Goal: Task Accomplishment & Management: Manage account settings

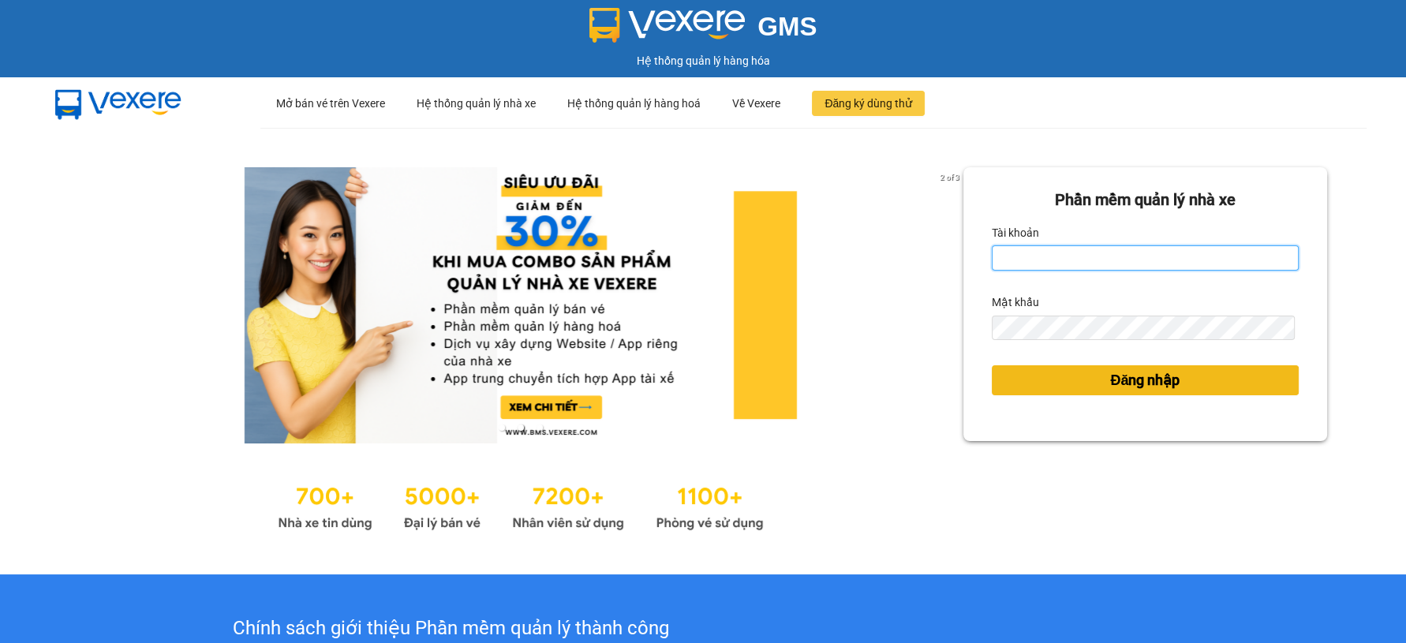
type input "vantinh.tienoanh"
click at [1110, 388] on span "Đăng nhập" at bounding box center [1144, 380] width 69 height 22
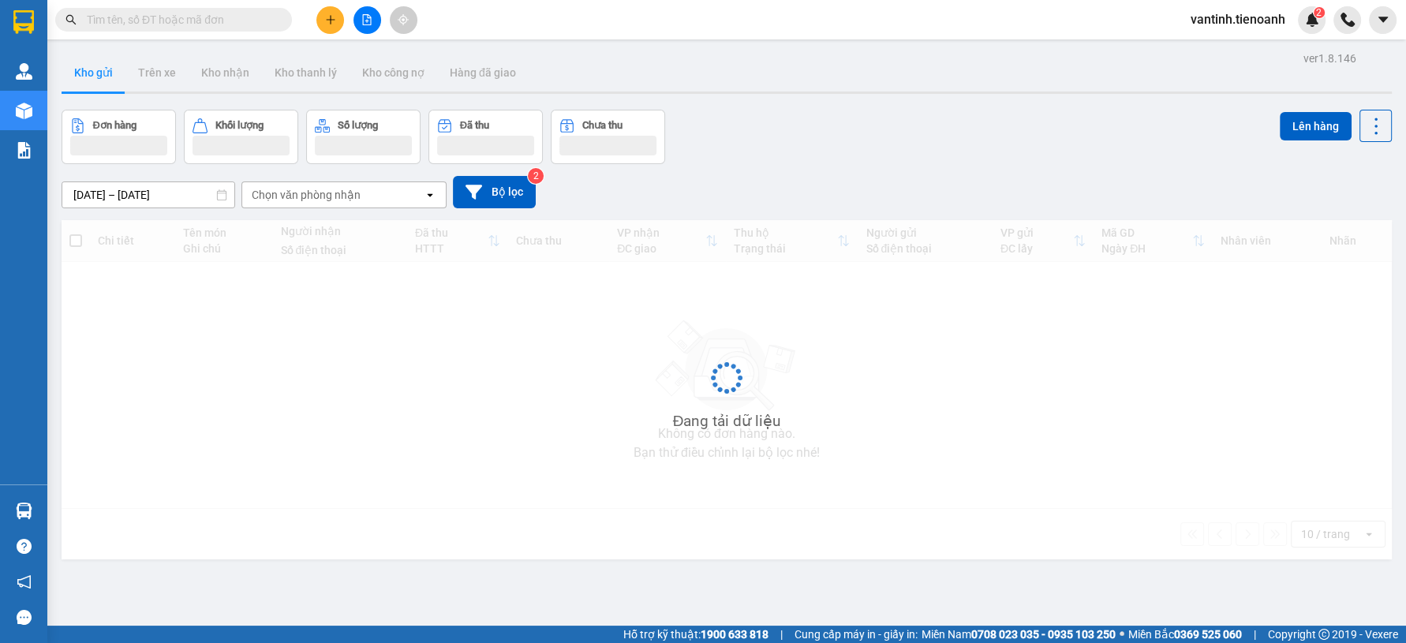
click at [212, 16] on input "text" at bounding box center [180, 19] width 186 height 17
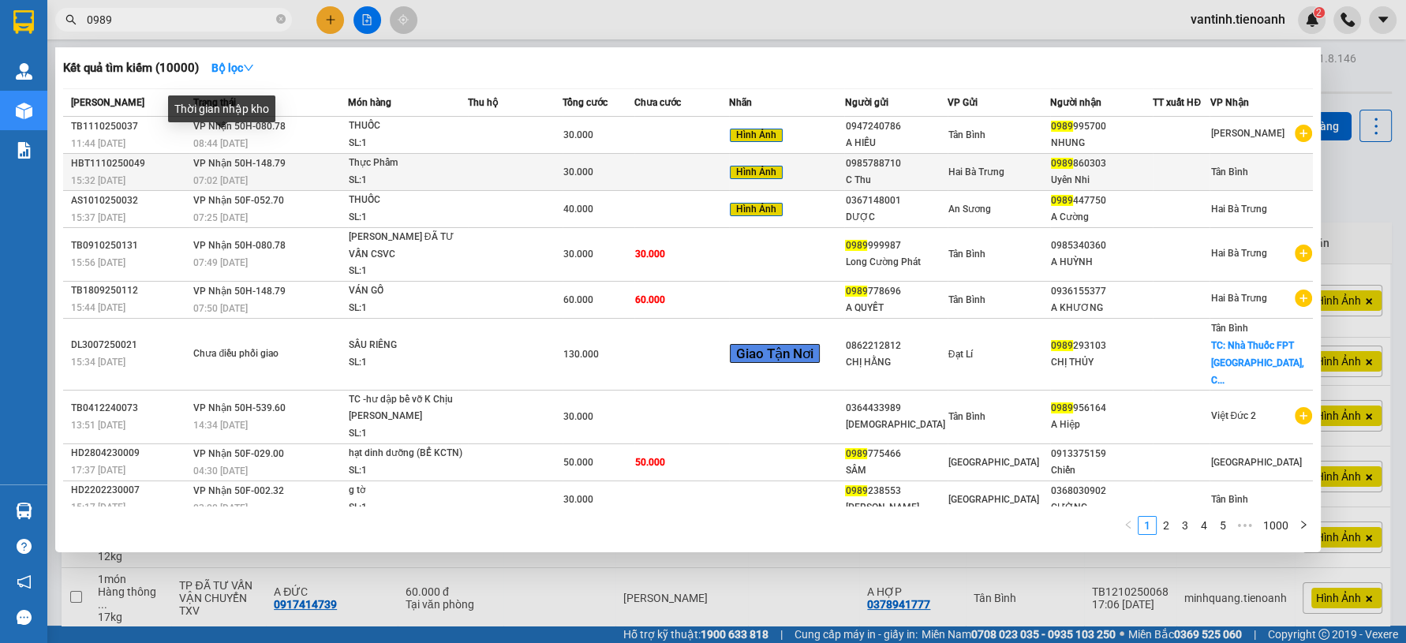
type input "0989"
click at [254, 170] on td "VP Nhận 50H-148.79 07:02 - 12/10" at bounding box center [268, 172] width 158 height 37
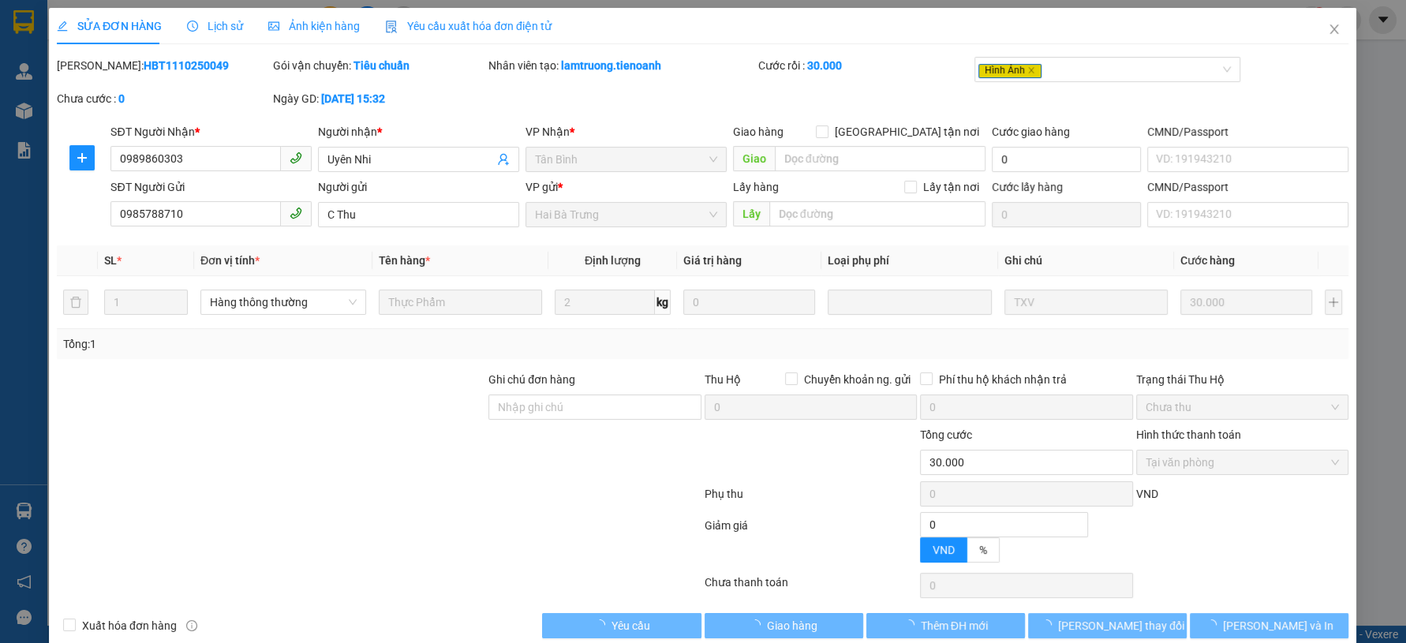
type input "0989860303"
type input "Uyên Nhi"
type input "0985788710"
type input "C Thu"
type input "0"
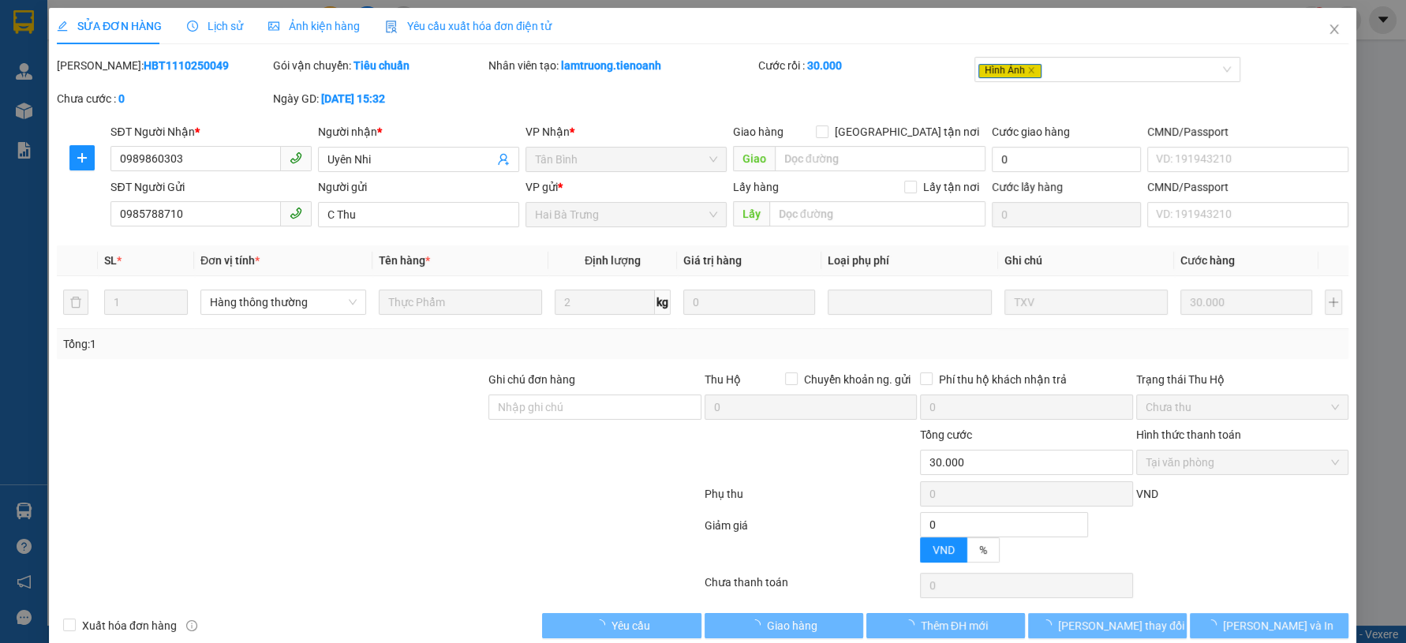
type input "30.000"
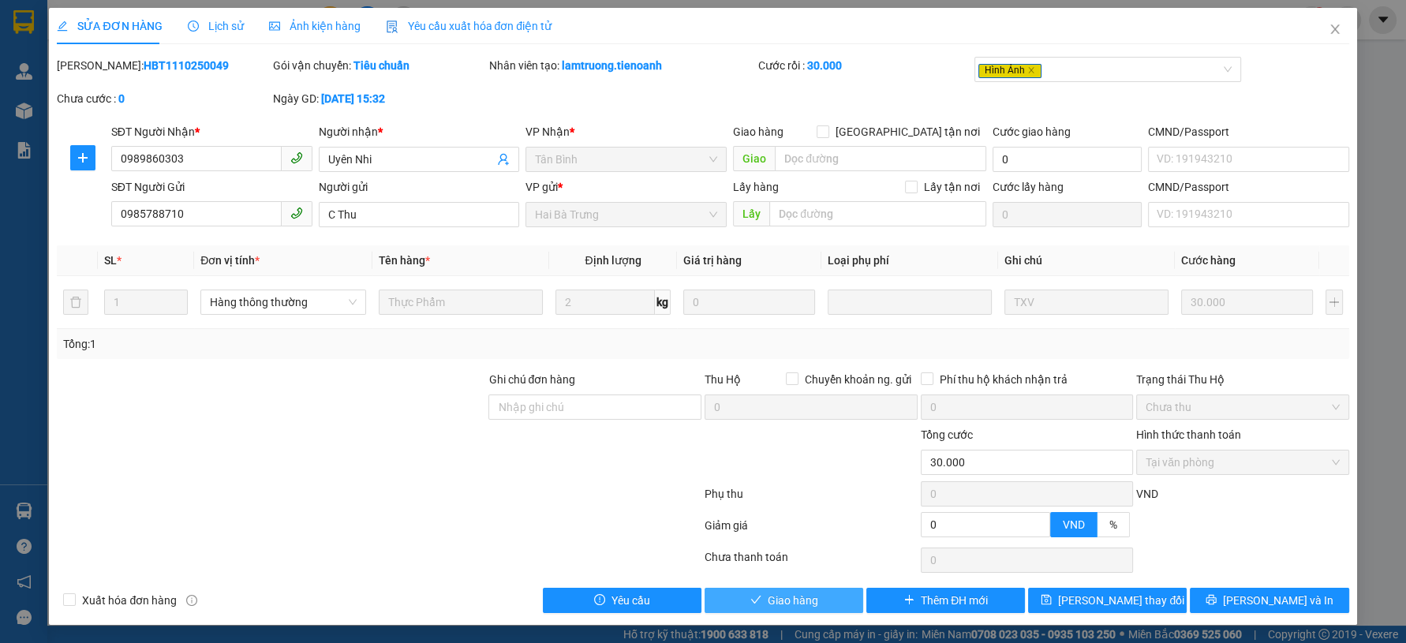
click at [788, 602] on span "Giao hàng" at bounding box center [793, 600] width 51 height 17
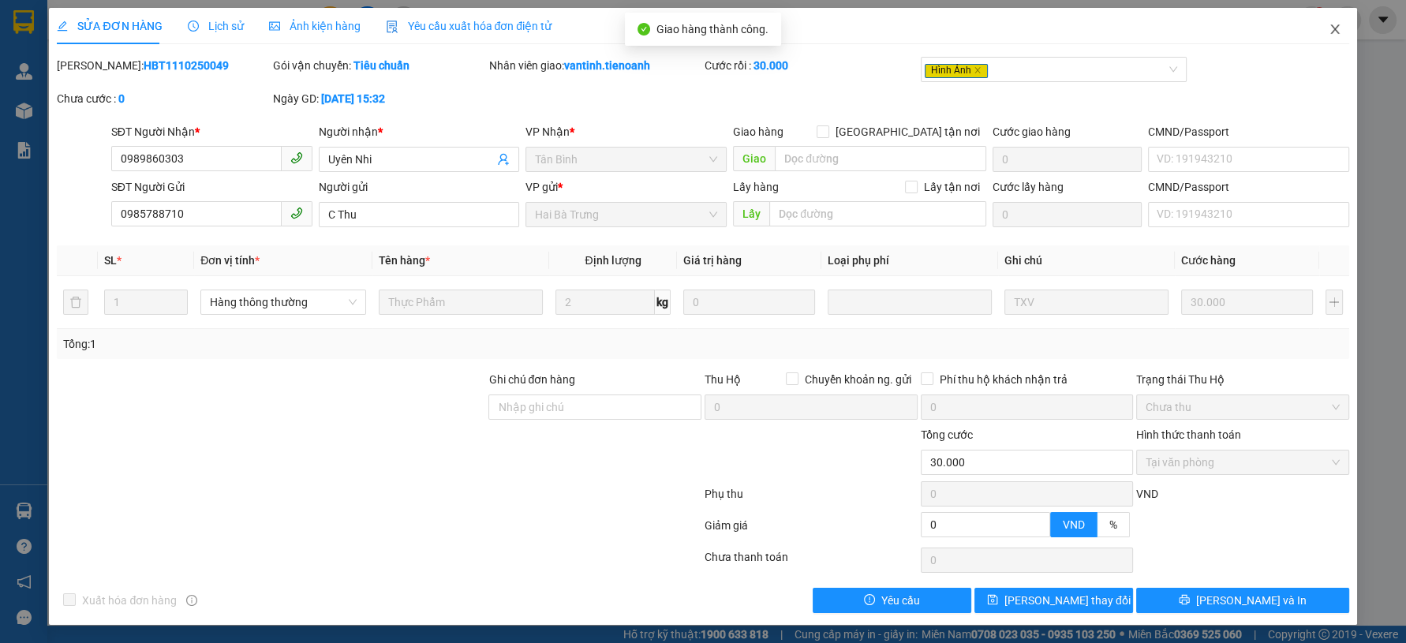
click at [1338, 33] on icon "close" at bounding box center [1335, 29] width 13 height 13
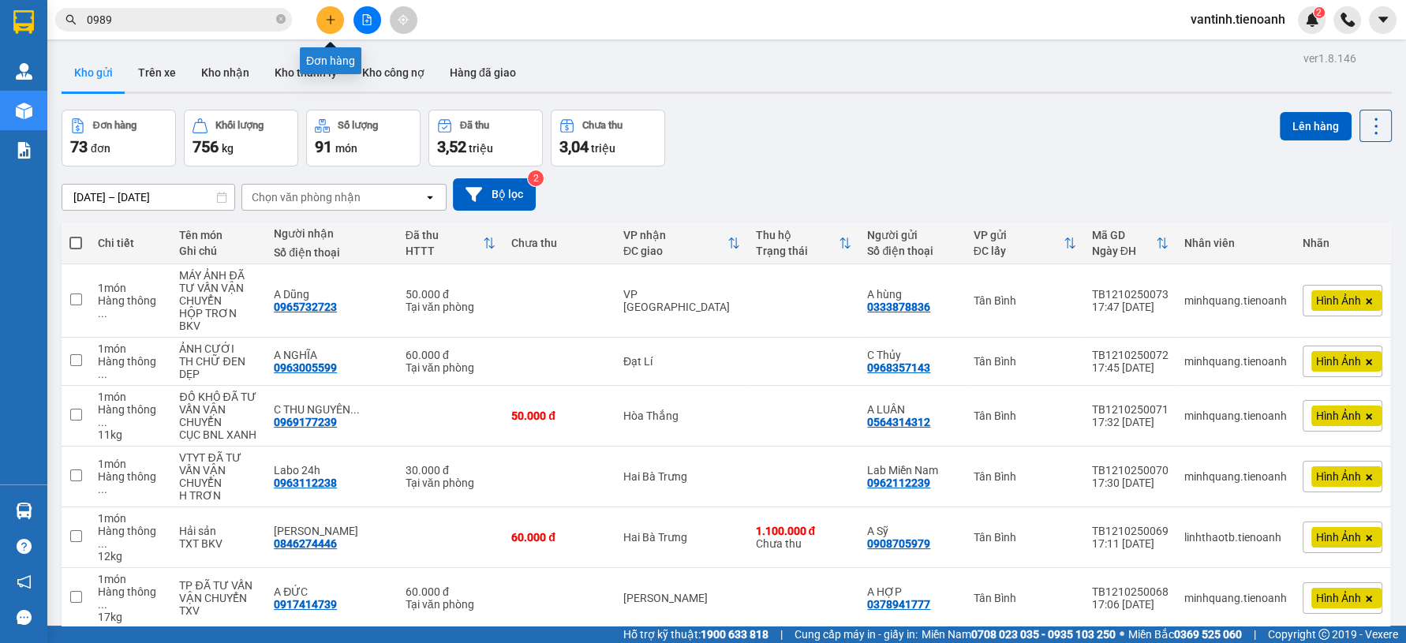
click at [330, 22] on icon "plus" at bounding box center [330, 19] width 1 height 9
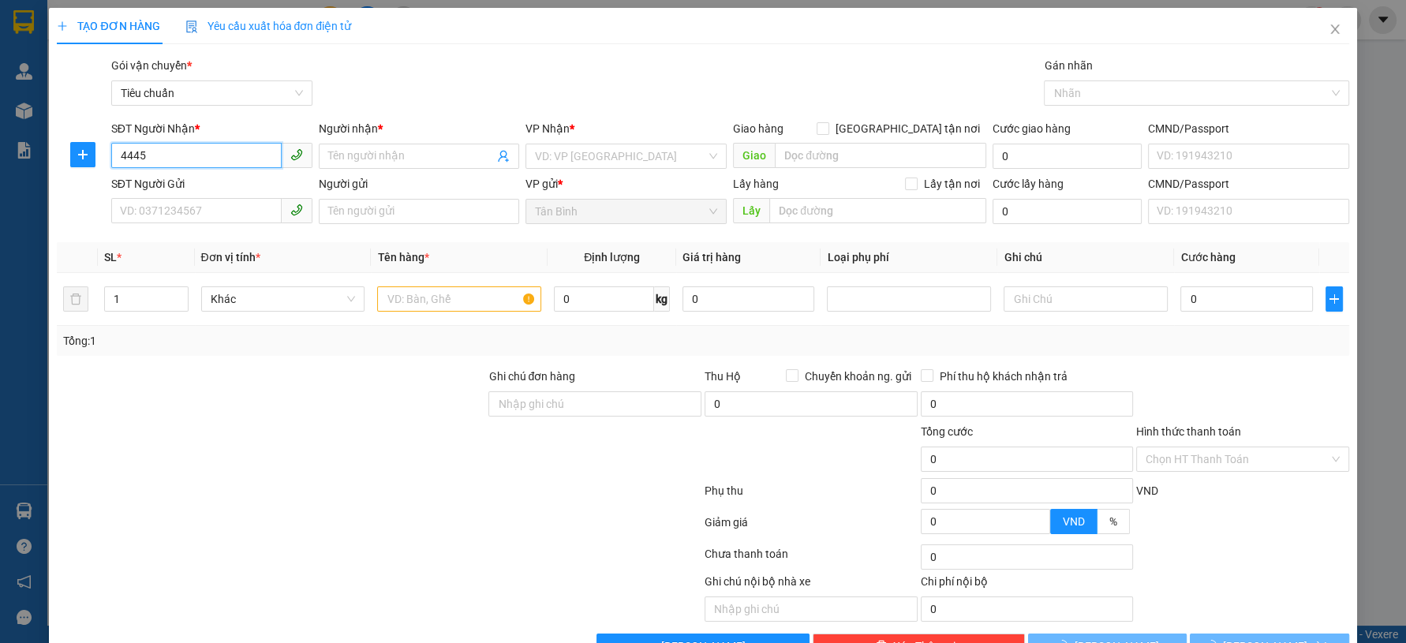
drag, startPoint x: 226, startPoint y: 147, endPoint x: 215, endPoint y: 160, distance: 17.4
click at [225, 148] on input "4445" at bounding box center [196, 155] width 170 height 25
click at [218, 151] on input "4445" at bounding box center [196, 155] width 170 height 25
click at [202, 163] on input "4445" at bounding box center [196, 155] width 170 height 25
click at [217, 187] on div "0905214445 - THÁI PHIÊN" at bounding box center [209, 187] width 180 height 17
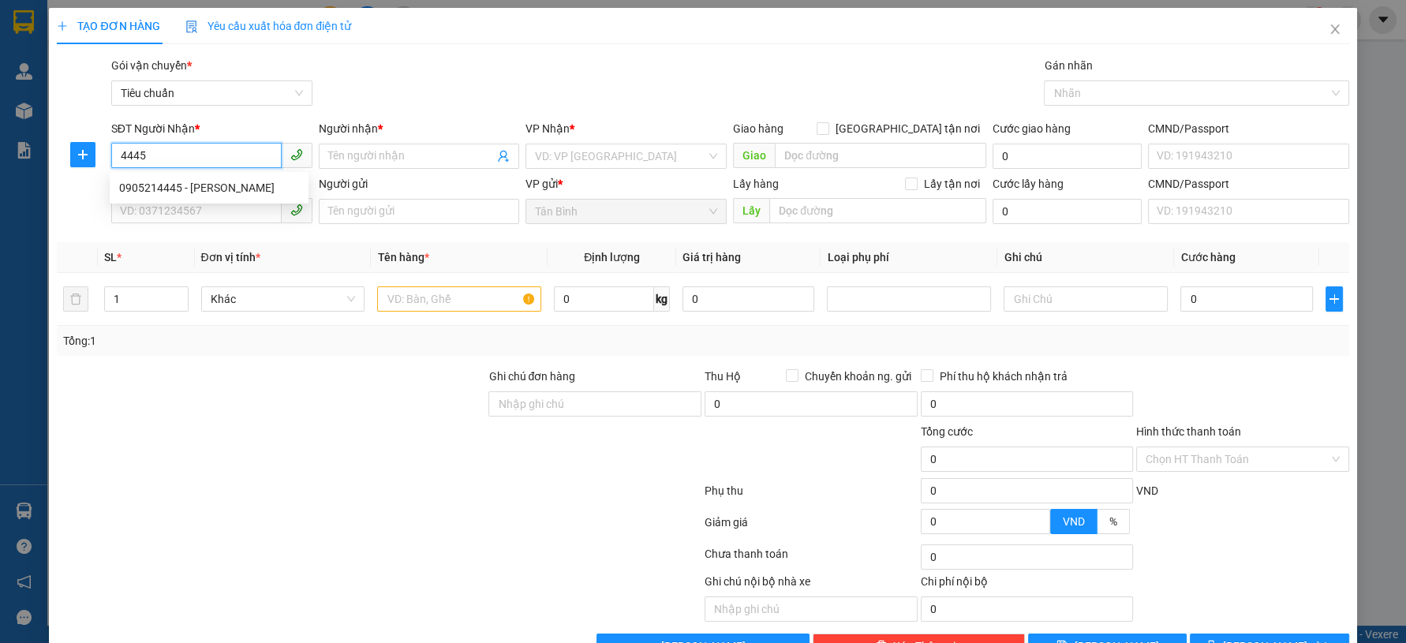
type input "0905214445"
type input "THÁI PHIÊN"
type input "0905214445"
type input "220.000"
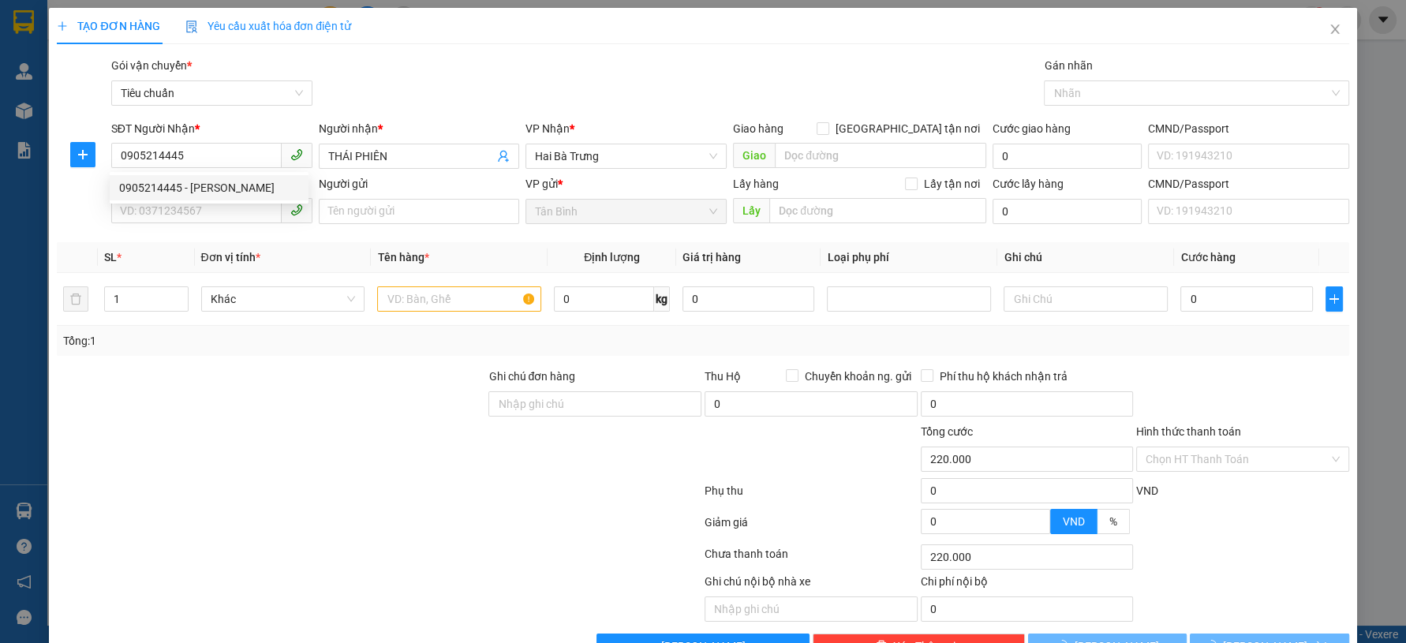
click at [216, 224] on div "SĐT Người Gửi VD: 0371234567" at bounding box center [211, 202] width 201 height 55
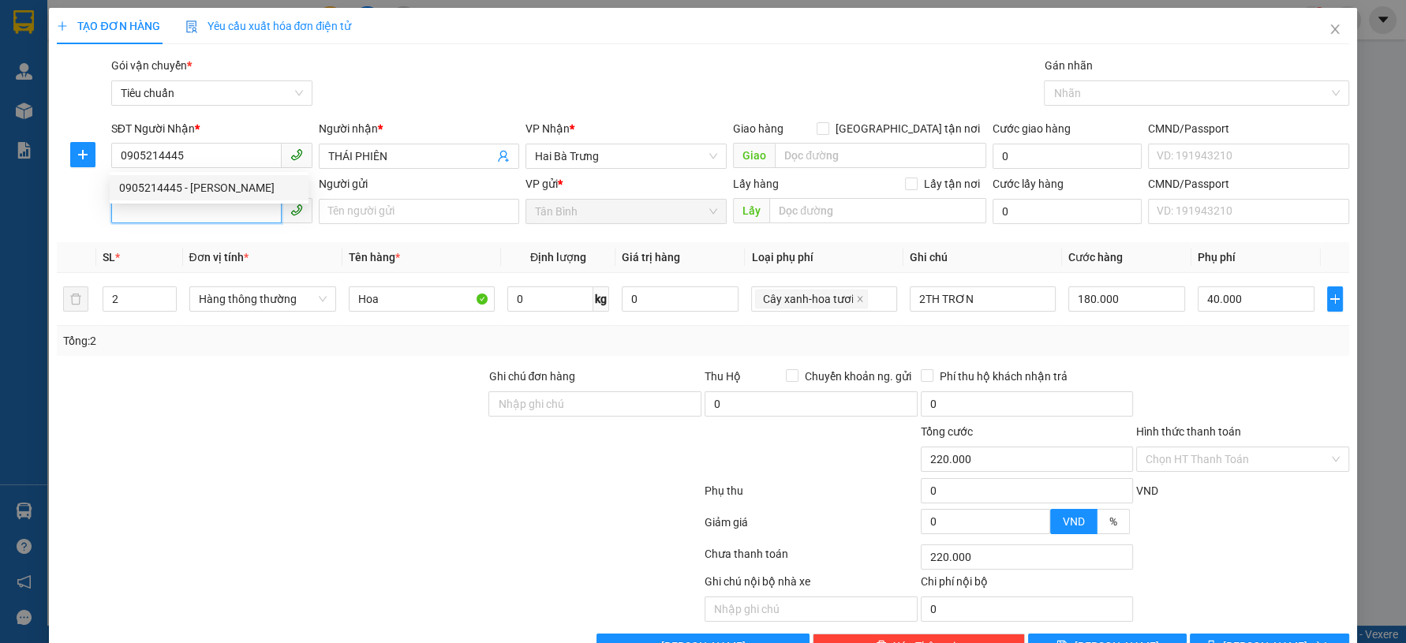
click at [217, 212] on input "SĐT Người Gửi" at bounding box center [196, 210] width 170 height 25
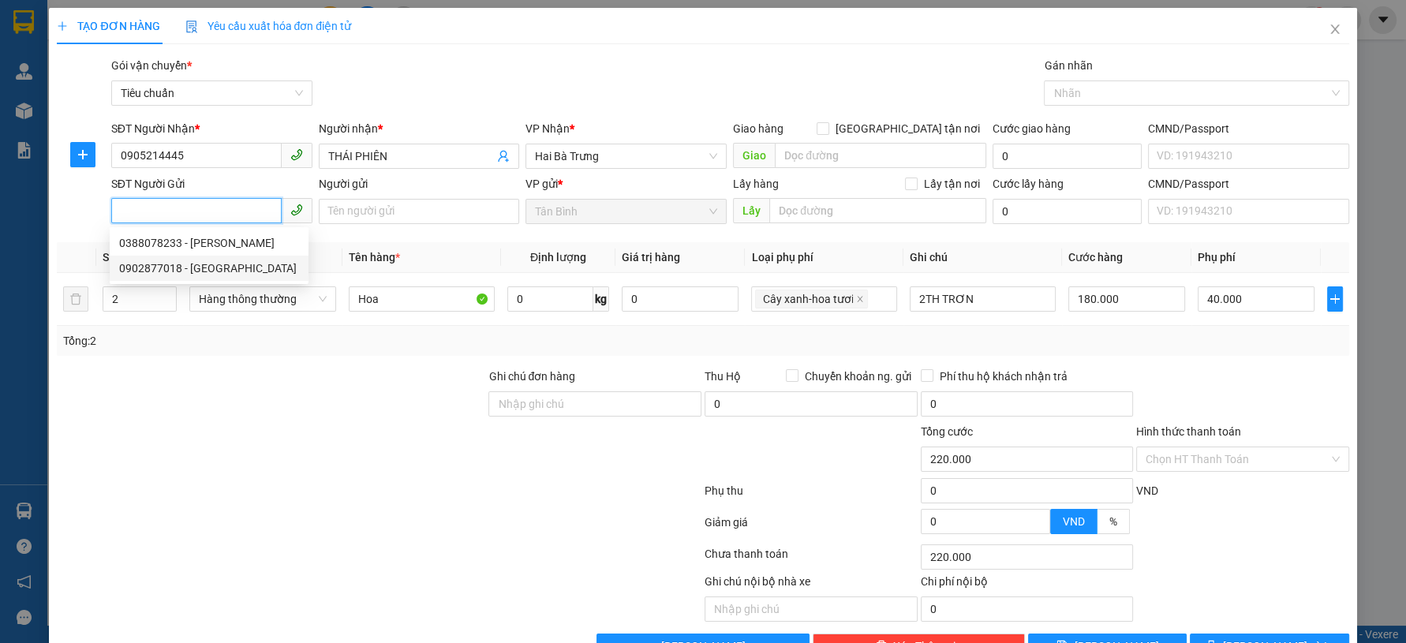
click at [230, 268] on div "0902877018 - Minh Anh" at bounding box center [209, 268] width 180 height 17
type input "0902877018"
type input "Minh Anh"
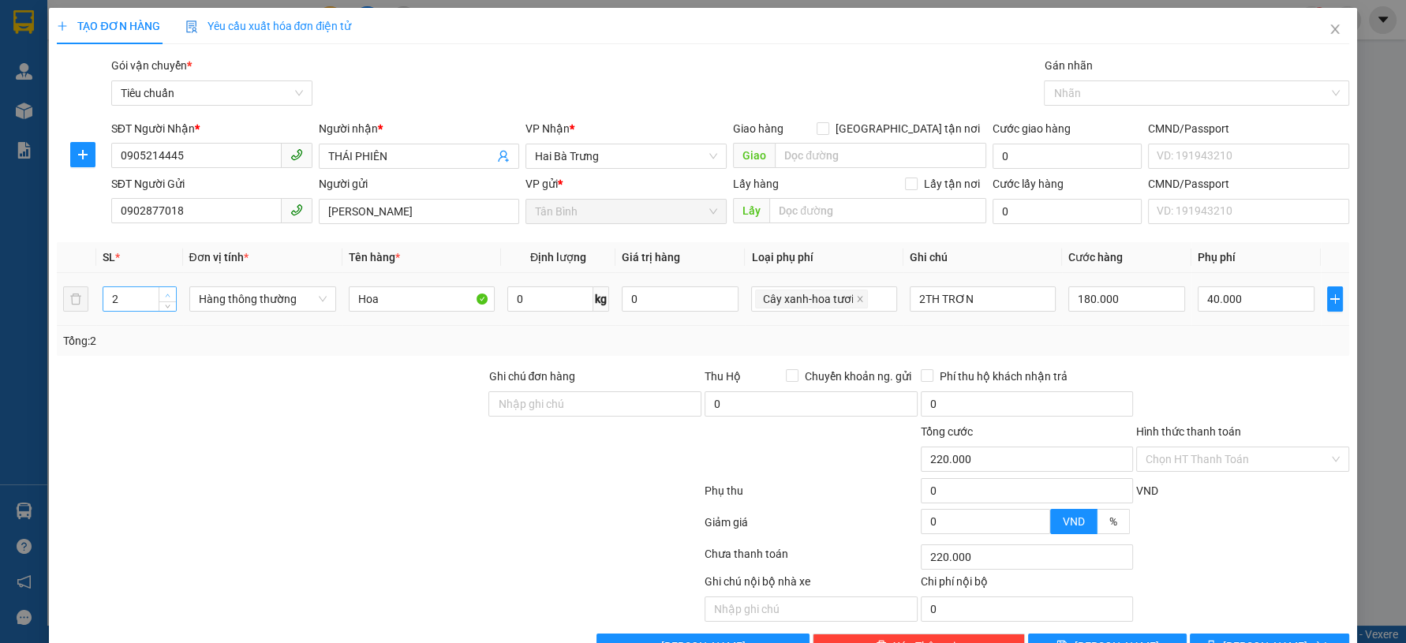
type input "3"
click at [170, 291] on span "up" at bounding box center [167, 294] width 9 height 9
drag, startPoint x: 188, startPoint y: 413, endPoint x: 601, endPoint y: 302, distance: 428.2
click at [193, 411] on div at bounding box center [271, 395] width 432 height 55
type input "60.000"
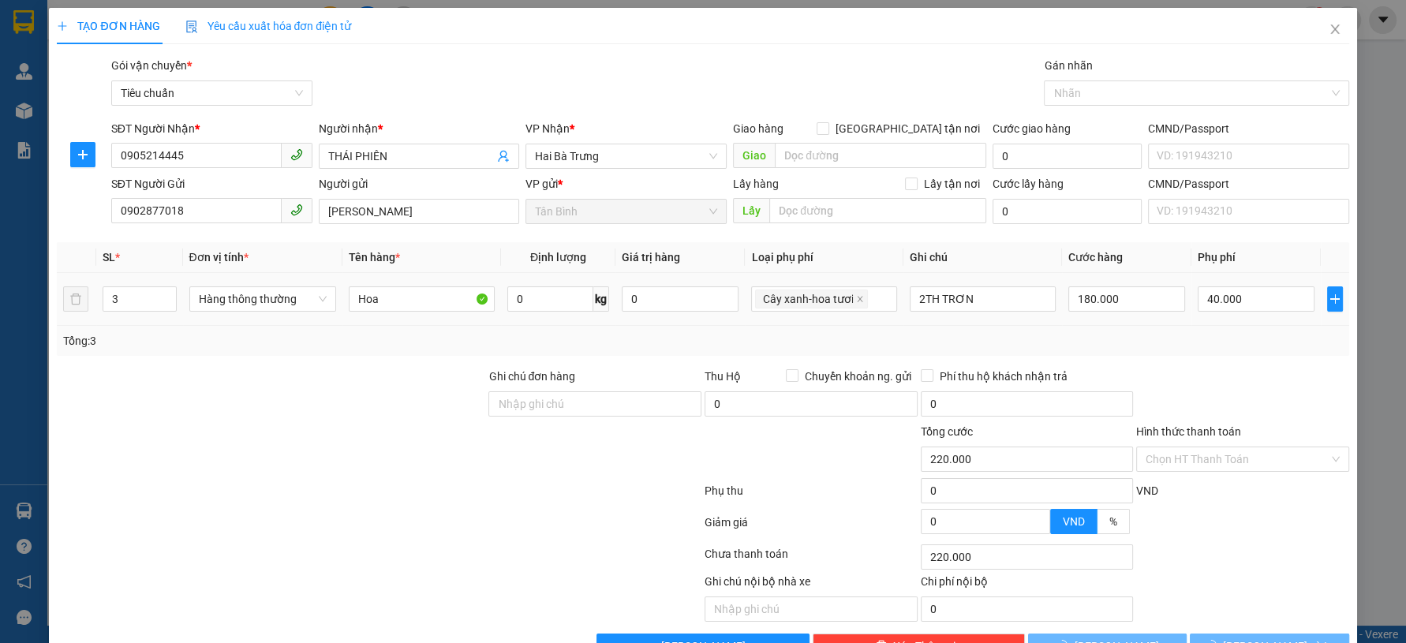
type input "60.000"
type input "0"
type input "60.000"
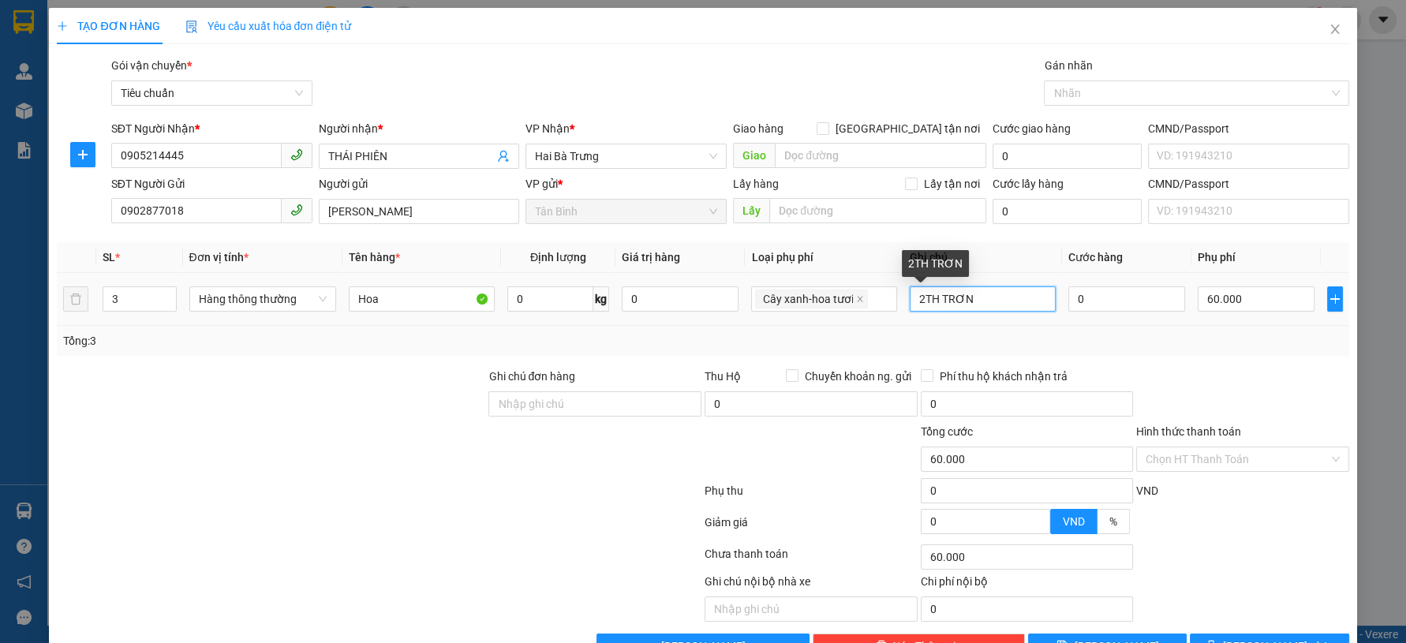
drag, startPoint x: 917, startPoint y: 301, endPoint x: 860, endPoint y: 329, distance: 63.2
click at [868, 327] on div "SL * Đơn vị tính * Tên hàng * Định lượng Giá trị hàng Loại phụ phí Ghi chú Cước…" at bounding box center [703, 299] width 1292 height 114
type input "3TH TRƠN"
click at [1103, 294] on input "0" at bounding box center [1126, 298] width 117 height 25
type input "60.002"
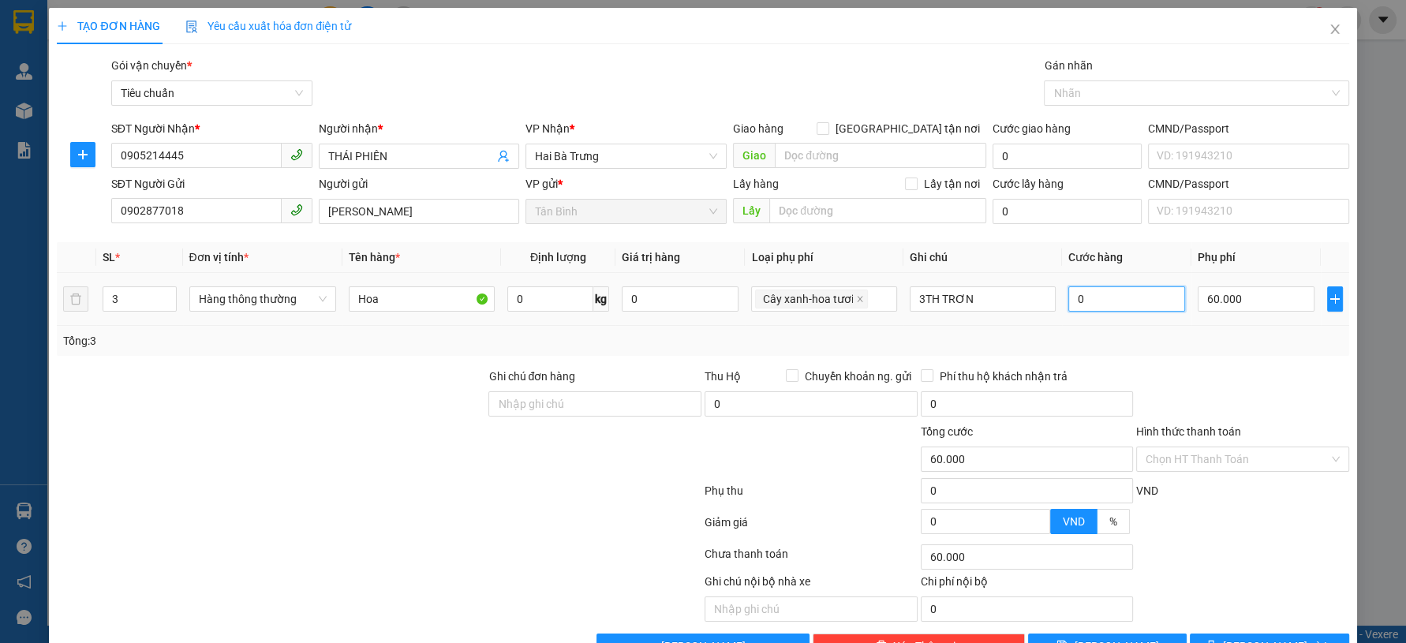
type input "60.002"
type input "2"
type input "60.027"
type input "27"
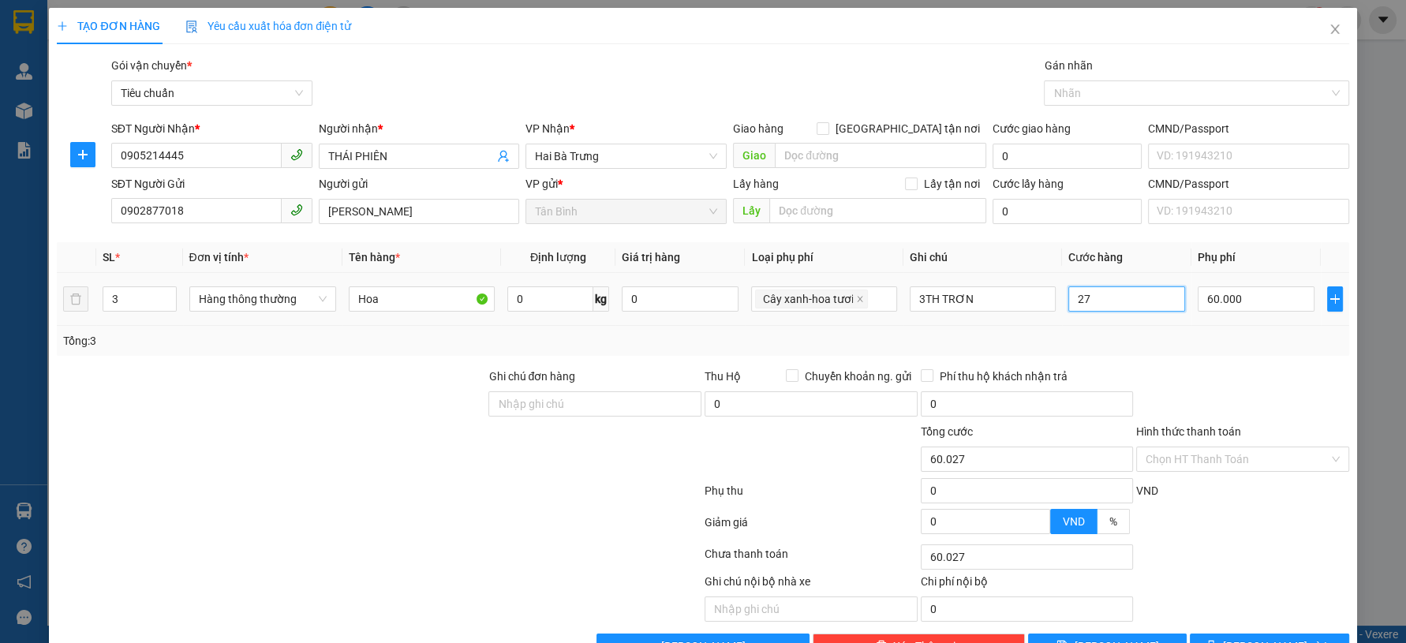
type input "60.270"
type input "270"
type input "330.000"
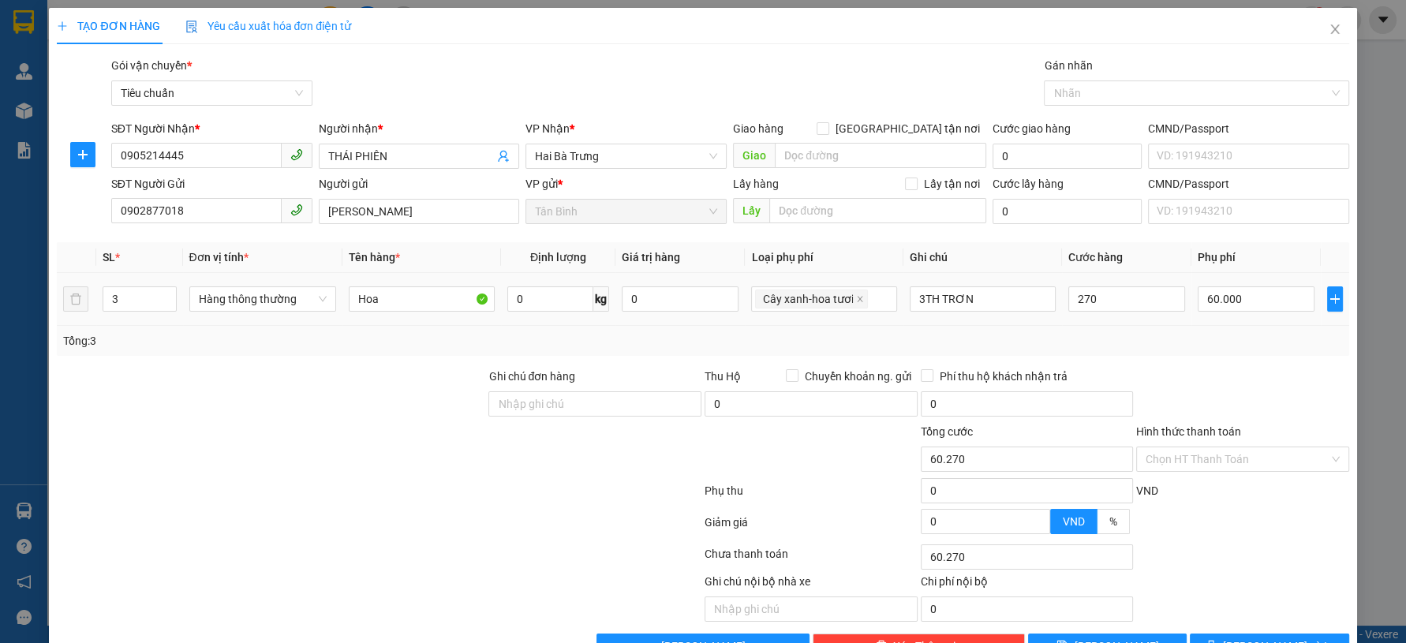
type input "270.000"
click at [1188, 394] on div at bounding box center [1243, 395] width 216 height 55
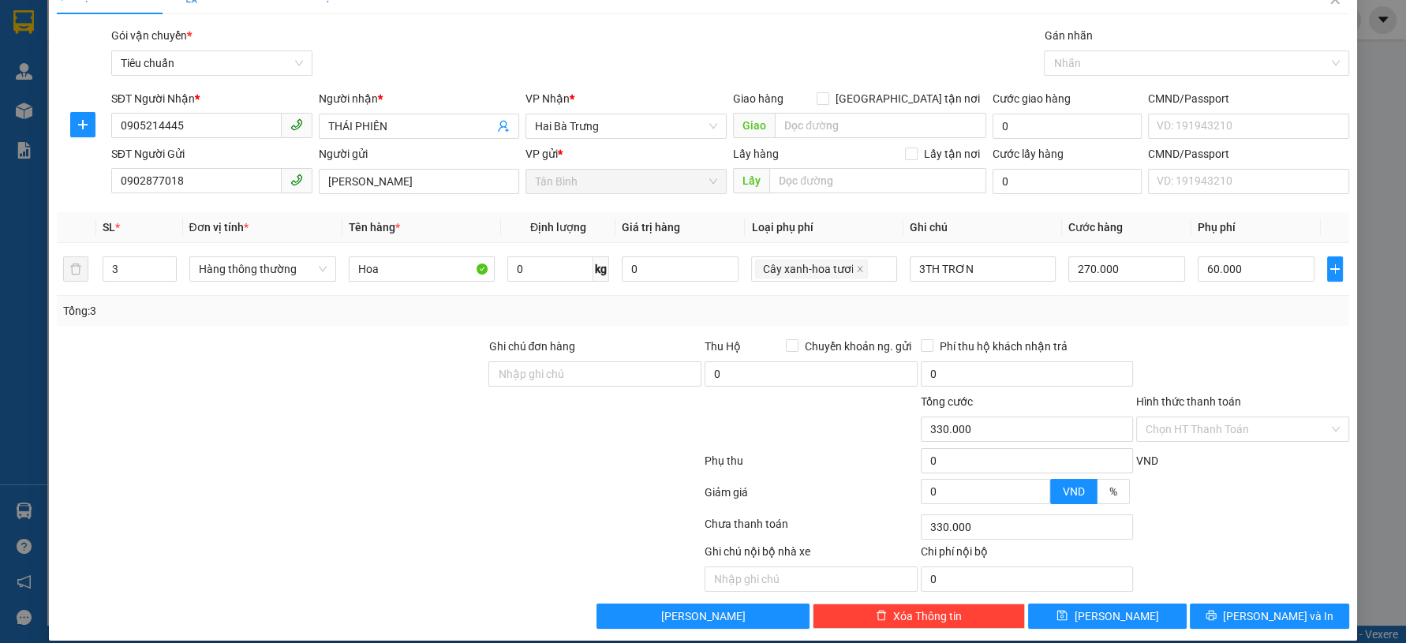
scroll to position [45, 0]
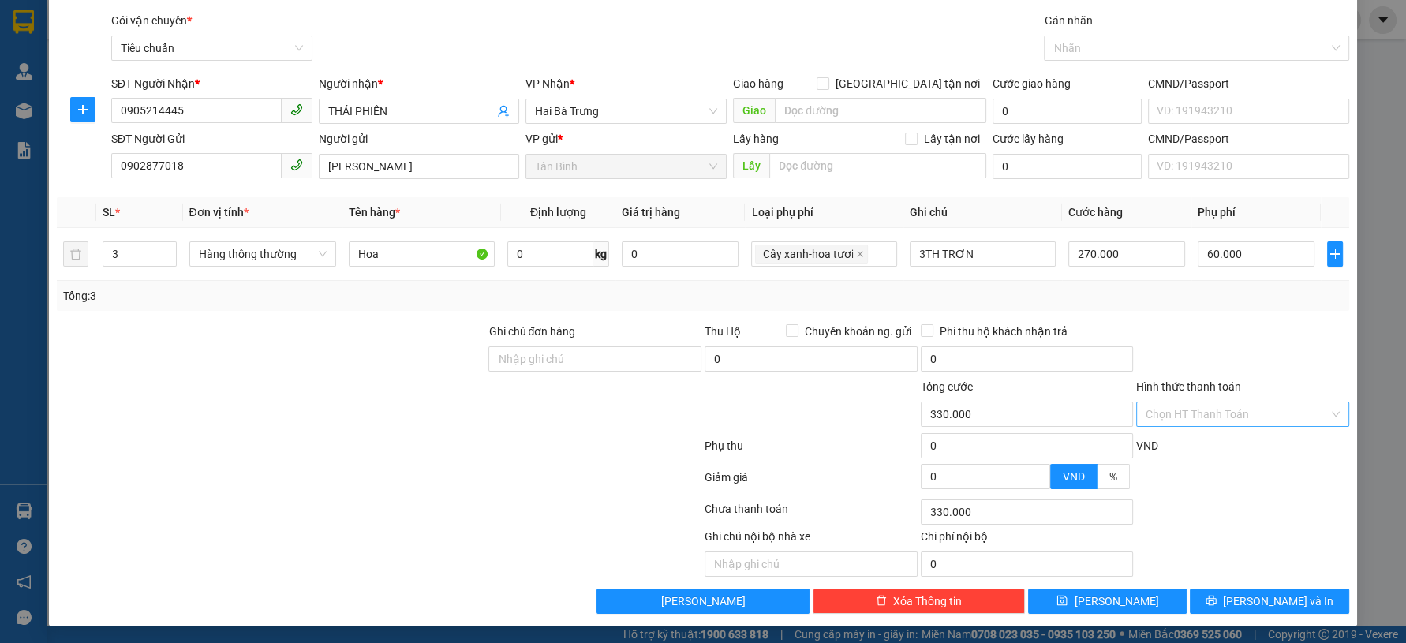
click at [1199, 404] on input "Hình thức thanh toán" at bounding box center [1237, 414] width 183 height 24
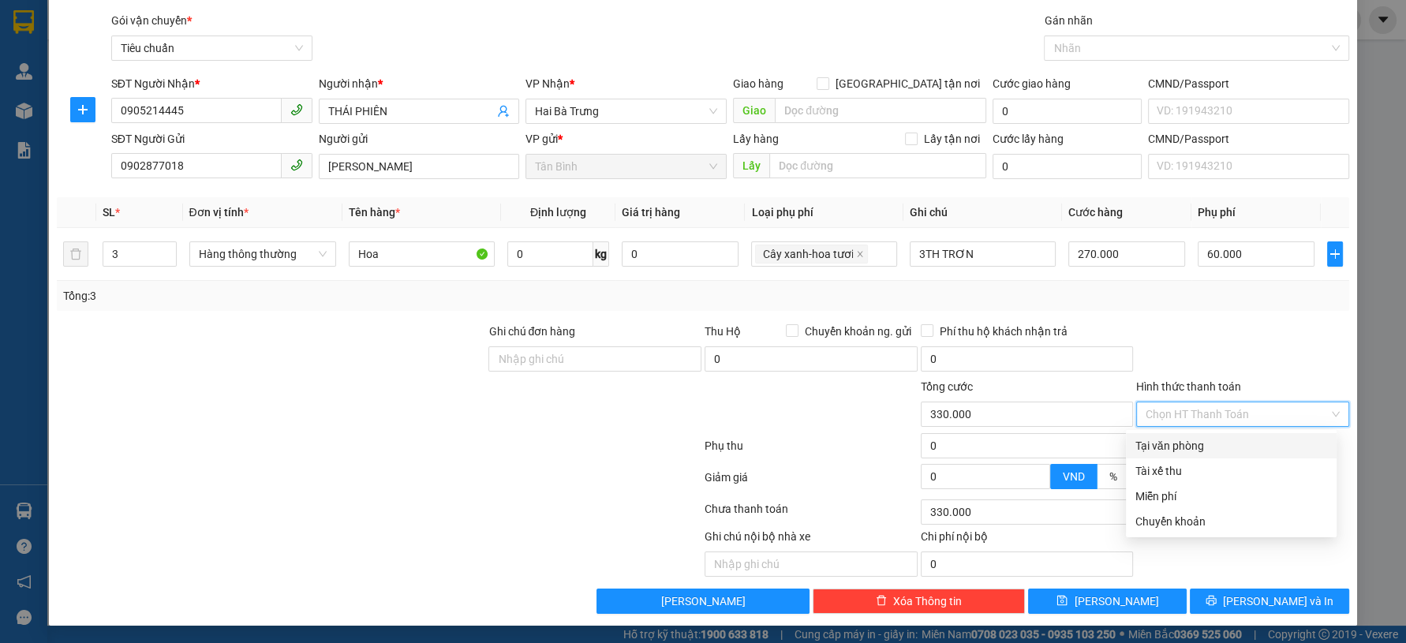
click at [1190, 433] on div "Tại văn phòng" at bounding box center [1231, 445] width 211 height 25
type input "0"
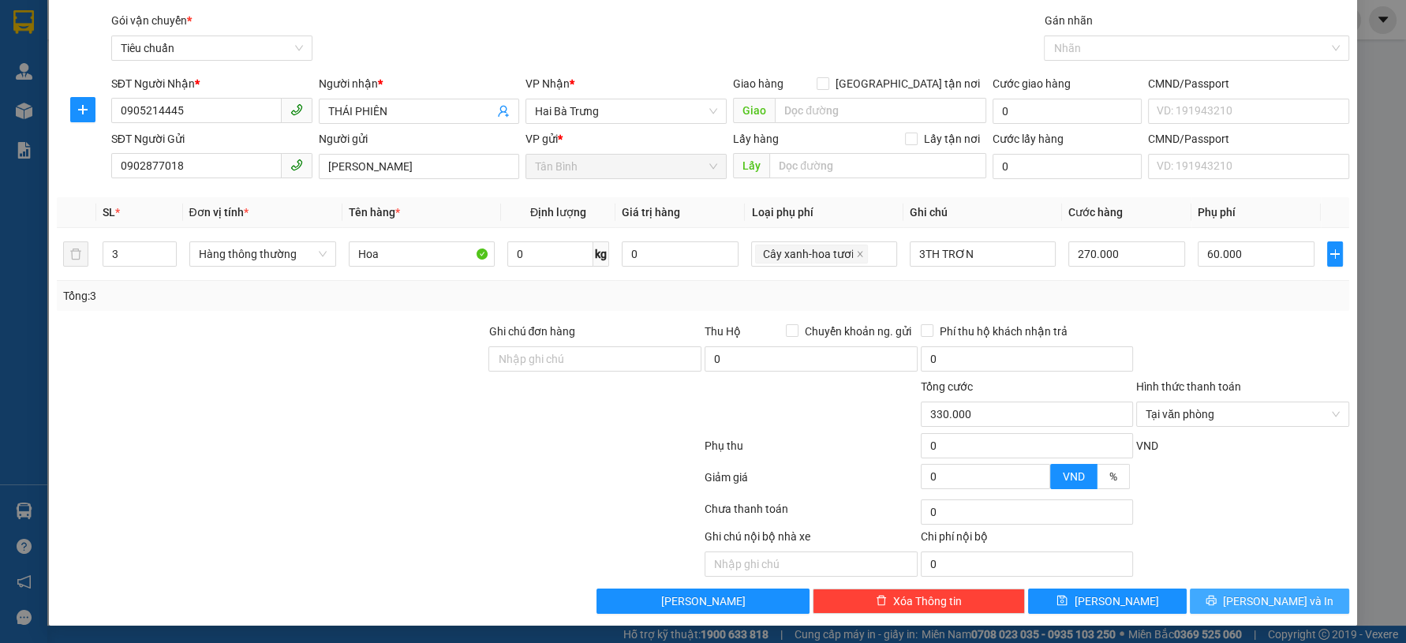
click at [1246, 601] on span "Lưu và In" at bounding box center [1278, 601] width 110 height 17
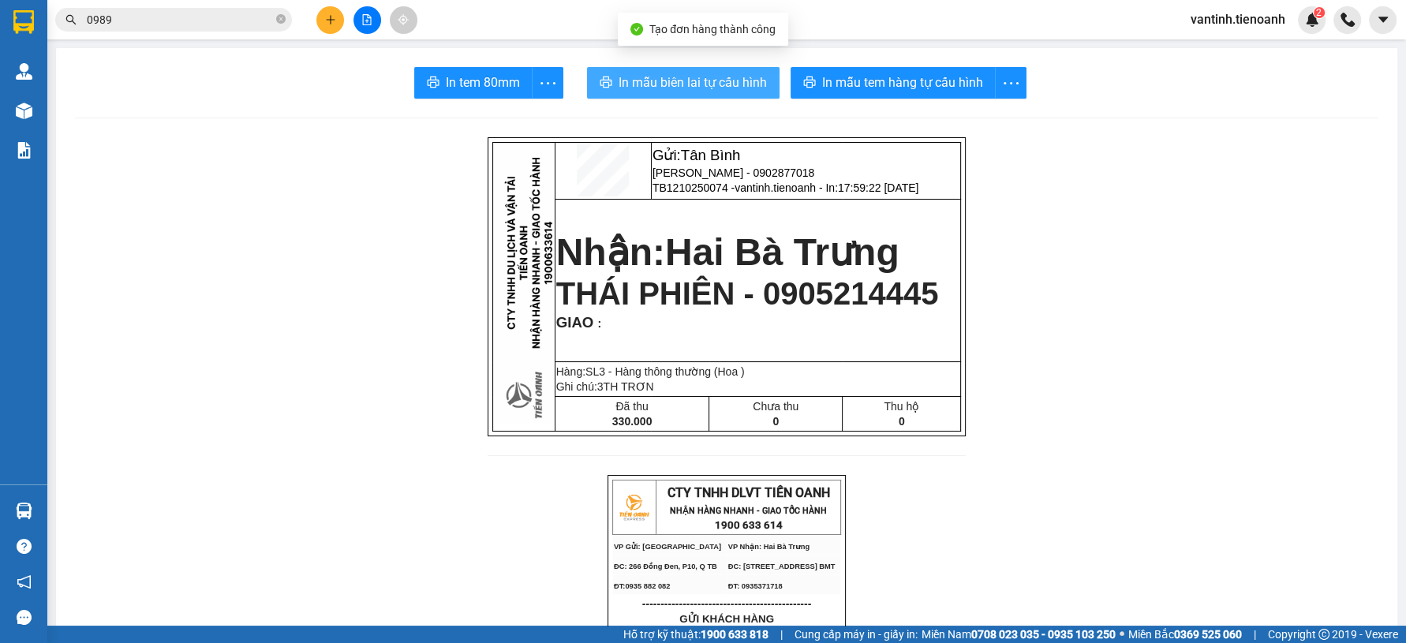
click at [681, 84] on span "In mẫu biên lai tự cấu hình" at bounding box center [693, 83] width 148 height 20
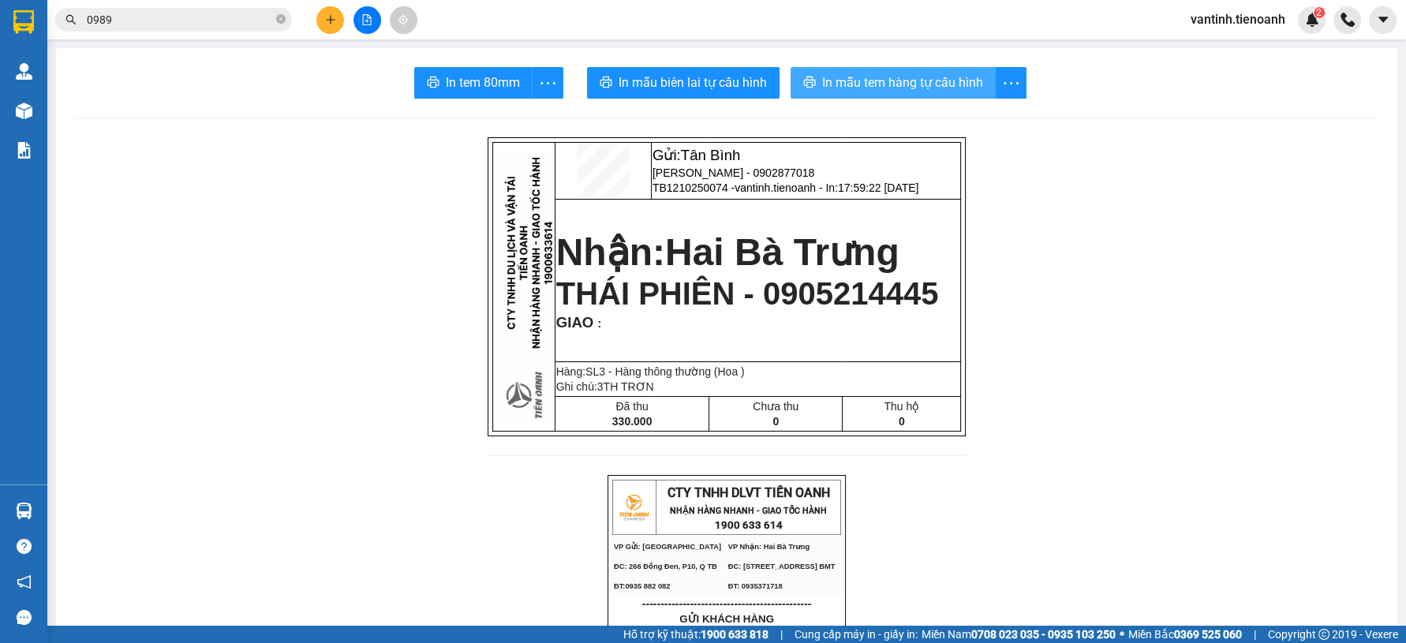
click at [907, 80] on span "In mẫu tem hàng tự cấu hình" at bounding box center [902, 83] width 161 height 20
click at [333, 23] on icon "plus" at bounding box center [330, 19] width 11 height 11
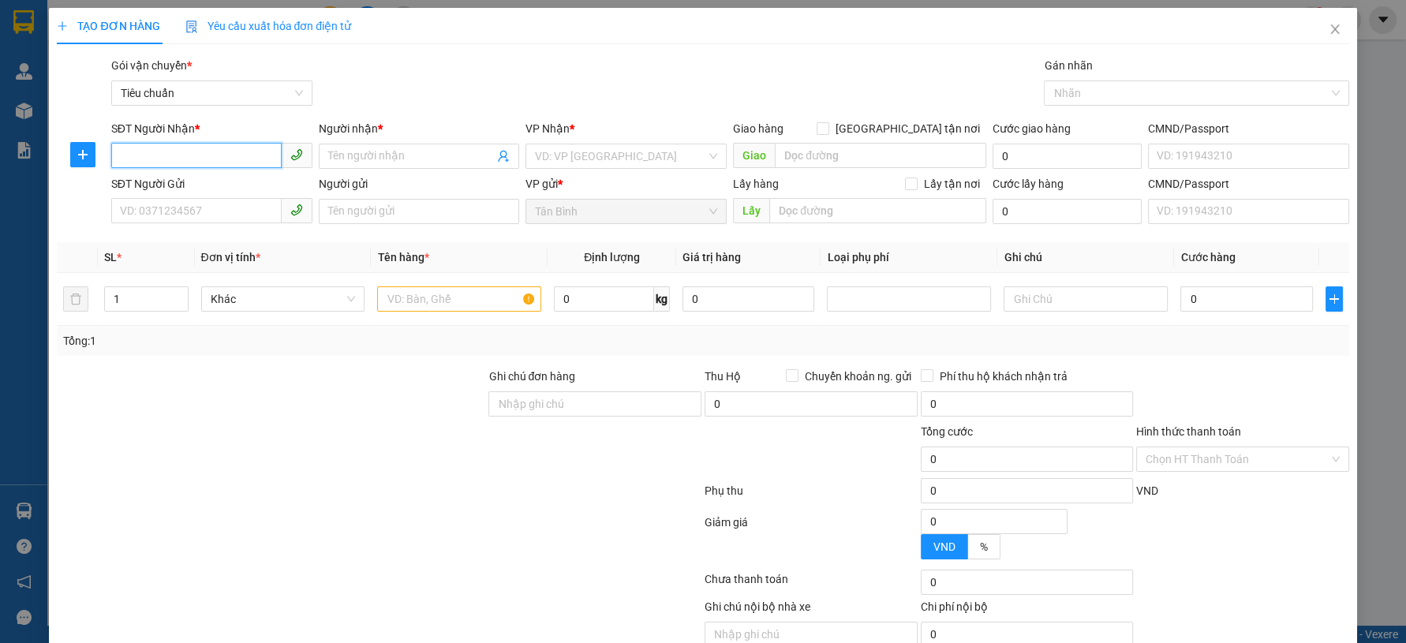
click at [250, 152] on input "SĐT Người Nhận *" at bounding box center [196, 155] width 170 height 25
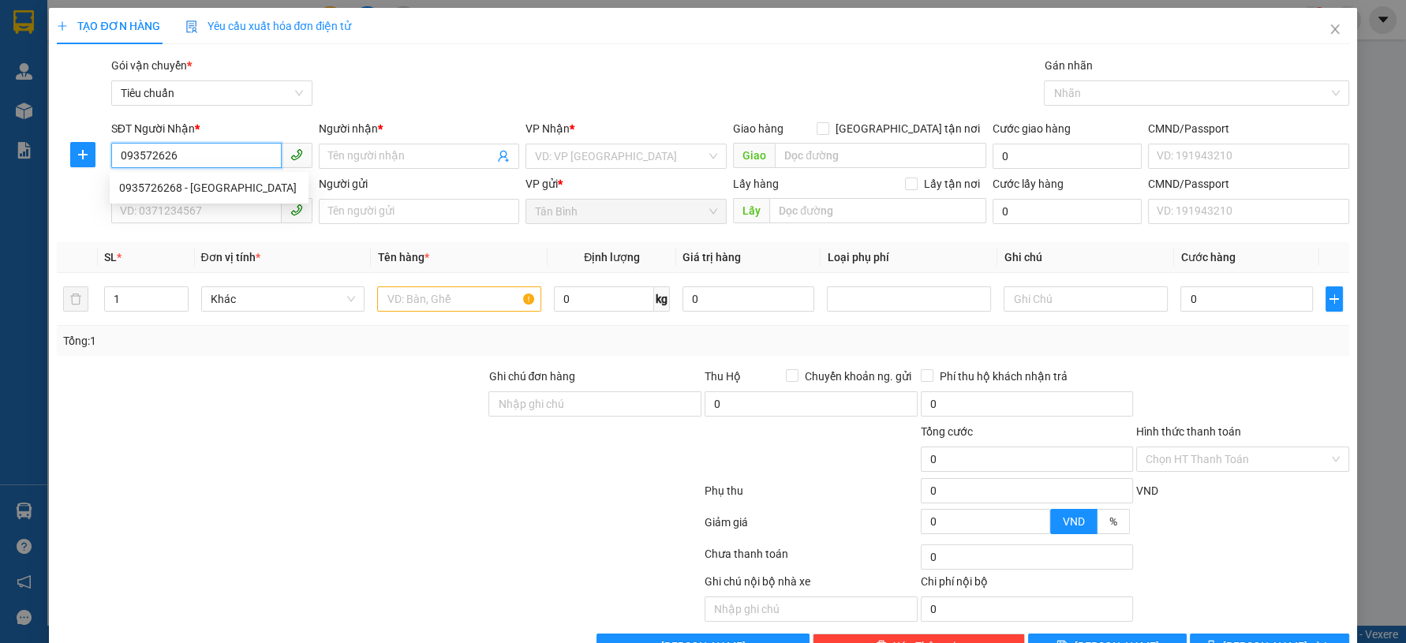
type input "0935726268"
click at [219, 156] on input "0935726268" at bounding box center [196, 155] width 170 height 25
drag, startPoint x: 212, startPoint y: 188, endPoint x: 211, endPoint y: 218, distance: 30.0
click at [212, 191] on div "0935726268 - Xuân Thủy" at bounding box center [209, 187] width 180 height 17
type input "Xuân Thủy"
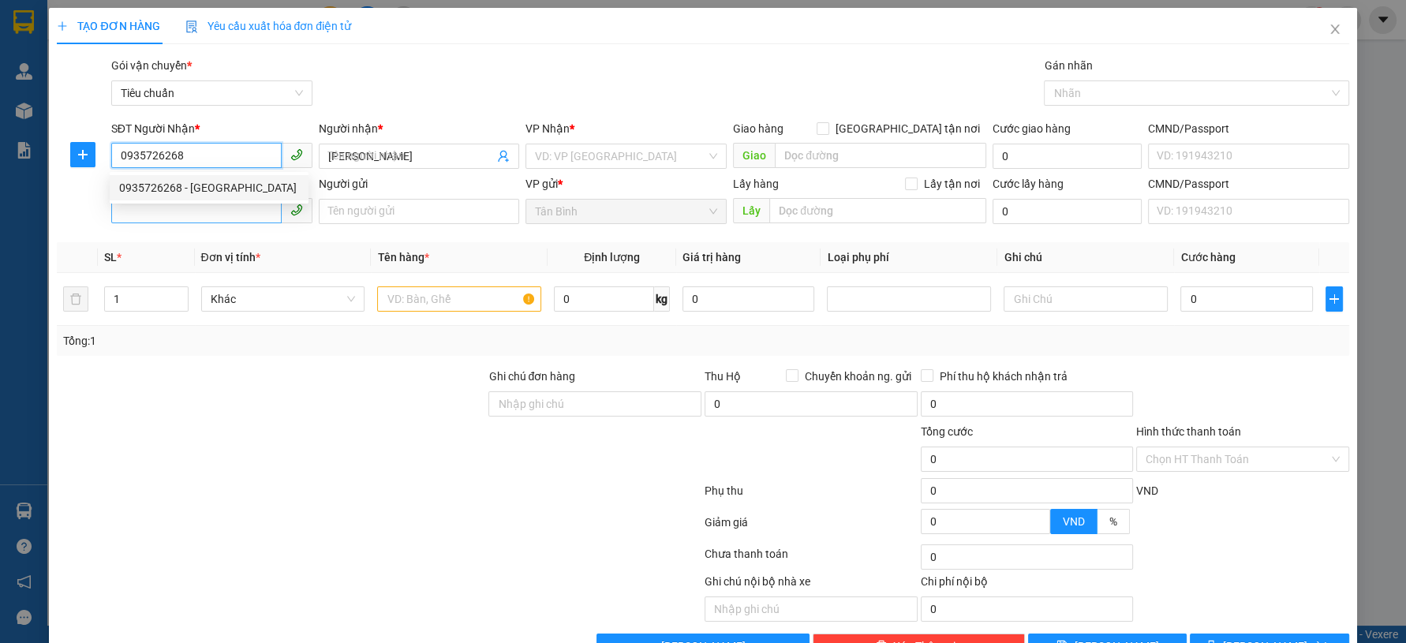
type input "0935726268"
type input "90.000"
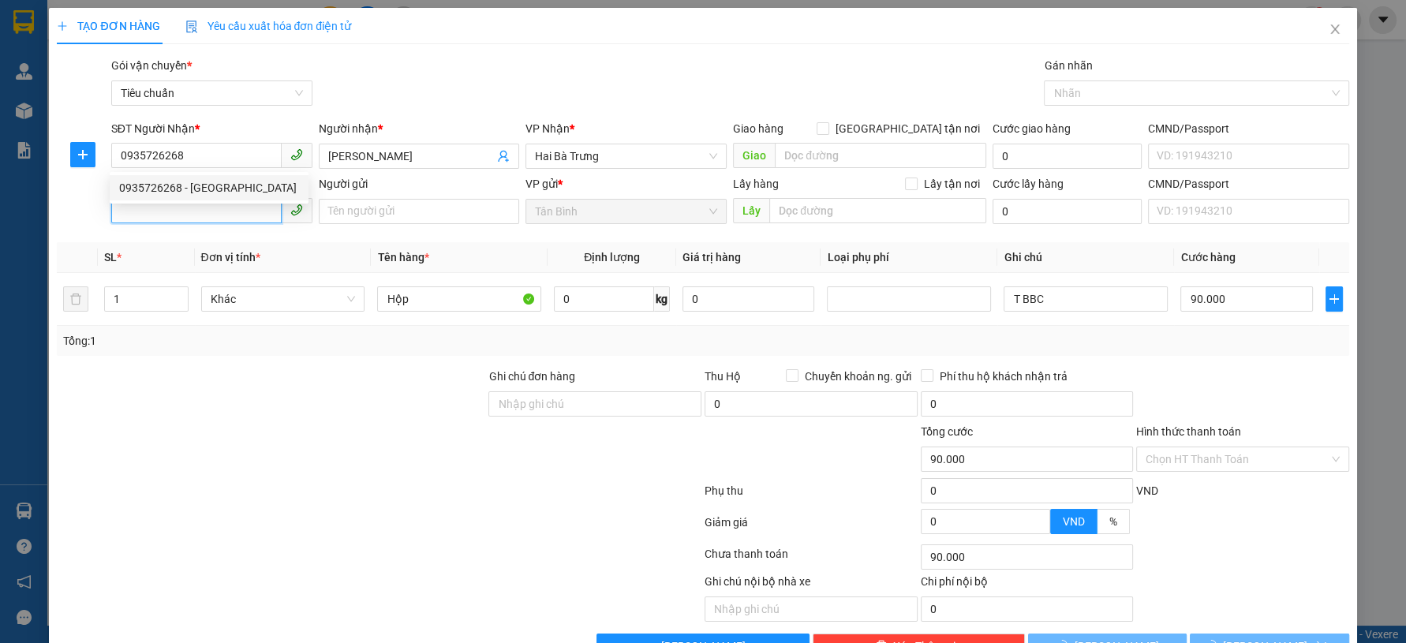
click at [211, 218] on input "SĐT Người Gửi" at bounding box center [196, 210] width 170 height 25
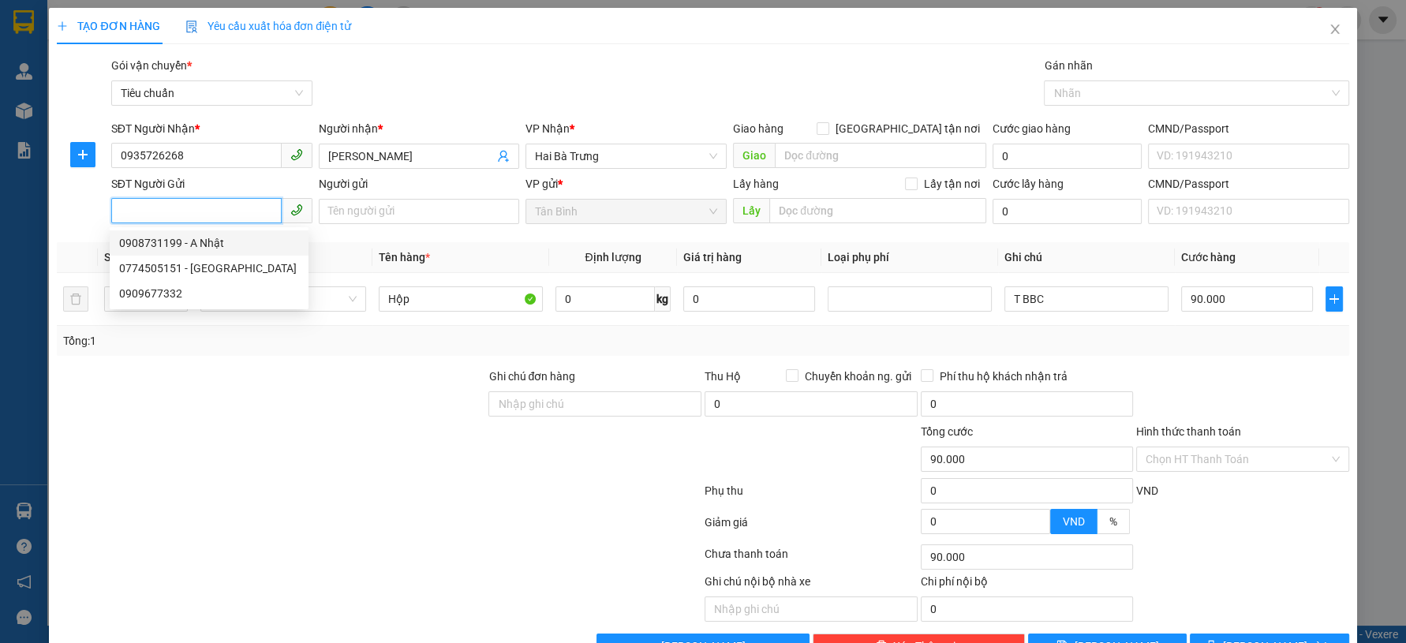
click at [195, 234] on div "0908731199 - A Nhật" at bounding box center [209, 242] width 180 height 17
type input "0908731199"
type input "A Nhật"
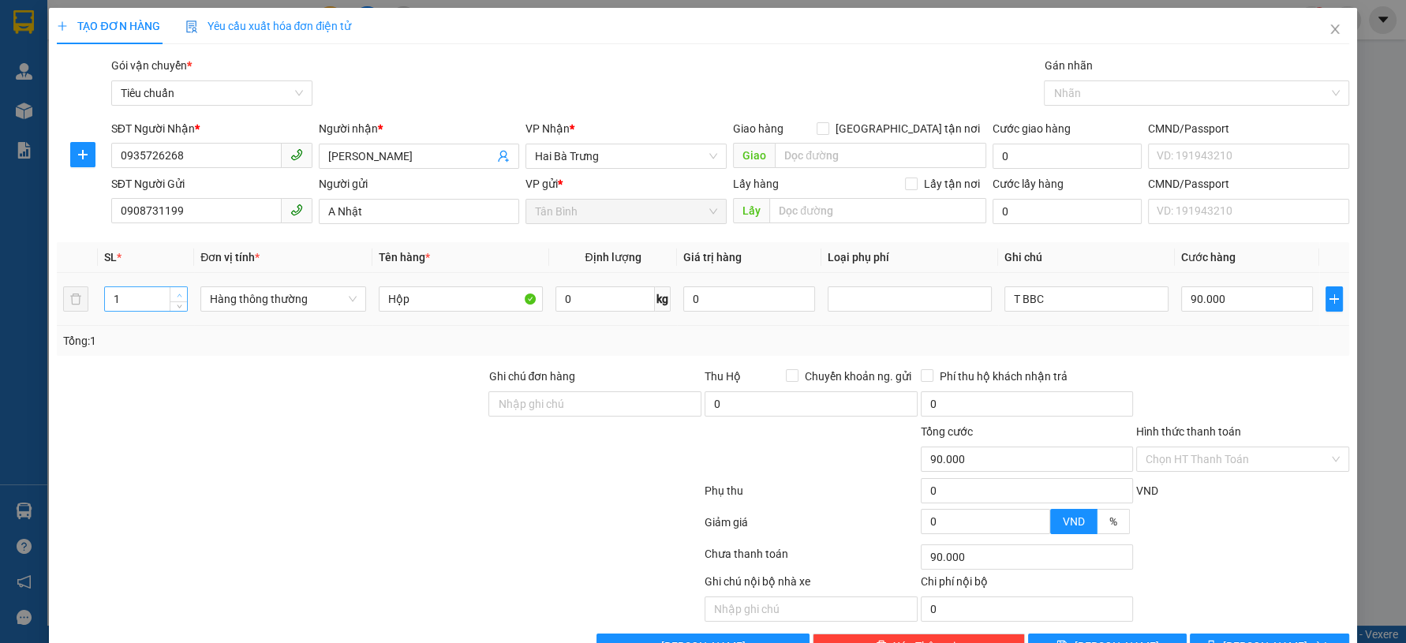
type input "2"
click at [183, 290] on span "Increase Value" at bounding box center [178, 294] width 17 height 14
click at [287, 457] on div at bounding box center [271, 450] width 432 height 55
type input "0"
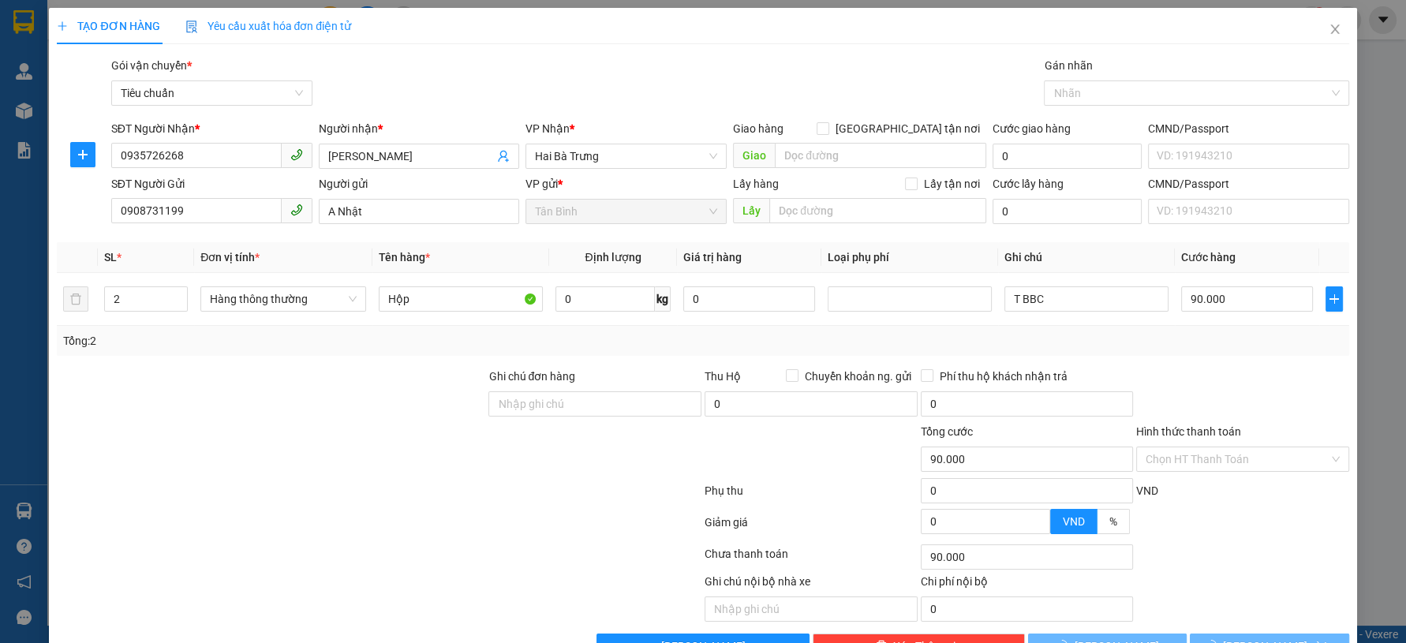
type input "0"
click at [596, 301] on input "0" at bounding box center [606, 298] width 100 height 25
type input "16"
drag, startPoint x: 266, startPoint y: 415, endPoint x: 1049, endPoint y: 309, distance: 789.9
click at [266, 414] on div at bounding box center [271, 395] width 432 height 55
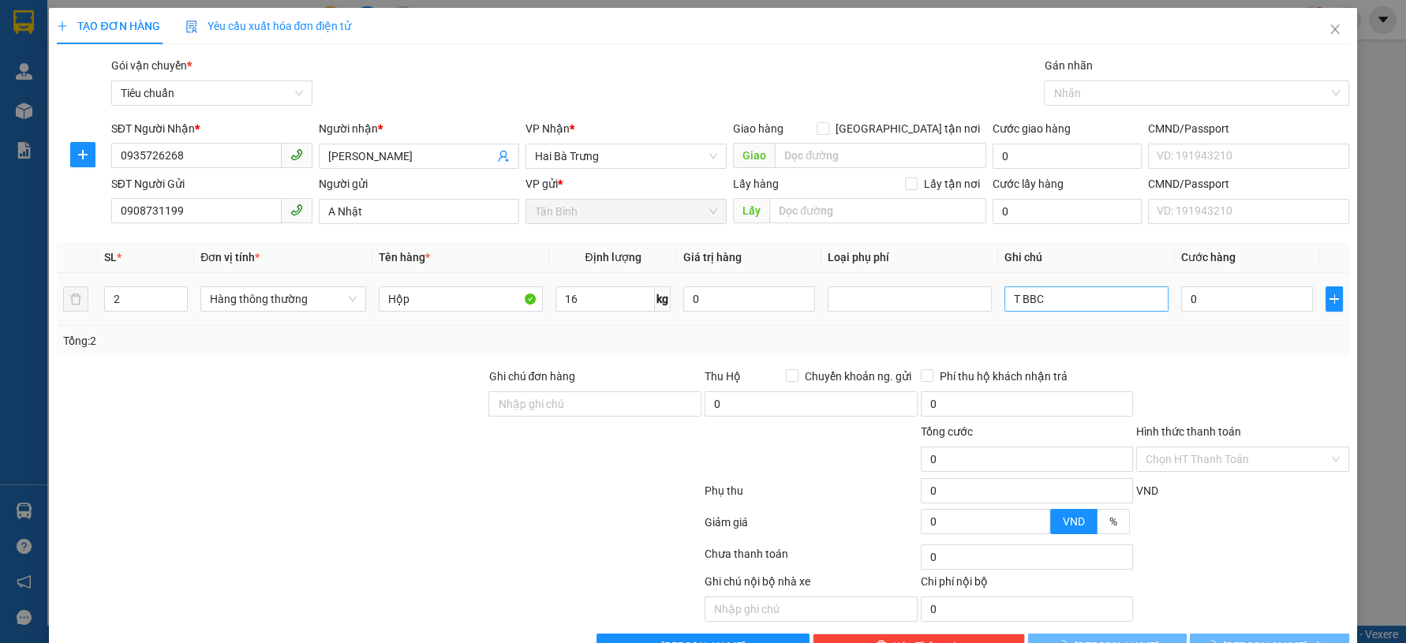
type input "55.000"
drag, startPoint x: 1046, startPoint y: 309, endPoint x: 781, endPoint y: 357, distance: 268.7
click at [780, 357] on div "Transit Pickup Surcharge Ids Transit Deliver Surcharge Ids Transit Deliver Surc…" at bounding box center [703, 358] width 1292 height 602
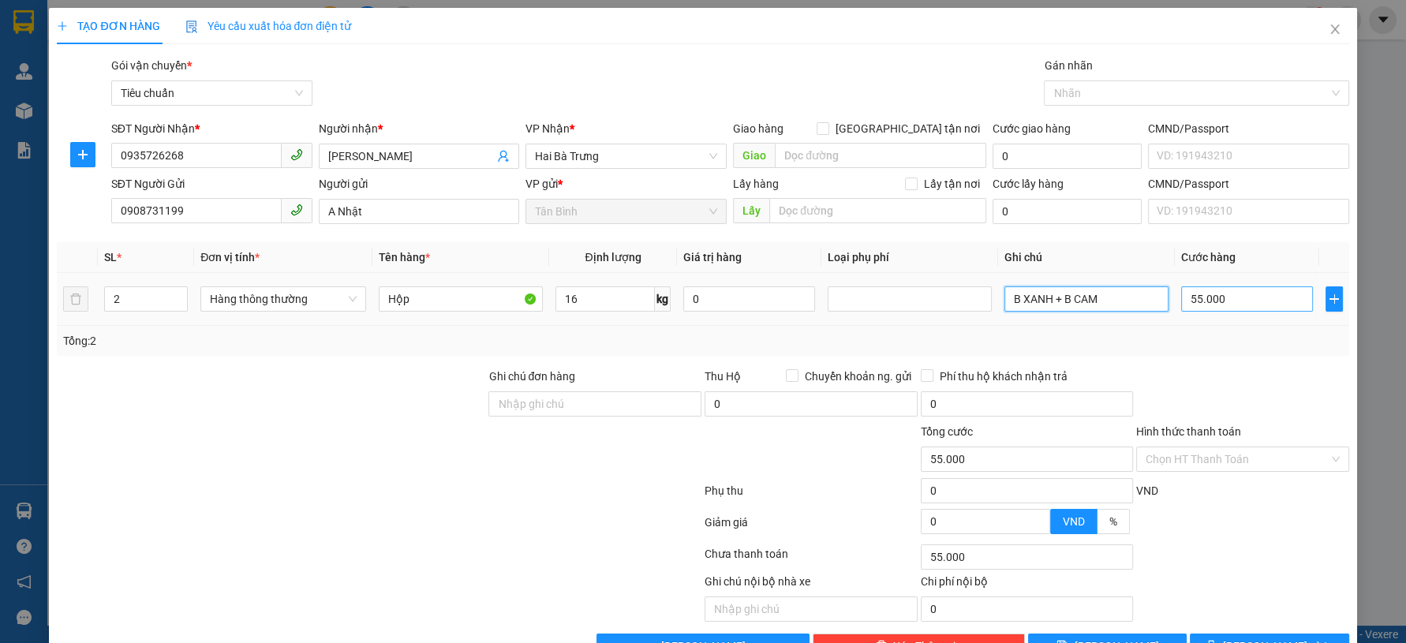
type input "B XANH + B CAM"
click at [1260, 304] on input "55.000" at bounding box center [1247, 298] width 132 height 25
type input "1"
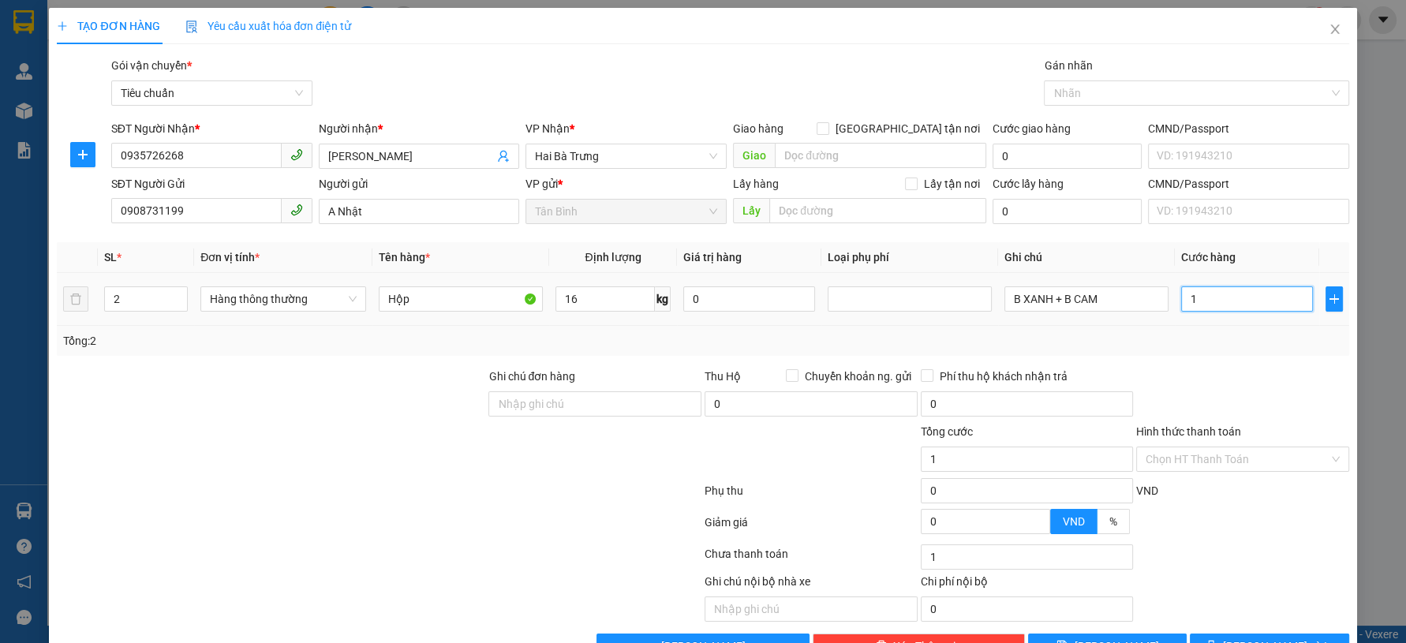
type input "12"
type input "120"
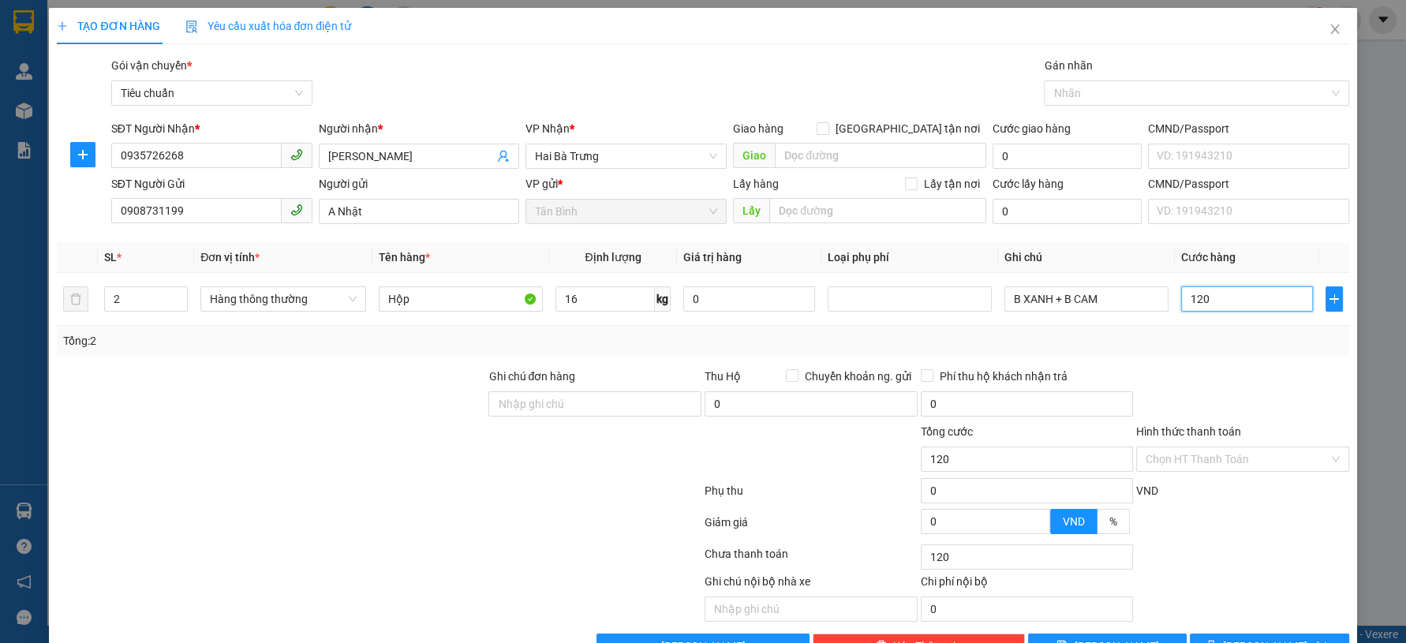
type input "120"
type input "120.000"
click at [1232, 357] on div "Transit Pickup Surcharge Ids Transit Deliver Surcharge Ids Transit Deliver Surc…" at bounding box center [703, 358] width 1292 height 602
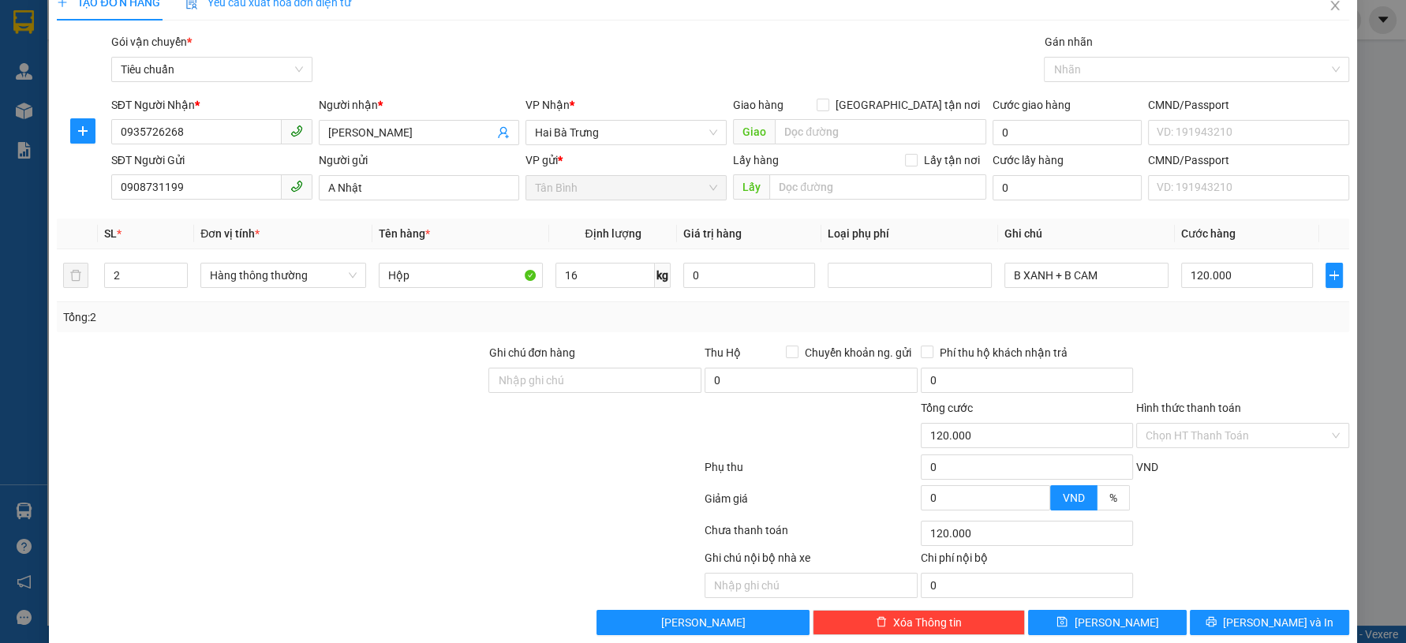
scroll to position [45, 0]
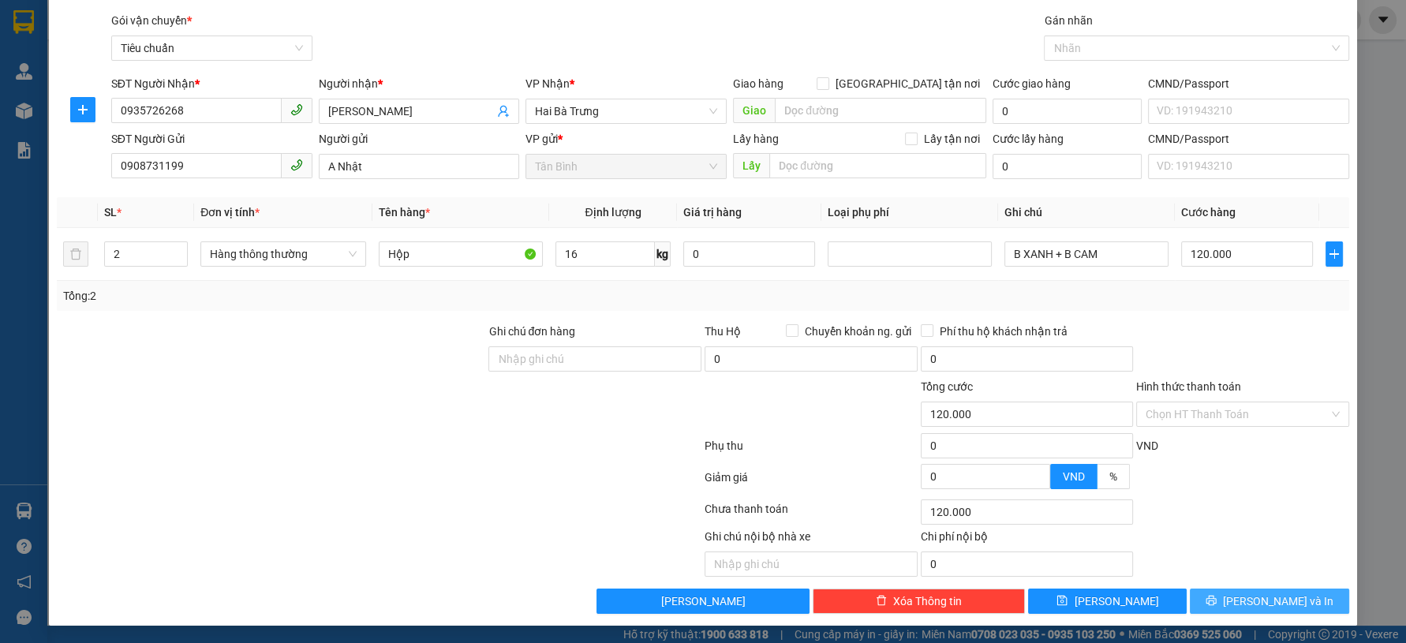
click at [1249, 608] on span "Lưu và In" at bounding box center [1278, 601] width 110 height 17
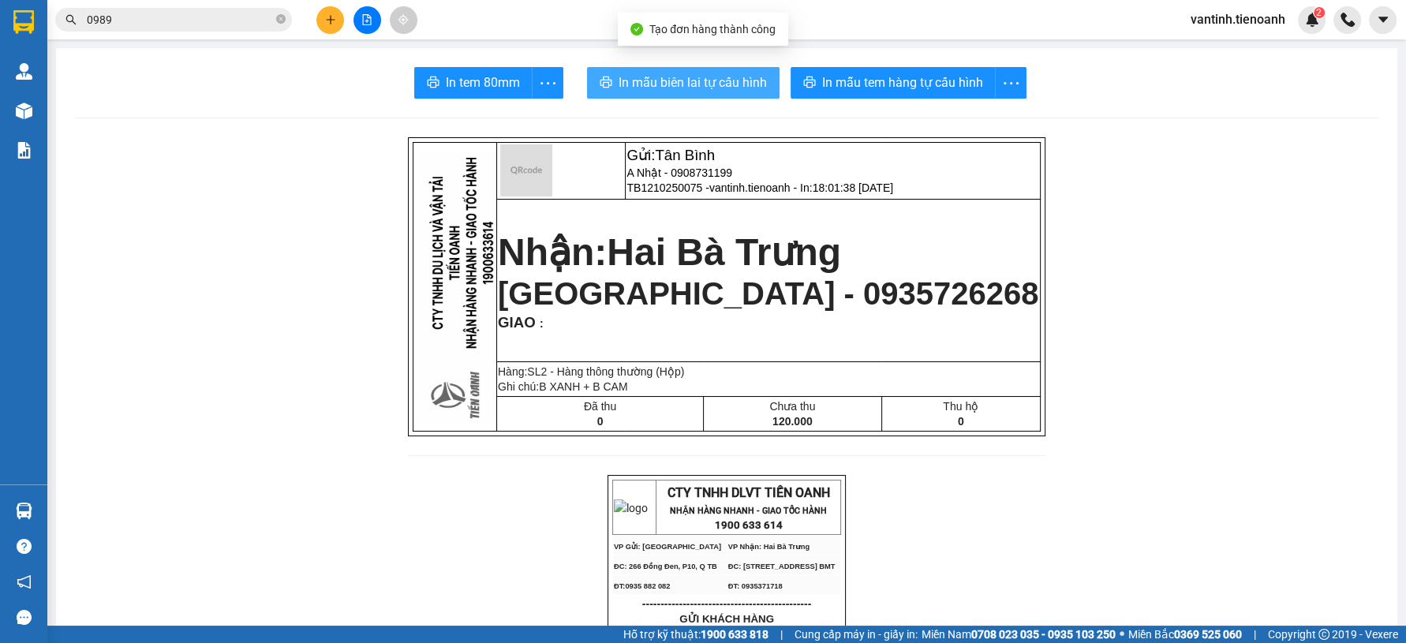
click at [728, 92] on span "In mẫu biên lai tự cấu hình" at bounding box center [693, 83] width 148 height 20
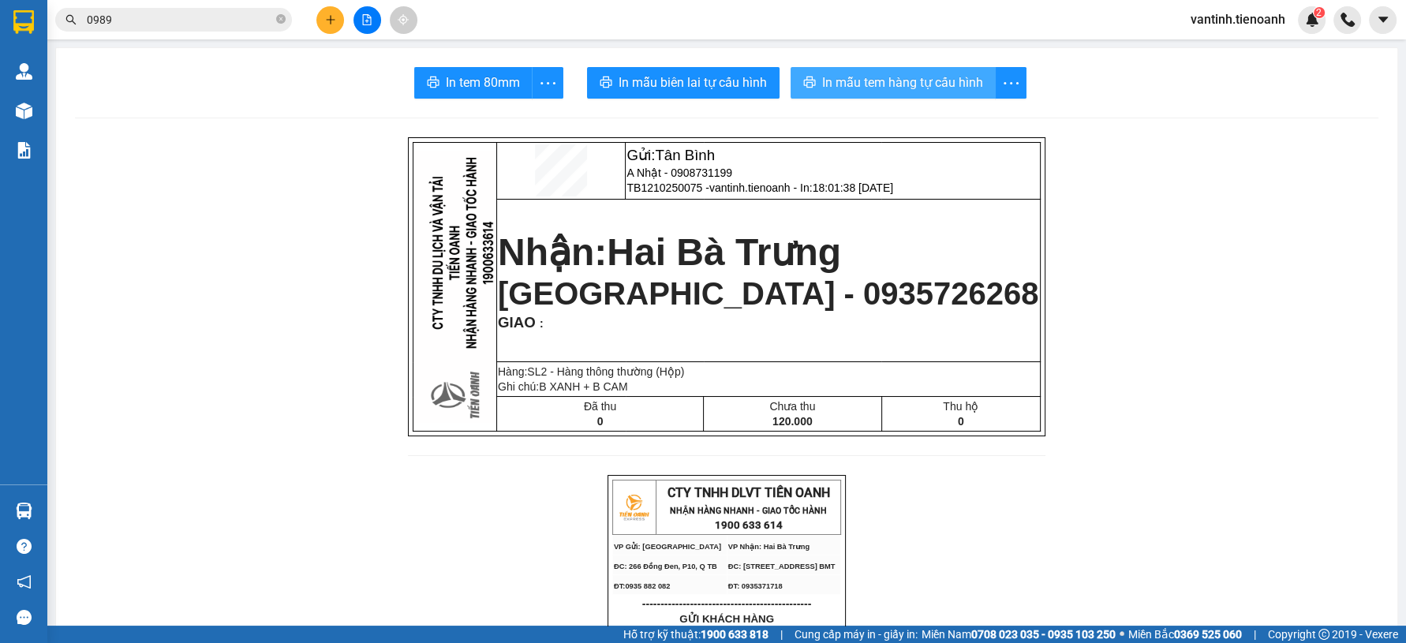
click at [919, 92] on button "In mẫu tem hàng tự cấu hình" at bounding box center [893, 83] width 205 height 32
click at [335, 22] on button at bounding box center [330, 20] width 28 height 28
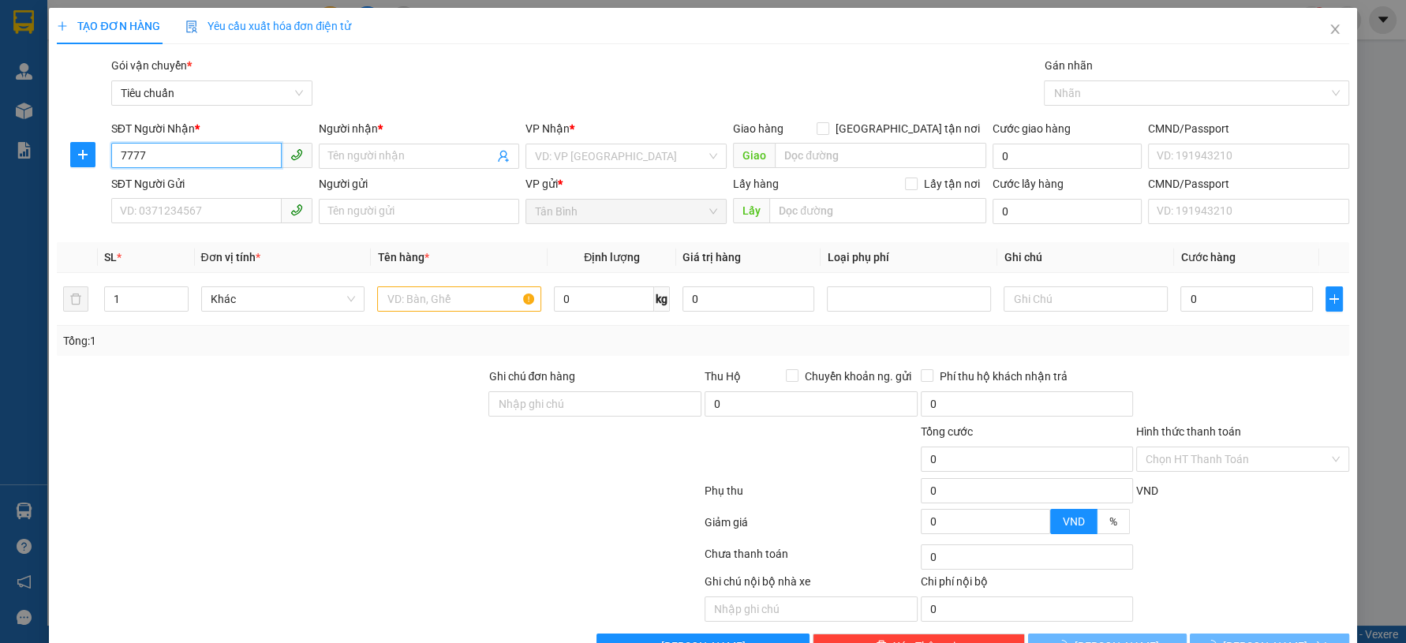
click at [169, 168] on span "7777" at bounding box center [211, 156] width 201 height 25
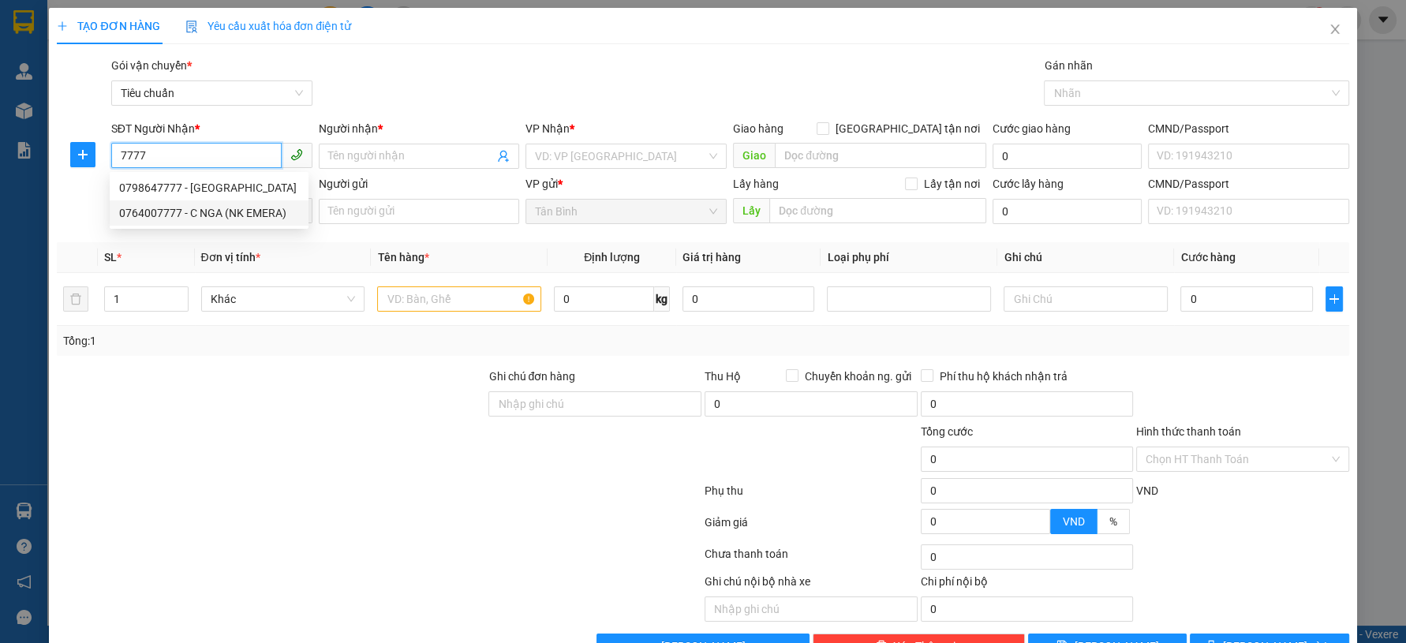
click at [212, 212] on div "0764007777 - C NGA (NK EMERA)" at bounding box center [209, 212] width 180 height 17
type input "0764007777"
type input "C NGA (NK EMERA)"
type input "30.000"
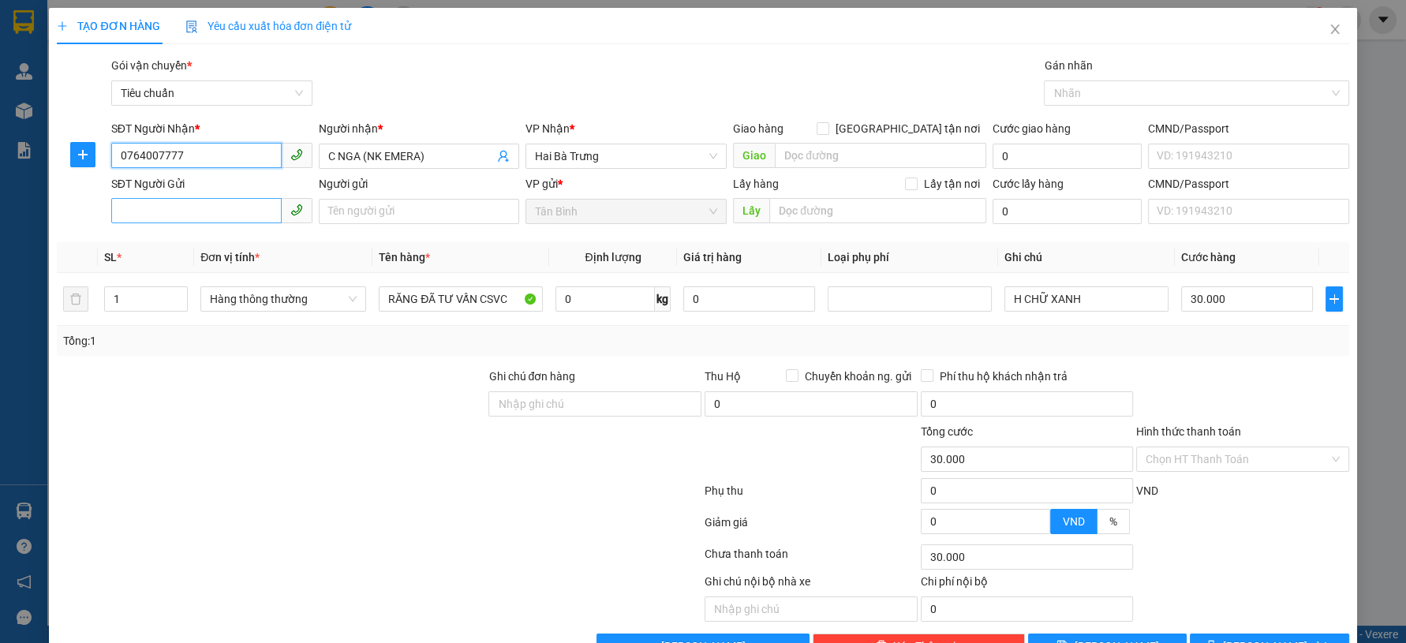
type input "0764007777"
click at [187, 204] on input "SĐT Người Gửi" at bounding box center [196, 210] width 170 height 25
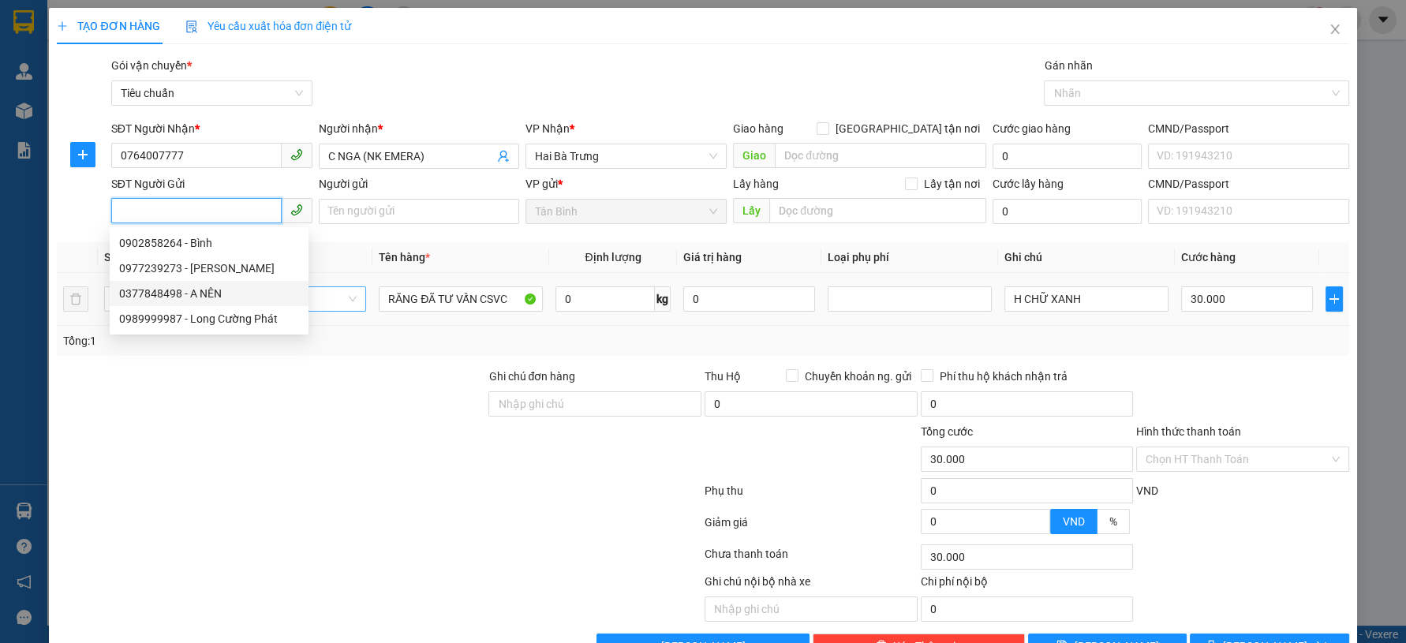
click at [208, 294] on div "0377848498 - A NÊN" at bounding box center [209, 293] width 180 height 17
type input "0377848498"
type input "A NÊN"
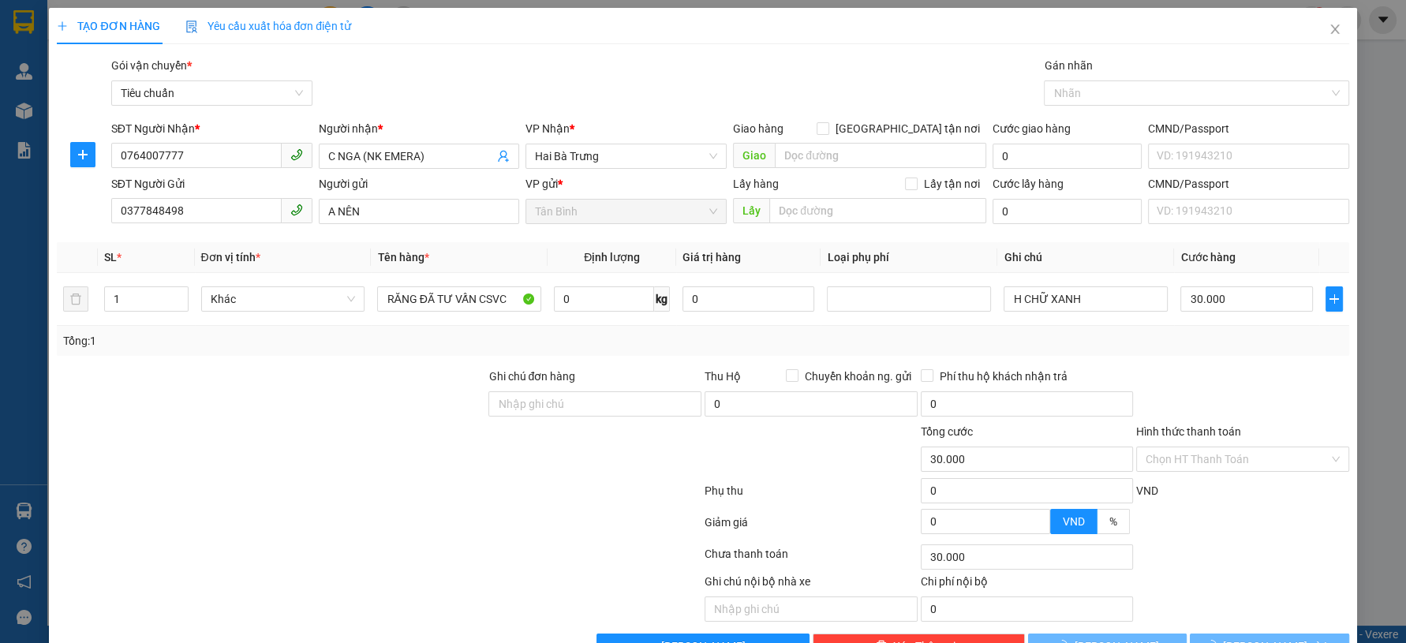
click at [241, 433] on div at bounding box center [271, 450] width 432 height 55
drag, startPoint x: 241, startPoint y: 433, endPoint x: 242, endPoint y: 413, distance: 20.5
click at [242, 432] on div at bounding box center [271, 450] width 432 height 55
click at [238, 414] on div at bounding box center [271, 395] width 432 height 55
click at [1218, 447] on input "Hình thức thanh toán" at bounding box center [1237, 459] width 183 height 24
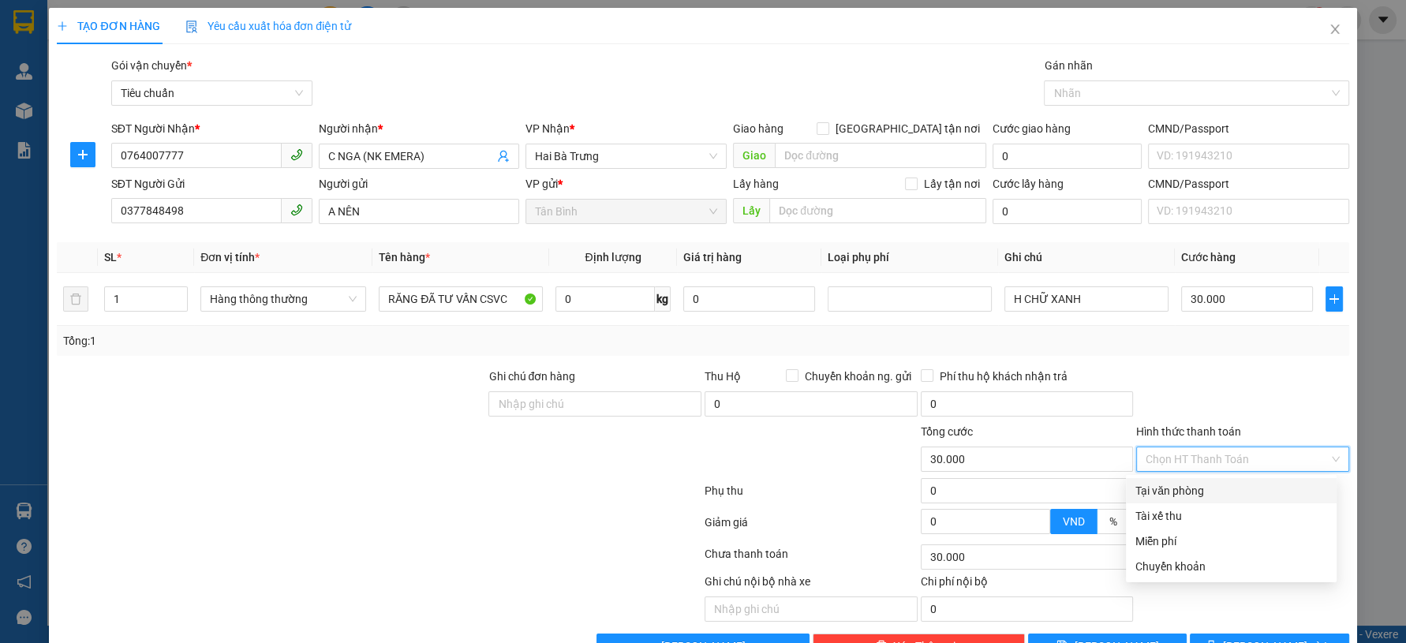
click at [1181, 482] on div "Tại văn phòng" at bounding box center [1232, 490] width 192 height 17
type input "0"
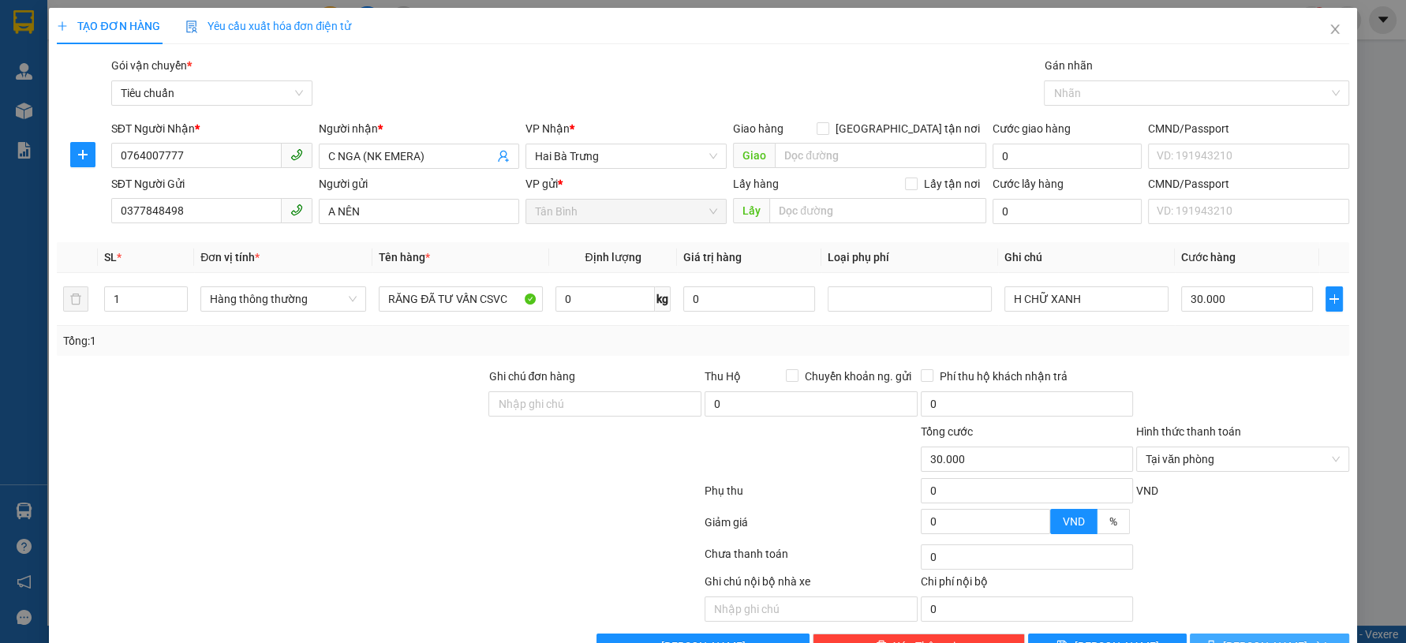
click at [1222, 634] on button "Lưu và In" at bounding box center [1269, 646] width 159 height 25
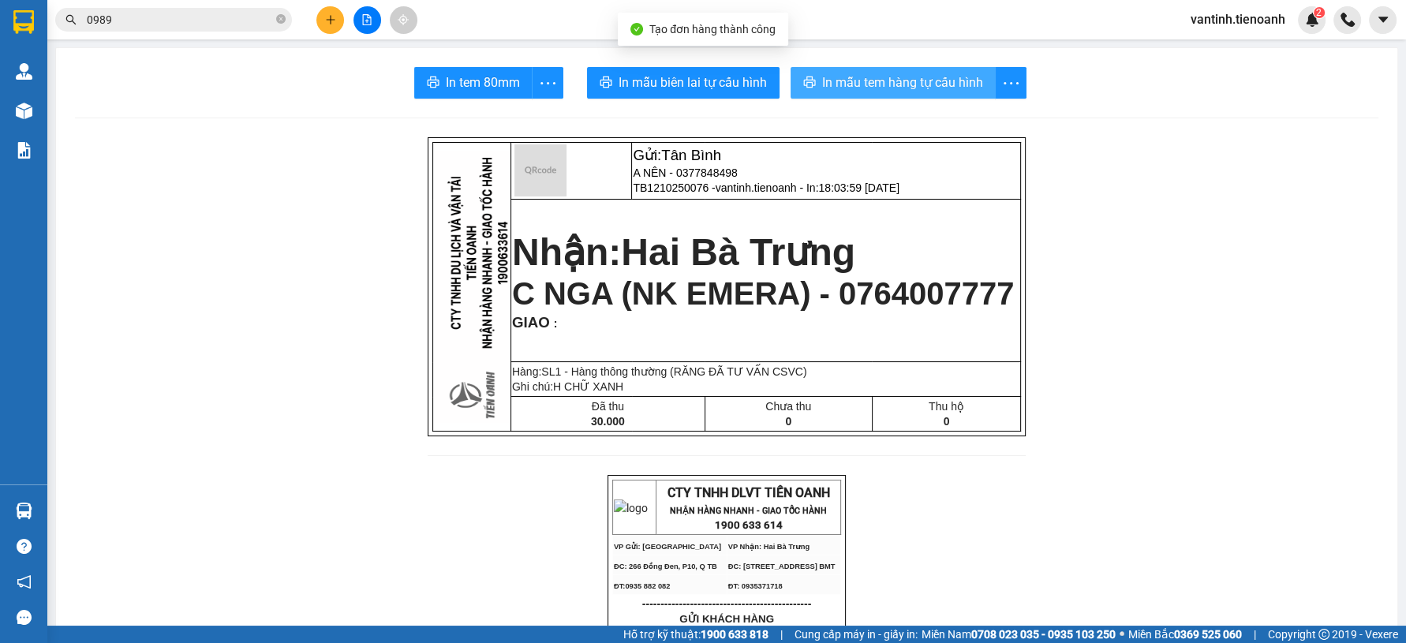
click at [848, 91] on span "In mẫu tem hàng tự cấu hình" at bounding box center [902, 83] width 161 height 20
click at [858, 81] on span "In mẫu tem hàng tự cấu hình" at bounding box center [902, 83] width 161 height 20
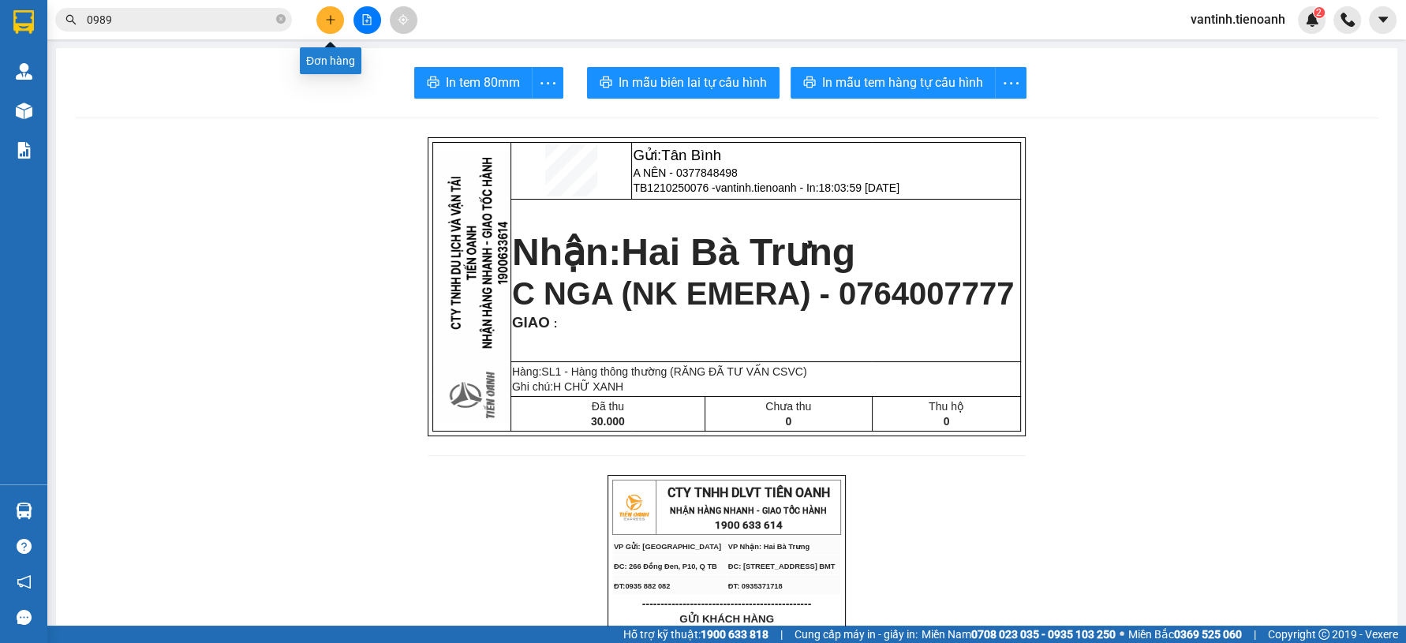
click at [328, 20] on icon "plus" at bounding box center [330, 19] width 9 height 1
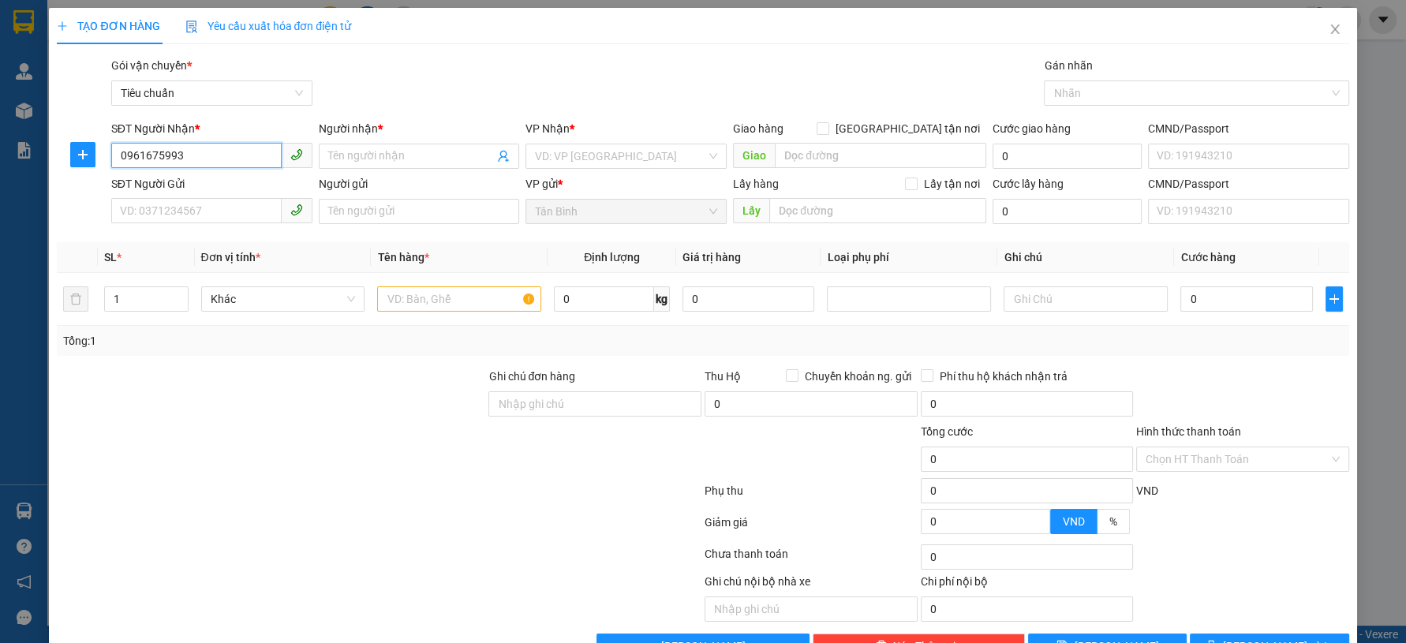
click at [207, 152] on input "0961675993" at bounding box center [196, 155] width 170 height 25
type input "0961675993"
click at [362, 160] on input "Người nhận *" at bounding box center [411, 156] width 167 height 17
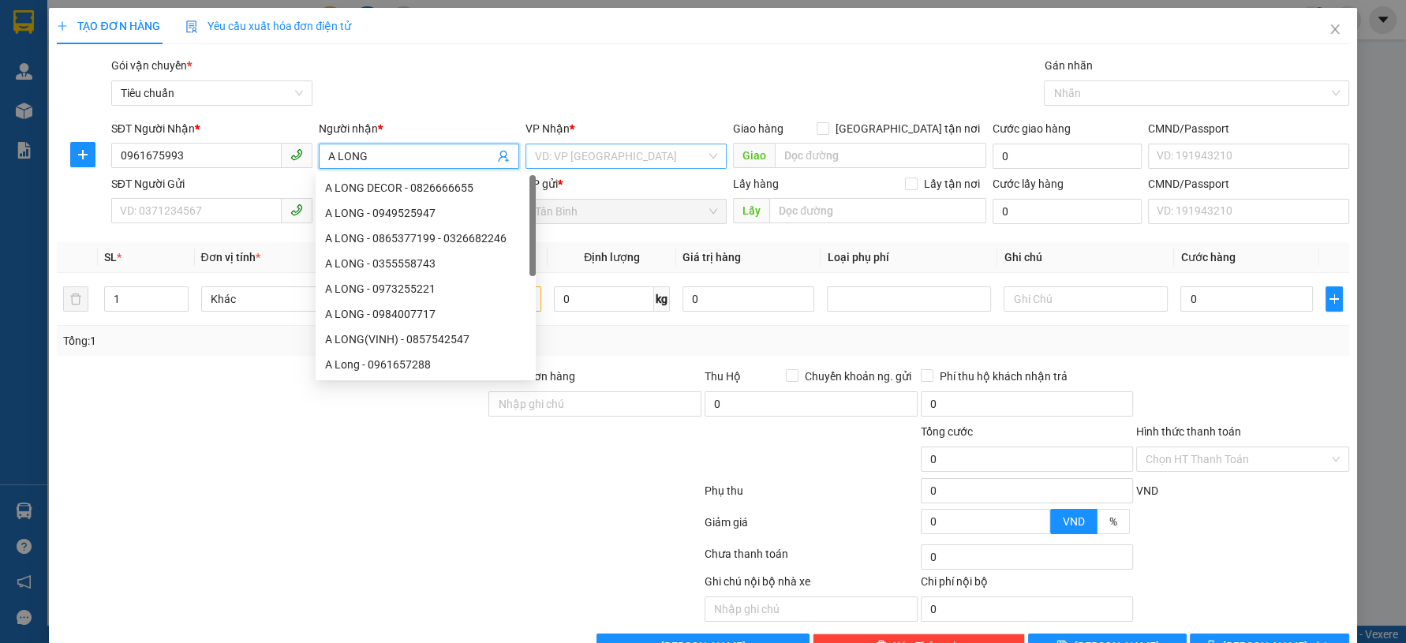
type input "A LONG"
click at [610, 148] on input "search" at bounding box center [620, 156] width 171 height 24
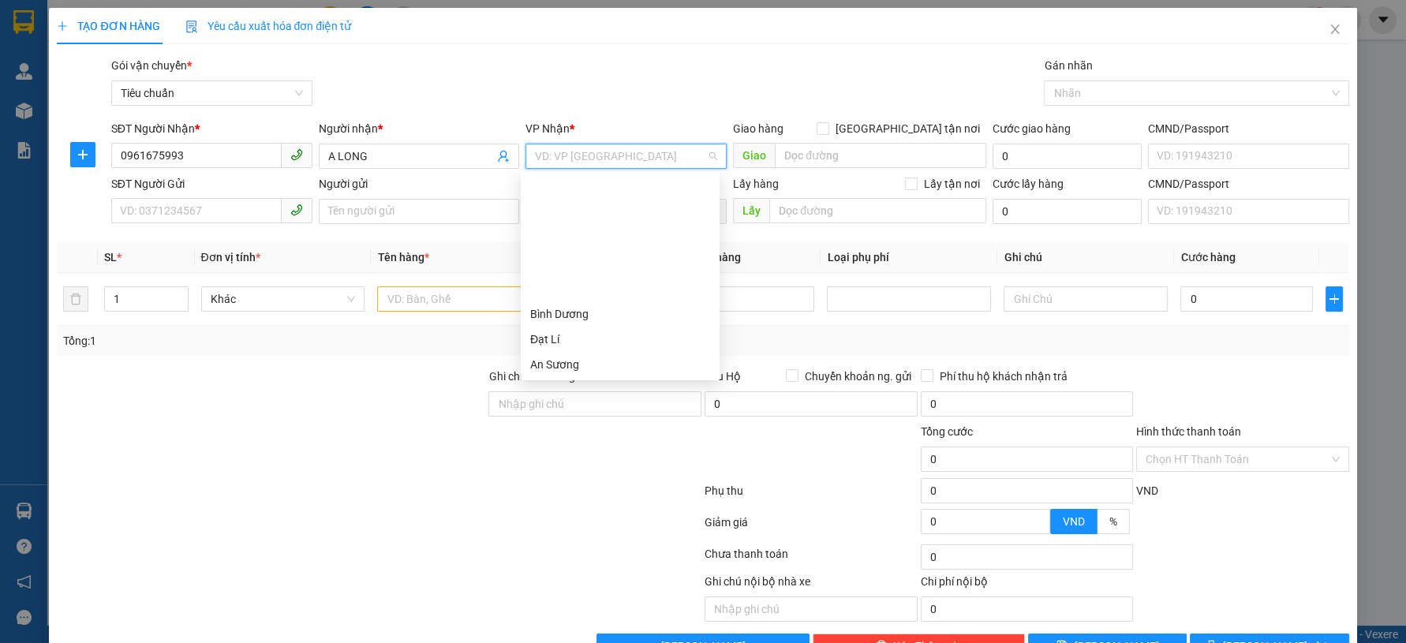
click at [600, 381] on div "Hai Bà Trưng" at bounding box center [620, 389] width 180 height 17
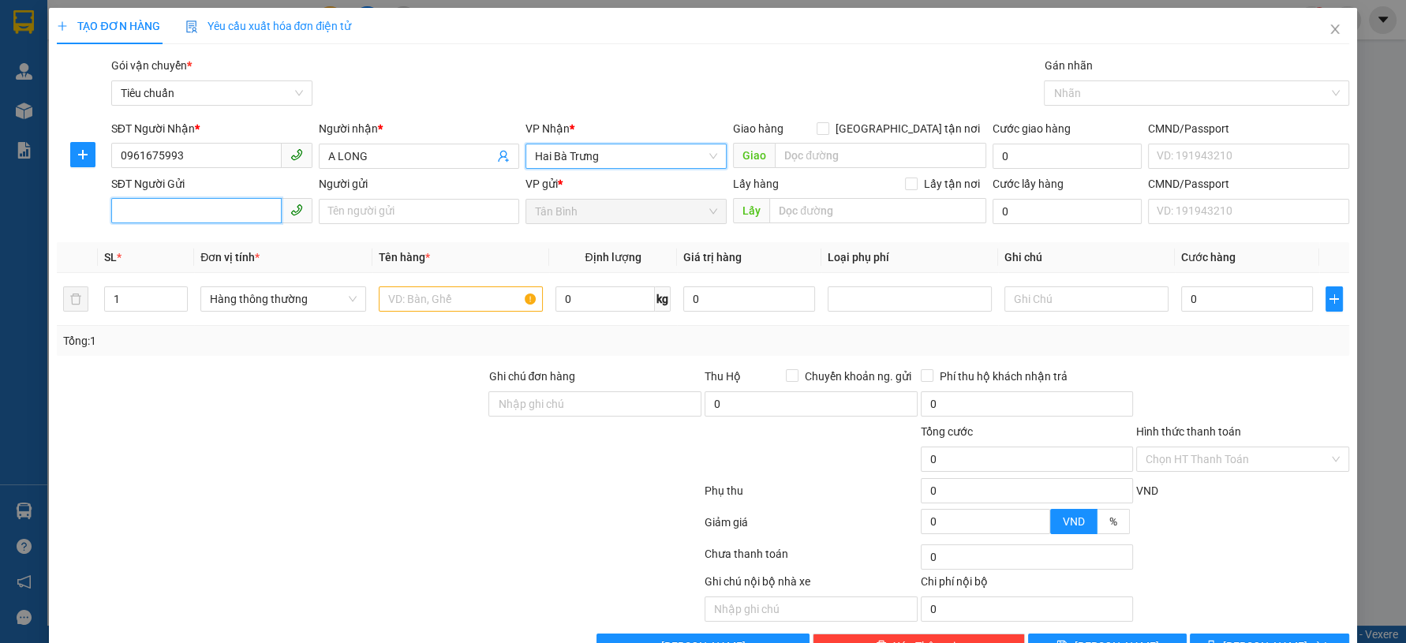
click at [194, 215] on input "SĐT Người Gửi" at bounding box center [196, 210] width 170 height 25
drag, startPoint x: 155, startPoint y: 164, endPoint x: 54, endPoint y: 180, distance: 102.2
click at [54, 180] on div "TẠO ĐƠN HÀNG Yêu cầu xuất hóa đơn điện tử Transit Pickup Surcharge Ids Transit …" at bounding box center [703, 339] width 1308 height 663
click at [137, 214] on input "SĐT Người Gửi" at bounding box center [196, 210] width 170 height 25
paste input "0961675993"
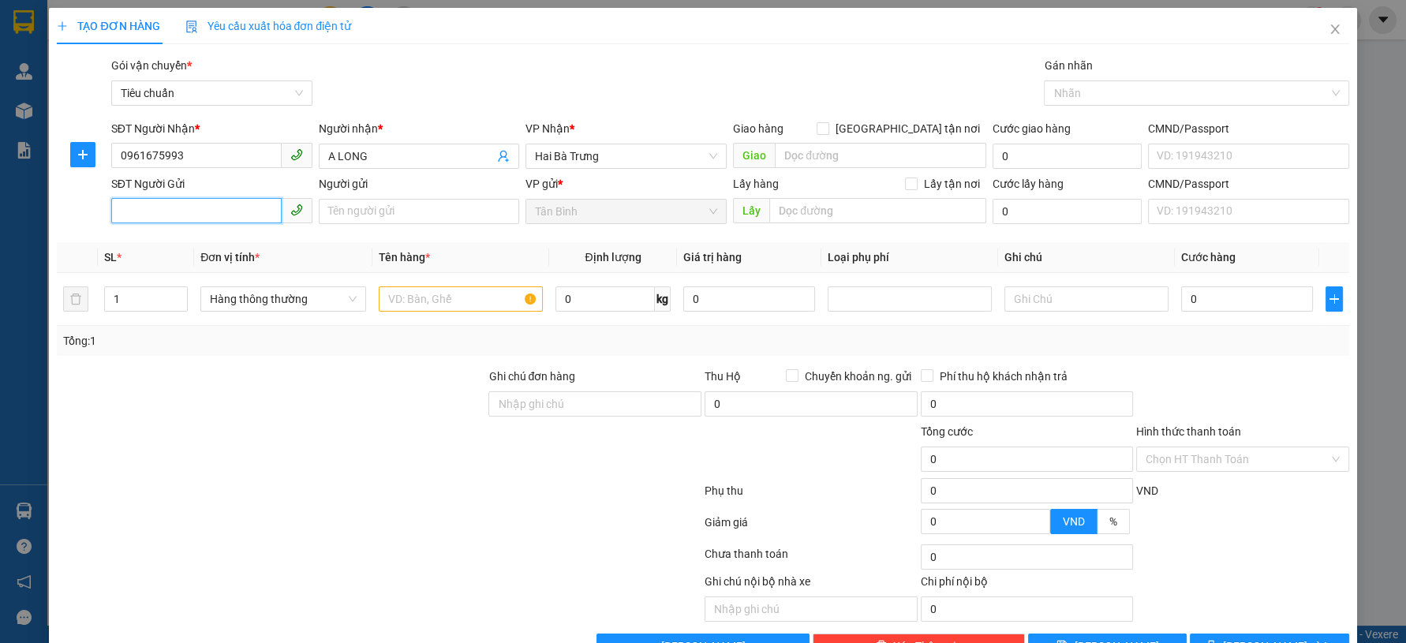
type input "0961675993"
click at [195, 208] on input "0961675993" at bounding box center [196, 210] width 170 height 25
click at [190, 249] on div "0961675993 - A Khiêm" at bounding box center [209, 242] width 180 height 17
type input "A Khiêm"
type input "30.000"
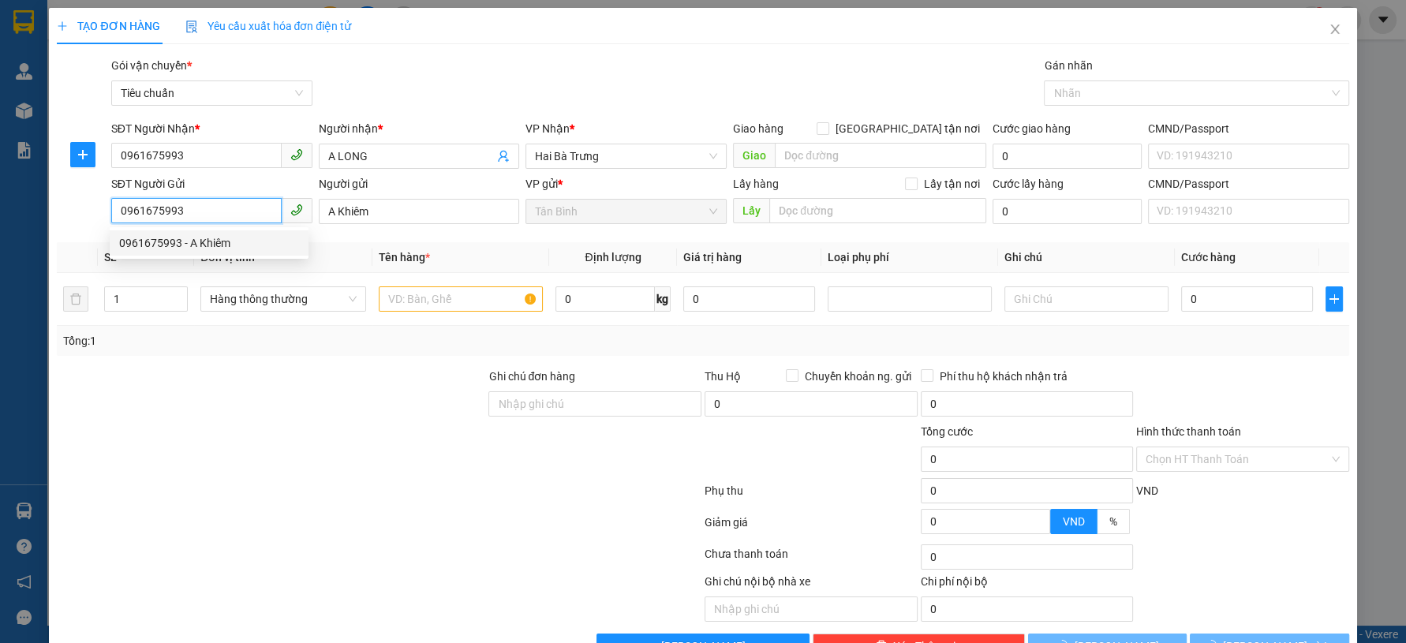
type input "30.000"
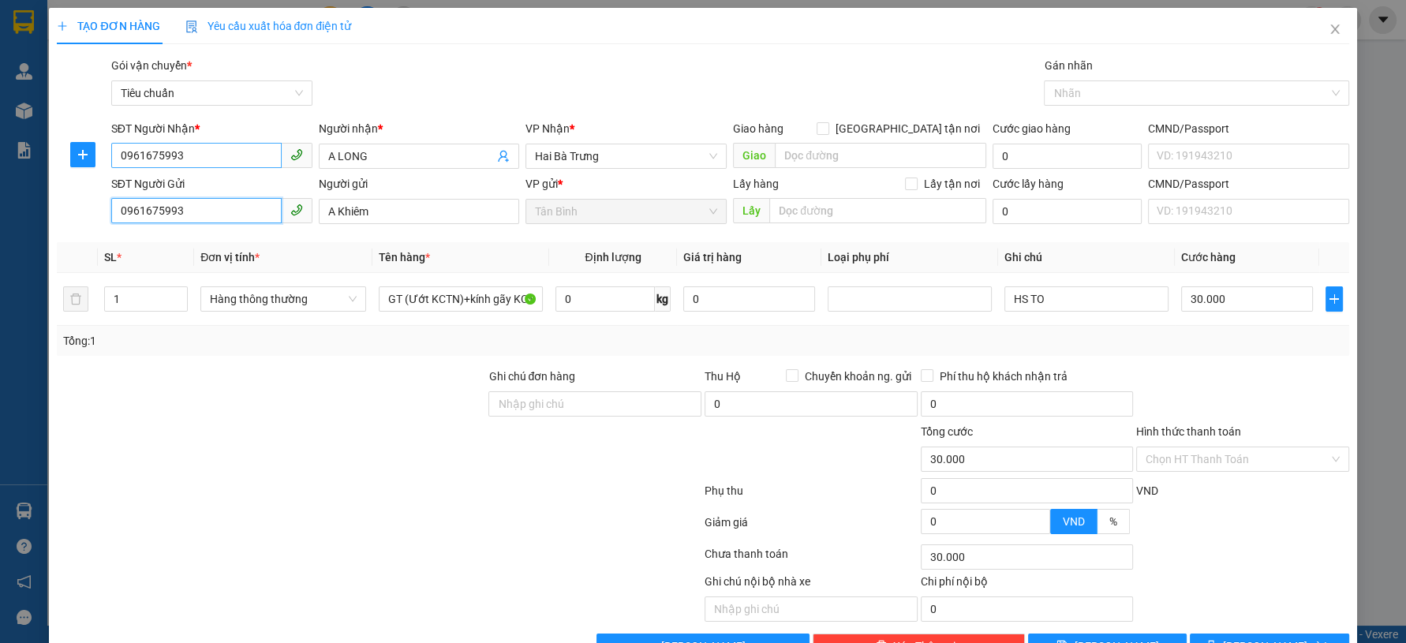
type input "0961675993"
click at [233, 156] on input "0961675993" at bounding box center [196, 155] width 170 height 25
click at [213, 183] on div "0913474226 - Chú Long" at bounding box center [209, 187] width 180 height 17
type input "0913474226"
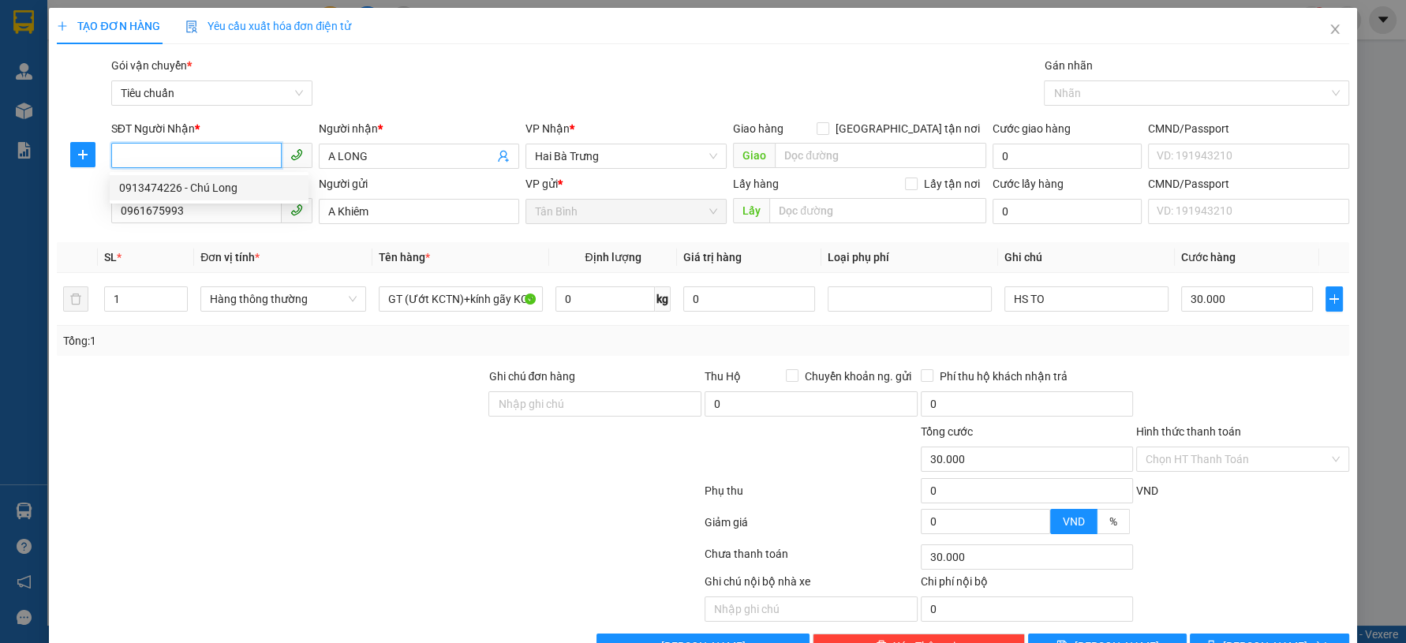
type input "Chú Long"
type input "0913474226"
click at [295, 394] on div at bounding box center [271, 395] width 432 height 55
drag, startPoint x: 380, startPoint y: 364, endPoint x: 410, endPoint y: 320, distance: 53.2
click at [387, 356] on div "Transit Pickup Surcharge Ids Transit Deliver Surcharge Ids Transit Deliver Surc…" at bounding box center [703, 358] width 1292 height 602
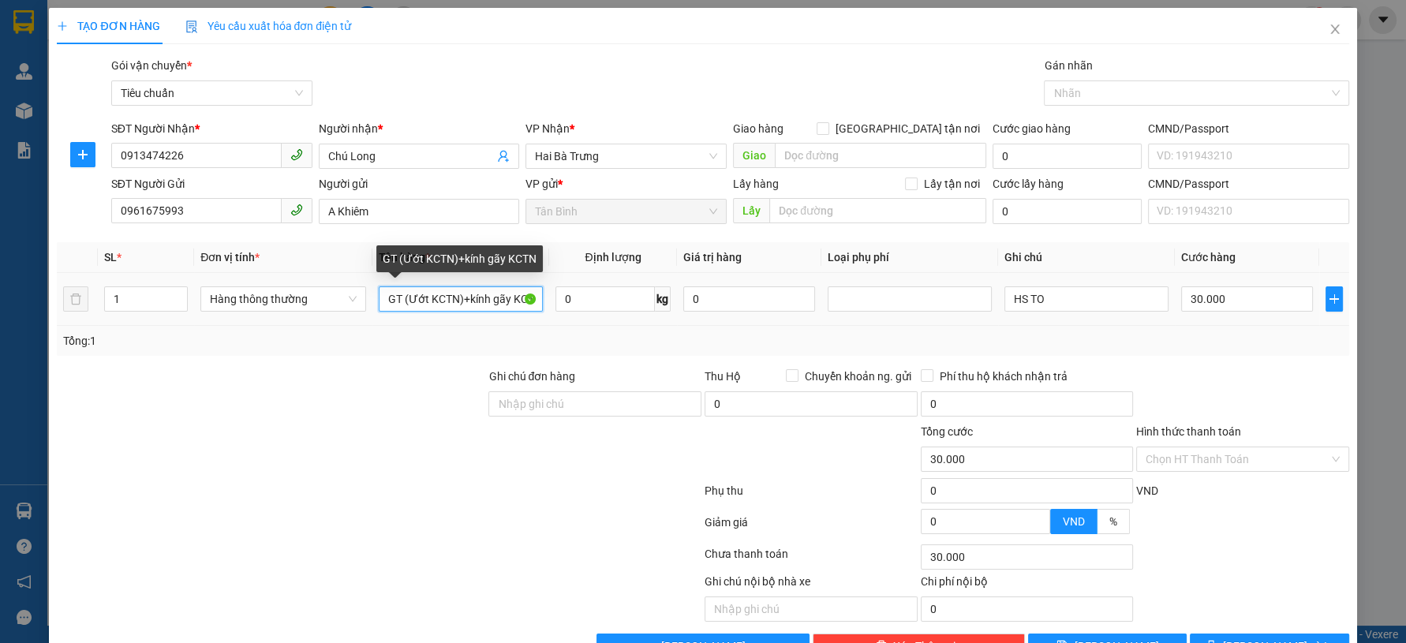
click at [458, 306] on input "GT (Ướt KCTN)+kính gãy KCTN" at bounding box center [461, 298] width 164 height 25
type input "D"
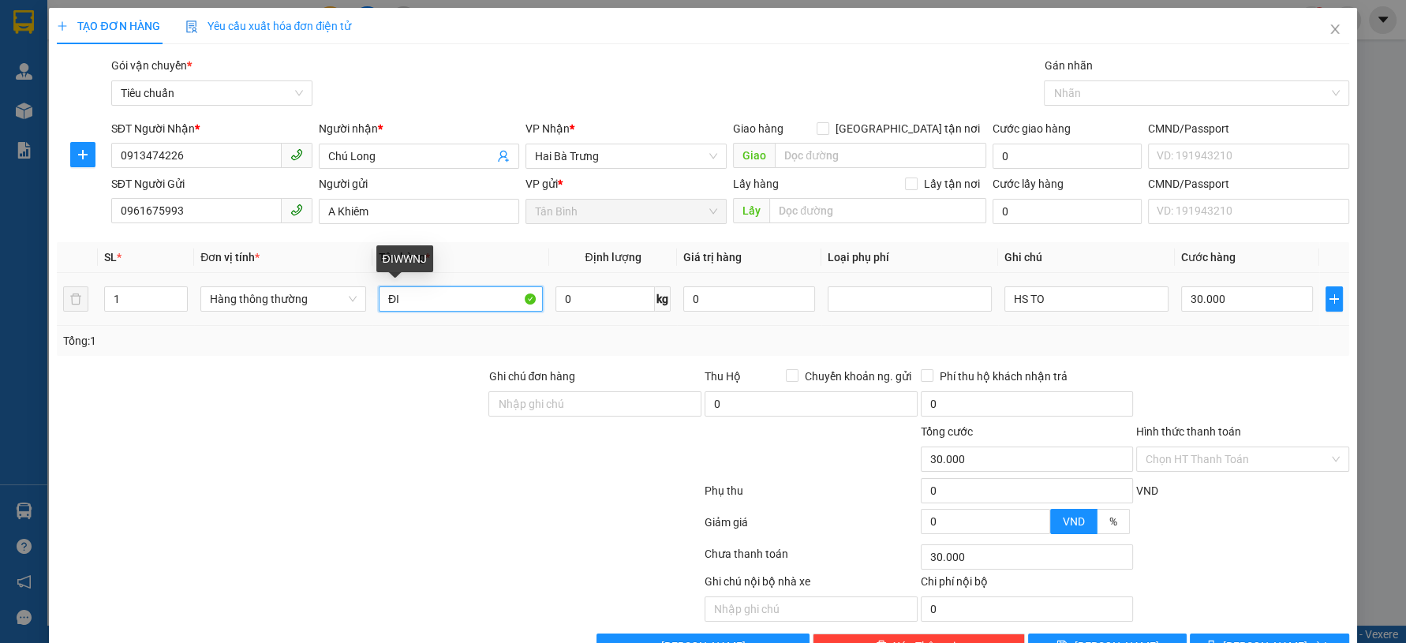
type input "Đ"
type input "D"
type input "ĐIỆN THOẠI ( ĐÃ TƯ VẤN CHINHS ÁCH"
click at [705, 294] on input "0" at bounding box center [749, 298] width 132 height 25
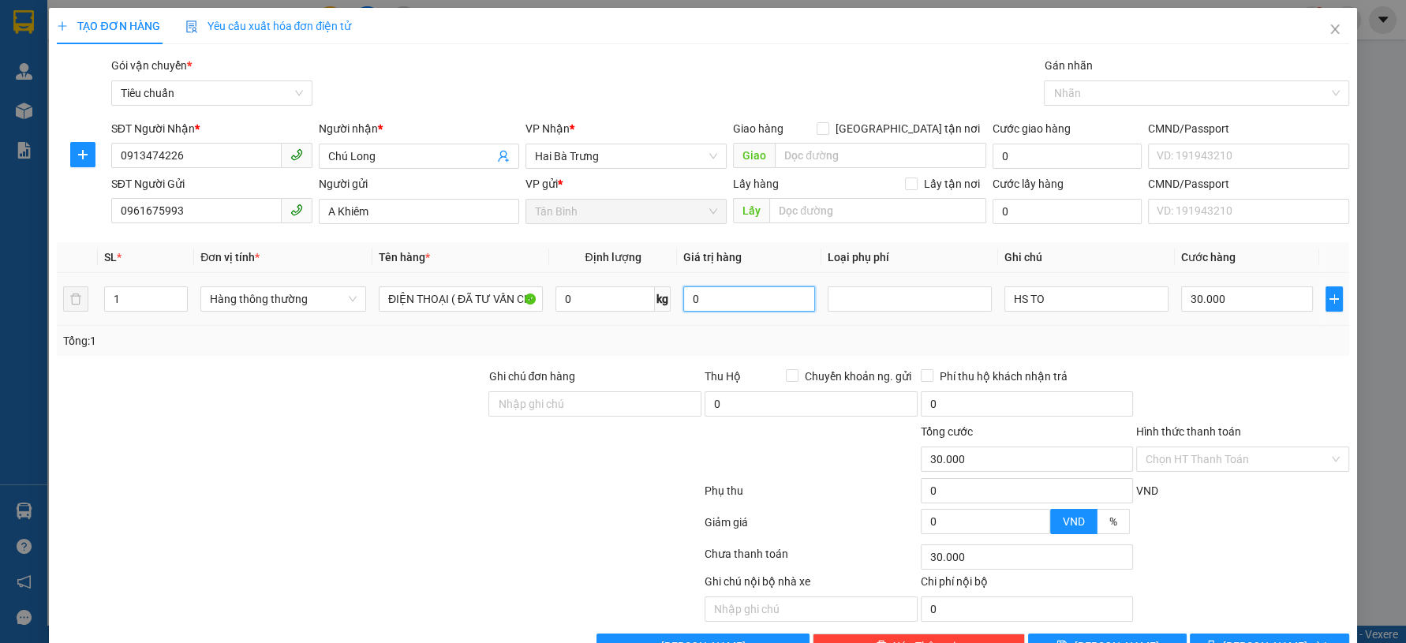
click at [705, 294] on input "0" at bounding box center [749, 298] width 132 height 25
click at [329, 296] on span "Hàng thông thường" at bounding box center [283, 299] width 147 height 24
type input "20.000.000"
type input "0"
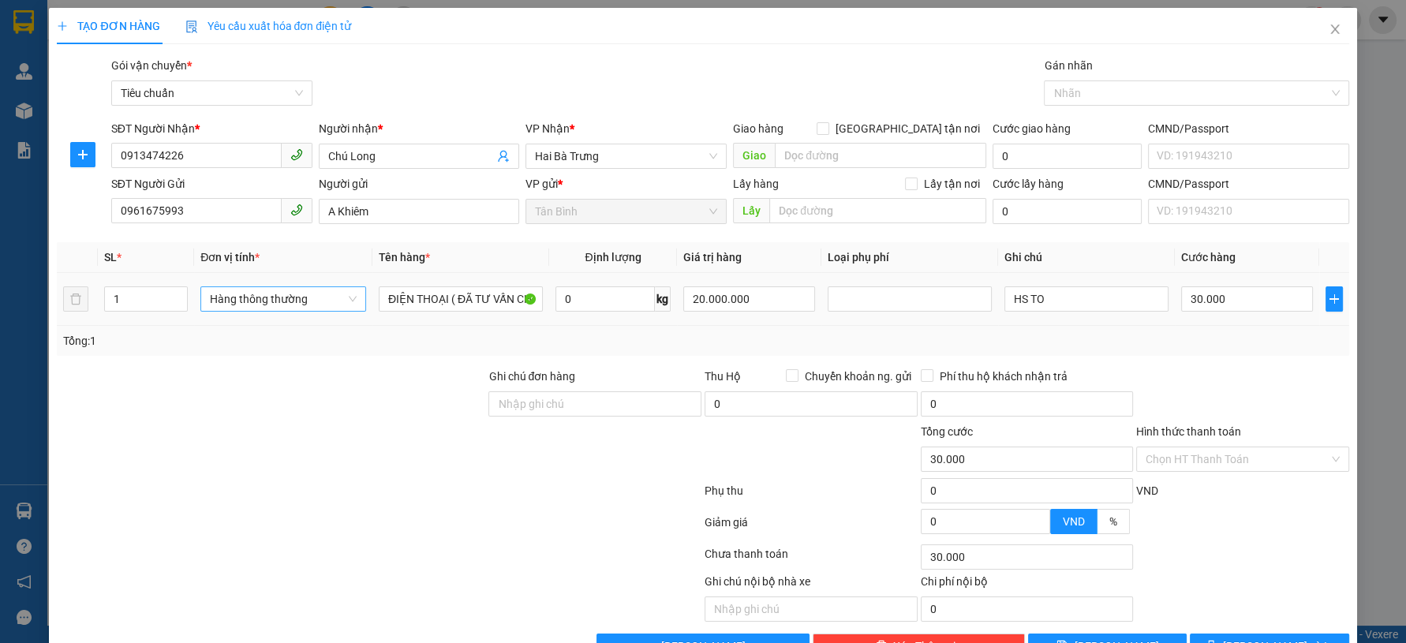
type input "0"
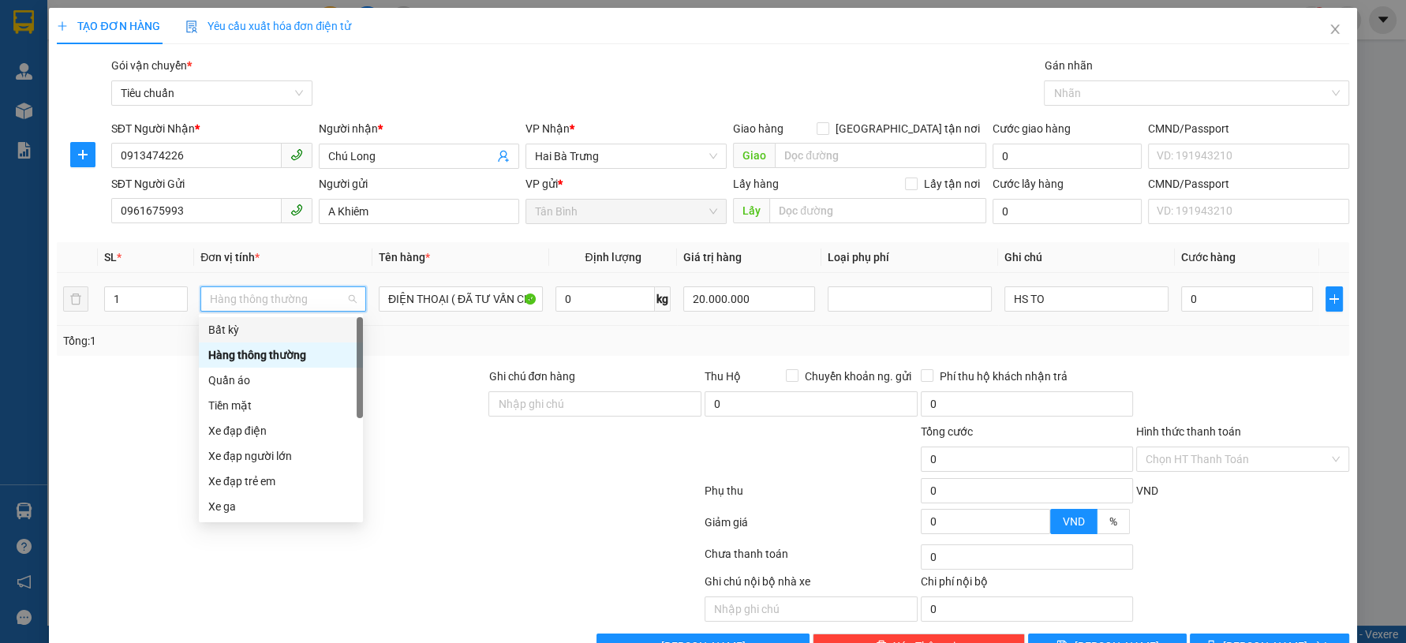
click at [261, 328] on div "Bất kỳ" at bounding box center [280, 329] width 145 height 17
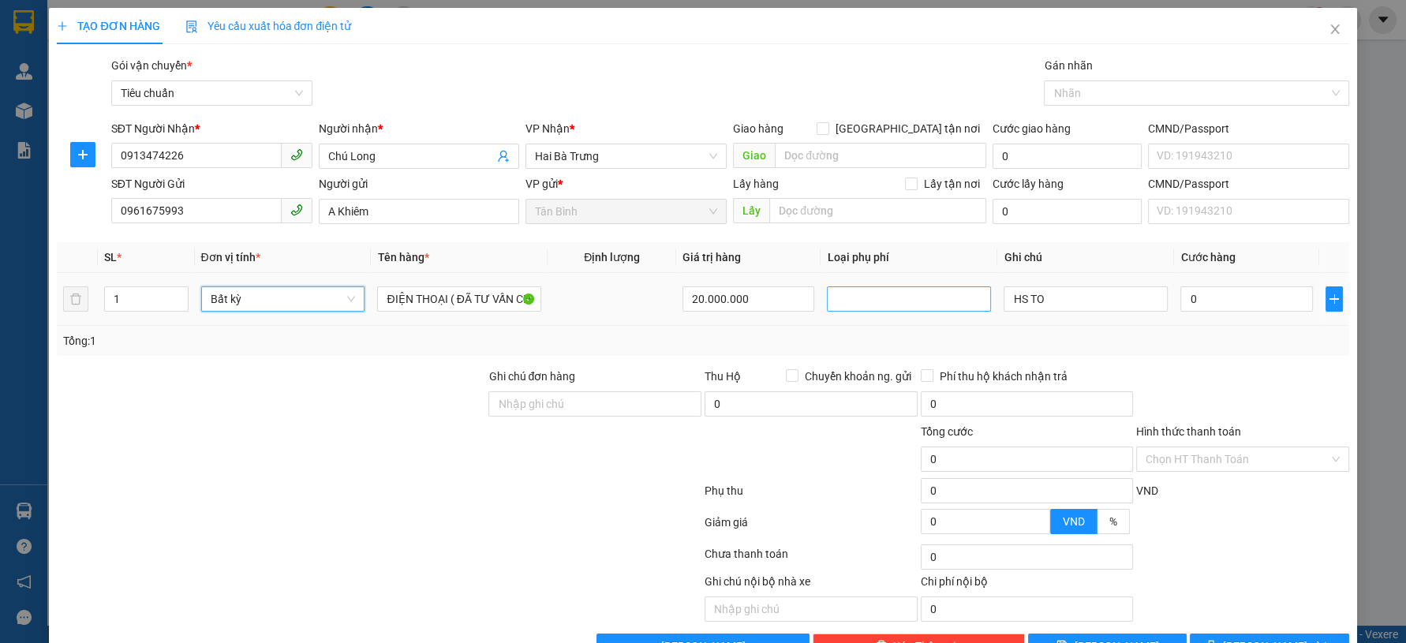
click at [858, 290] on div at bounding box center [909, 299] width 156 height 19
type input "115.000"
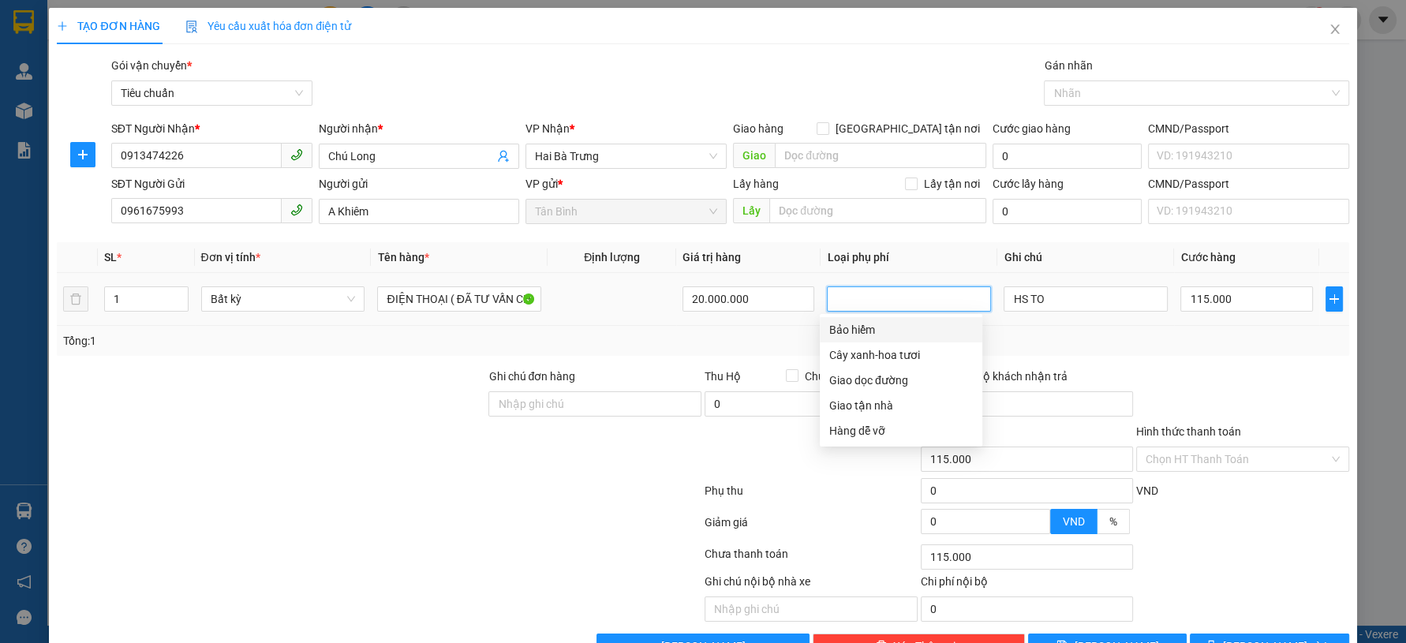
click at [868, 327] on div "Bảo hiểm" at bounding box center [901, 329] width 144 height 17
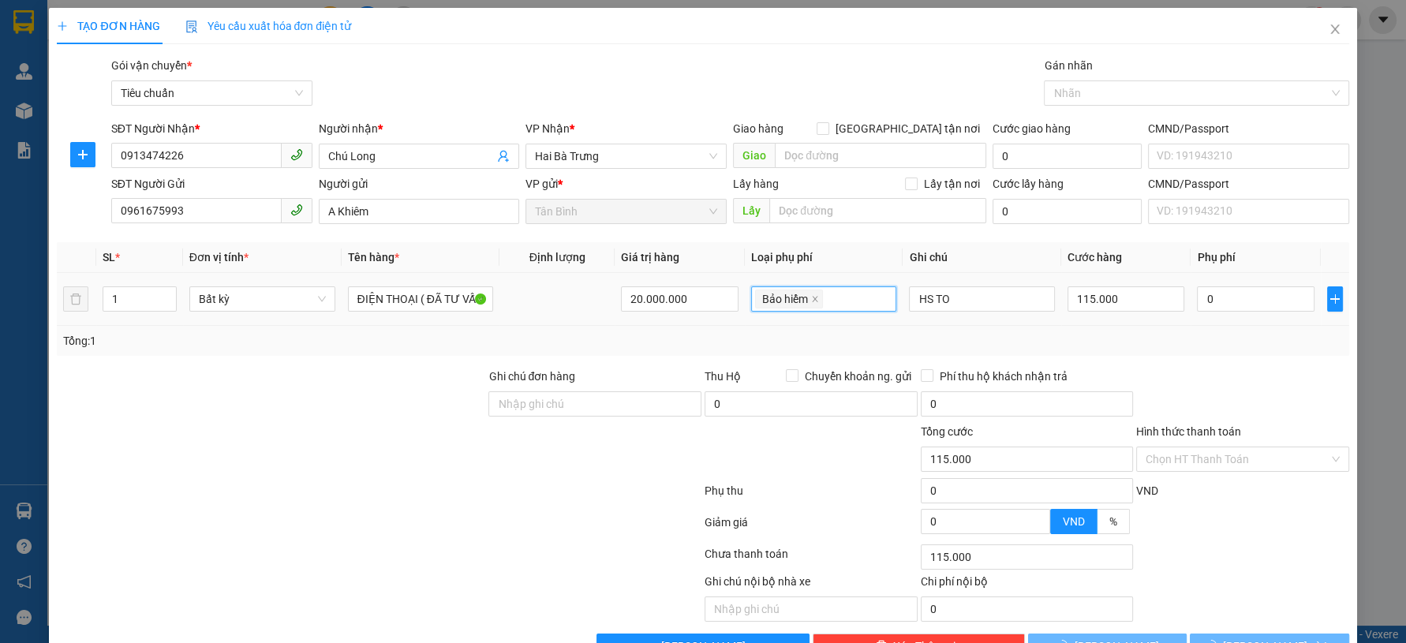
type input "315.000"
type input "200.000"
click at [1181, 356] on div "Transit Pickup Surcharge Ids Transit Deliver Surcharge Ids Transit Deliver Surc…" at bounding box center [703, 358] width 1292 height 602
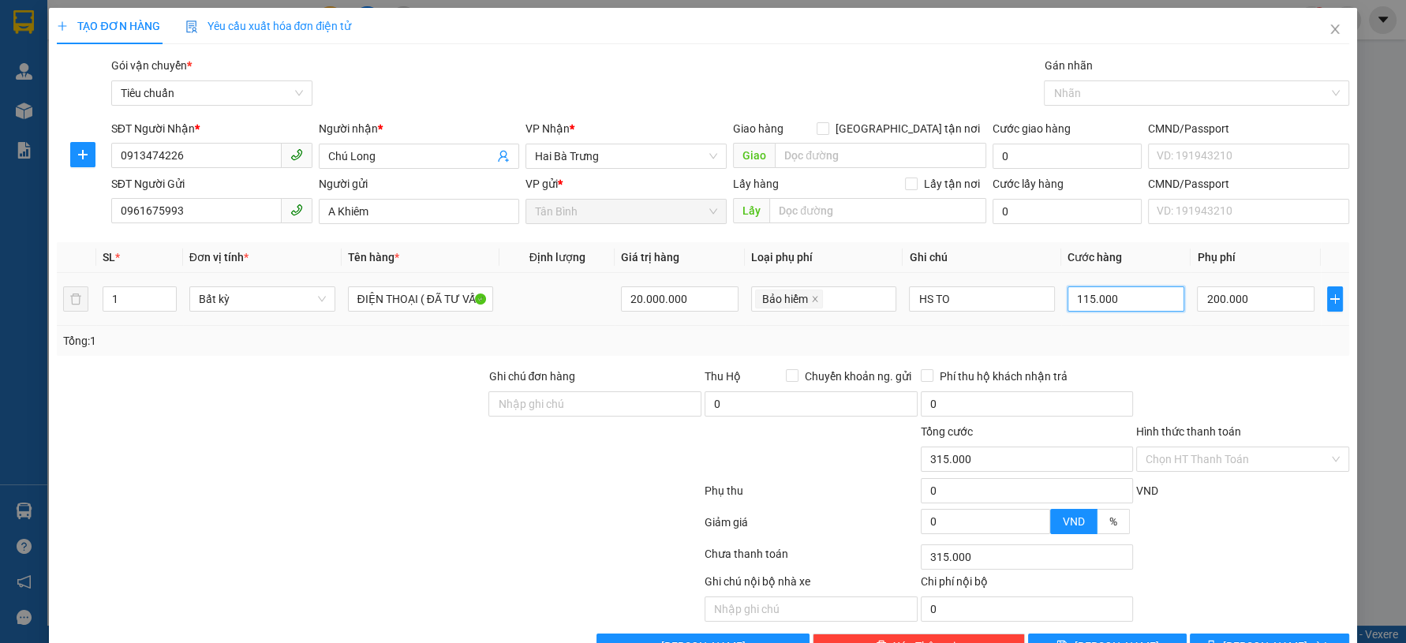
click at [1123, 294] on input "115.000" at bounding box center [1126, 298] width 117 height 25
type input "200.001"
type input "12"
type input "200.012"
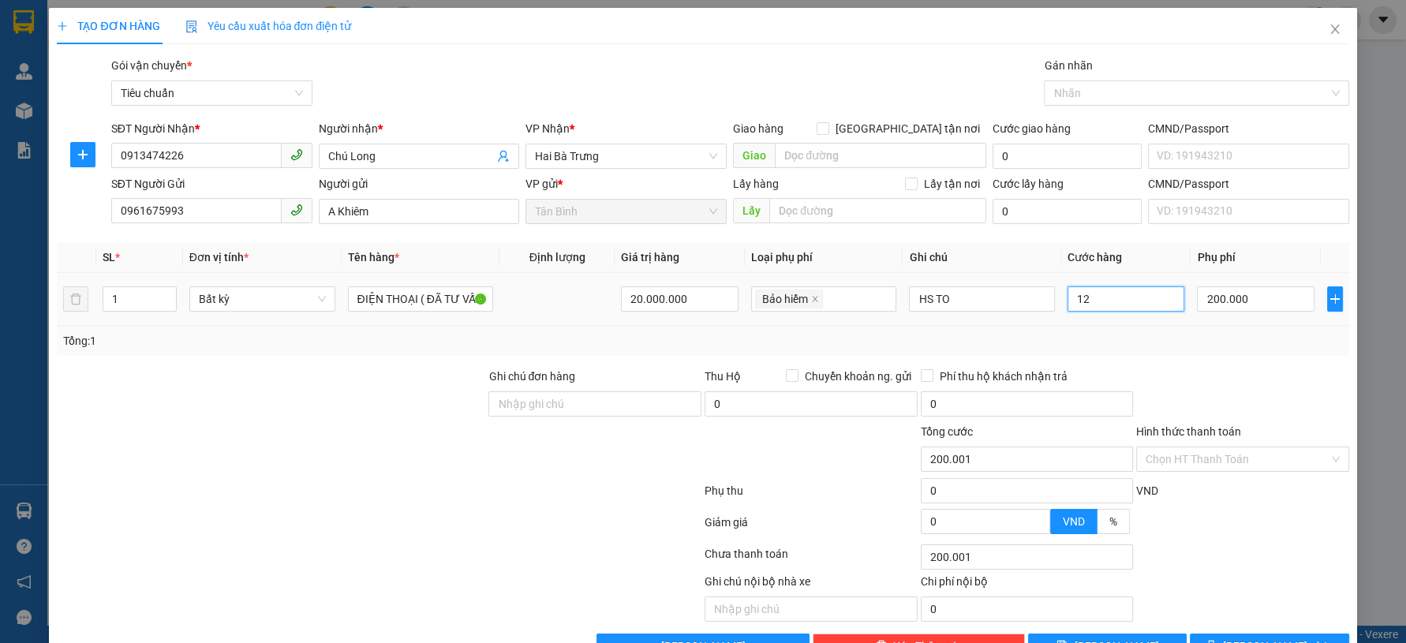
type input "200.012"
type input "200.120"
type input "120"
type input "320.000"
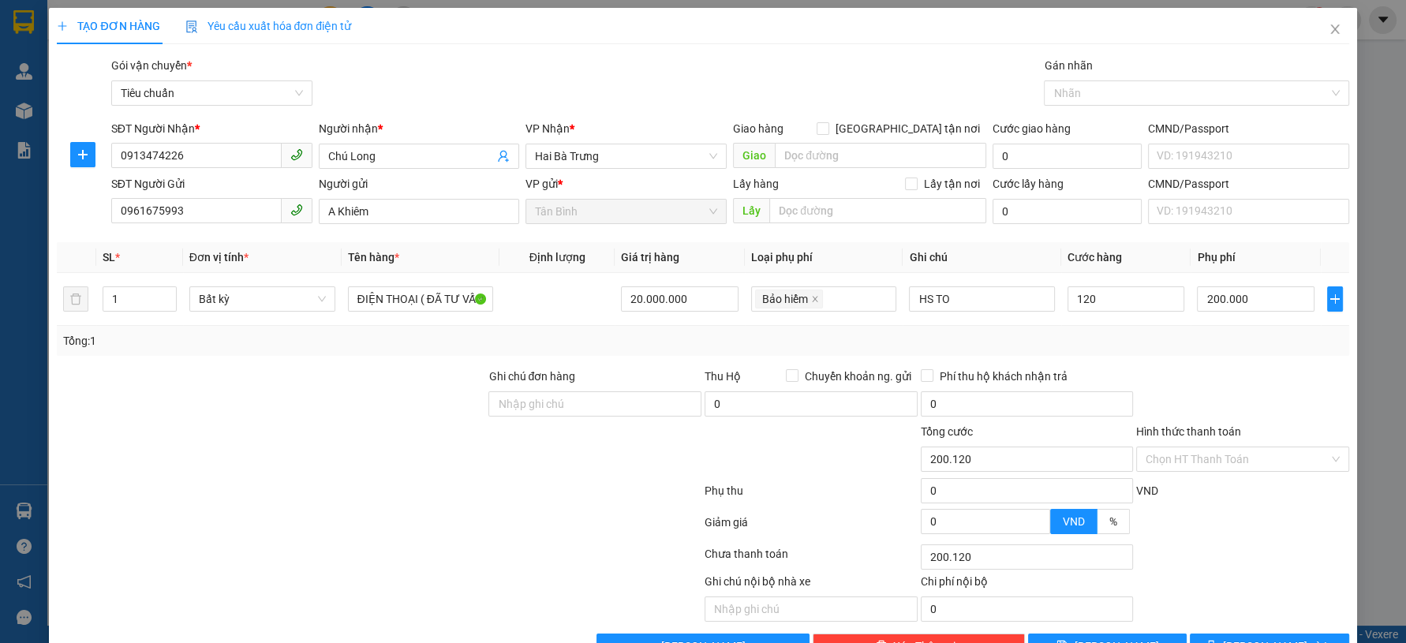
type input "320.000"
type input "120.000"
click at [1228, 376] on div at bounding box center [1243, 395] width 216 height 55
click at [1228, 377] on div at bounding box center [1243, 395] width 216 height 55
click at [1228, 383] on div at bounding box center [1243, 395] width 216 height 55
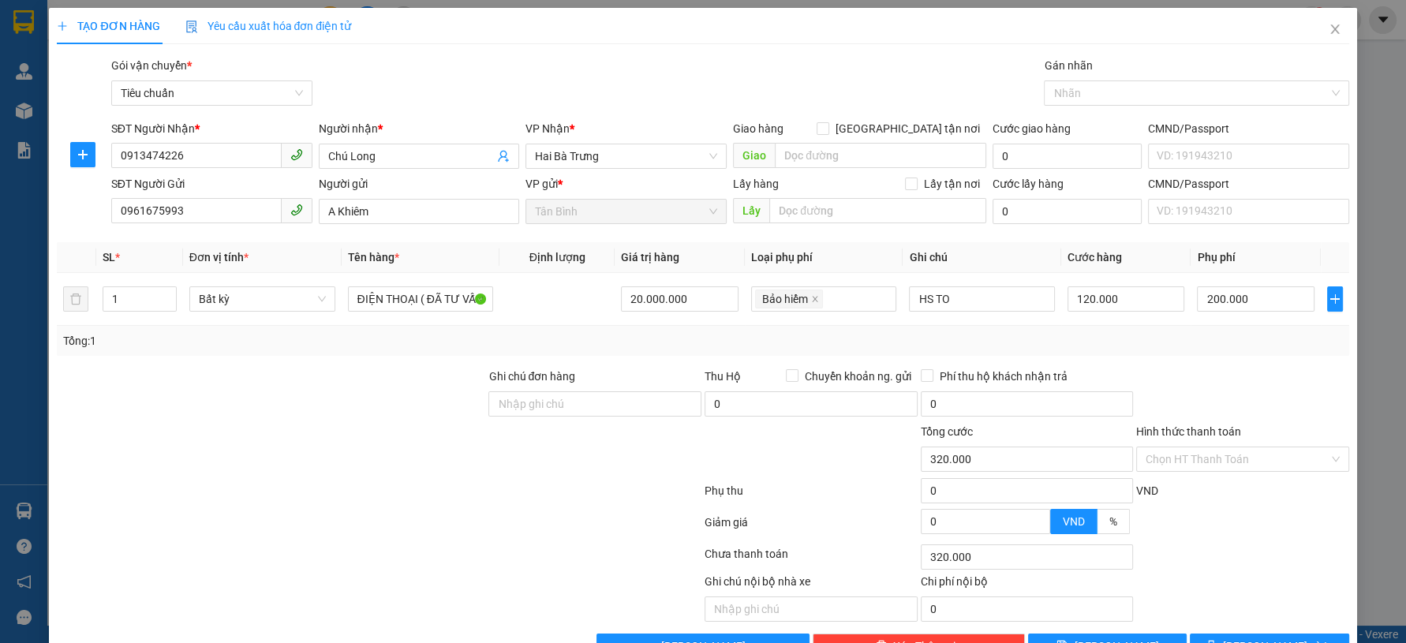
click at [1228, 384] on div at bounding box center [1243, 395] width 216 height 55
click at [672, 304] on input "20.000.000" at bounding box center [679, 298] width 117 height 25
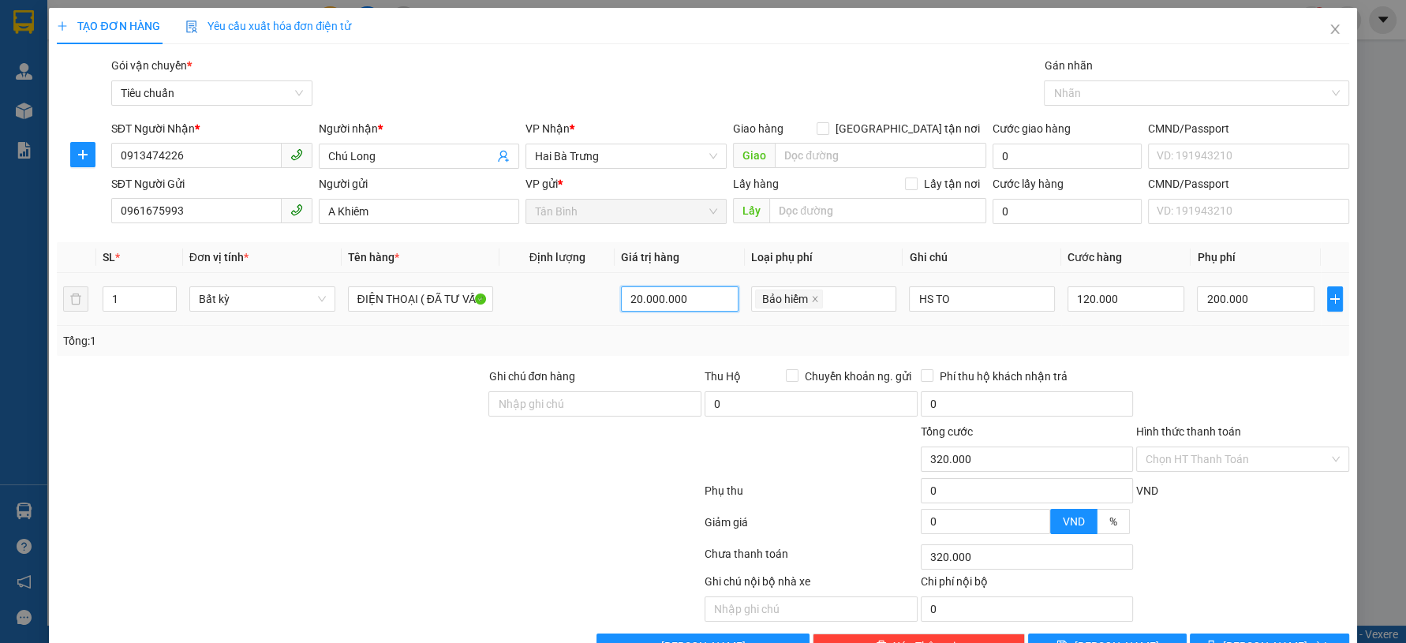
click at [672, 304] on input "20.000.000" at bounding box center [679, 298] width 117 height 25
type input "0"
click at [812, 301] on icon "close" at bounding box center [815, 299] width 6 height 6
type input "120.000"
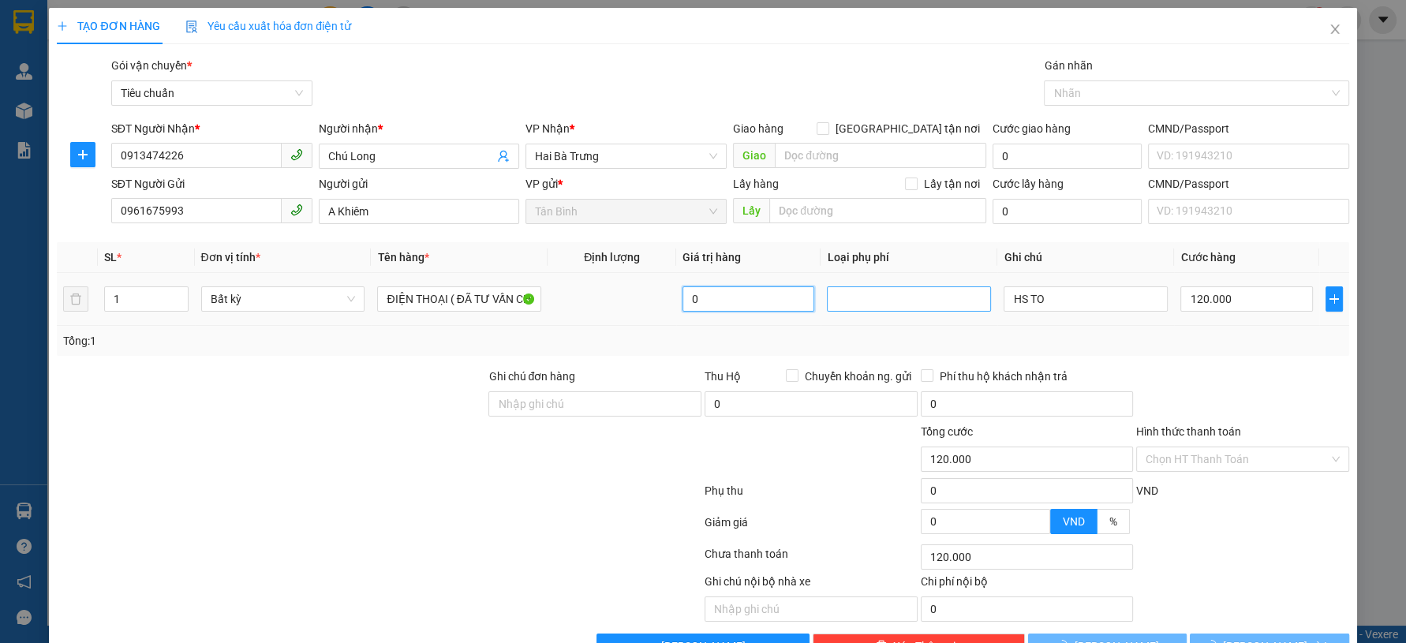
type input "0"
click at [371, 388] on div at bounding box center [271, 395] width 432 height 55
type input "0"
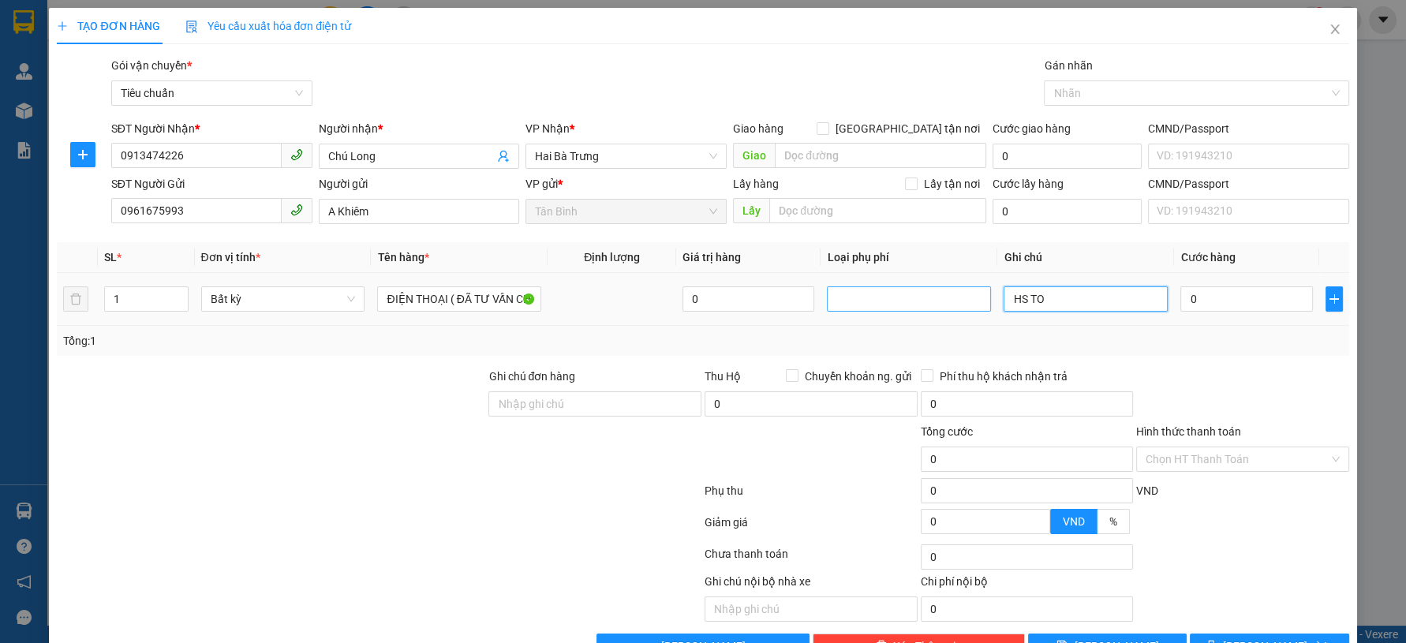
click at [1061, 300] on input "HS TO" at bounding box center [1086, 298] width 164 height 25
type input "H BỌC ĐEN"
click at [728, 299] on input "0" at bounding box center [749, 298] width 132 height 25
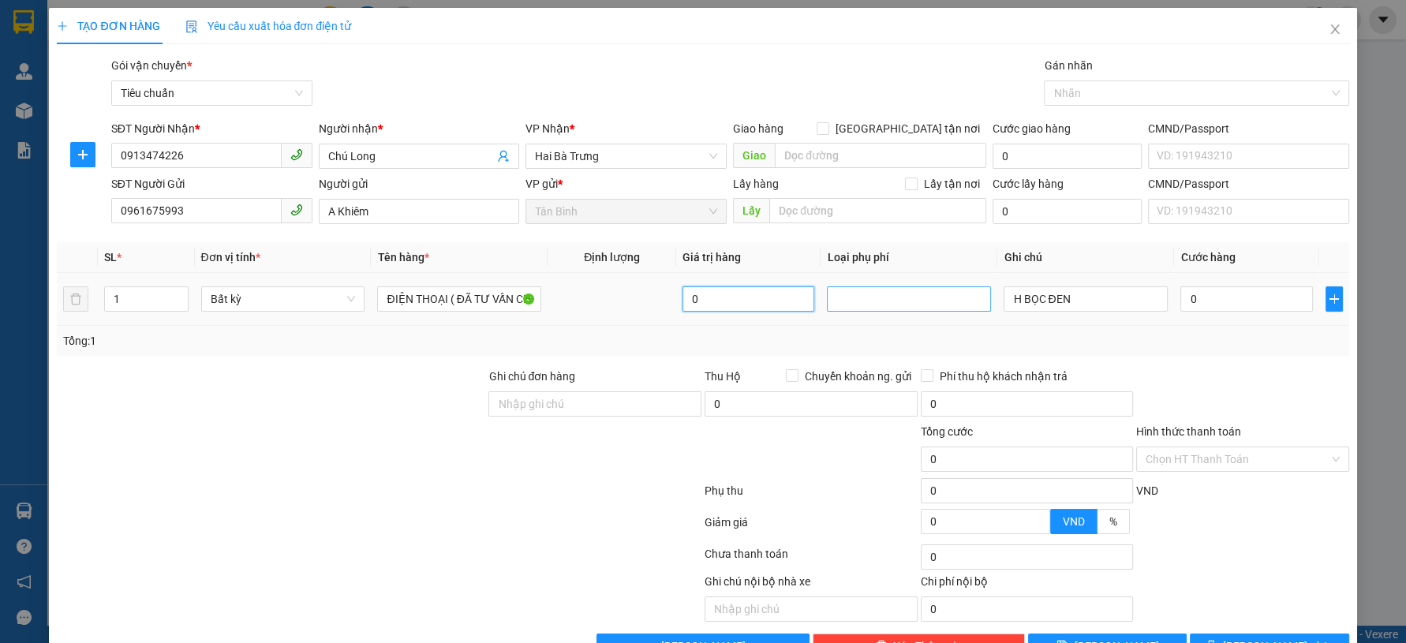
click at [728, 299] on input "0" at bounding box center [749, 298] width 132 height 25
type input "20.000.000"
click at [301, 428] on div at bounding box center [271, 450] width 432 height 55
click at [312, 431] on div at bounding box center [271, 450] width 432 height 55
type input "115.000"
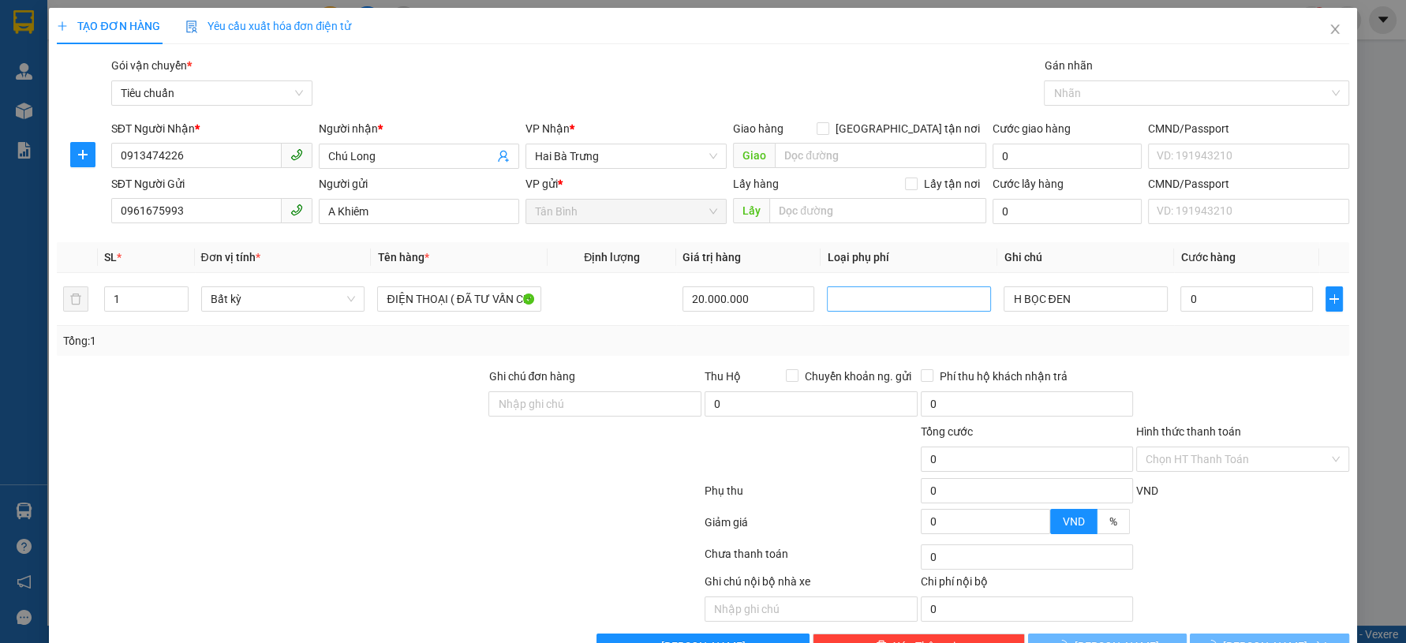
type input "115.000"
click at [924, 303] on div at bounding box center [909, 299] width 156 height 19
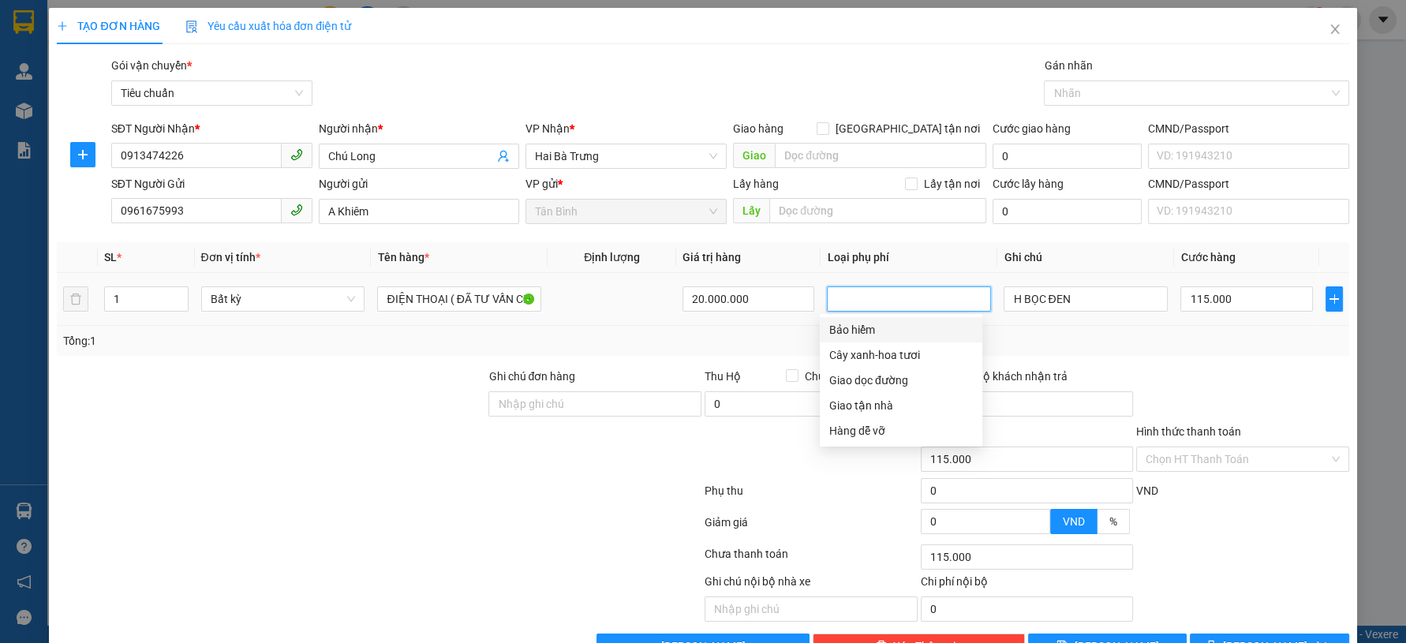
click at [886, 334] on div "Bảo hiểm" at bounding box center [901, 329] width 144 height 17
click at [1222, 342] on div "Tổng: 1" at bounding box center [702, 340] width 1279 height 17
type input "315.000"
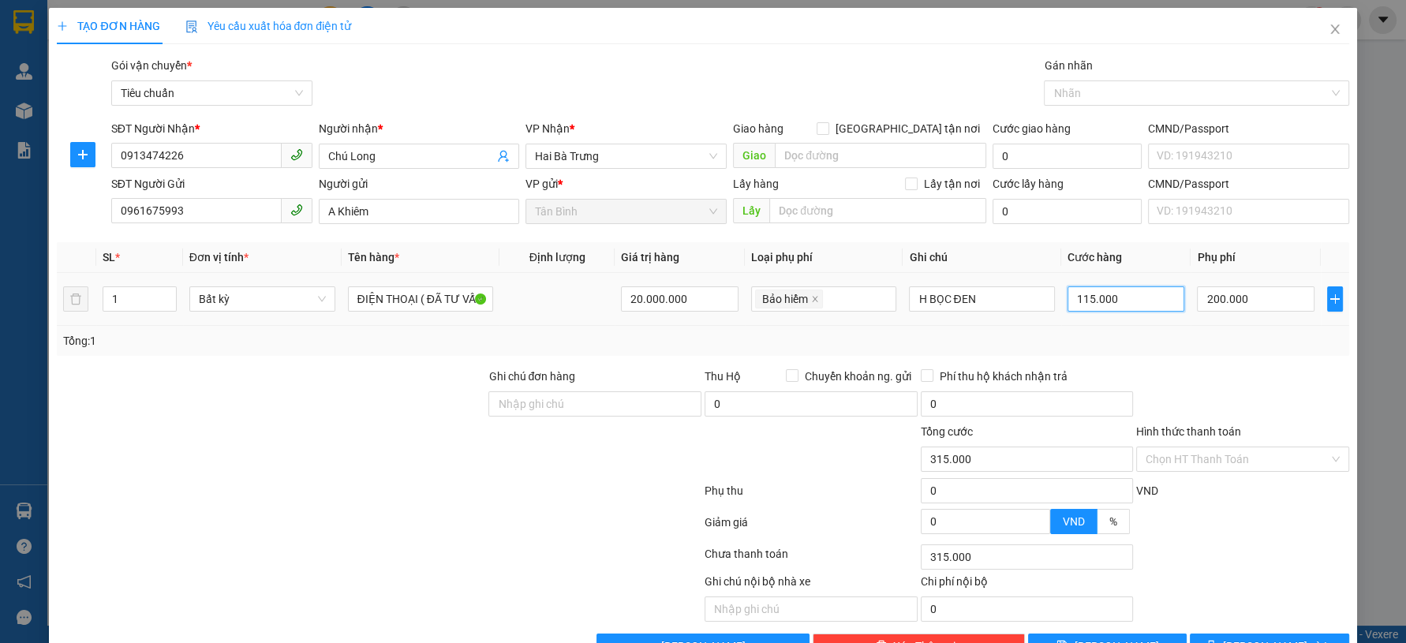
click at [1086, 304] on input "115.000" at bounding box center [1126, 298] width 117 height 25
type input "200.001"
type input "1"
type input "200.012"
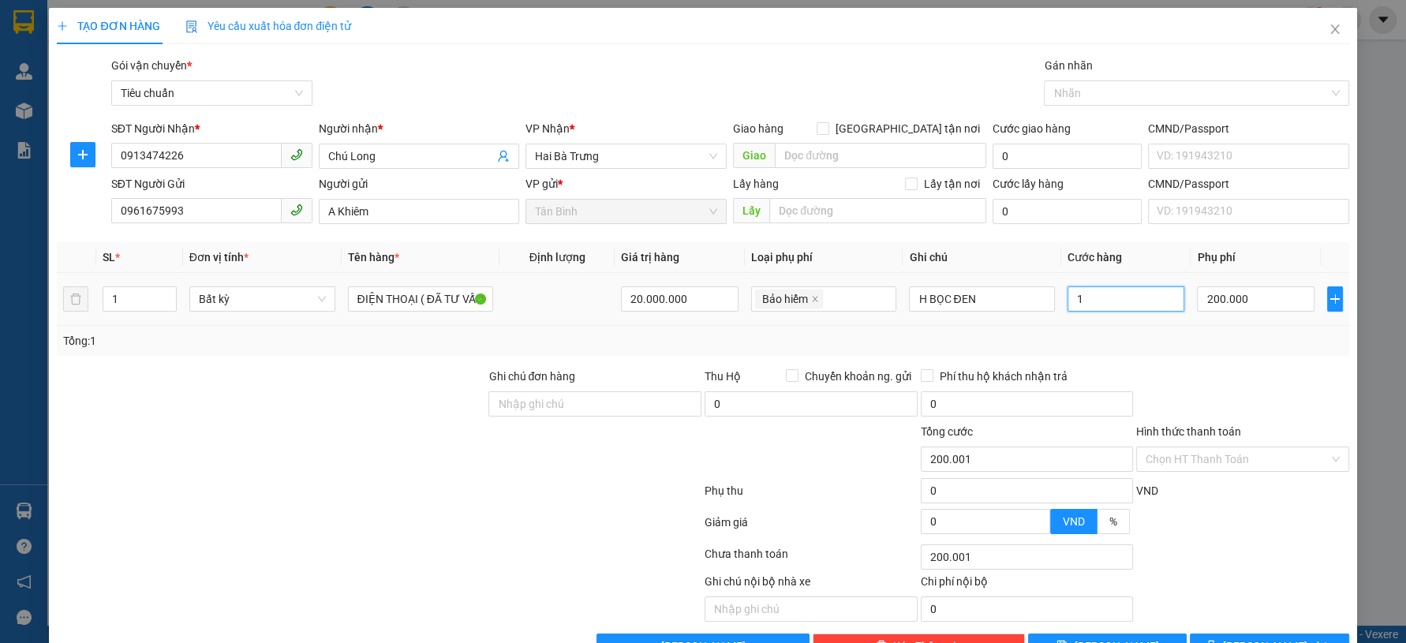
type input "200.012"
type input "12"
type input "200.120"
type input "120"
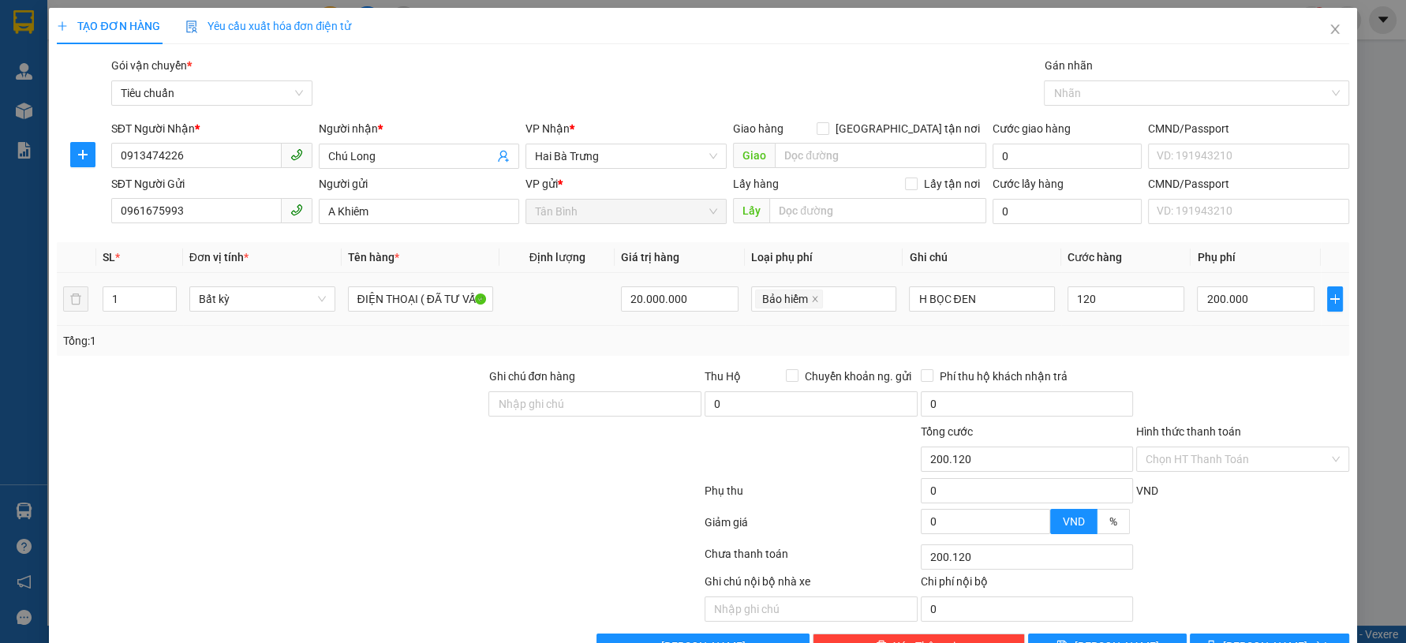
type input "320.000"
type input "120.000"
drag, startPoint x: 1142, startPoint y: 349, endPoint x: 1202, endPoint y: 367, distance: 62.7
click at [1144, 349] on div "Tổng: 1" at bounding box center [703, 341] width 1292 height 30
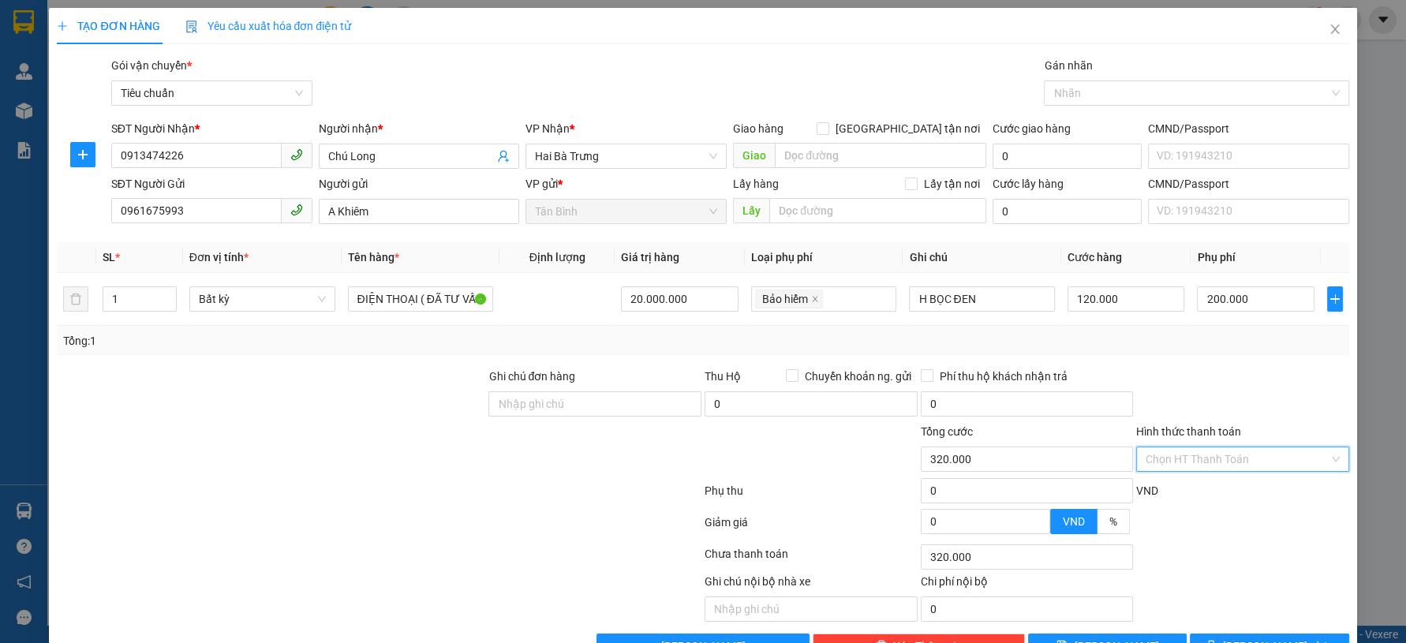
drag, startPoint x: 1224, startPoint y: 414, endPoint x: 1184, endPoint y: 455, distance: 57.5
click at [1220, 447] on input "Hình thức thanh toán" at bounding box center [1237, 459] width 183 height 24
drag, startPoint x: 1184, startPoint y: 455, endPoint x: 1184, endPoint y: 444, distance: 11.0
click at [1182, 478] on div "Tại văn phòng Tài xế thu Miễn phí Chuyển khoản" at bounding box center [1231, 528] width 211 height 101
click at [1213, 482] on div "Tại văn phòng" at bounding box center [1232, 490] width 192 height 17
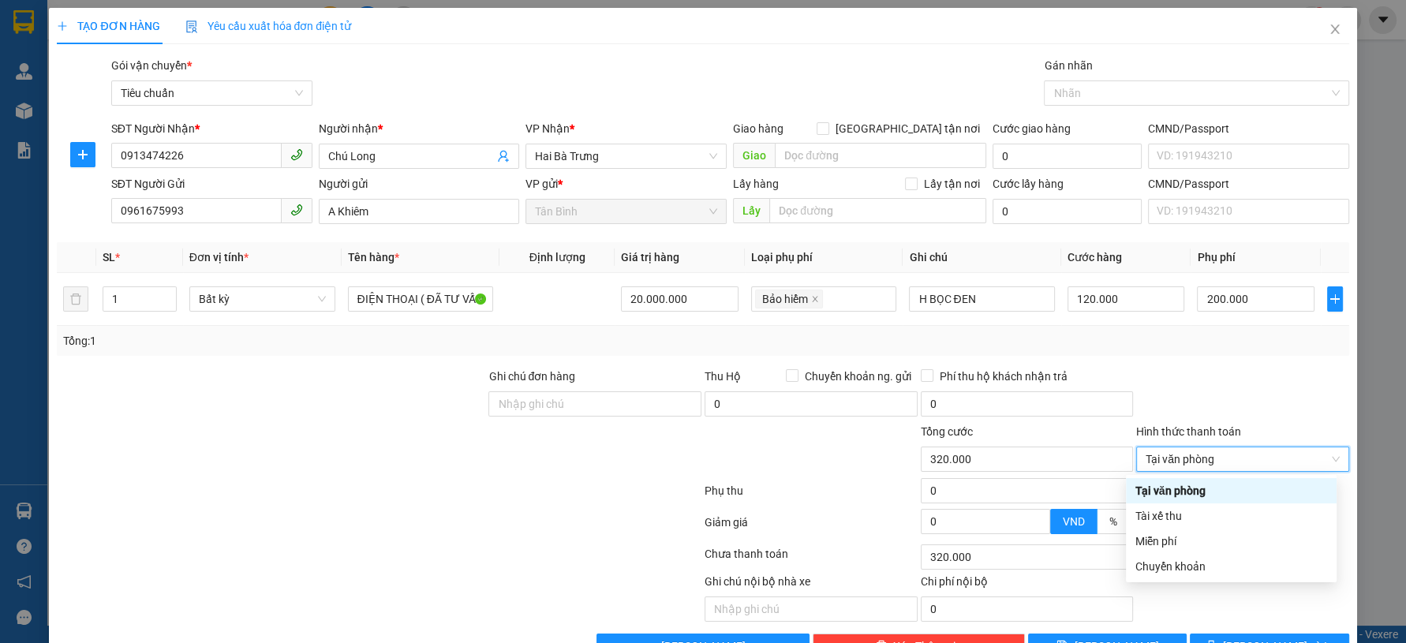
type input "0"
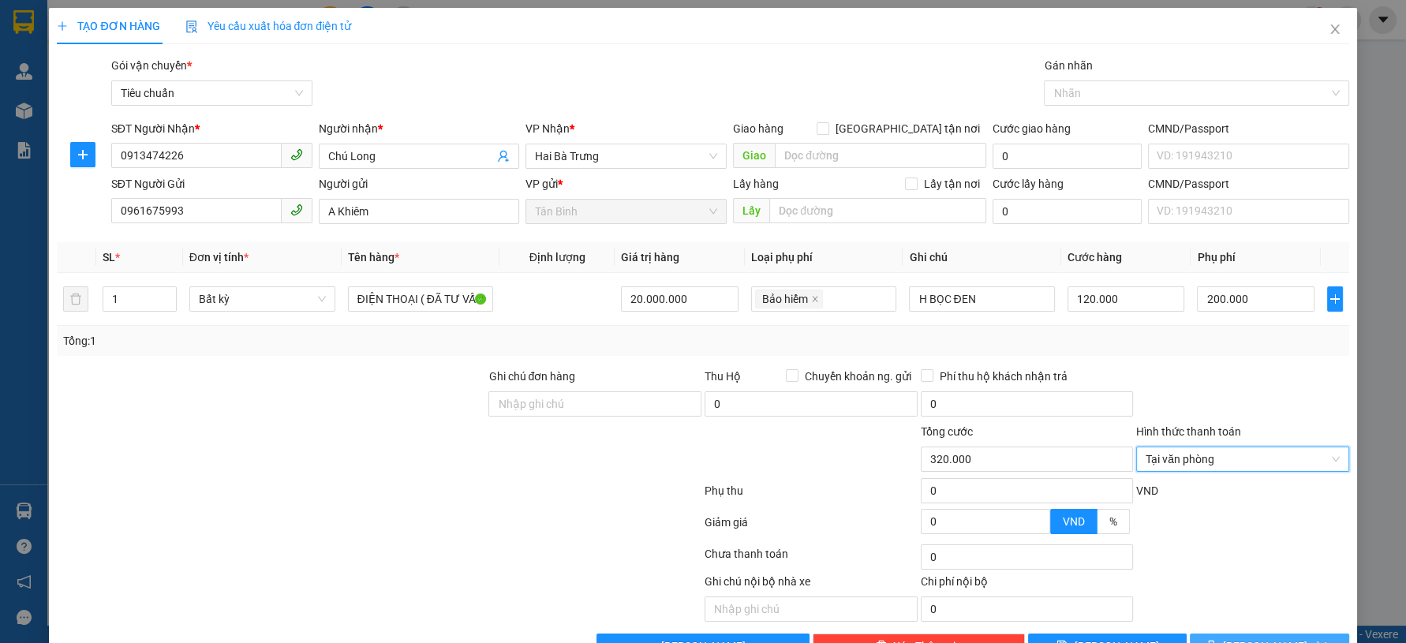
click at [1217, 640] on icon "printer" at bounding box center [1211, 645] width 11 height 11
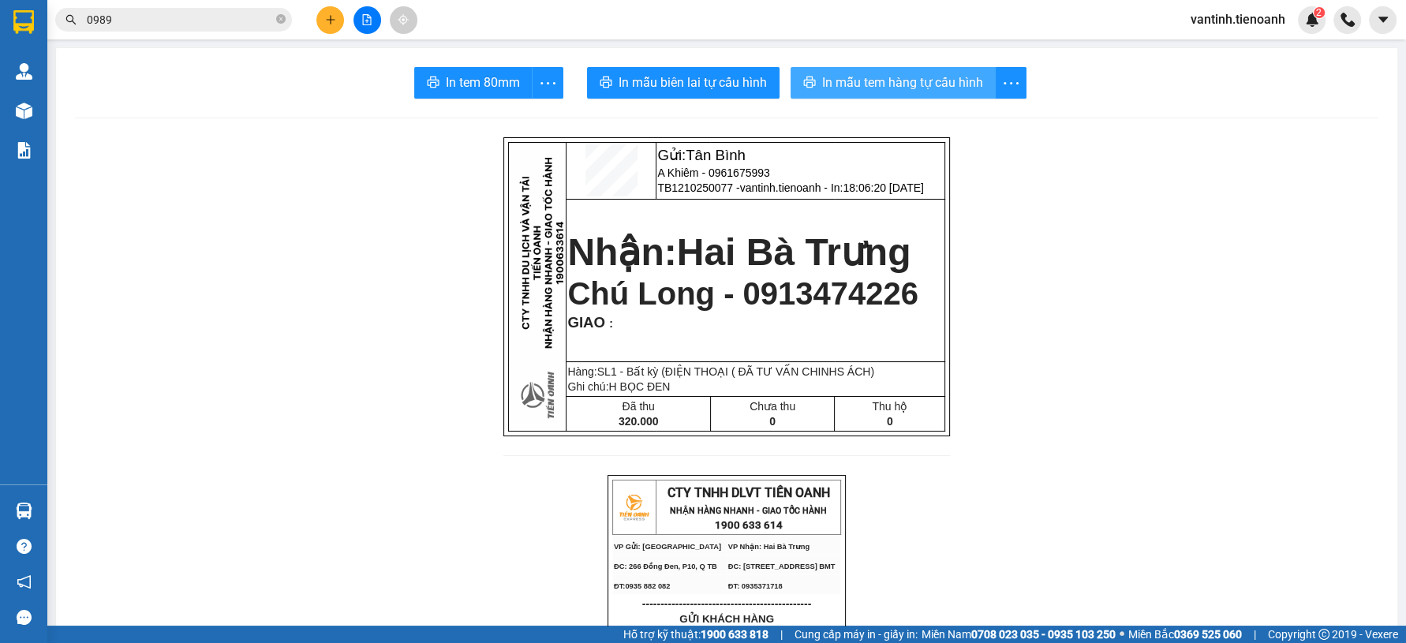
click at [870, 80] on span "In mẫu tem hàng tự cấu hình" at bounding box center [902, 83] width 161 height 20
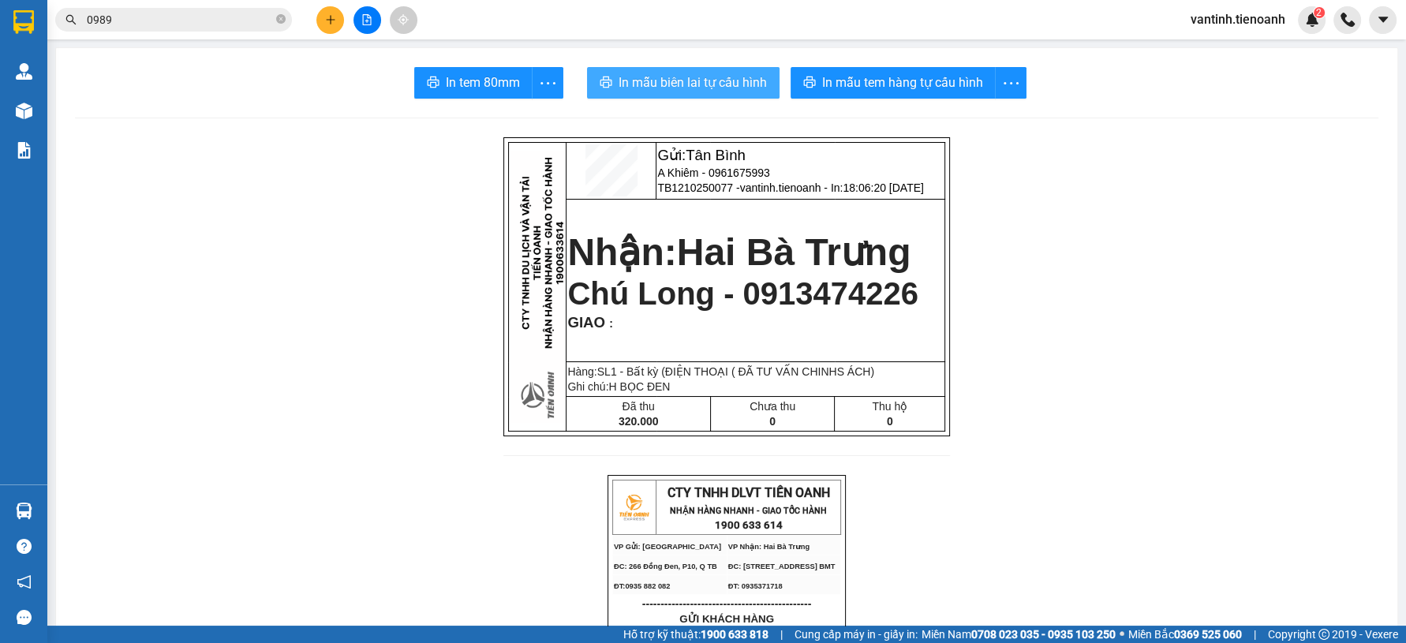
click at [681, 80] on span "In mẫu biên lai tự cấu hình" at bounding box center [693, 83] width 148 height 20
click at [252, 14] on input "0989" at bounding box center [180, 19] width 186 height 17
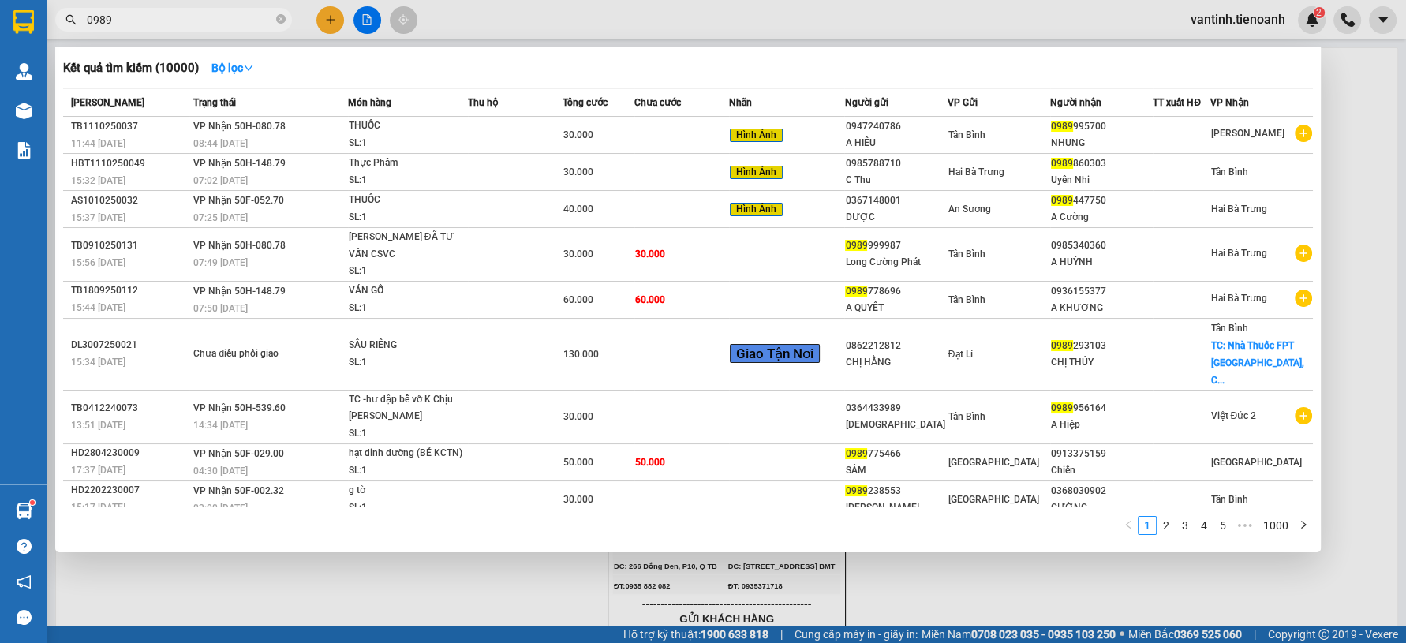
click at [252, 14] on input "0989" at bounding box center [180, 19] width 186 height 17
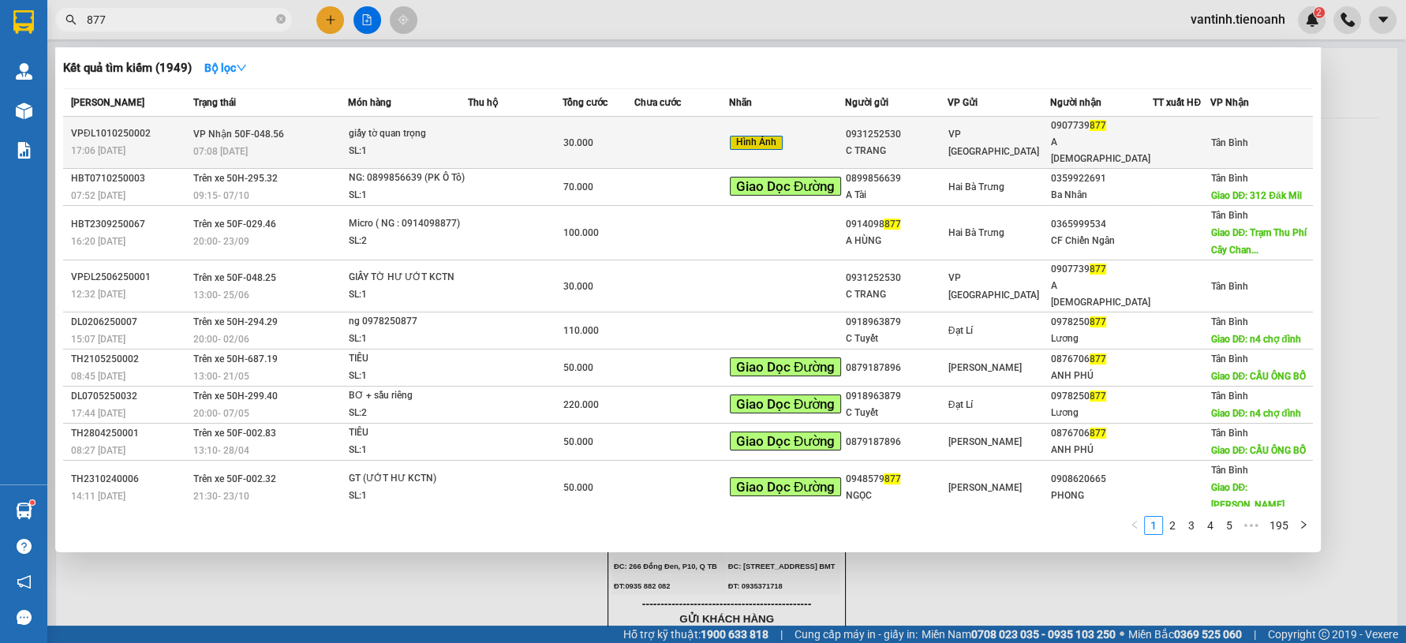
type input "877"
click at [466, 151] on div "SL: 1" at bounding box center [408, 151] width 118 height 17
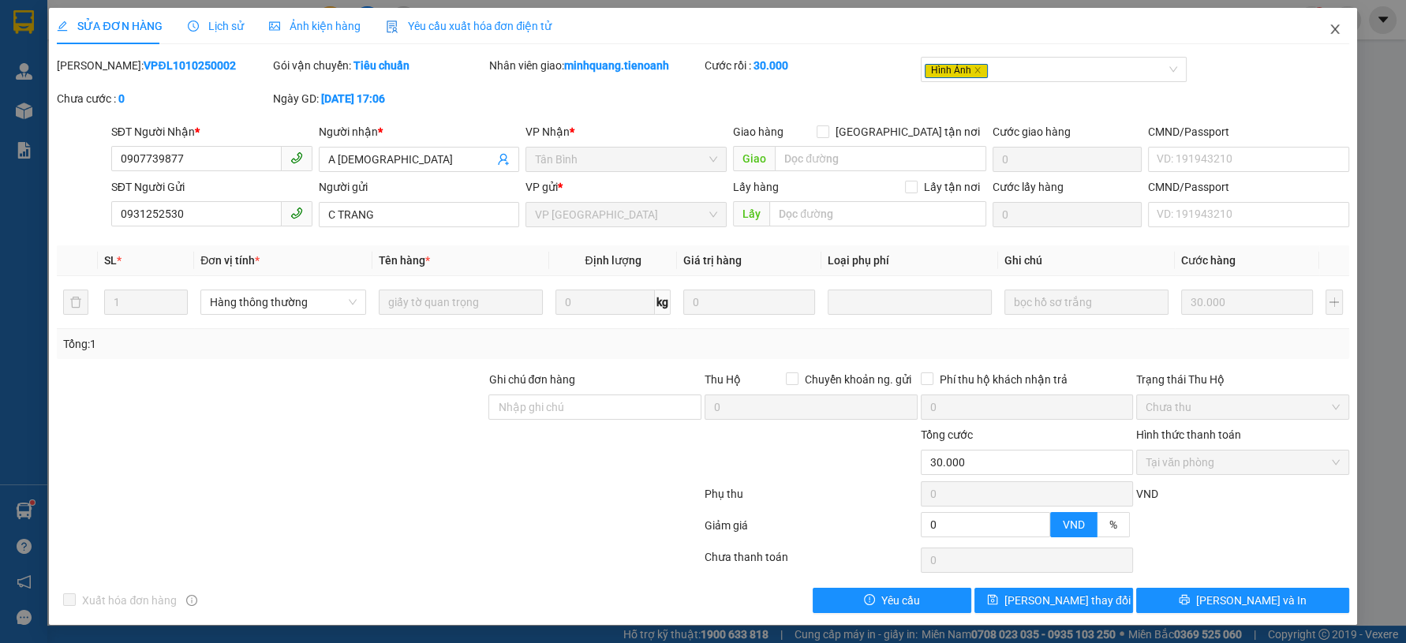
click at [1339, 18] on span "Close" at bounding box center [1335, 30] width 44 height 44
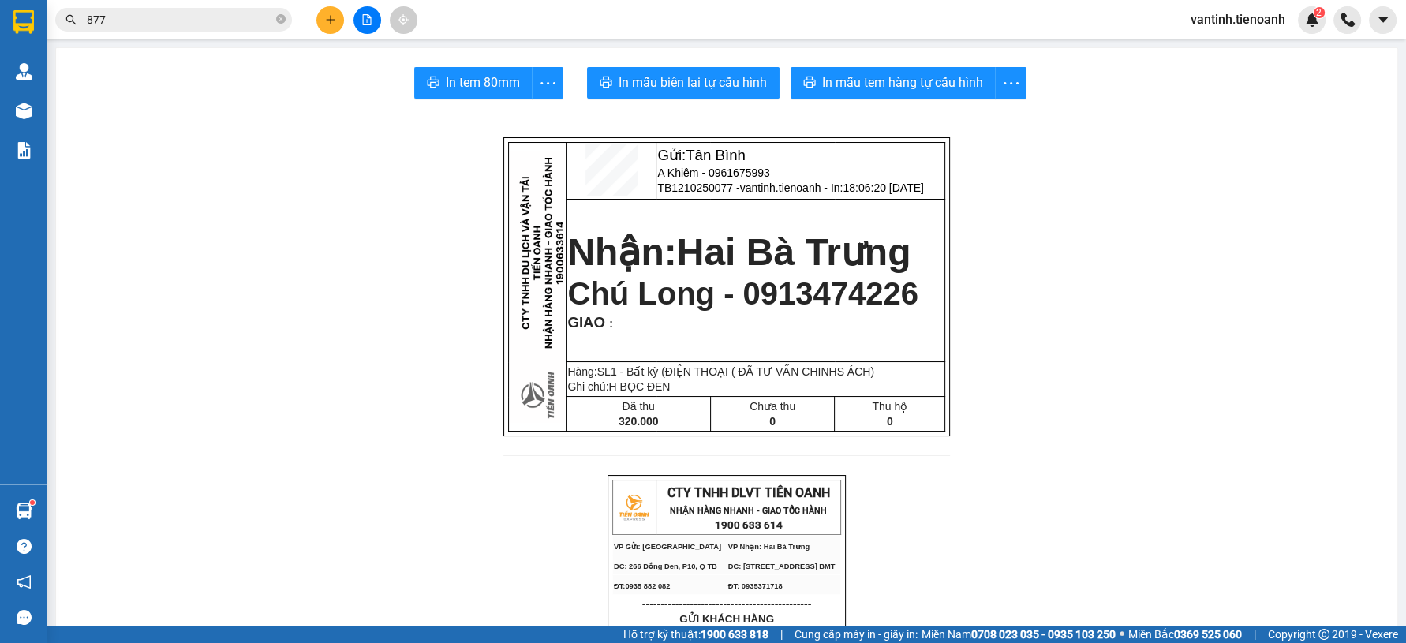
click at [339, 10] on button at bounding box center [330, 20] width 28 height 28
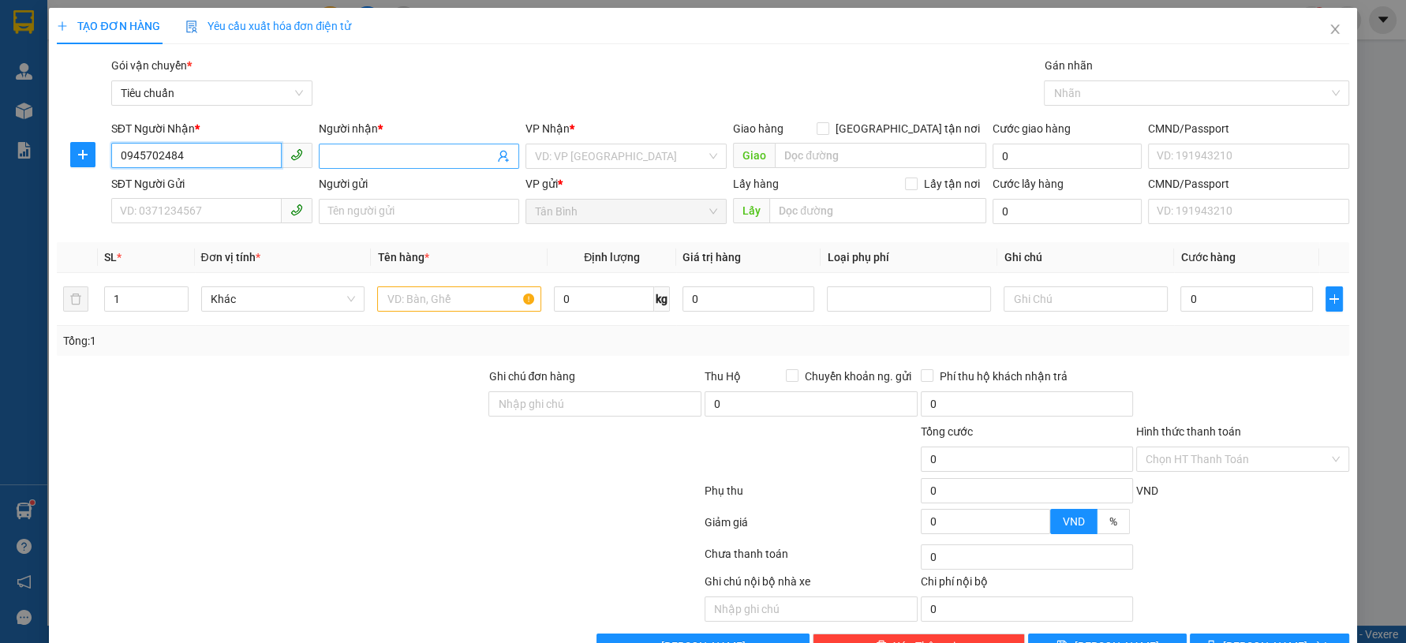
type input "0945702484"
click at [344, 159] on input "Người nhận *" at bounding box center [411, 156] width 167 height 17
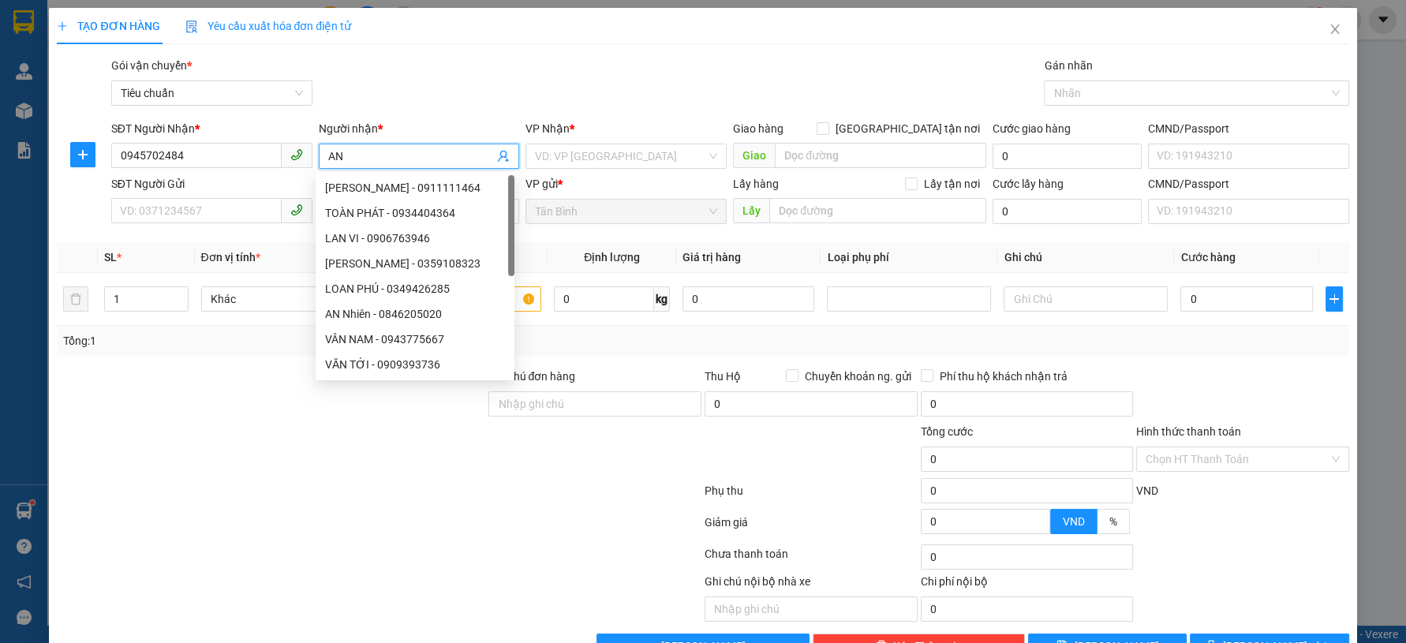
type input "AN"
click at [574, 137] on div "VP Nhận *" at bounding box center [626, 128] width 201 height 17
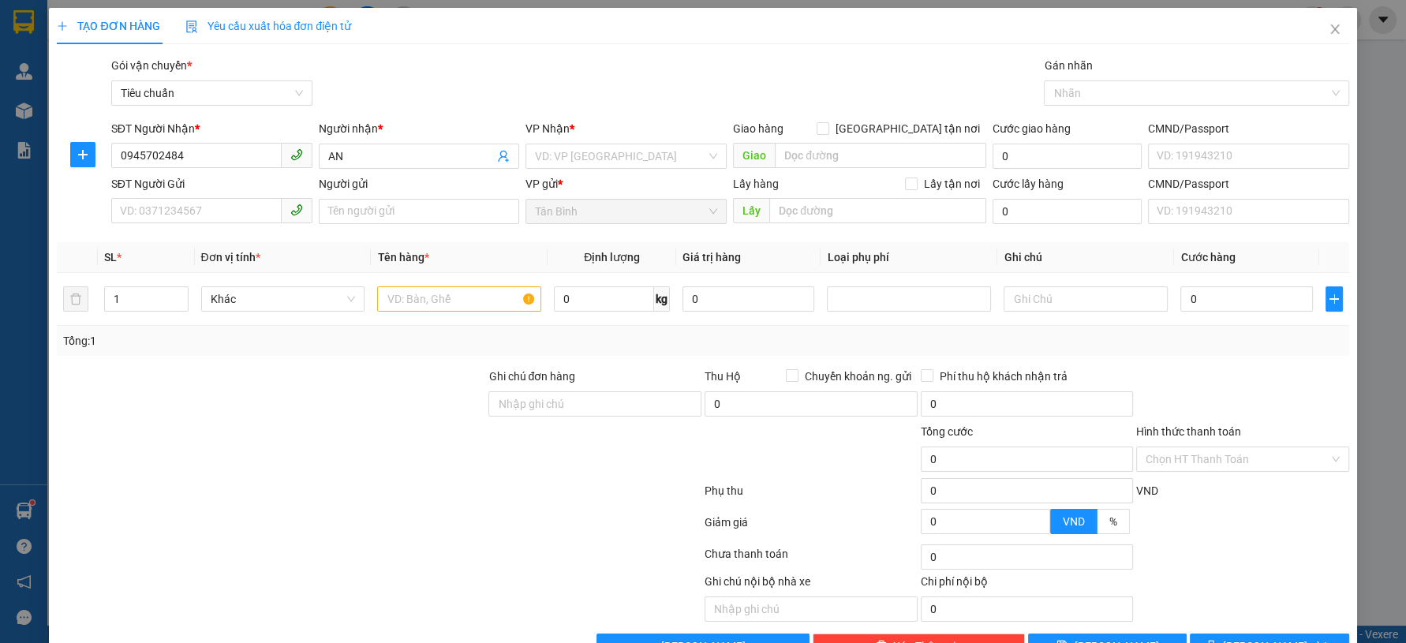
click at [574, 137] on div "VP Nhận *" at bounding box center [626, 128] width 201 height 17
click at [569, 152] on input "search" at bounding box center [620, 156] width 171 height 24
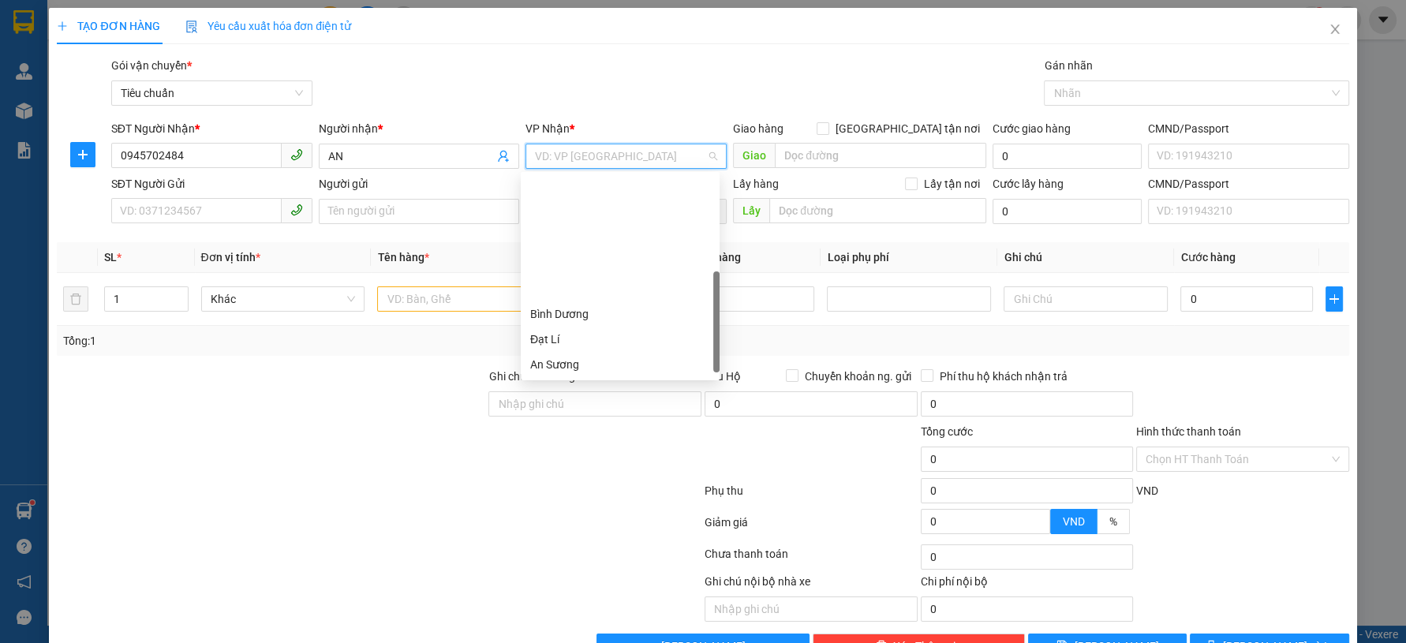
click at [582, 432] on div "Cư Kuin" at bounding box center [620, 440] width 180 height 17
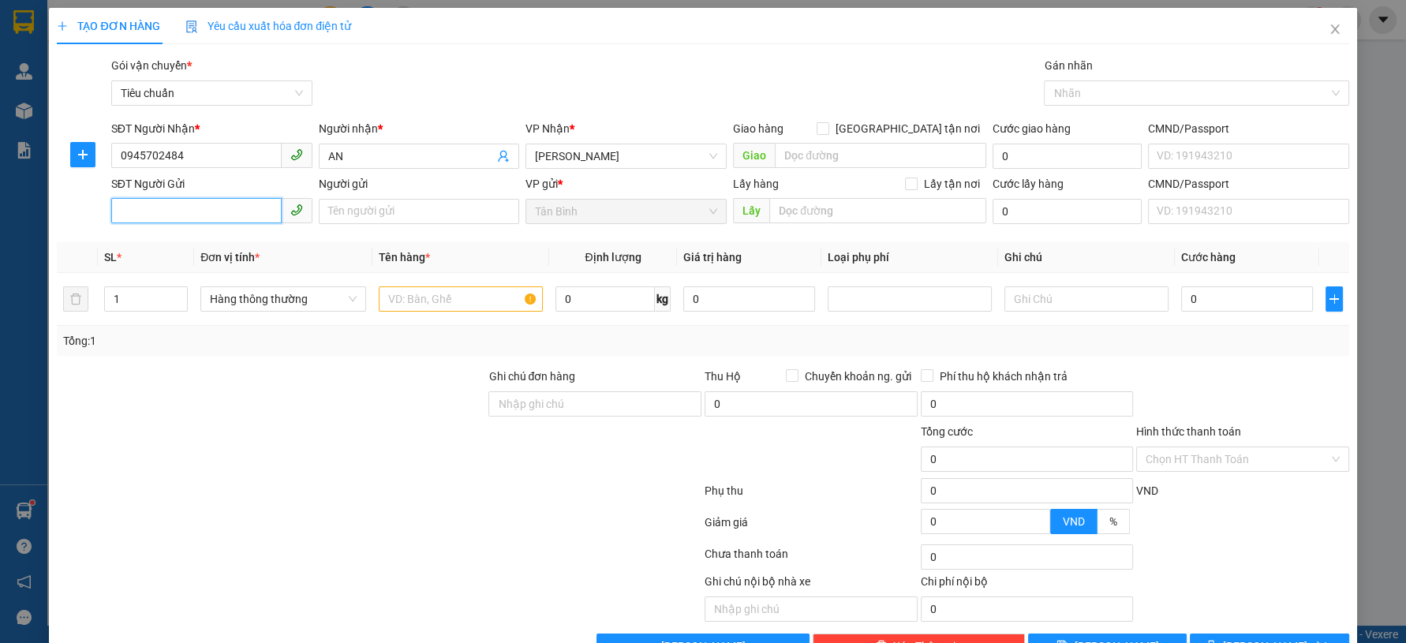
click at [200, 223] on input "SĐT Người Gửi" at bounding box center [196, 210] width 170 height 25
click at [178, 217] on input "09861880278" at bounding box center [196, 210] width 170 height 25
type input "0986188028"
click at [271, 244] on div "0986188028 - A KHOA" at bounding box center [209, 242] width 180 height 17
type input "A KHOA"
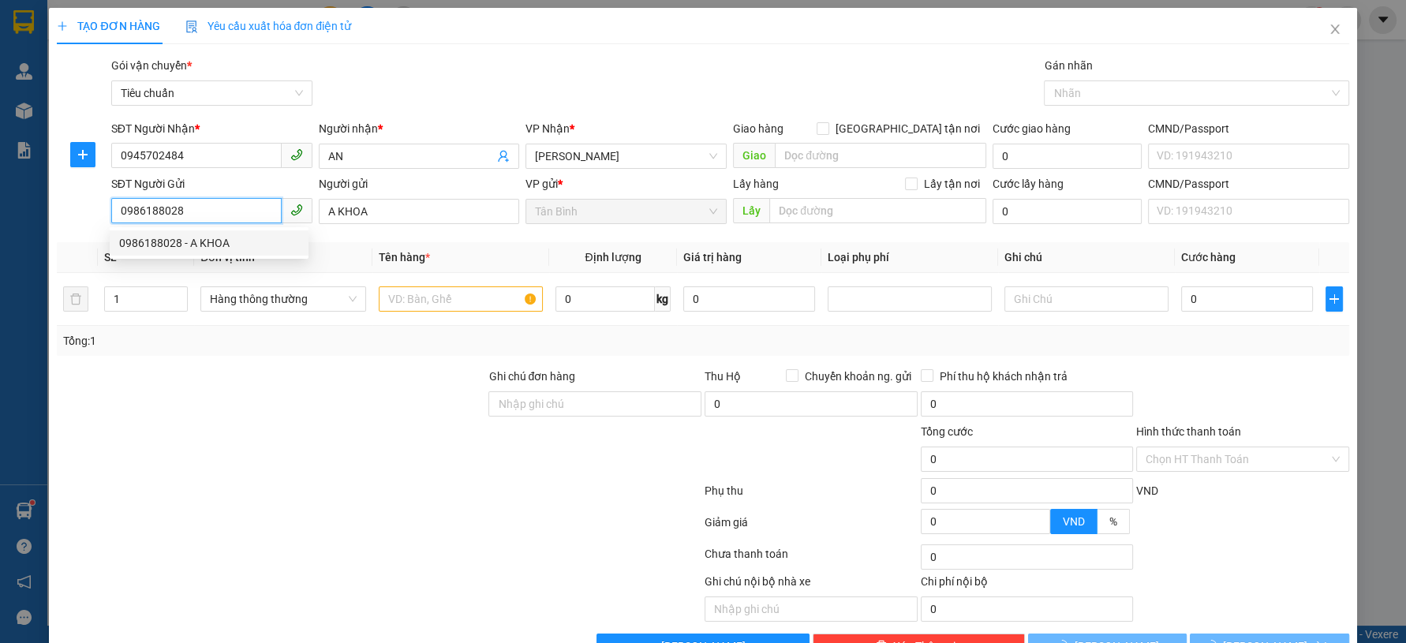
type input "30.000"
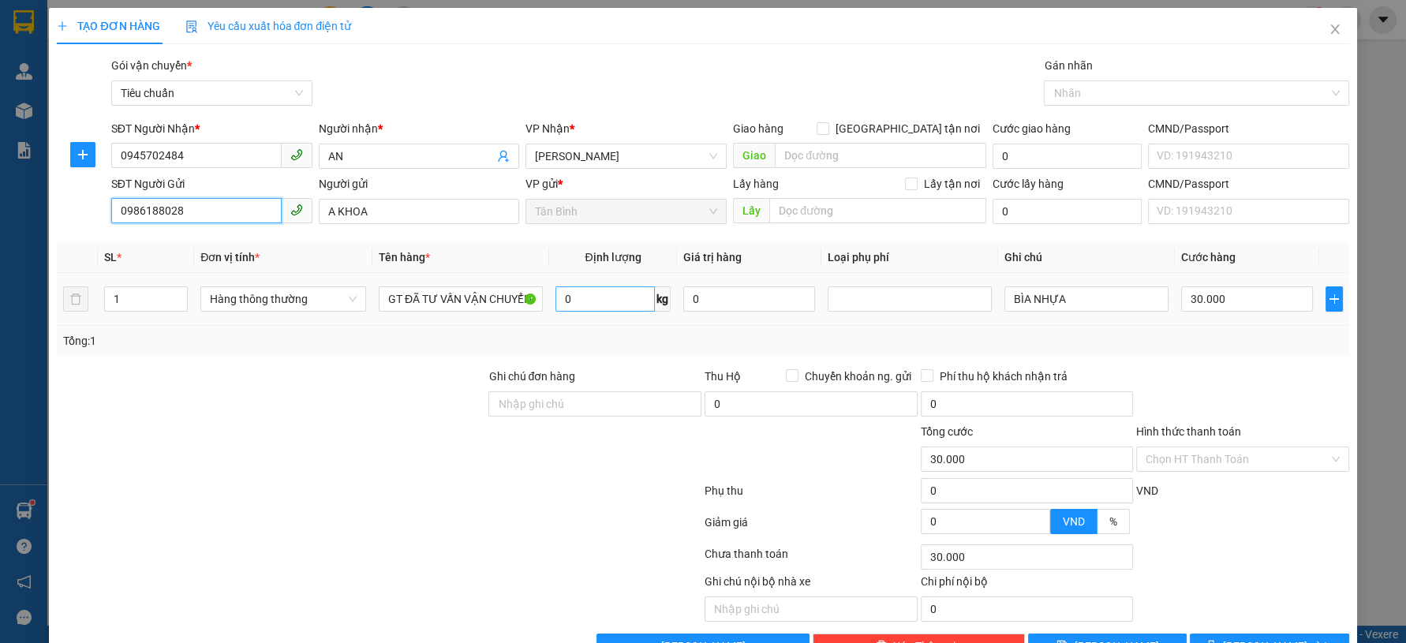
type input "0986188028"
click at [616, 301] on input "0" at bounding box center [606, 298] width 100 height 25
type input "6"
click at [166, 491] on div at bounding box center [379, 494] width 648 height 32
type input "40.000"
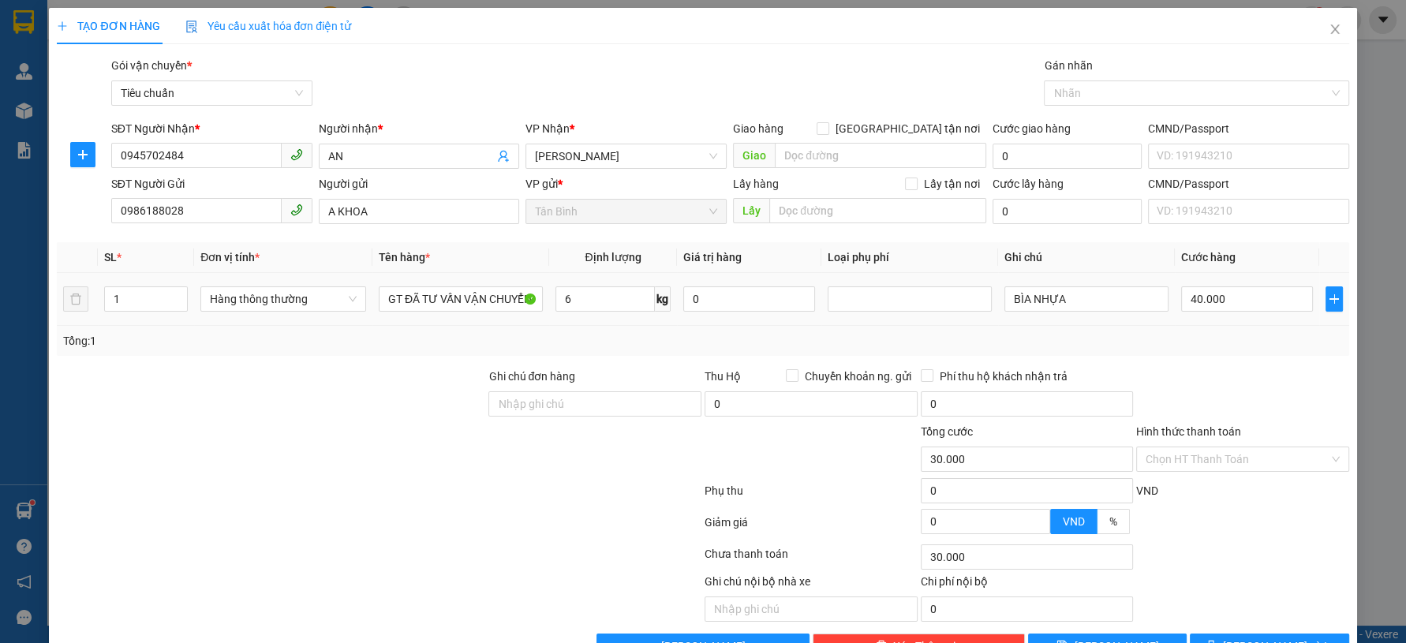
type input "40.000"
drag, startPoint x: 982, startPoint y: 313, endPoint x: 965, endPoint y: 313, distance: 17.4
click at [971, 313] on tr "1 Hàng thông thường GT ĐÃ TƯ VẤN VẬN CHUYỂN 6 kg 0 BÌA NHỰA 40.000" at bounding box center [703, 299] width 1292 height 53
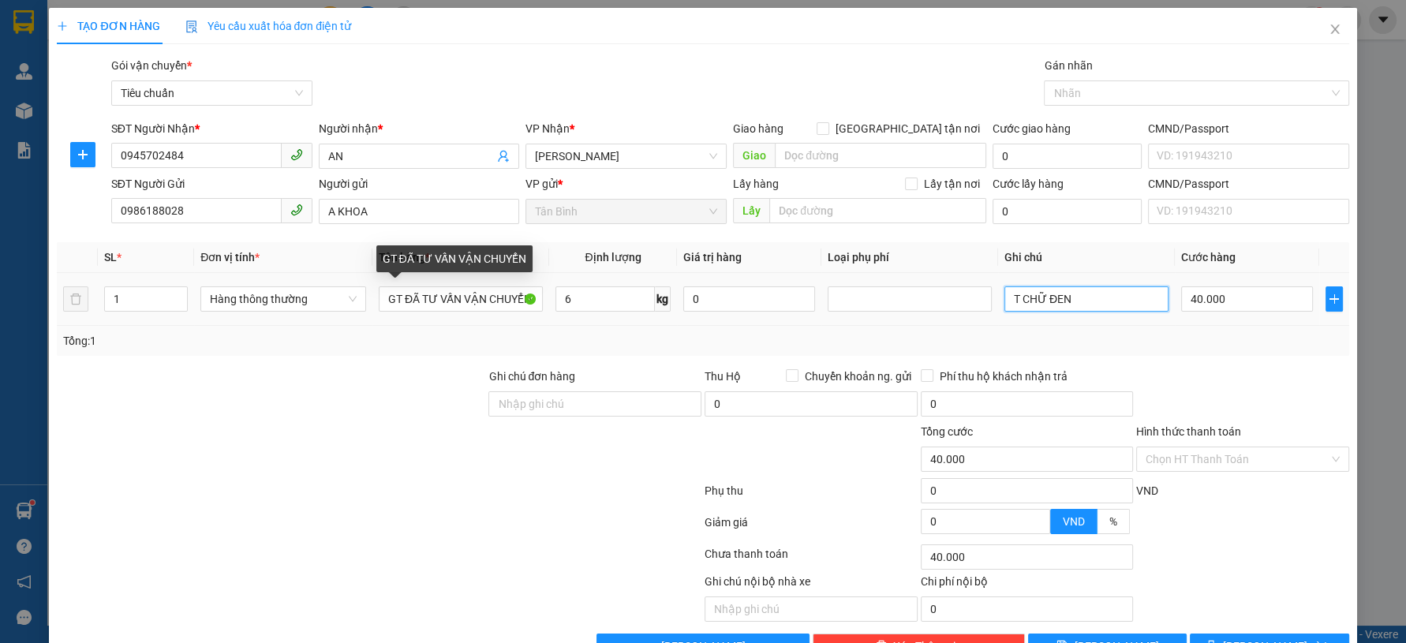
type input "T CHỮ ĐEN"
drag, startPoint x: 372, startPoint y: 305, endPoint x: 361, endPoint y: 309, distance: 10.7
click at [364, 309] on tr "1 Hàng thông thường GT ĐÃ TƯ VẤN VẬN CHUYỂN 6 kg 0 T CHỮ ĐEN 40.000" at bounding box center [703, 299] width 1292 height 53
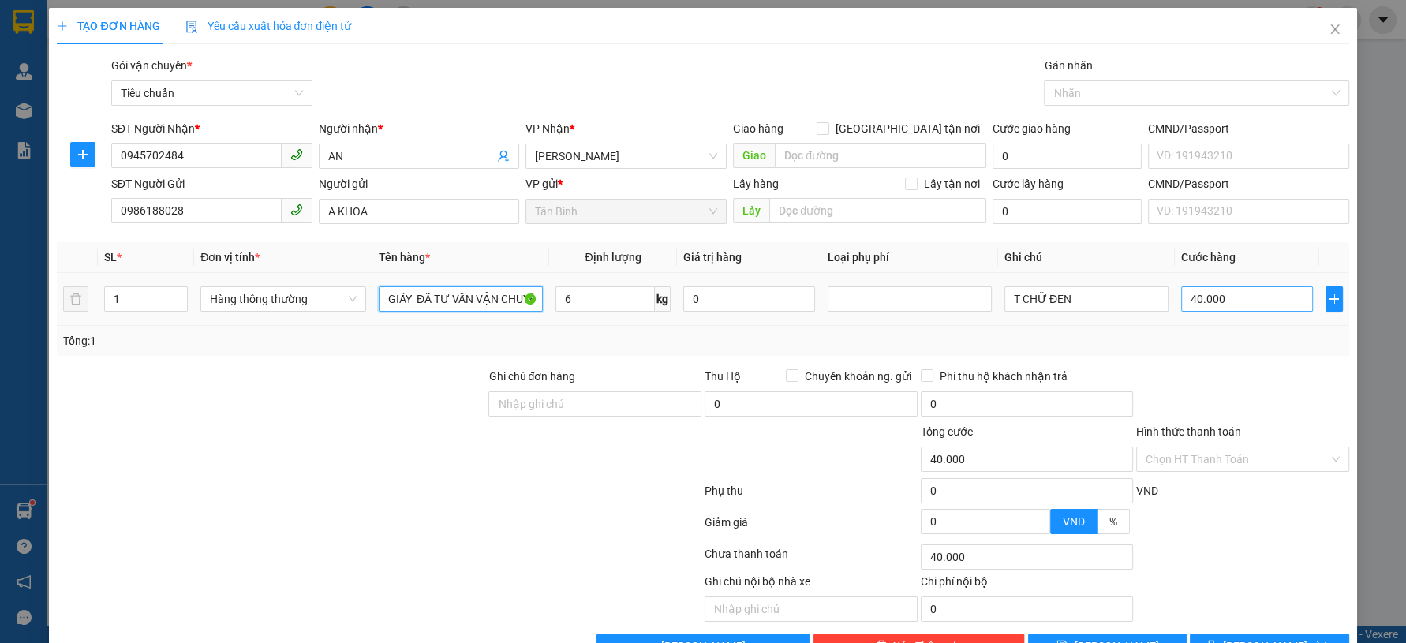
type input "GIẤY ĐÃ TƯ VẤN VẬN CHUYỂN"
click at [1221, 310] on input "40.000" at bounding box center [1247, 298] width 132 height 25
type input "3"
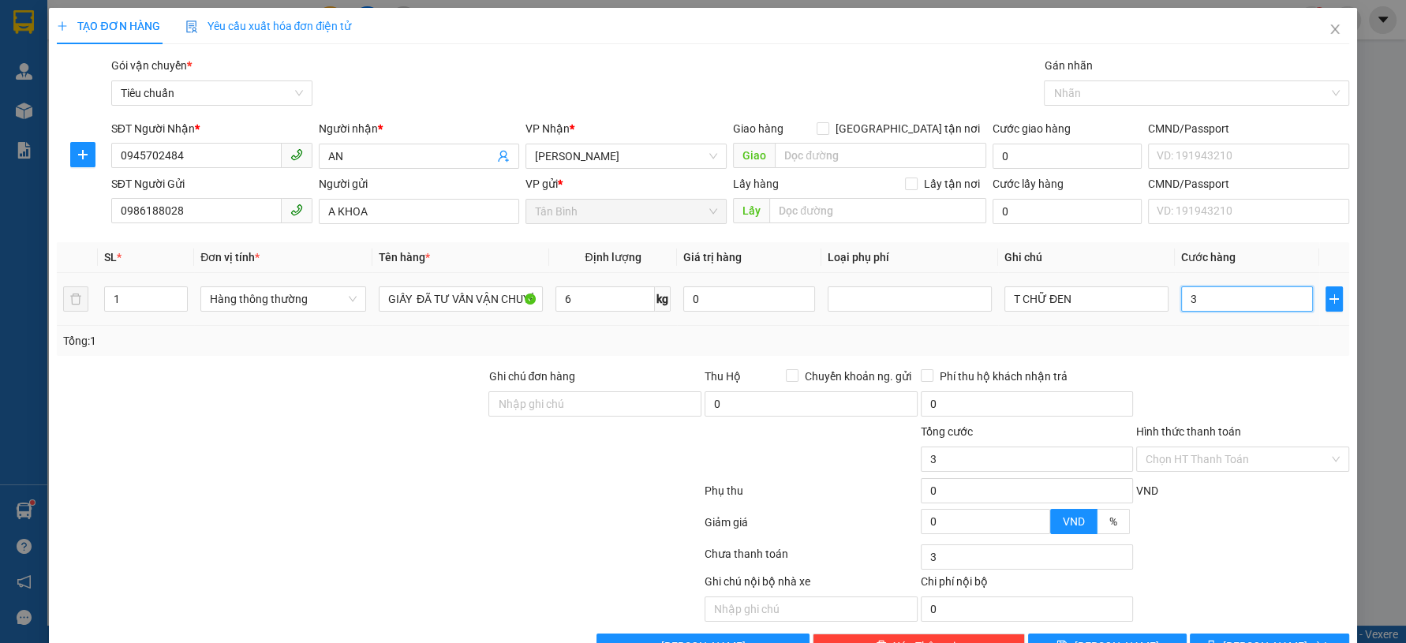
type input "30"
type input "30.000"
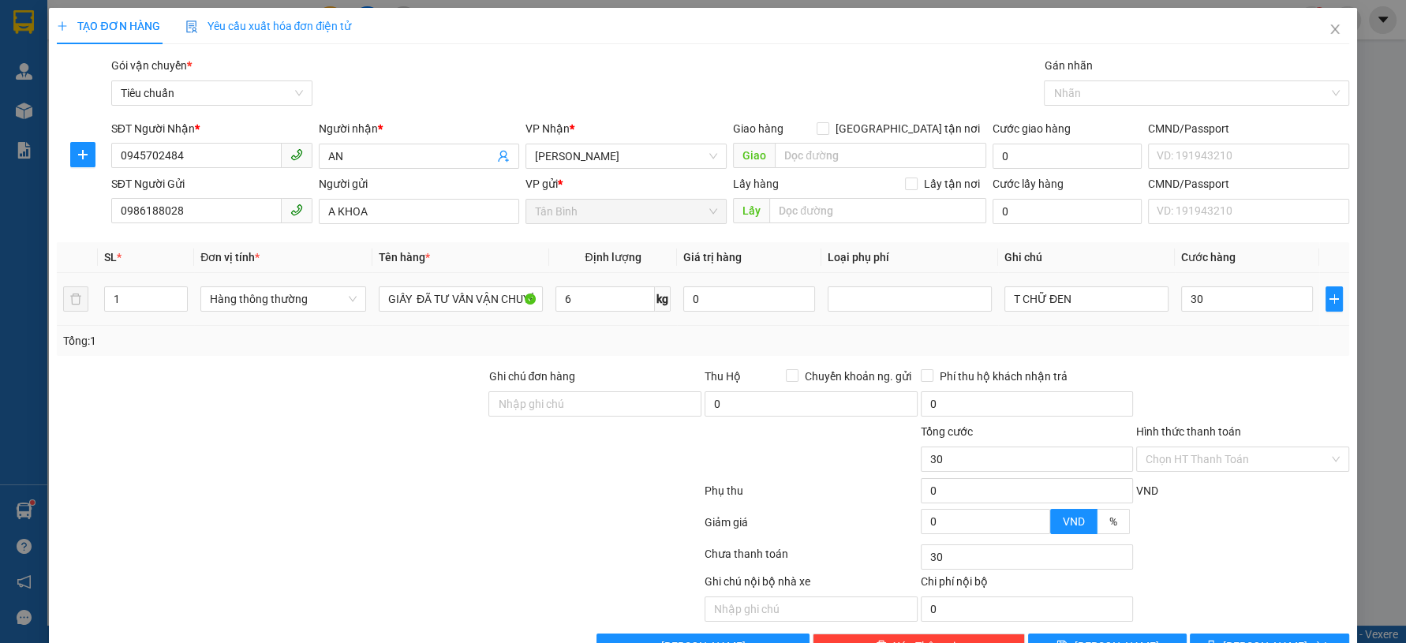
type input "30.000"
click at [1207, 341] on div "Tổng: 1" at bounding box center [702, 340] width 1279 height 17
drag, startPoint x: 1208, startPoint y: 567, endPoint x: 1207, endPoint y: 600, distance: 32.4
click at [1207, 573] on div "Ghi chú nội bộ nhà xe Chi phí nội bộ 0" at bounding box center [702, 597] width 1295 height 49
click at [1207, 634] on button "Lưu và In" at bounding box center [1269, 646] width 159 height 25
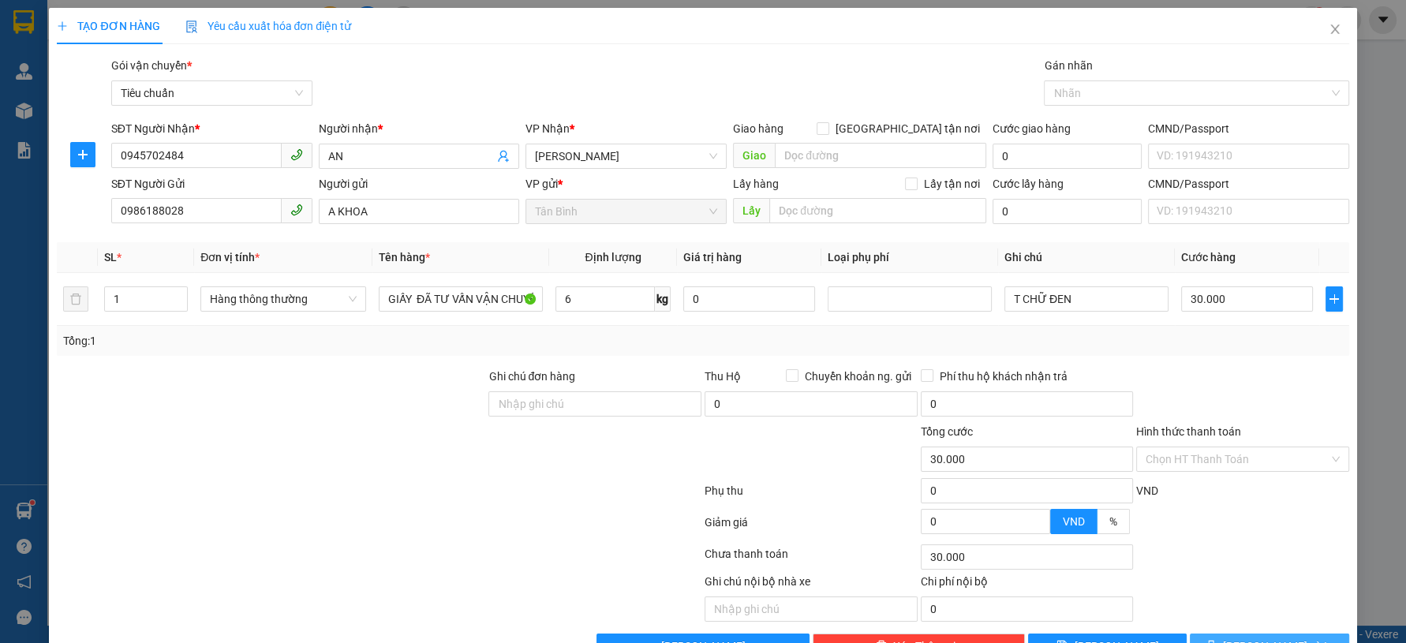
click at [1207, 634] on button "Lưu và In" at bounding box center [1269, 646] width 159 height 25
drag, startPoint x: 1207, startPoint y: 600, endPoint x: 1175, endPoint y: 565, distance: 47.5
click at [1207, 634] on button "Lưu và In" at bounding box center [1269, 646] width 159 height 25
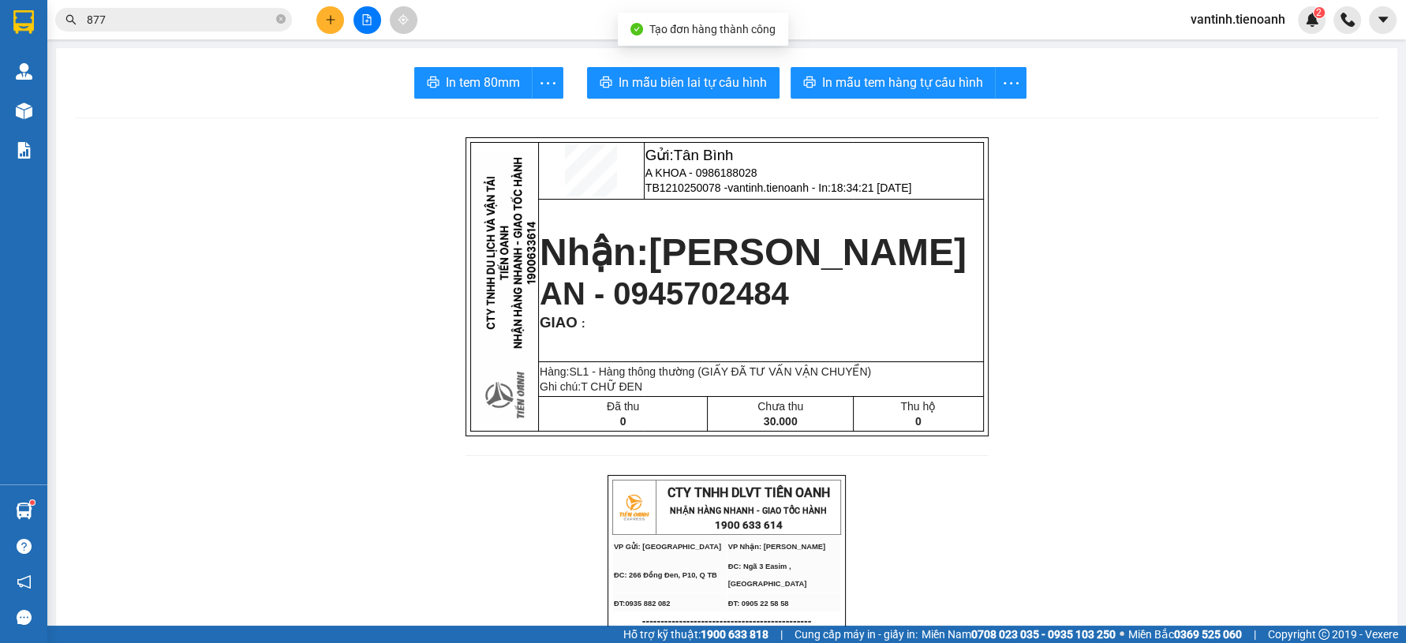
drag, startPoint x: 672, startPoint y: 104, endPoint x: 671, endPoint y: 87, distance: 17.4
click at [729, 81] on span "In mẫu biên lai tự cấu hình" at bounding box center [693, 83] width 148 height 20
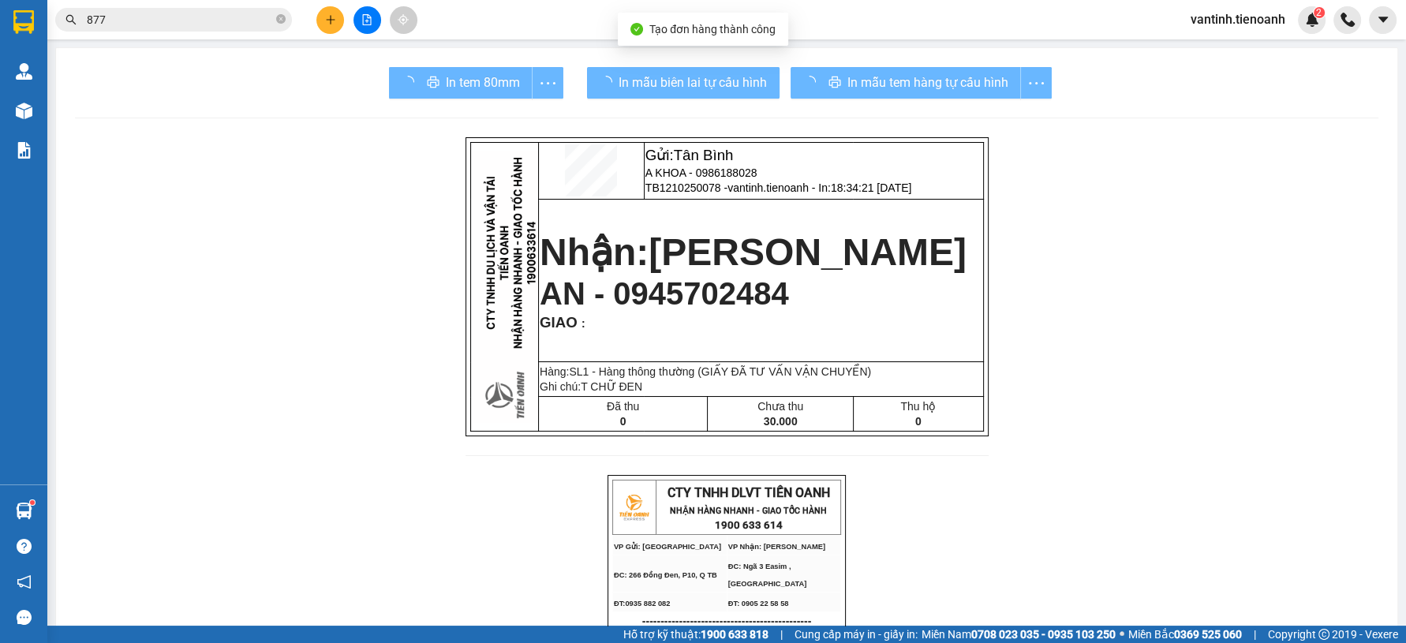
drag, startPoint x: 1066, startPoint y: 558, endPoint x: 1067, endPoint y: 542, distance: 15.8
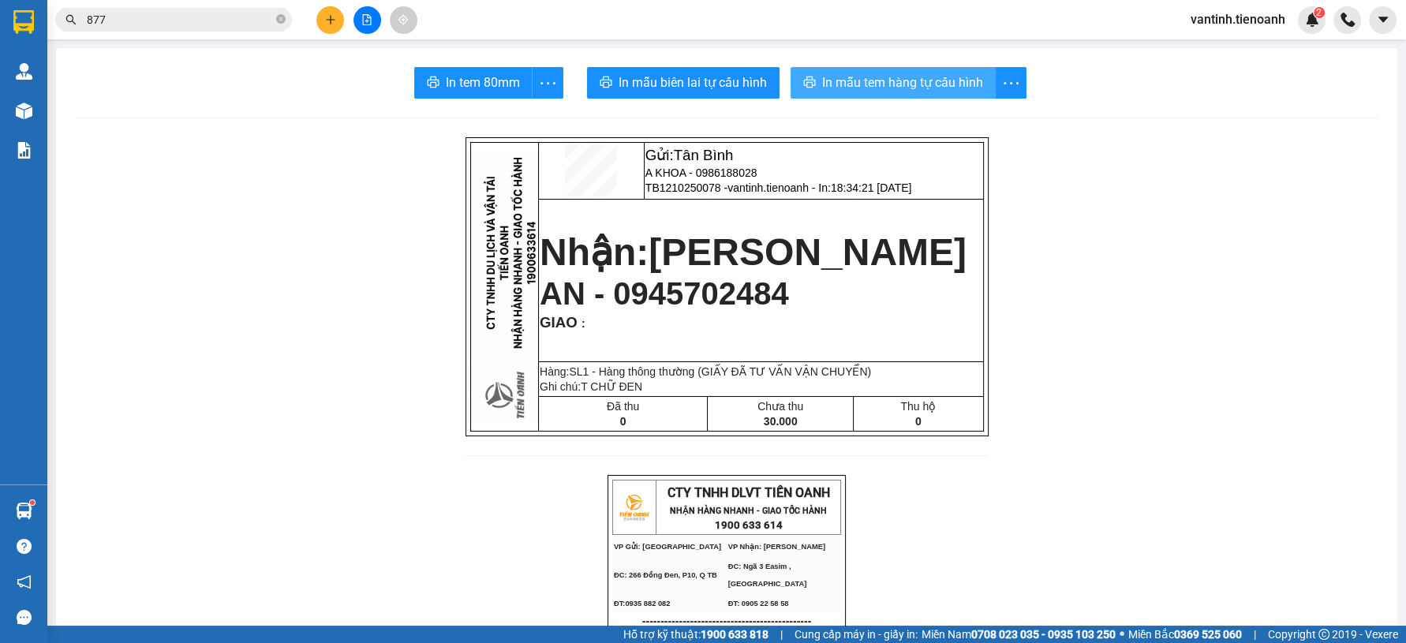
click at [916, 92] on button "In mẫu tem hàng tự cấu hình" at bounding box center [893, 83] width 205 height 32
click at [324, 28] on button at bounding box center [330, 20] width 28 height 28
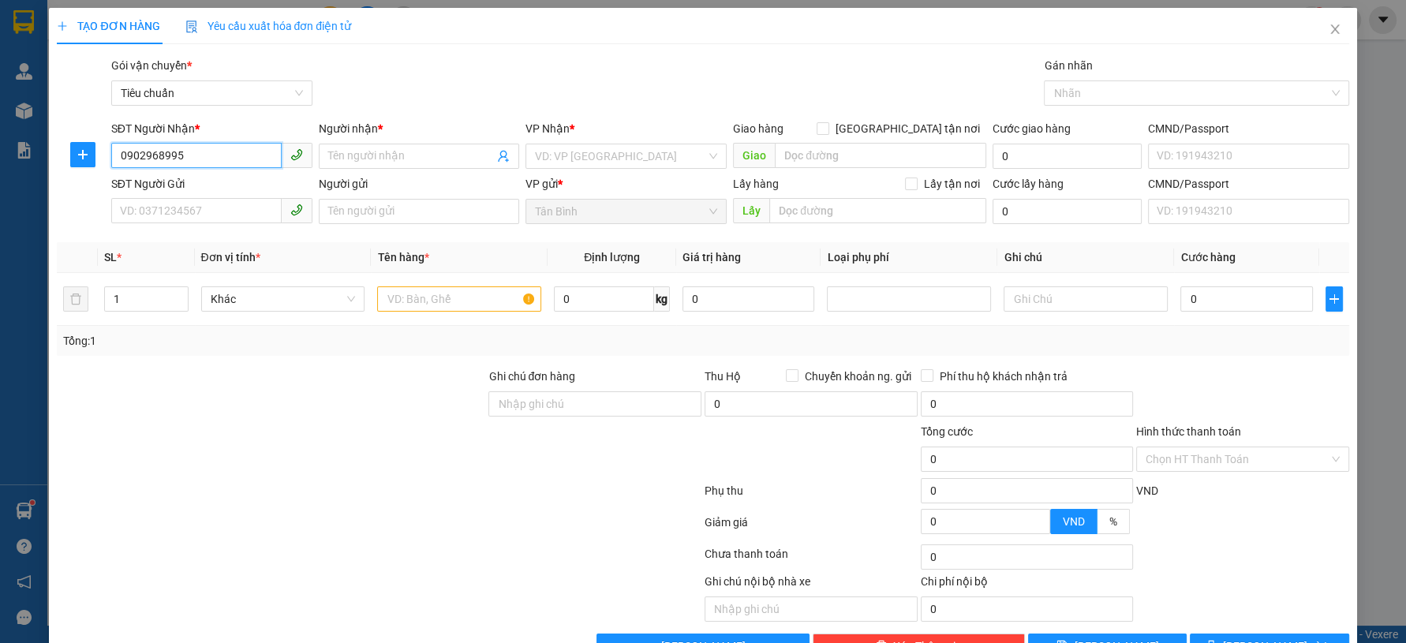
drag, startPoint x: 192, startPoint y: 157, endPoint x: 85, endPoint y: 181, distance: 109.3
click at [85, 181] on form "SĐT Người Nhận * 0902968995 0902968995 Người nhận * Tên người nhận VP Nhận * VD…" at bounding box center [703, 175] width 1292 height 110
type input "0902968995"
click at [192, 205] on input "SĐT Người Gửi" at bounding box center [196, 210] width 170 height 25
paste input "0902968995"
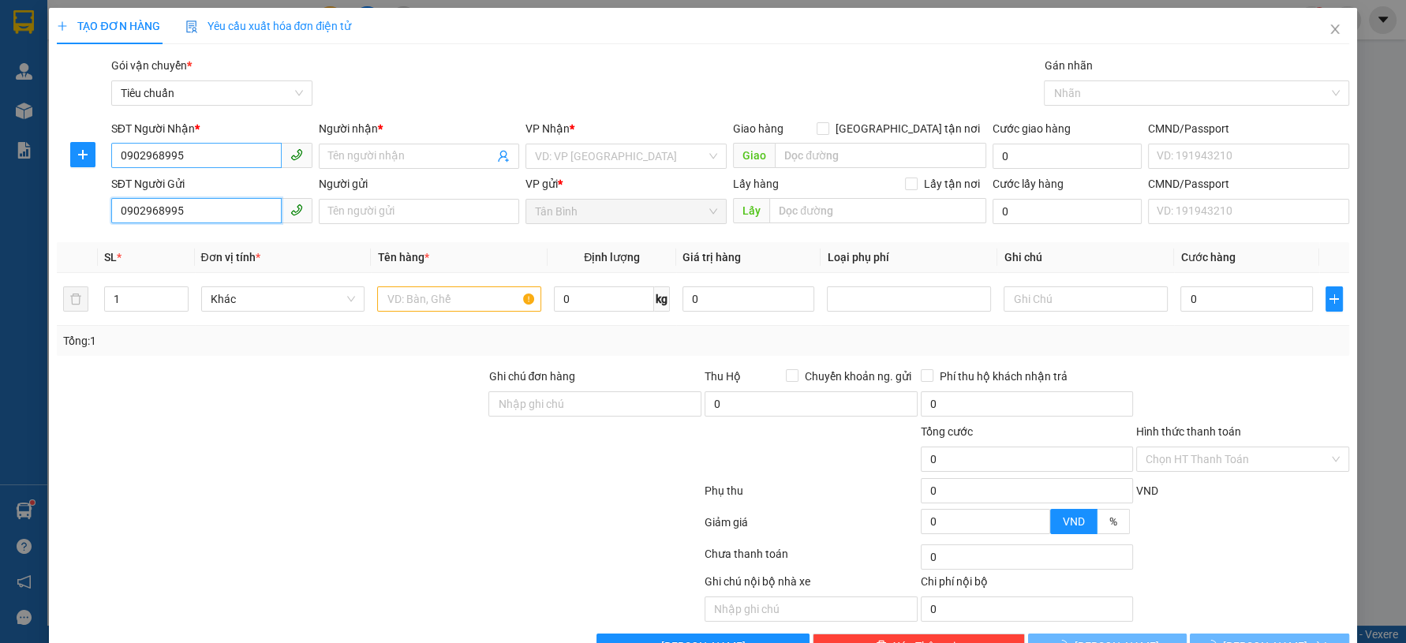
type input "0902968995"
click at [214, 158] on input "0902968995" at bounding box center [196, 155] width 170 height 25
drag, startPoint x: 215, startPoint y: 216, endPoint x: 268, endPoint y: 188, distance: 60.7
click at [215, 218] on input "0902968995" at bounding box center [196, 210] width 170 height 25
click at [324, 162] on span at bounding box center [419, 156] width 201 height 25
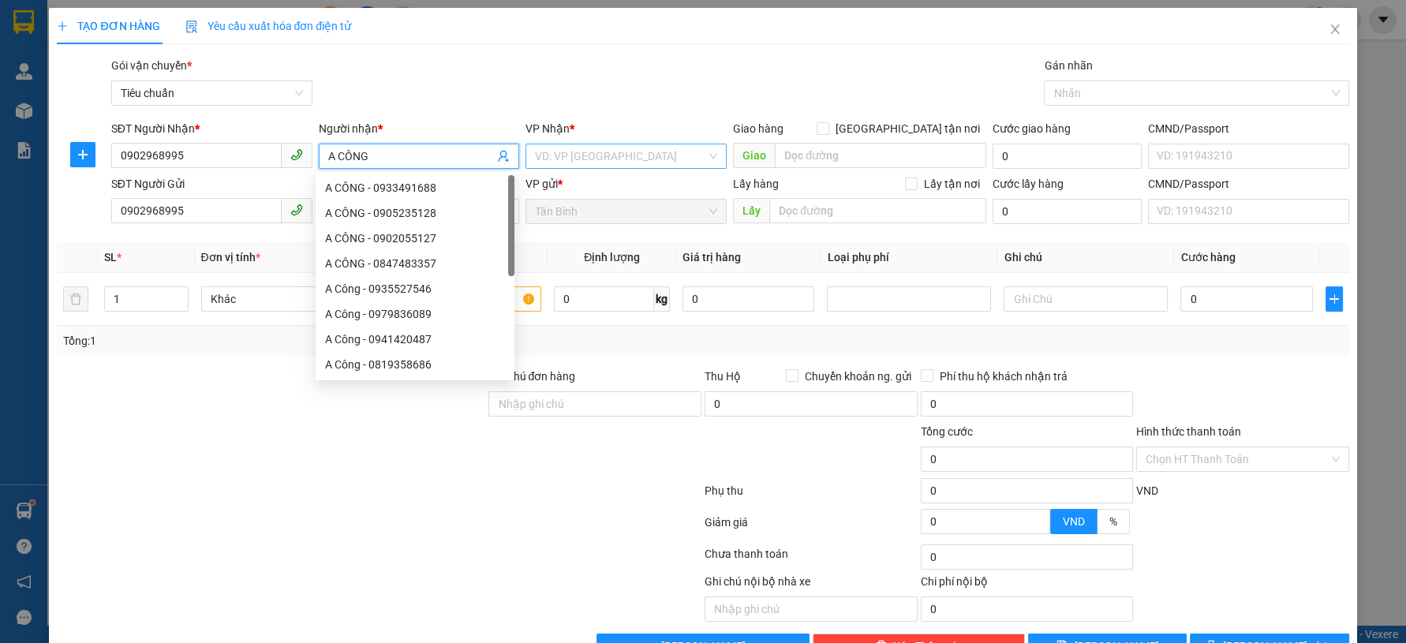
type input "A CÔNG"
click at [582, 162] on input "search" at bounding box center [620, 156] width 171 height 24
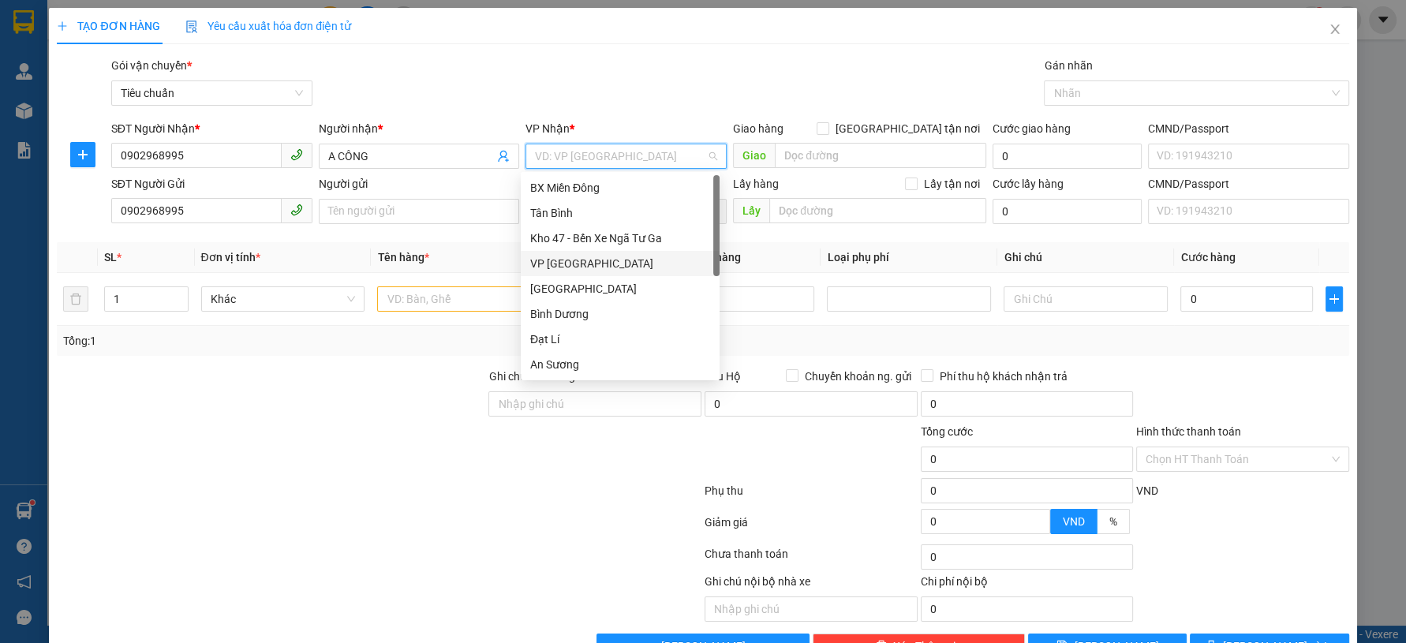
click at [591, 272] on div "VP Đà Lạt" at bounding box center [620, 263] width 199 height 25
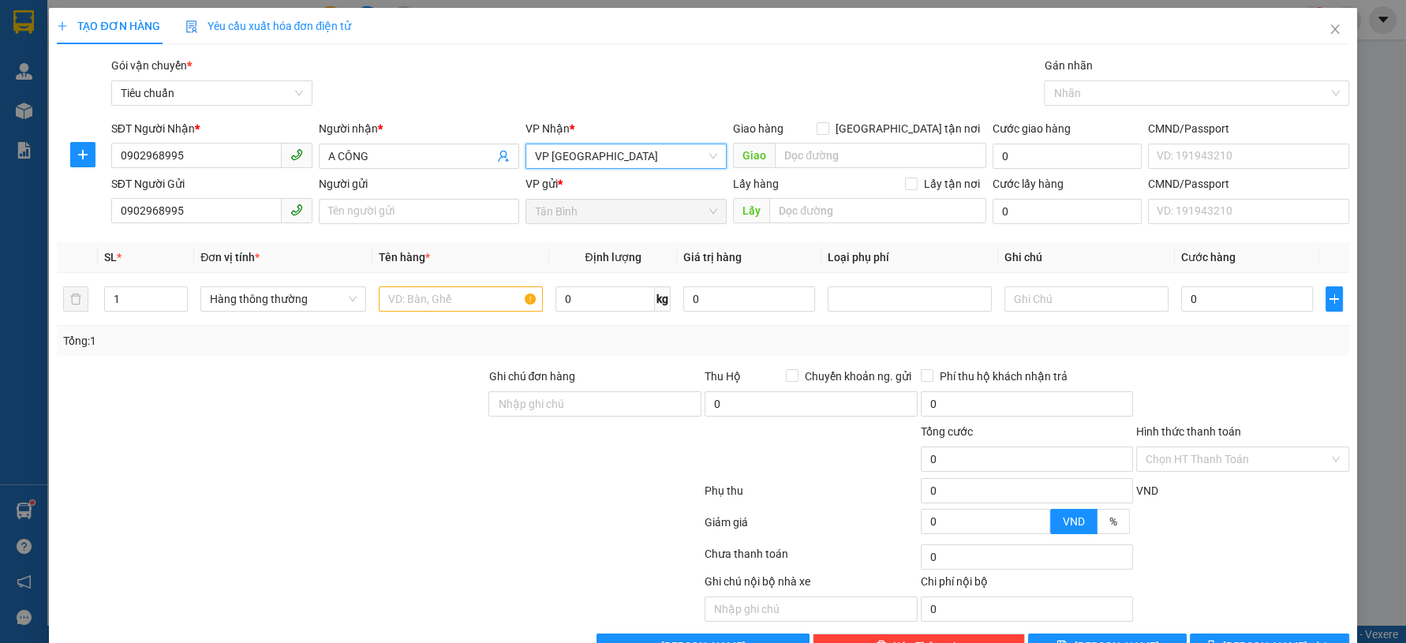
drag, startPoint x: 363, startPoint y: 156, endPoint x: 262, endPoint y: 172, distance: 102.2
click at [262, 172] on div "SĐT Người Nhận * 0902968995 Người nhận * A CÔNG VP Nhận * VP Đà Lạt VP Đà Lạt G…" at bounding box center [730, 147] width 1244 height 55
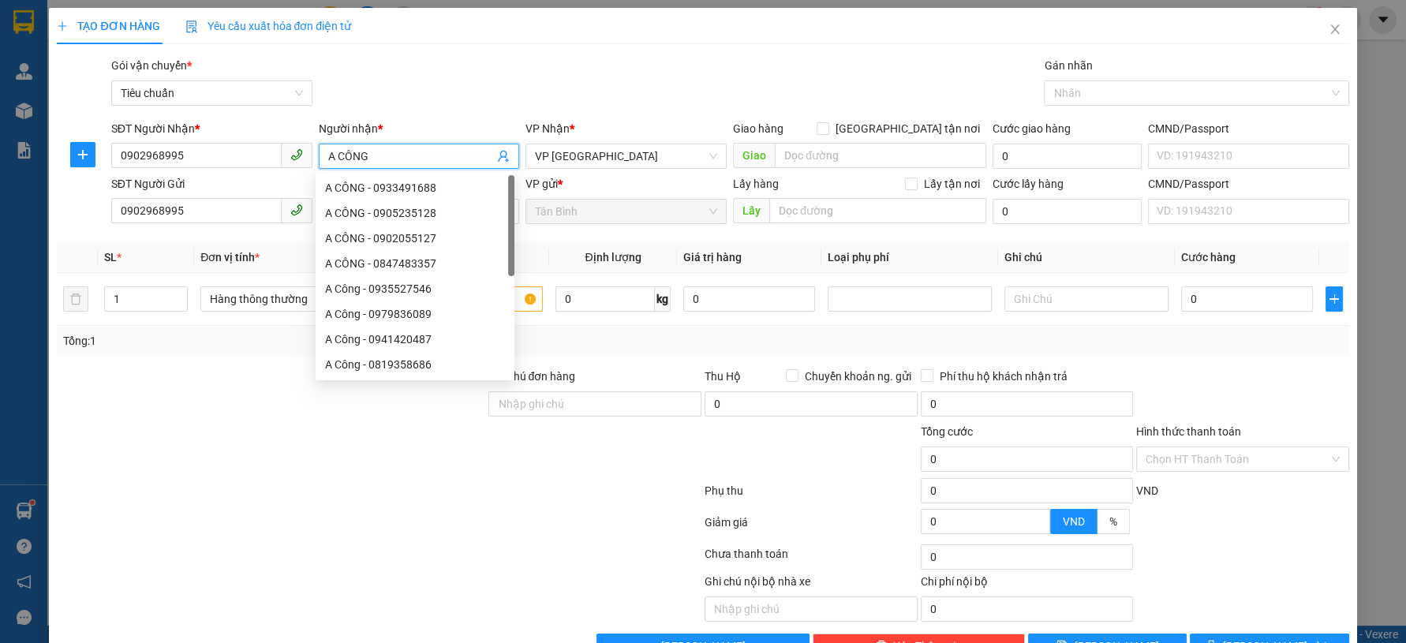
click at [473, 99] on div "Gói vận chuyển * Tiêu chuẩn Gán nhãn Nhãn" at bounding box center [730, 84] width 1244 height 55
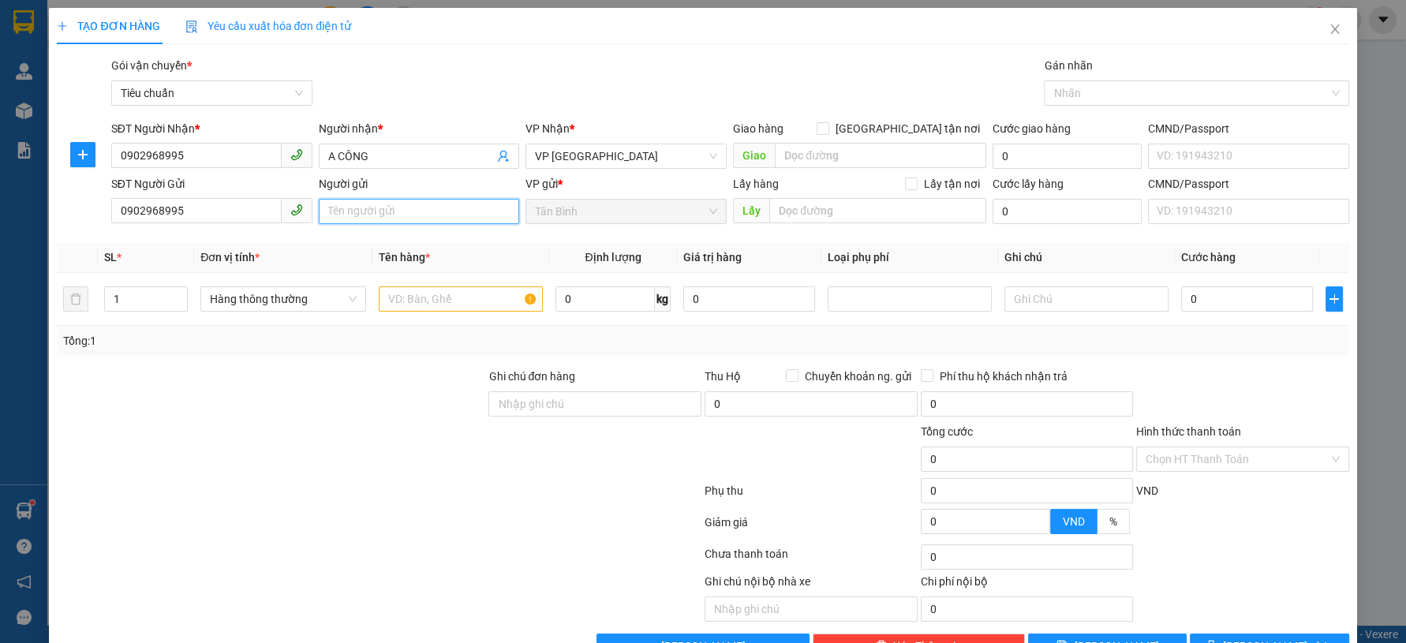
click at [383, 220] on input "Người gửi" at bounding box center [419, 211] width 201 height 25
paste input "A CÔNG"
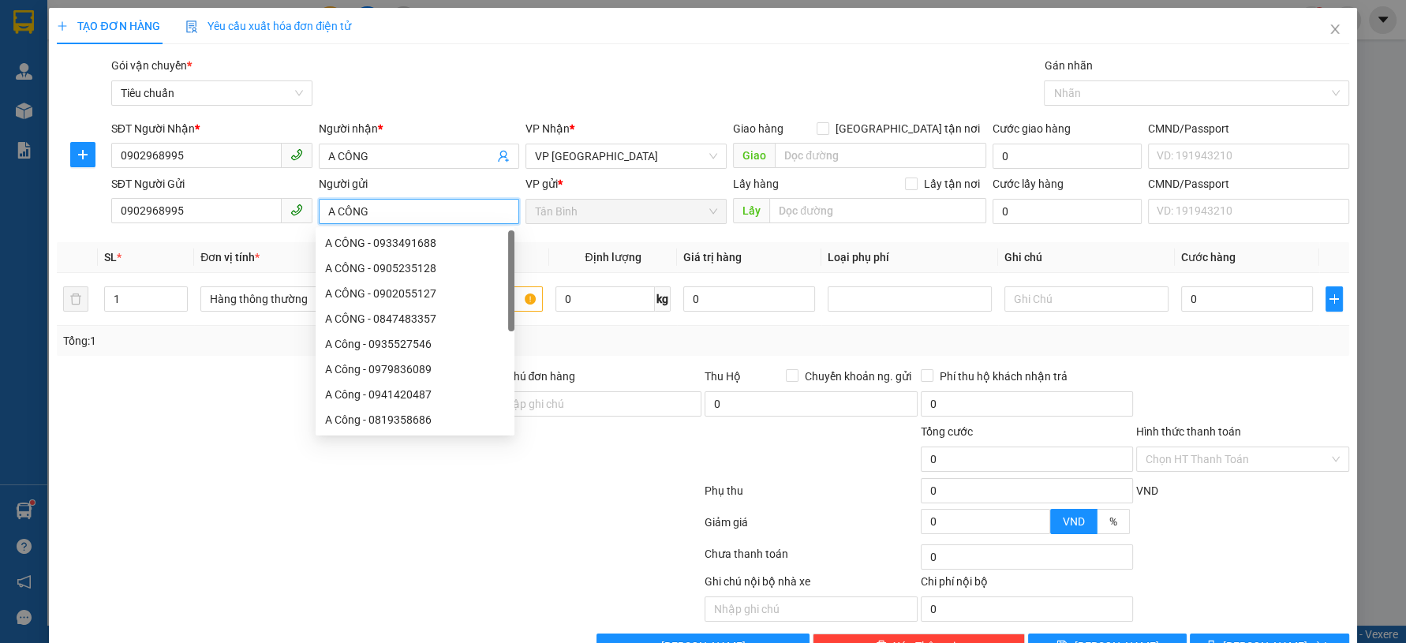
type input "A CÔNG"
click at [560, 77] on div "Gói vận chuyển * Tiêu chuẩn Gán nhãn Nhãn" at bounding box center [730, 84] width 1244 height 55
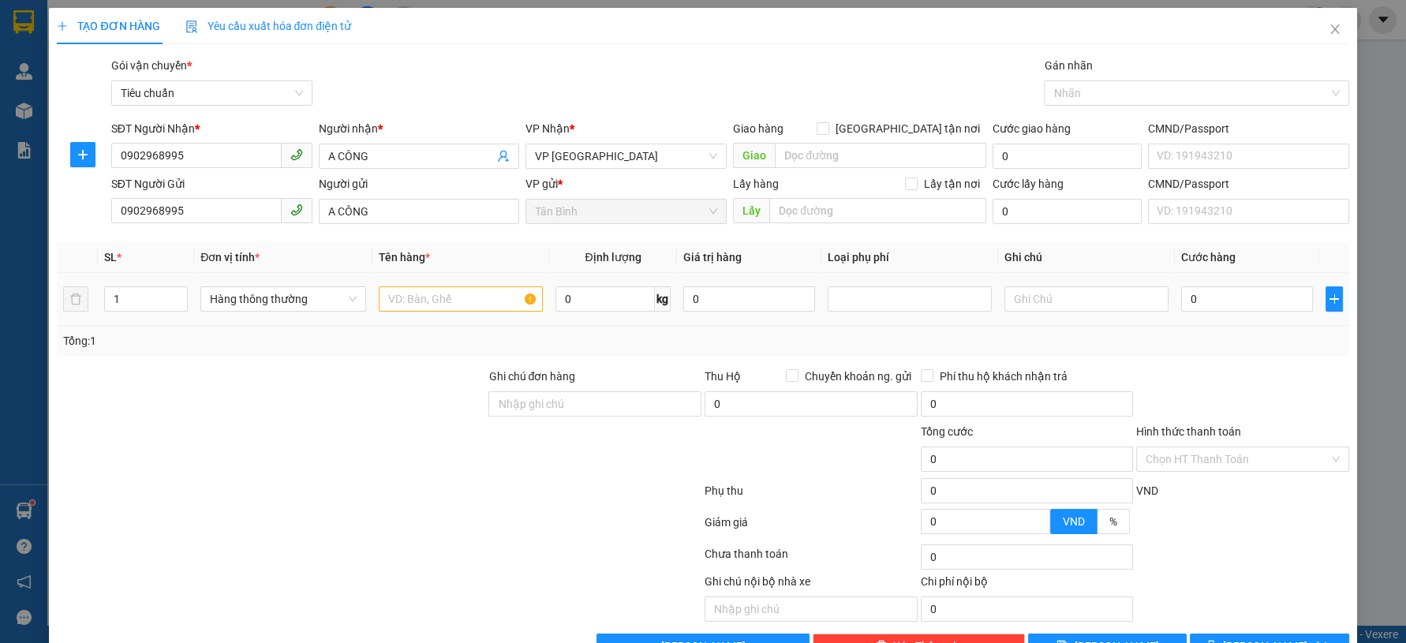
click at [409, 284] on div at bounding box center [461, 299] width 164 height 32
click at [404, 297] on input "text" at bounding box center [461, 298] width 164 height 25
type input "QA"
drag, startPoint x: 339, startPoint y: 432, endPoint x: 310, endPoint y: 311, distance: 124.8
click at [326, 414] on form "Ghi chú đơn hàng Thu Hộ Chuyển khoản ng. gửi 0 Phí thu hộ khách nhận trả 0 Tổng…" at bounding box center [703, 455] width 1292 height 174
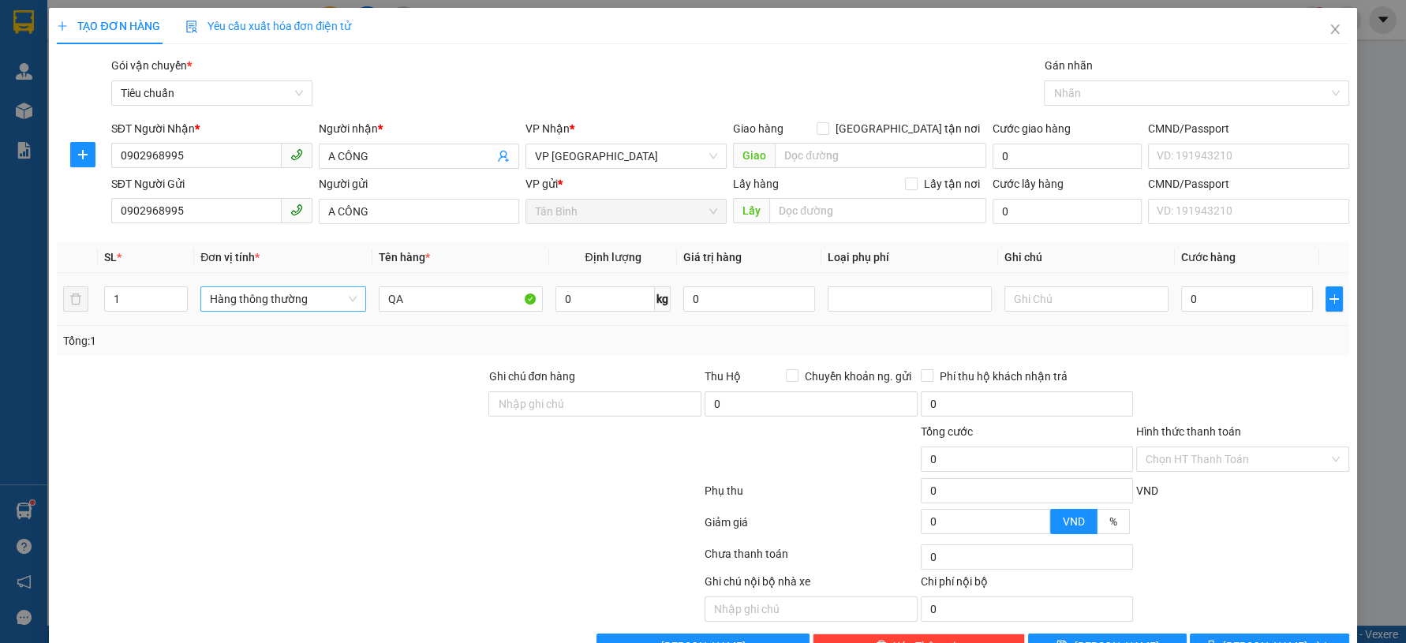
click at [305, 307] on span "Hàng thông thường" at bounding box center [283, 299] width 147 height 24
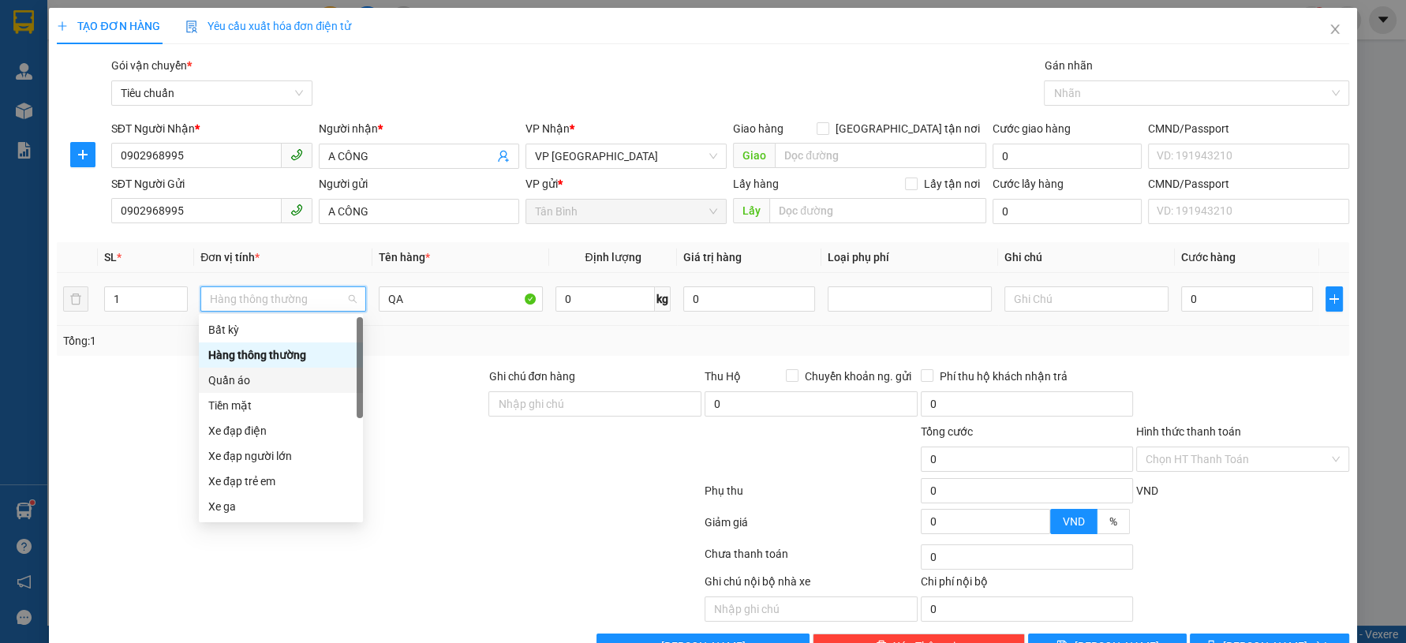
drag, startPoint x: 264, startPoint y: 385, endPoint x: 283, endPoint y: 376, distance: 21.2
click at [266, 385] on div "Quần áo" at bounding box center [280, 380] width 145 height 17
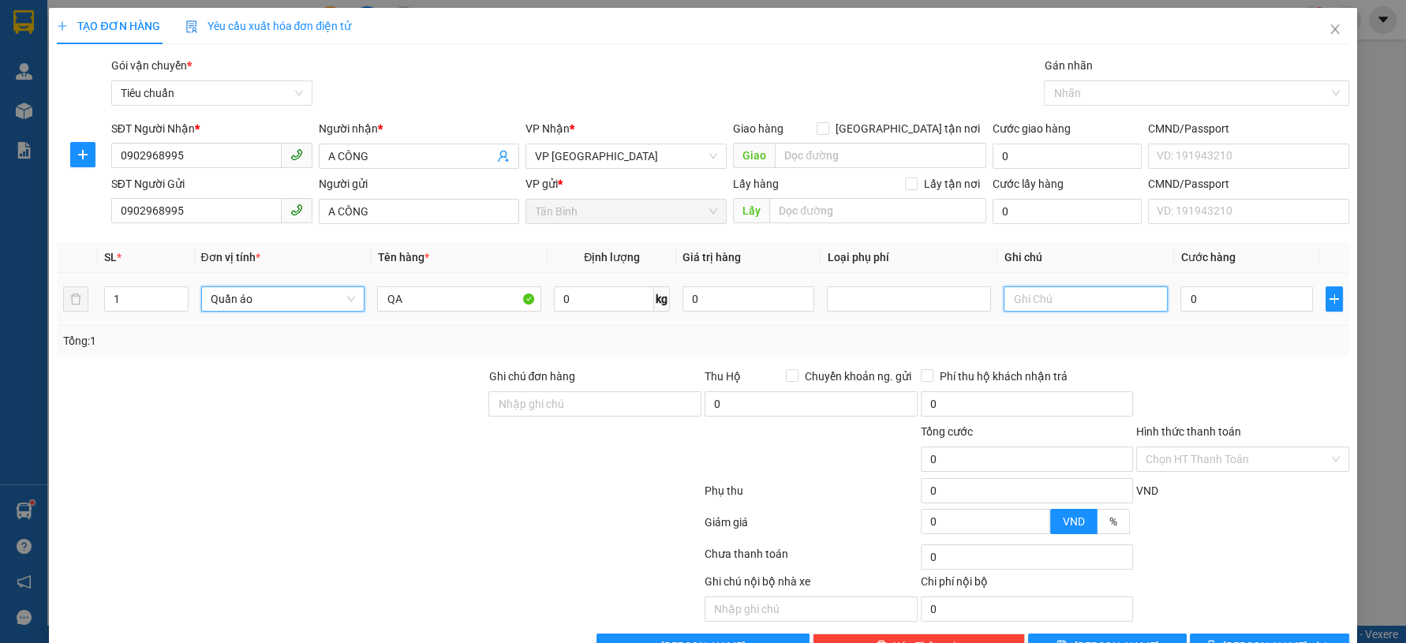
click at [1064, 303] on input "text" at bounding box center [1086, 298] width 164 height 25
type input "VALI XANH"
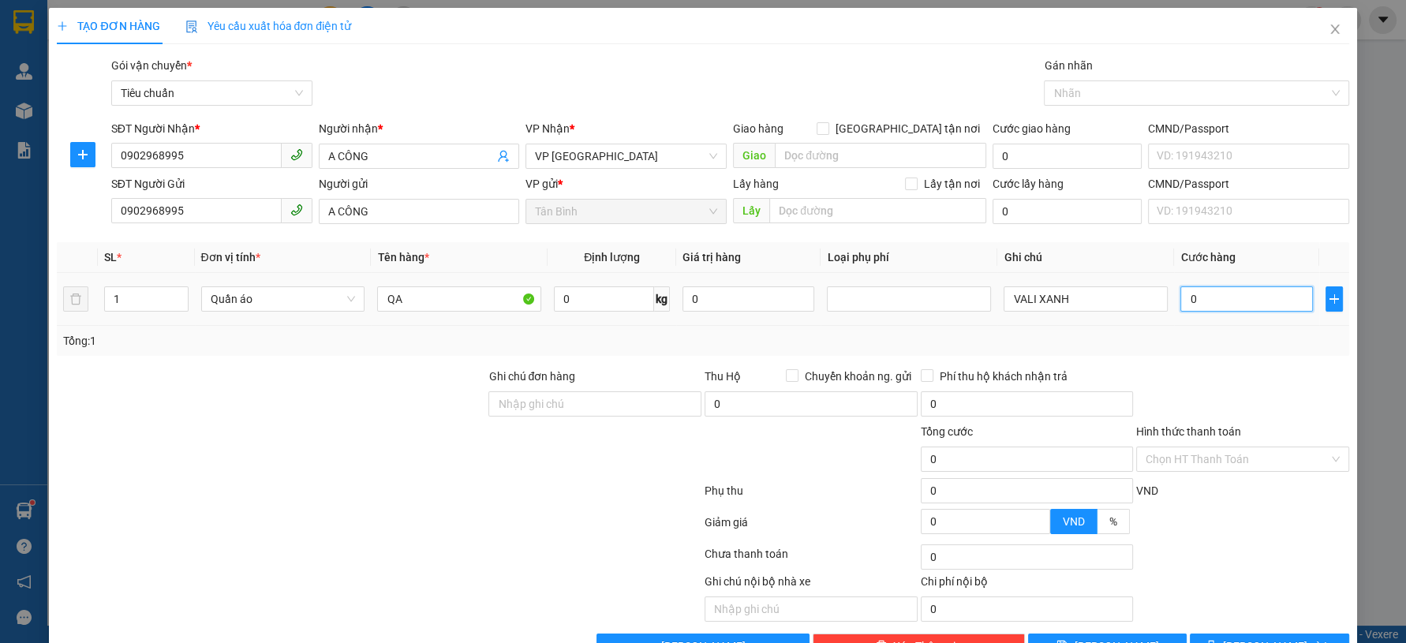
click at [1214, 301] on input "0" at bounding box center [1247, 298] width 132 height 25
type input "3"
click at [1221, 291] on input "3" at bounding box center [1247, 298] width 132 height 25
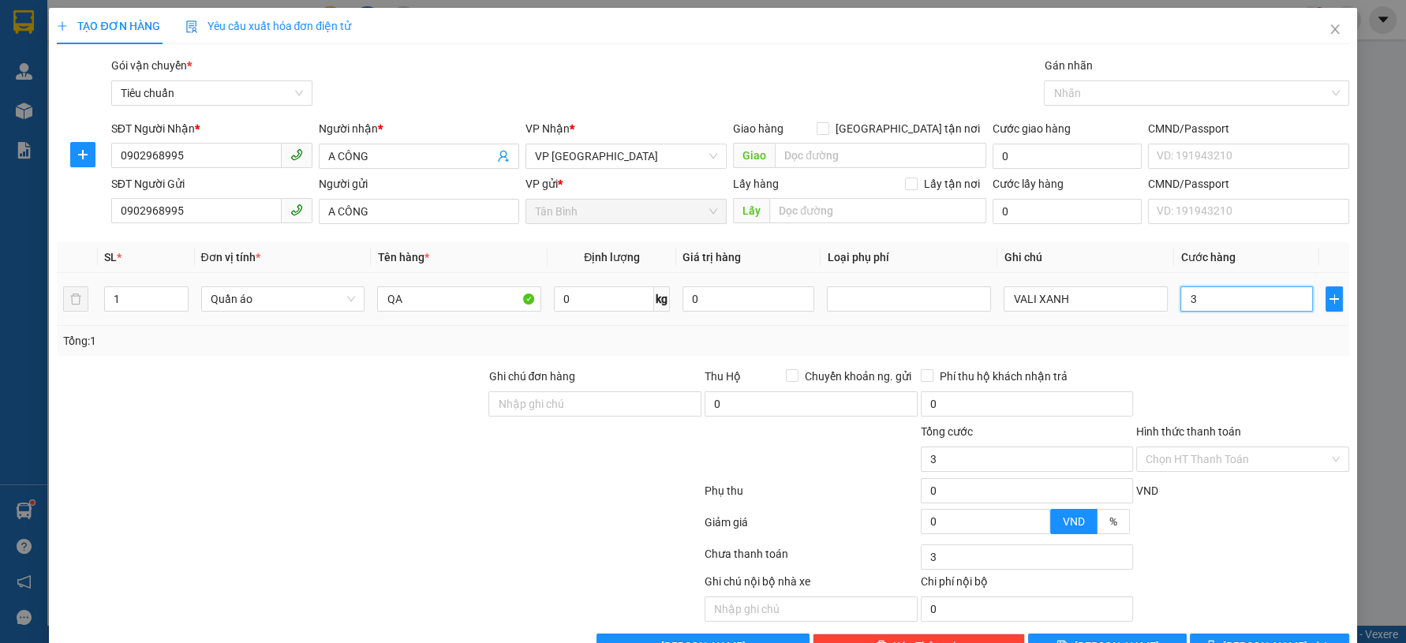
click at [1221, 291] on input "3" at bounding box center [1247, 298] width 132 height 25
type input "6"
type input "60"
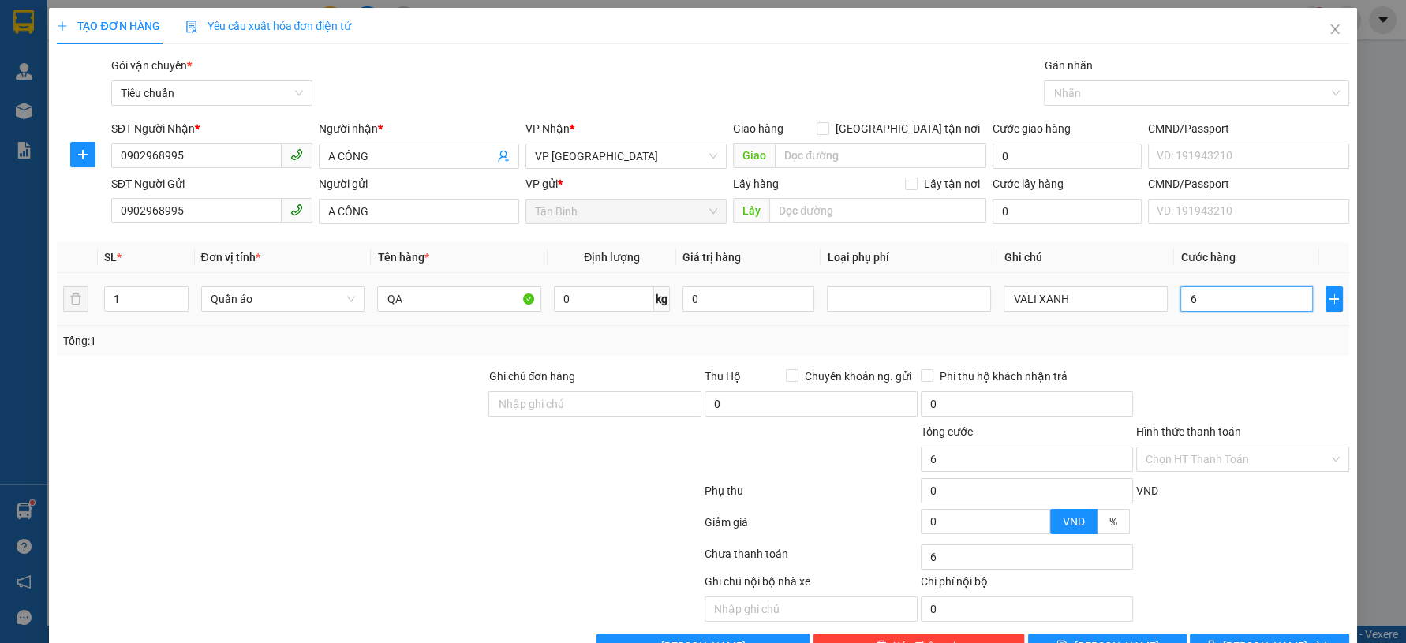
type input "60"
type input "60.000"
click at [1218, 342] on div "Tổng: 1" at bounding box center [702, 340] width 1279 height 17
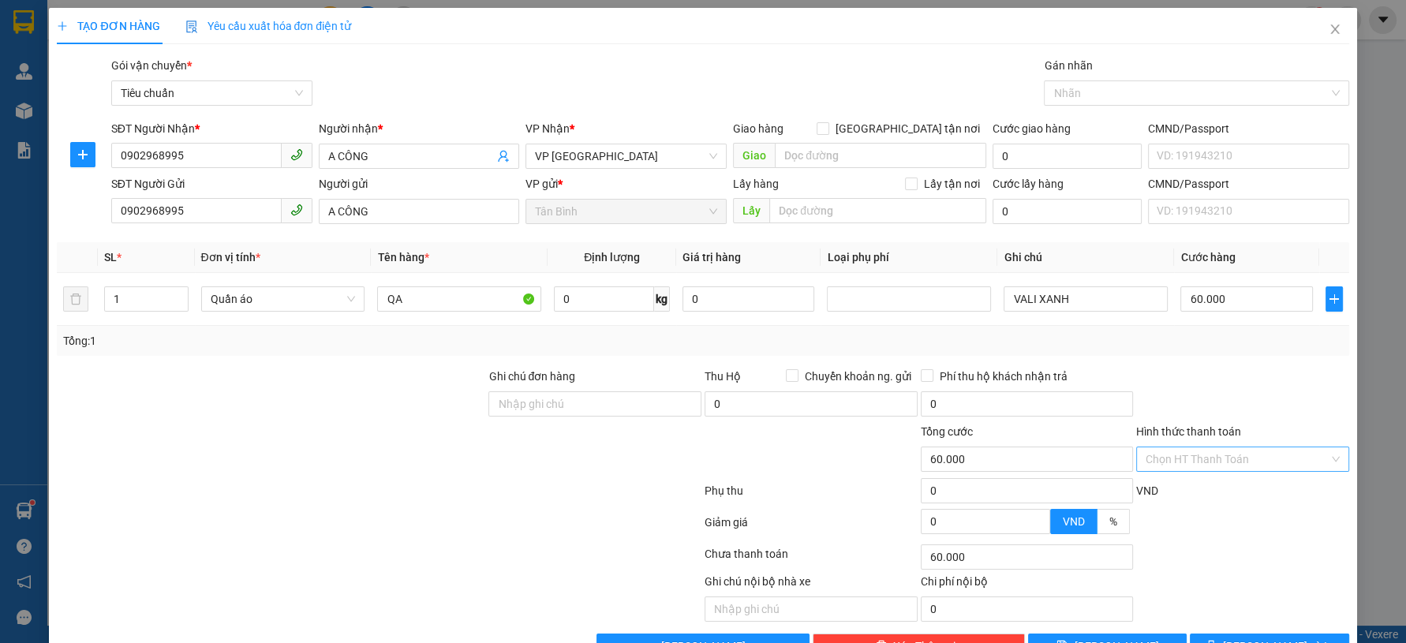
click at [1217, 475] on div "Transit Pickup Surcharge Ids Transit Deliver Surcharge Ids Transit Deliver Surc…" at bounding box center [703, 358] width 1292 height 602
drag, startPoint x: 1222, startPoint y: 470, endPoint x: 1214, endPoint y: 494, distance: 25.5
click at [1199, 493] on div "Tại văn phòng" at bounding box center [1232, 489] width 192 height 17
type input "0"
click at [1224, 634] on button "Lưu và In" at bounding box center [1269, 646] width 159 height 25
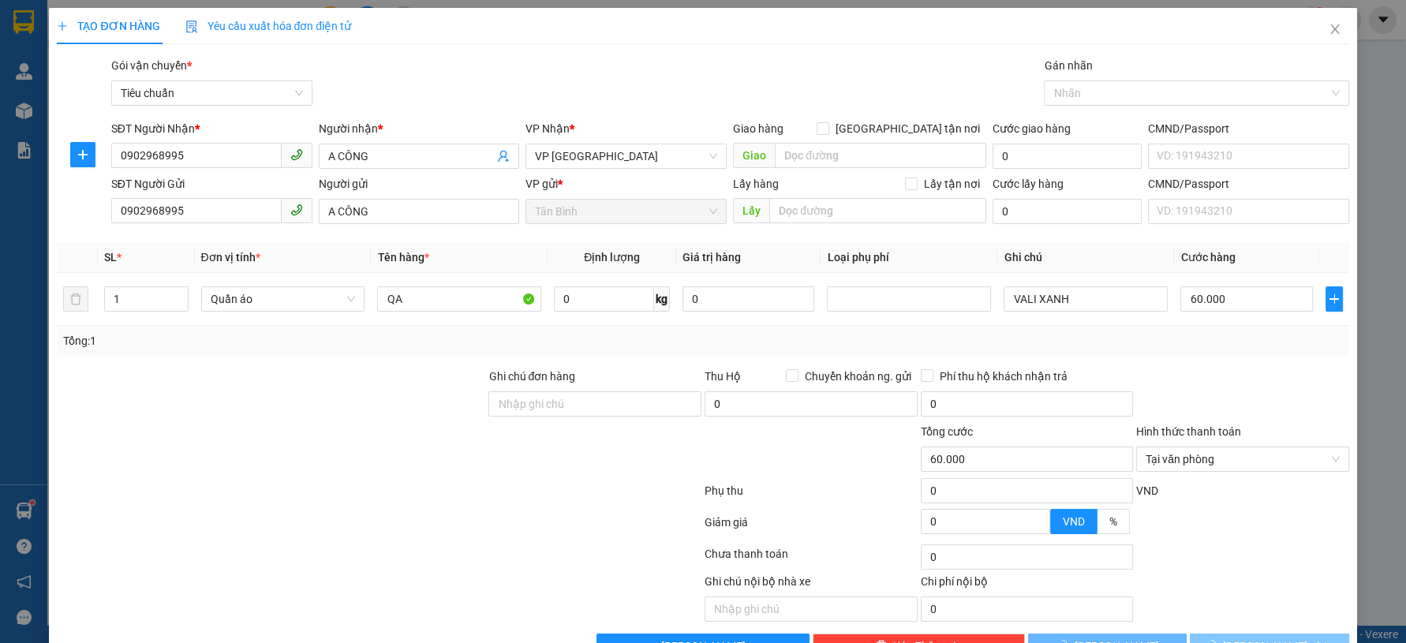
click at [1225, 634] on button "Lưu và In" at bounding box center [1269, 646] width 159 height 25
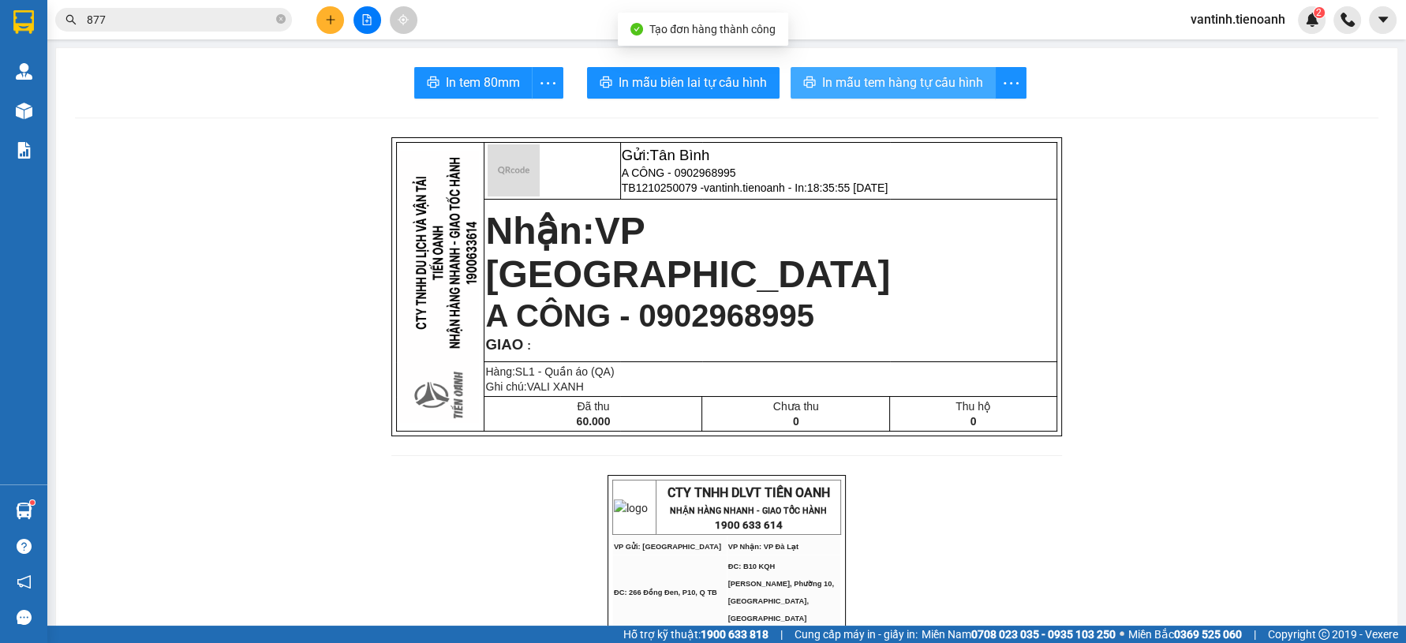
click at [908, 89] on span "In mẫu tem hàng tự cấu hình" at bounding box center [902, 83] width 161 height 20
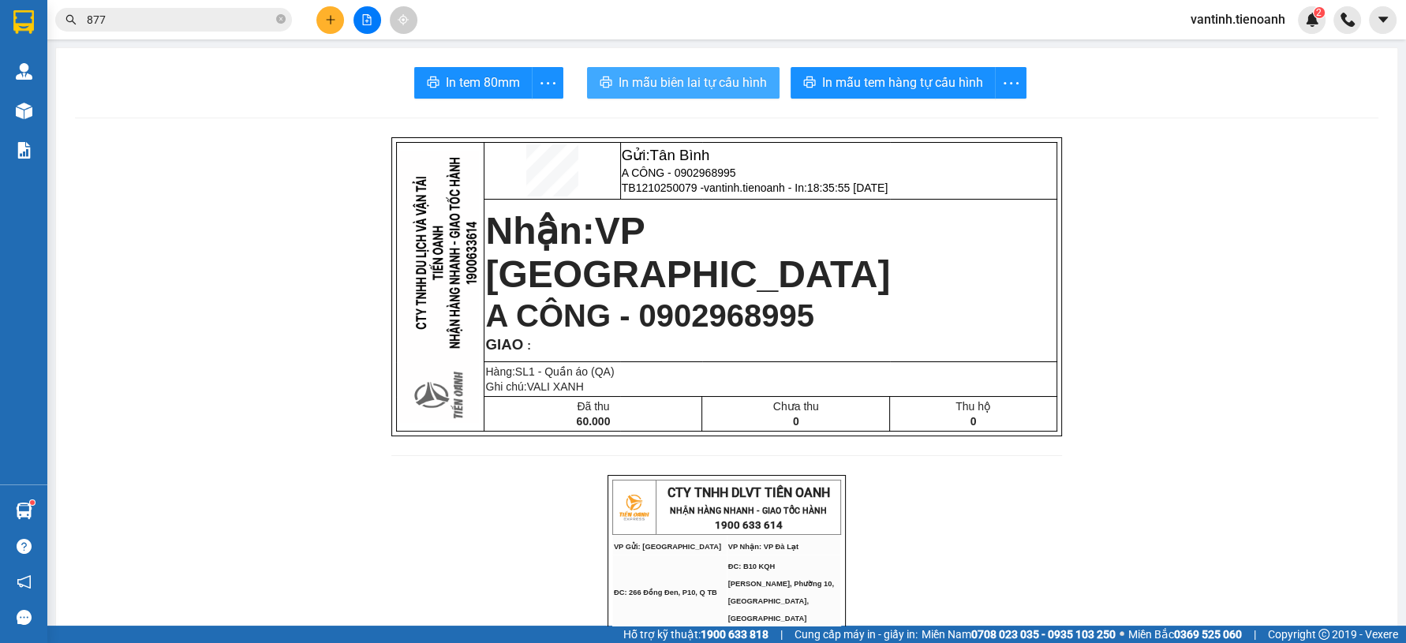
click at [732, 85] on span "In mẫu biên lai tự cấu hình" at bounding box center [693, 83] width 148 height 20
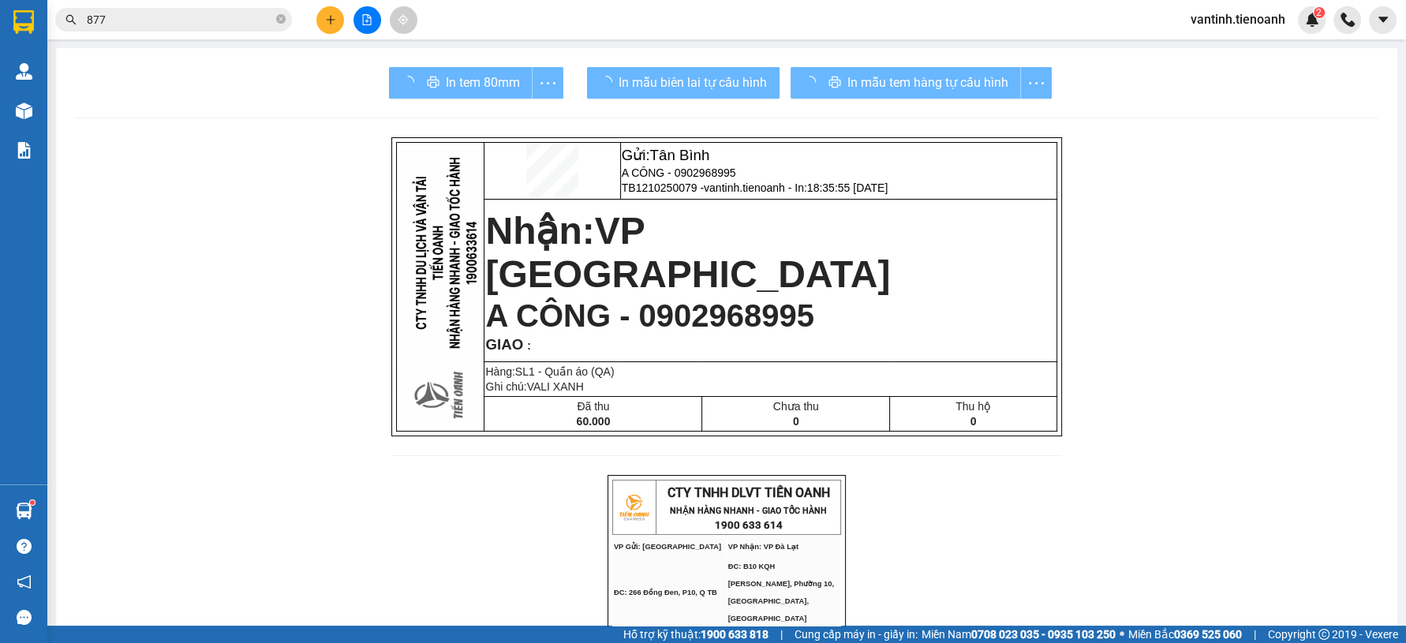
drag, startPoint x: 1060, startPoint y: 567, endPoint x: 1074, endPoint y: 564, distance: 14.4
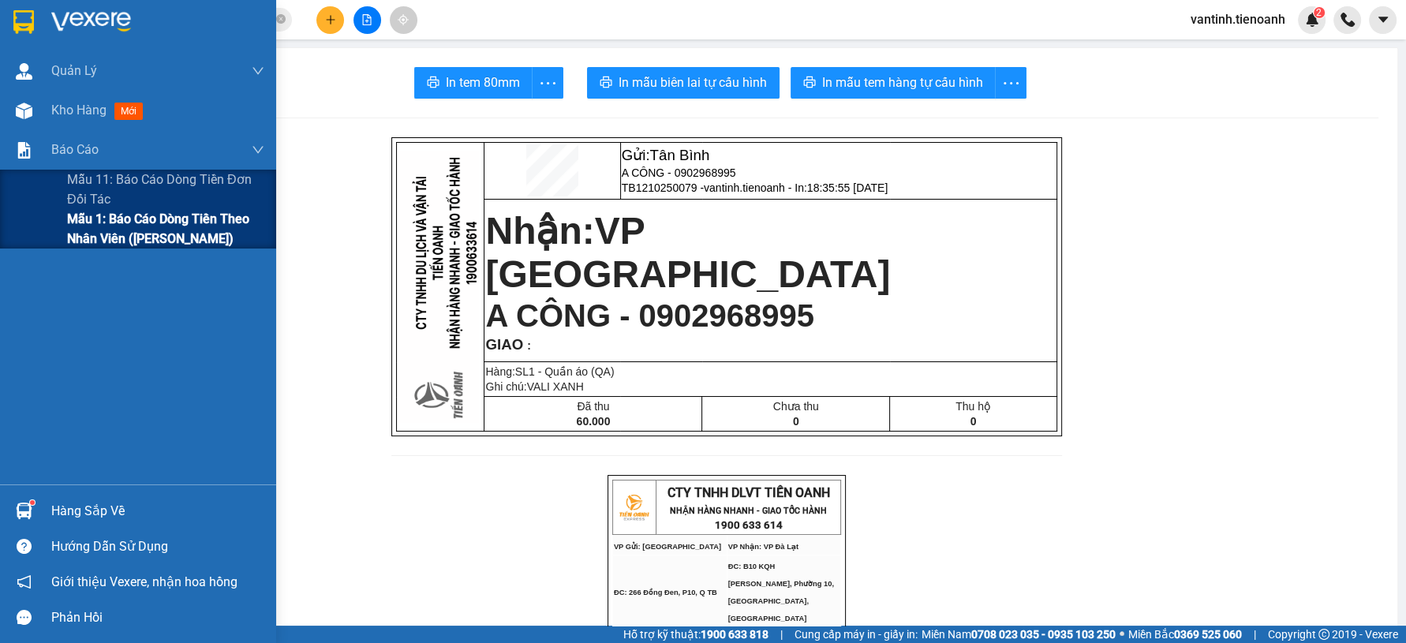
click at [88, 219] on span "Mẫu 1: Báo cáo dòng tiền theo nhân viên (Nhân Viên)" at bounding box center [165, 228] width 197 height 39
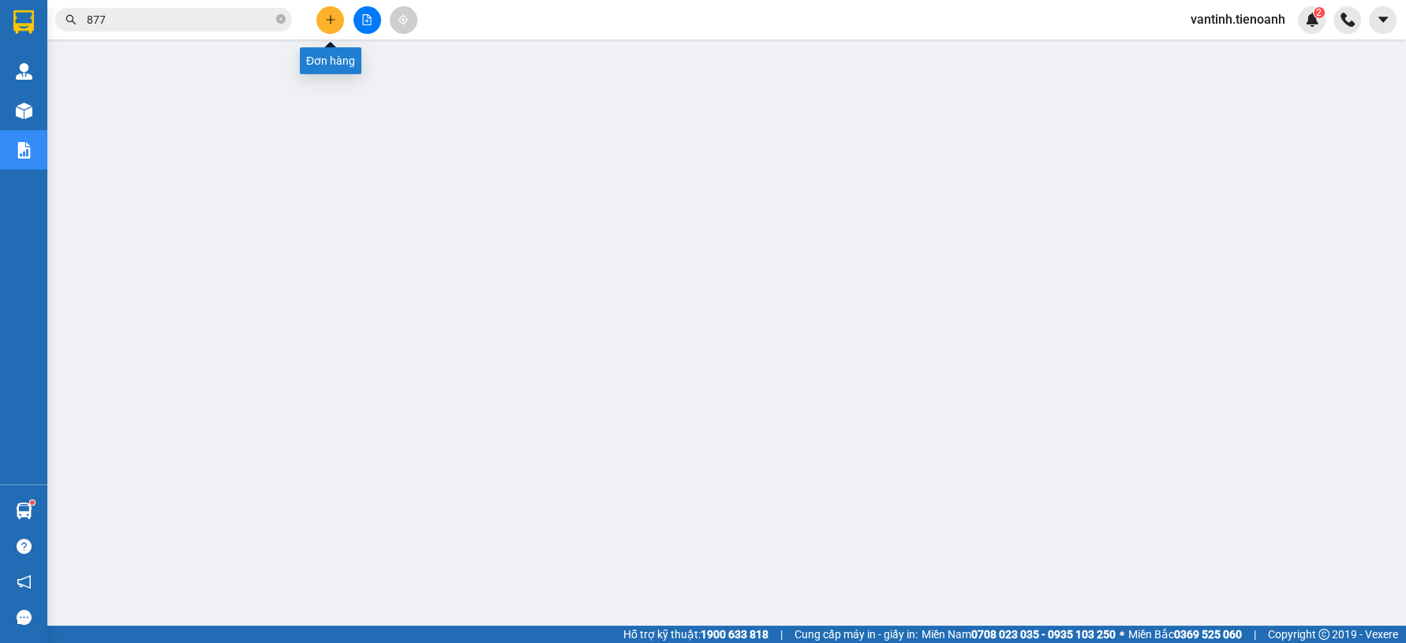
click at [322, 23] on button at bounding box center [330, 20] width 28 height 28
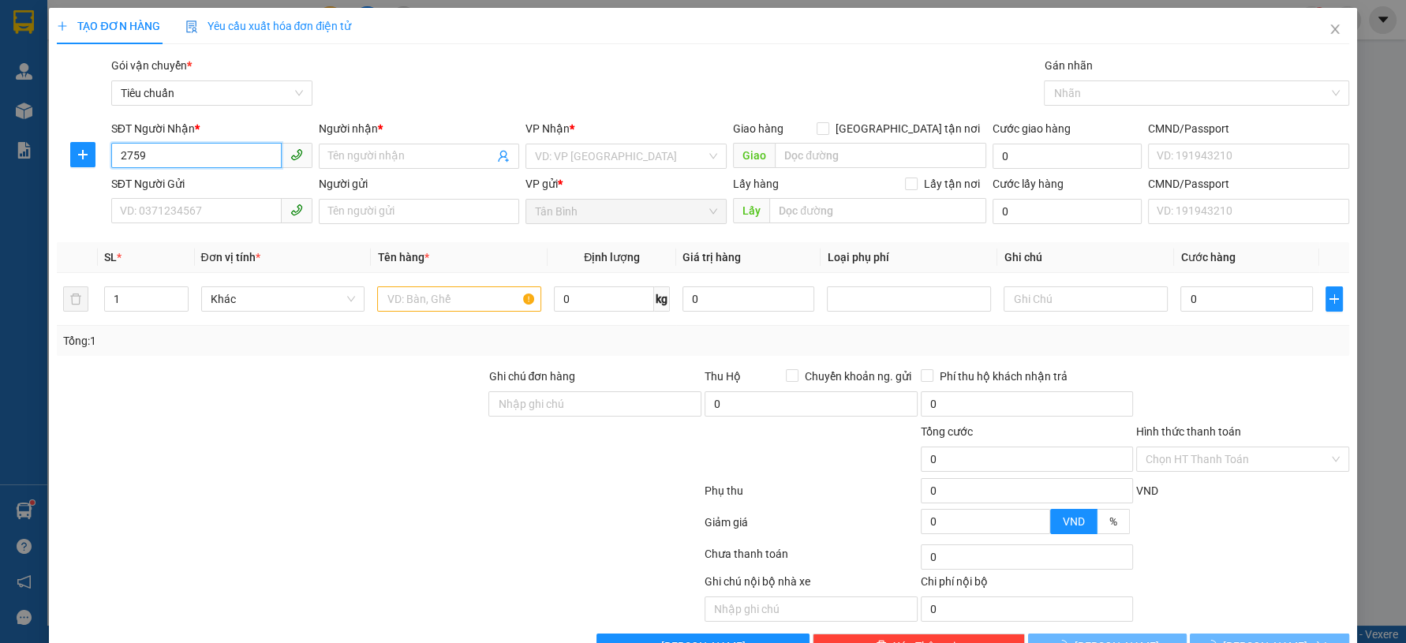
click at [212, 163] on input "2759" at bounding box center [196, 155] width 170 height 25
click at [170, 155] on input "2759" at bounding box center [196, 155] width 170 height 25
click at [204, 196] on div "0915392759 - Cô Yến" at bounding box center [209, 187] width 199 height 25
type input "0915392759"
type input "Cô Yến"
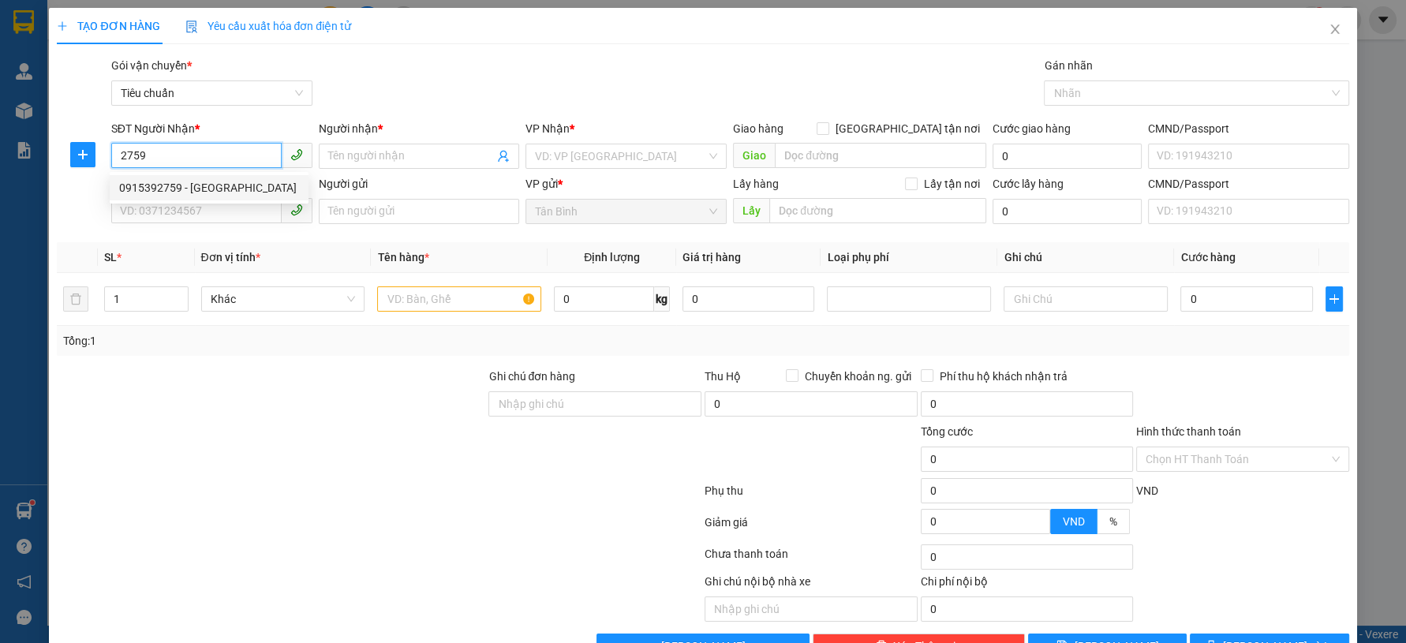
type input "240262240"
type input "40.000"
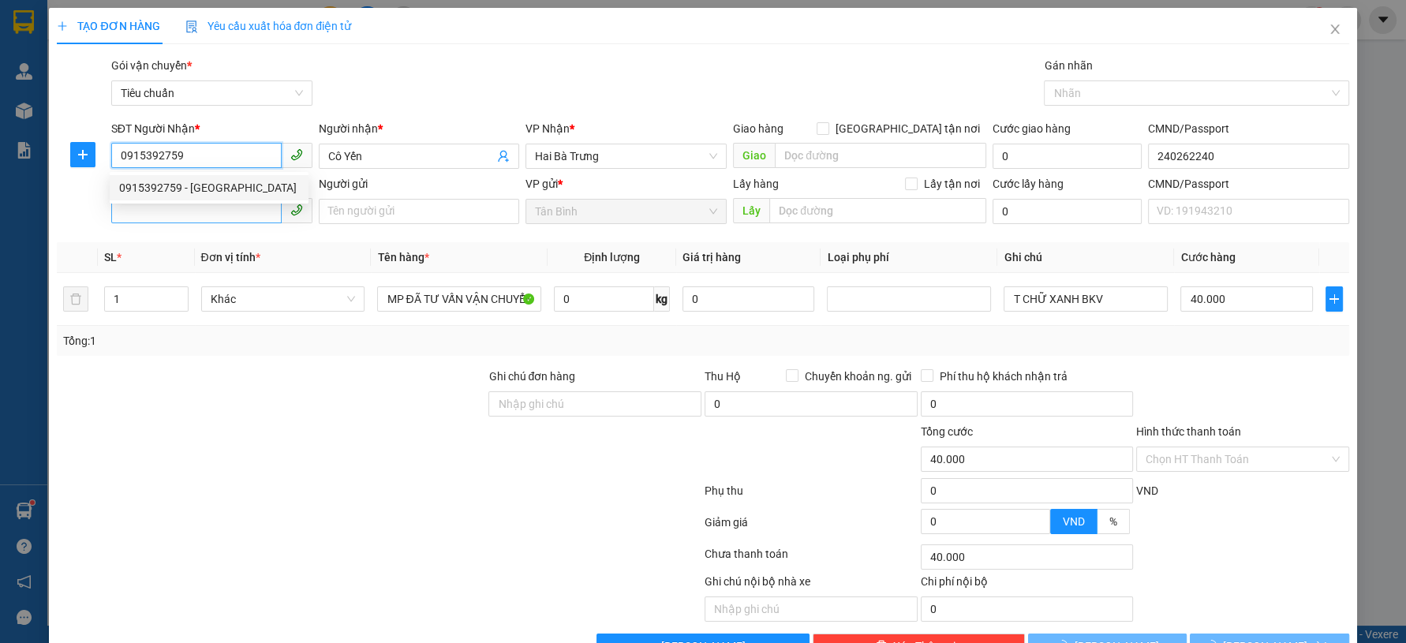
type input "0915392759"
click at [196, 216] on input "SĐT Người Gửi" at bounding box center [196, 210] width 170 height 25
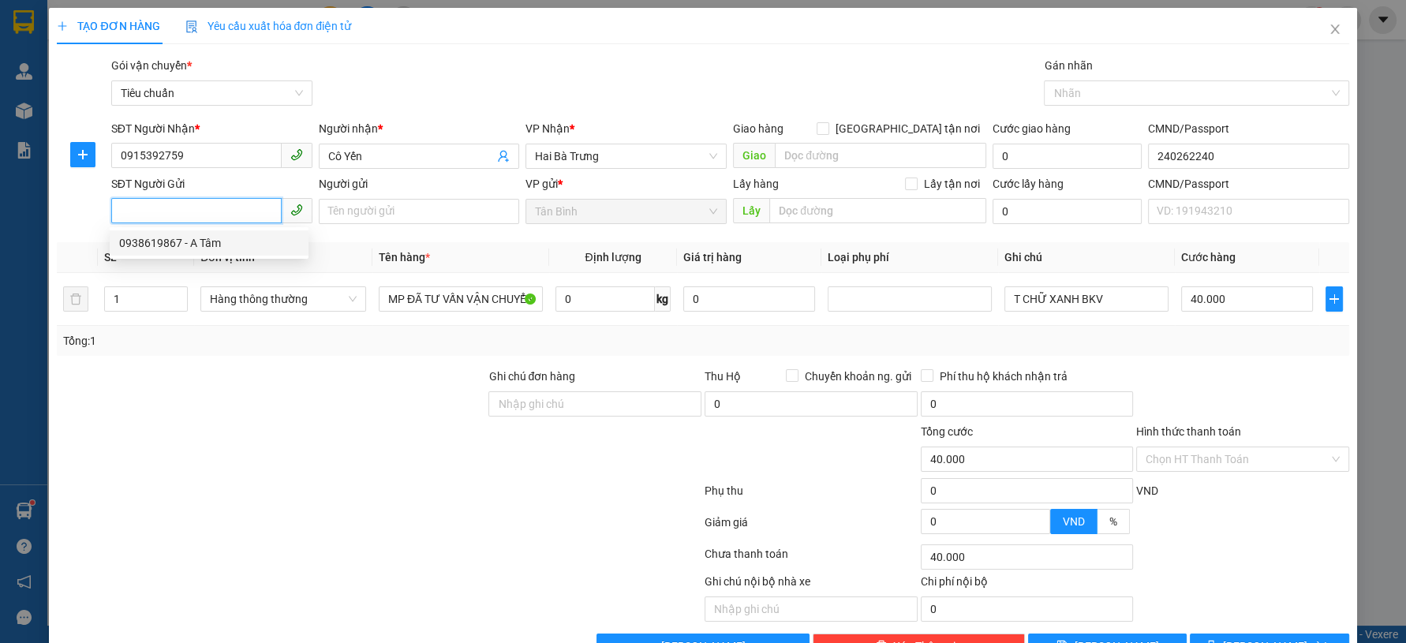
click at [207, 241] on div "0938619867 - A Tâm" at bounding box center [209, 242] width 180 height 17
type input "0938619867"
type input "A Tâm"
type input "079088006617"
drag, startPoint x: 328, startPoint y: 425, endPoint x: 481, endPoint y: 335, distance: 177.6
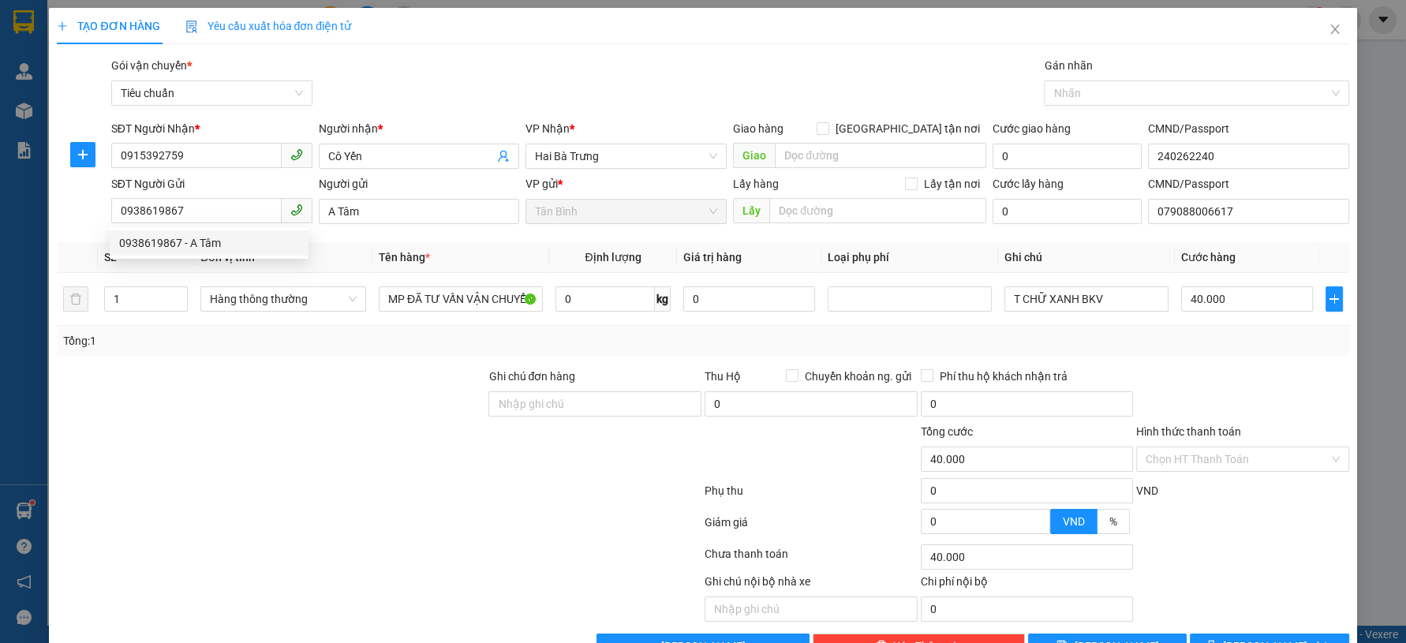
click at [336, 418] on form "Ghi chú đơn hàng Thu Hộ Chuyển khoản ng. gửi 0 Phí thu hộ khách nhận trả 0 Tổng…" at bounding box center [703, 455] width 1292 height 174
click at [561, 309] on input "0" at bounding box center [606, 298] width 100 height 25
type input "5"
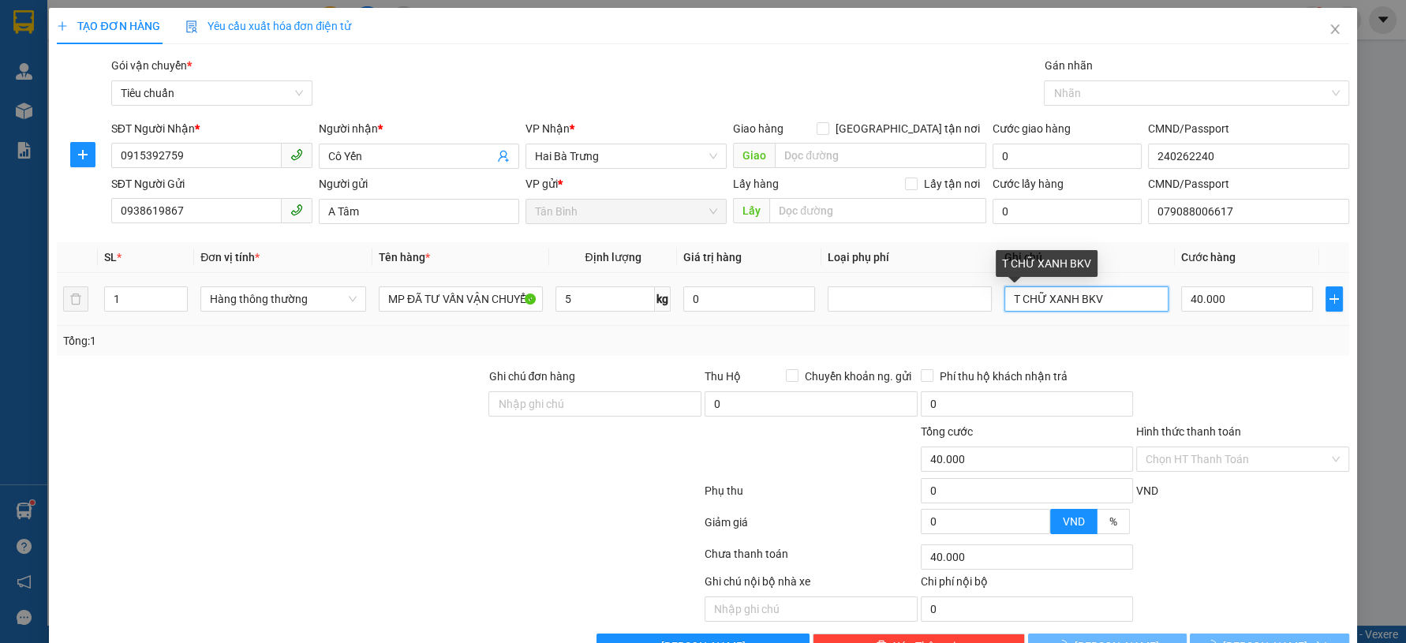
drag, startPoint x: 1100, startPoint y: 301, endPoint x: 919, endPoint y: 336, distance: 184.2
click at [939, 335] on div "SL * Đơn vị tính * Tên hàng * Định lượng Giá trị hàng Loại phụ phí Ghi chú Cước…" at bounding box center [703, 299] width 1292 height 114
type input "30.000"
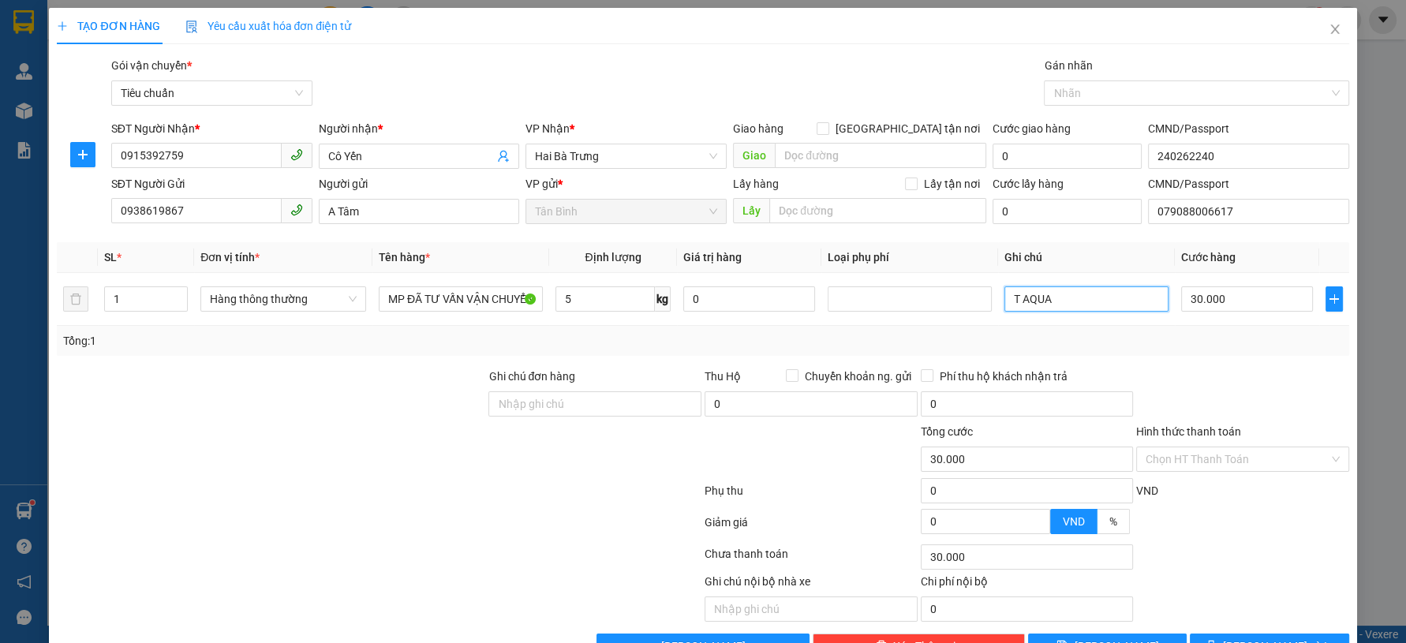
type input "T AQUA"
click at [1199, 634] on button "Lưu và In" at bounding box center [1269, 646] width 159 height 25
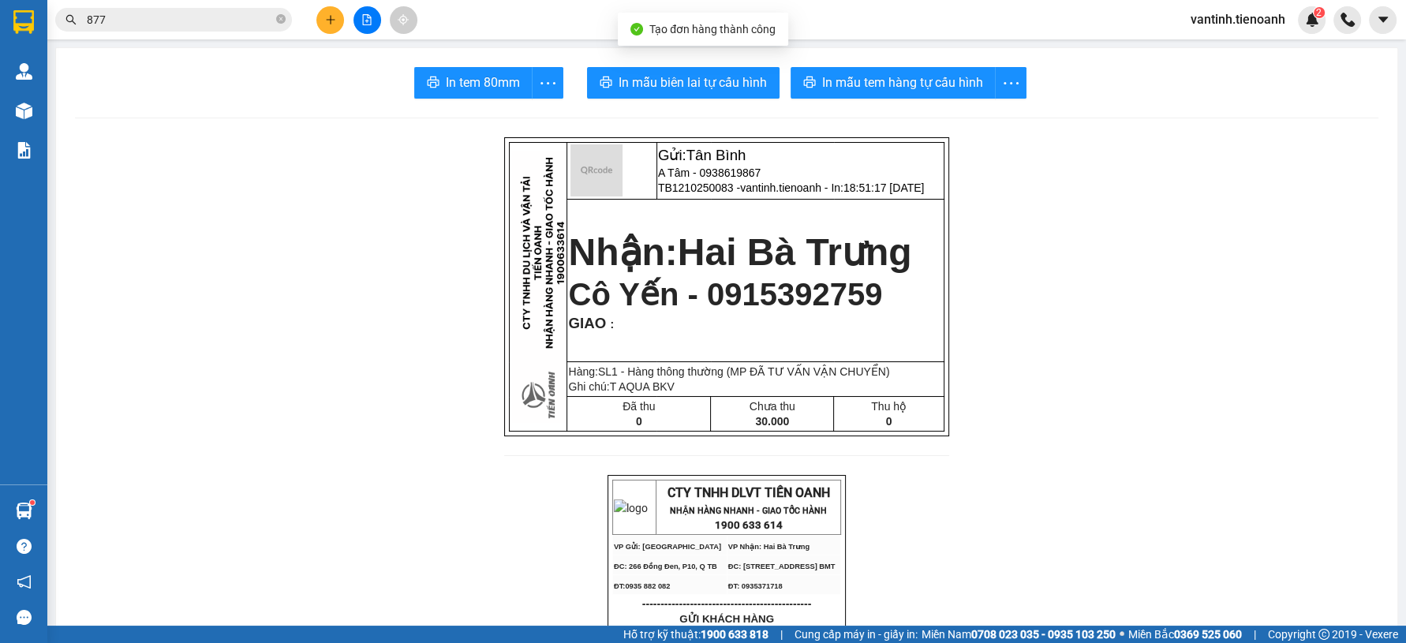
click at [687, 87] on span "In mẫu biên lai tự cấu hình" at bounding box center [693, 83] width 148 height 20
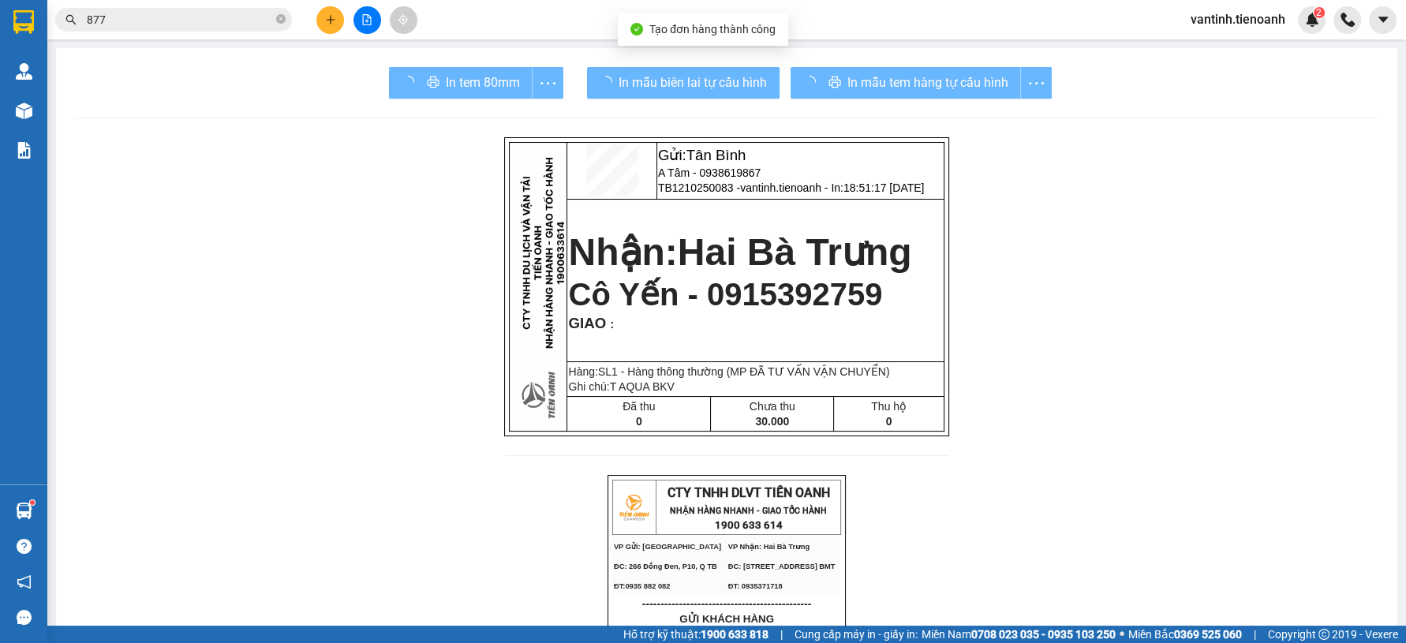
drag, startPoint x: 1058, startPoint y: 559, endPoint x: 1031, endPoint y: 459, distance: 103.0
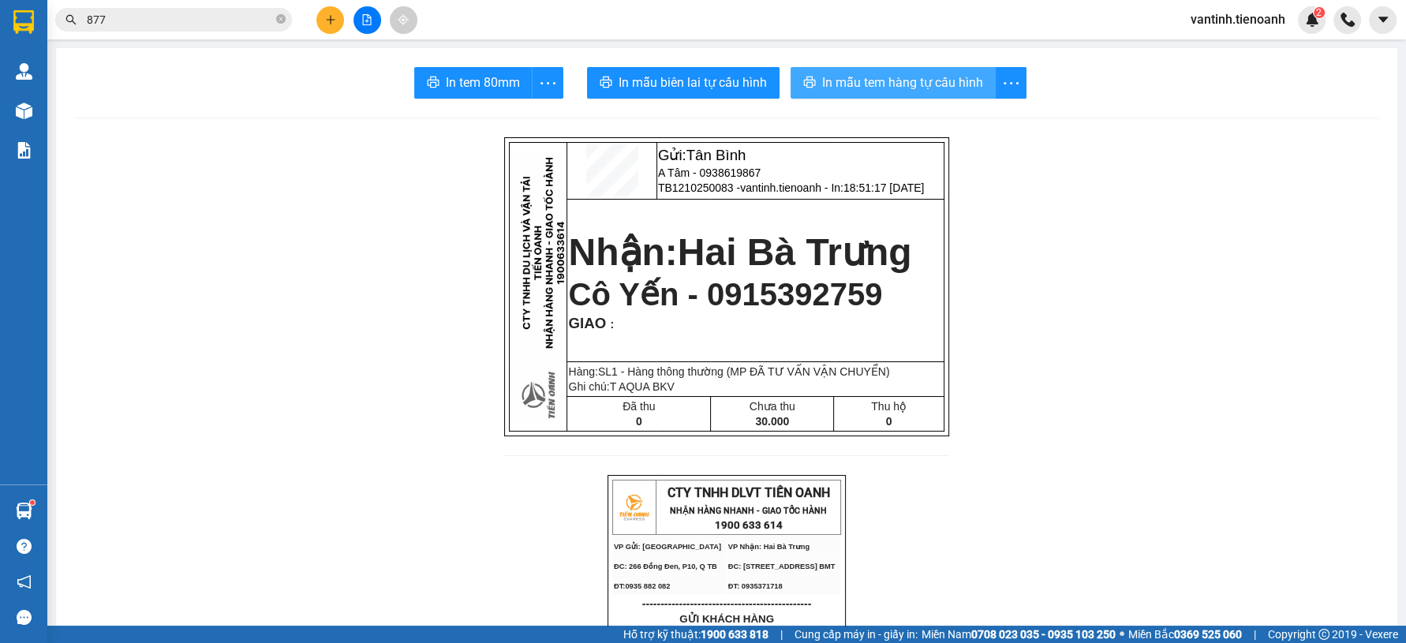
click at [896, 98] on button "In mẫu tem hàng tự cấu hình" at bounding box center [893, 83] width 205 height 32
click at [896, 96] on button "In mẫu tem hàng tự cấu hình" at bounding box center [893, 83] width 205 height 32
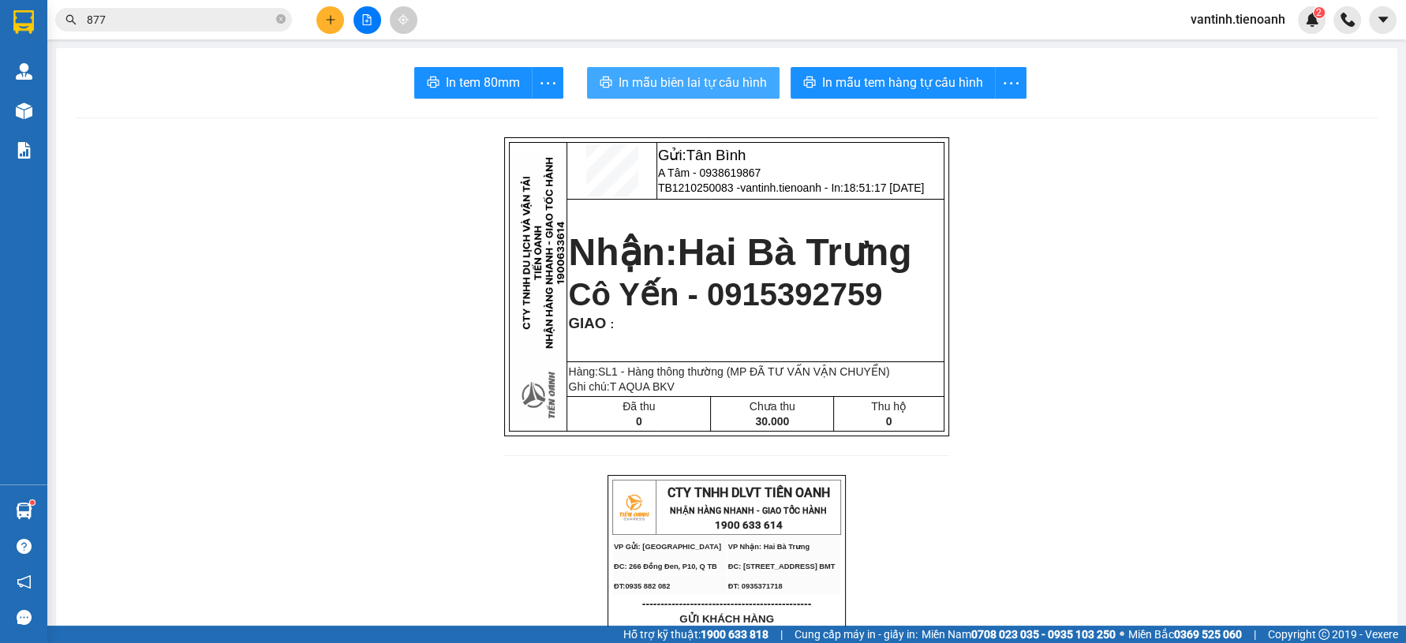
click at [711, 87] on span "In mẫu biên lai tự cấu hình" at bounding box center [693, 83] width 148 height 20
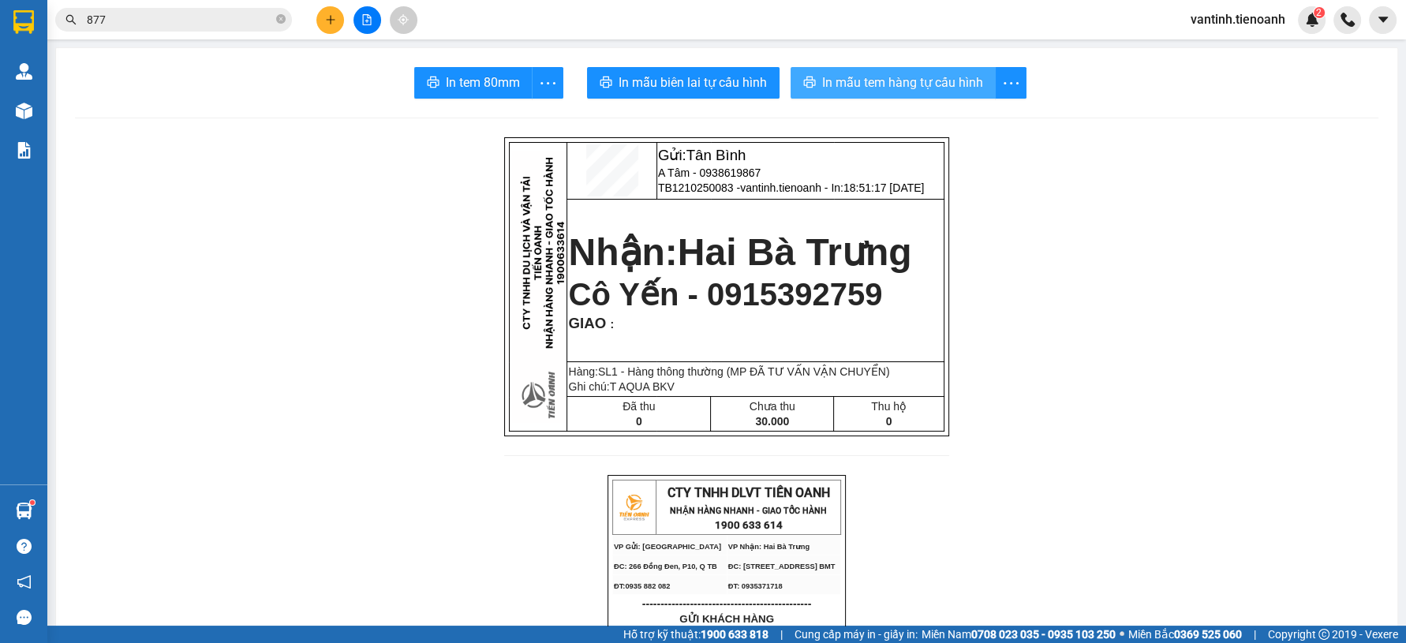
click at [871, 80] on span "In mẫu tem hàng tự cấu hình" at bounding box center [902, 83] width 161 height 20
click at [326, 27] on button at bounding box center [330, 20] width 28 height 28
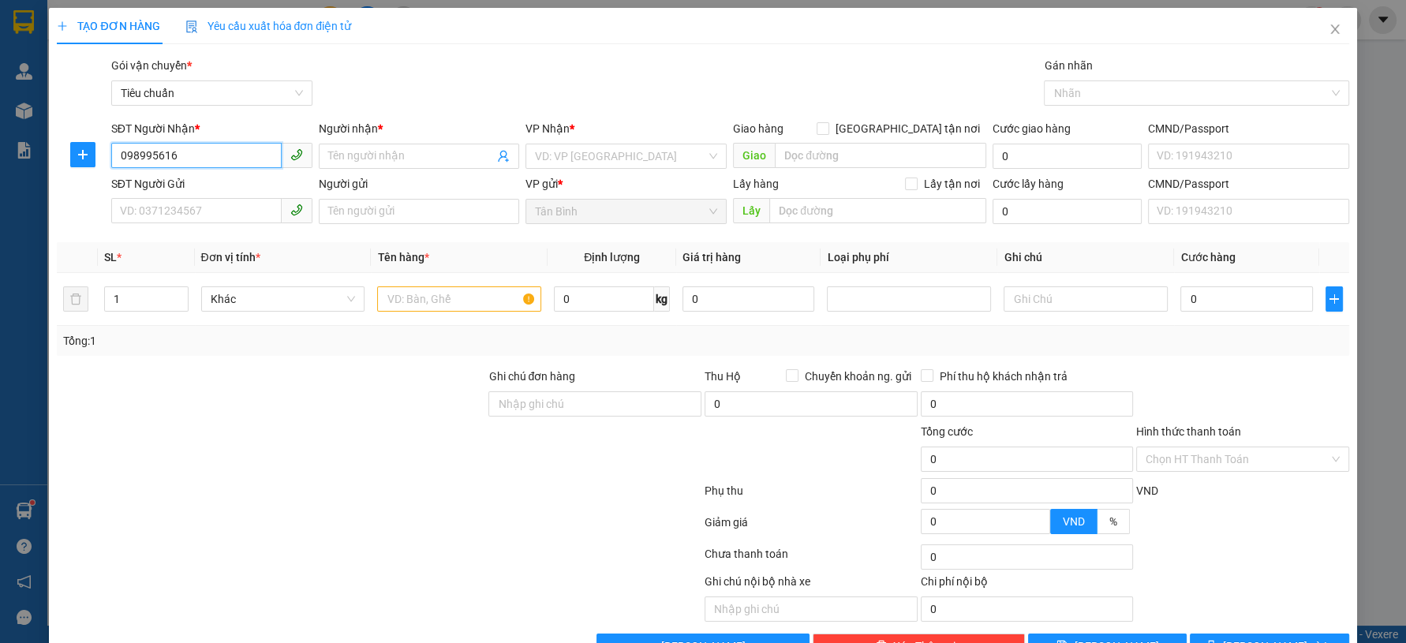
type input "0989956164"
click at [184, 162] on input "0989956164" at bounding box center [196, 155] width 170 height 25
click at [226, 185] on div "0989956164 - A Hiệp" at bounding box center [209, 187] width 180 height 17
type input "A Hiệp"
type input "0989956164"
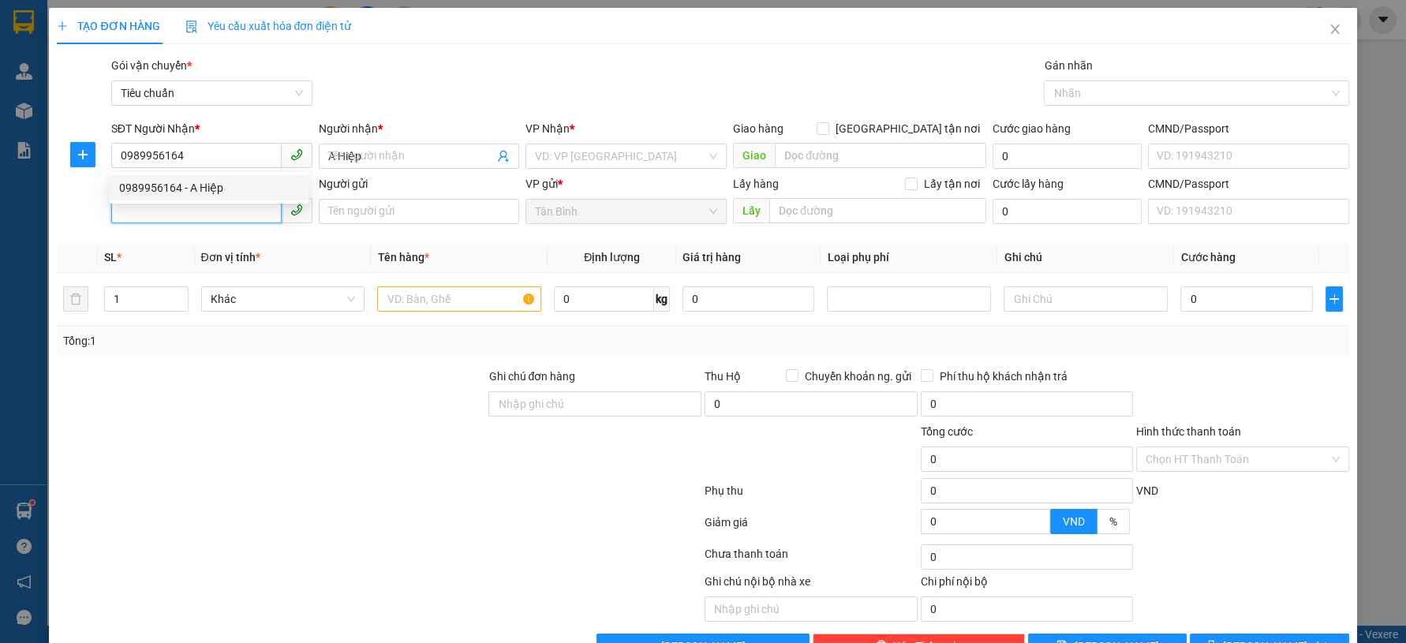
type input "30.000"
click at [235, 215] on input "SĐT Người Gửi" at bounding box center [196, 210] width 170 height 25
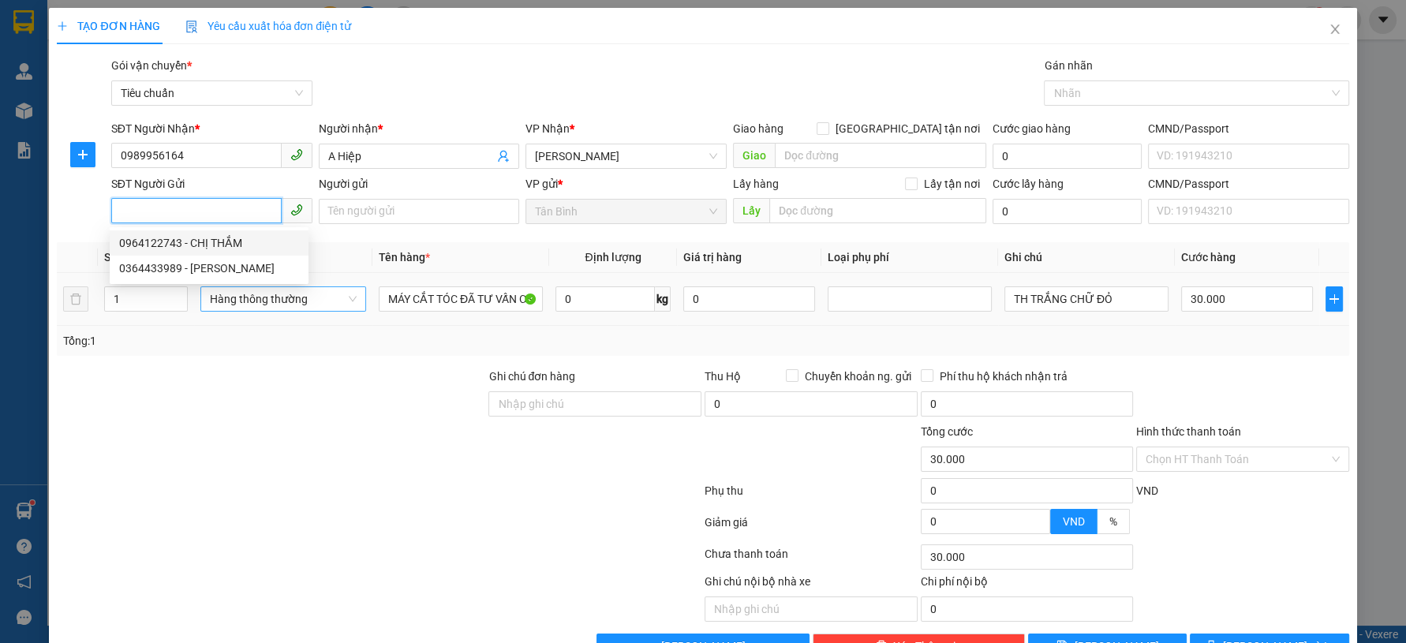
drag, startPoint x: 238, startPoint y: 243, endPoint x: 294, endPoint y: 294, distance: 76.5
click at [238, 243] on div "0964122743 - CHỊ THẮM" at bounding box center [209, 242] width 180 height 17
type input "0964122743"
type input "CHỊ THẮM"
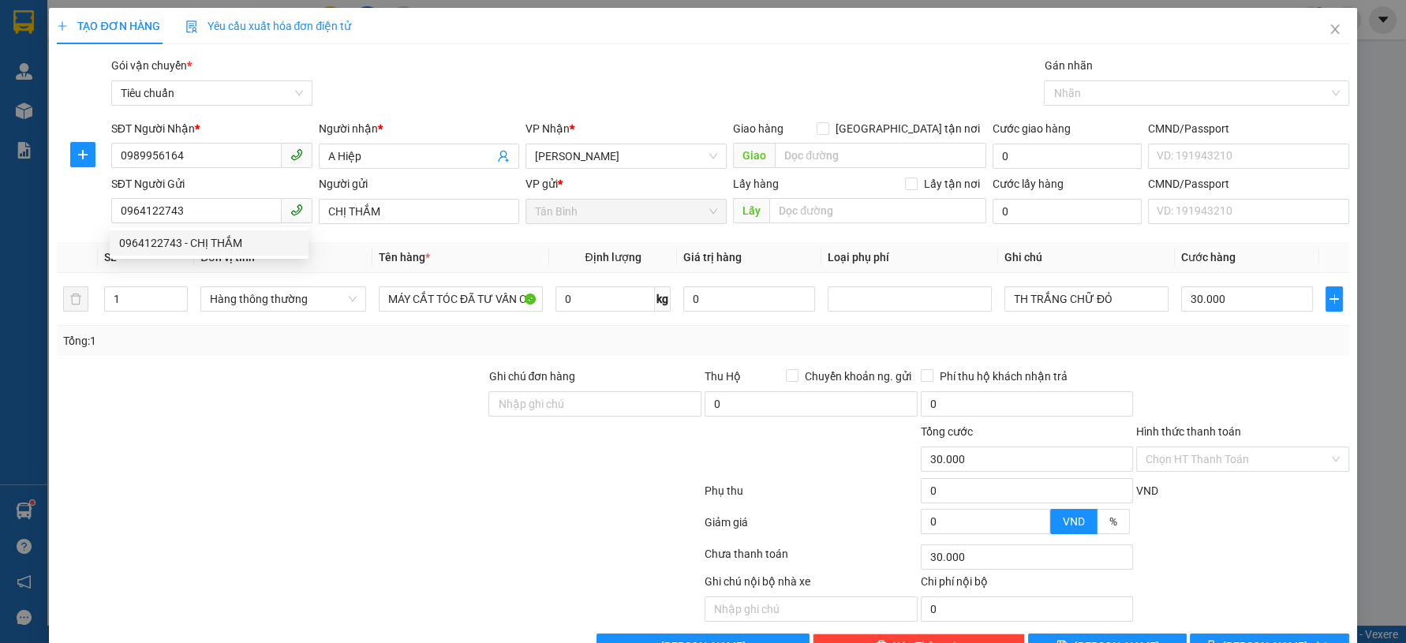
click at [350, 379] on div at bounding box center [271, 395] width 432 height 55
click at [378, 346] on div "Transit Pickup Surcharge Ids Transit Deliver Surcharge Ids Transit Deliver Surc…" at bounding box center [703, 358] width 1292 height 602
click at [457, 301] on input "MÁY CẮT TÓC ĐÃ TƯ VẤN CSVC" at bounding box center [461, 298] width 164 height 25
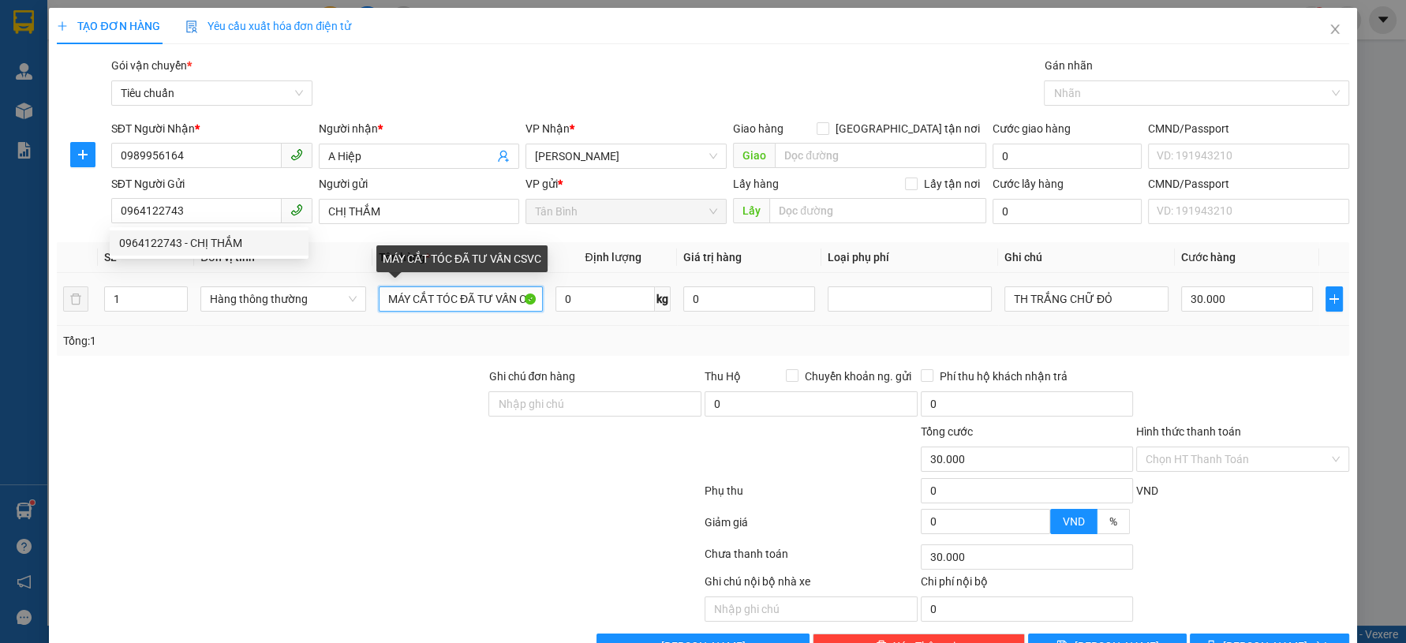
click at [457, 301] on input "MÁY CẮT TÓC ĐÃ TƯ VẤN CSVC" at bounding box center [461, 298] width 164 height 25
drag, startPoint x: 439, startPoint y: 341, endPoint x: 443, endPoint y: 331, distance: 11.3
click at [439, 341] on div "Tổng: 1" at bounding box center [303, 340] width 480 height 17
drag, startPoint x: 450, startPoint y: 309, endPoint x: 399, endPoint y: 320, distance: 52.6
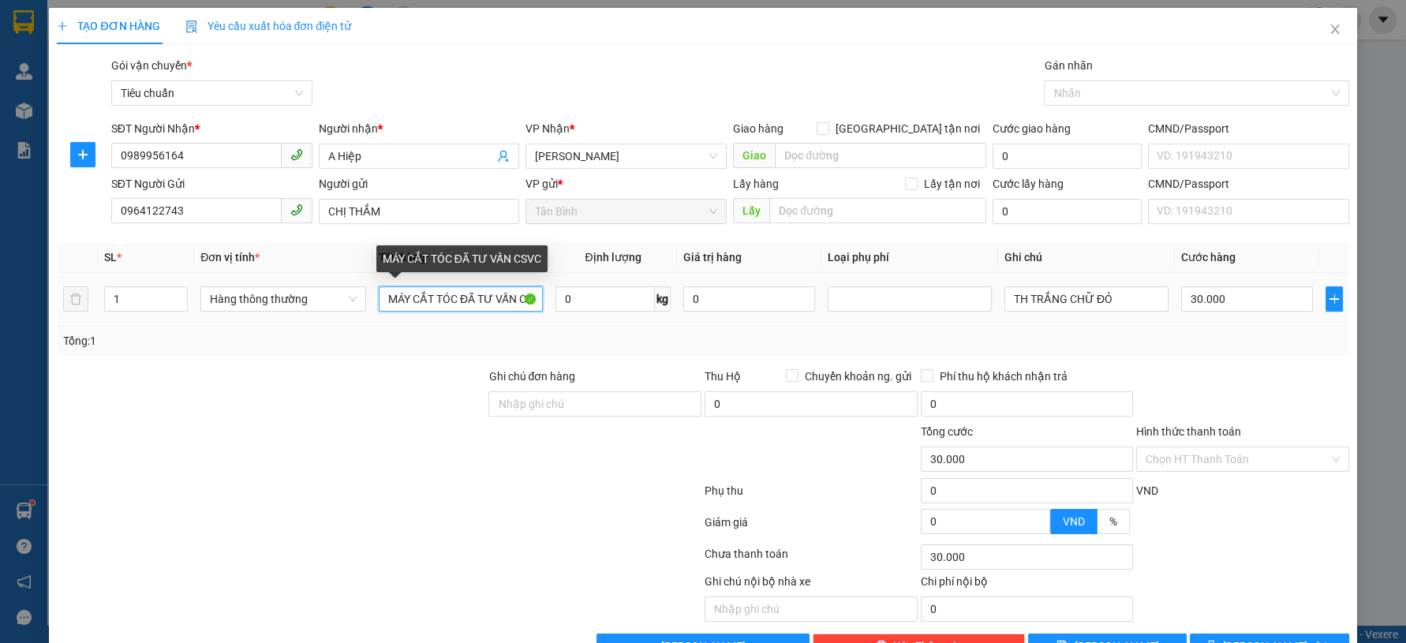
click at [399, 320] on td "MÁY CẮT TÓC ĐÃ TƯ VẤN CSVC" at bounding box center [460, 299] width 177 height 53
drag, startPoint x: 455, startPoint y: 299, endPoint x: 205, endPoint y: 317, distance: 250.0
click at [227, 316] on tr "1 Hàng thông thường MÁY CẮT TÓC ĐÃ TƯ VẤN CSVC 0 kg 0 TH TRẮNG CHỮ ĐỎ 30.000" at bounding box center [703, 299] width 1292 height 53
type input "LAP TOP ( ĐÃ TƯ VẤN CSVC"
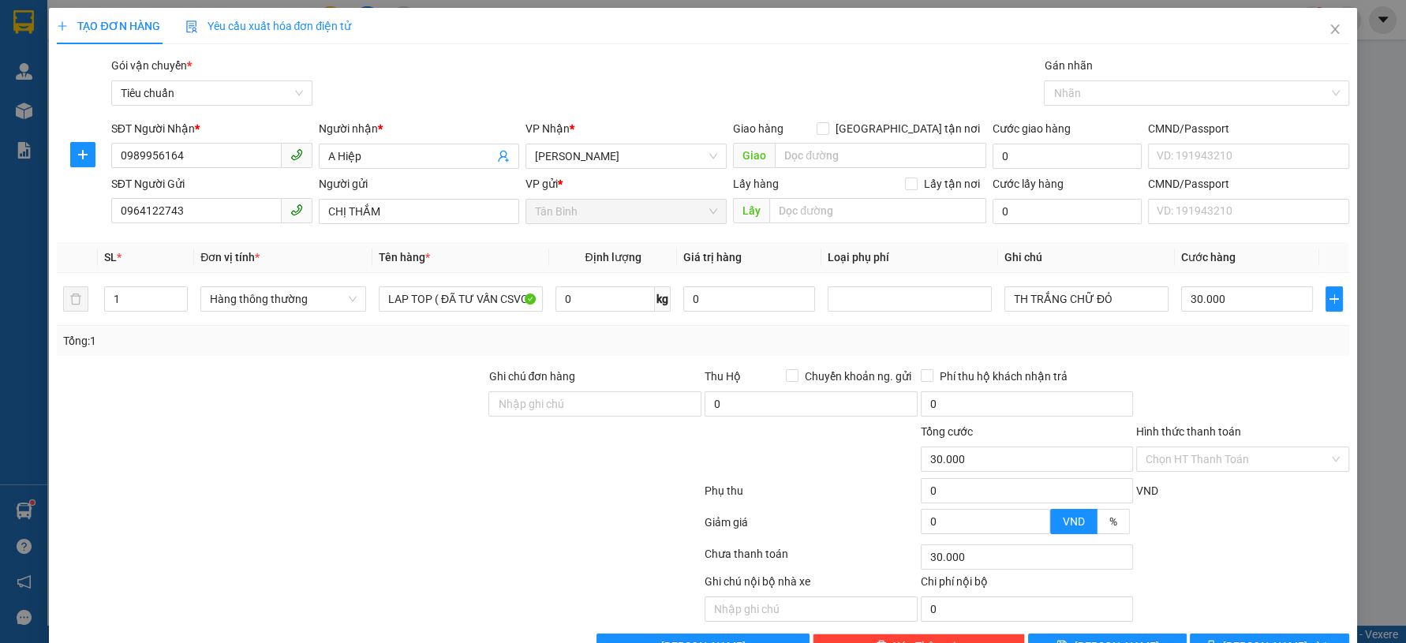
click at [231, 455] on div at bounding box center [271, 450] width 432 height 55
click at [1111, 303] on input "TH TRẮNG CHỮ ĐỎ" at bounding box center [1087, 298] width 164 height 25
drag, startPoint x: 1115, startPoint y: 302, endPoint x: 819, endPoint y: 331, distance: 297.3
click at [821, 331] on div "SL * Đơn vị tính * Tên hàng * Định lượng Giá trị hàng Loại phụ phí Ghi chú Cước…" at bounding box center [703, 299] width 1292 height 114
type input "T"
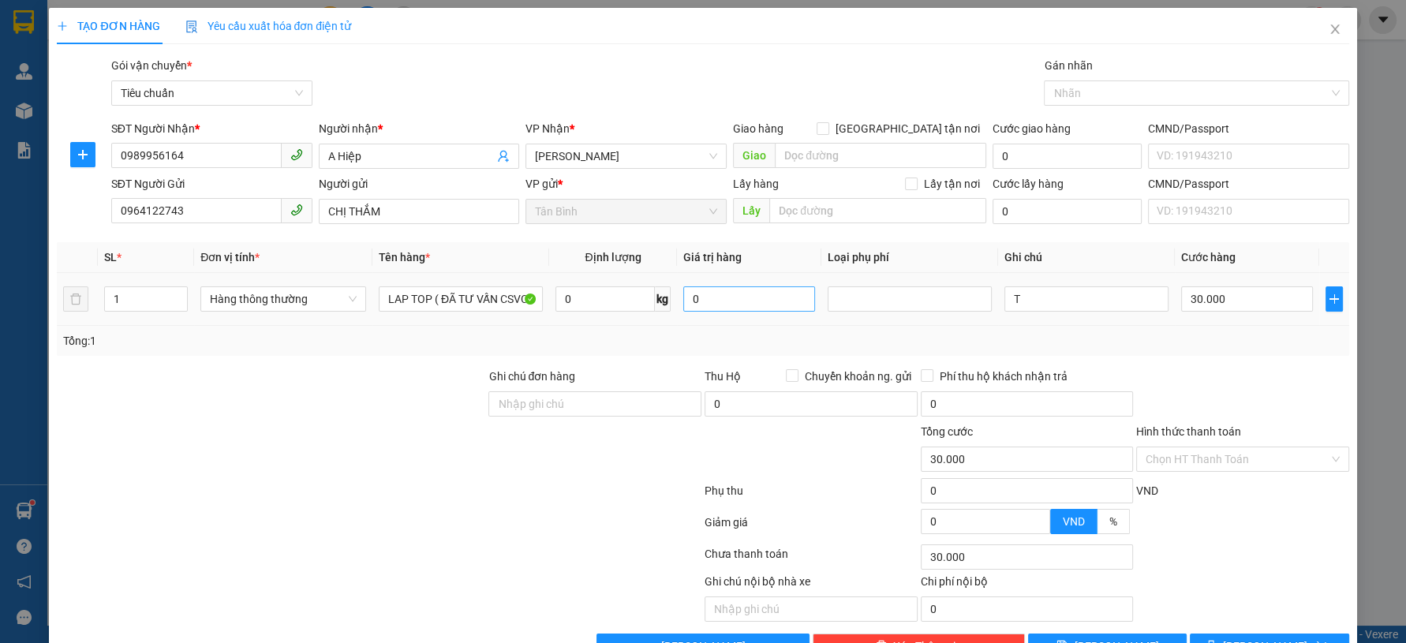
drag, startPoint x: 775, startPoint y: 331, endPoint x: 722, endPoint y: 300, distance: 61.2
click at [773, 332] on div "Tổng: 1" at bounding box center [702, 340] width 1279 height 17
click at [720, 298] on input "0" at bounding box center [749, 298] width 132 height 25
click at [316, 301] on span "Hàng thông thường" at bounding box center [283, 299] width 147 height 24
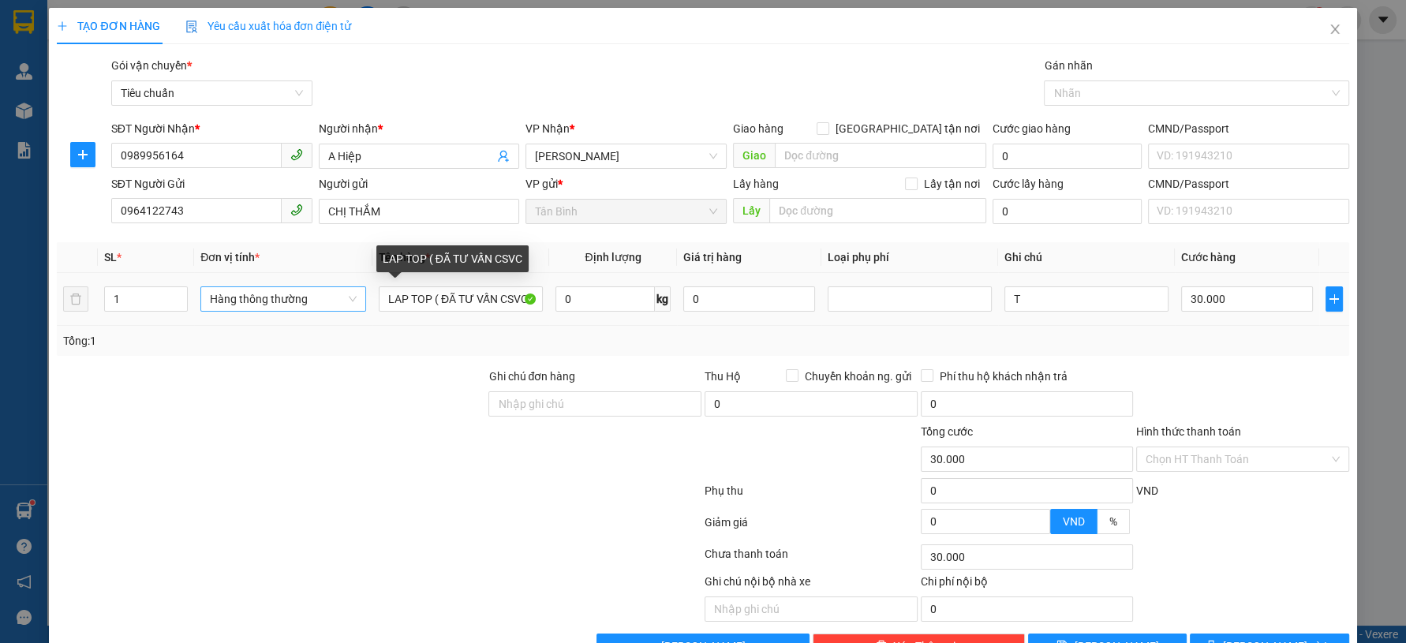
type input "0"
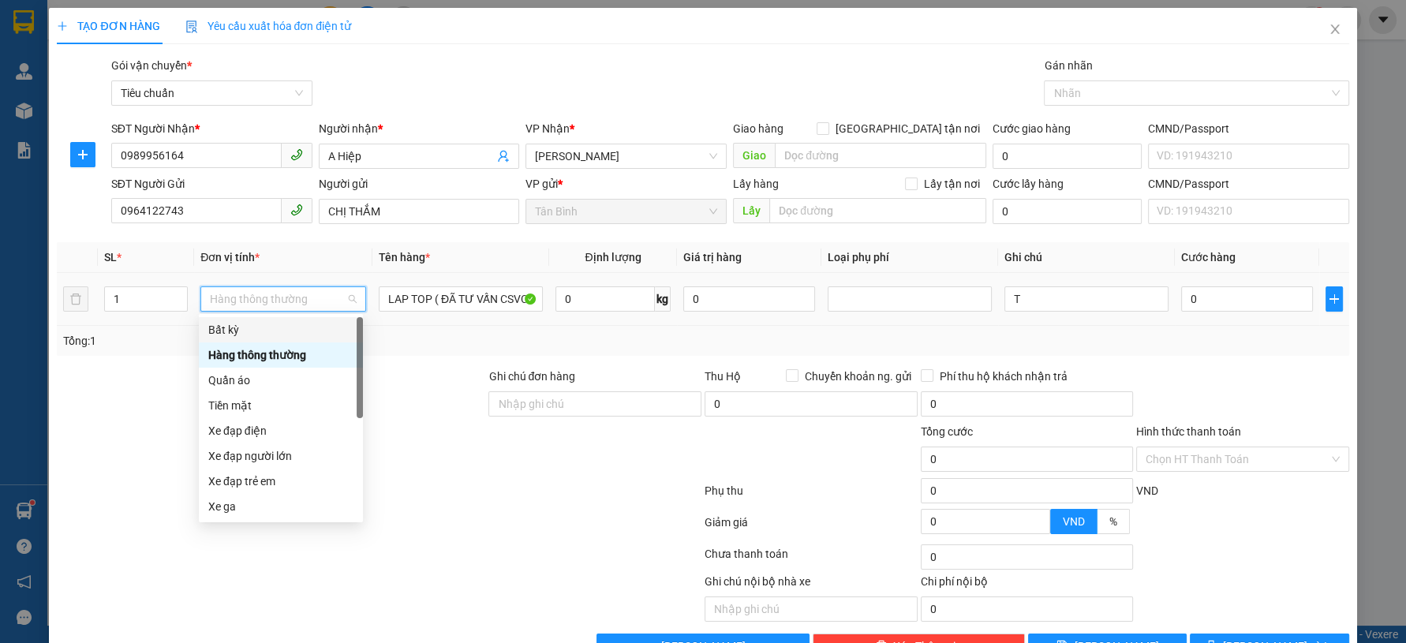
click at [279, 332] on div "Bất kỳ" at bounding box center [280, 329] width 145 height 17
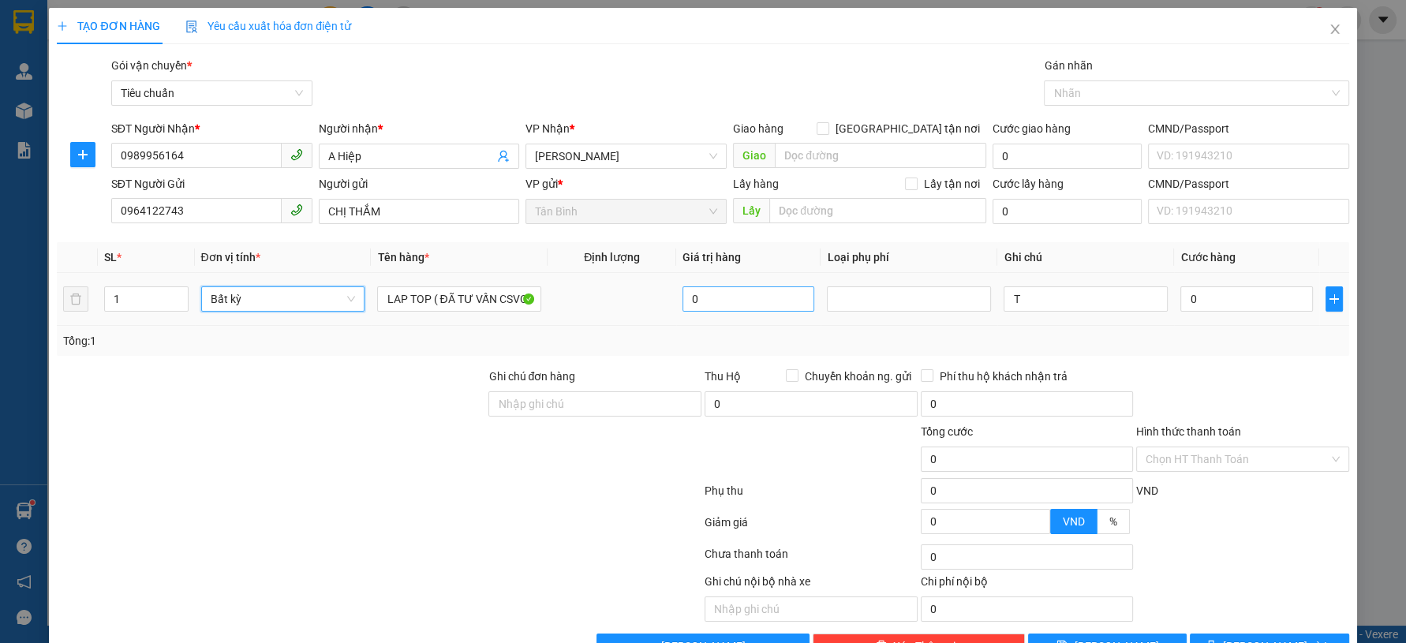
drag, startPoint x: 409, startPoint y: 449, endPoint x: 718, endPoint y: 310, distance: 339.1
click at [413, 447] on div at bounding box center [271, 450] width 432 height 55
click at [731, 297] on input "0" at bounding box center [749, 298] width 132 height 25
click at [275, 297] on span "Bất kỳ" at bounding box center [283, 299] width 145 height 24
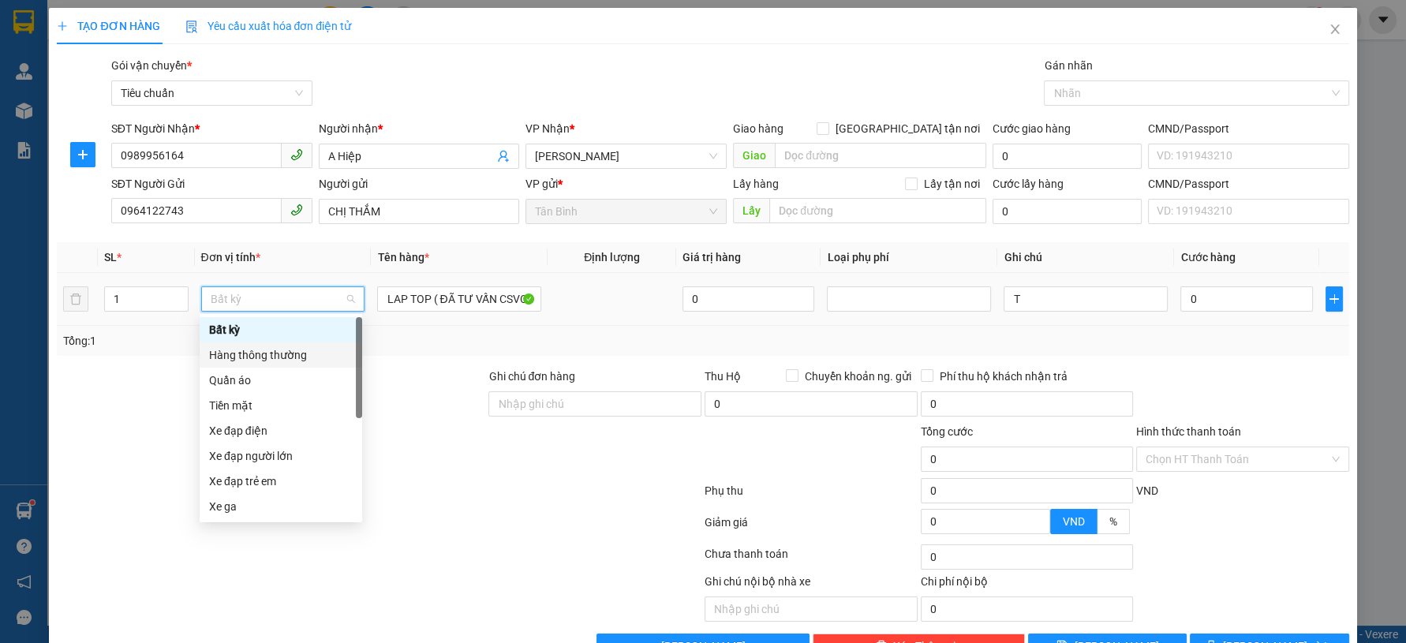
click at [292, 353] on div "Hàng thông thường" at bounding box center [281, 354] width 144 height 17
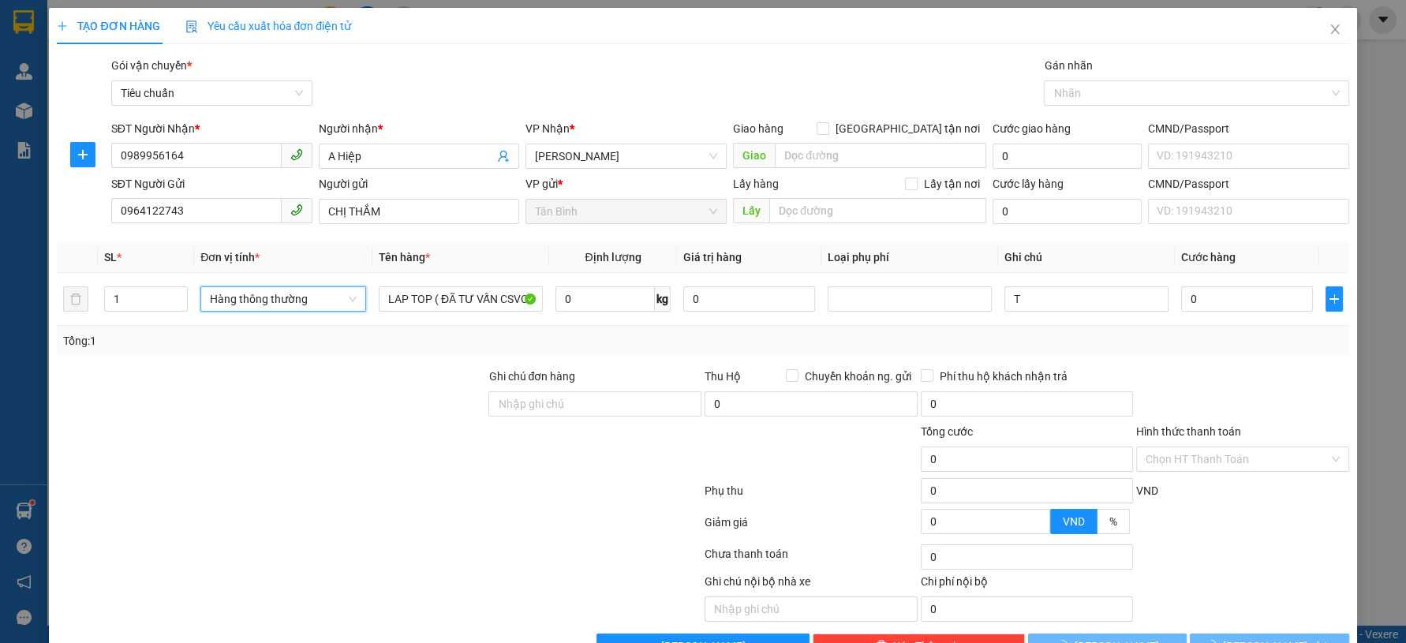
click at [389, 435] on div at bounding box center [271, 450] width 432 height 55
click at [1227, 320] on td "0" at bounding box center [1247, 299] width 144 height 53
click at [1238, 304] on input "0" at bounding box center [1247, 298] width 132 height 25
click at [1024, 300] on input "T" at bounding box center [1087, 298] width 164 height 25
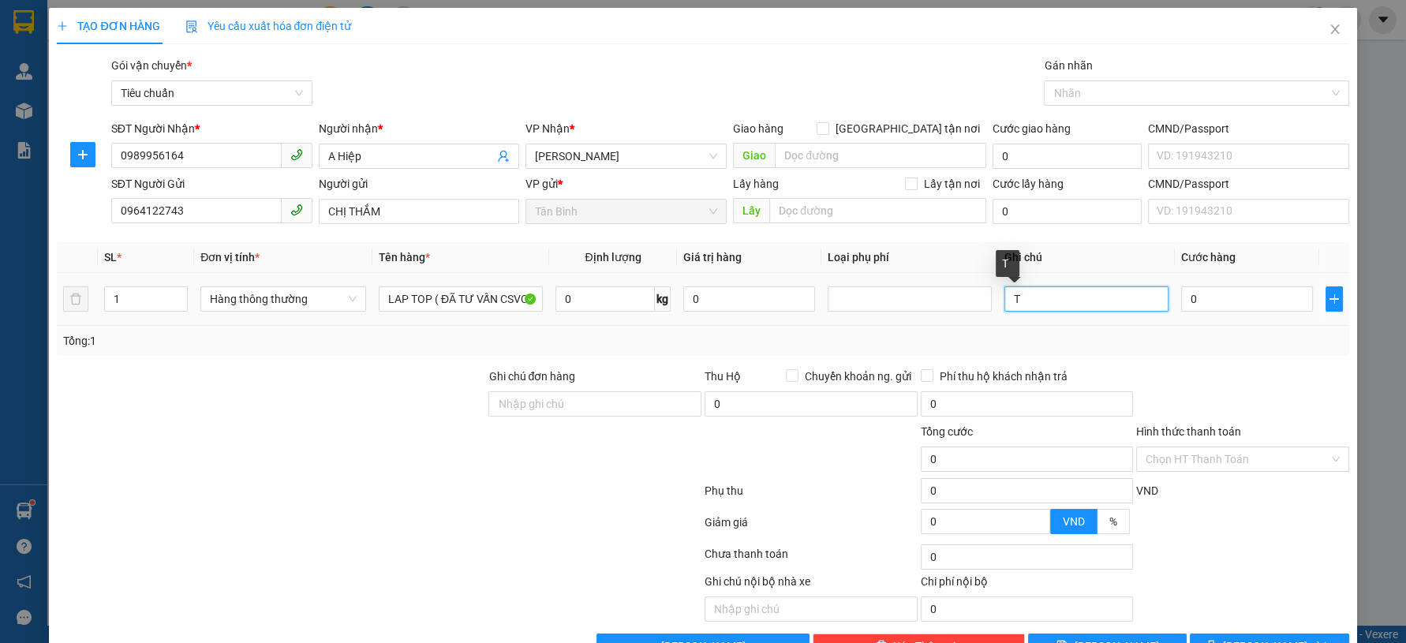
click at [1024, 300] on input "T" at bounding box center [1087, 298] width 164 height 25
click at [1251, 301] on input "0" at bounding box center [1247, 298] width 132 height 25
click at [1213, 389] on div at bounding box center [1243, 395] width 216 height 55
click at [1215, 447] on input "Hình thức thanh toán" at bounding box center [1237, 459] width 183 height 24
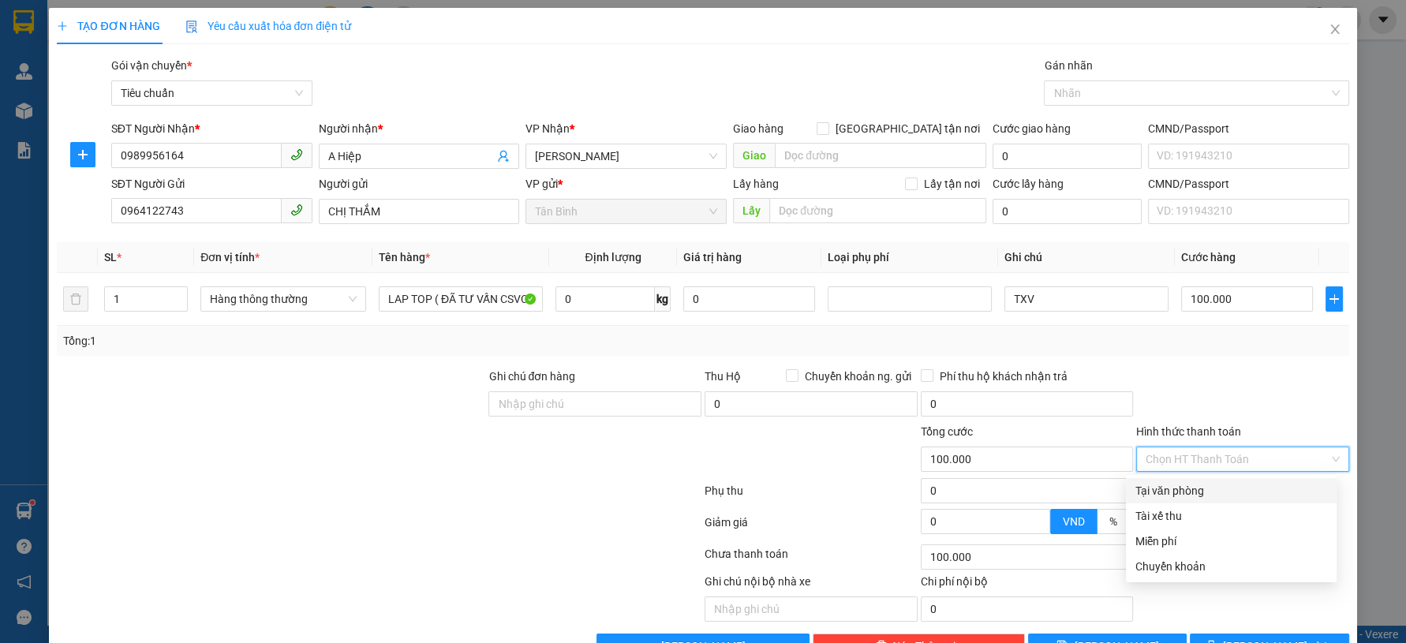
click at [1184, 482] on div "Tại văn phòng" at bounding box center [1232, 490] width 192 height 17
click at [1282, 368] on div at bounding box center [1243, 395] width 216 height 55
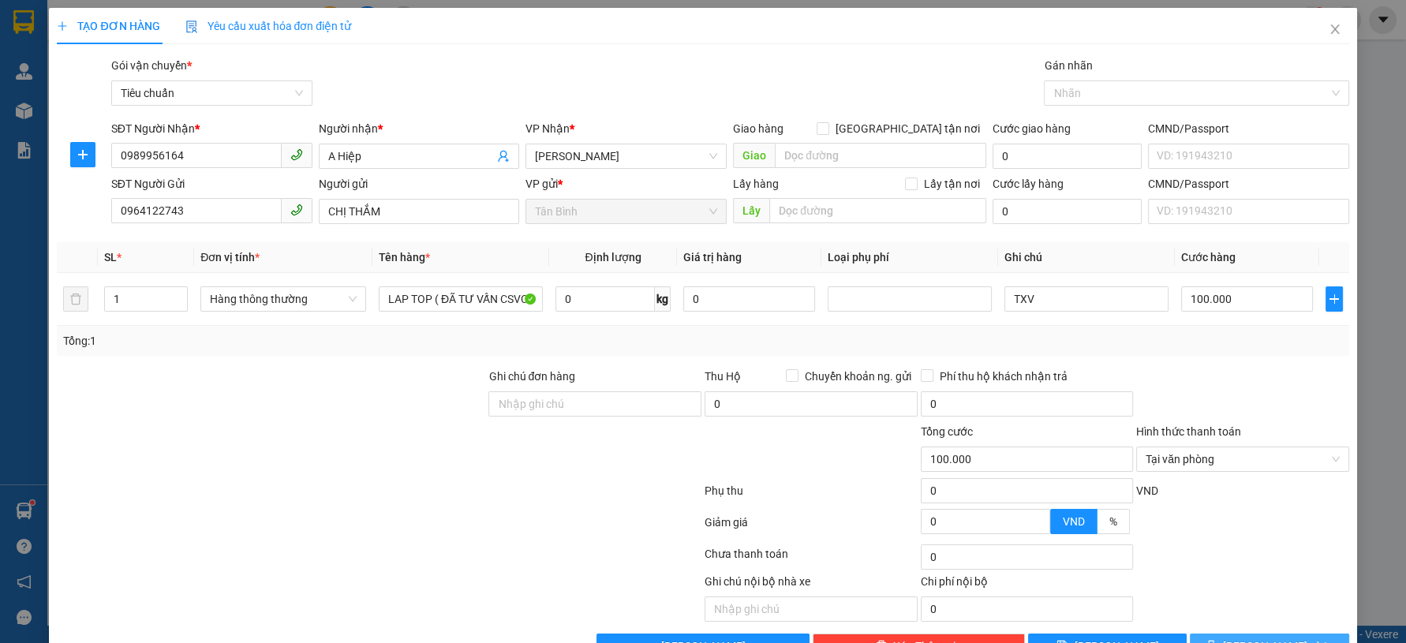
click at [1259, 638] on span "Lưu và In" at bounding box center [1278, 646] width 110 height 17
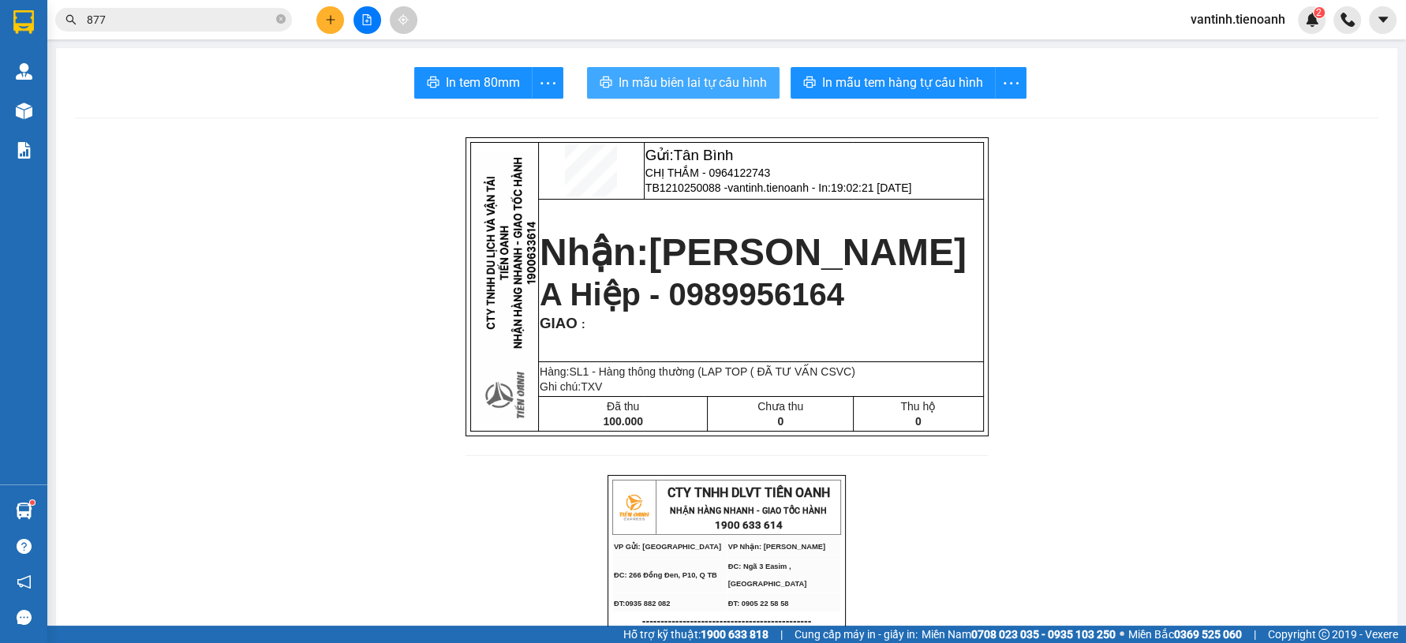
click at [698, 77] on span "In mẫu biên lai tự cấu hình" at bounding box center [693, 83] width 148 height 20
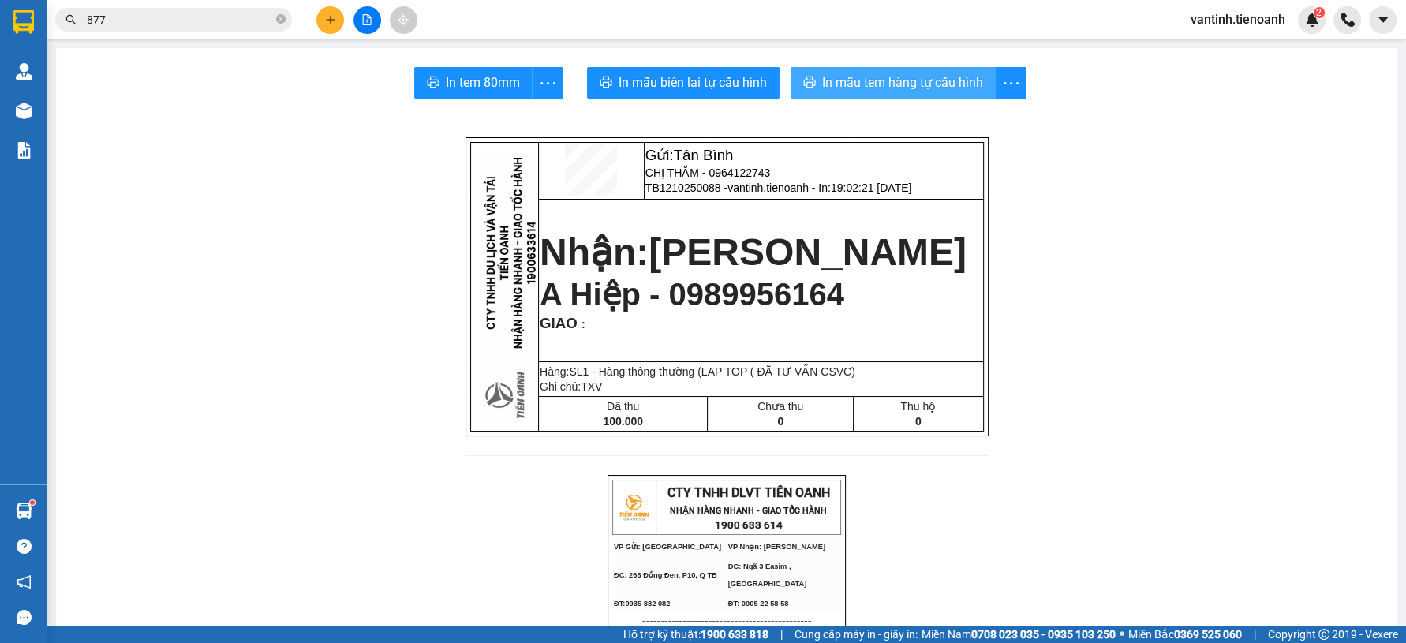
click at [935, 93] on button "In mẫu tem hàng tự cấu hình" at bounding box center [893, 83] width 205 height 32
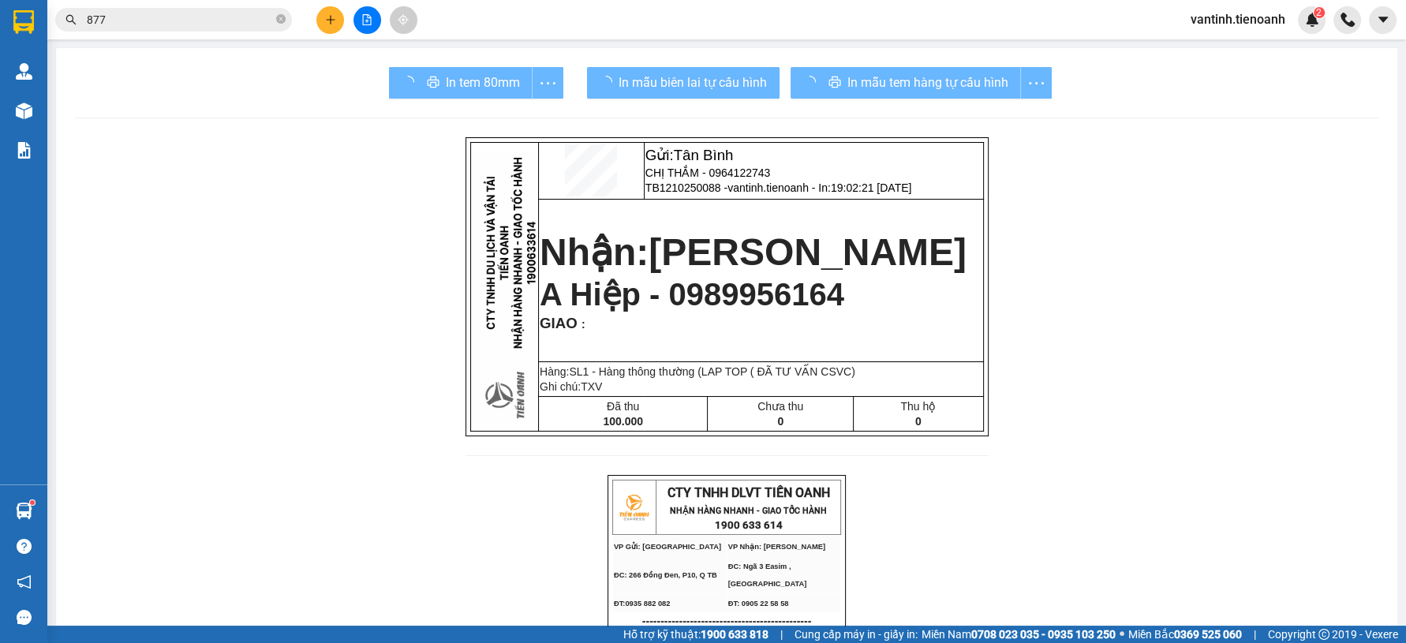
drag, startPoint x: 1063, startPoint y: 567, endPoint x: 1151, endPoint y: 488, distance: 118.5
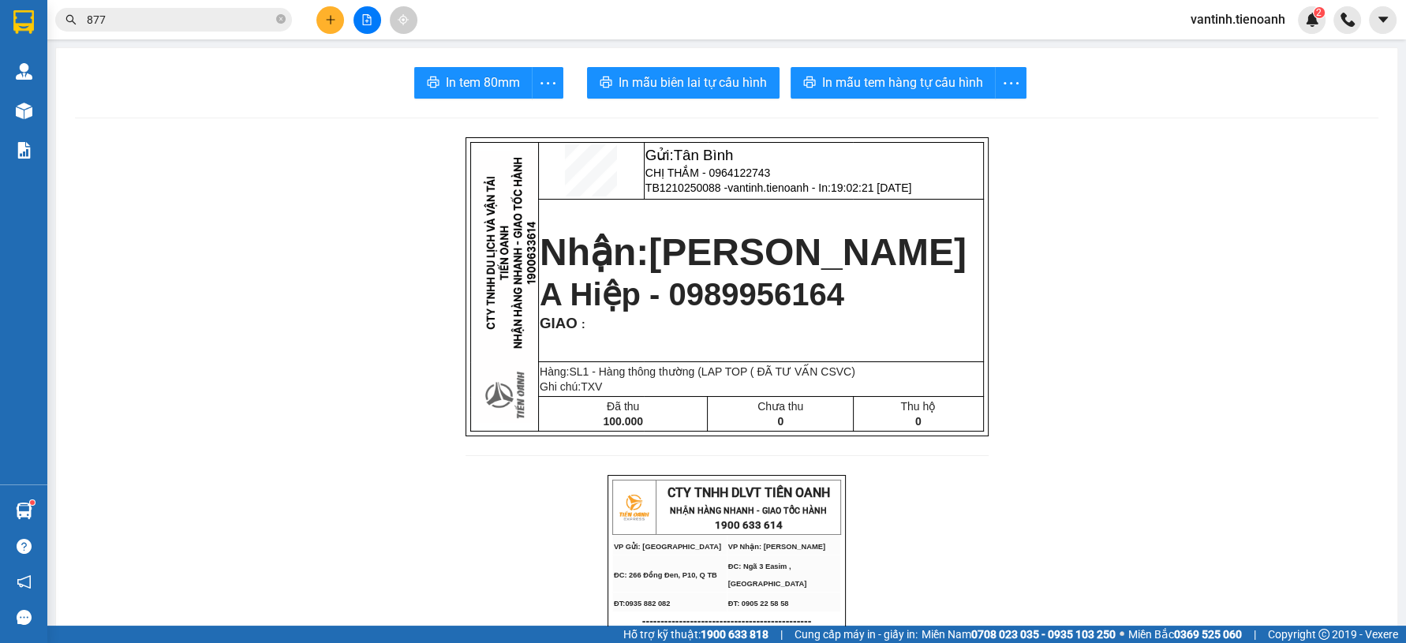
click at [844, 350] on td "Nhận: Cư Kuin A Hiệp - 0989956164 GIAO :" at bounding box center [760, 280] width 445 height 163
click at [335, 13] on button at bounding box center [330, 20] width 28 height 28
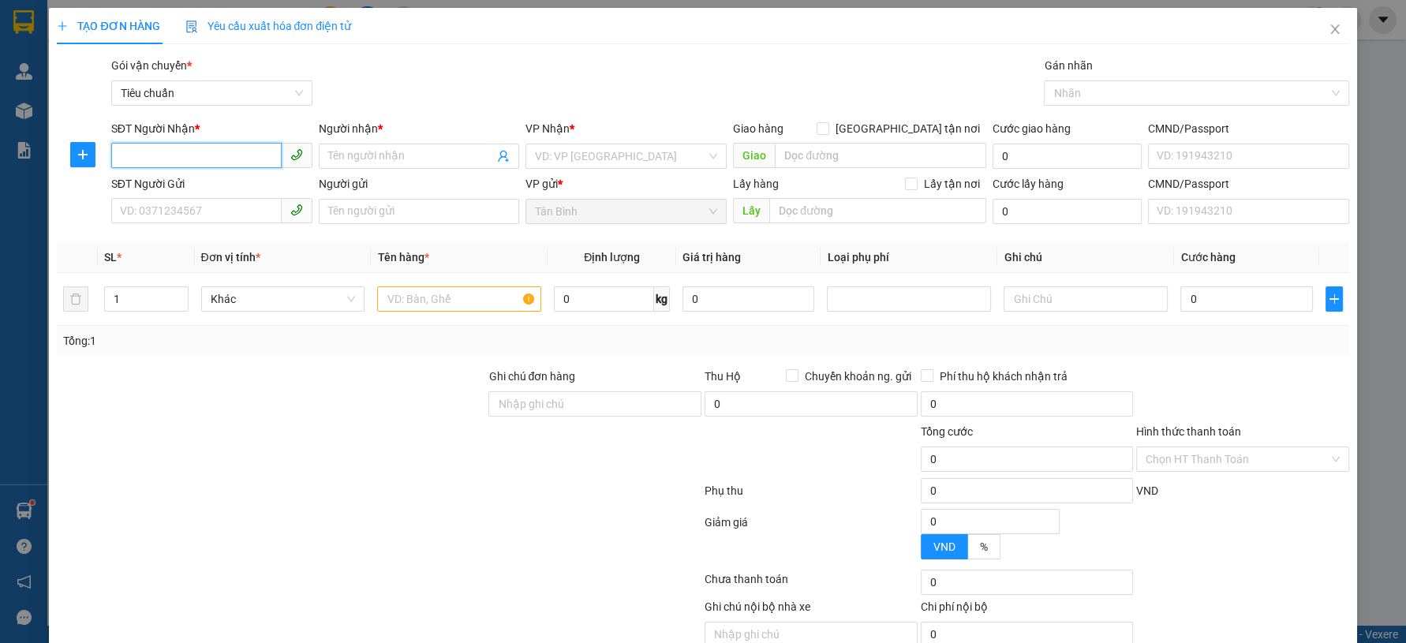
click at [216, 151] on input "SĐT Người Nhận *" at bounding box center [196, 155] width 170 height 25
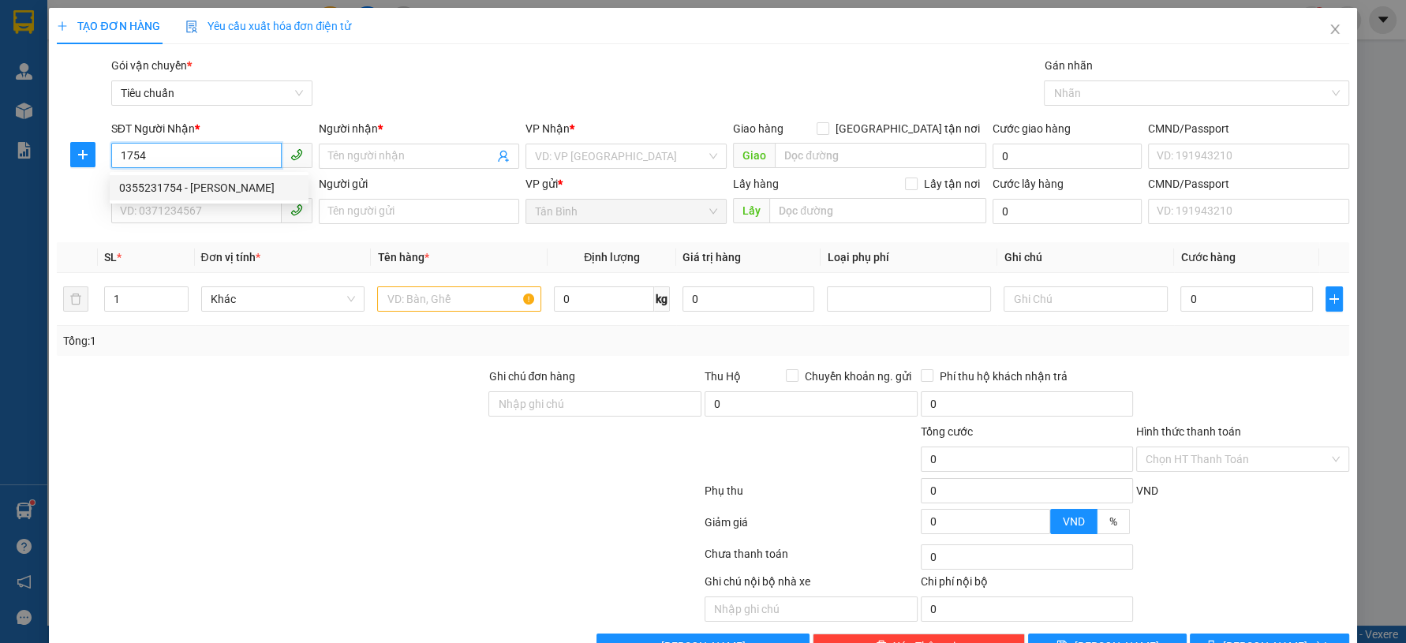
click at [187, 190] on div "0355231754 - LAN PHƯƠNG" at bounding box center [209, 187] width 180 height 17
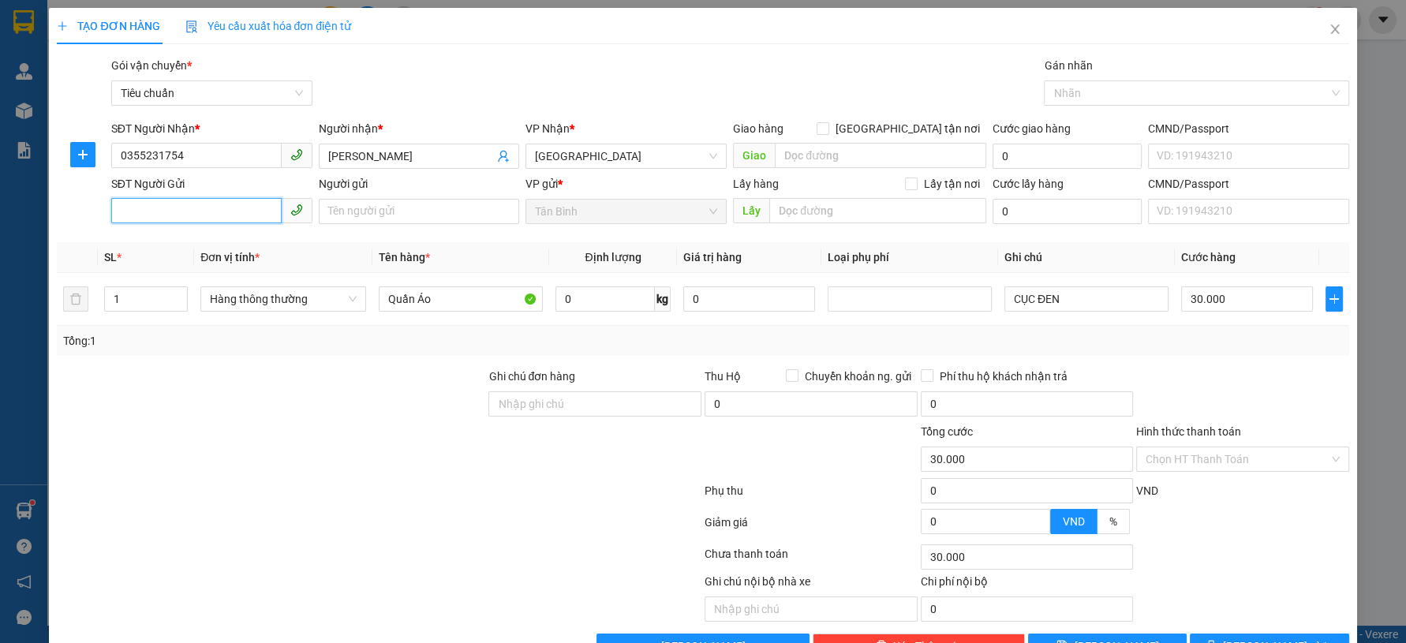
click at [178, 209] on input "SĐT Người Gửi" at bounding box center [196, 210] width 170 height 25
click at [208, 248] on div "0898380079 - A Tỵ" at bounding box center [209, 242] width 180 height 17
click at [614, 298] on input "0" at bounding box center [606, 298] width 100 height 25
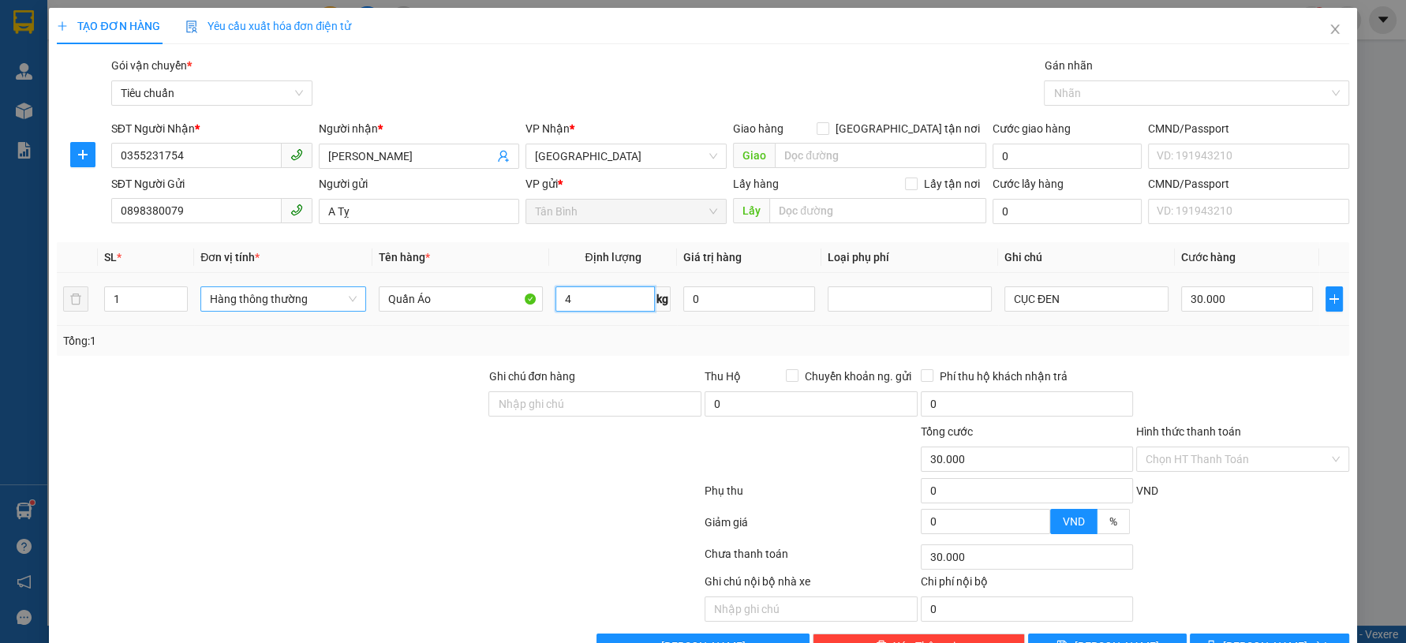
click at [285, 301] on span "Hàng thông thường" at bounding box center [283, 299] width 147 height 24
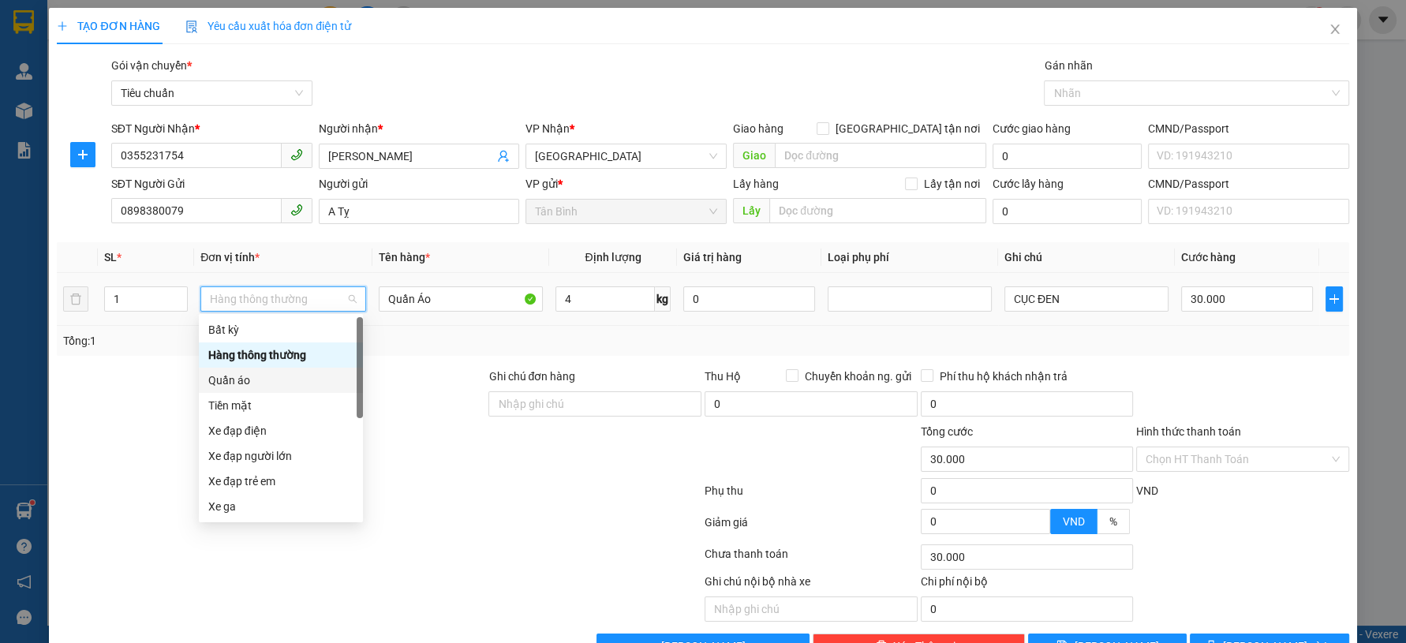
click at [247, 379] on div "Quần áo" at bounding box center [280, 380] width 145 height 17
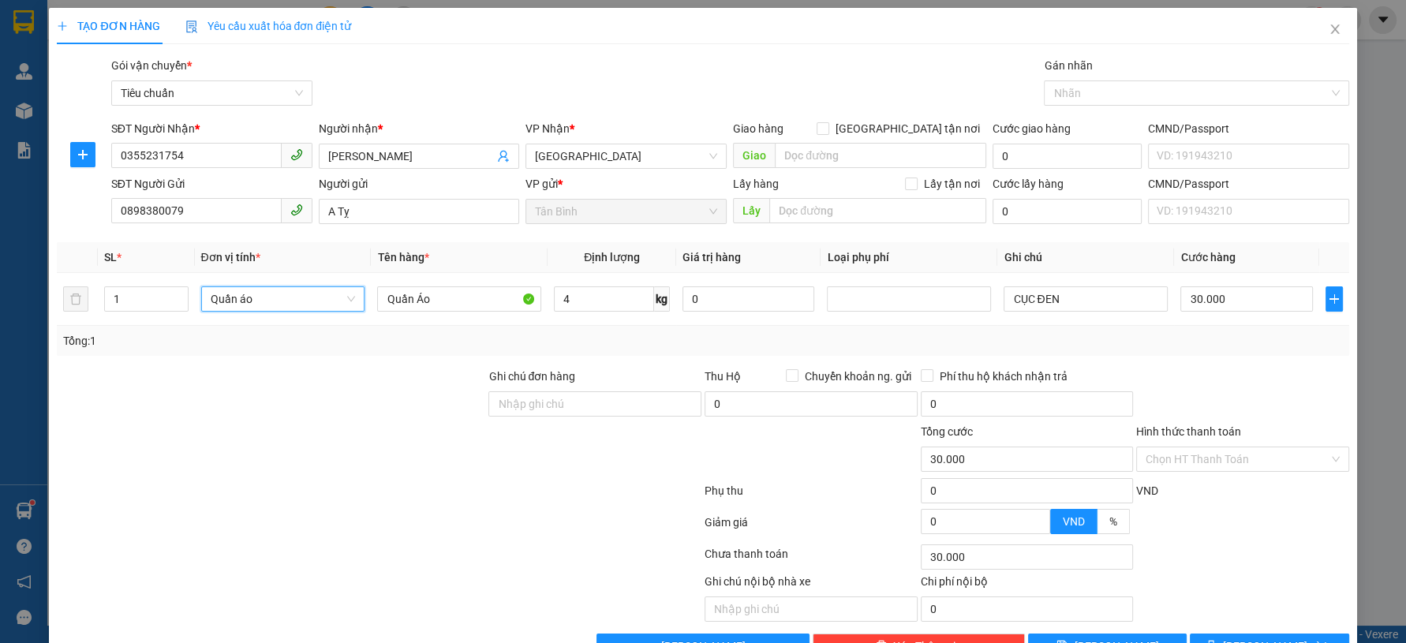
click at [401, 346] on div "Tổng: 1" at bounding box center [303, 340] width 480 height 17
click at [1315, 634] on button "Lưu và In" at bounding box center [1269, 646] width 159 height 25
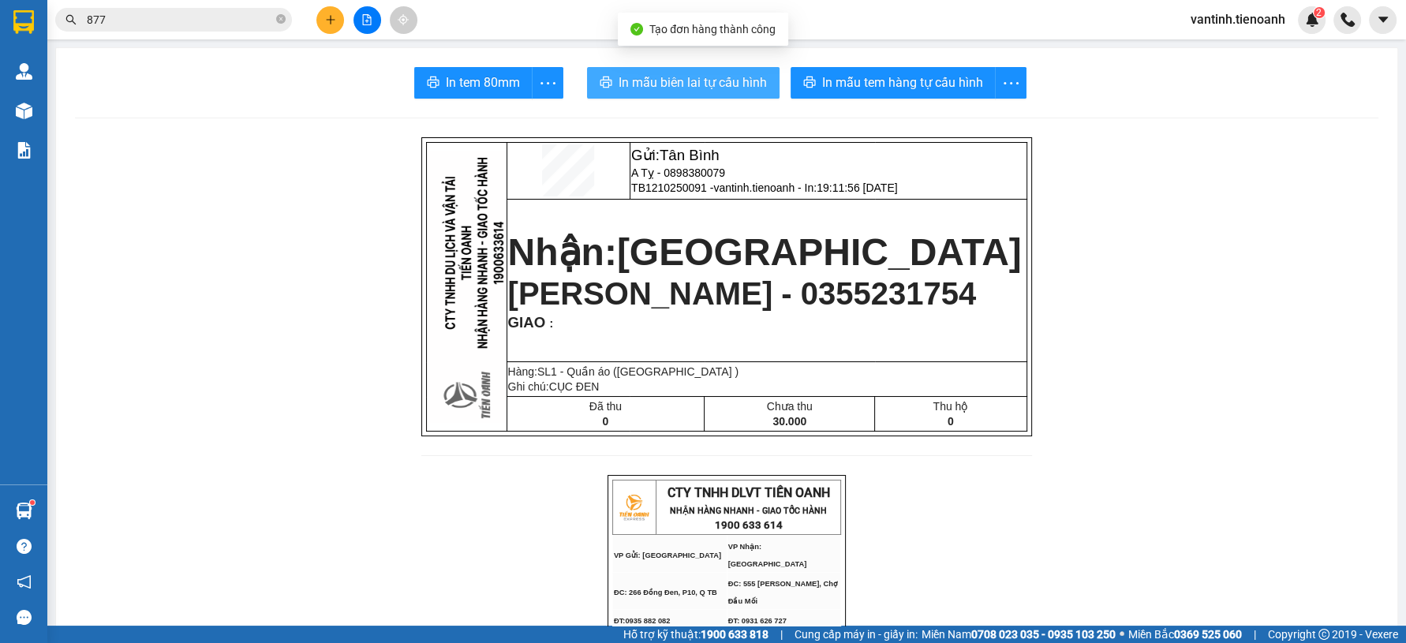
click at [696, 83] on span "In mẫu biên lai tự cấu hình" at bounding box center [693, 83] width 148 height 20
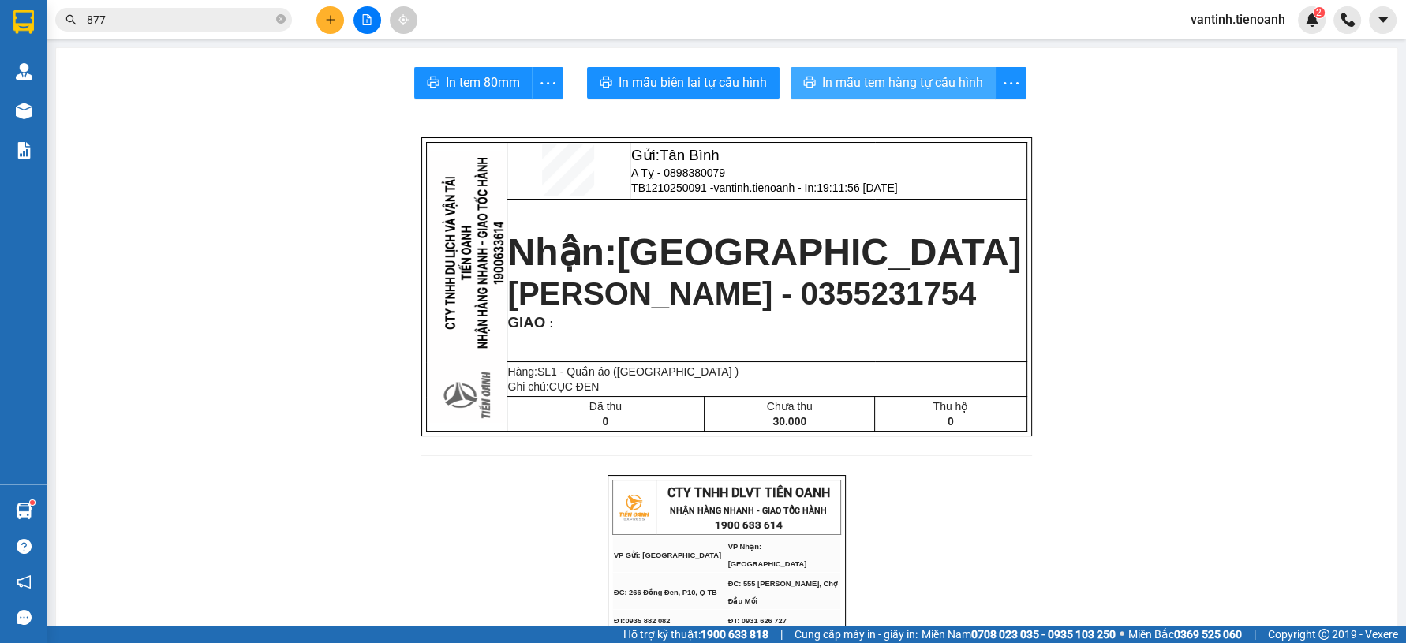
click at [859, 83] on span "In mẫu tem hàng tự cấu hình" at bounding box center [902, 83] width 161 height 20
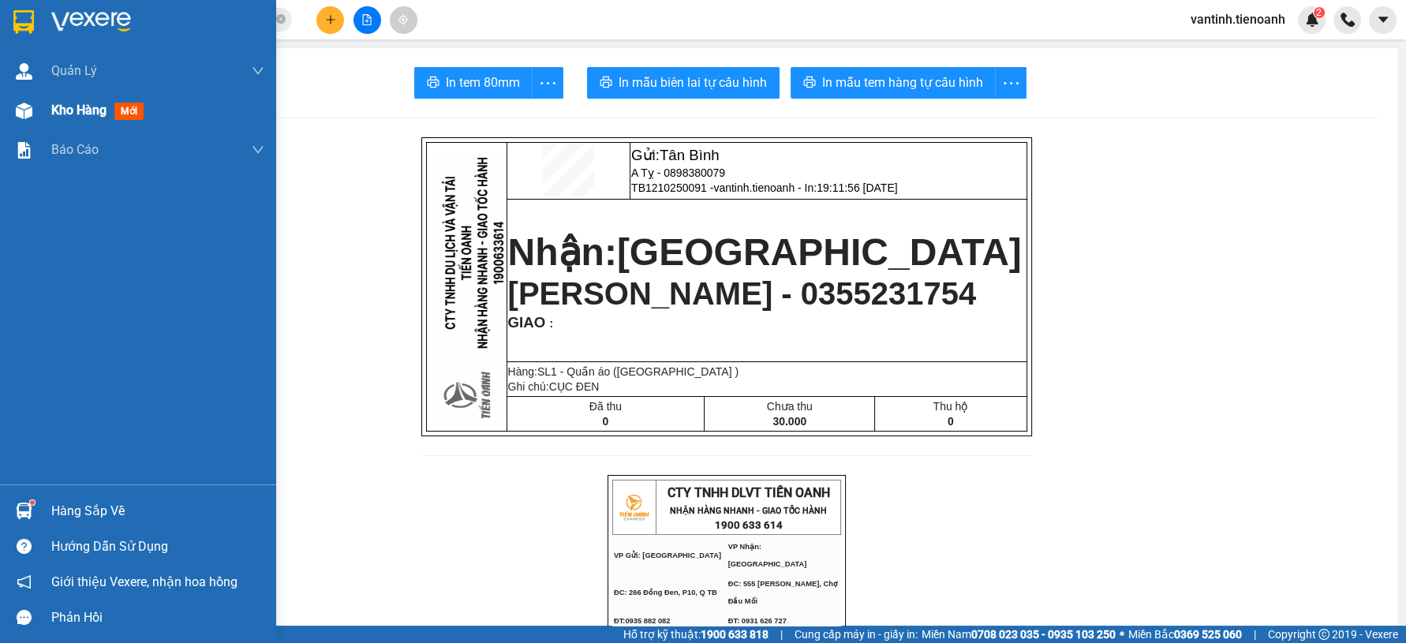
click at [98, 127] on div "Kho hàng mới" at bounding box center [157, 110] width 213 height 39
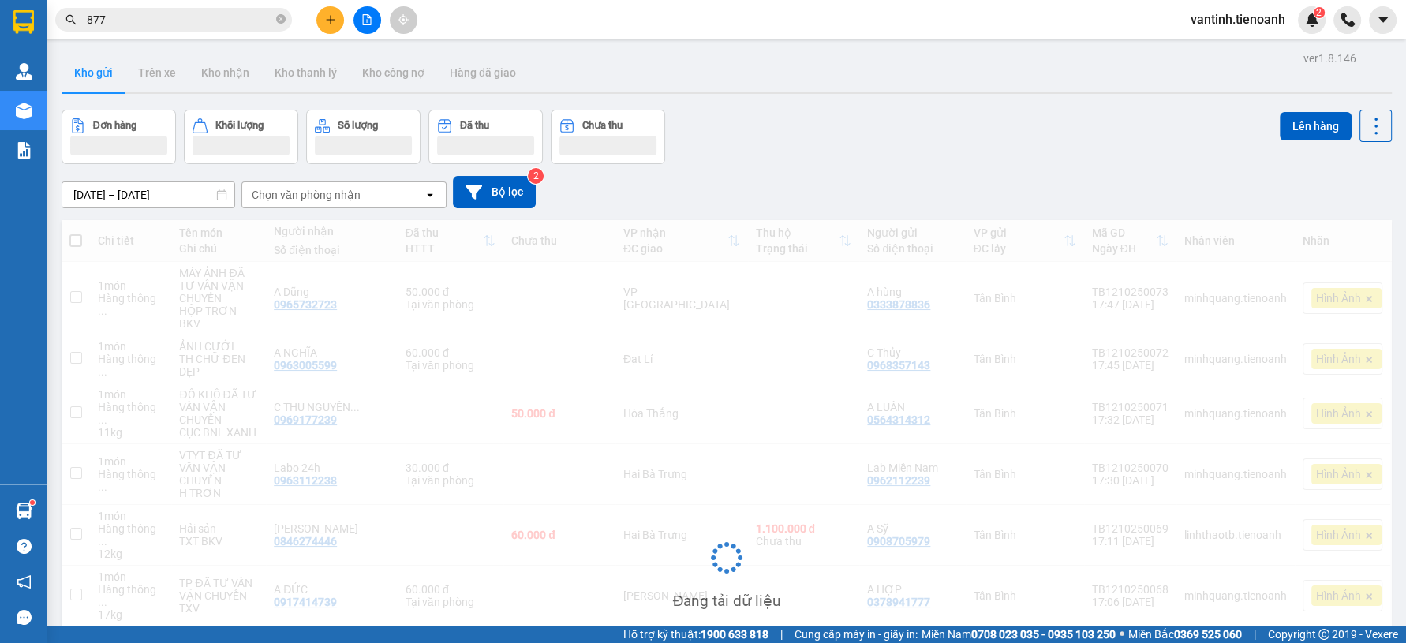
click at [312, 197] on div "Chọn văn phòng nhận" at bounding box center [306, 195] width 109 height 16
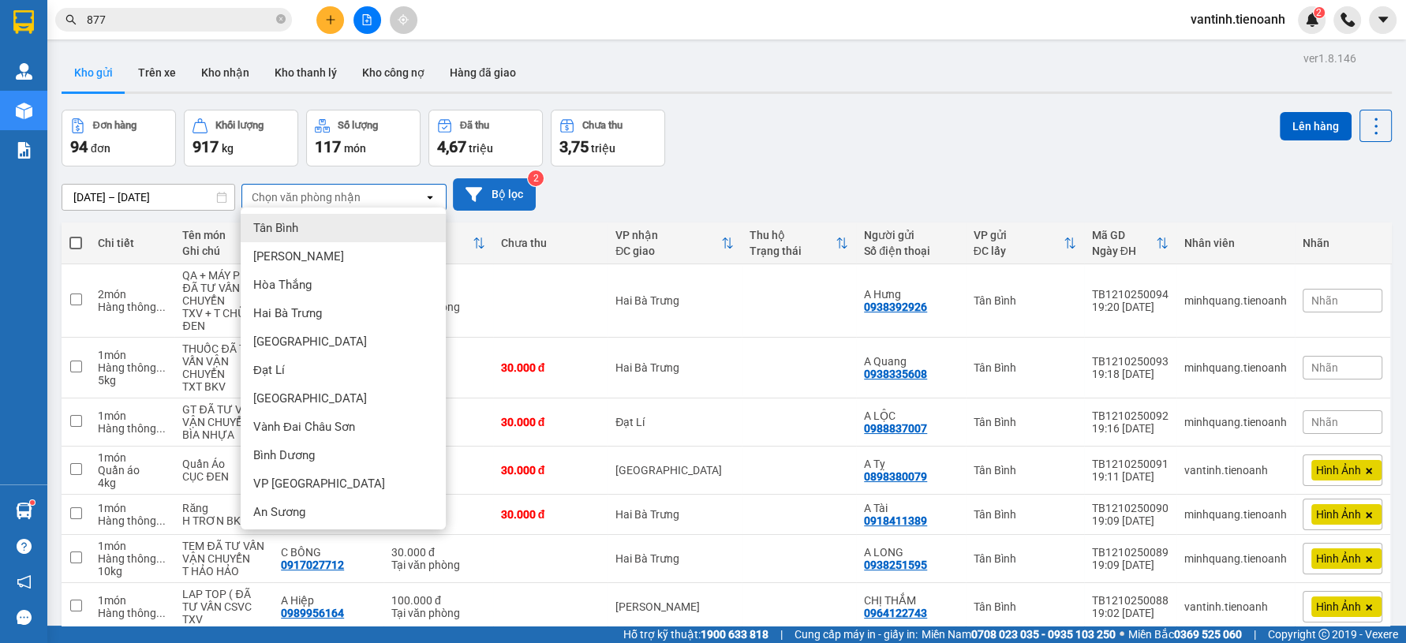
click at [485, 192] on button "Bộ lọc" at bounding box center [494, 194] width 83 height 32
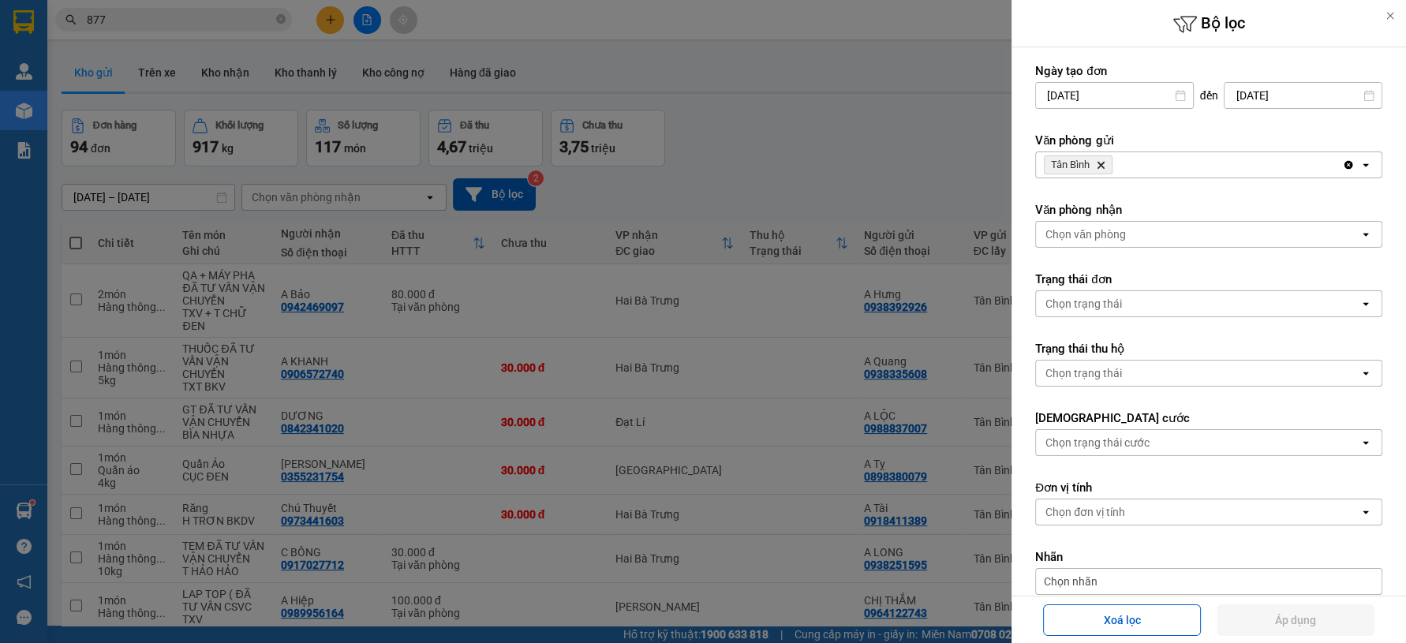
click at [1081, 233] on div "Chọn văn phòng" at bounding box center [1086, 234] width 80 height 16
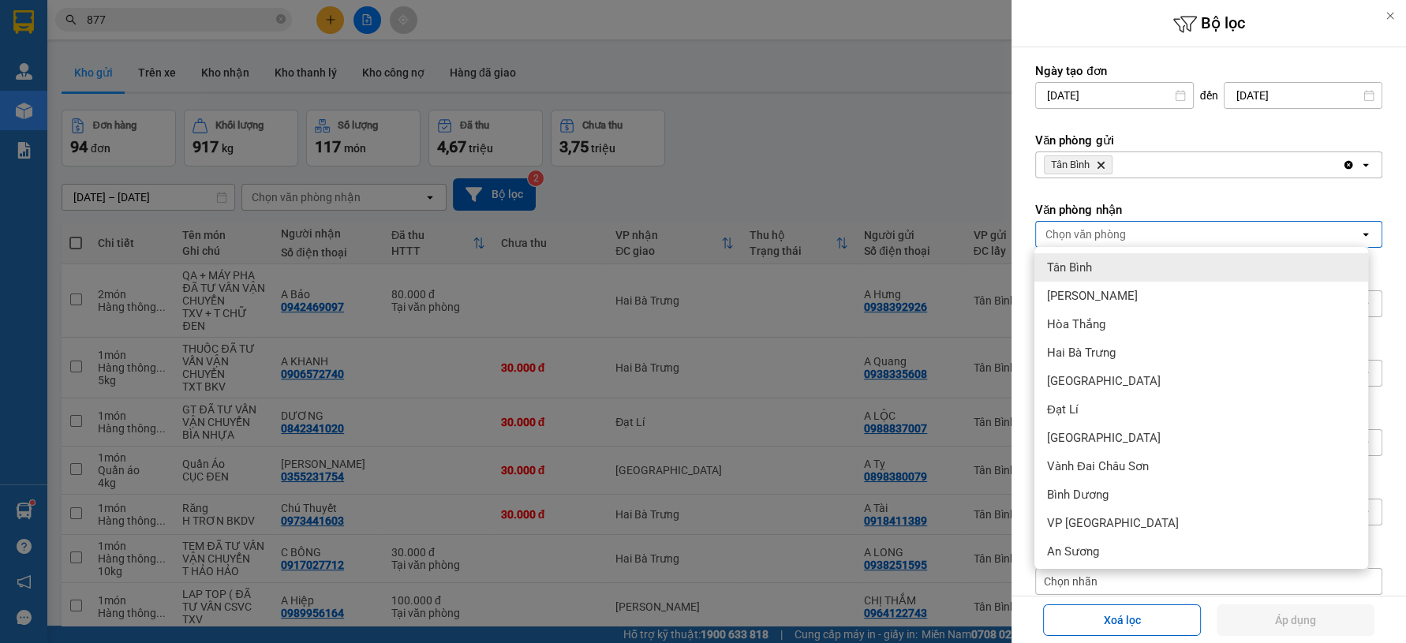
click at [1128, 204] on label "Văn phòng nhận" at bounding box center [1208, 210] width 347 height 16
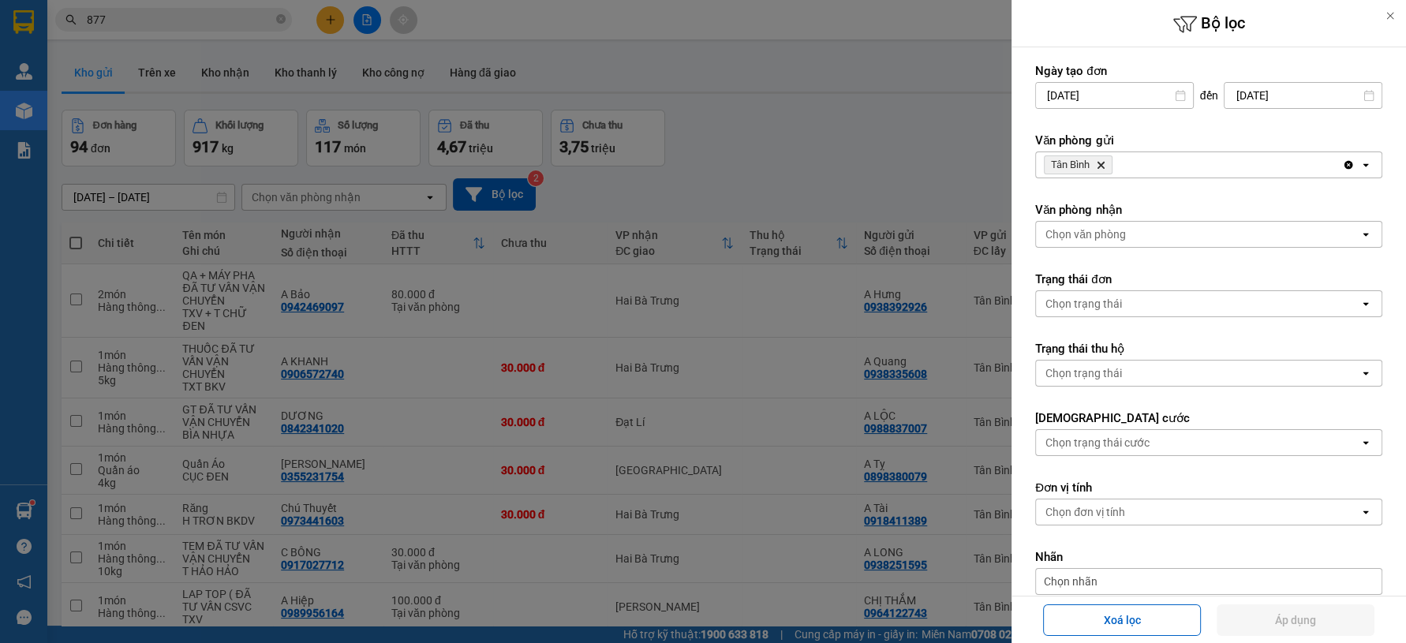
click at [1131, 300] on div "Chọn trạng thái" at bounding box center [1198, 303] width 324 height 25
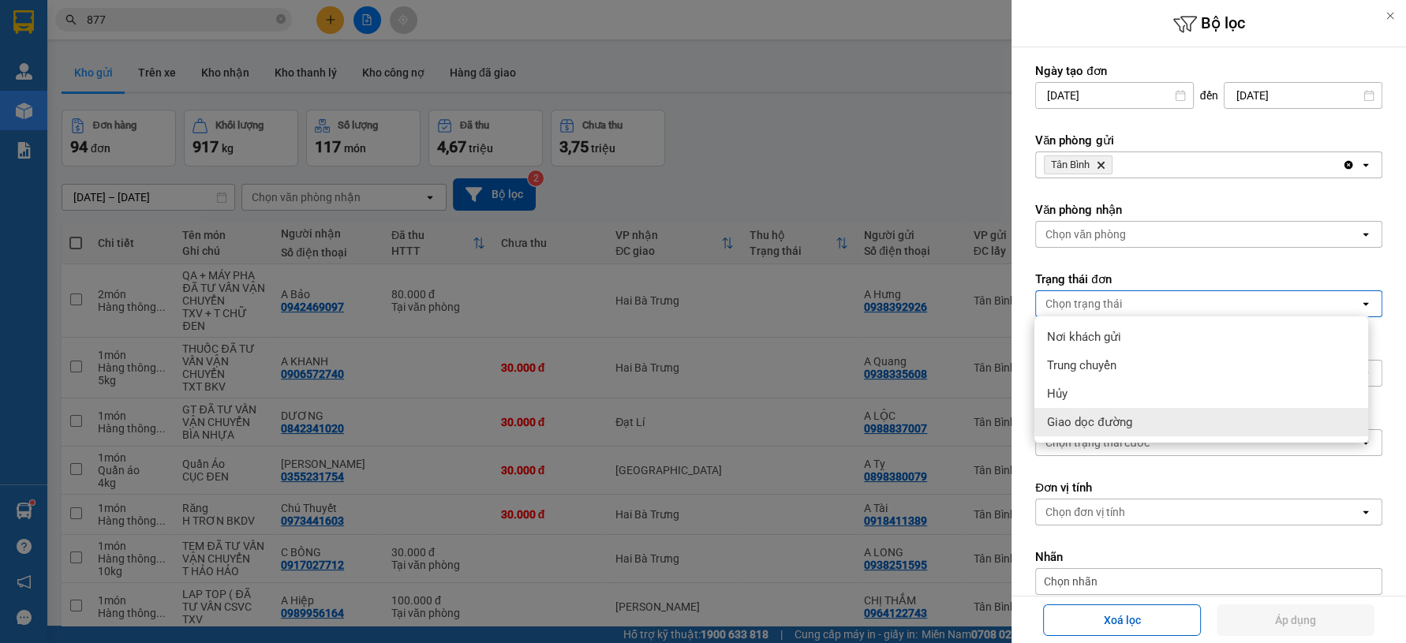
click at [1083, 413] on div "Giao dọc đường" at bounding box center [1202, 422] width 334 height 28
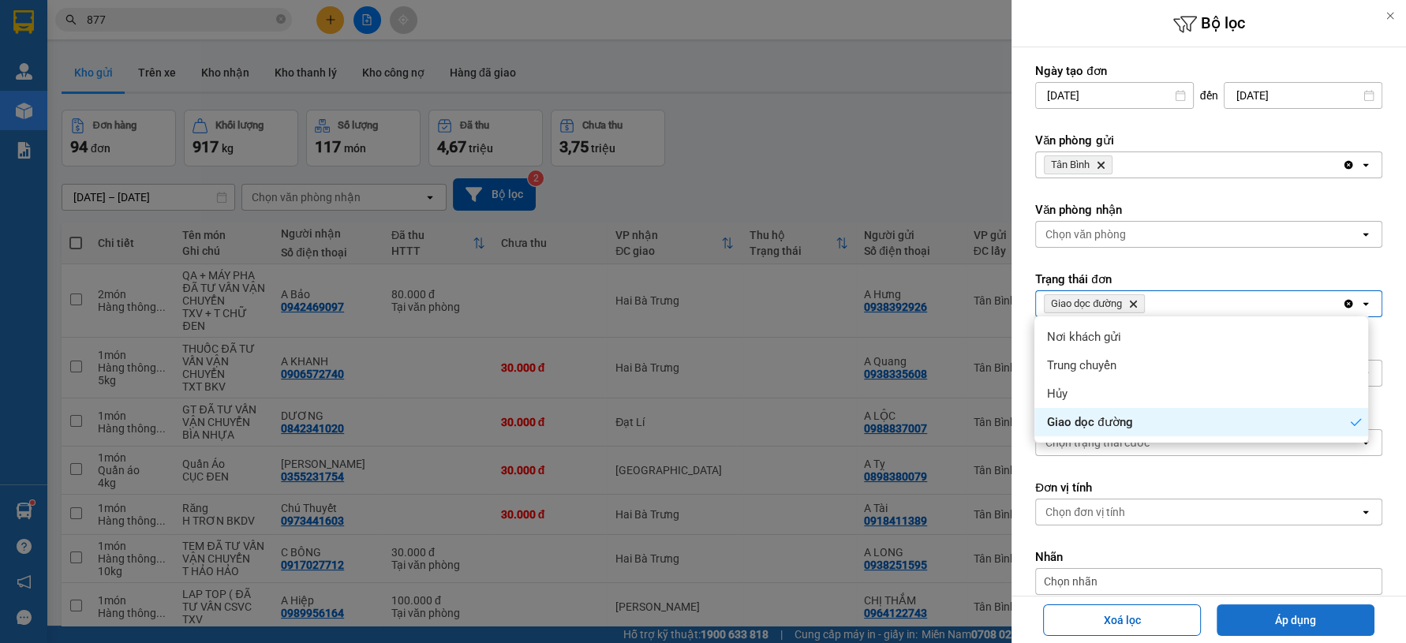
click at [1269, 617] on button "Áp dụng" at bounding box center [1296, 620] width 158 height 32
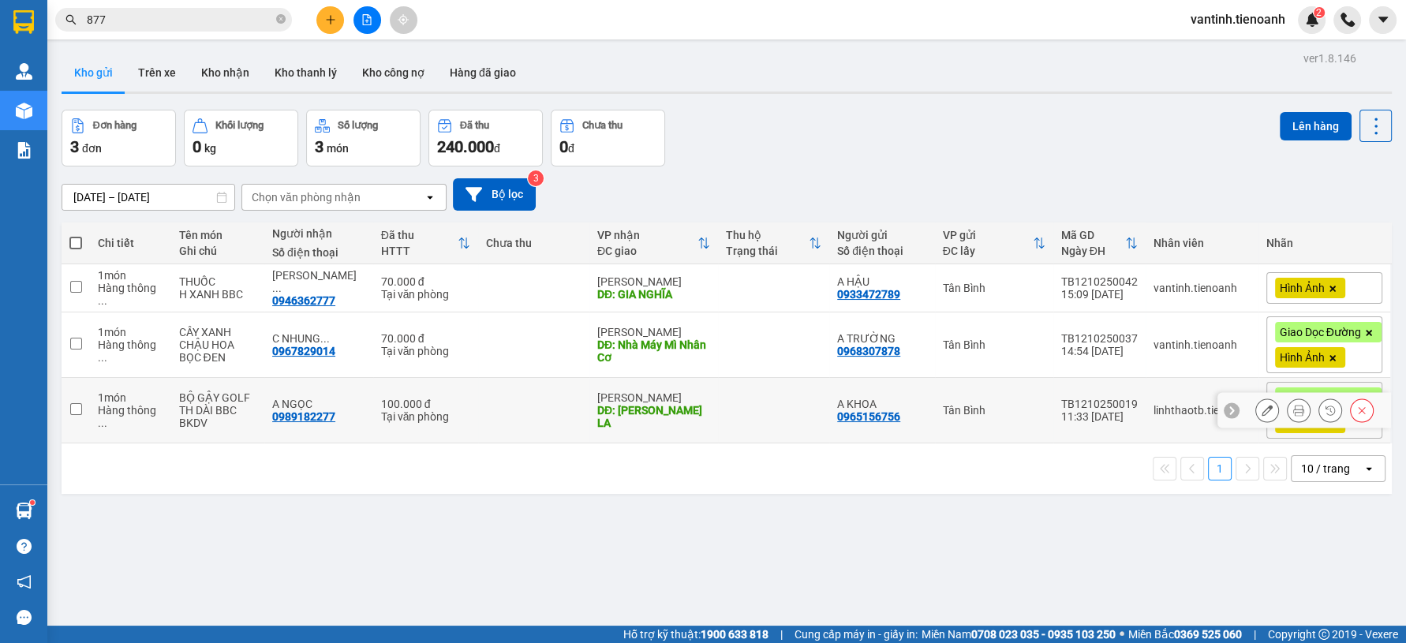
click at [466, 418] on td "100.000 đ Tại văn phòng" at bounding box center [425, 410] width 105 height 65
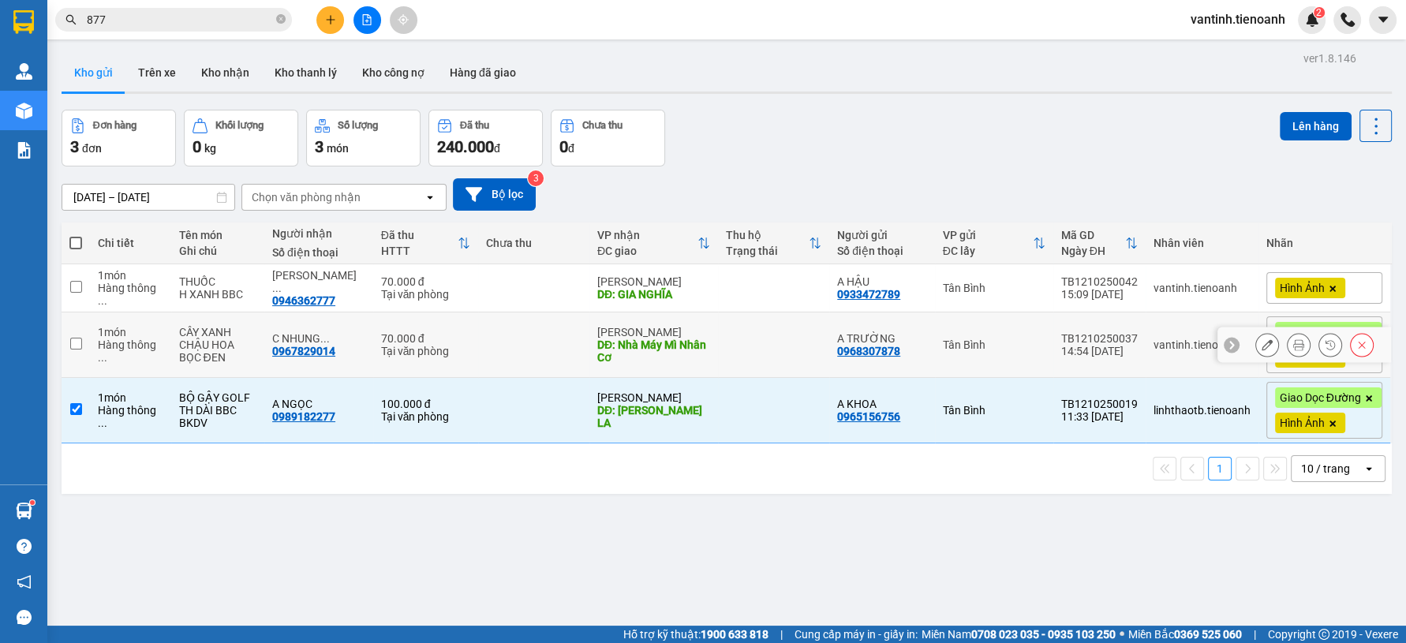
click at [532, 336] on td at bounding box center [533, 344] width 111 height 65
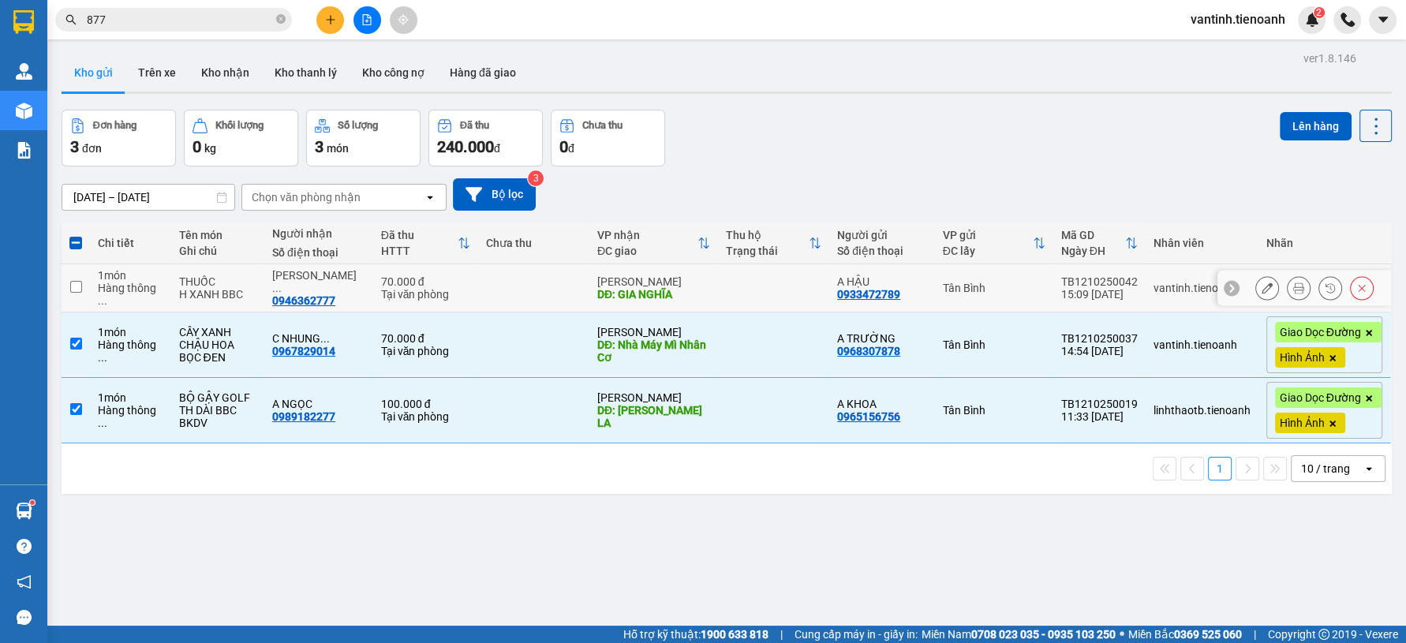
click at [544, 289] on td at bounding box center [533, 288] width 111 height 48
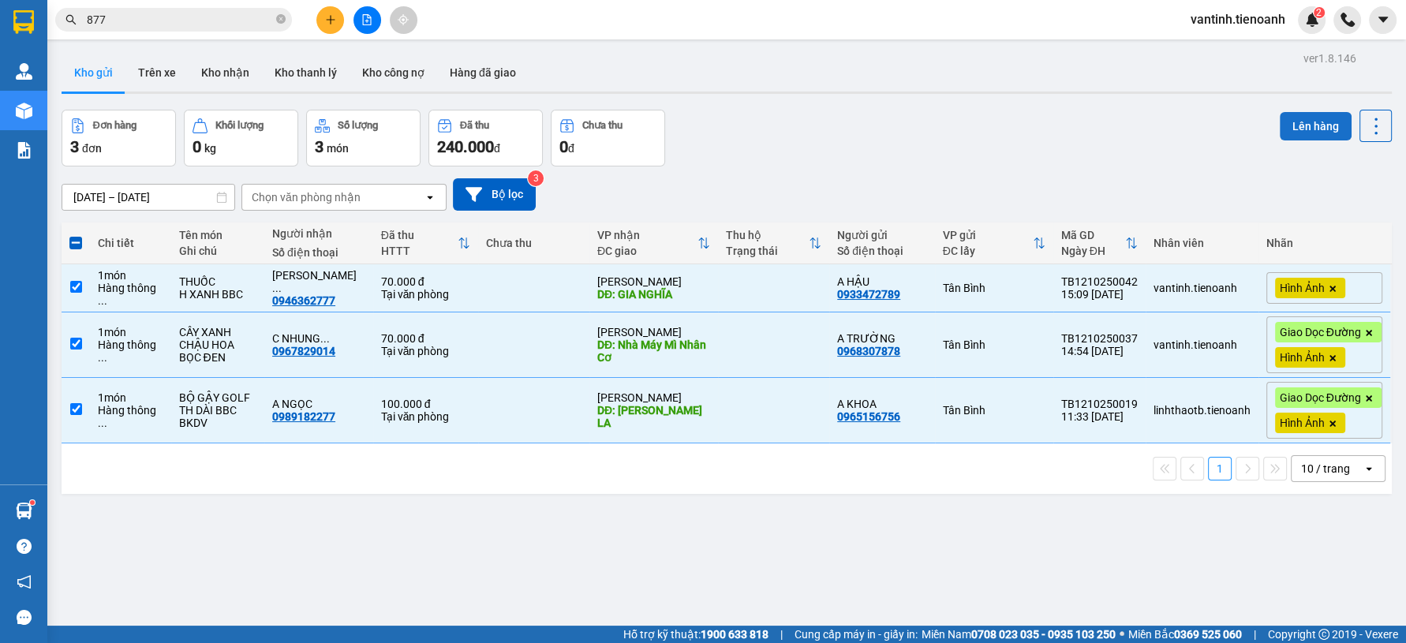
click at [1286, 119] on button "Lên hàng" at bounding box center [1316, 126] width 72 height 28
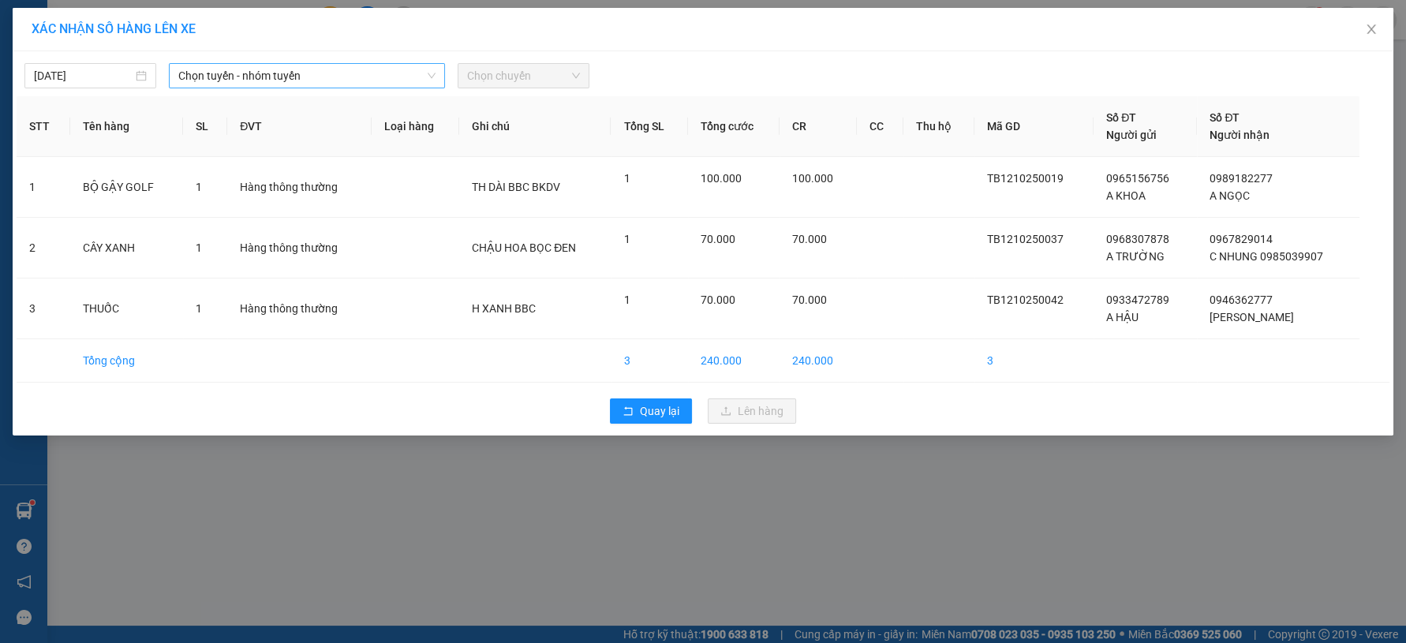
click at [223, 75] on span "Chọn tuyến - nhóm tuyến" at bounding box center [306, 76] width 257 height 24
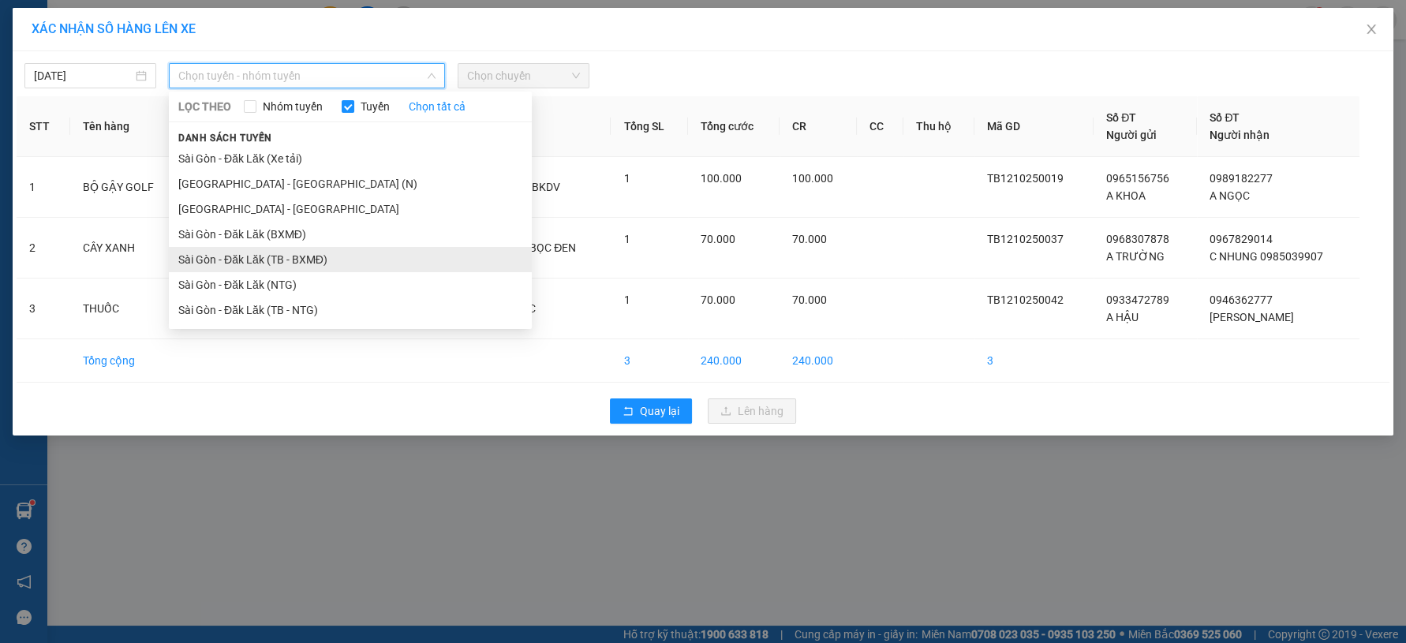
click at [277, 263] on li "Sài Gòn - Đăk Lăk (TB - BXMĐ)" at bounding box center [350, 259] width 363 height 25
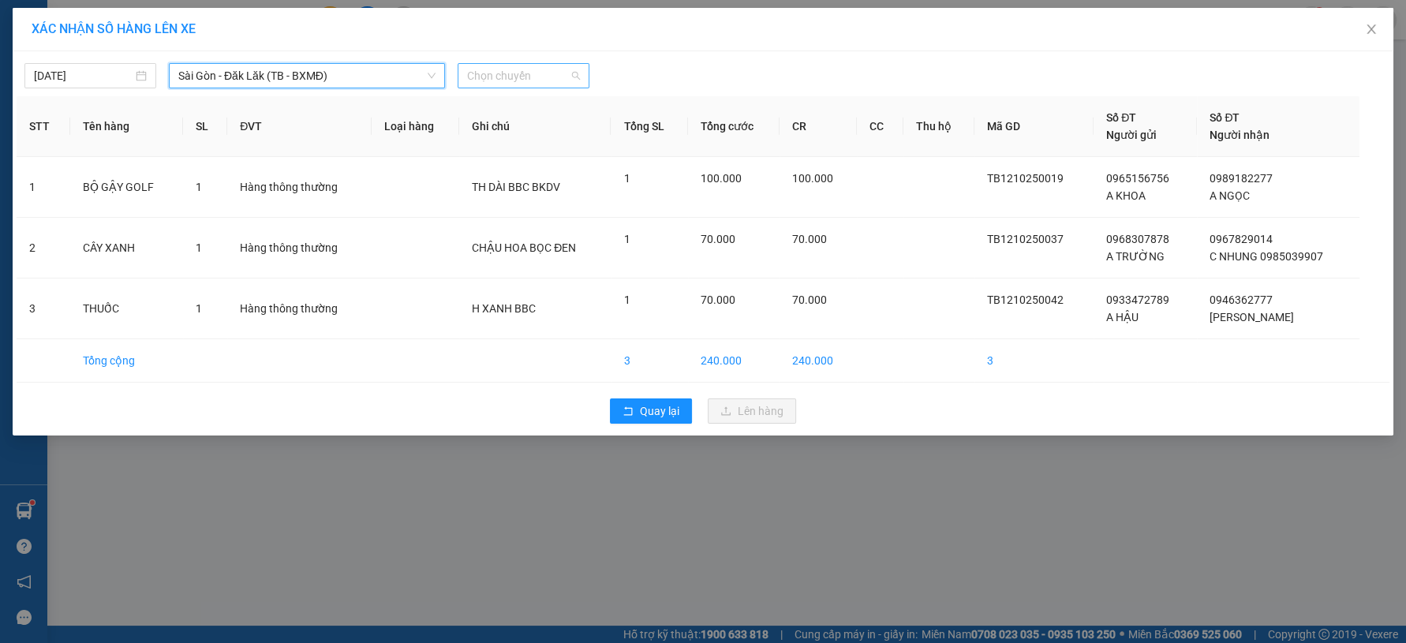
click at [494, 76] on span "Chọn chuyến" at bounding box center [523, 76] width 113 height 24
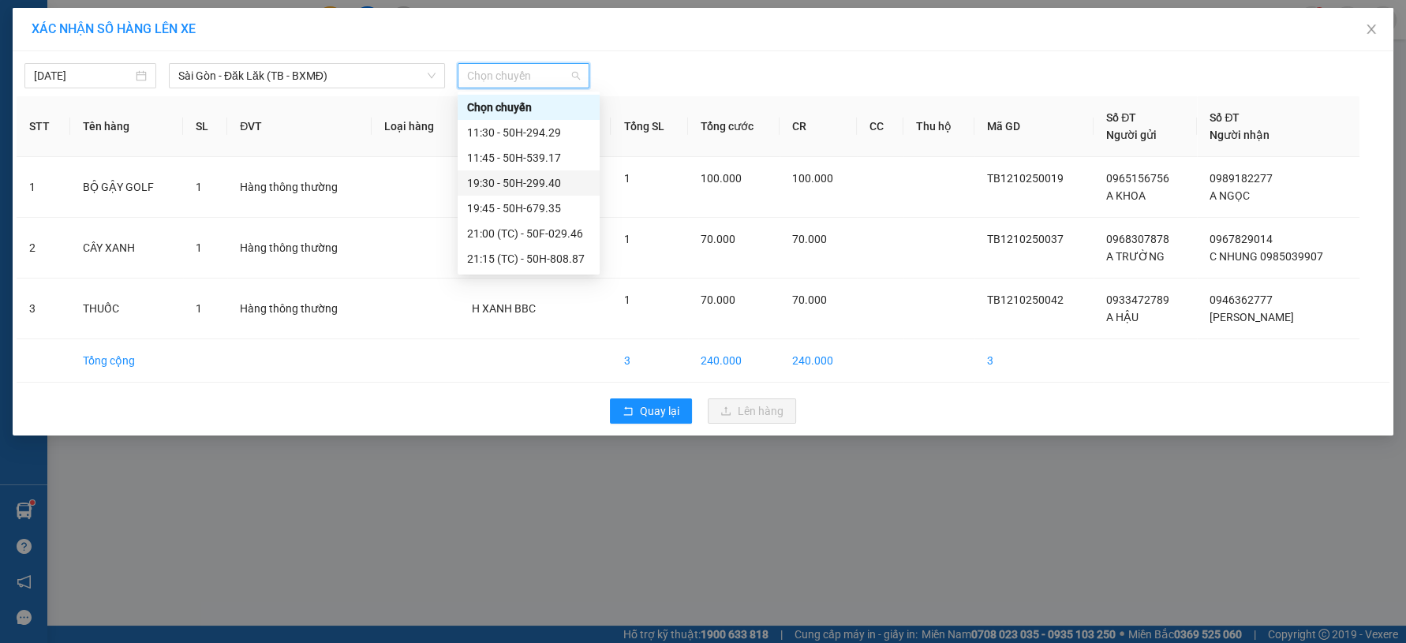
click at [531, 185] on div "19:30 - 50H-299.40" at bounding box center [528, 182] width 123 height 17
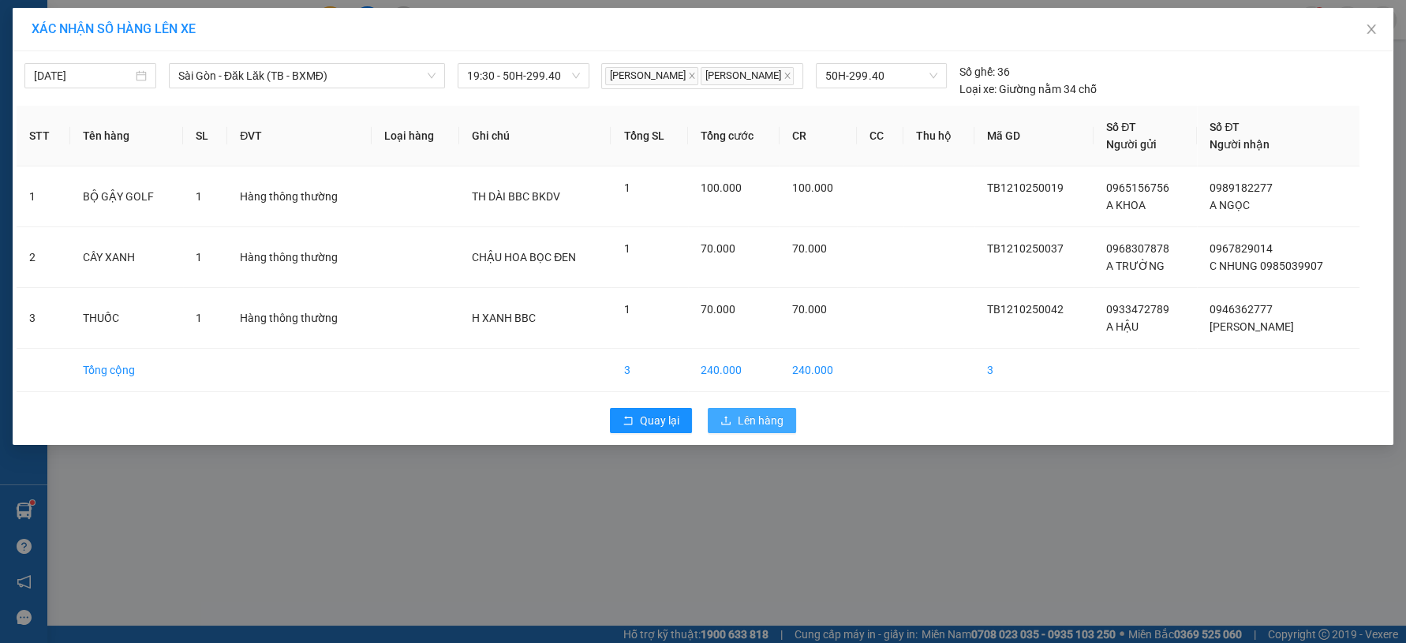
click at [739, 429] on span "Lên hàng" at bounding box center [761, 420] width 46 height 17
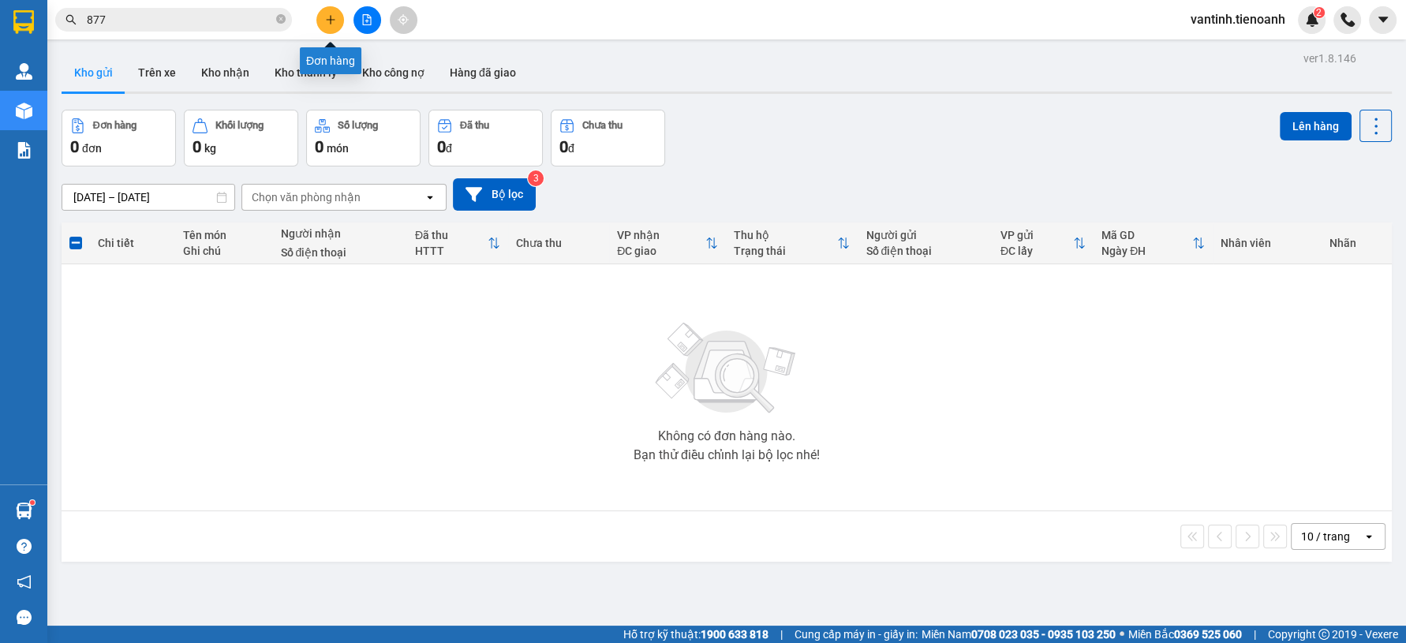
click at [337, 21] on button at bounding box center [330, 20] width 28 height 28
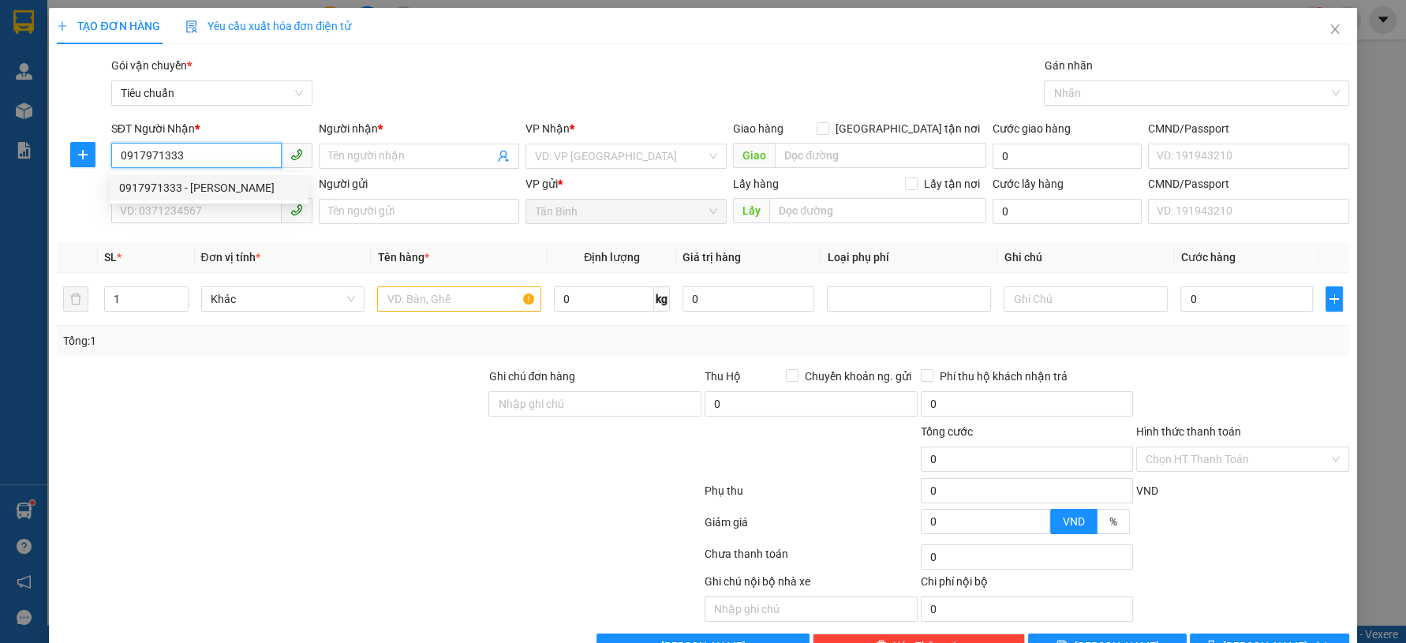
click at [223, 185] on div "0917971333 - C HẰNG" at bounding box center [209, 187] width 180 height 17
click at [222, 215] on input "SĐT Người Gửi" at bounding box center [196, 210] width 170 height 25
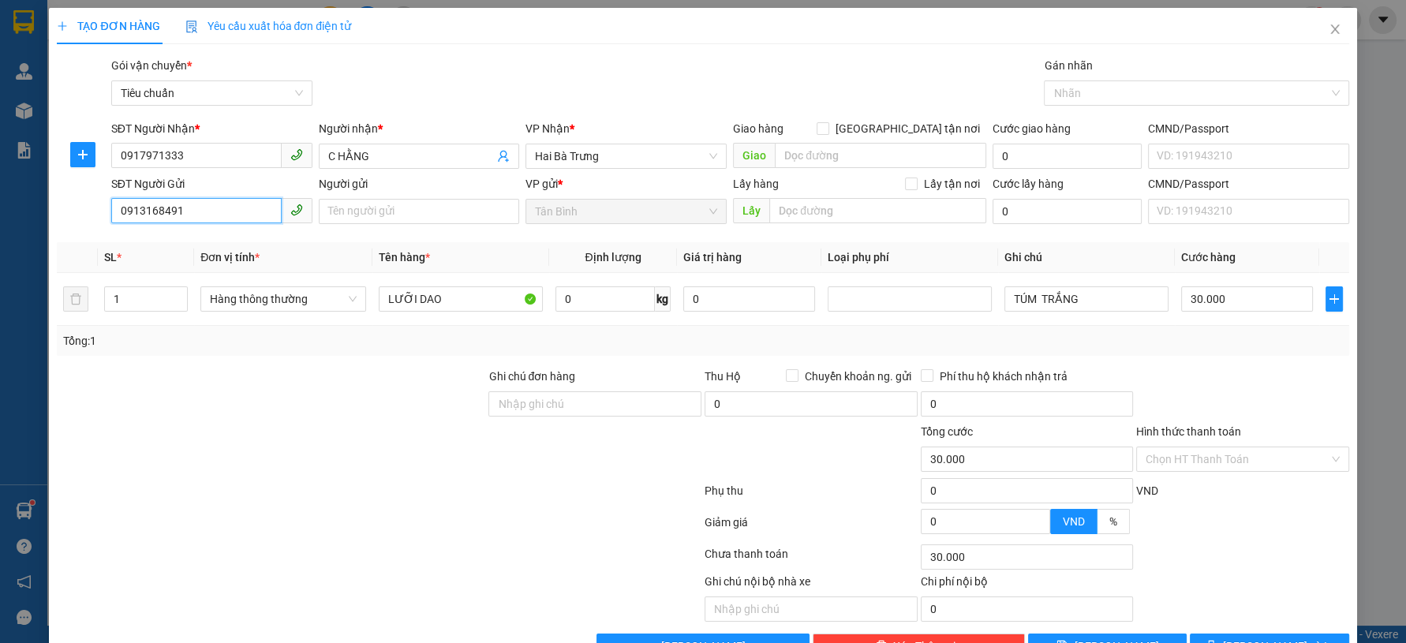
click at [231, 212] on input "0913168491" at bounding box center [196, 210] width 170 height 25
click at [389, 212] on input "Người gửi" at bounding box center [419, 211] width 201 height 25
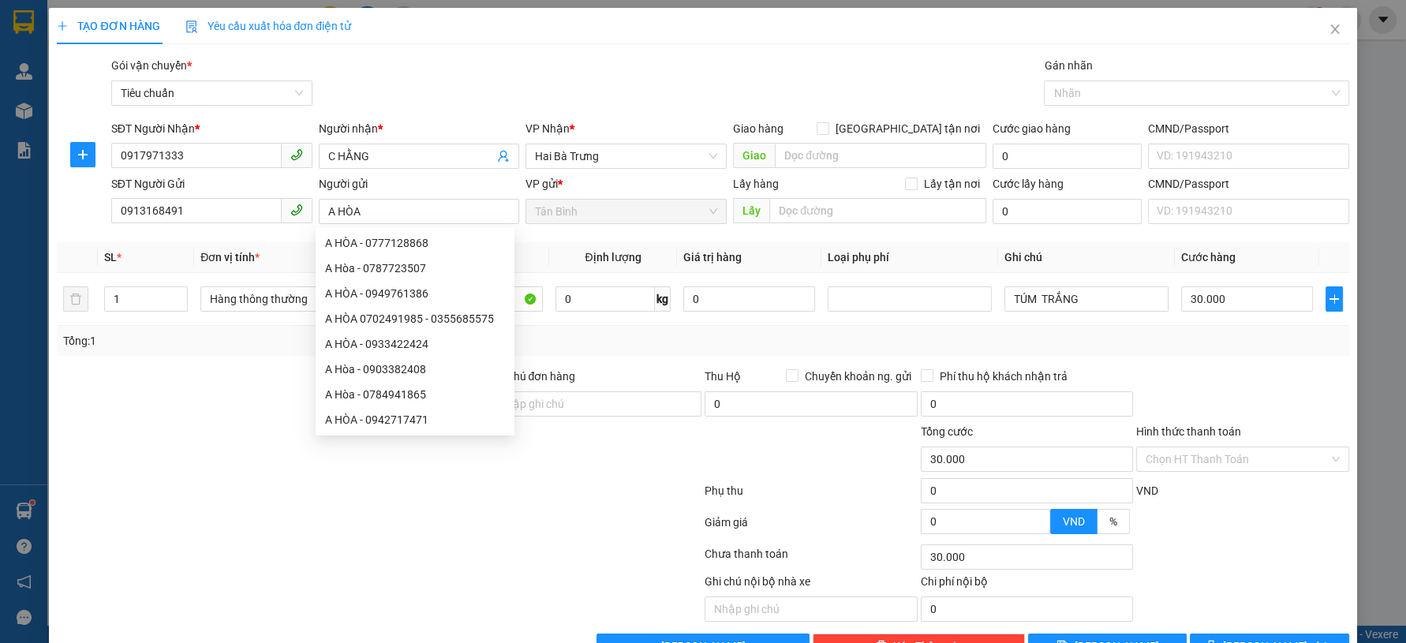
click at [203, 401] on div at bounding box center [271, 395] width 432 height 55
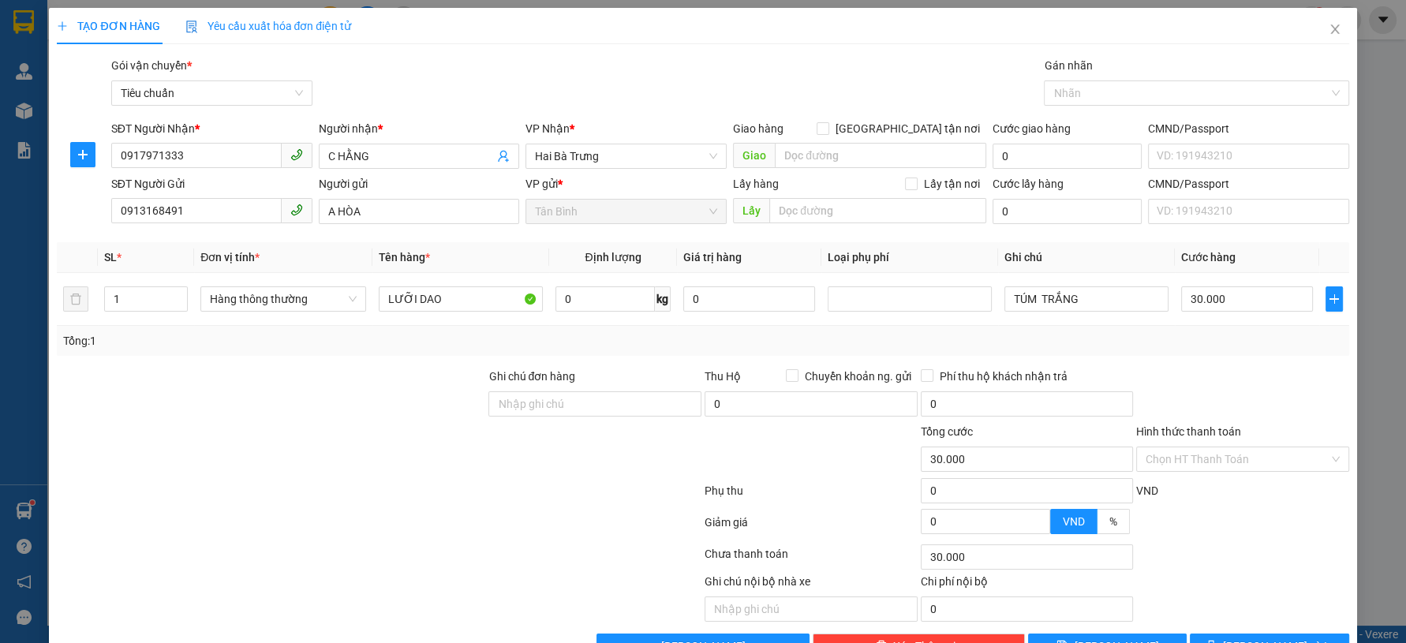
click at [235, 440] on div at bounding box center [271, 450] width 432 height 55
click at [144, 215] on input "0913168491" at bounding box center [196, 210] width 170 height 25
click at [226, 209] on input "0913768491" at bounding box center [196, 210] width 170 height 25
drag, startPoint x: 334, startPoint y: 360, endPoint x: 372, endPoint y: 331, distance: 48.0
click at [342, 357] on div "Transit Pickup Surcharge Ids Transit Deliver Surcharge Ids Transit Deliver Surc…" at bounding box center [703, 358] width 1292 height 602
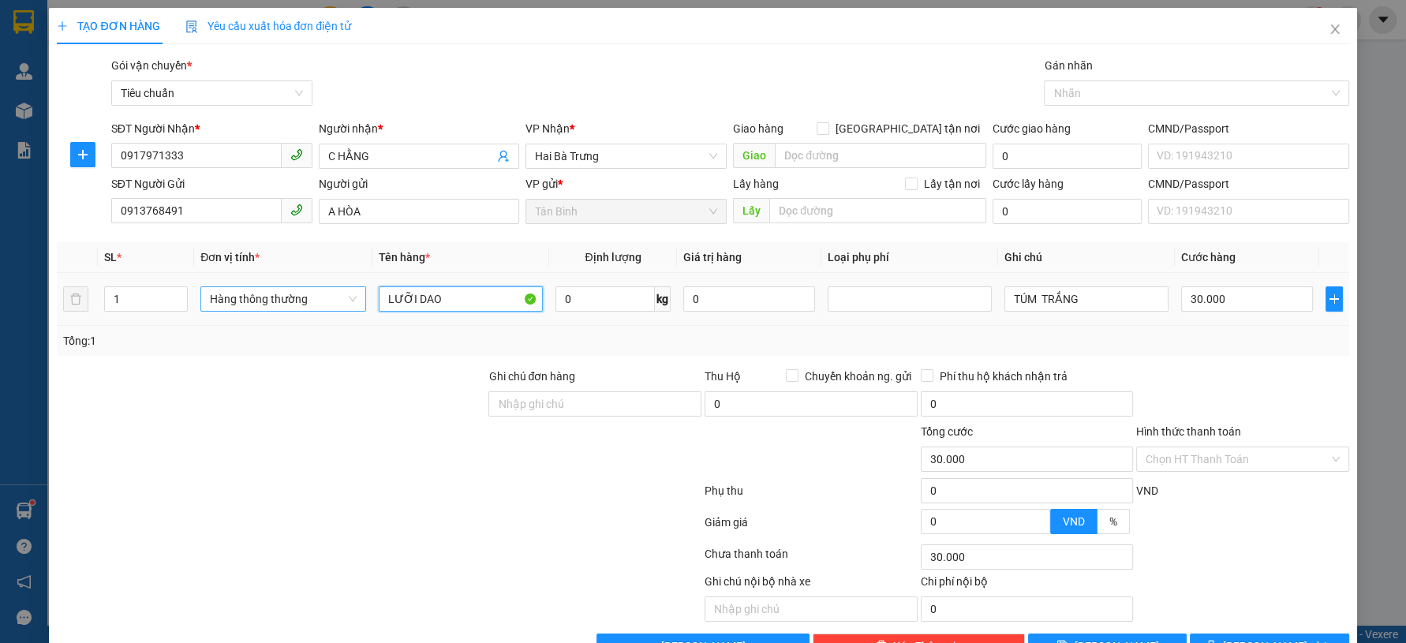
drag, startPoint x: 443, startPoint y: 294, endPoint x: 356, endPoint y: 308, distance: 88.7
click at [356, 308] on tr "1 Hàng thông thường LƯỠI DAO 0 kg 0 TÚM TRẮNG 30.000" at bounding box center [703, 299] width 1292 height 53
drag, startPoint x: 1091, startPoint y: 296, endPoint x: 929, endPoint y: 322, distance: 163.9
click at [929, 322] on tr "1 Hàng thông thường ĐỒNG HỒ ( ĐÃ TƯ VẤN CHÍNH SÁCH 0 kg 0 TÚM TRẮNG 30.000" at bounding box center [703, 299] width 1292 height 53
click at [1183, 309] on td "30.000" at bounding box center [1247, 299] width 144 height 53
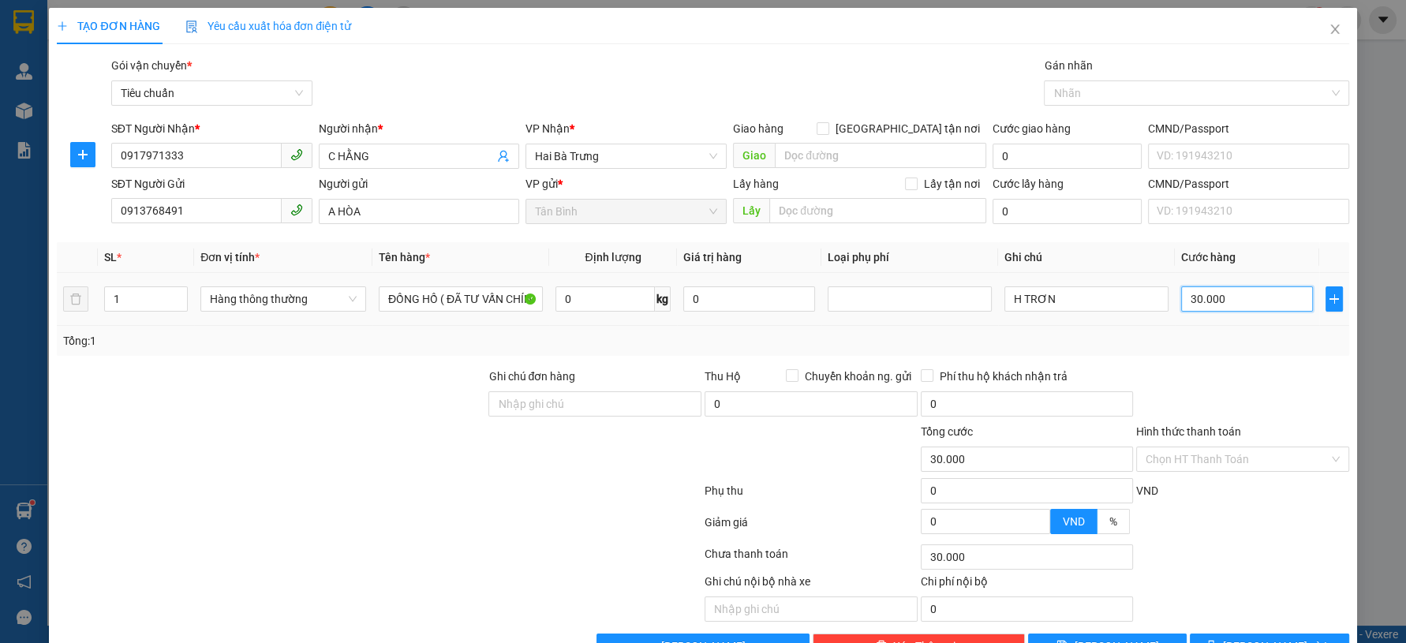
click at [1191, 303] on input "30.000" at bounding box center [1247, 298] width 132 height 25
click at [1156, 357] on div "Transit Pickup Surcharge Ids Transit Deliver Surcharge Ids Transit Deliver Surc…" at bounding box center [703, 358] width 1292 height 602
click at [1199, 634] on button "Lưu và In" at bounding box center [1269, 646] width 159 height 25
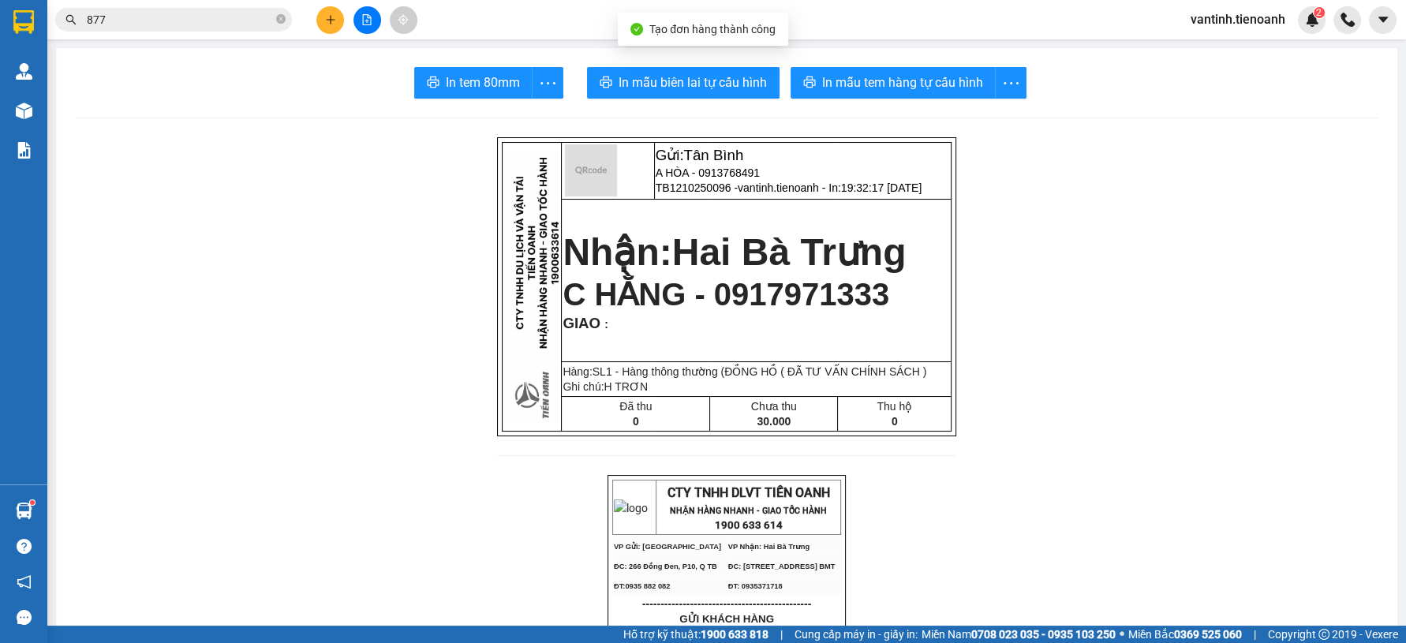
drag, startPoint x: 1199, startPoint y: 598, endPoint x: 833, endPoint y: 200, distance: 540.1
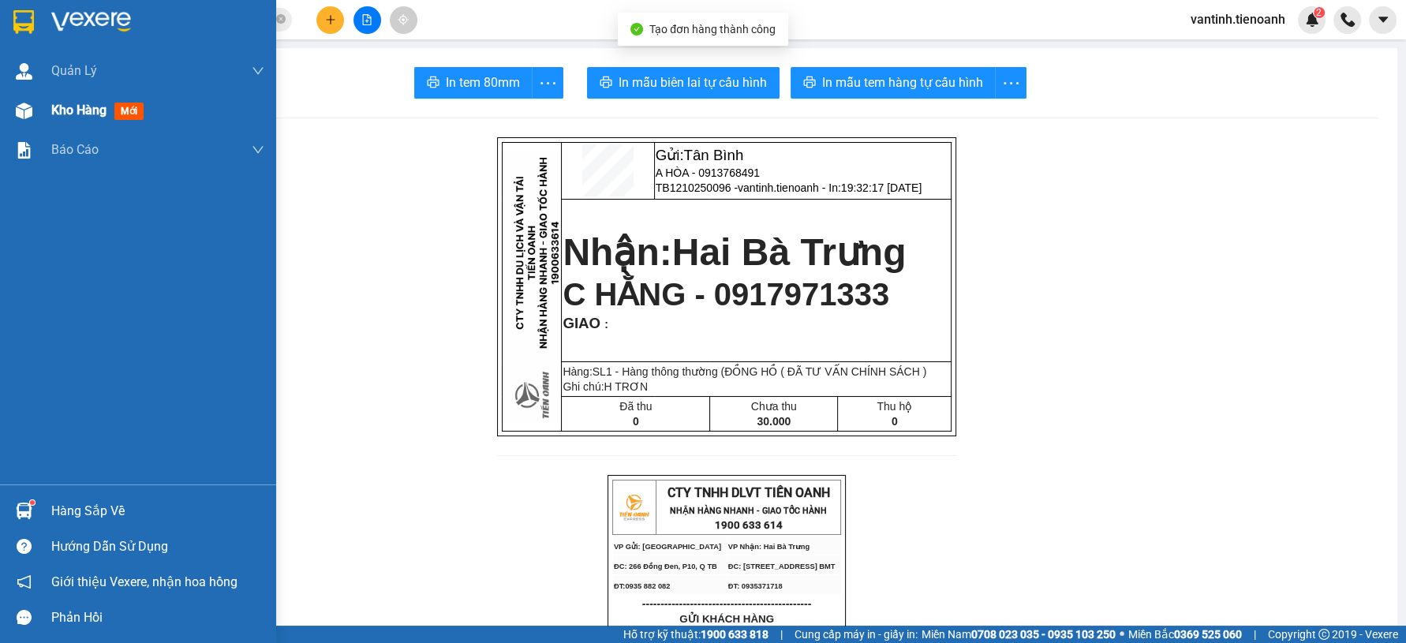
click at [33, 122] on div at bounding box center [24, 111] width 28 height 28
drag, startPoint x: 37, startPoint y: 121, endPoint x: 47, endPoint y: 116, distance: 10.6
click at [44, 116] on div "Kho hàng mới" at bounding box center [138, 110] width 276 height 39
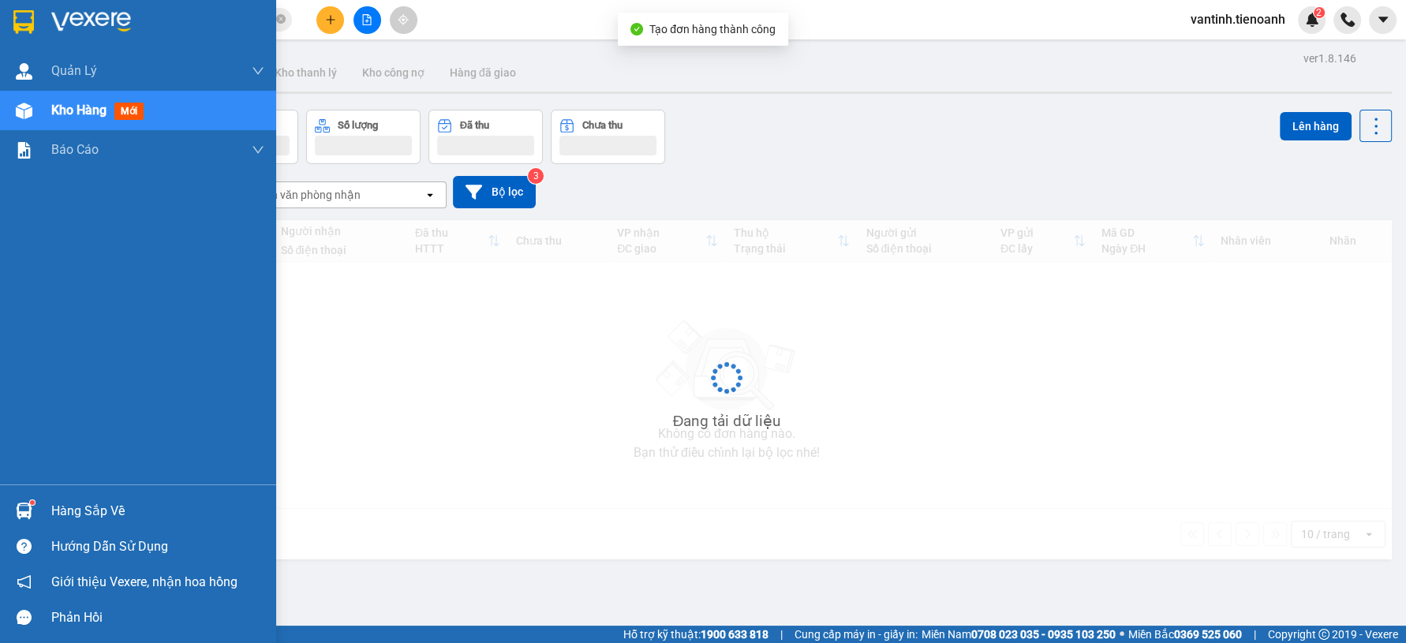
click at [47, 116] on div "Kho hàng mới" at bounding box center [138, 110] width 276 height 39
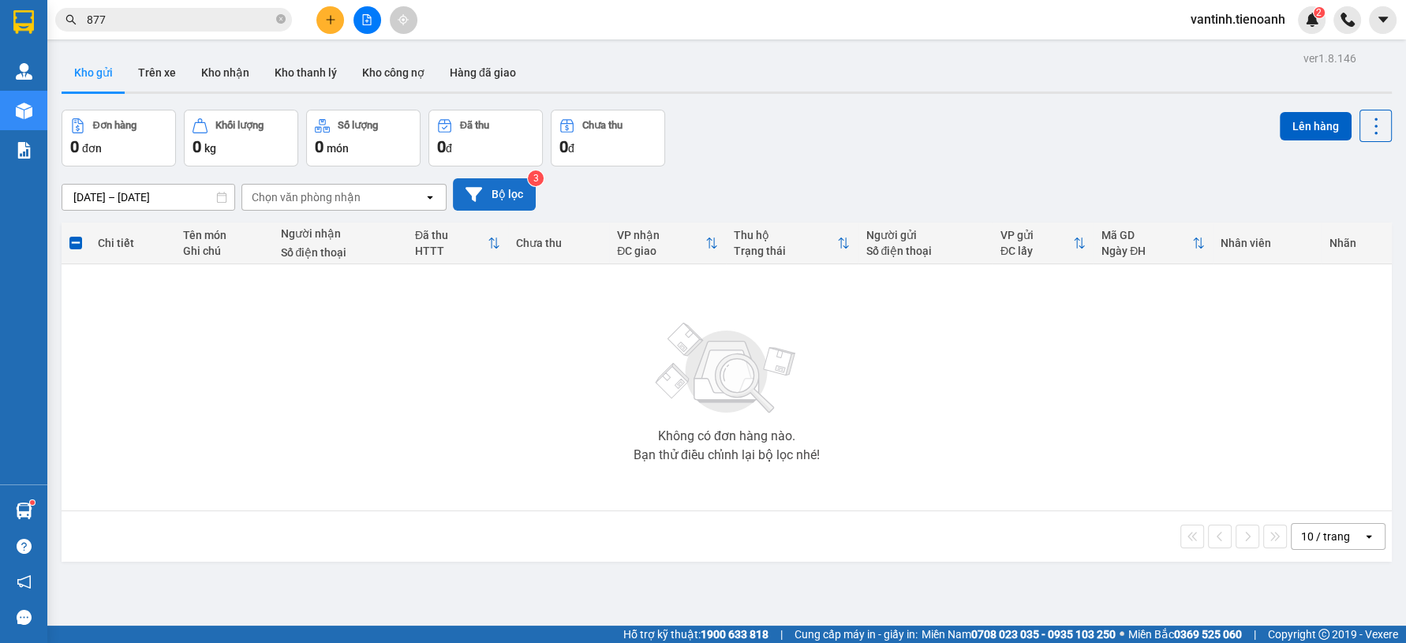
click at [510, 196] on button "Bộ lọc" at bounding box center [494, 194] width 83 height 32
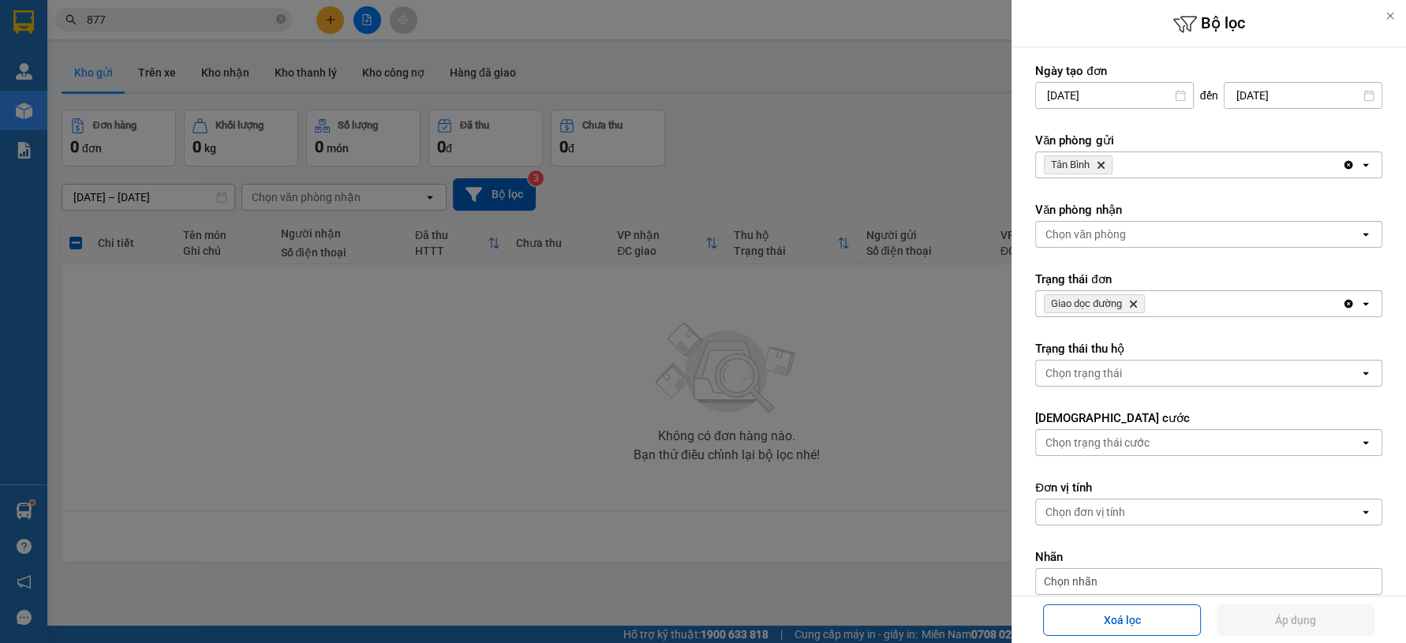
click at [1136, 301] on icon "Giao dọc đường, close by backspace" at bounding box center [1133, 304] width 7 height 7
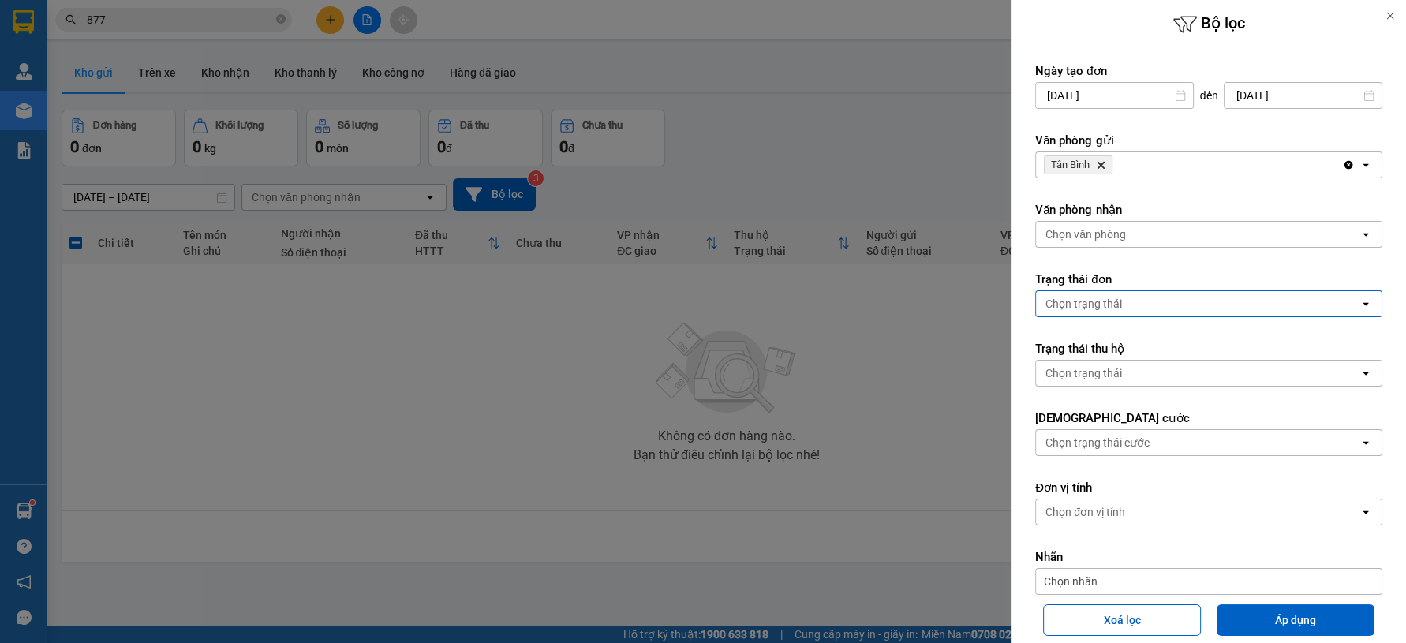
click at [935, 358] on div at bounding box center [703, 321] width 1406 height 643
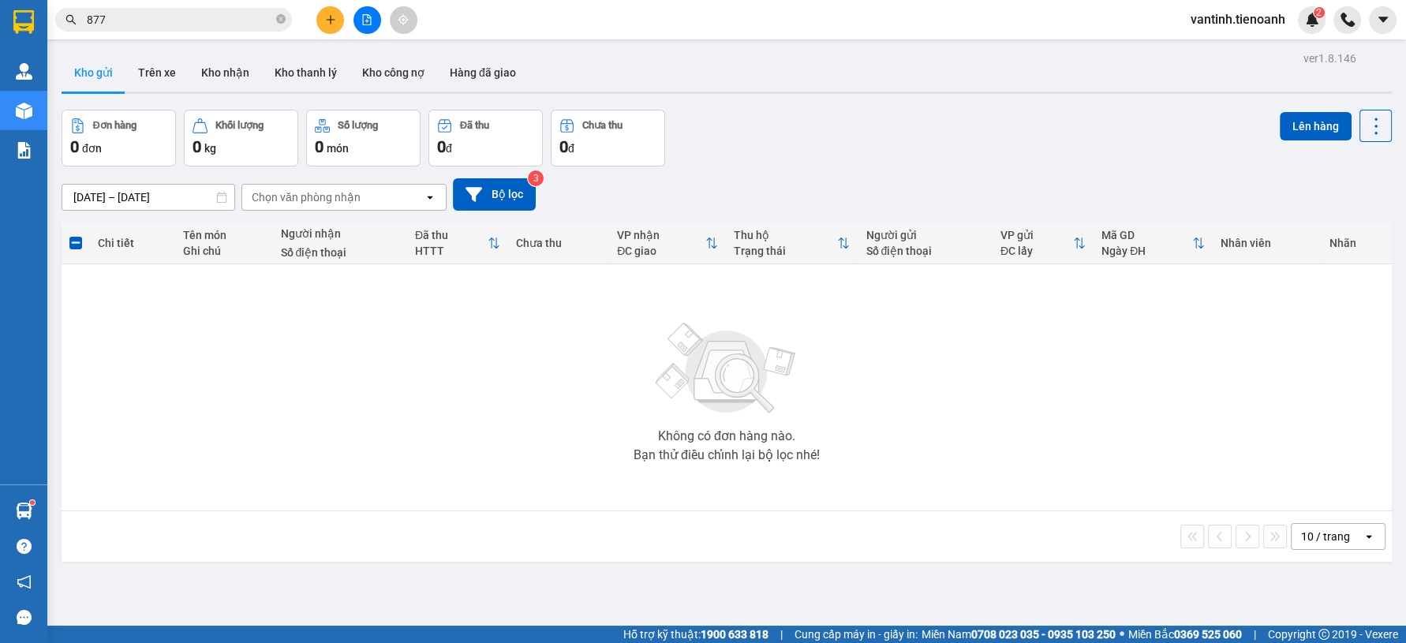
click at [406, 194] on div "Chọn văn phòng nhận" at bounding box center [332, 197] width 181 height 25
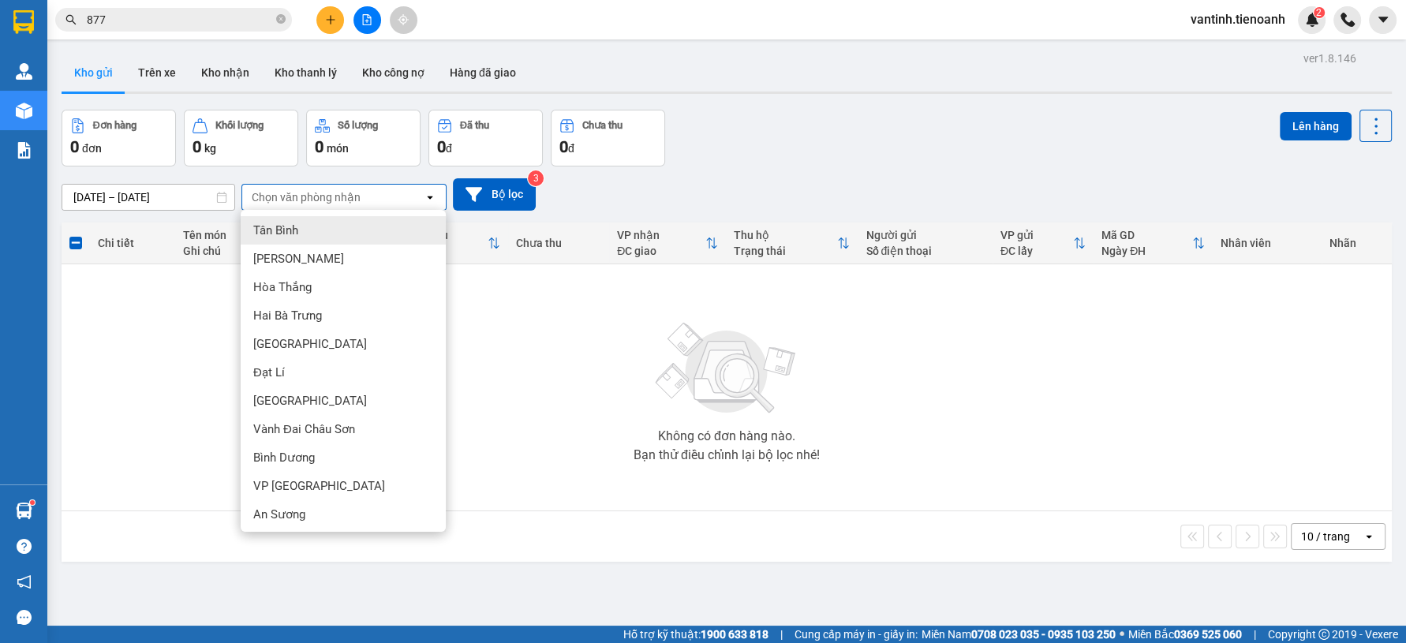
click at [766, 159] on div "Đơn hàng 0 đơn Khối lượng 0 kg Số lượng 0 món Đã thu 0 đ Chưa thu 0 đ Lên hàng" at bounding box center [727, 138] width 1330 height 57
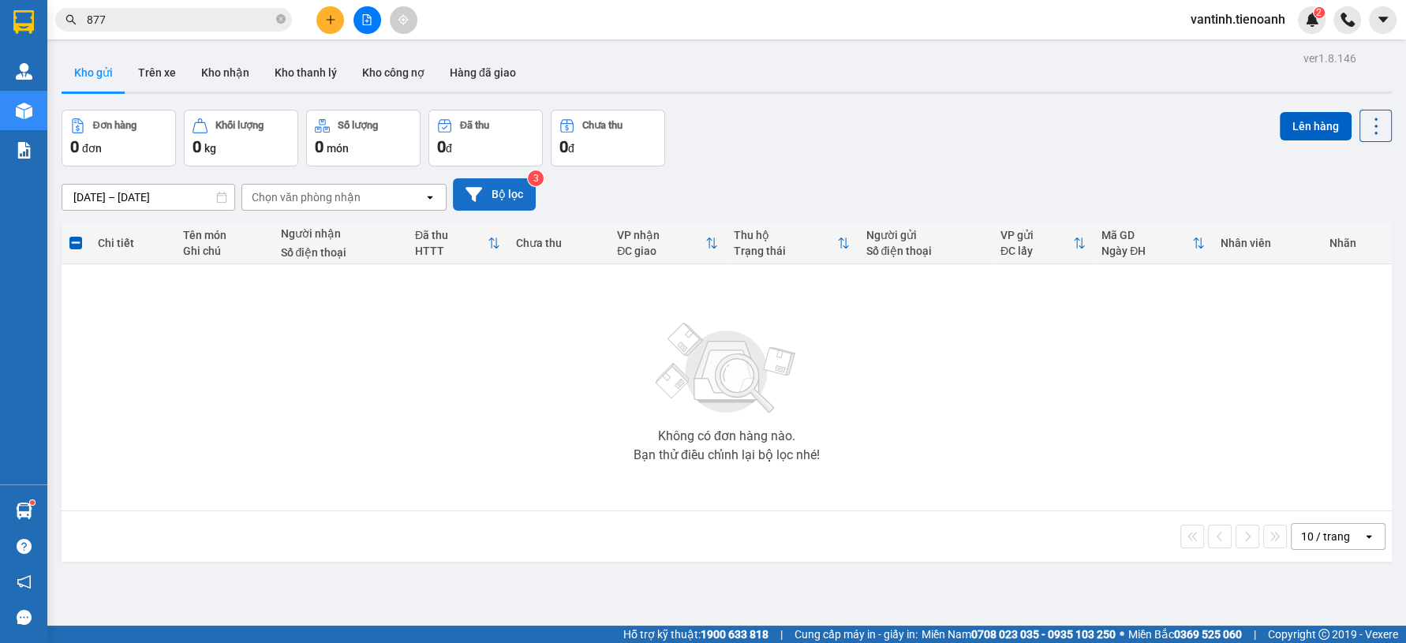
click at [501, 193] on button "Bộ lọc" at bounding box center [494, 194] width 83 height 32
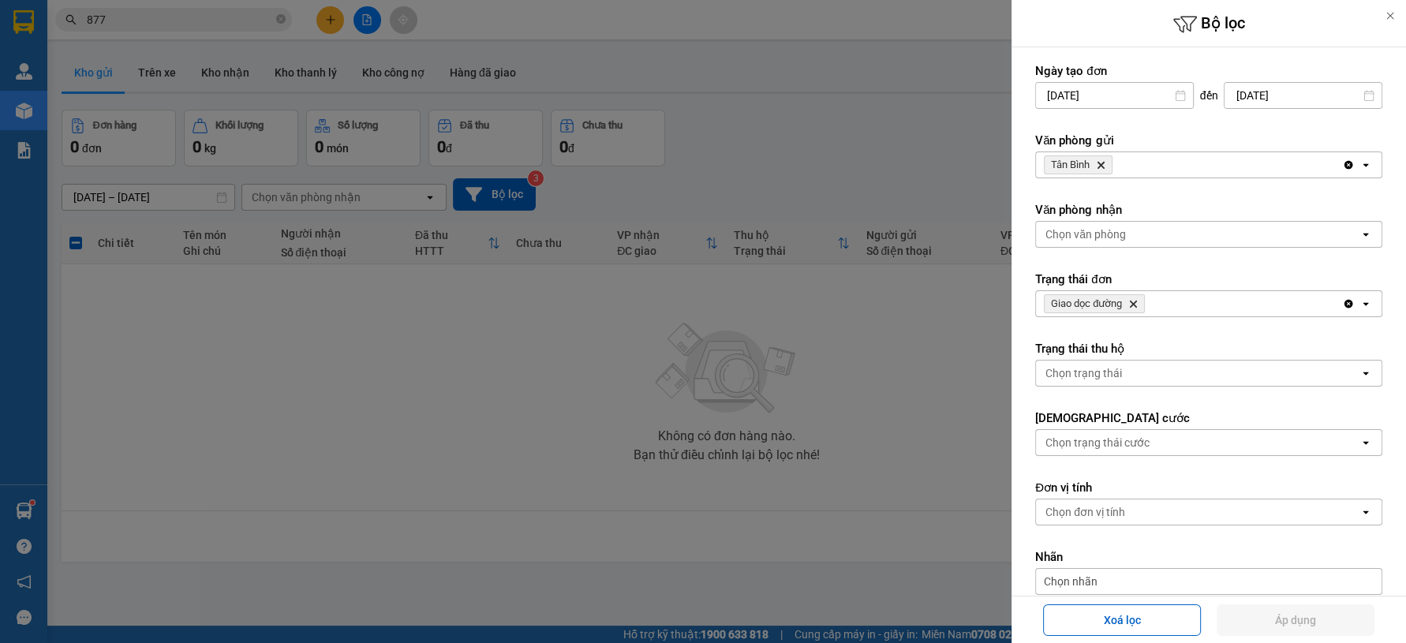
click at [1133, 302] on icon "Giao dọc đường, close by backspace" at bounding box center [1133, 304] width 7 height 7
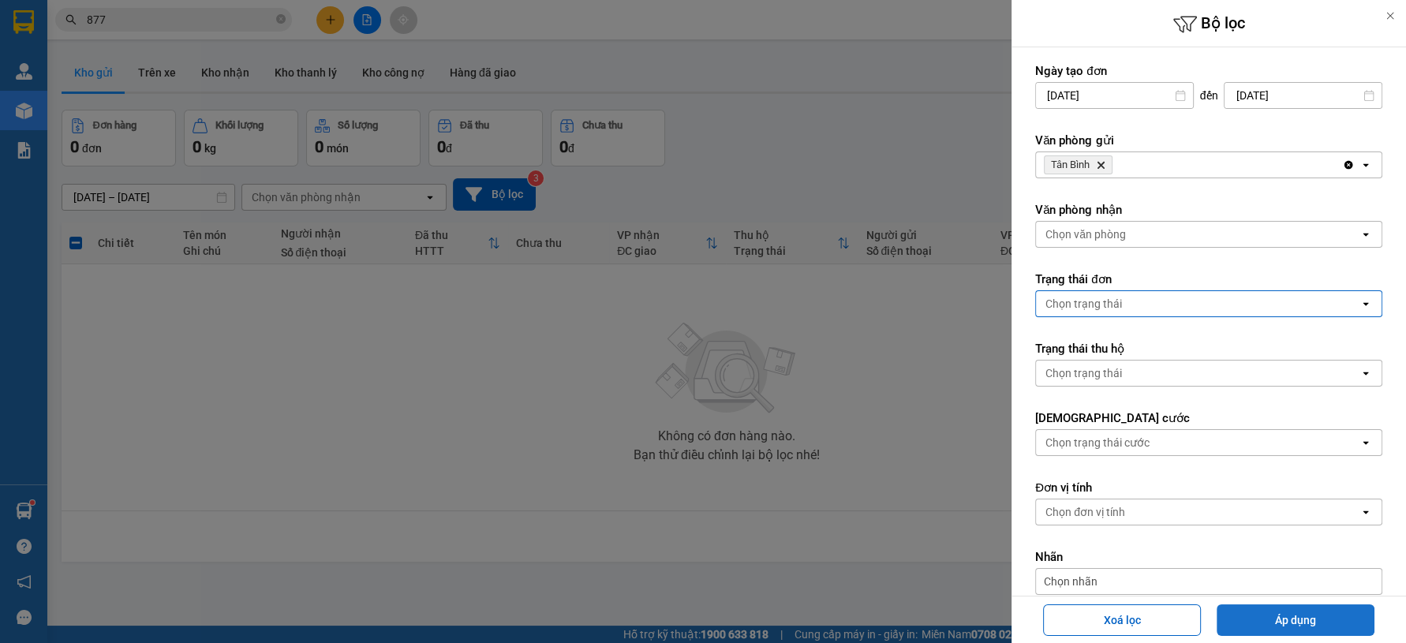
click at [1292, 619] on button "Áp dụng" at bounding box center [1296, 620] width 158 height 32
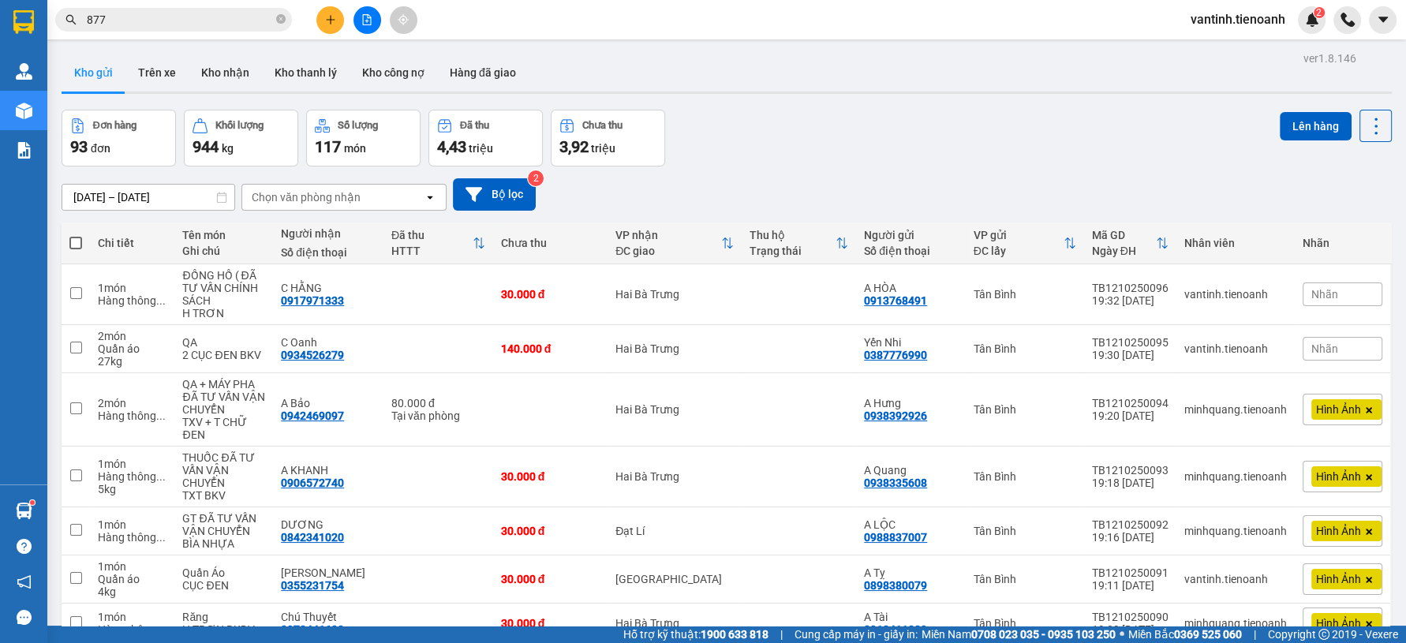
click at [868, 174] on div "10/10/2025 – 12/10/2025 Press the down arrow key to interact with the calendar …" at bounding box center [727, 195] width 1330 height 56
click at [875, 159] on div "Đơn hàng 93 đơn Khối lượng 944 kg Số lượng 117 món Đã thu 4,43 triệu Chưa thu 3…" at bounding box center [727, 138] width 1330 height 57
click at [810, 143] on div "Đơn hàng 93 đơn Khối lượng 944 kg Số lượng 117 món Đã thu 4,43 triệu Chưa thu 3…" at bounding box center [727, 138] width 1330 height 57
click at [880, 138] on div "Đơn hàng 93 đơn Khối lượng 944 kg Số lượng 117 món Đã thu 4,43 triệu Chưa thu 3…" at bounding box center [727, 138] width 1330 height 57
click at [1256, 294] on button at bounding box center [1267, 295] width 22 height 28
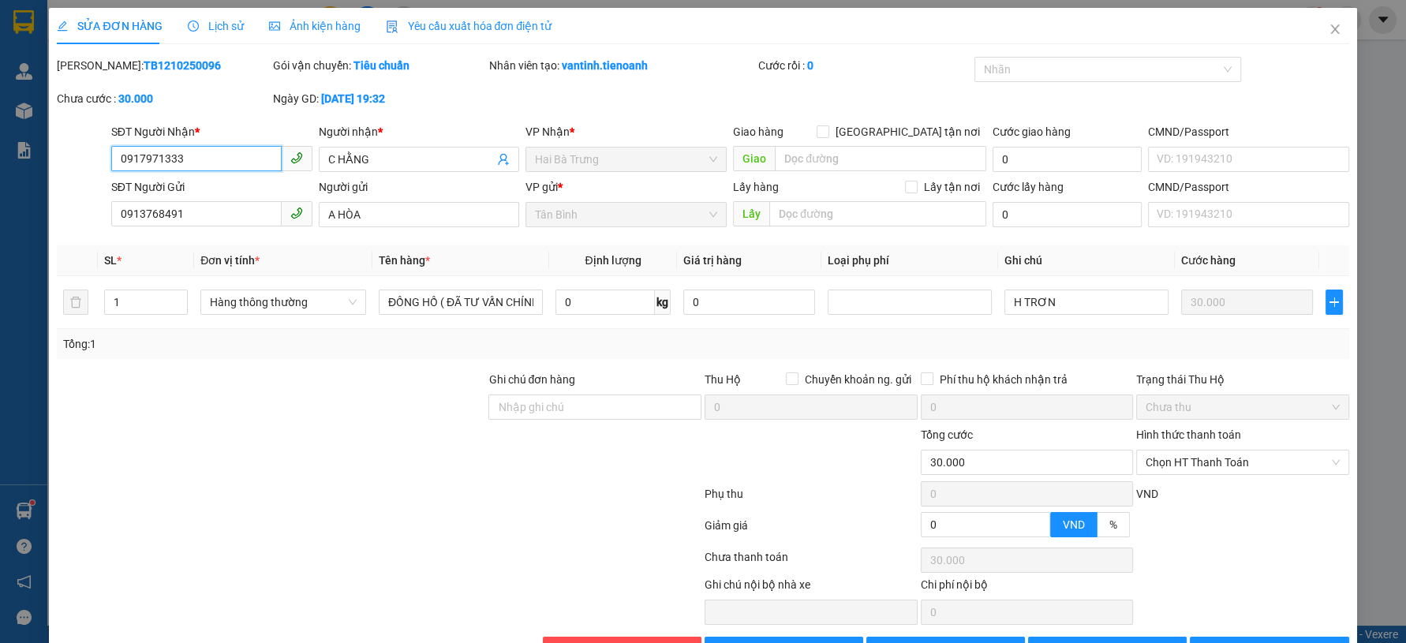
drag, startPoint x: 1207, startPoint y: 419, endPoint x: 1194, endPoint y: 439, distance: 23.9
click at [1203, 429] on div "Hình thức thanh toán Chọn HT Thanh Toán" at bounding box center [1242, 453] width 213 height 55
click at [1192, 485] on div "VND" at bounding box center [1243, 499] width 216 height 28
click at [1213, 451] on span "Chọn HT Thanh Toán" at bounding box center [1243, 463] width 194 height 24
click at [1189, 485] on div "Tại văn phòng" at bounding box center [1232, 493] width 192 height 17
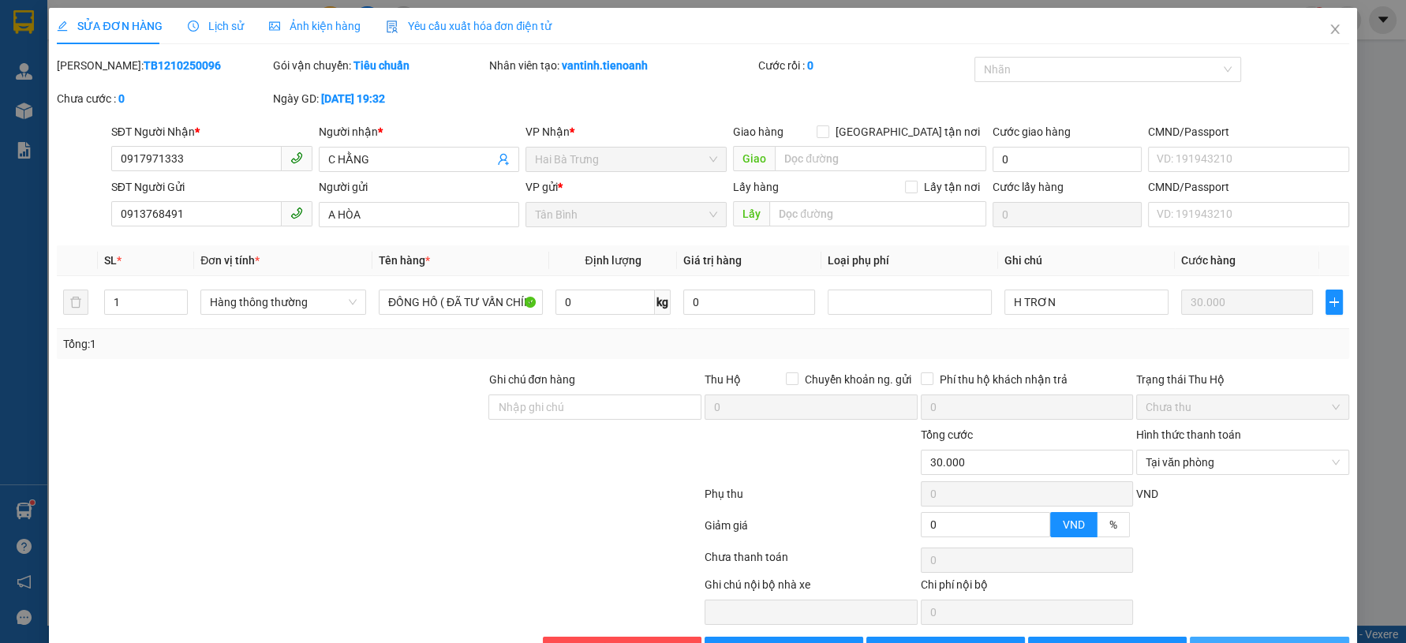
click at [1224, 637] on button "Lưu và In" at bounding box center [1269, 649] width 159 height 25
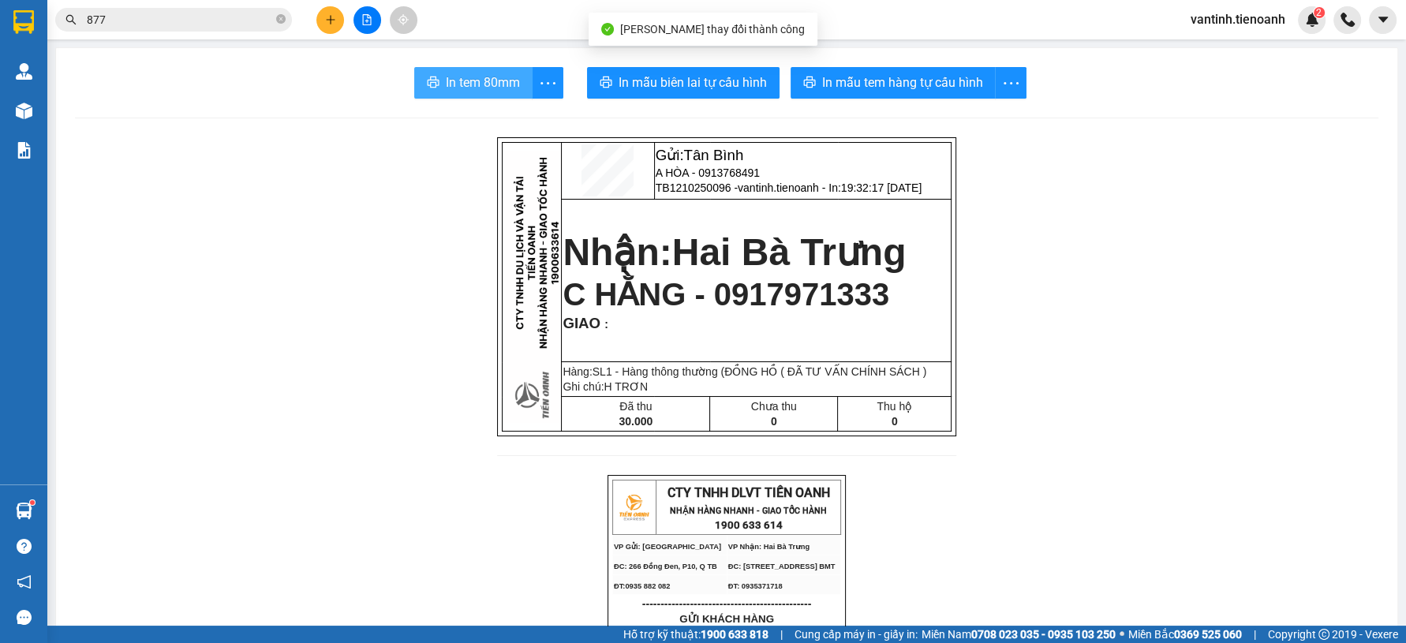
click at [455, 92] on span "In tem 80mm" at bounding box center [483, 83] width 74 height 20
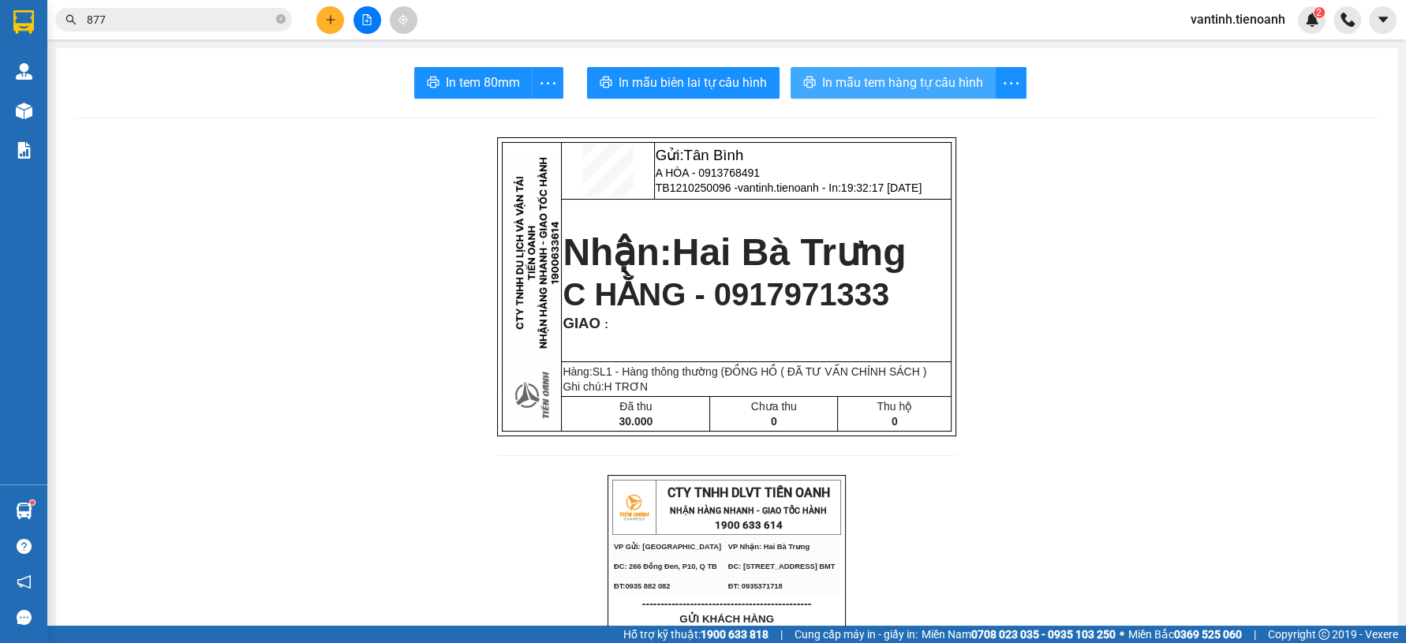
click at [868, 76] on span "In mẫu tem hàng tự cấu hình" at bounding box center [902, 83] width 161 height 20
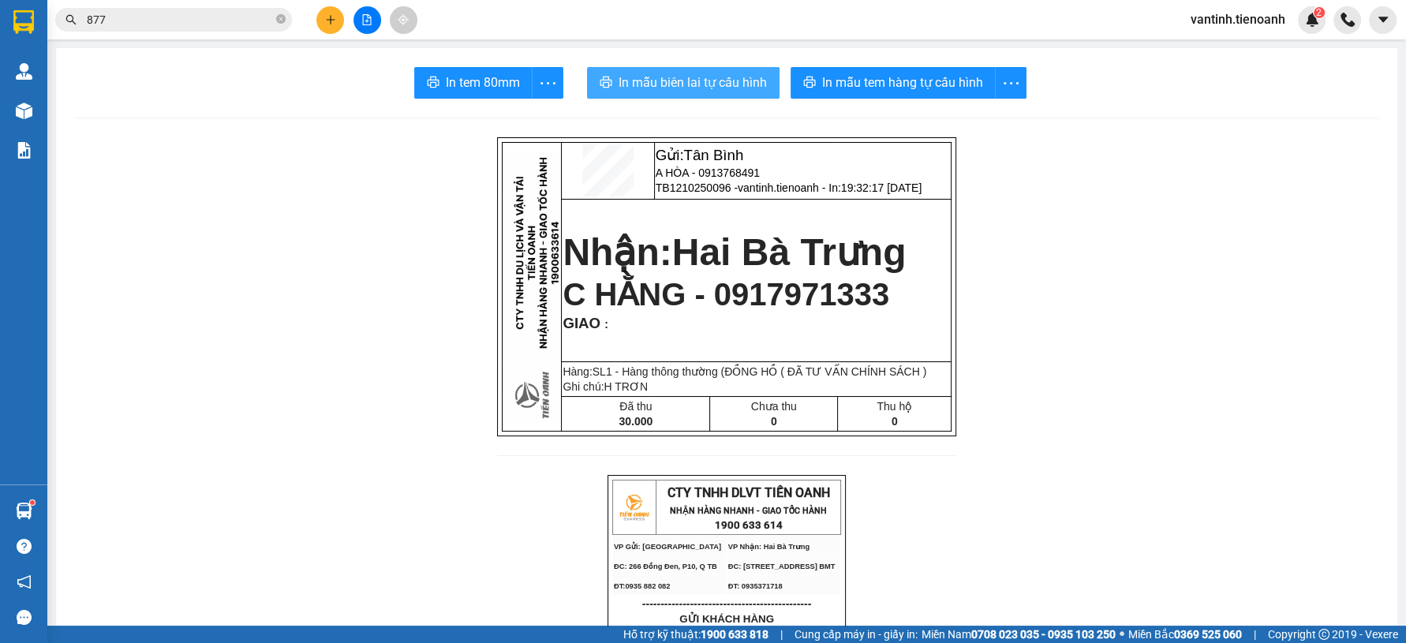
click at [624, 83] on span "In mẫu biên lai tự cấu hình" at bounding box center [693, 83] width 148 height 20
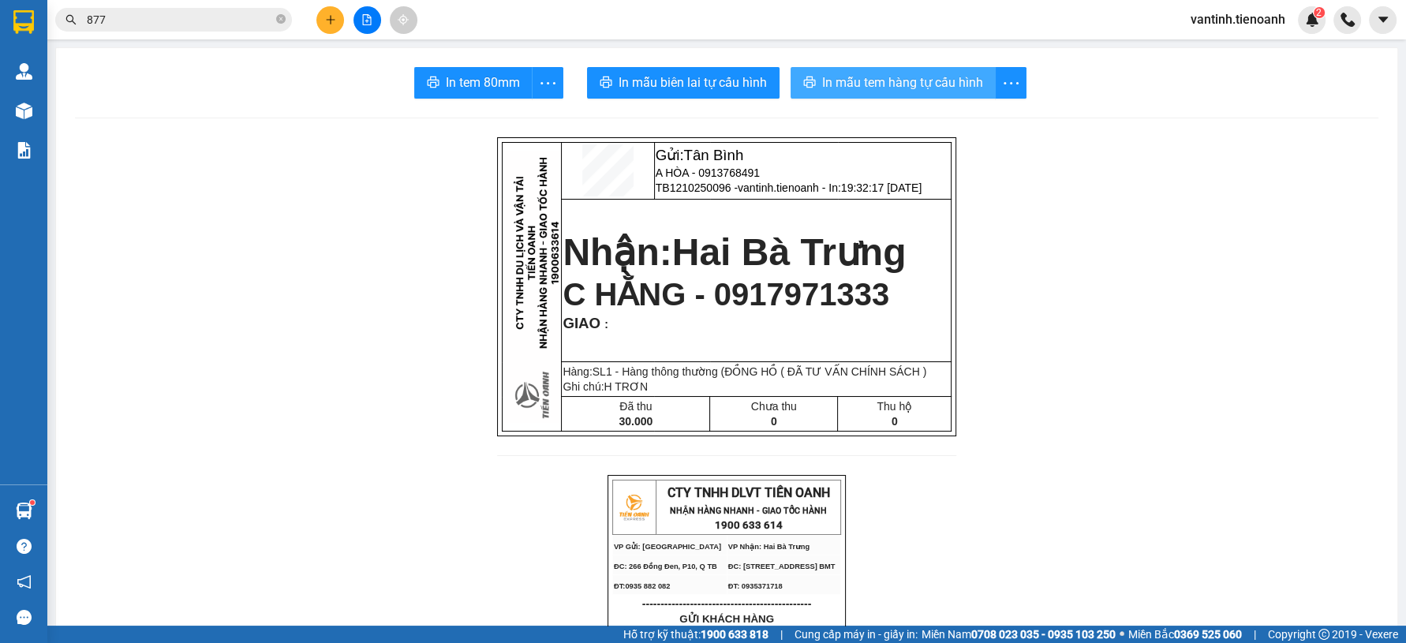
click at [927, 74] on span "In mẫu tem hàng tự cấu hình" at bounding box center [902, 83] width 161 height 20
click at [328, 24] on icon "plus" at bounding box center [330, 19] width 11 height 11
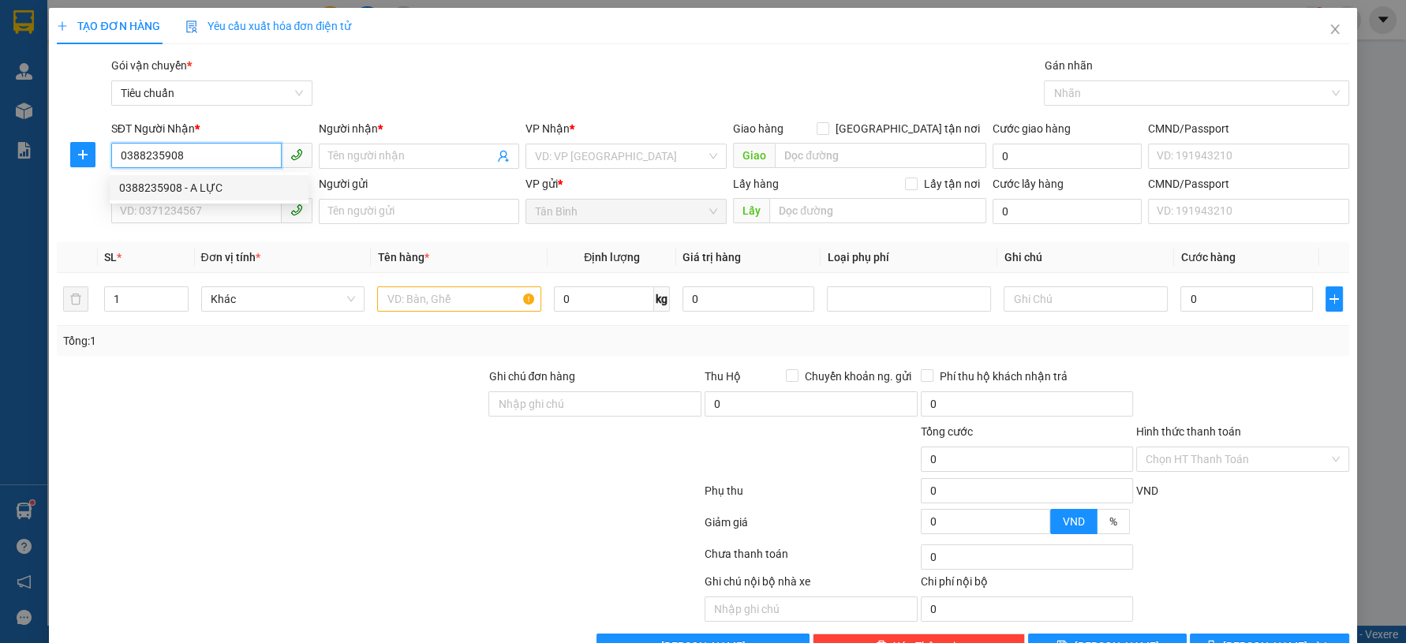
click at [199, 193] on div "0388235908 - A LỰC" at bounding box center [209, 187] width 180 height 17
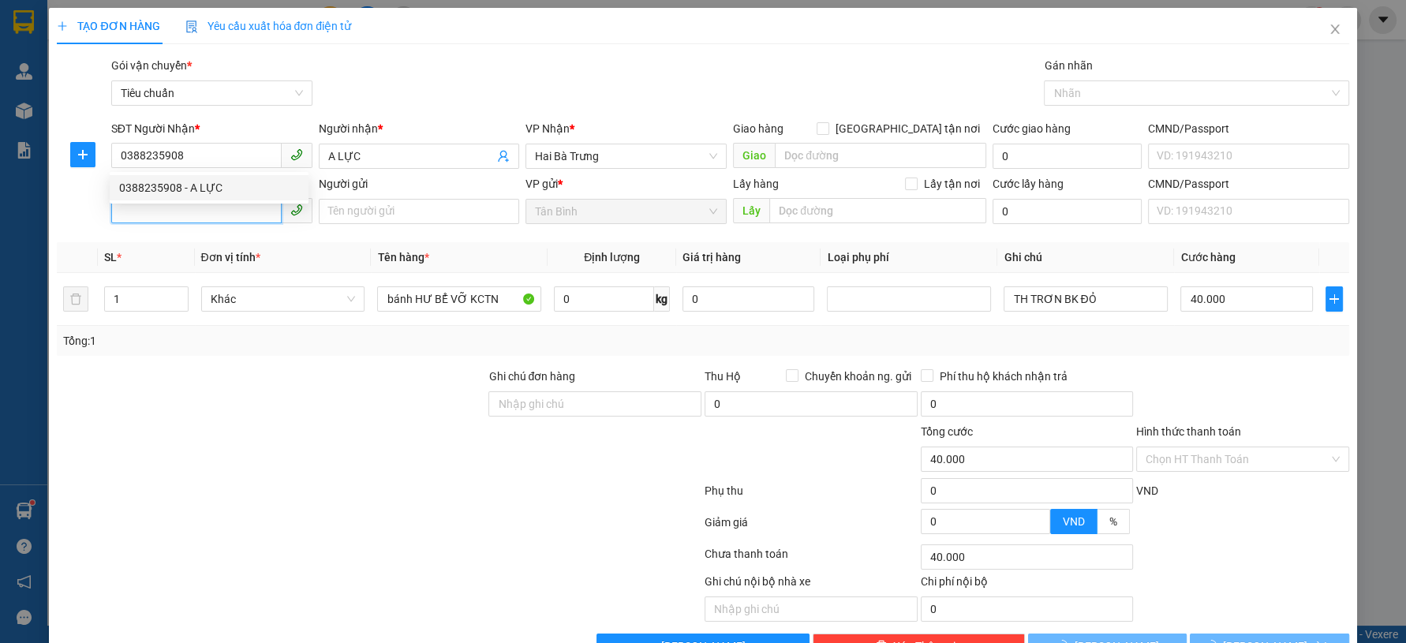
click at [202, 215] on input "SĐT Người Gửi" at bounding box center [196, 210] width 170 height 25
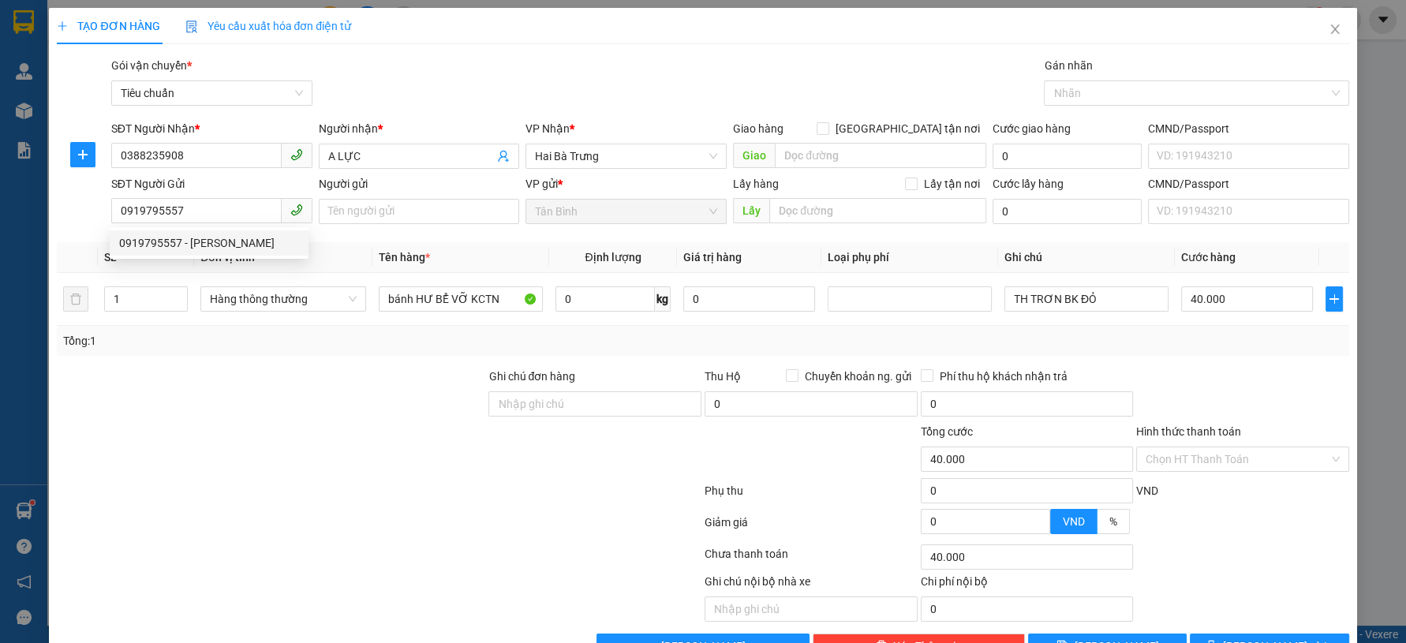
click at [229, 256] on div "0919795557 0919795557 - THẢO" at bounding box center [209, 243] width 199 height 32
click at [230, 245] on th "Đơn vị tính *" at bounding box center [283, 257] width 178 height 31
click at [230, 213] on input "0919795557" at bounding box center [196, 210] width 170 height 25
click at [245, 242] on div "0919795557 - THẢO" at bounding box center [209, 242] width 180 height 17
click at [443, 309] on input "bánh HƯ BỂ VỠ KCTN" at bounding box center [461, 298] width 164 height 25
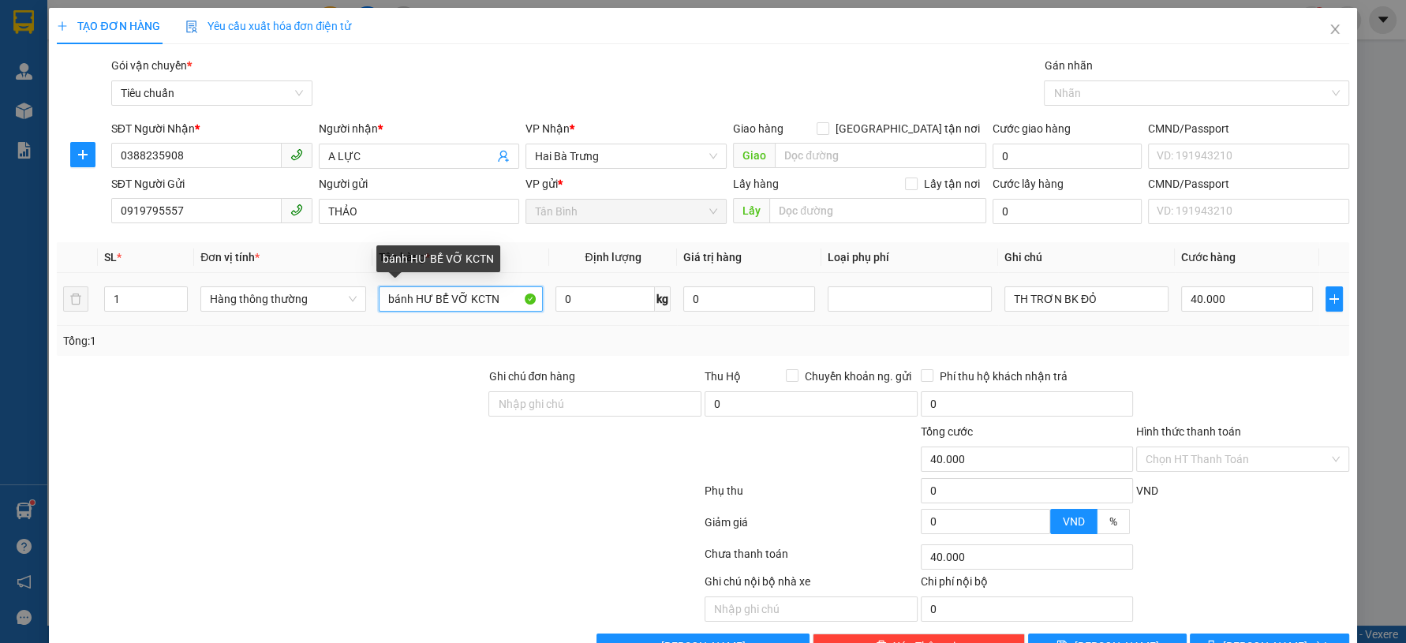
click at [443, 309] on input "bánh HƯ BỂ VỠ KCTN" at bounding box center [461, 298] width 164 height 25
click at [1050, 284] on div "TH TRƠN BK ĐỎ" at bounding box center [1087, 299] width 164 height 32
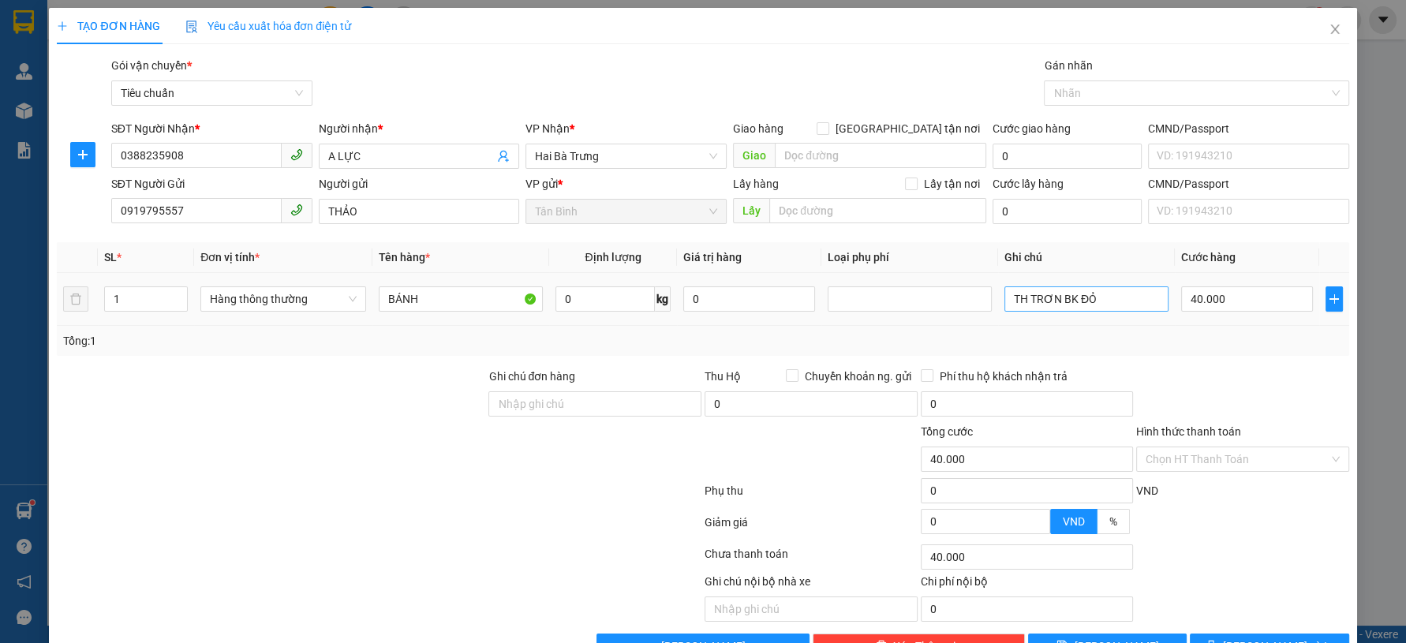
click at [1050, 298] on input "TH TRƠN BK ĐỎ" at bounding box center [1087, 298] width 164 height 25
click at [1050, 298] on input "TH TRƠNTXV BK ĐỎ" at bounding box center [1087, 298] width 164 height 25
click at [1192, 514] on div at bounding box center [1243, 528] width 216 height 28
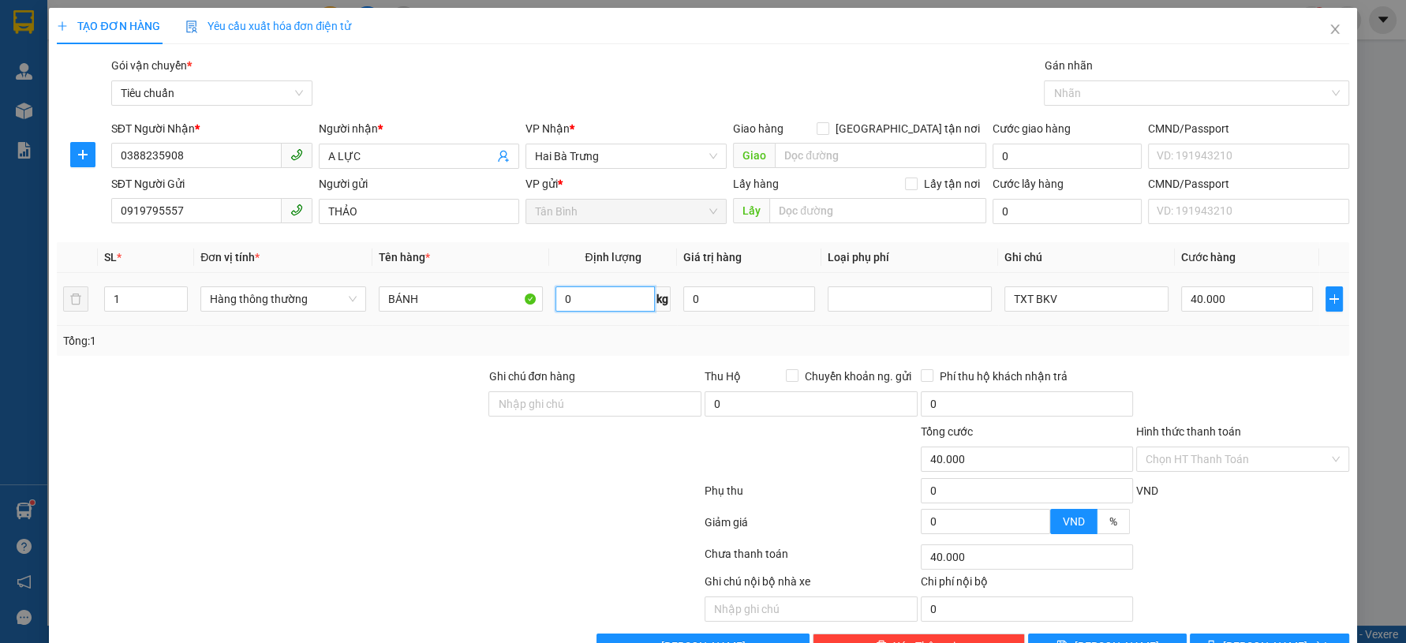
click at [590, 286] on input "0" at bounding box center [606, 298] width 100 height 25
click at [1232, 317] on div "Transit Pickup Surcharge Ids Transit Deliver Surcharge Ids Transit Deliver Surc…" at bounding box center [703, 358] width 1292 height 602
click at [1235, 286] on input "30.000" at bounding box center [1247, 298] width 132 height 25
click at [1248, 638] on span "Lưu và In" at bounding box center [1278, 646] width 110 height 17
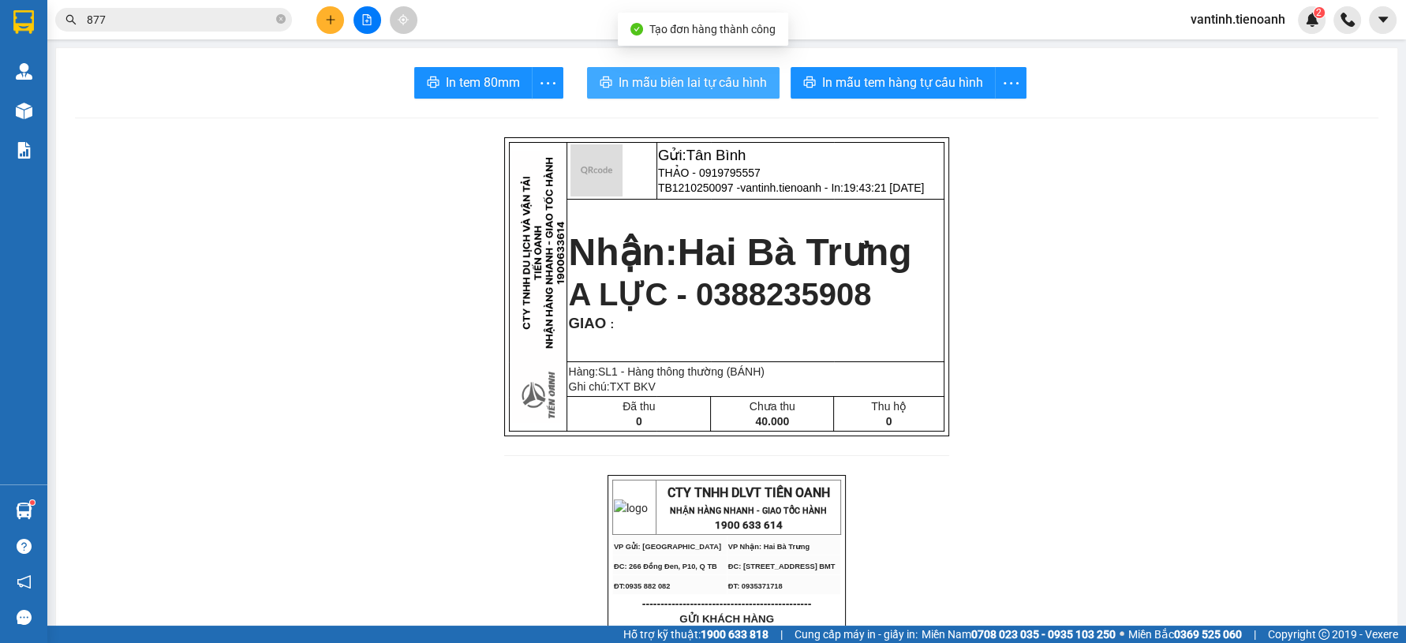
drag, startPoint x: 719, startPoint y: 61, endPoint x: 723, endPoint y: 87, distance: 26.3
click at [723, 87] on span "In mẫu biên lai tự cấu hình" at bounding box center [693, 83] width 148 height 20
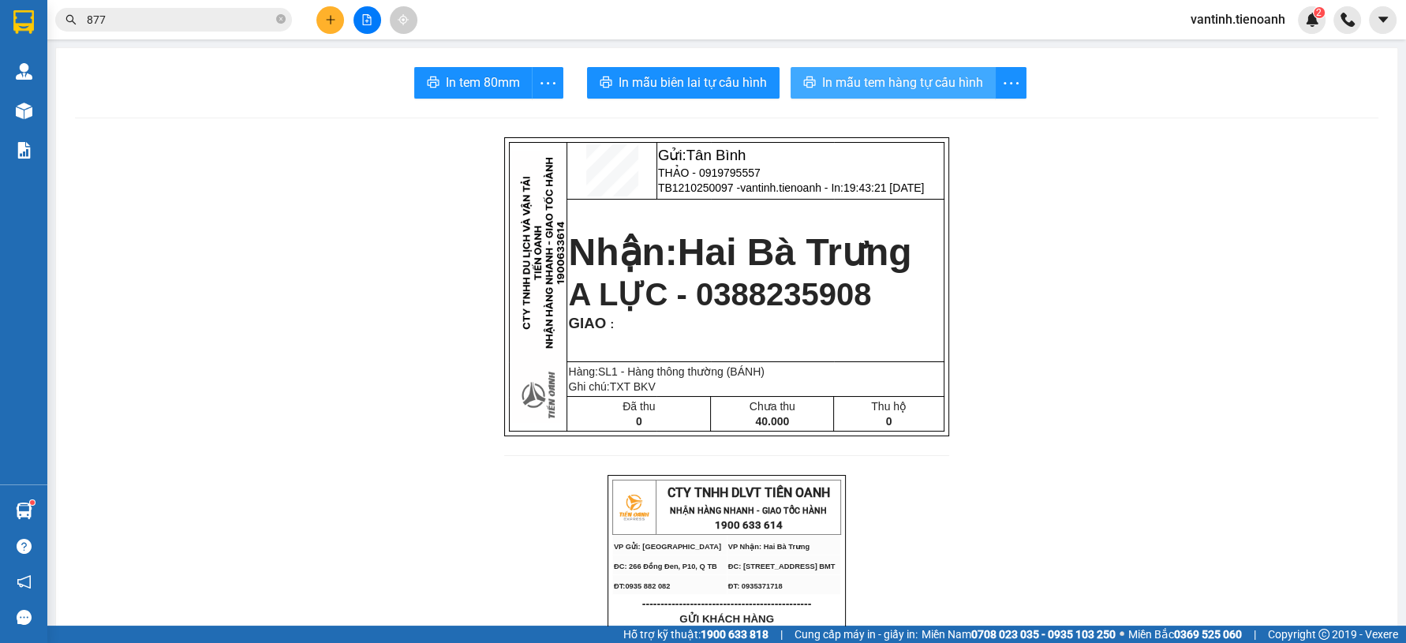
click at [890, 81] on span "In mẫu tem hàng tự cấu hình" at bounding box center [902, 83] width 161 height 20
click at [318, 17] on button at bounding box center [330, 20] width 28 height 28
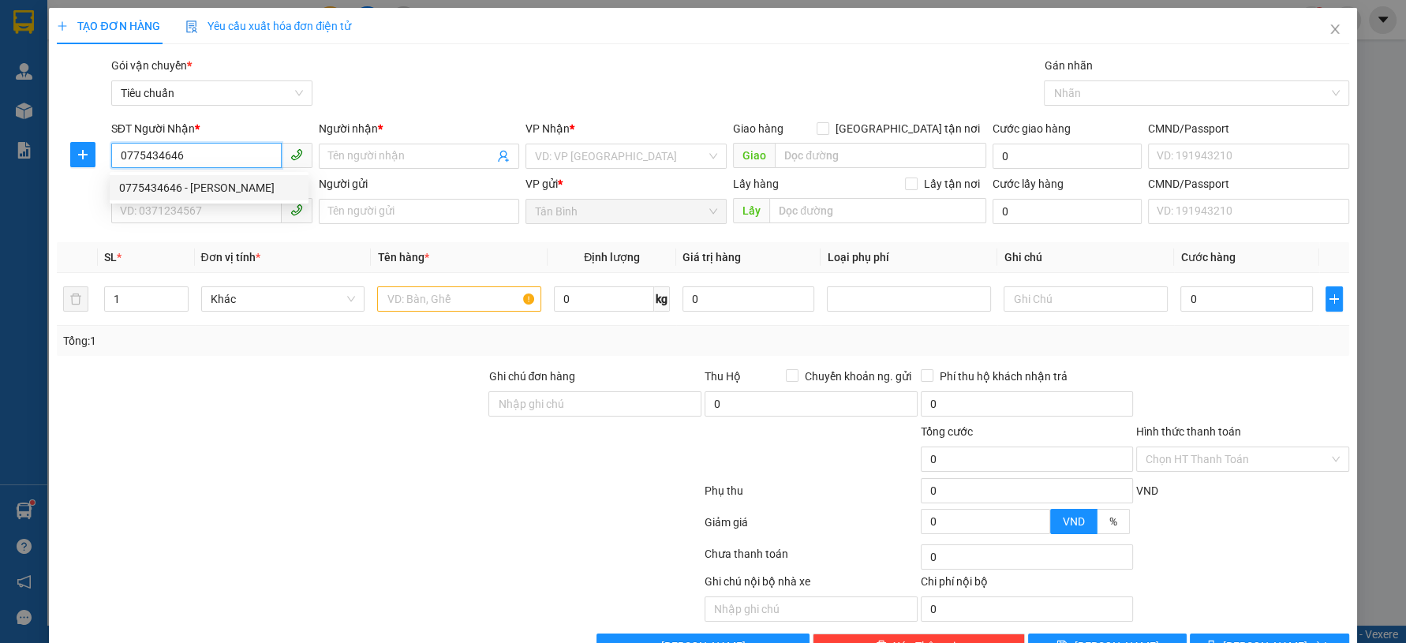
click at [189, 189] on div "0775434646 - C Ngọc" at bounding box center [209, 187] width 180 height 17
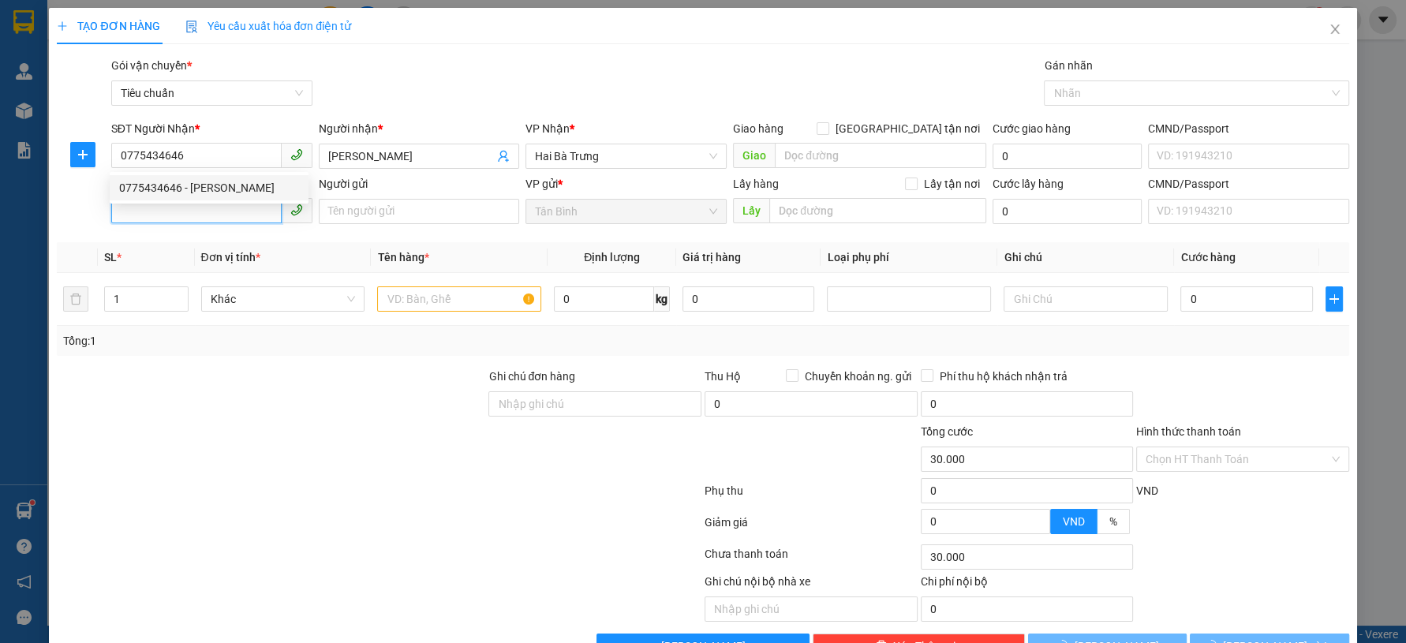
click at [200, 212] on input "SĐT Người Gửi" at bounding box center [196, 210] width 170 height 25
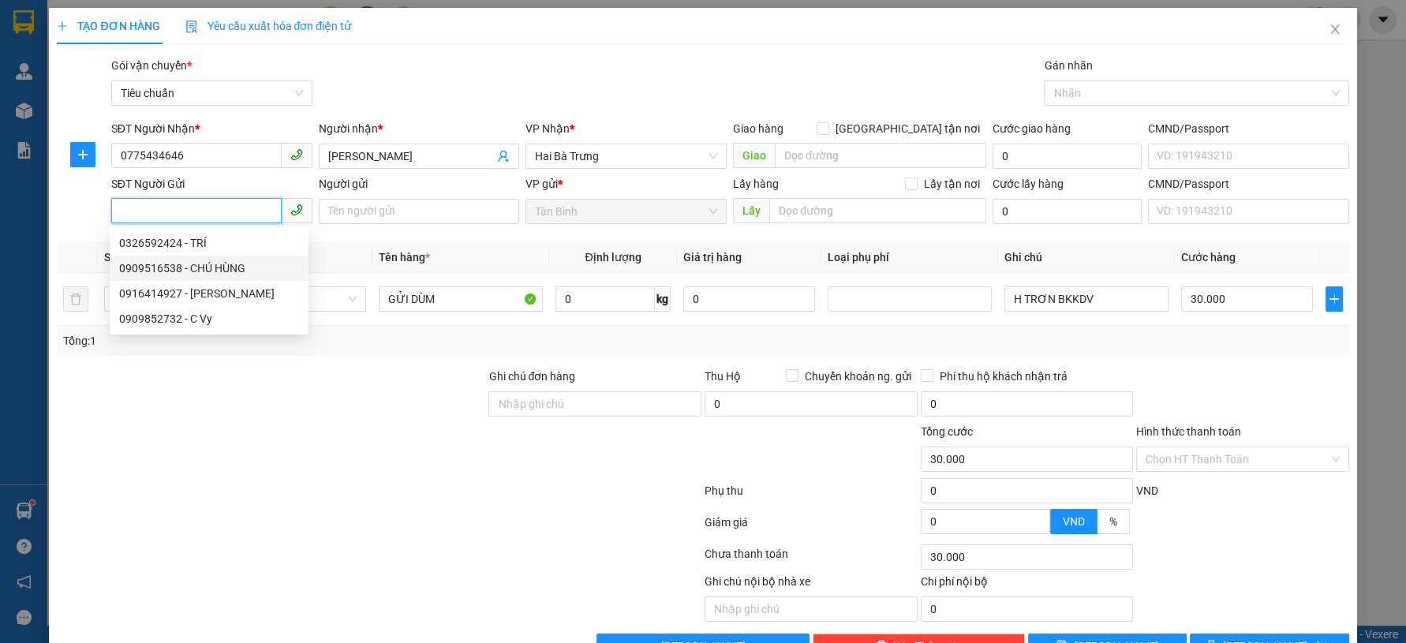
click at [215, 269] on div "0909516538 - CHÚ HÙNG" at bounding box center [209, 268] width 180 height 17
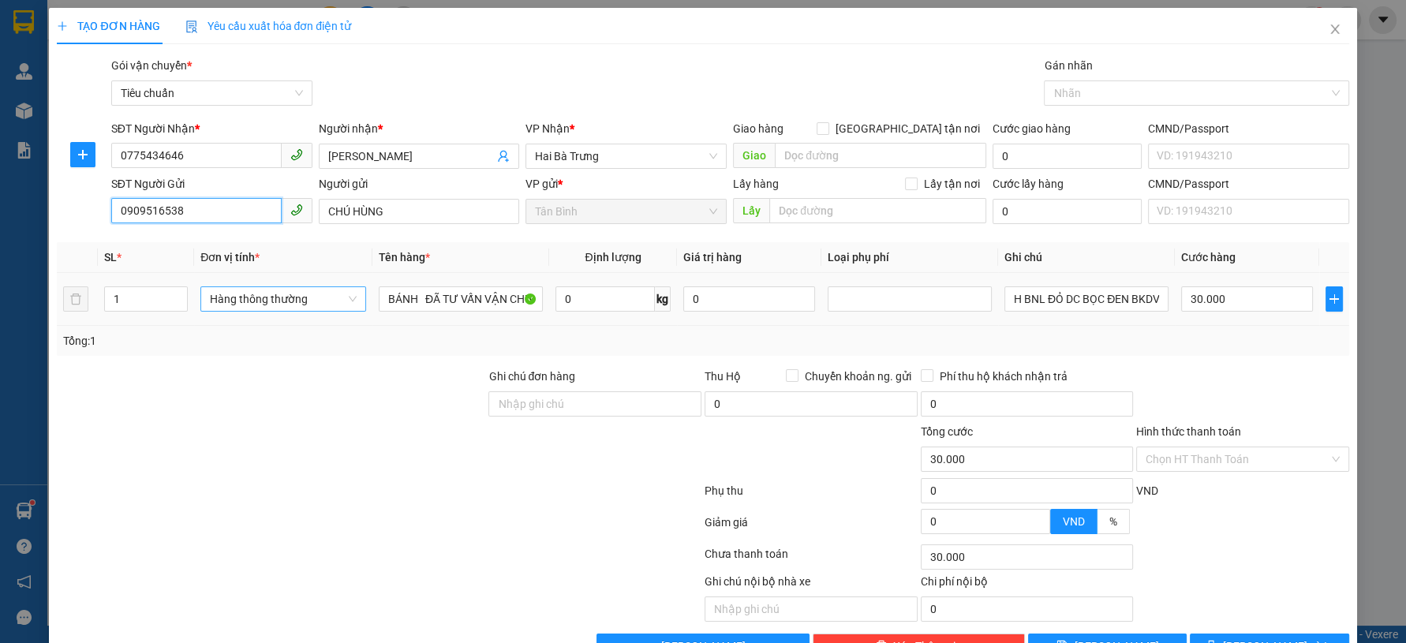
click at [267, 304] on span "Hàng thông thường" at bounding box center [283, 299] width 147 height 24
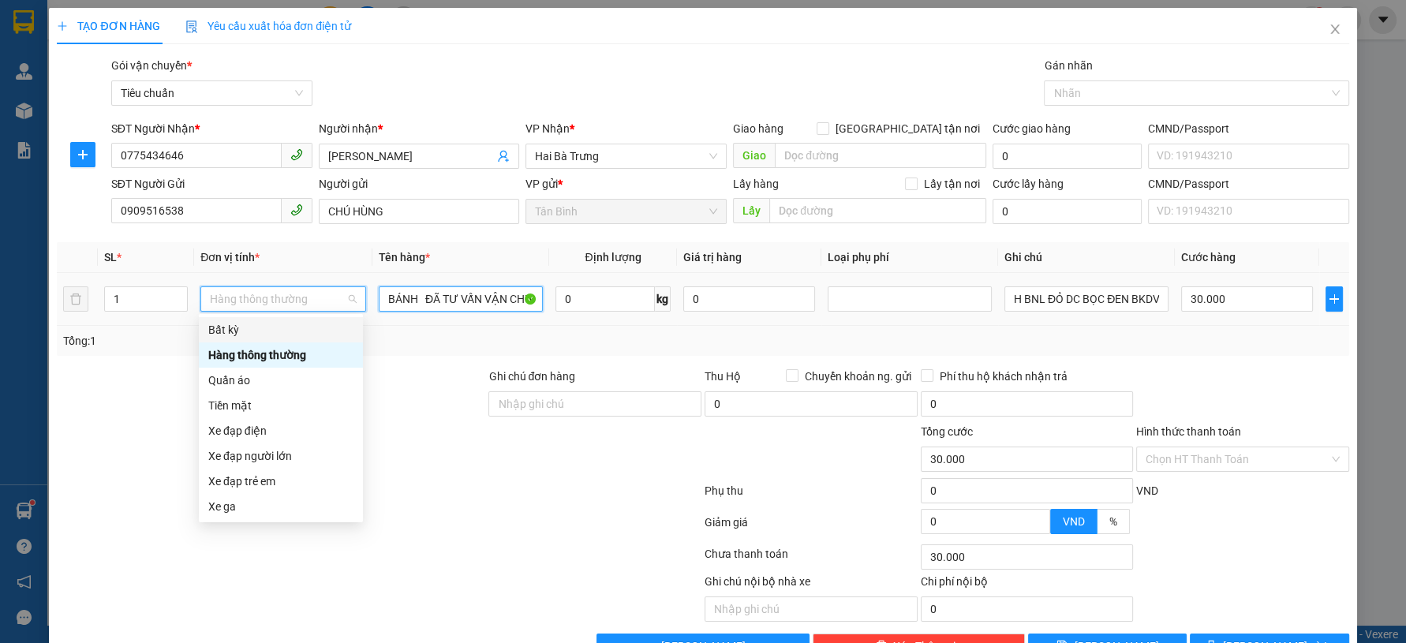
click at [438, 297] on input "BÁNH ĐÃ TƯ VẤN VẬN CHUYỂN" at bounding box center [461, 298] width 164 height 25
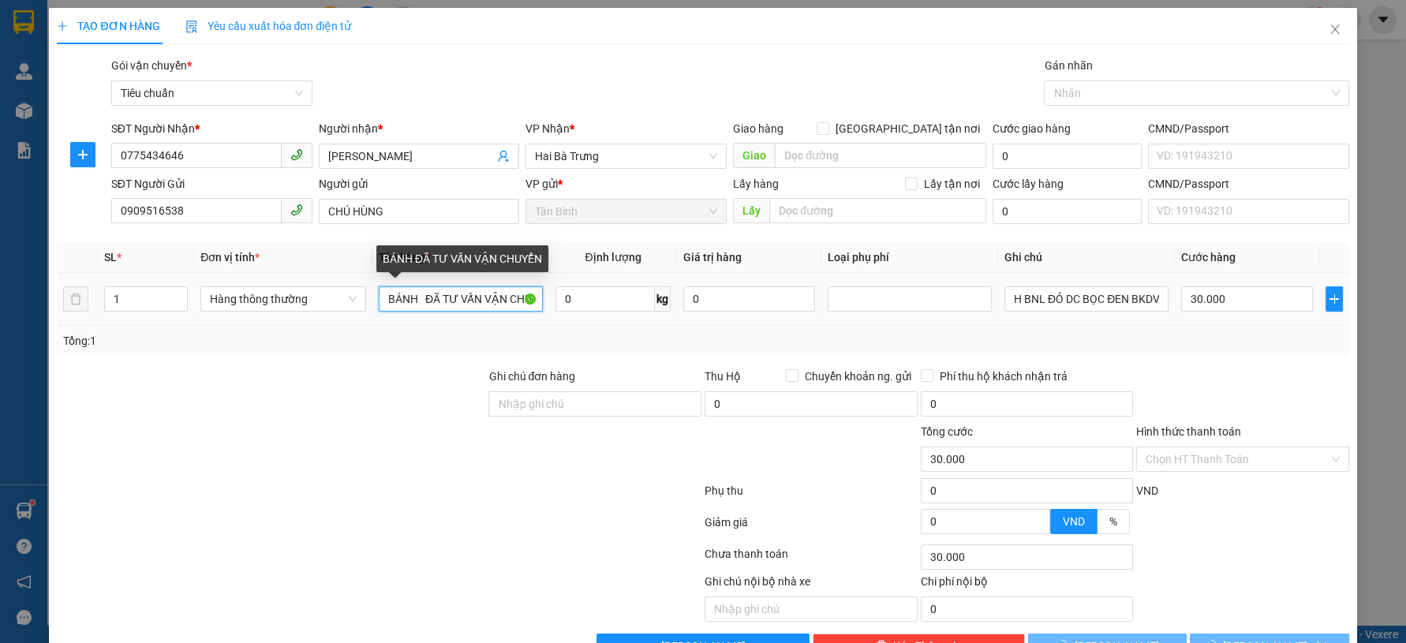
click at [438, 297] on input "BÁNH ĐÃ TƯ VẤN VẬN CHUYỂN" at bounding box center [461, 298] width 164 height 25
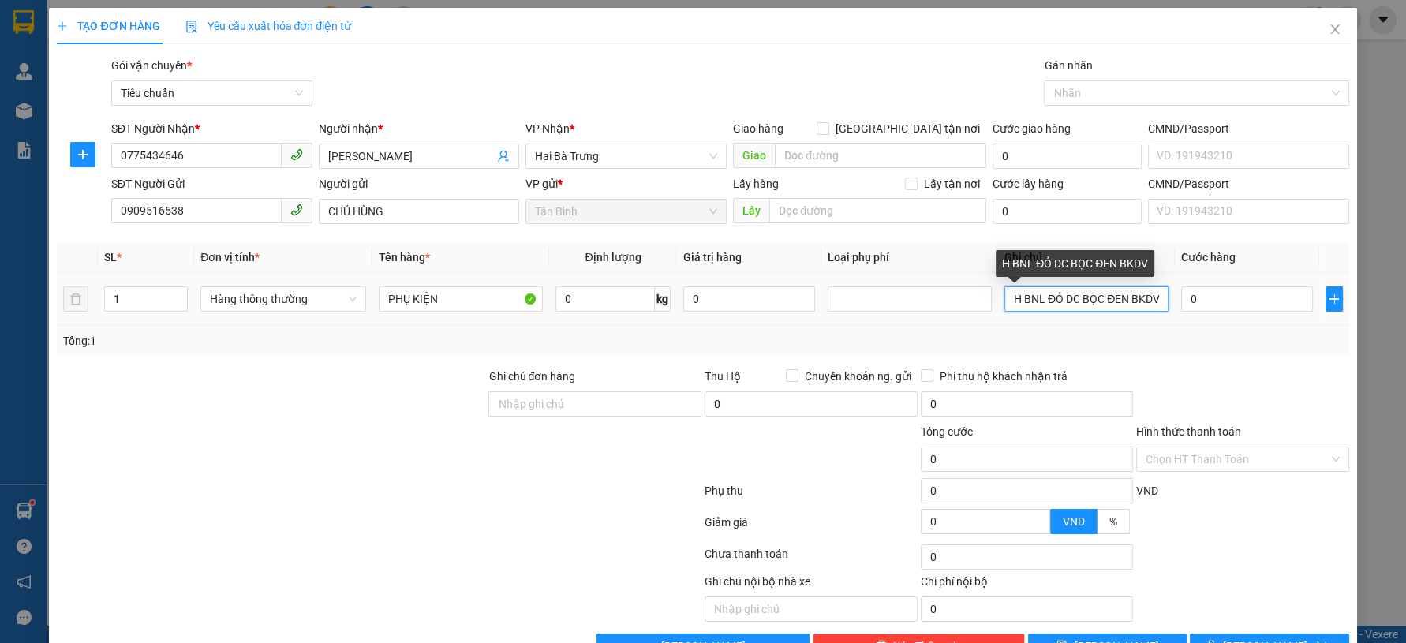
click at [1059, 302] on input "H BNL ĐỎ DC BỌC ĐEN BKDV" at bounding box center [1087, 298] width 164 height 25
click at [1059, 303] on input "H BNL ĐỎ DC BỌC ĐEN BKDV" at bounding box center [1087, 298] width 164 height 25
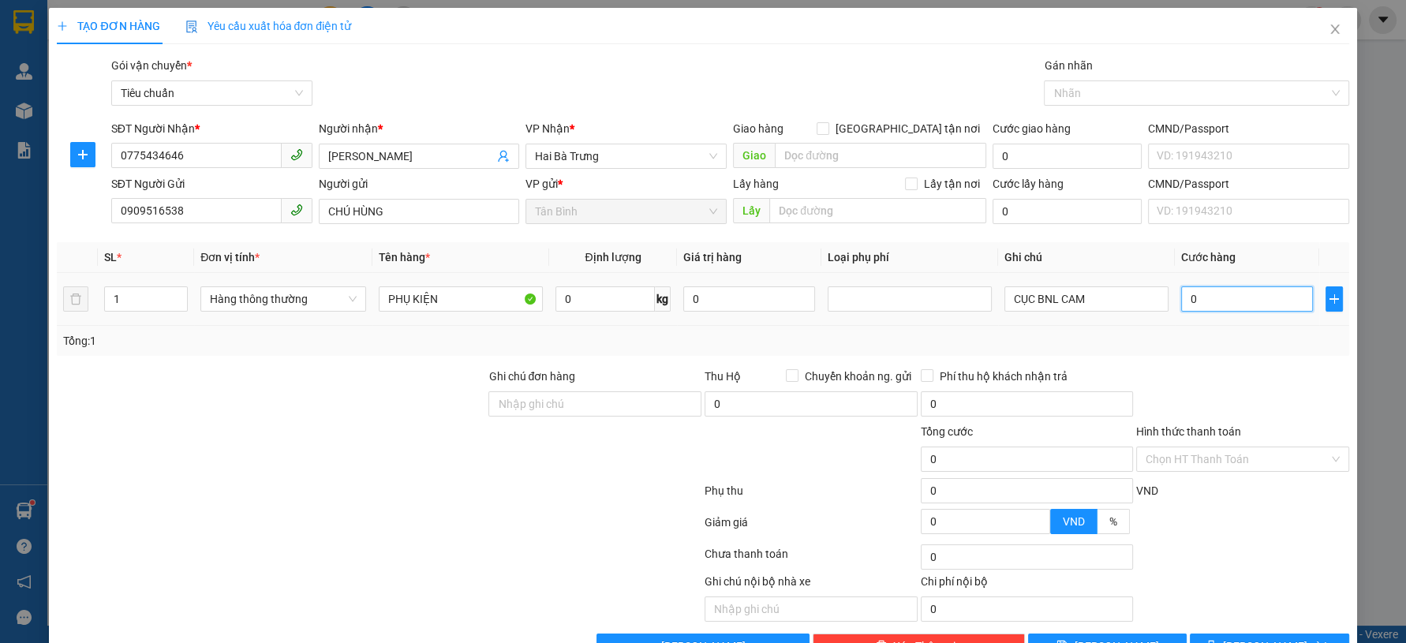
click at [1230, 304] on input "0" at bounding box center [1247, 298] width 132 height 25
drag, startPoint x: 1191, startPoint y: 574, endPoint x: 1200, endPoint y: 591, distance: 19.8
click at [1192, 574] on div "Ghi chú nội bộ nhà xe Chi phí nội bộ 0" at bounding box center [702, 597] width 1295 height 49
drag, startPoint x: 1200, startPoint y: 593, endPoint x: 1202, endPoint y: 582, distance: 11.2
click at [1202, 634] on button "Lưu và In" at bounding box center [1269, 646] width 159 height 25
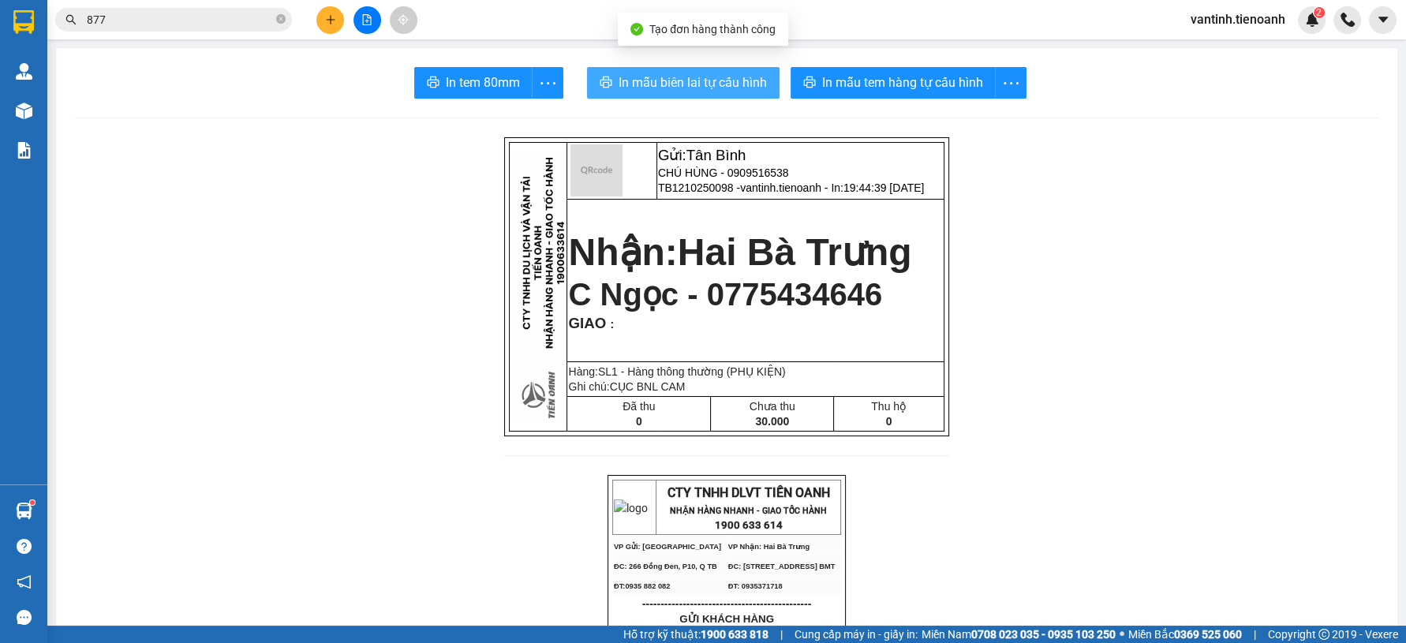
click at [673, 81] on span "In mẫu biên lai tự cấu hình" at bounding box center [693, 83] width 148 height 20
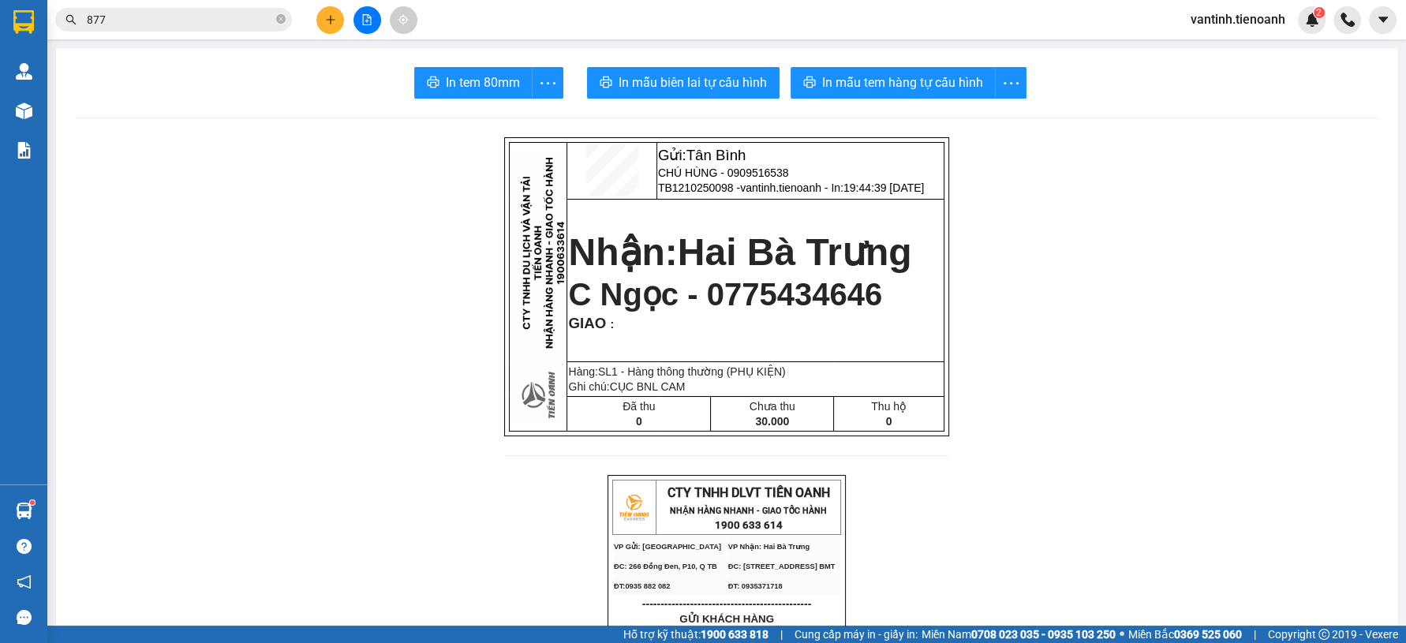
click at [903, 81] on span "In mẫu tem hàng tự cấu hình" at bounding box center [902, 83] width 161 height 20
click at [160, 13] on input "877" at bounding box center [180, 19] width 186 height 17
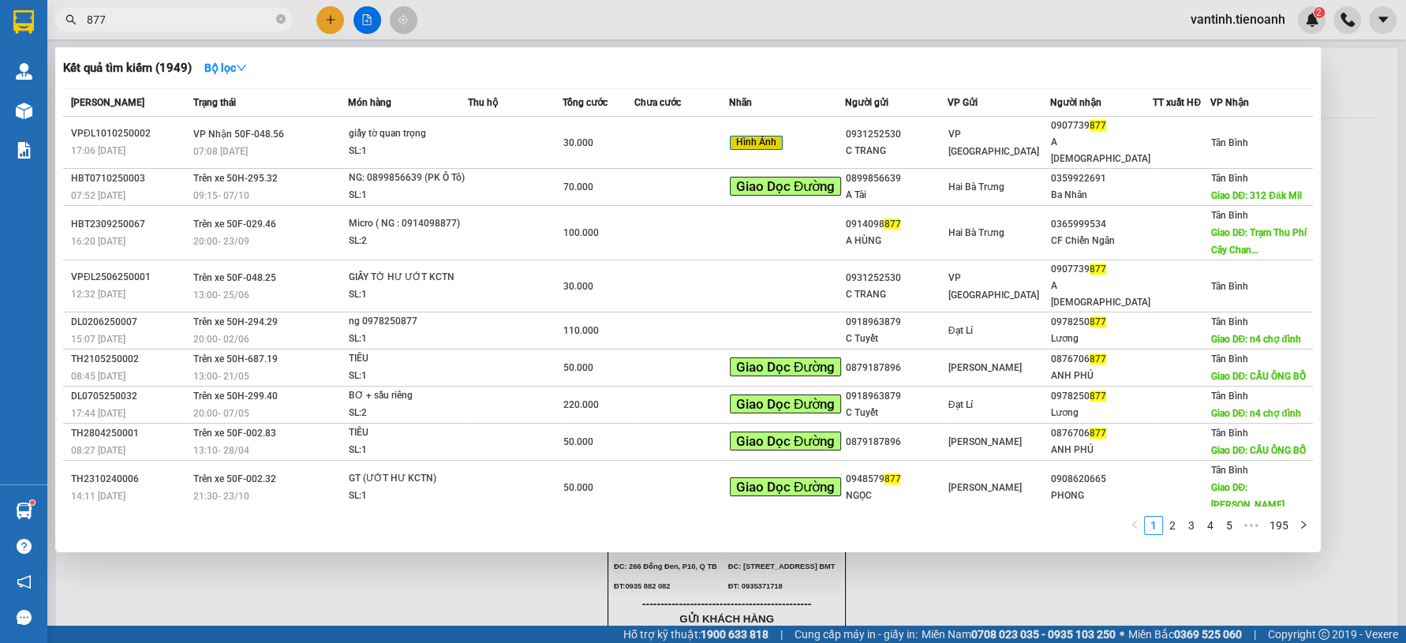
click at [159, 14] on input "877" at bounding box center [180, 19] width 186 height 17
click at [331, 26] on div at bounding box center [703, 321] width 1406 height 643
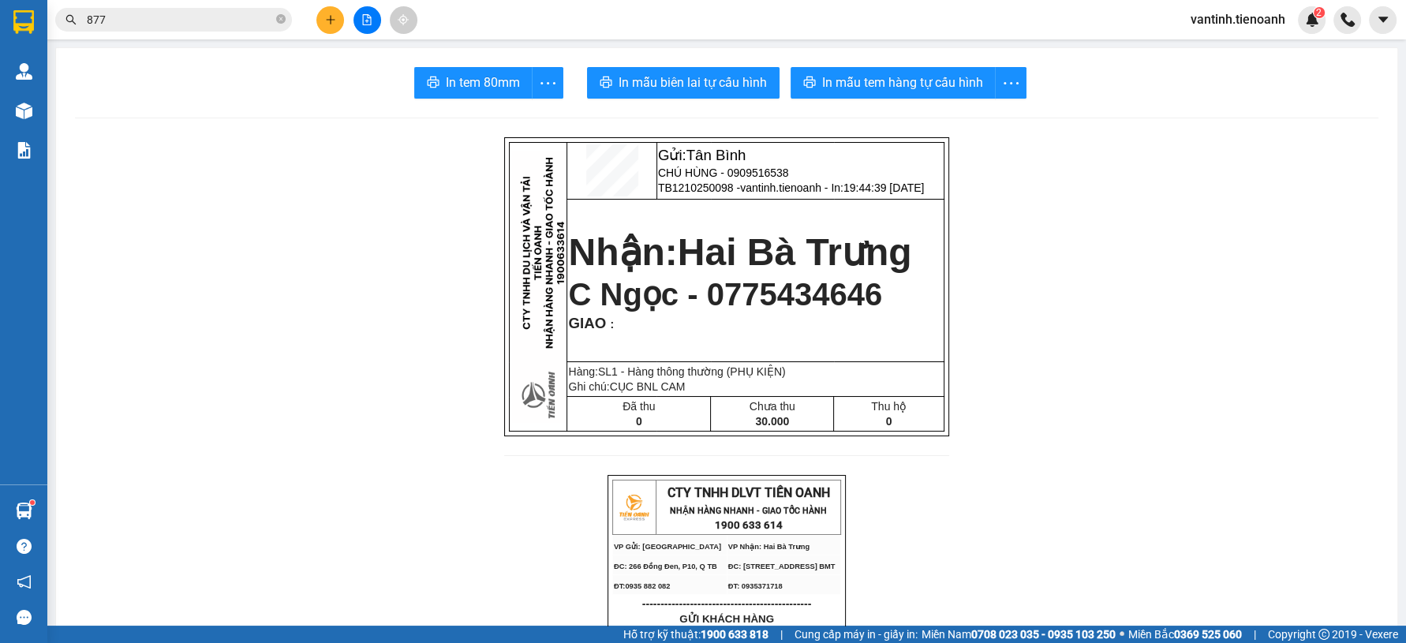
click at [331, 26] on button at bounding box center [330, 20] width 28 height 28
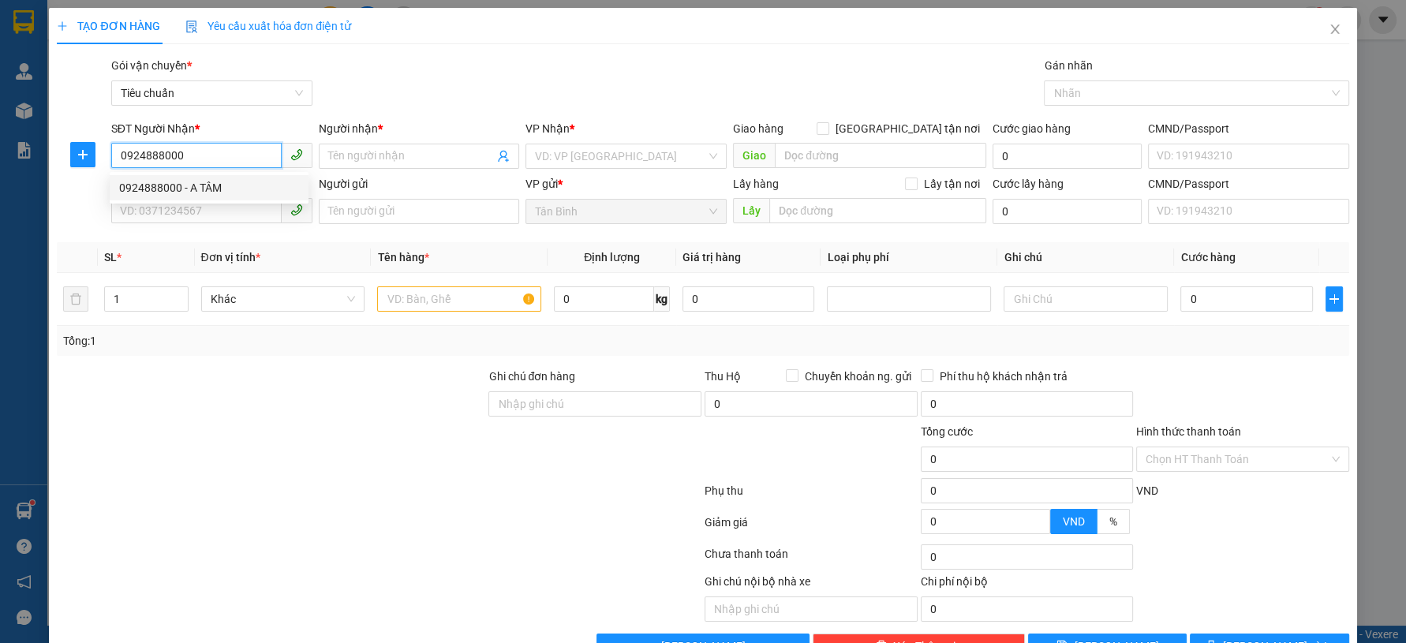
click at [215, 158] on input "0924888000" at bounding box center [196, 155] width 170 height 25
click at [216, 193] on div "0924888000 - A TÂM" at bounding box center [209, 187] width 180 height 17
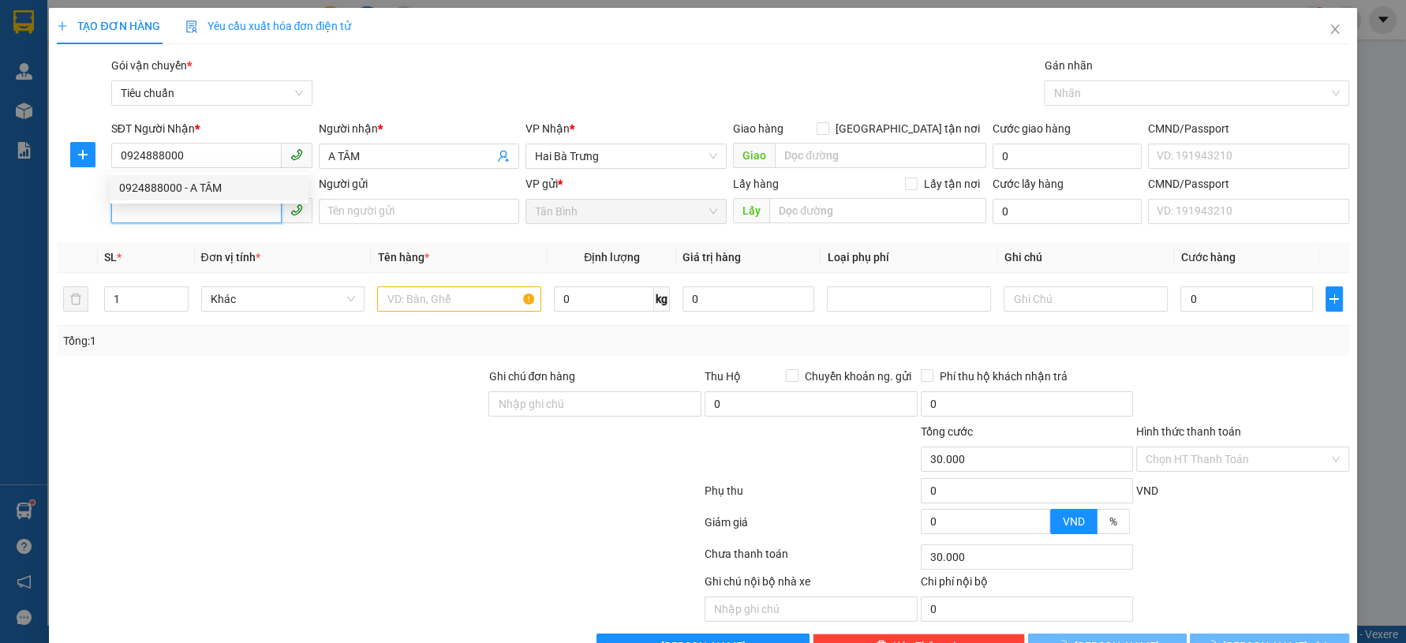
click at [215, 215] on input "SĐT Người Gửi" at bounding box center [196, 210] width 170 height 25
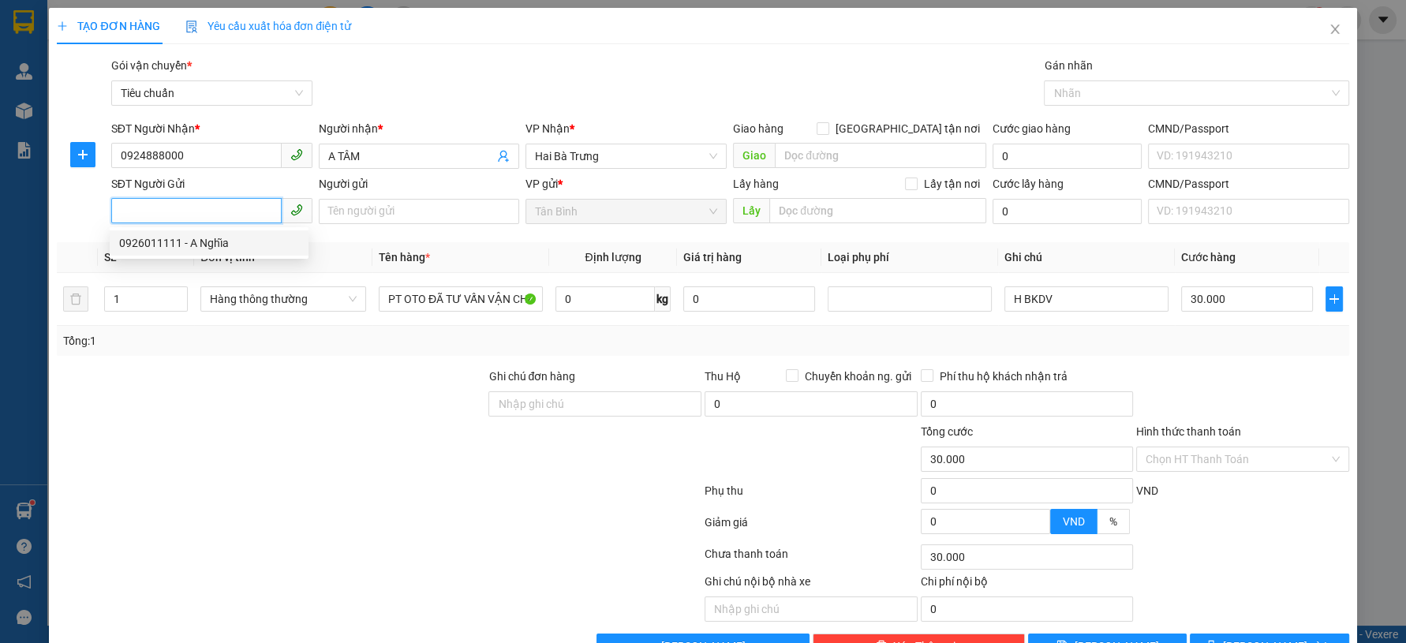
click at [223, 249] on div "0926011111 - A Nghĩa" at bounding box center [209, 242] width 180 height 17
click at [226, 404] on div at bounding box center [271, 395] width 432 height 55
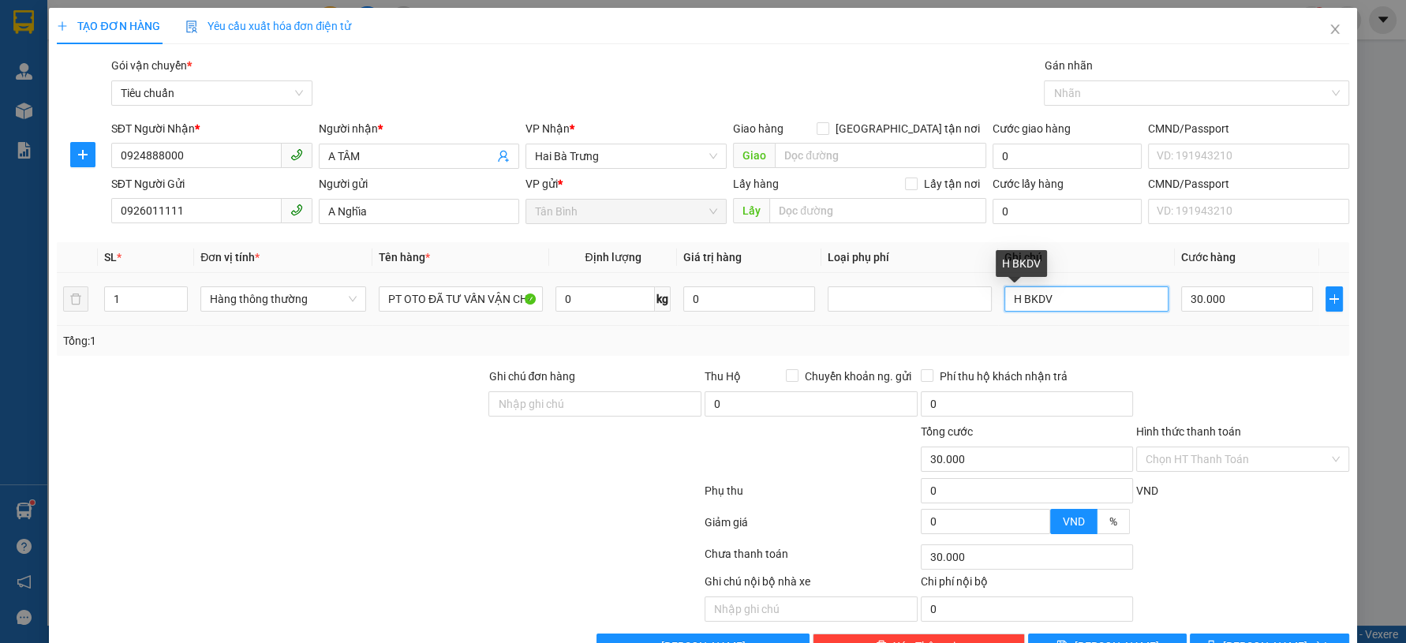
drag, startPoint x: 1095, startPoint y: 303, endPoint x: 896, endPoint y: 320, distance: 199.5
click at [896, 320] on tr "1 Hàng thông thường PT OTO ĐÃ TƯ VẤN VẬN CHUYỂN 0 kg 0 H BKDV 30.000" at bounding box center [703, 299] width 1292 height 53
drag, startPoint x: 1174, startPoint y: 357, endPoint x: 1214, endPoint y: 327, distance: 49.6
click at [1176, 356] on div "Transit Pickup Surcharge Ids Transit Deliver Surcharge Ids Transit Deliver Surc…" at bounding box center [703, 358] width 1292 height 602
click at [1217, 640] on icon "printer" at bounding box center [1211, 645] width 11 height 11
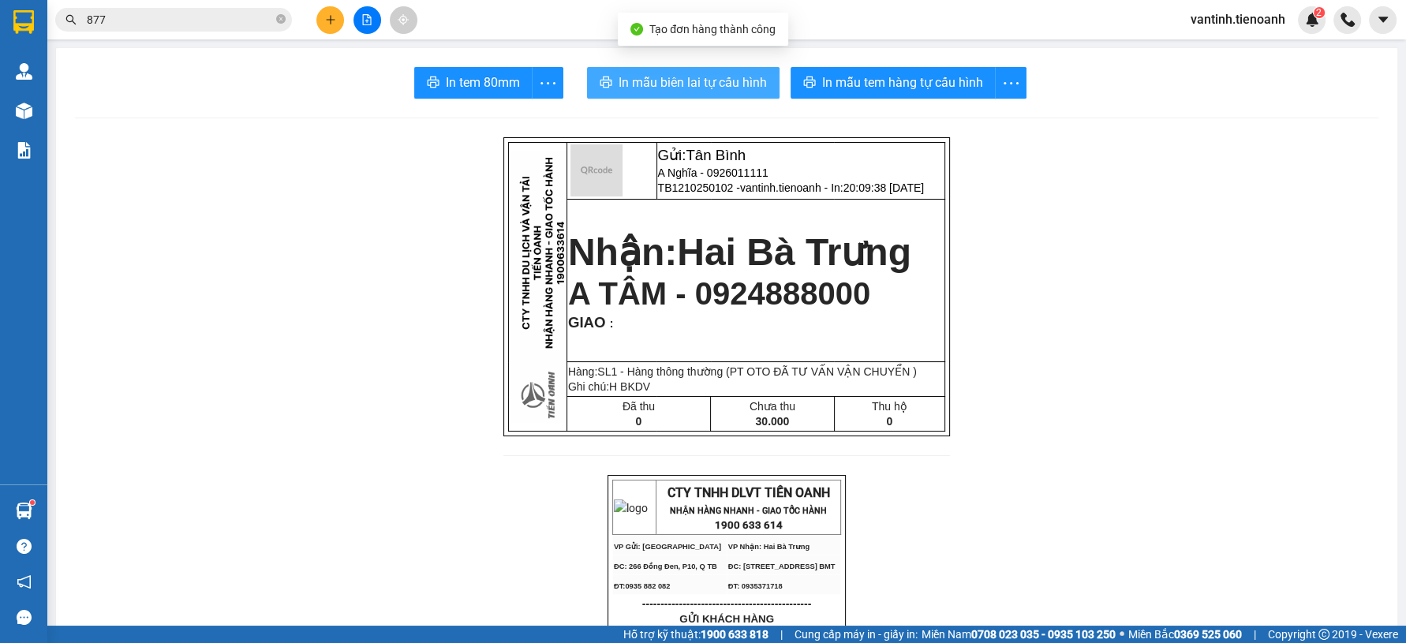
click at [705, 83] on span "In mẫu biên lai tự cấu hình" at bounding box center [693, 83] width 148 height 20
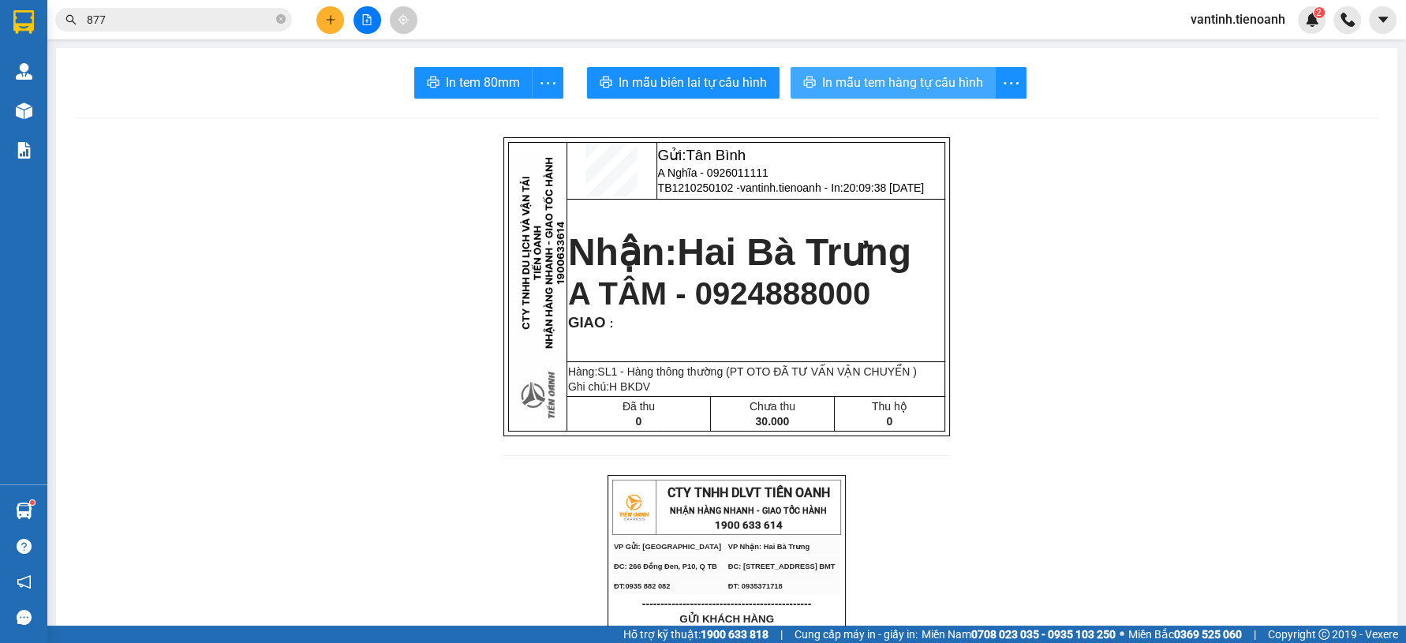
click at [889, 82] on span "In mẫu tem hàng tự cấu hình" at bounding box center [902, 83] width 161 height 20
click at [253, 21] on input "877" at bounding box center [180, 19] width 186 height 17
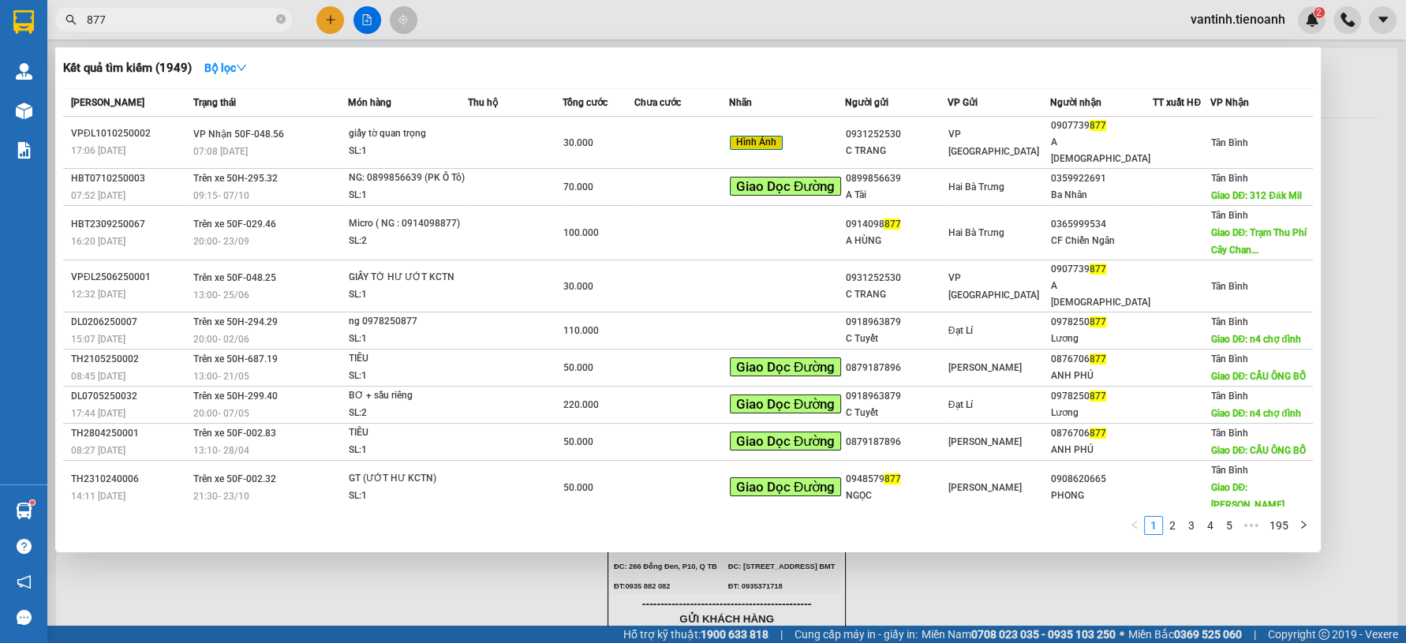
click at [253, 21] on input "877" at bounding box center [180, 19] width 186 height 17
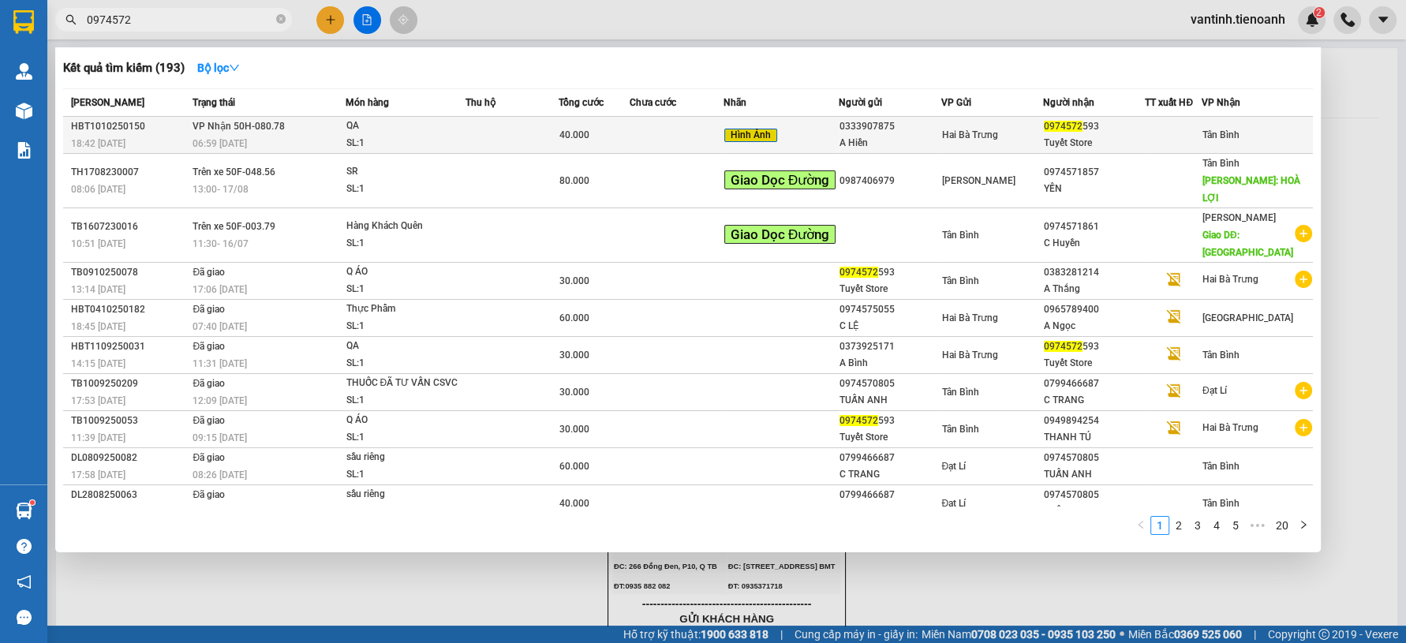
click at [500, 134] on td at bounding box center [513, 135] width 94 height 37
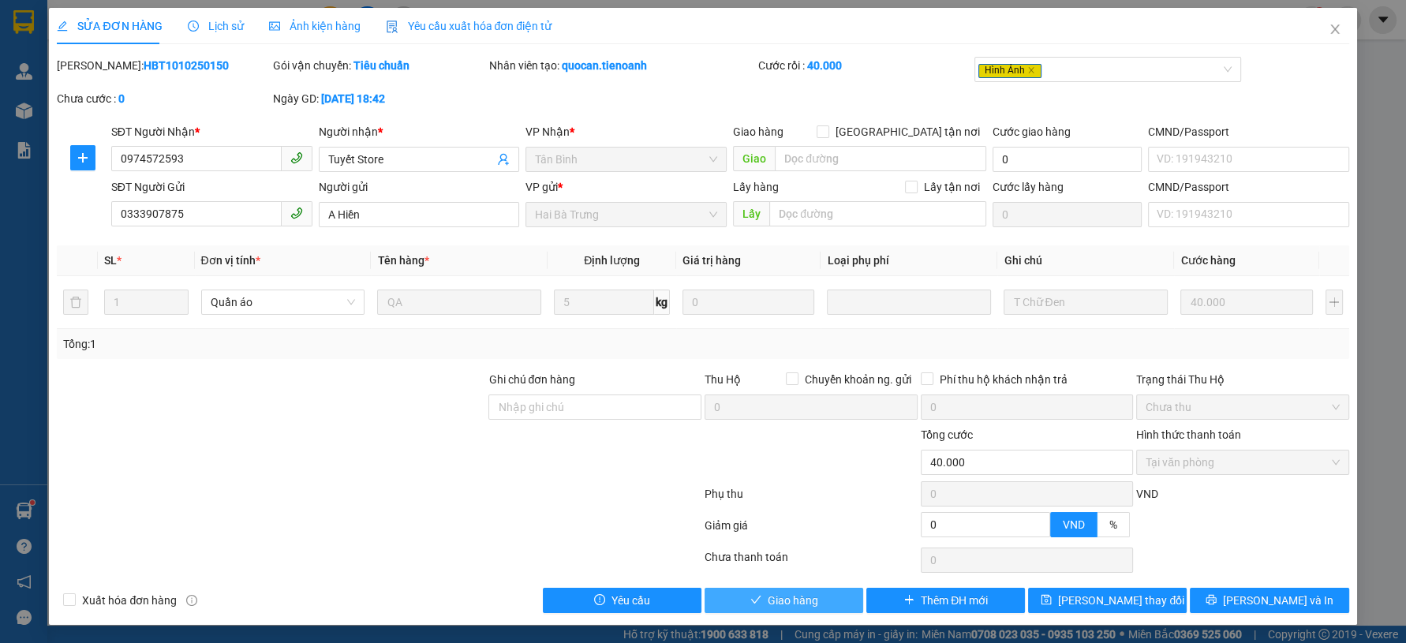
click at [730, 612] on button "Giao hàng" at bounding box center [784, 600] width 159 height 25
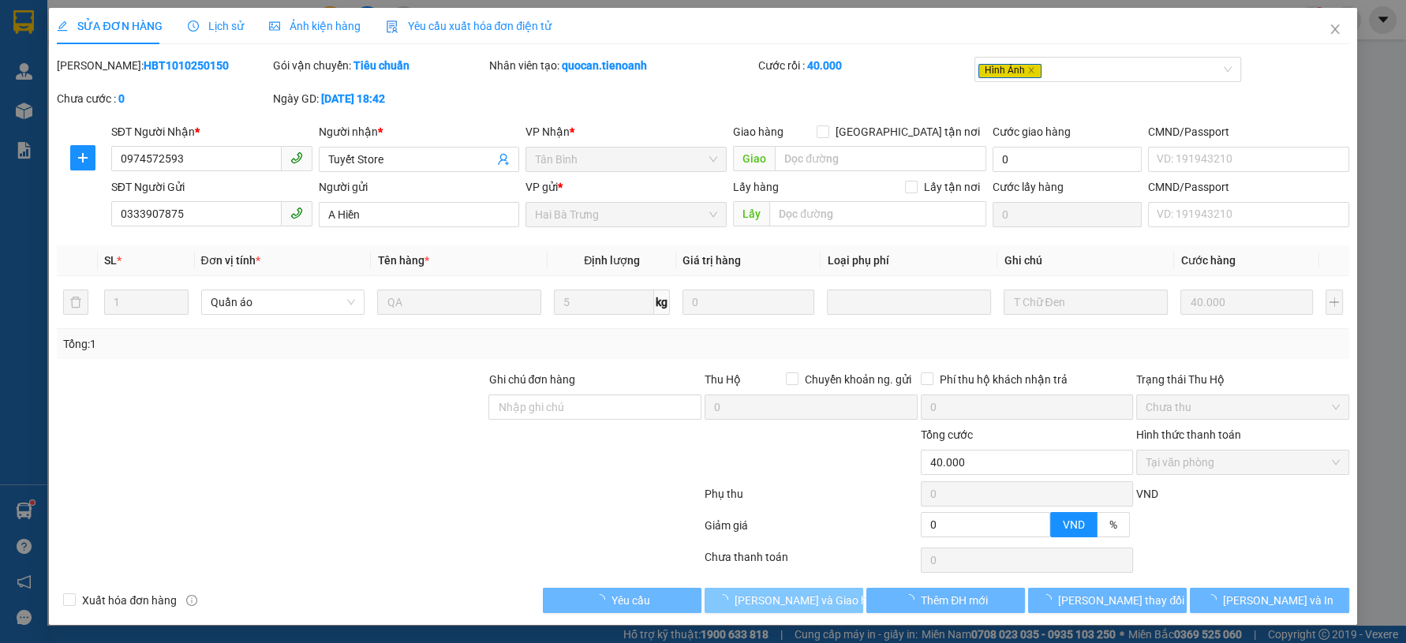
click at [730, 612] on button "Lưu và Giao hàng" at bounding box center [784, 600] width 159 height 25
click at [635, 553] on div at bounding box center [379, 560] width 648 height 32
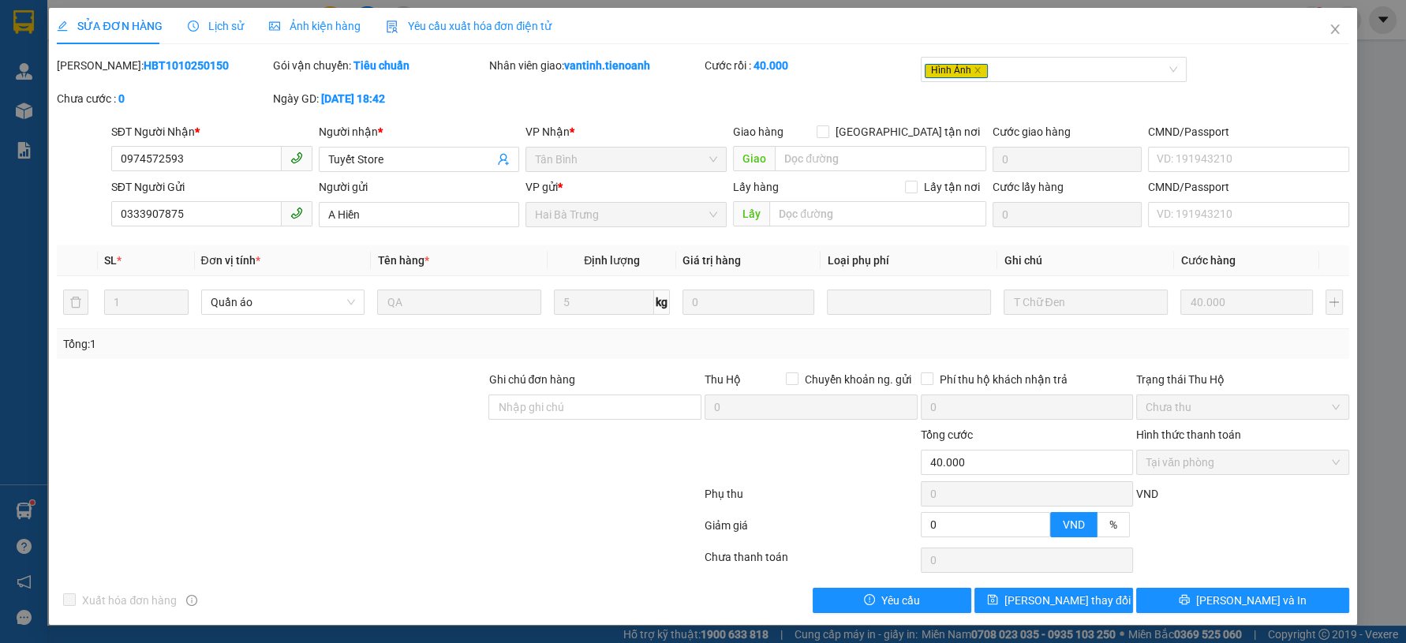
click at [627, 517] on div at bounding box center [379, 529] width 648 height 32
click at [615, 488] on div at bounding box center [379, 497] width 648 height 32
drag, startPoint x: 404, startPoint y: 411, endPoint x: 1334, endPoint y: 36, distance: 1003.3
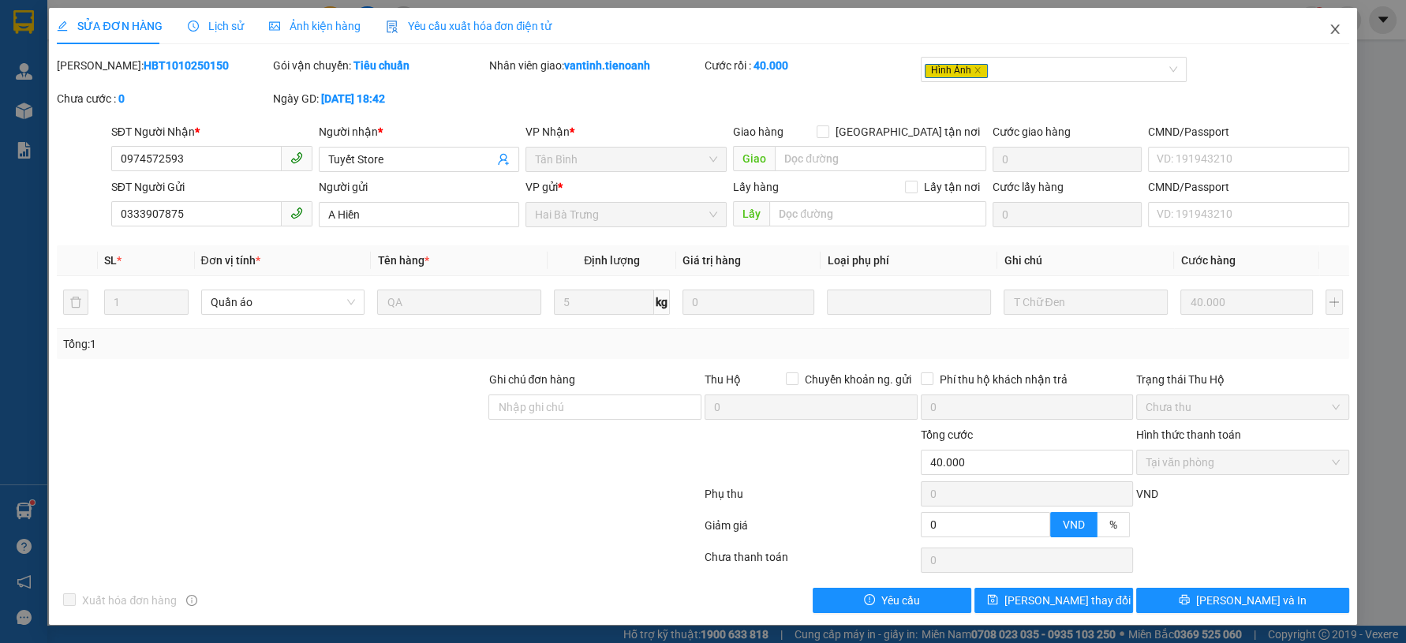
click at [1334, 36] on icon "close" at bounding box center [1335, 29] width 13 height 13
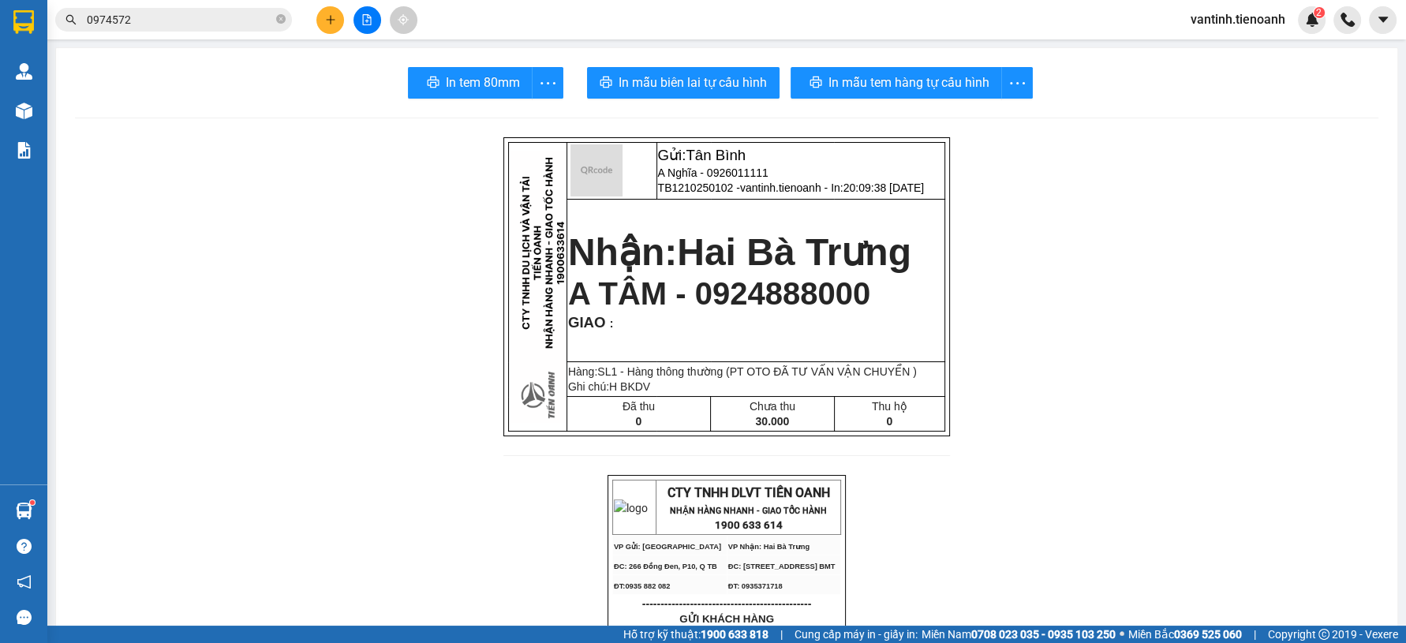
click at [325, 21] on icon "plus" at bounding box center [330, 19] width 11 height 11
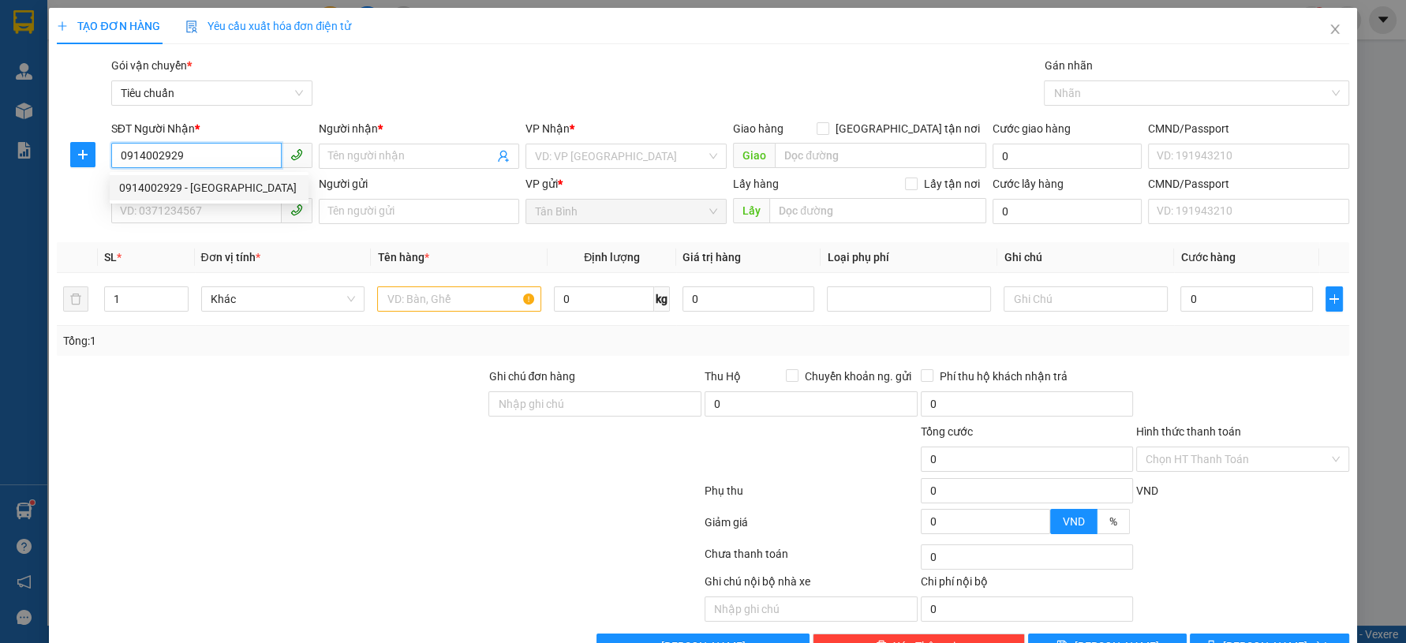
click at [219, 159] on input "0914002929" at bounding box center [196, 155] width 170 height 25
click at [229, 183] on div "0914002929 - Mỹ Hoa" at bounding box center [209, 187] width 180 height 17
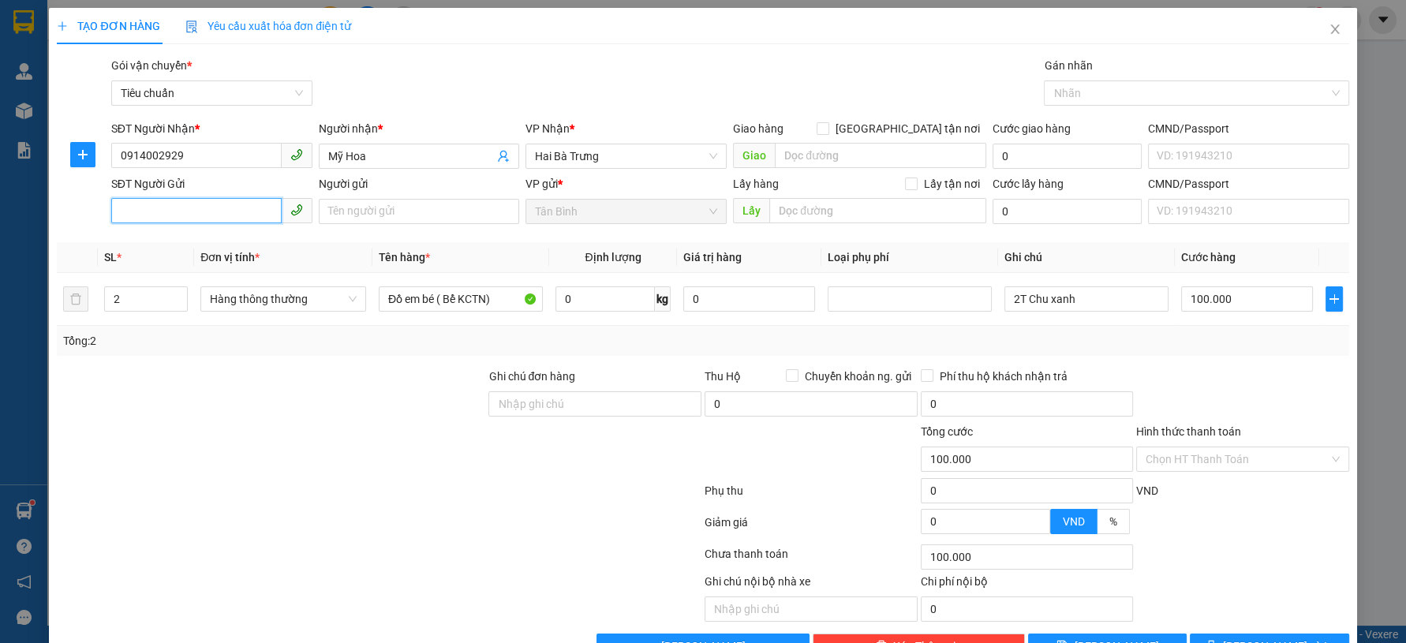
click at [227, 206] on input "SĐT Người Gửi" at bounding box center [196, 210] width 170 height 25
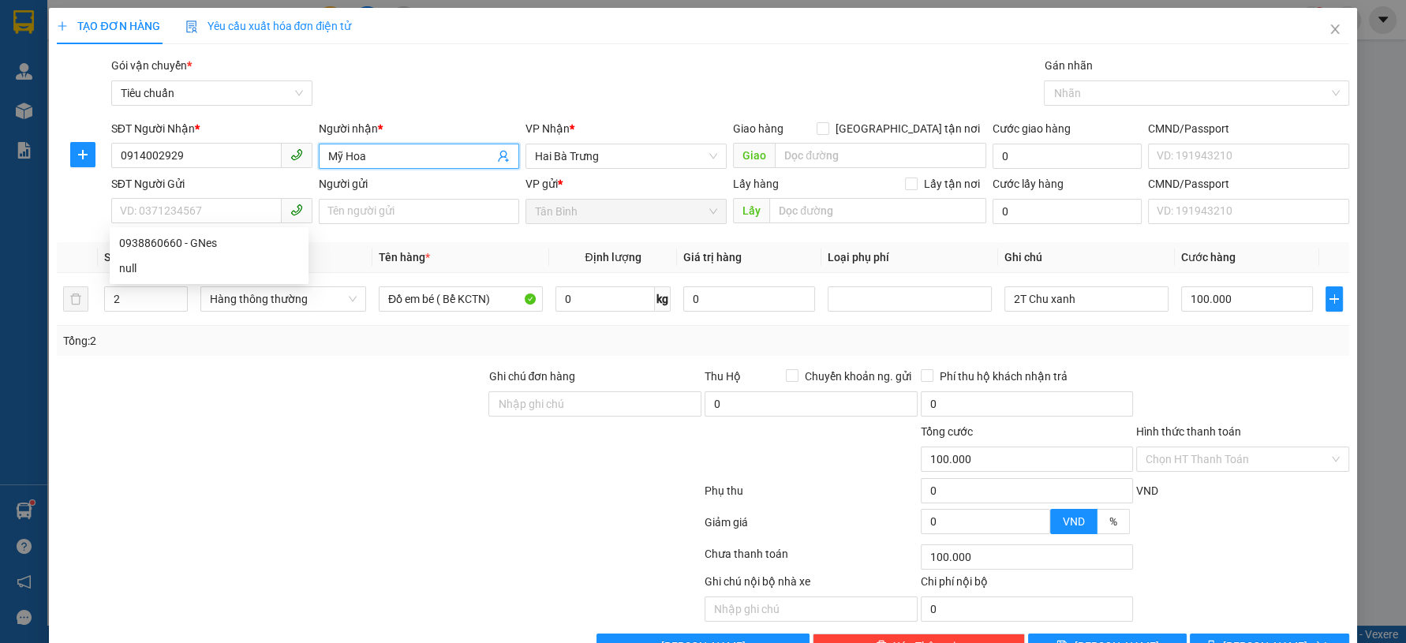
drag, startPoint x: 426, startPoint y: 150, endPoint x: 292, endPoint y: 166, distance: 135.1
click at [292, 165] on div "SĐT Người Nhận * 0914002929 Người nhận * Mỹ Hoa Mỹ Hoa VP Nhận * Hai Bà Trưng G…" at bounding box center [730, 147] width 1244 height 55
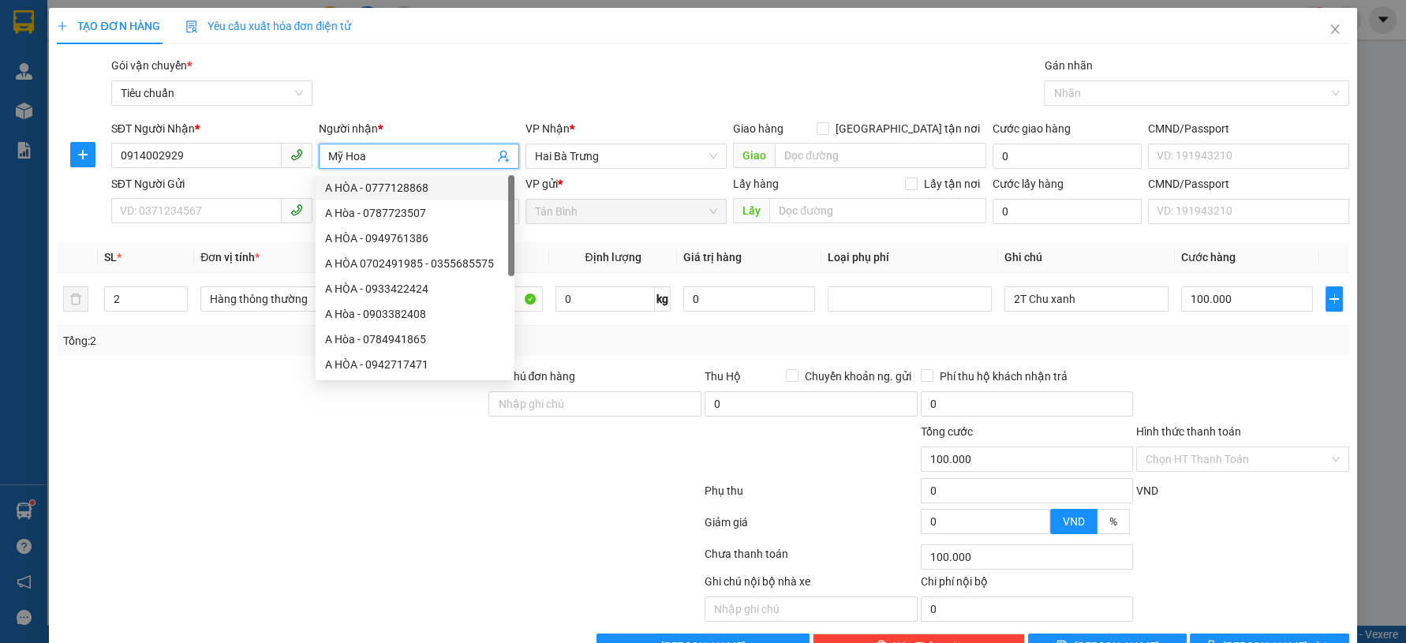
click at [512, 101] on div "Gói vận chuyển * Tiêu chuẩn Gán nhãn Nhãn" at bounding box center [730, 84] width 1244 height 55
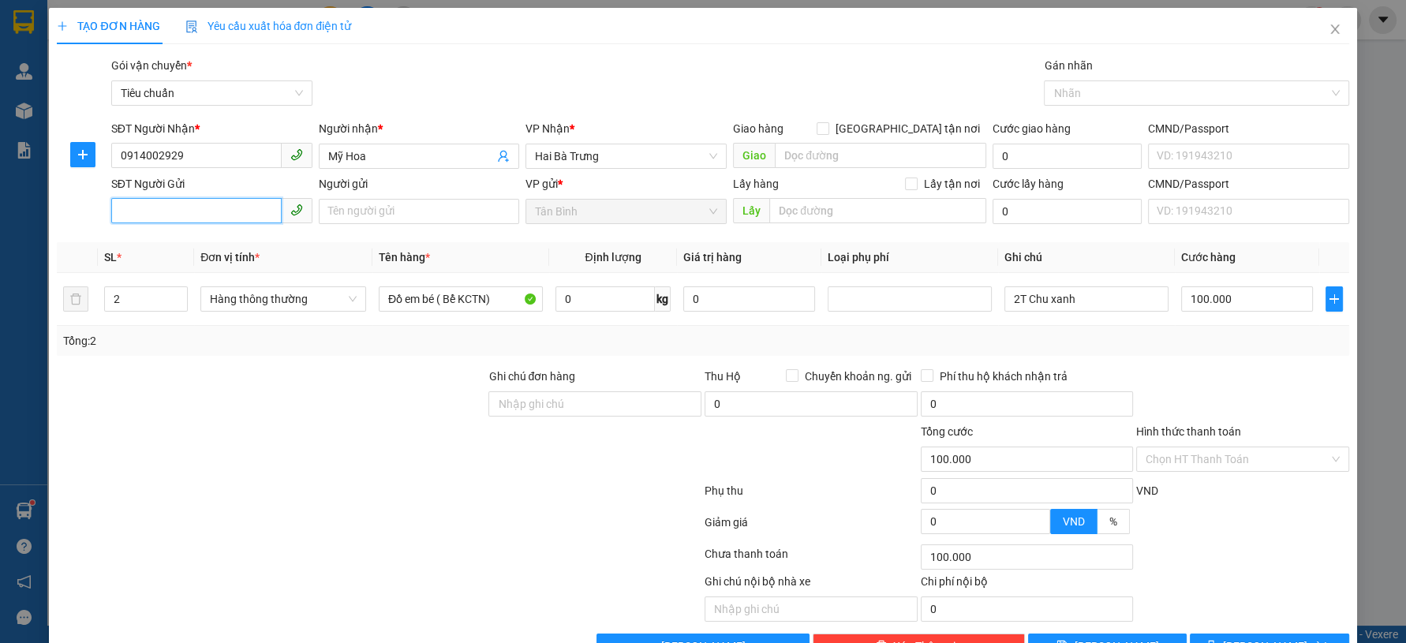
click at [161, 211] on input "SĐT Người Gửi" at bounding box center [196, 210] width 170 height 25
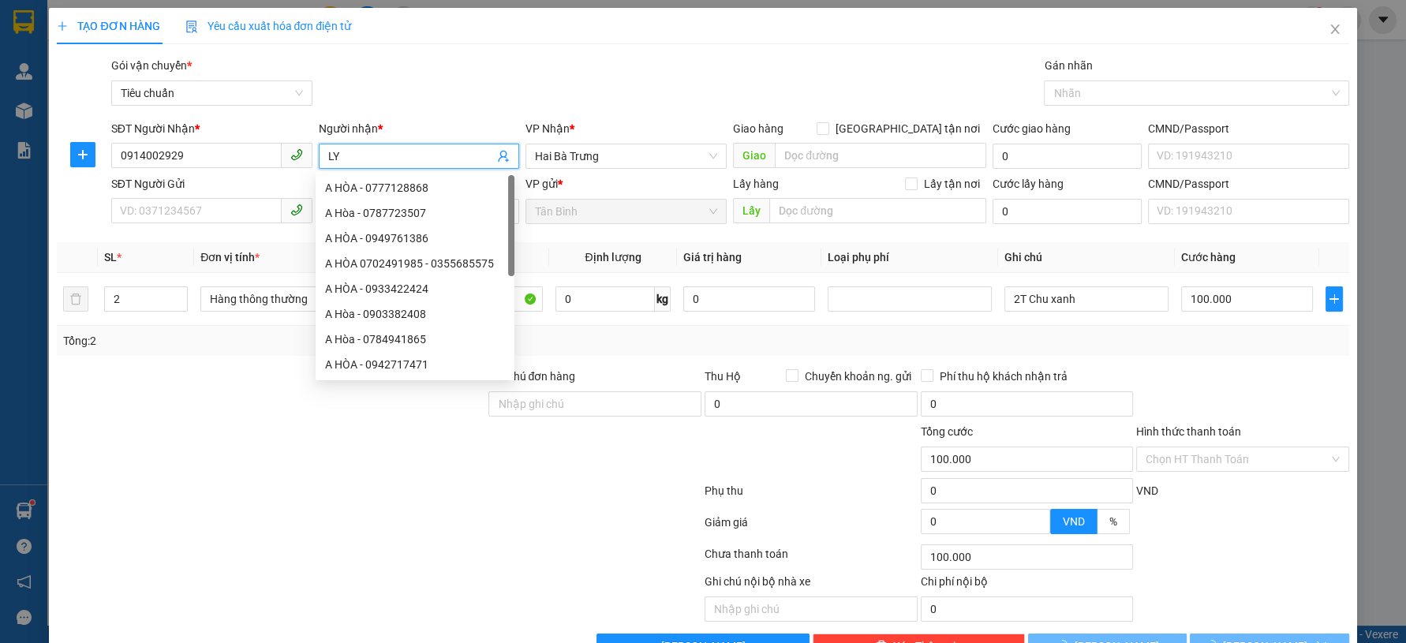
click at [488, 99] on div "Gói vận chuyển * Tiêu chuẩn Gán nhãn Nhãn" at bounding box center [730, 84] width 1244 height 55
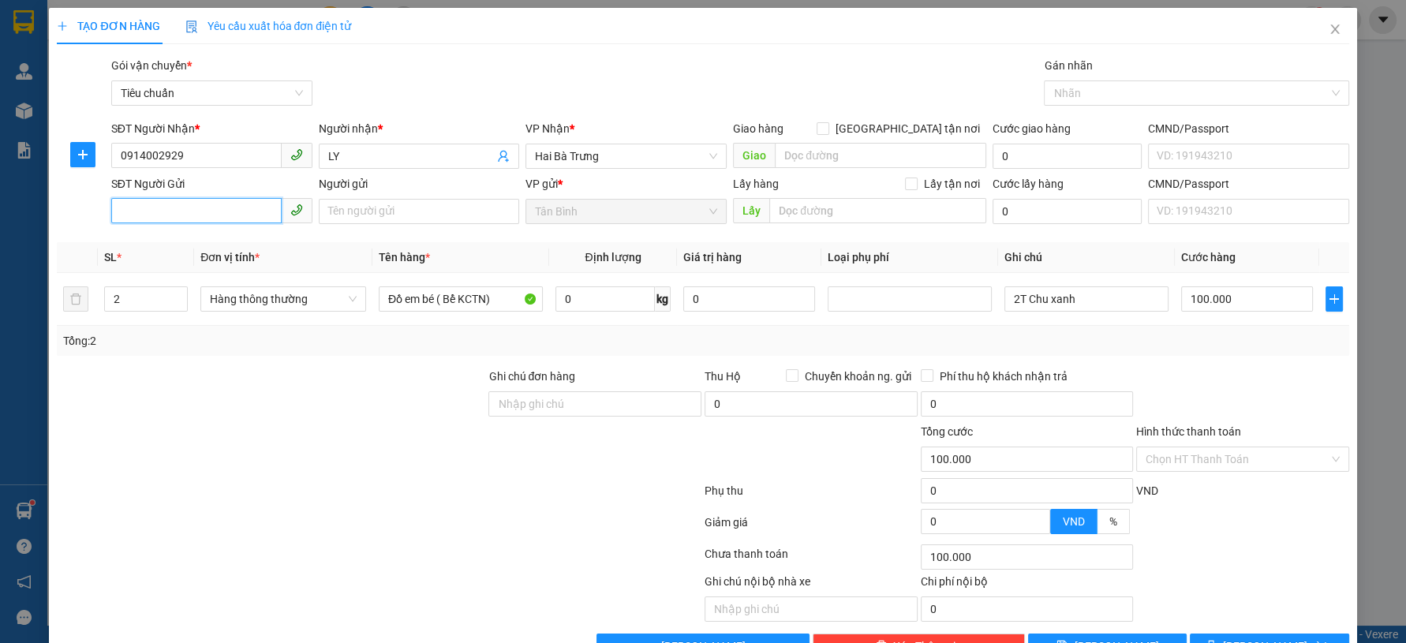
click at [181, 214] on input "SĐT Người Gửi" at bounding box center [196, 210] width 170 height 25
click at [382, 208] on input "Người gửi" at bounding box center [419, 211] width 201 height 25
click at [458, 81] on div "Gói vận chuyển * Tiêu chuẩn Gán nhãn Nhãn" at bounding box center [730, 84] width 1244 height 55
click at [174, 308] on span "down" at bounding box center [178, 304] width 9 height 9
drag, startPoint x: 172, startPoint y: 308, endPoint x: 296, endPoint y: 384, distance: 145.6
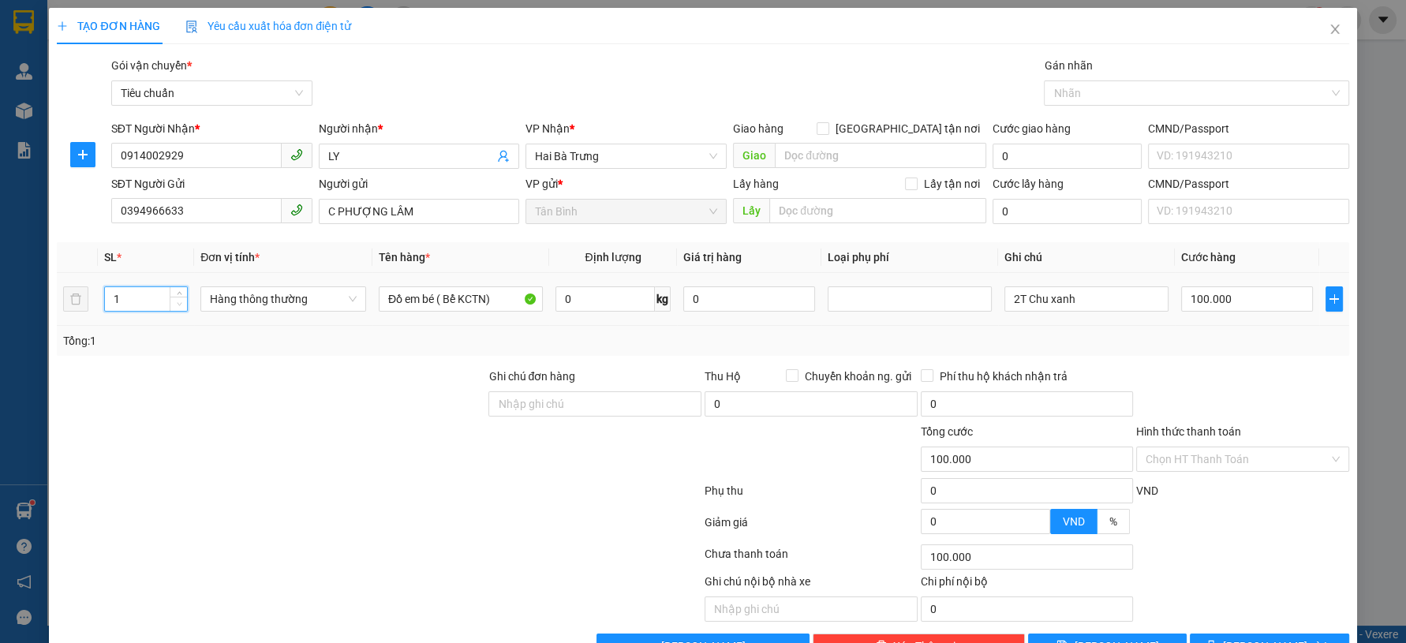
click at [174, 308] on span "down" at bounding box center [178, 304] width 9 height 9
drag, startPoint x: 297, startPoint y: 386, endPoint x: 417, endPoint y: 299, distance: 148.7
click at [318, 386] on div at bounding box center [271, 395] width 432 height 55
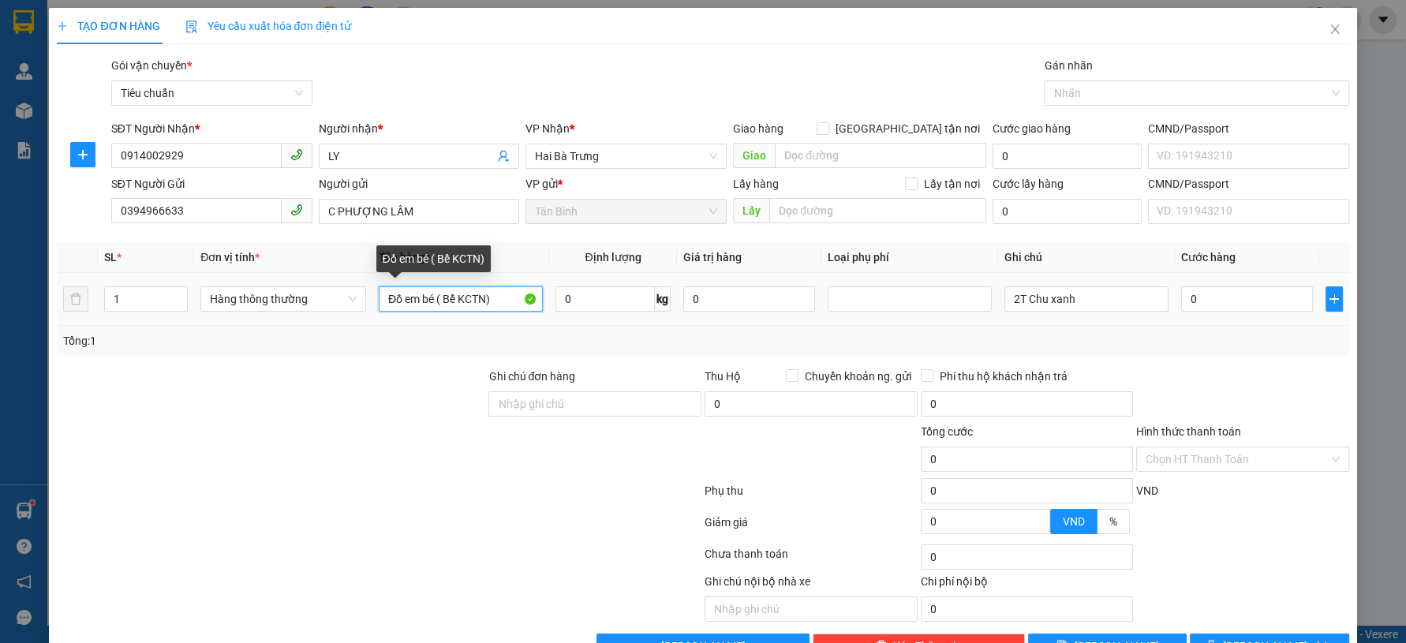
click at [434, 301] on input "Đồ em bé ( Bể KCTN)" at bounding box center [461, 298] width 164 height 25
click at [446, 301] on input "Đồ em bé ( Bể KCTN)" at bounding box center [461, 298] width 164 height 25
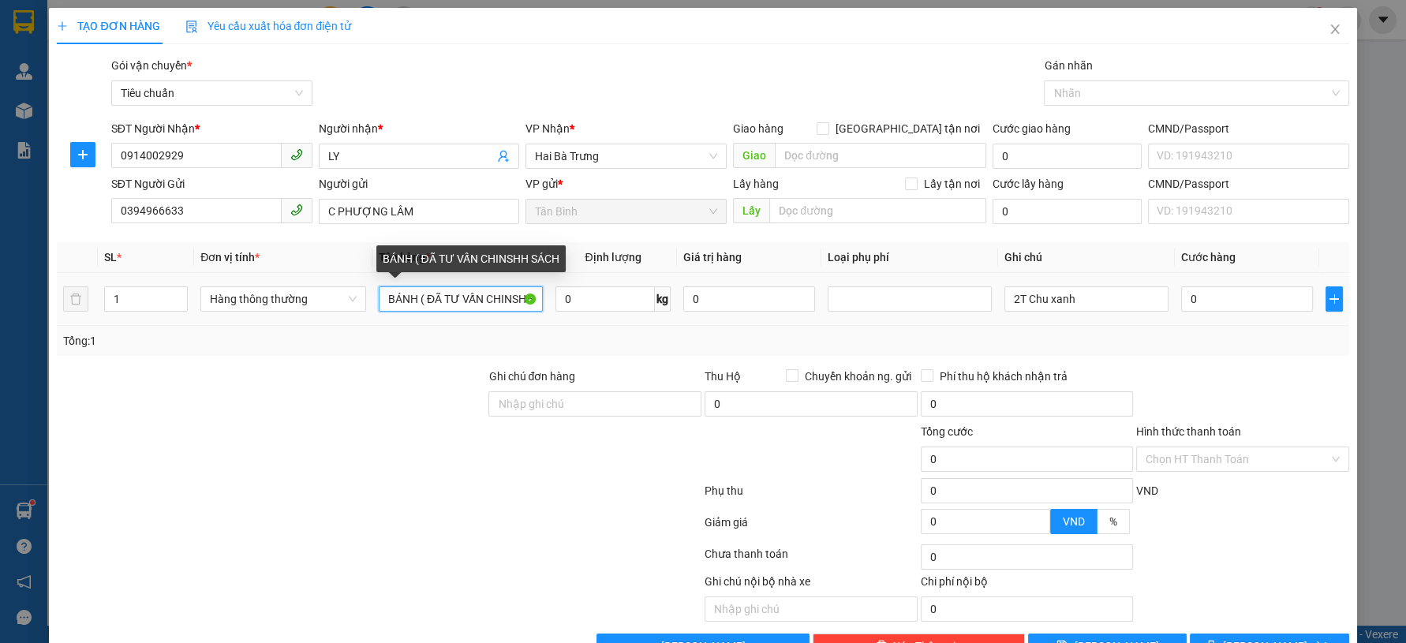
drag, startPoint x: 446, startPoint y: 297, endPoint x: 491, endPoint y: 301, distance: 45.2
click at [495, 299] on input "BÁNH ( ĐÃ TƯ VẤN CHINSHH SÁCH" at bounding box center [461, 298] width 164 height 25
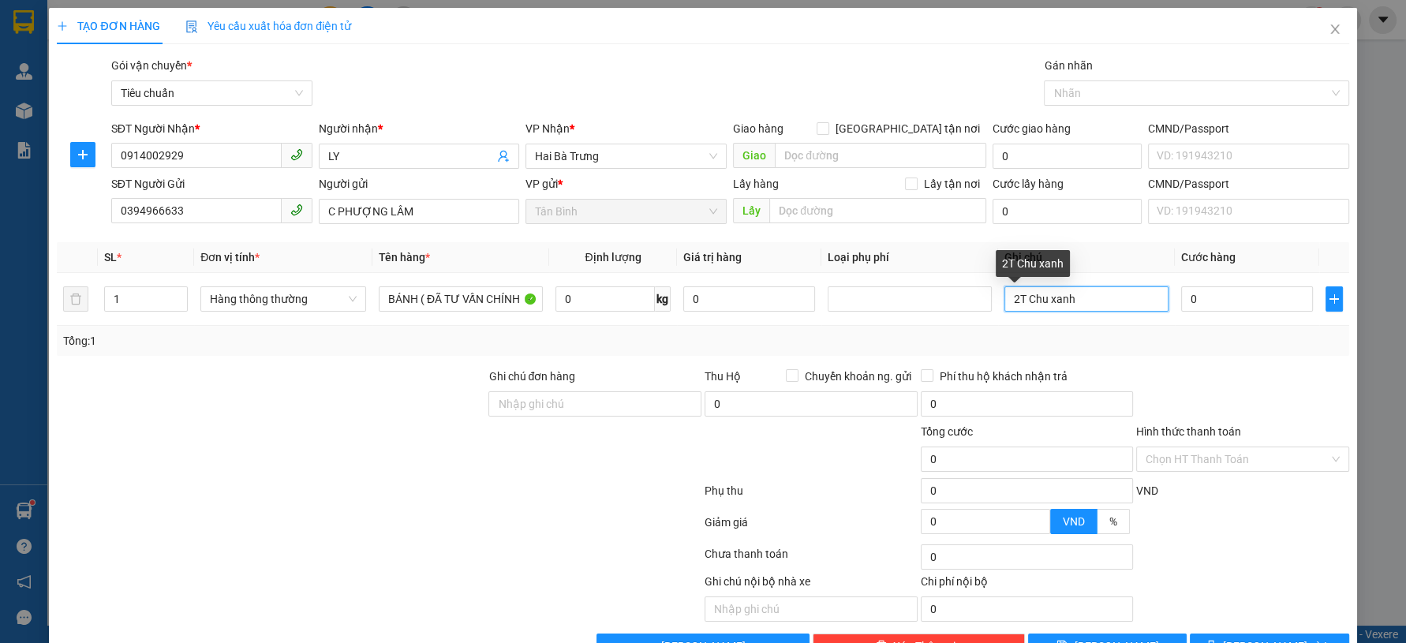
drag, startPoint x: 1023, startPoint y: 304, endPoint x: 879, endPoint y: 332, distance: 147.2
click at [879, 332] on div "SL * Đơn vị tính * Tên hàng * Định lượng Giá trị hàng Loại phụ phí Ghi chú Cước…" at bounding box center [703, 299] width 1292 height 114
click at [1181, 311] on input "0" at bounding box center [1247, 298] width 132 height 25
click at [1176, 364] on div "Transit Pickup Surcharge Ids Transit Deliver Surcharge Ids Transit Deliver Surc…" at bounding box center [703, 358] width 1292 height 602
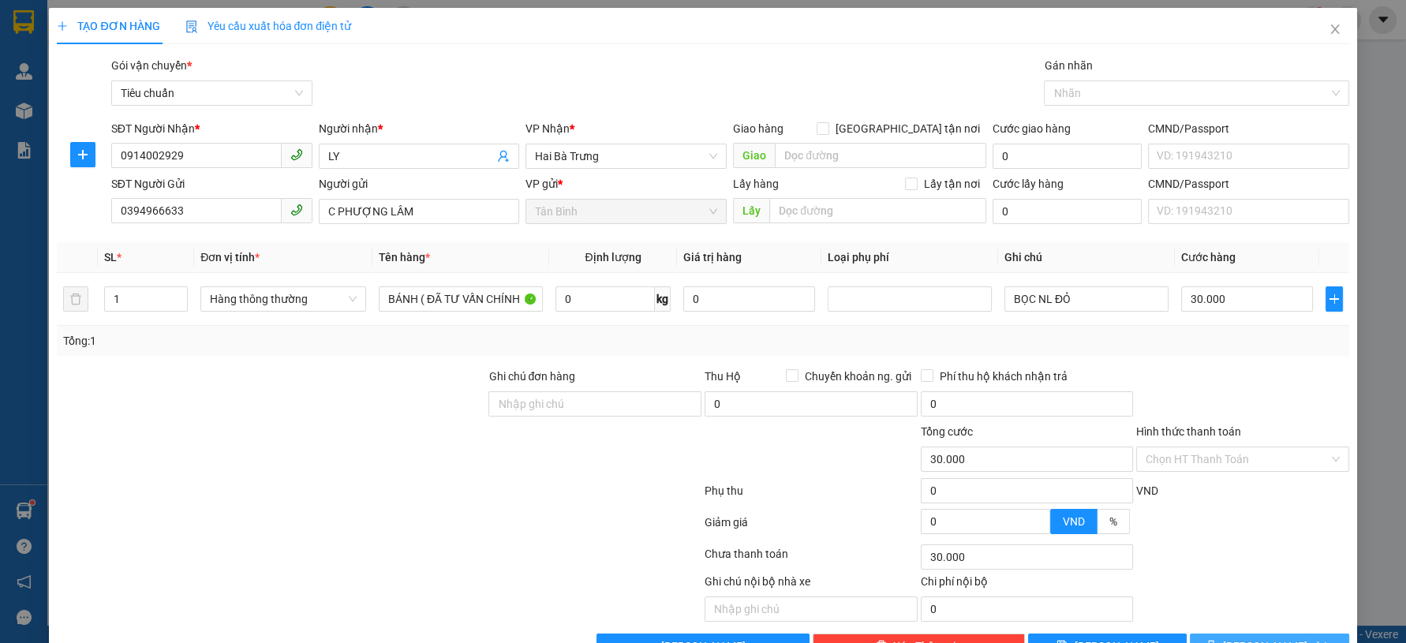
click at [1232, 634] on button "Lưu và In" at bounding box center [1269, 646] width 159 height 25
click at [1223, 638] on span "button" at bounding box center [1214, 646] width 17 height 17
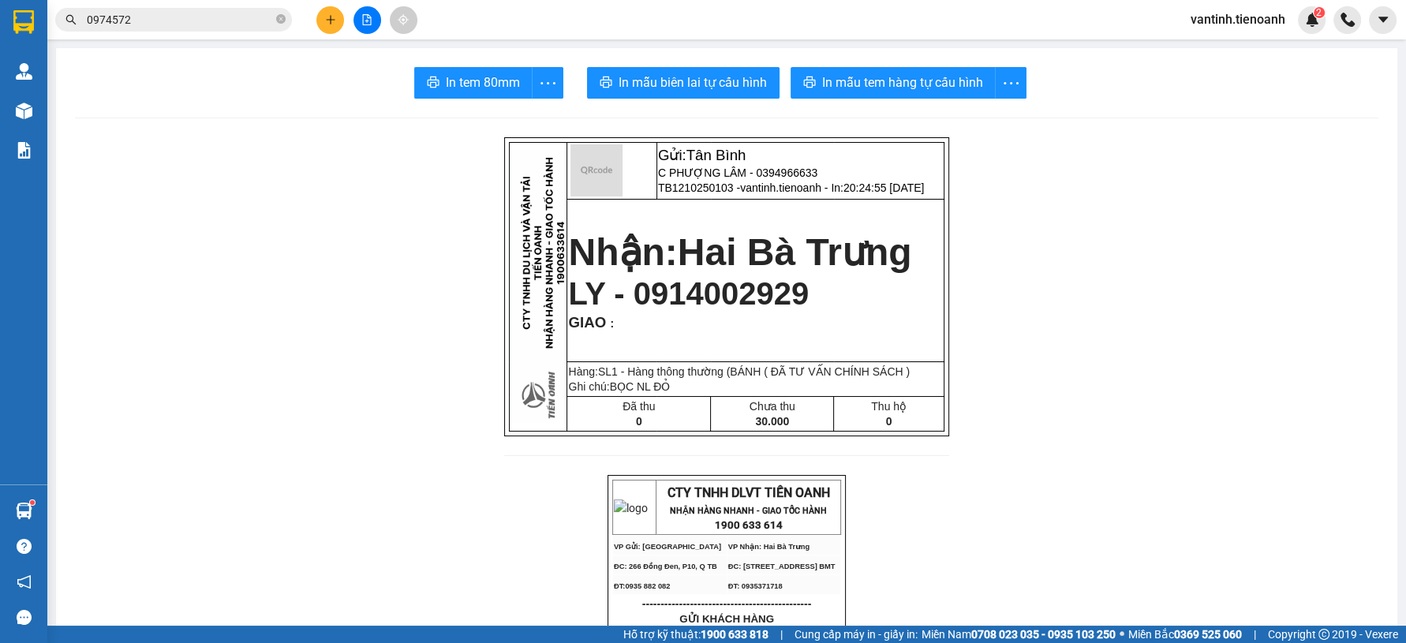
drag, startPoint x: 1225, startPoint y: 599, endPoint x: 1211, endPoint y: 589, distance: 16.4
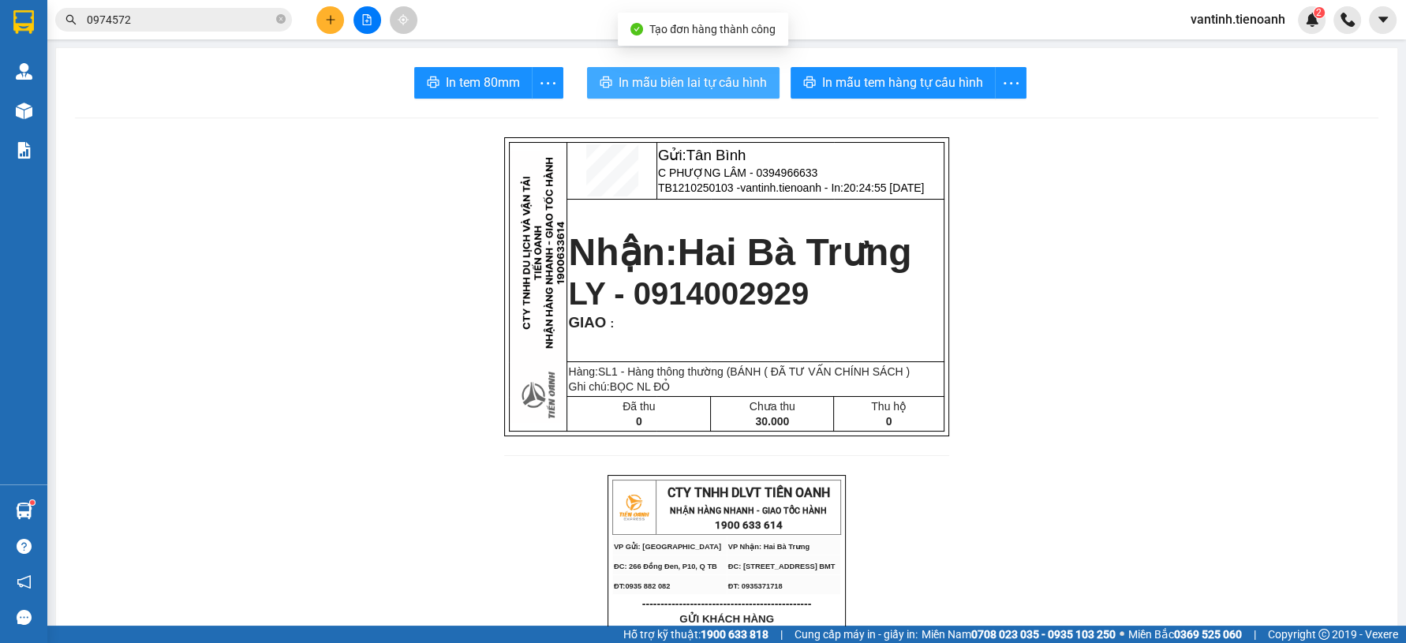
click at [687, 79] on span "In mẫu biên lai tự cấu hình" at bounding box center [693, 83] width 148 height 20
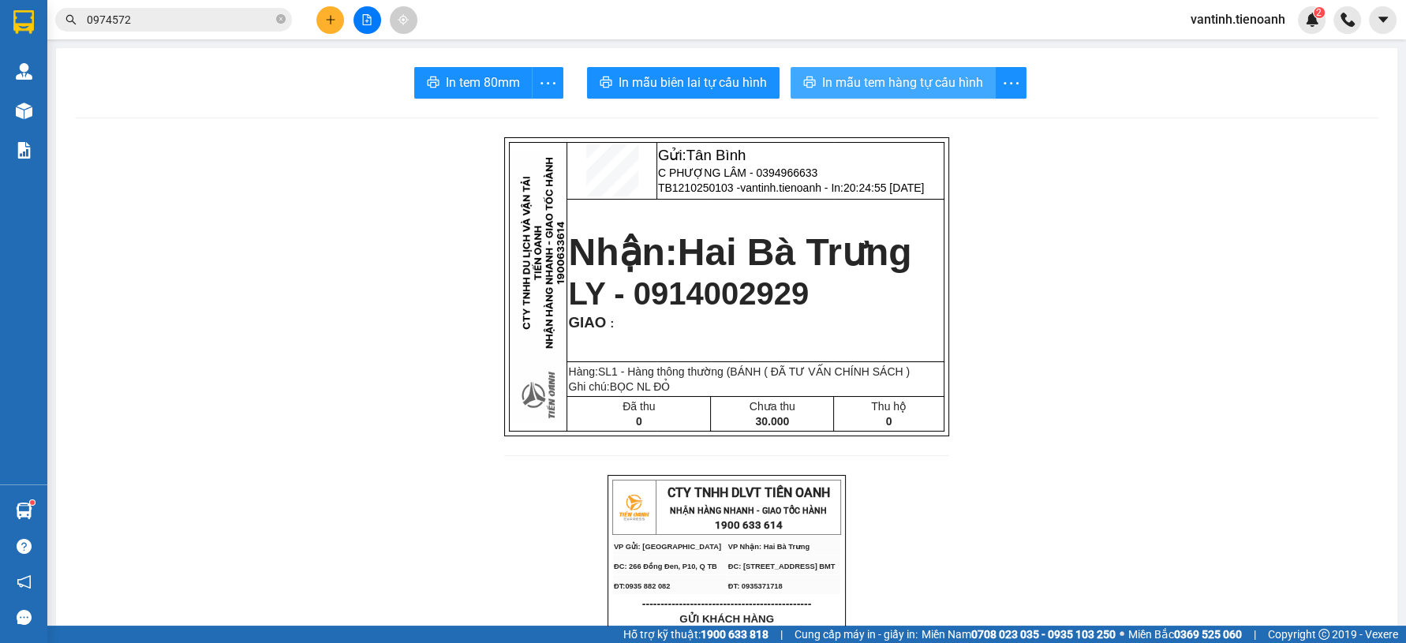
click at [893, 89] on span "In mẫu tem hàng tự cấu hình" at bounding box center [902, 83] width 161 height 20
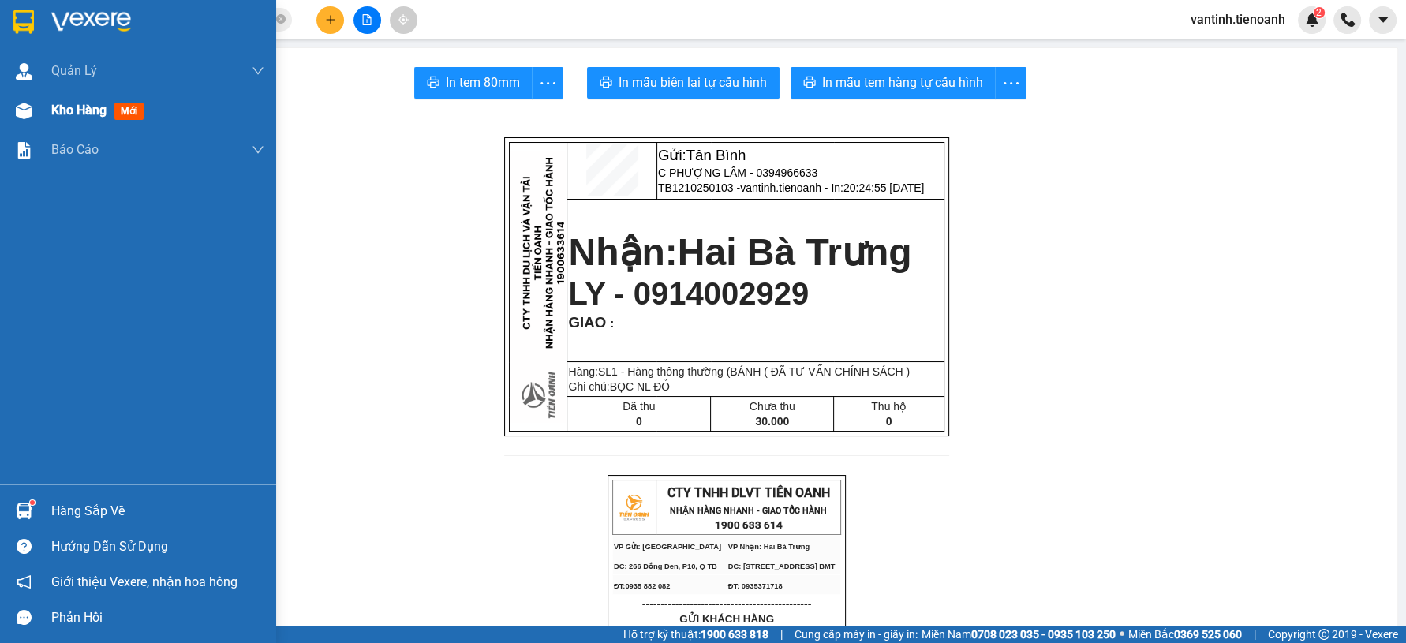
click at [34, 110] on div at bounding box center [24, 111] width 28 height 28
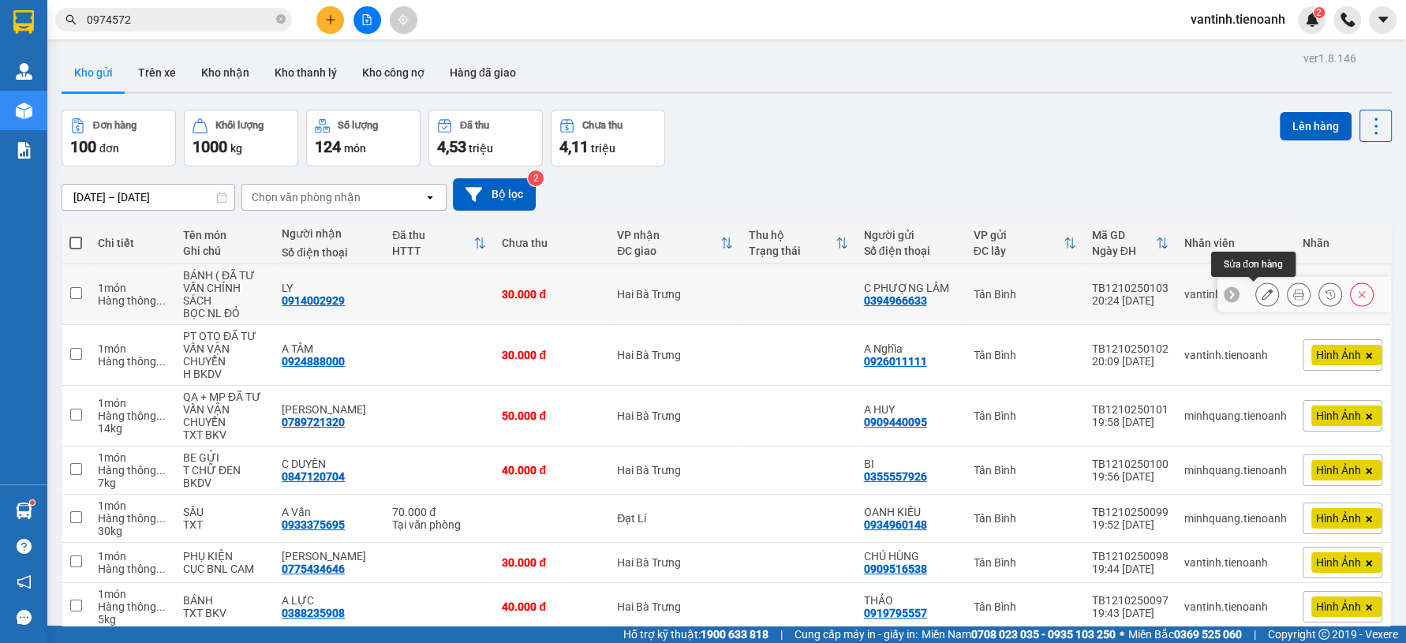
click at [1259, 299] on button at bounding box center [1267, 295] width 22 height 28
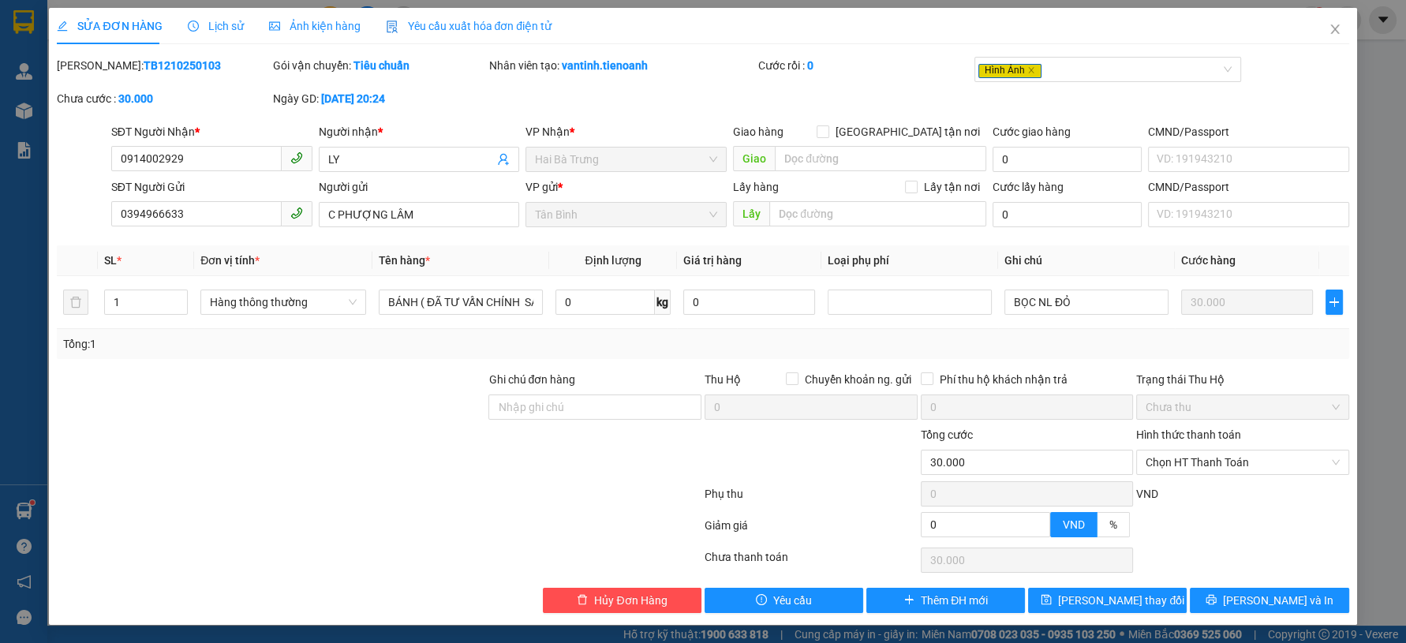
click at [289, 22] on span "Ảnh kiện hàng" at bounding box center [315, 26] width 92 height 13
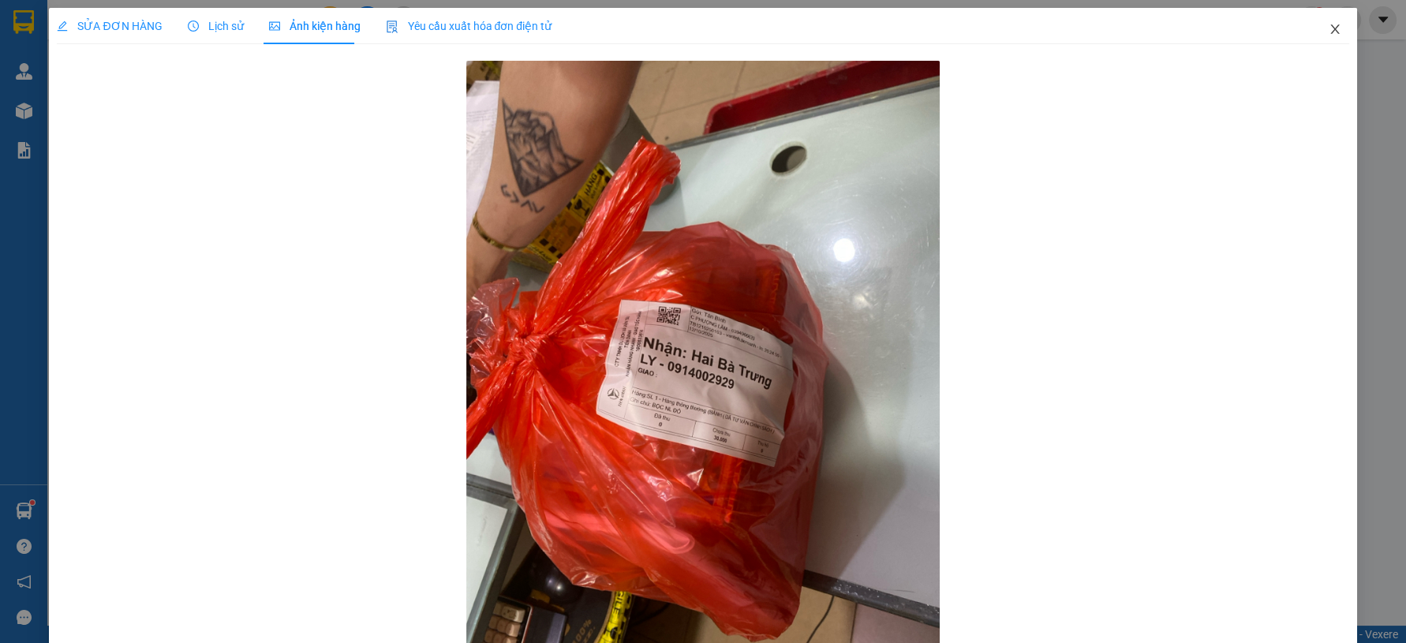
click at [1313, 29] on span "Close" at bounding box center [1335, 30] width 44 height 44
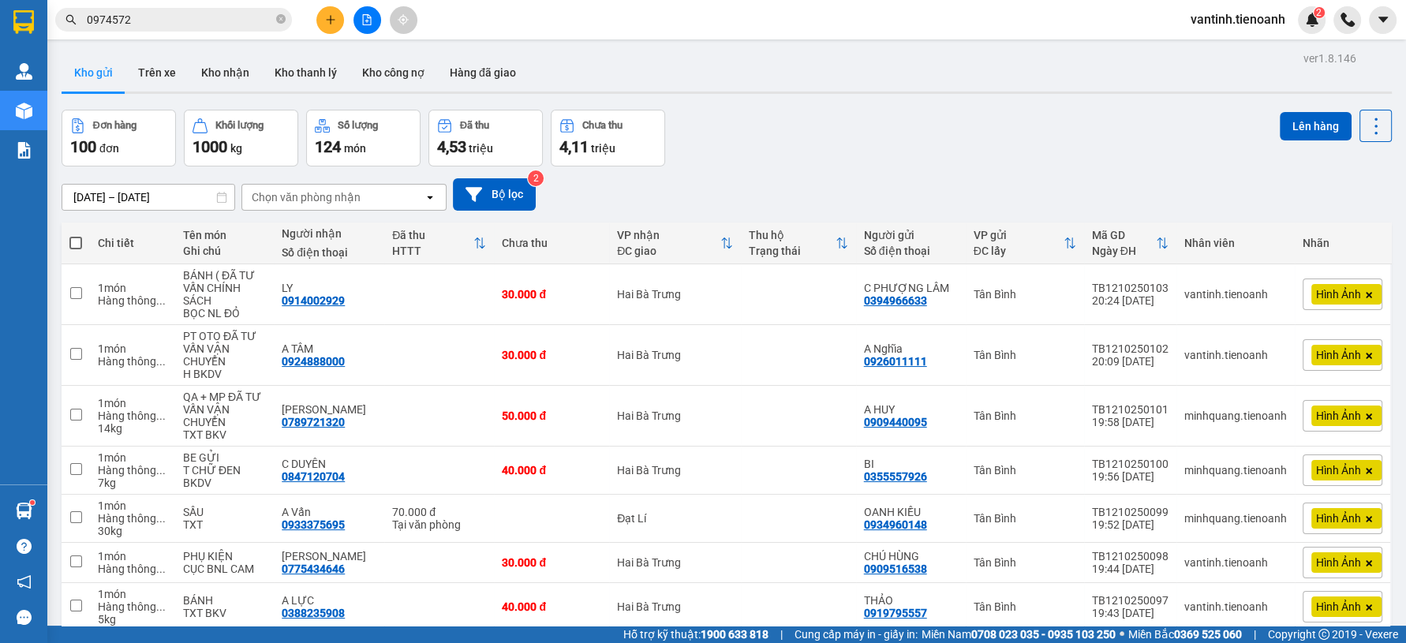
click at [333, 10] on button at bounding box center [330, 20] width 28 height 28
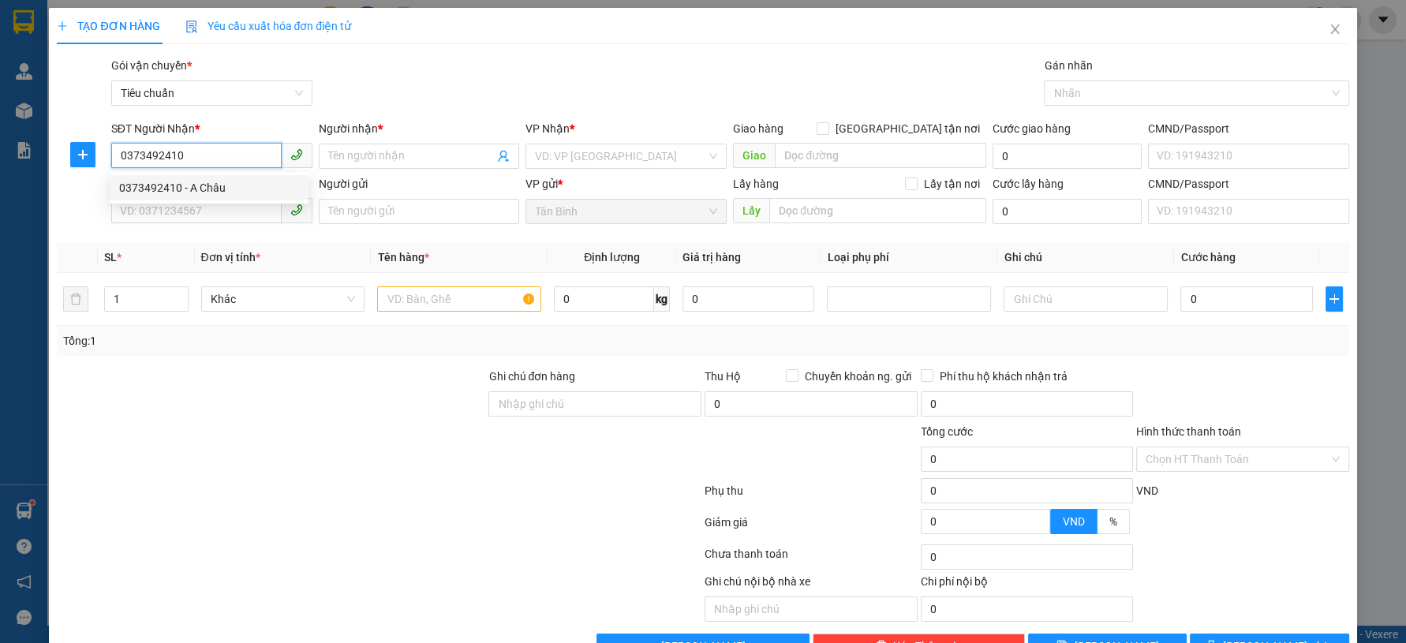
click at [231, 184] on div "0373492410 - A Châu" at bounding box center [209, 187] width 180 height 17
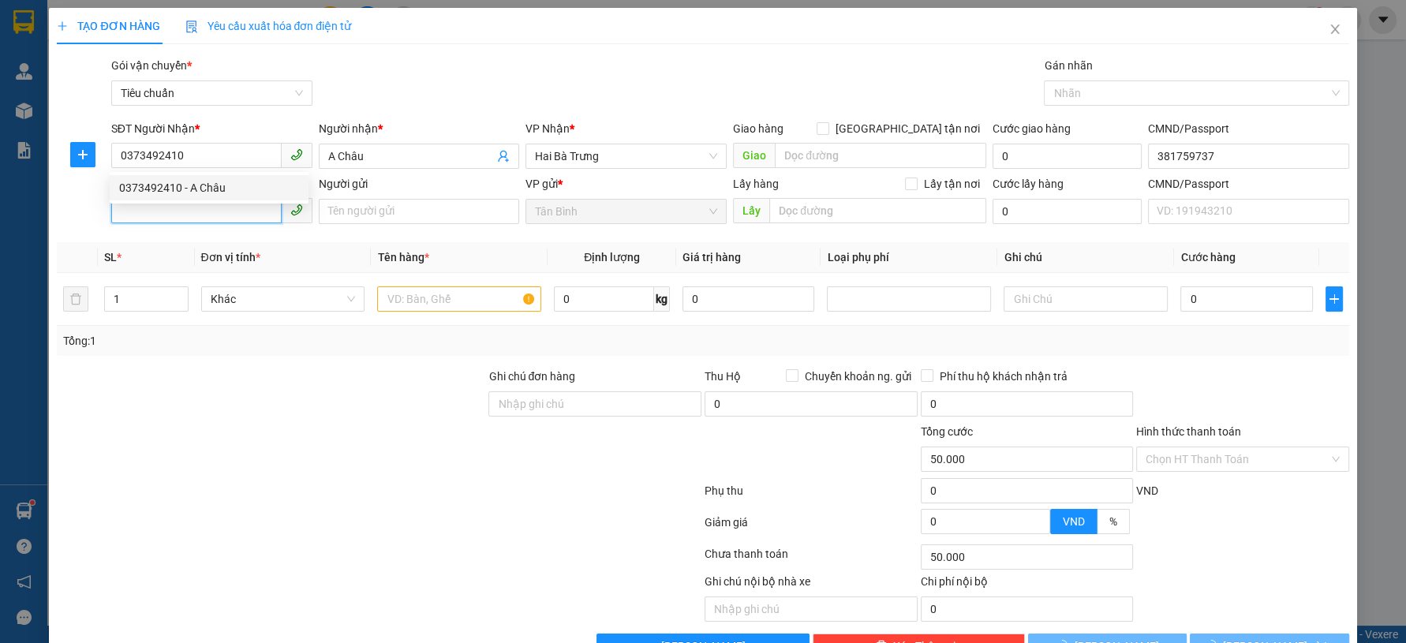
click at [204, 219] on input "SĐT Người Gửi" at bounding box center [196, 210] width 170 height 25
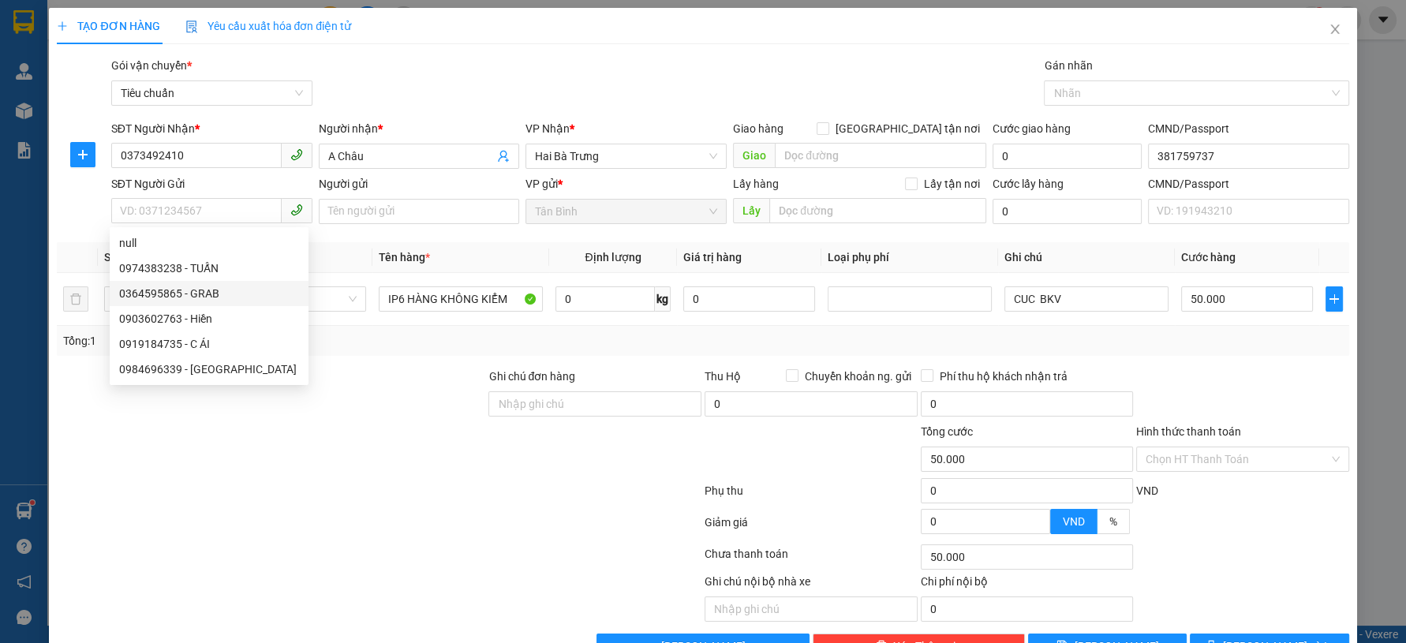
click at [391, 401] on div at bounding box center [271, 395] width 432 height 55
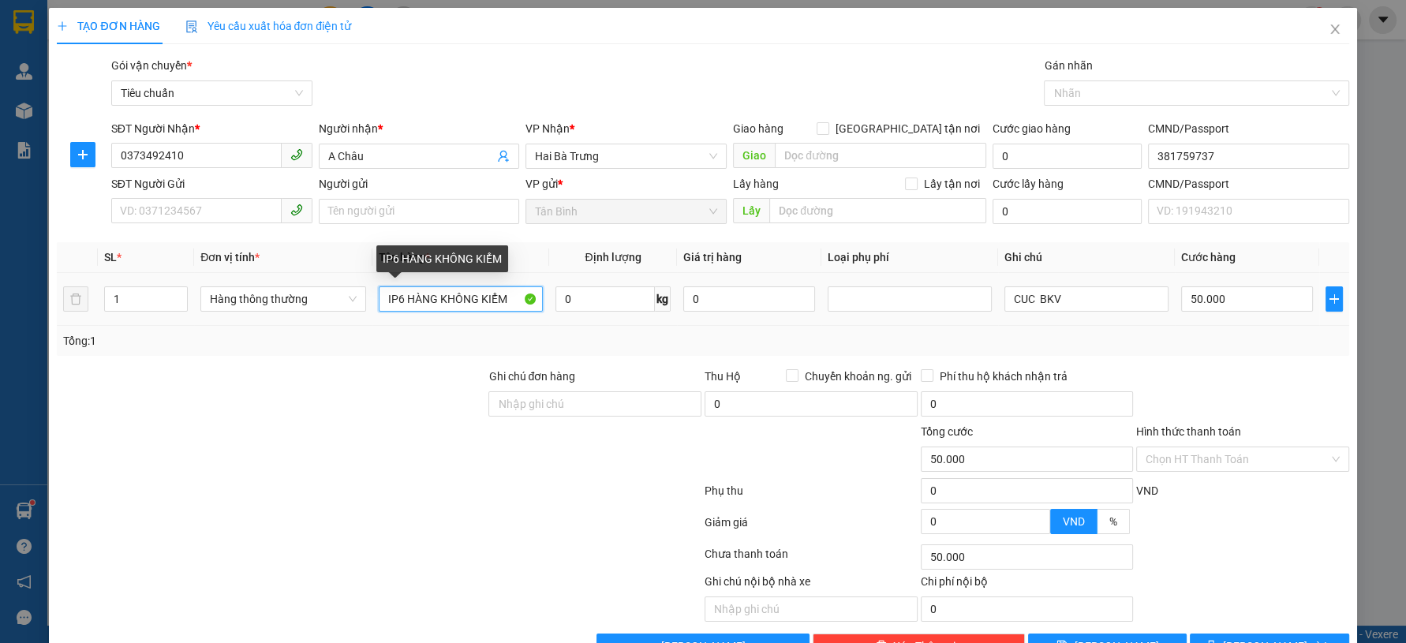
drag, startPoint x: 402, startPoint y: 305, endPoint x: 299, endPoint y: 316, distance: 103.2
click at [345, 314] on tr "1 Hàng thông thường IP6 HÀNG KHÔNG KIỂM 0 kg 0 CUC BKV 50.000" at bounding box center [703, 299] width 1292 height 53
click at [293, 345] on div "Tổng: 1" at bounding box center [303, 340] width 480 height 17
click at [521, 306] on input "ĐT HÀNG KHÔNG KIỂM" at bounding box center [461, 298] width 164 height 25
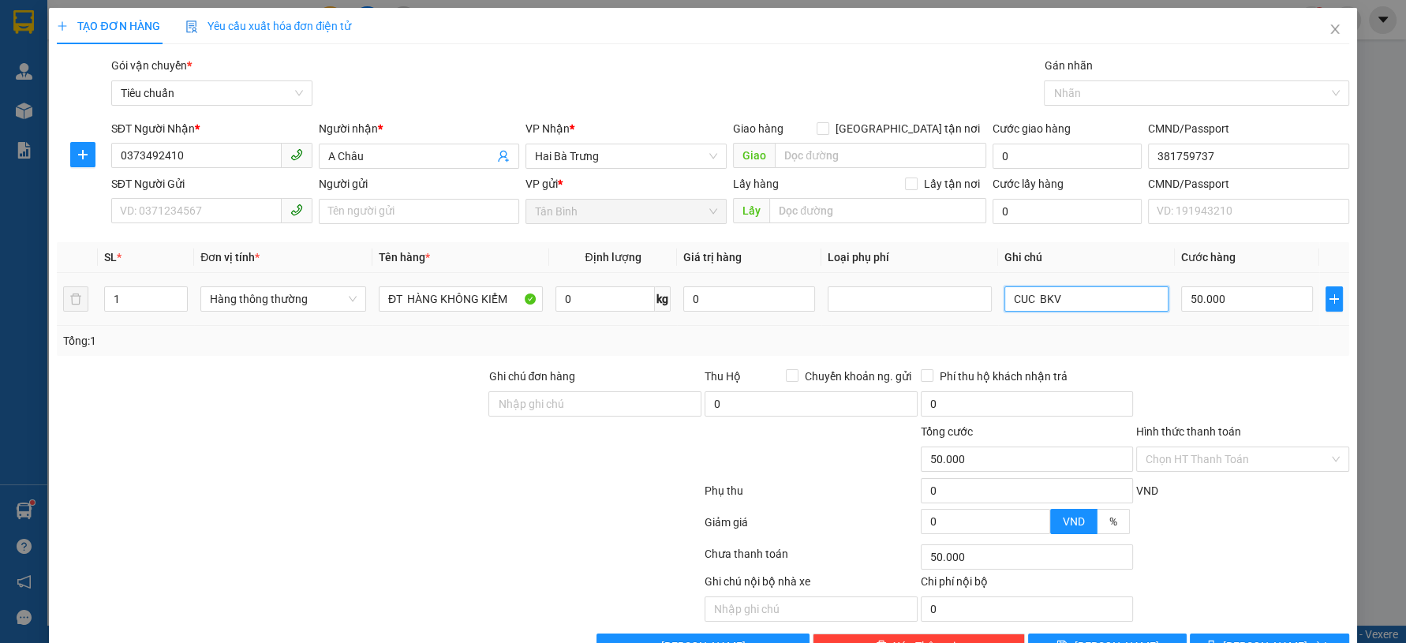
drag, startPoint x: 1136, startPoint y: 305, endPoint x: 976, endPoint y: 321, distance: 161.0
click at [986, 320] on tr "1 Hàng thông thường ĐT HÀNG KHÔNG KIỂM 0 kg 0 CUC BKV 50.000" at bounding box center [703, 299] width 1292 height 53
click at [1154, 377] on div at bounding box center [1243, 395] width 216 height 55
click at [1252, 638] on span "Lưu và In" at bounding box center [1278, 646] width 110 height 17
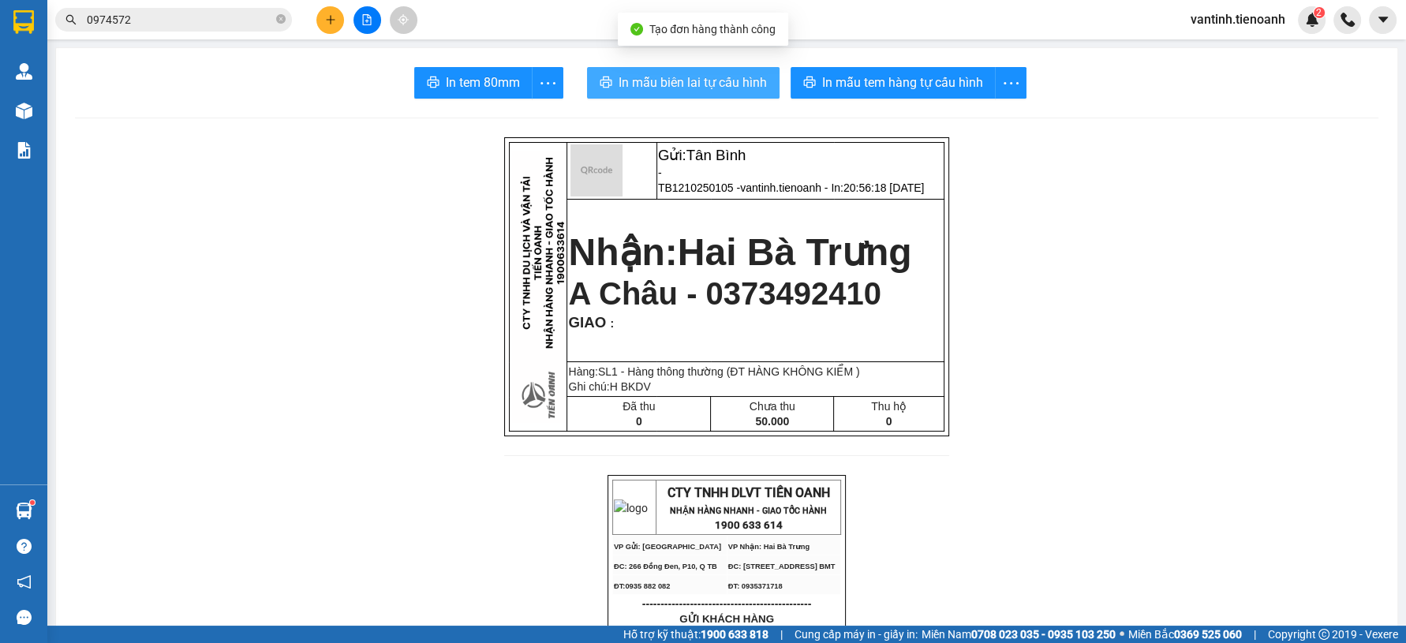
click at [747, 68] on button "In mẫu biên lai tự cấu hình" at bounding box center [683, 83] width 193 height 32
click at [701, 78] on span "In mẫu biên lai tự cấu hình" at bounding box center [693, 83] width 148 height 20
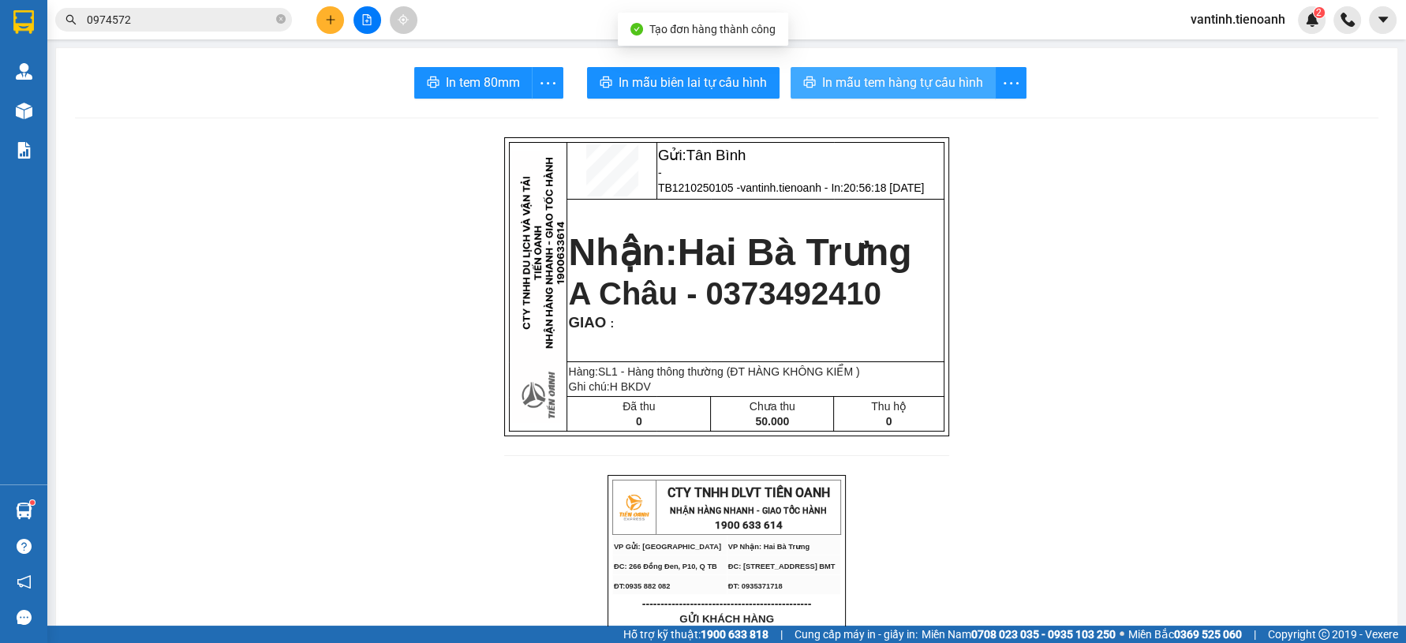
click at [862, 73] on span "In mẫu tem hàng tự cấu hình" at bounding box center [902, 83] width 161 height 20
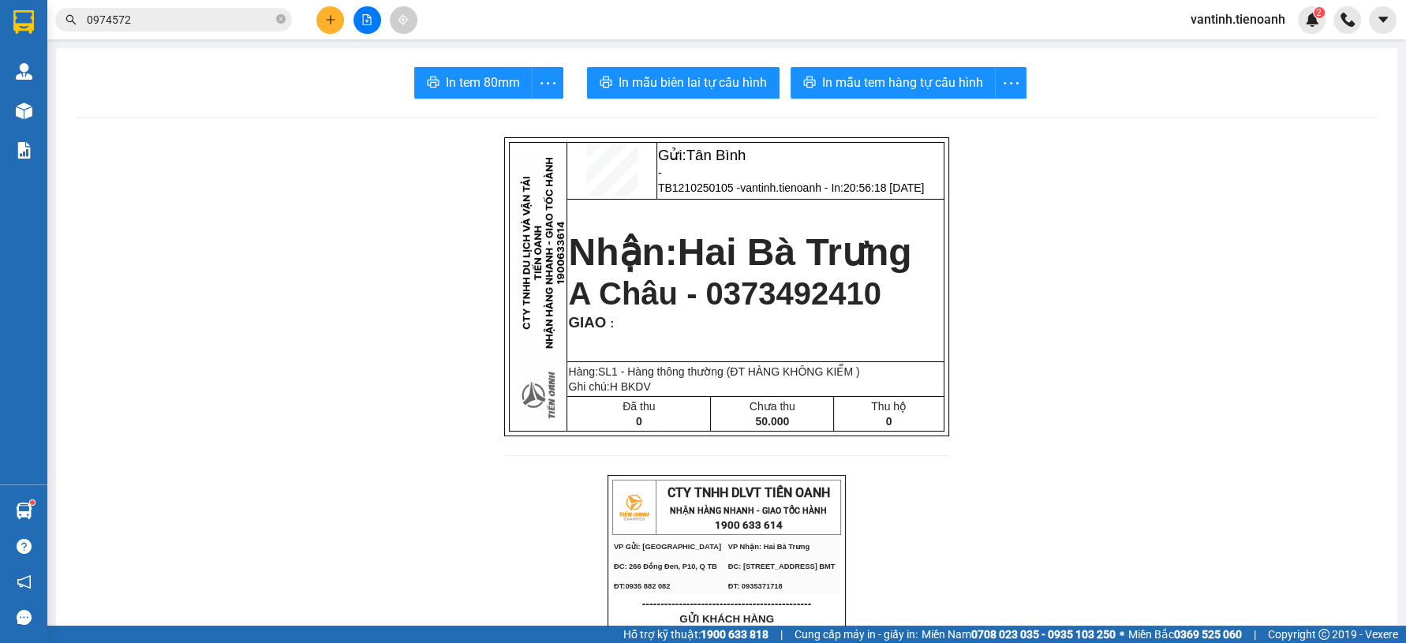
click at [773, 278] on span "A Châu - 0373492410" at bounding box center [724, 293] width 313 height 35
click at [765, 286] on span "A Châu - 0373492410" at bounding box center [724, 293] width 313 height 35
click at [763, 289] on span "A Châu - 0373492410" at bounding box center [724, 293] width 313 height 35
click at [767, 288] on span "A Châu - 0373492410" at bounding box center [724, 293] width 313 height 35
click at [185, 12] on input "0974572" at bounding box center [180, 19] width 186 height 17
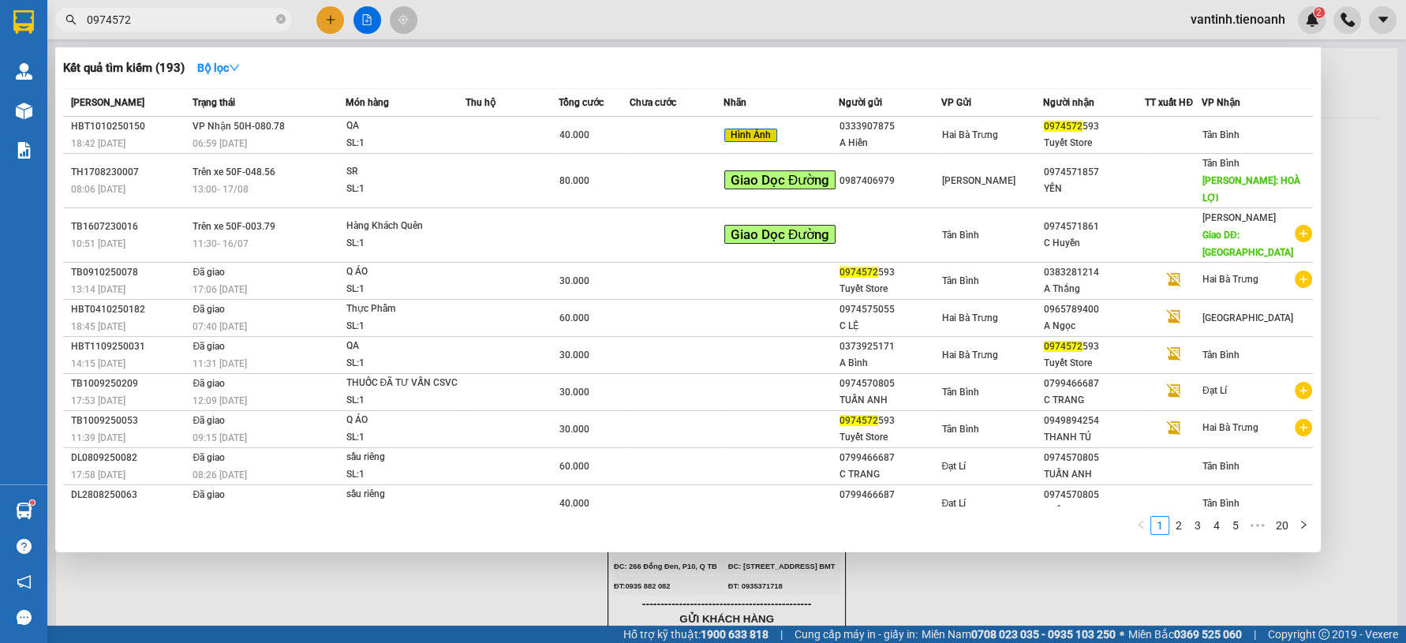
click at [185, 12] on input "0974572" at bounding box center [180, 19] width 186 height 17
paste input "373492410"
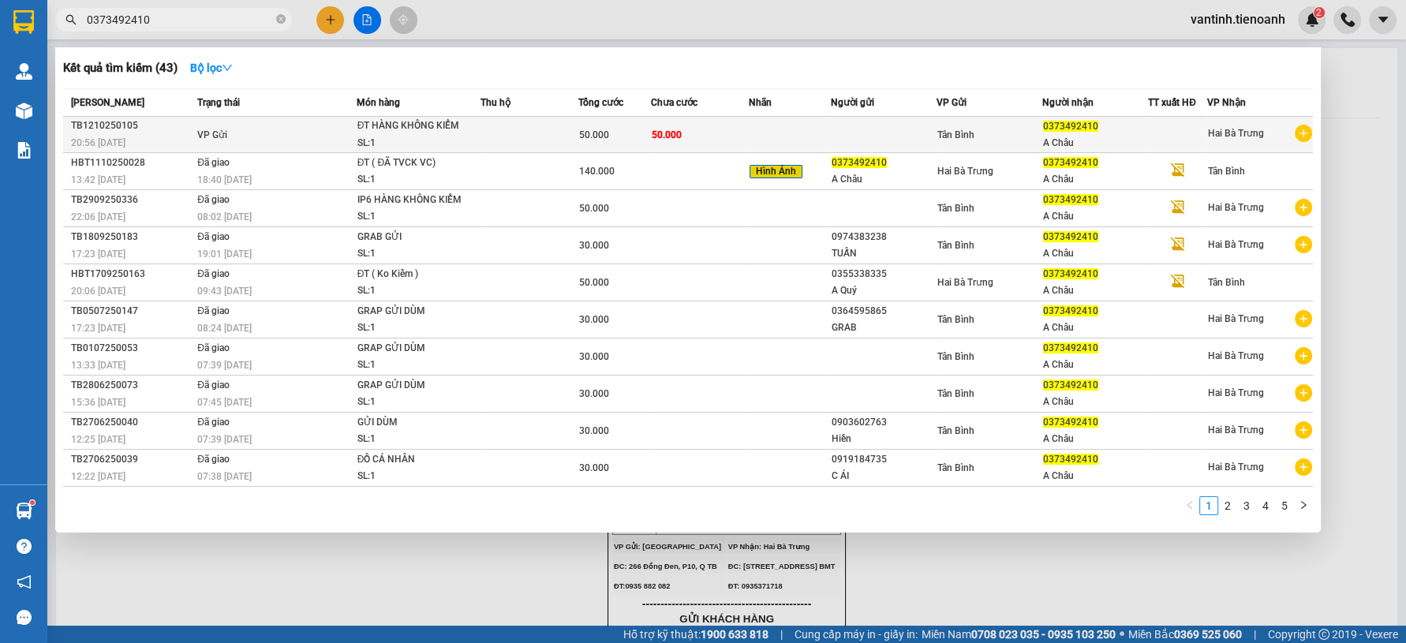
click at [688, 132] on td "50.000" at bounding box center [700, 135] width 98 height 36
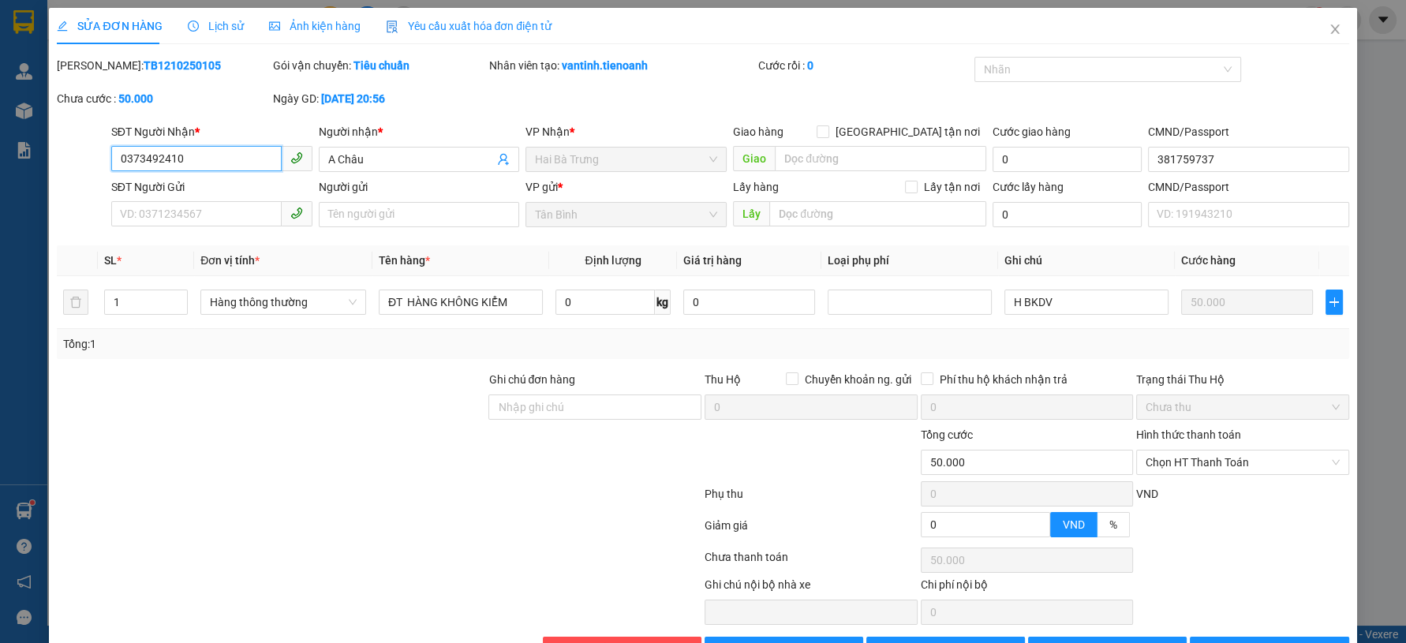
drag, startPoint x: 211, startPoint y: 164, endPoint x: 0, endPoint y: 174, distance: 210.9
click at [0, 174] on div "SỬA ĐƠN HÀNG Lịch sử Ảnh kiện hàng Yêu cầu xuất hóa đơn điện tử Total Paid Fee …" at bounding box center [703, 321] width 1406 height 643
click at [221, 212] on input "SĐT Người Gửi" at bounding box center [196, 213] width 170 height 25
paste input "0373492410"
click at [1214, 637] on button "Lưu và In" at bounding box center [1269, 649] width 159 height 25
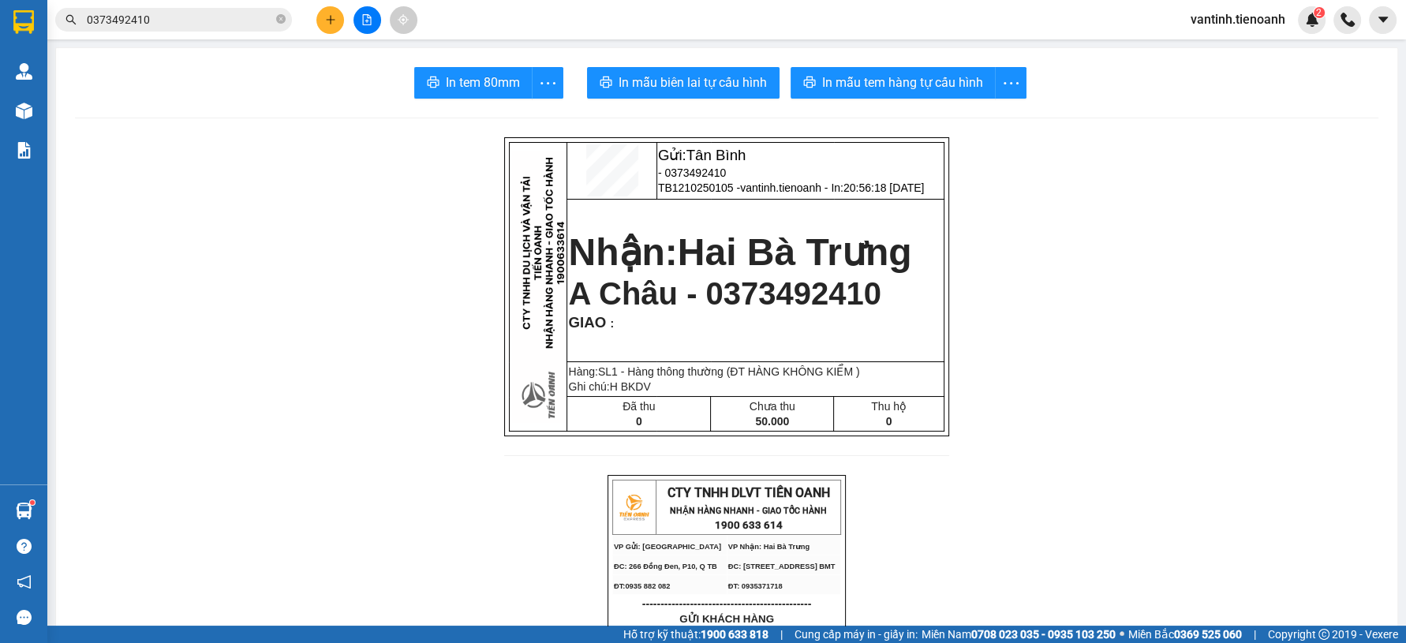
click at [333, 21] on icon "plus" at bounding box center [330, 19] width 11 height 11
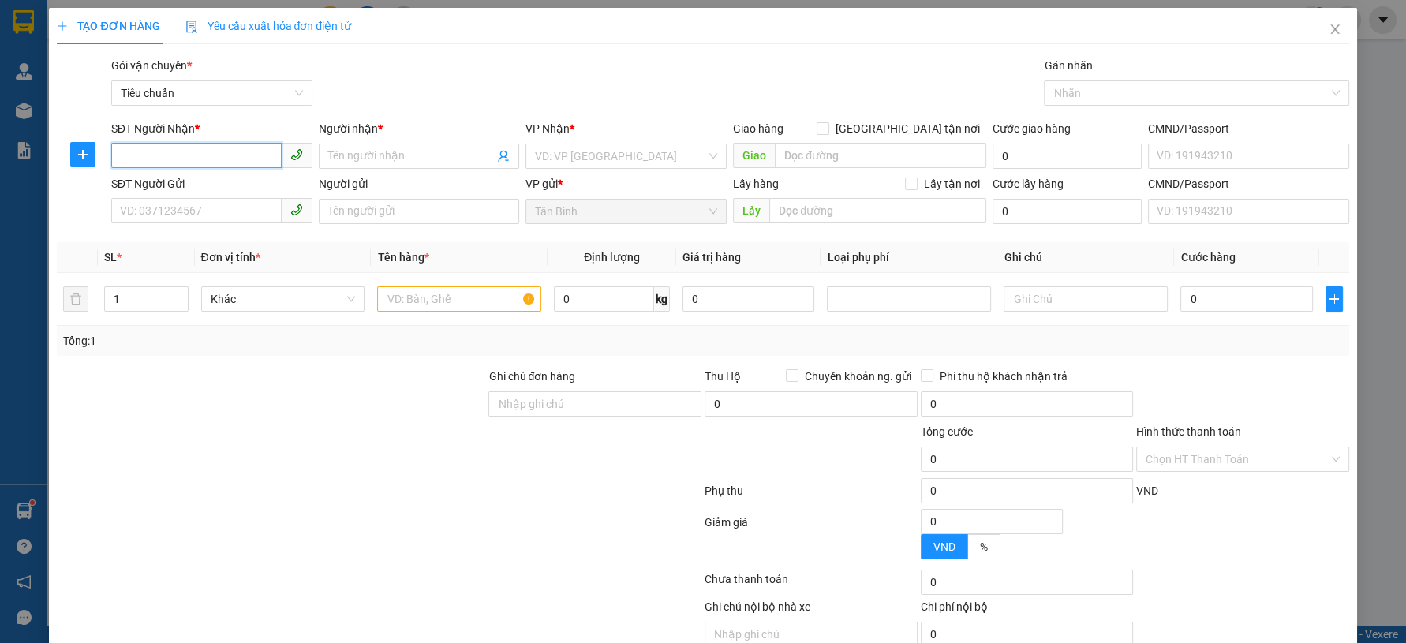
click at [157, 162] on input "SĐT Người Nhận *" at bounding box center [196, 155] width 170 height 25
click at [156, 152] on input "SĐT Người Nhận *" at bounding box center [196, 155] width 170 height 25
click at [214, 156] on input "SĐT Người Nhận *" at bounding box center [196, 155] width 170 height 25
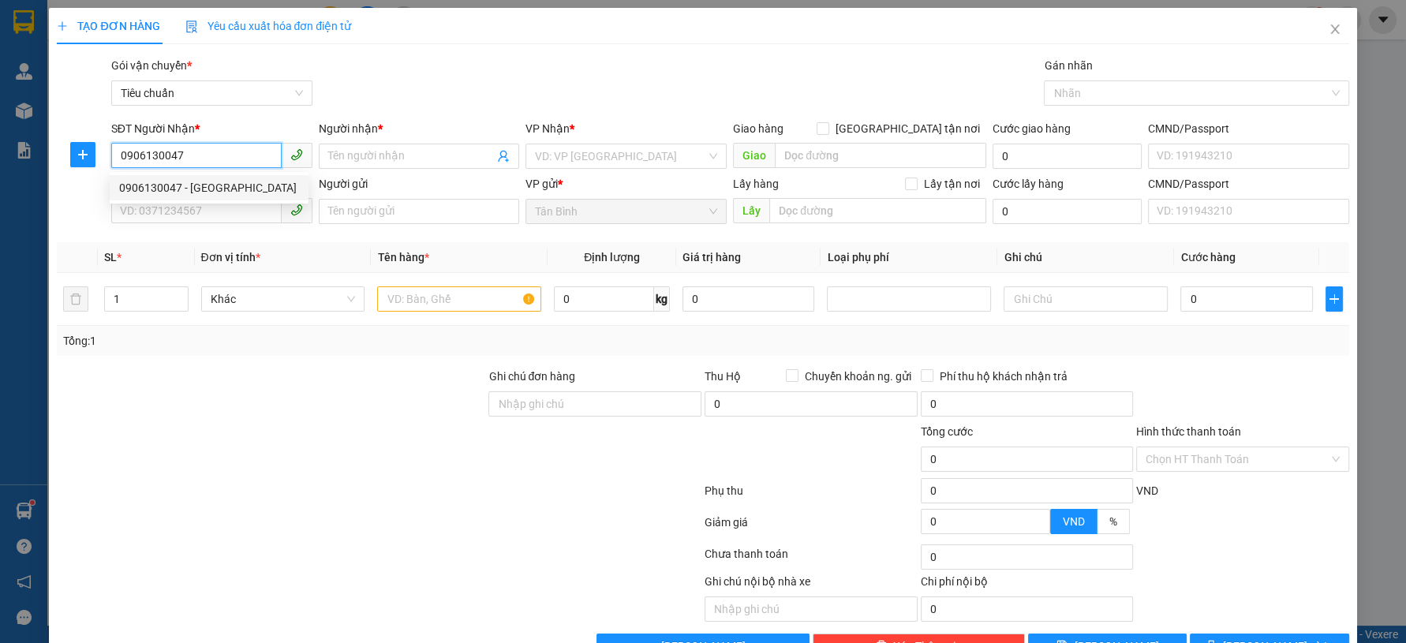
click at [234, 200] on div "0906130047 - Cô Hằng" at bounding box center [209, 187] width 199 height 25
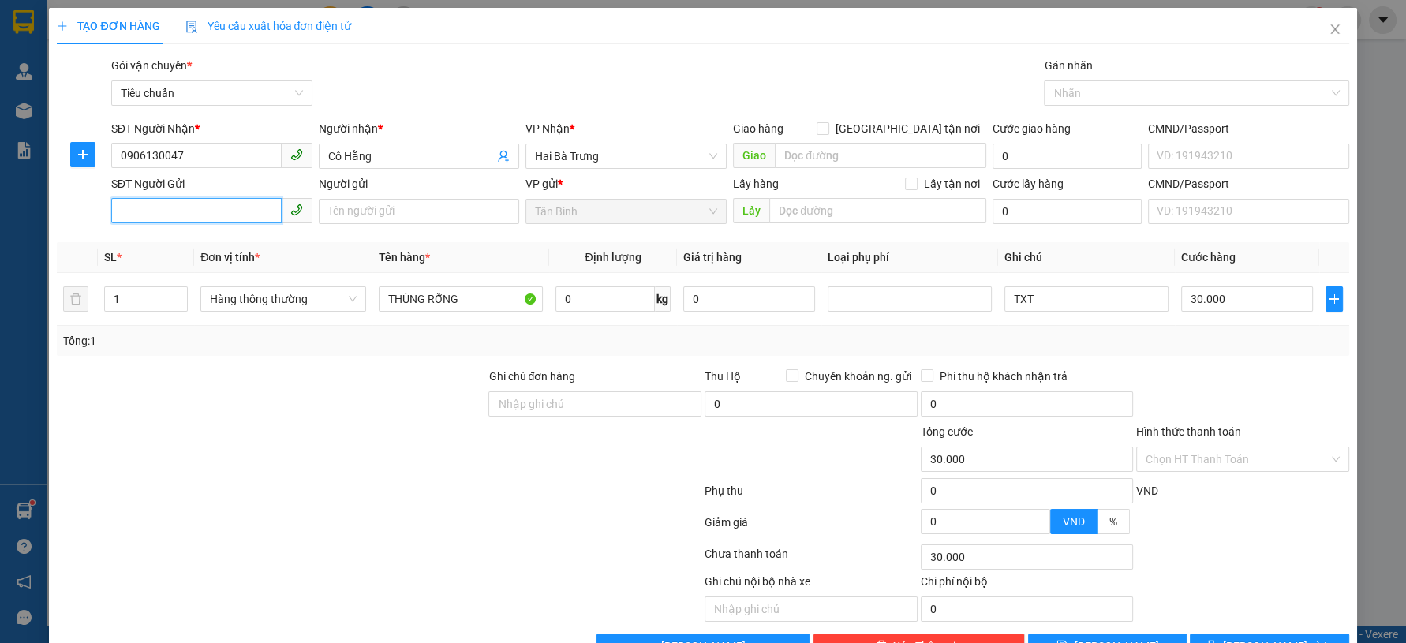
click at [201, 219] on input "SĐT Người Gửi" at bounding box center [196, 210] width 170 height 25
click at [196, 244] on div "0945609294 - A NGHĨA" at bounding box center [209, 242] width 180 height 17
click at [617, 293] on input "0" at bounding box center [606, 298] width 100 height 25
click at [1056, 299] on input "TXT" at bounding box center [1087, 298] width 164 height 25
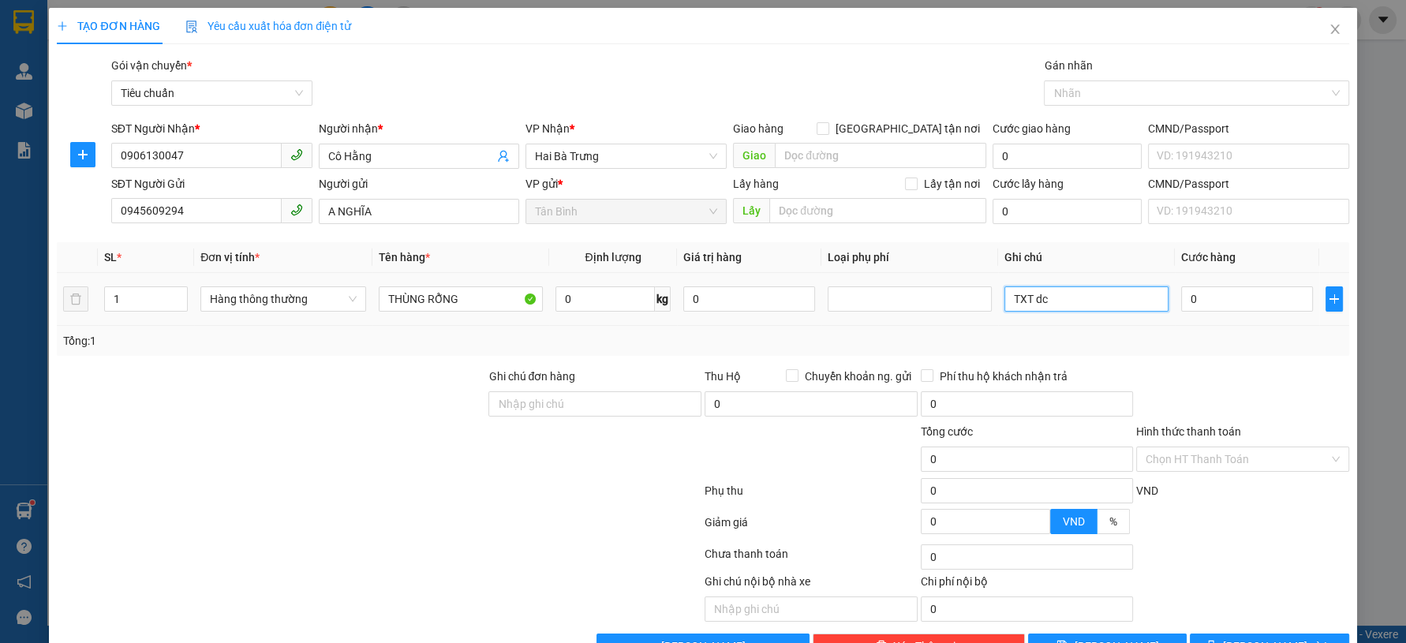
click at [1057, 290] on input "TXT dc" at bounding box center [1087, 298] width 164 height 25
click at [1056, 293] on input "TXT dc" at bounding box center [1087, 298] width 164 height 25
click at [1212, 290] on input "0" at bounding box center [1247, 298] width 132 height 25
click at [1225, 425] on label "Hình thức thanh toán" at bounding box center [1188, 431] width 105 height 13
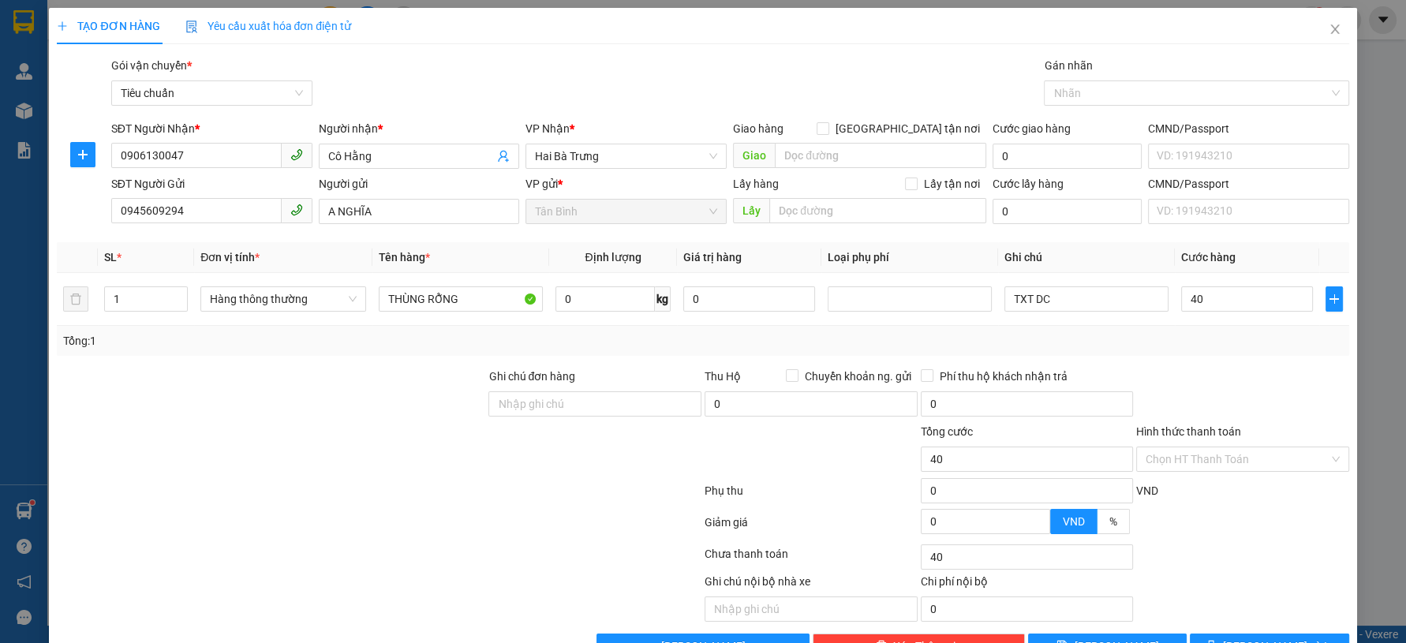
click at [1225, 447] on input "Hình thức thanh toán" at bounding box center [1237, 459] width 183 height 24
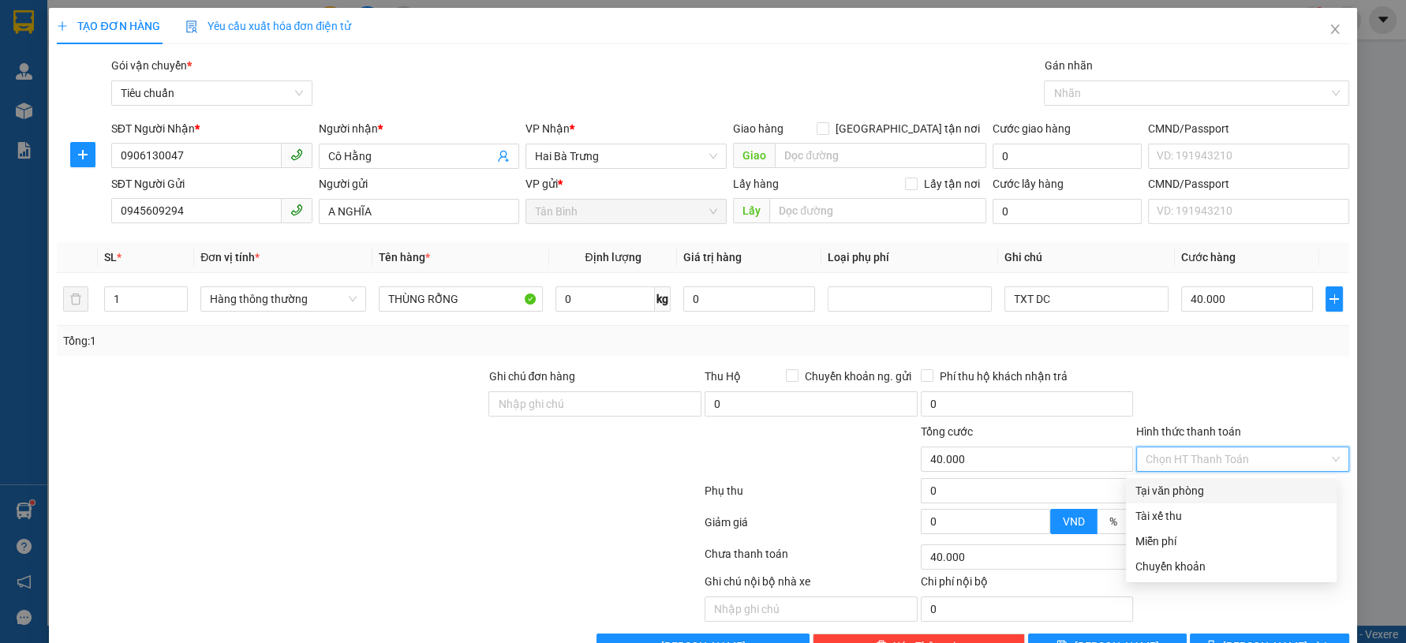
click at [1216, 447] on input "Hình thức thanh toán" at bounding box center [1237, 459] width 183 height 24
click at [1212, 482] on div "Tại văn phòng" at bounding box center [1232, 490] width 192 height 17
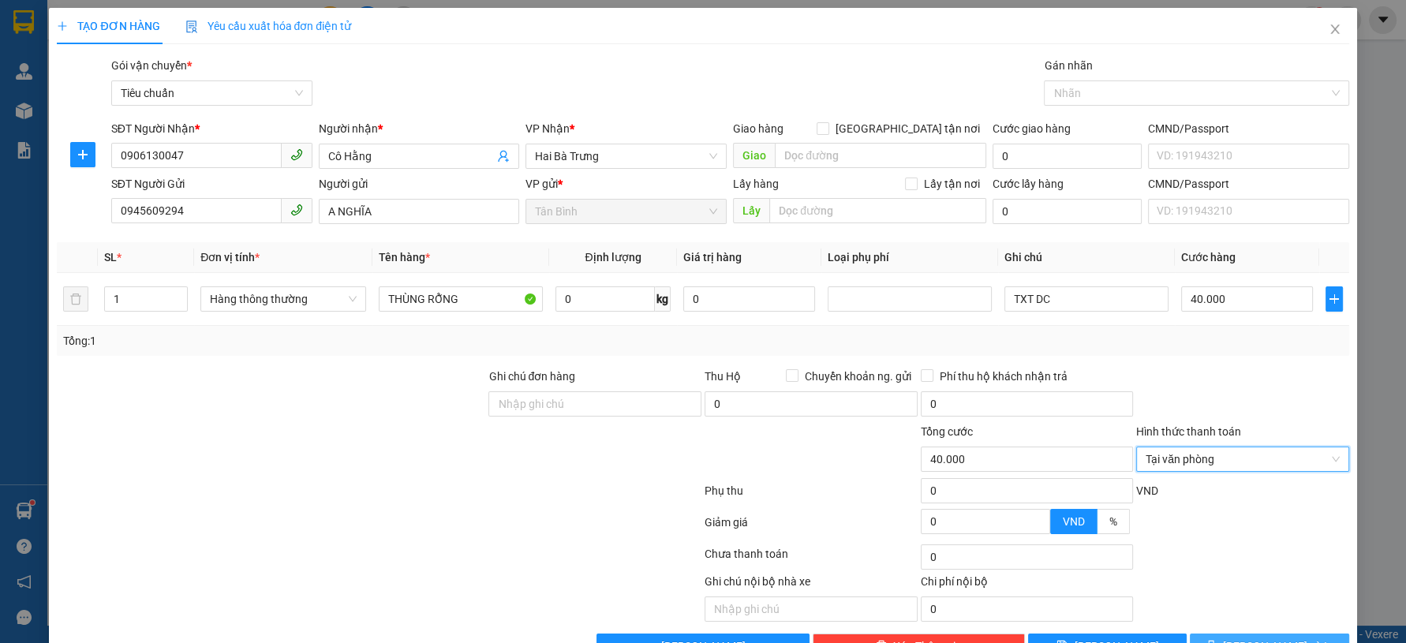
click at [1235, 634] on button "Lưu và In" at bounding box center [1269, 646] width 159 height 25
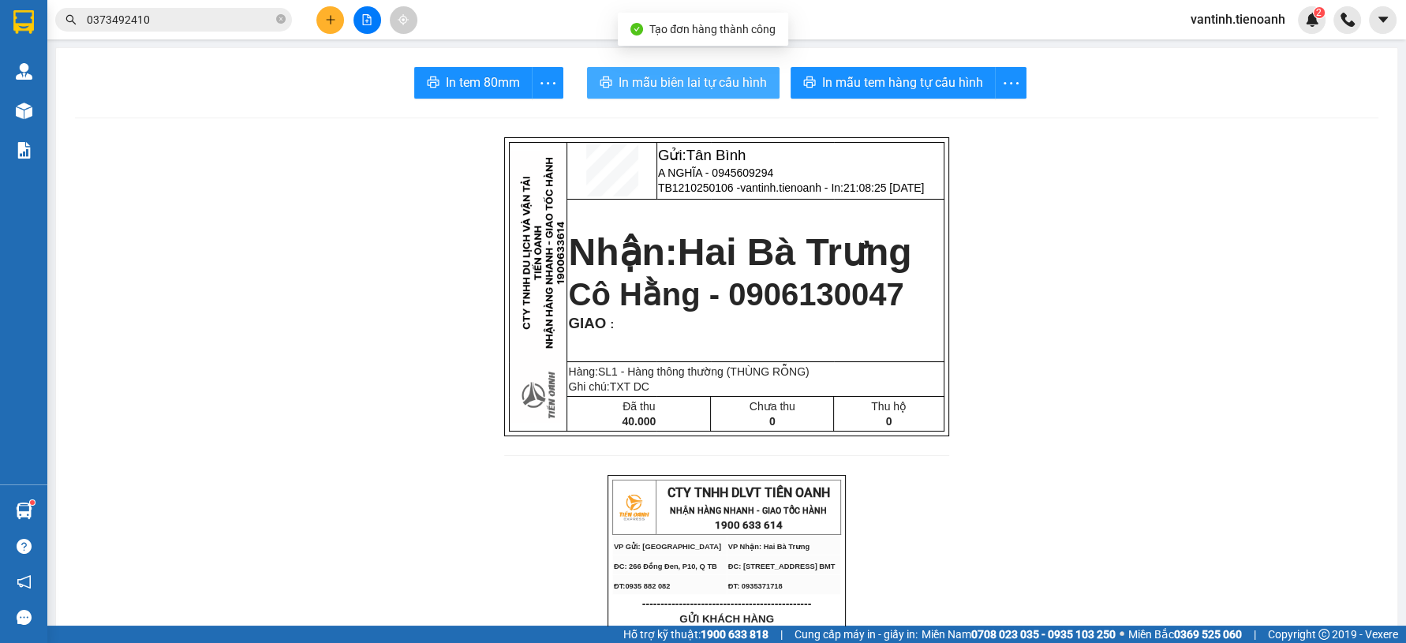
click at [608, 80] on button "In mẫu biên lai tự cấu hình" at bounding box center [683, 83] width 193 height 32
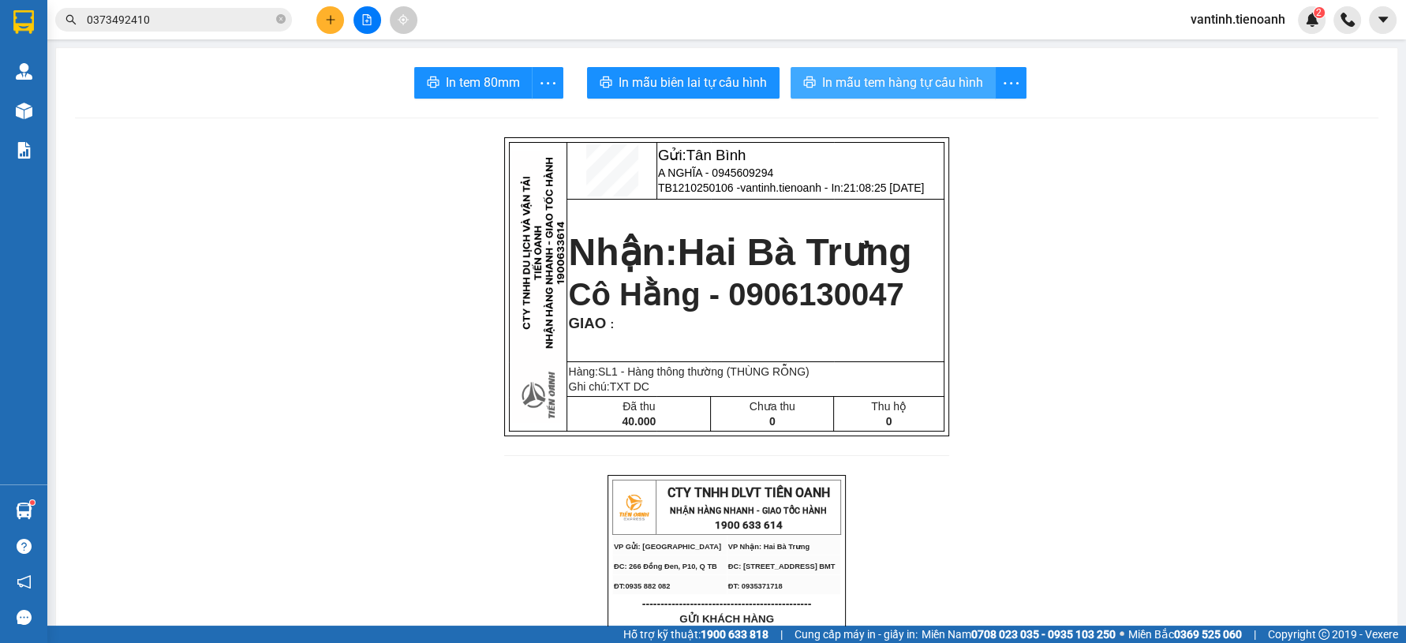
click at [912, 91] on span "In mẫu tem hàng tự cấu hình" at bounding box center [902, 83] width 161 height 20
click at [335, 21] on button at bounding box center [330, 20] width 28 height 28
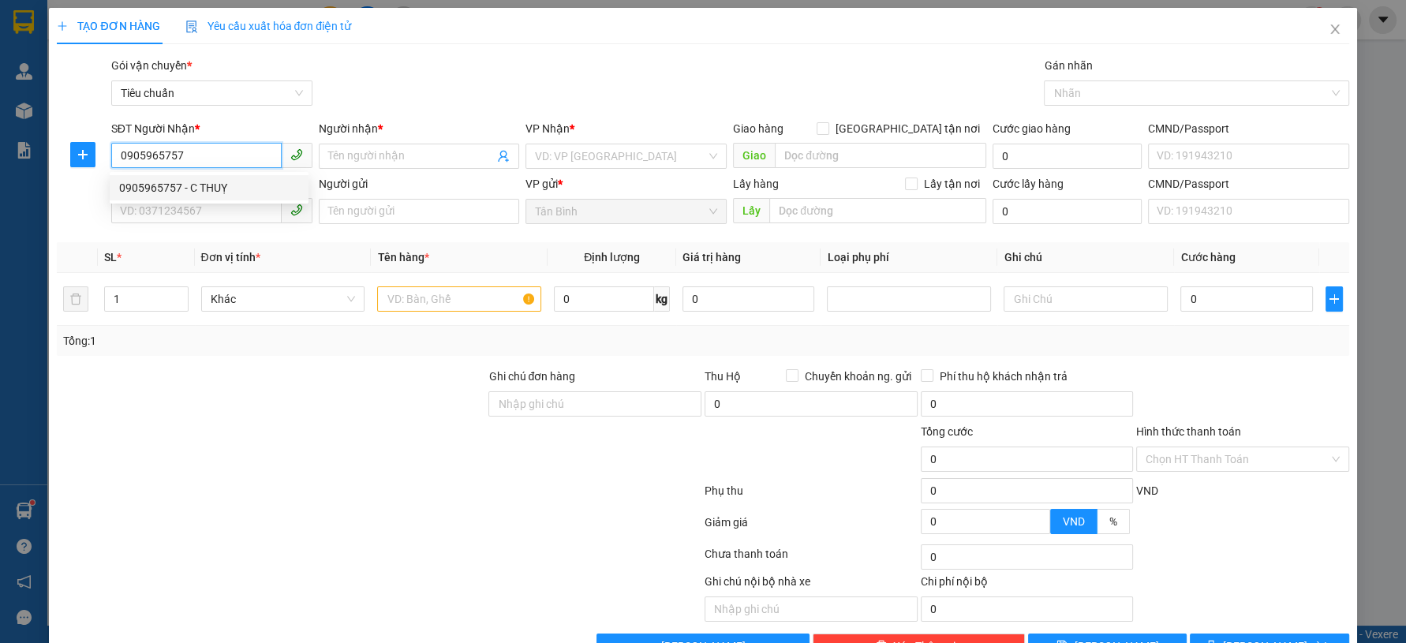
click at [259, 182] on div "0905965757 - C THUỴ" at bounding box center [209, 187] width 180 height 17
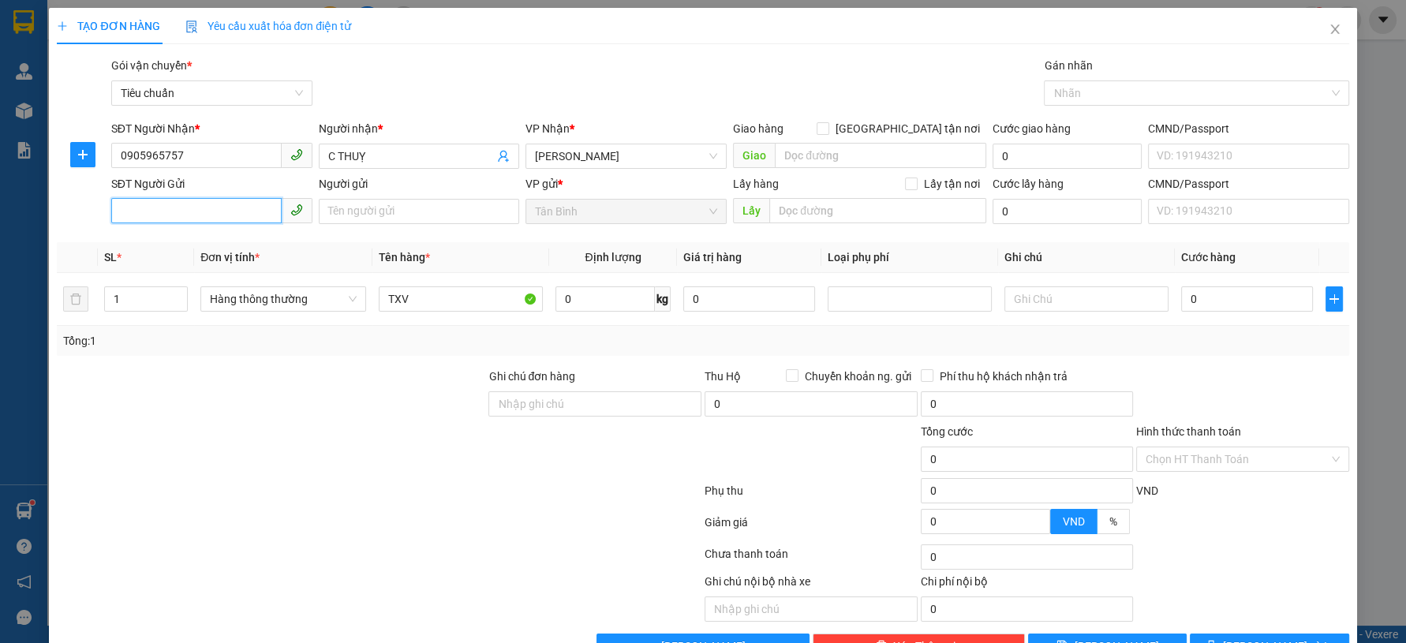
click at [211, 211] on input "SĐT Người Gửi" at bounding box center [196, 210] width 170 height 25
click at [391, 229] on div "Người gửi Tên người gửi" at bounding box center [419, 202] width 201 height 55
click at [394, 222] on input "Người gửi" at bounding box center [419, 211] width 201 height 25
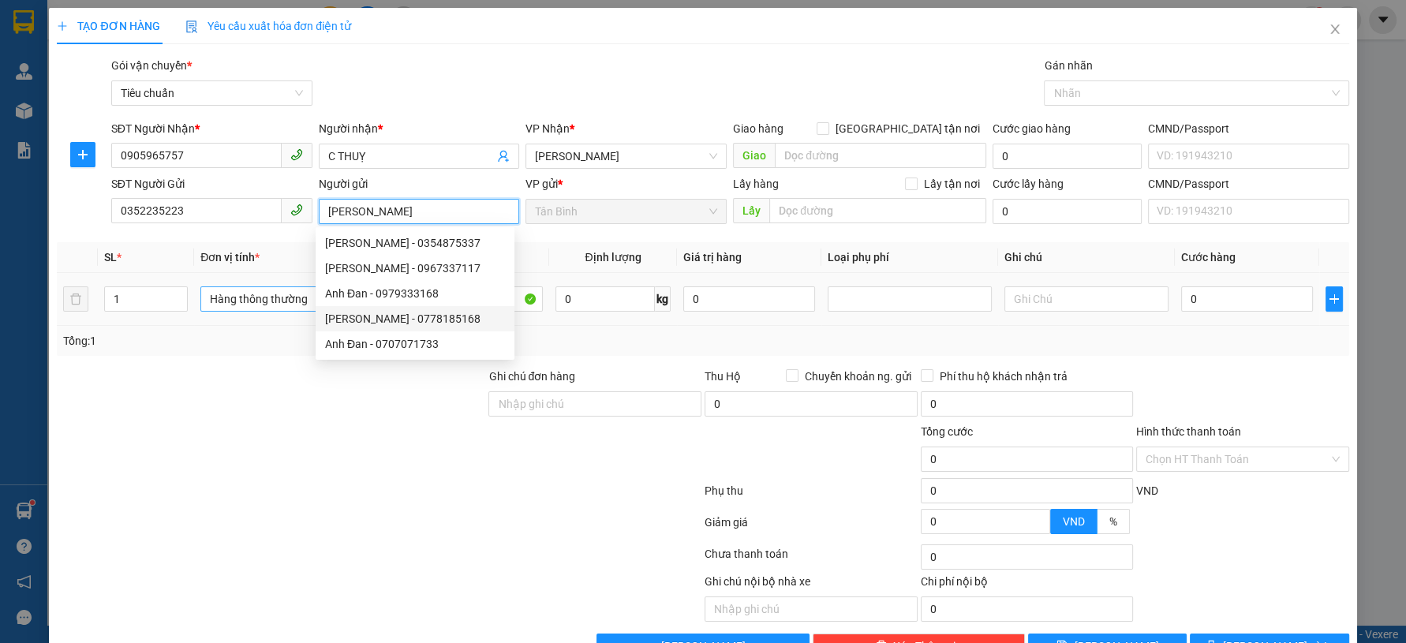
click at [264, 290] on span "Hàng thông thường" at bounding box center [283, 299] width 147 height 24
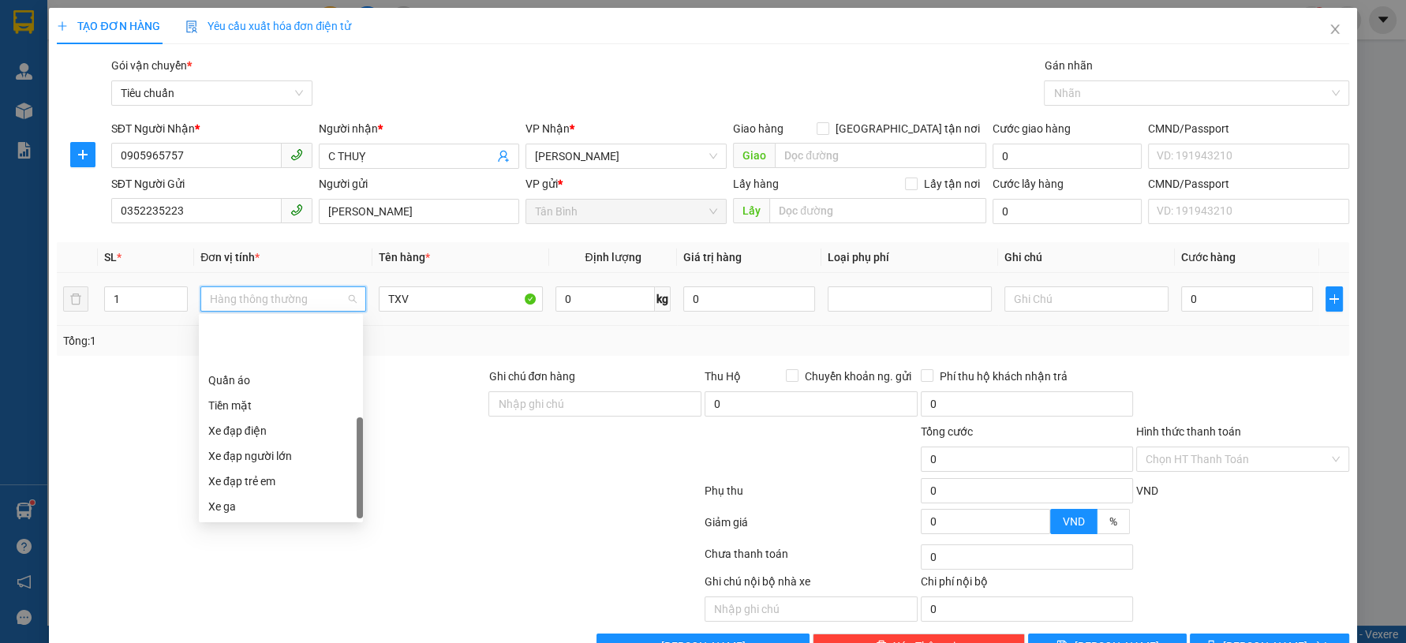
click at [245, 523] on div "Xe máy" at bounding box center [280, 531] width 145 height 17
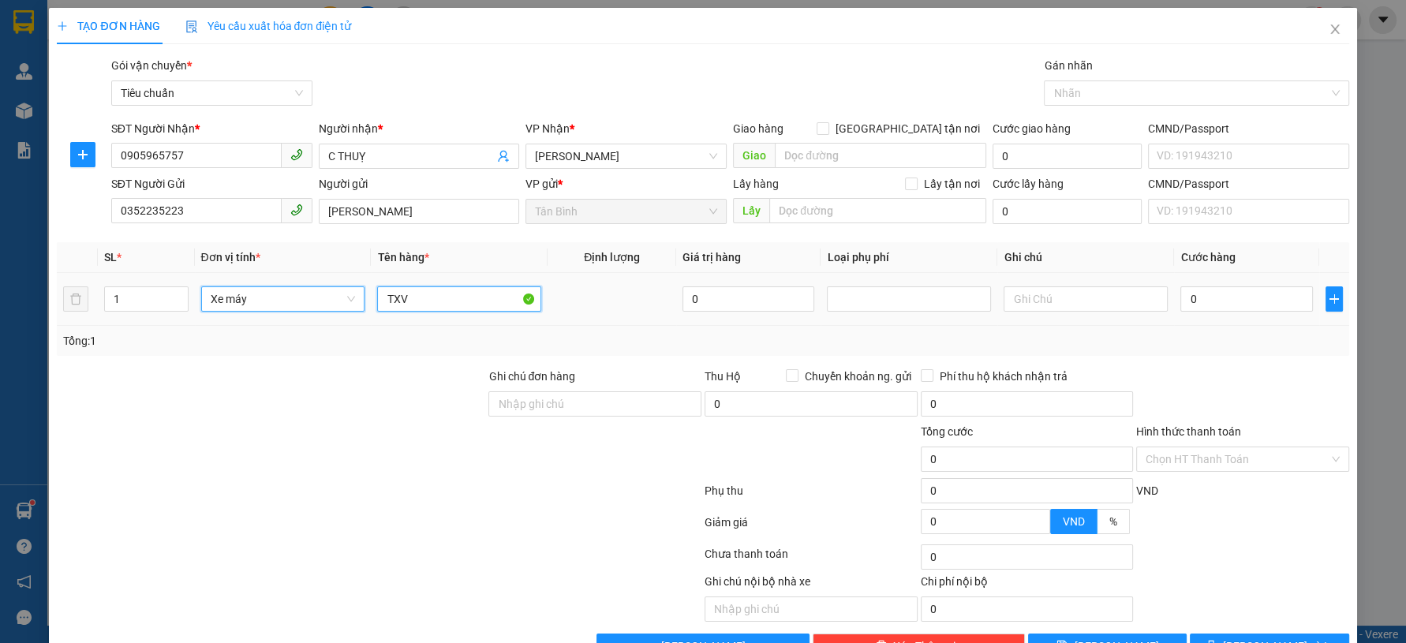
click at [473, 301] on input "TXV" at bounding box center [459, 298] width 164 height 25
click at [467, 299] on input "TXV" at bounding box center [459, 298] width 164 height 25
click at [464, 302] on input "XE EX XÁM" at bounding box center [459, 298] width 164 height 25
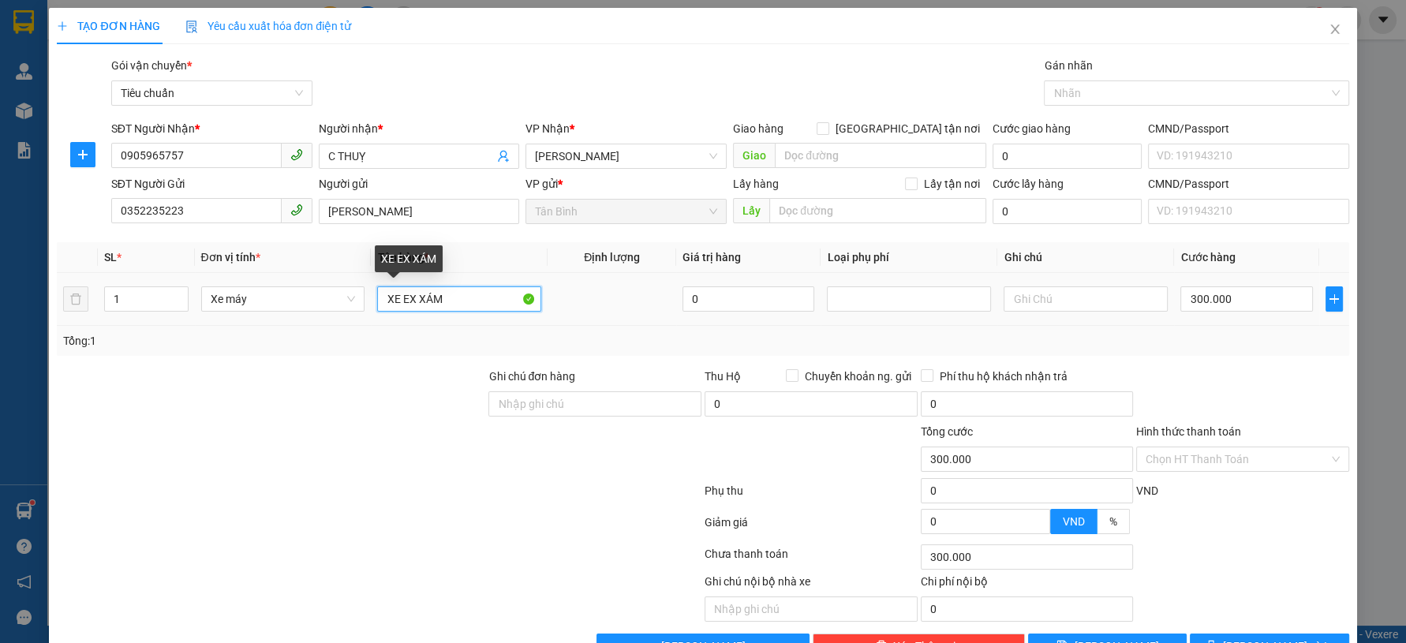
click at [464, 302] on input "XE EX XÁM" at bounding box center [459, 298] width 164 height 25
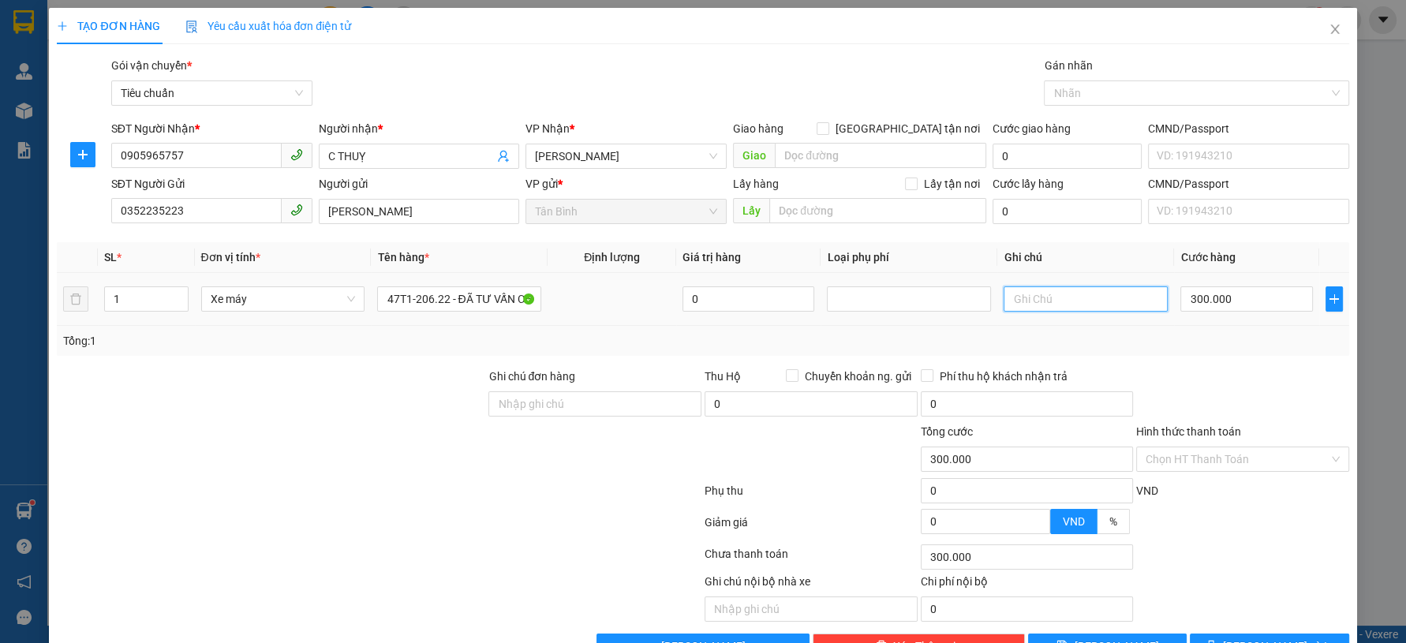
click at [1151, 303] on input "text" at bounding box center [1086, 298] width 164 height 25
paste input "XE EX XÁM"
click at [1244, 334] on div "Tổng: 1" at bounding box center [702, 340] width 1279 height 17
click at [1238, 301] on input "300.000" at bounding box center [1247, 298] width 132 height 25
click at [1218, 634] on button "Lưu và In" at bounding box center [1269, 646] width 159 height 25
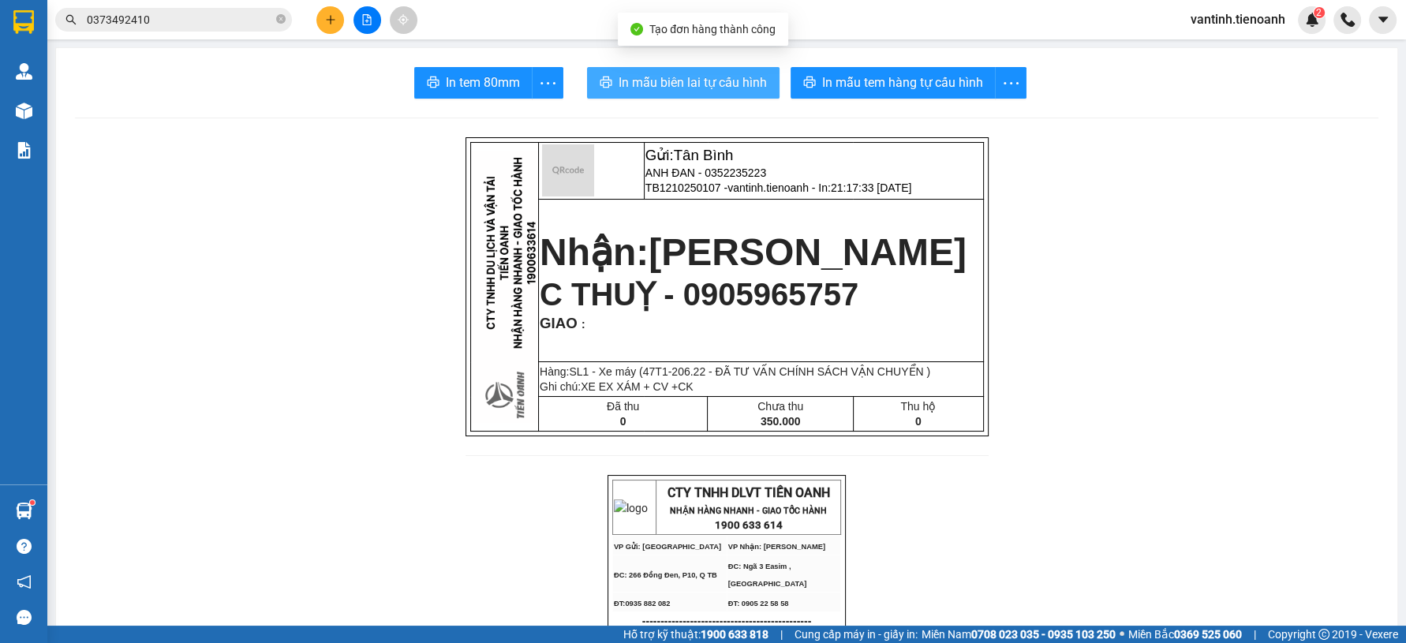
click at [619, 77] on span "In mẫu biên lai tự cấu hình" at bounding box center [693, 83] width 148 height 20
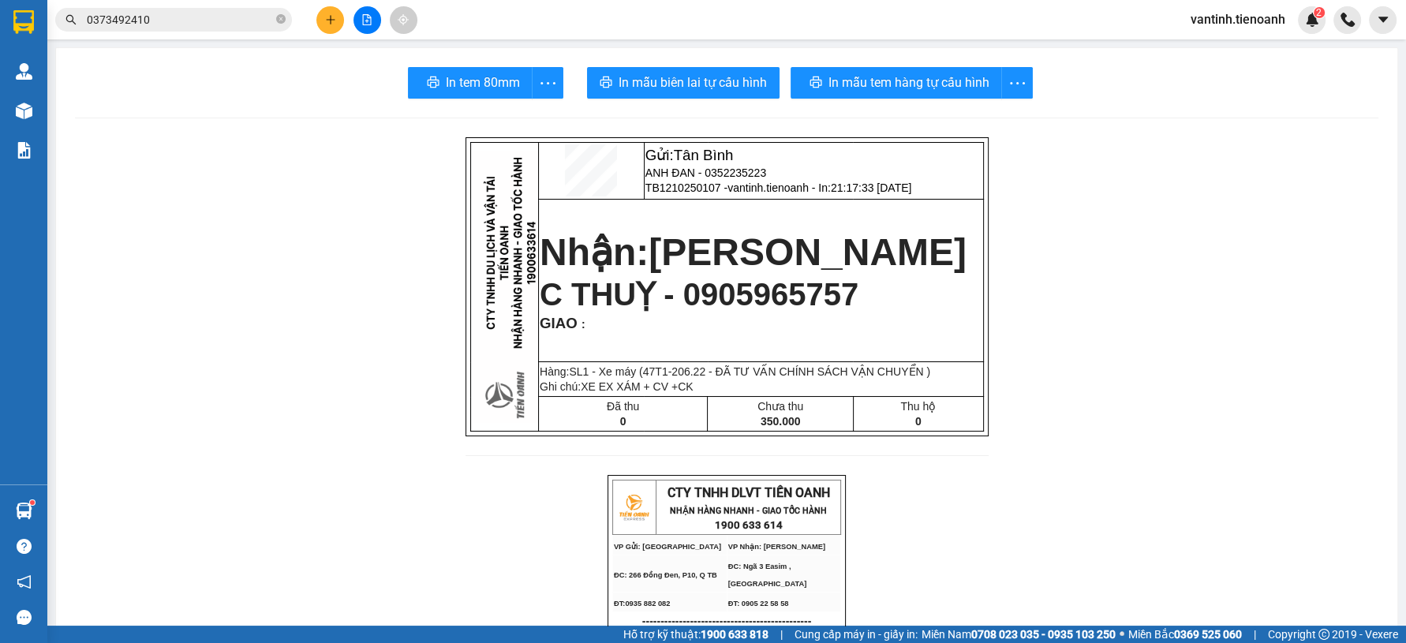
click at [806, 311] on span "C THUỴ - 0905965757" at bounding box center [699, 294] width 319 height 35
click at [890, 81] on span "In mẫu tem hàng tự cấu hình" at bounding box center [902, 83] width 161 height 20
click at [325, 22] on icon "plus" at bounding box center [330, 19] width 11 height 11
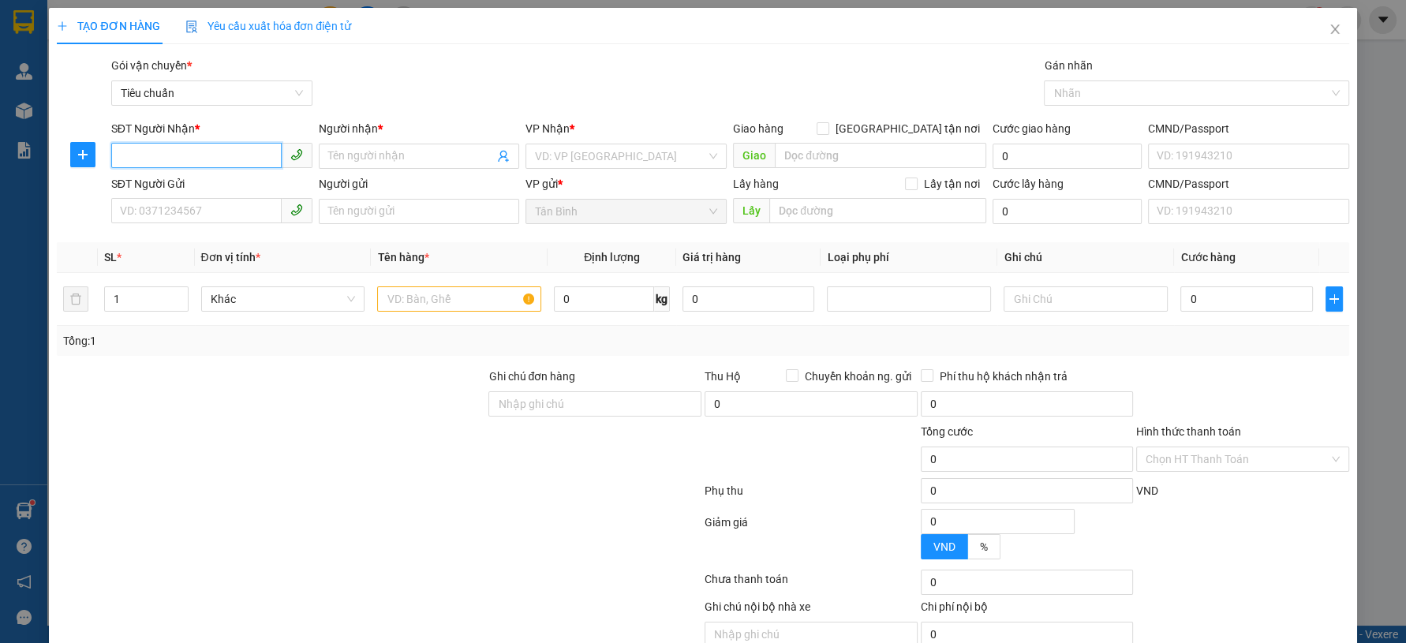
click at [223, 159] on input "SĐT Người Nhận *" at bounding box center [196, 155] width 170 height 25
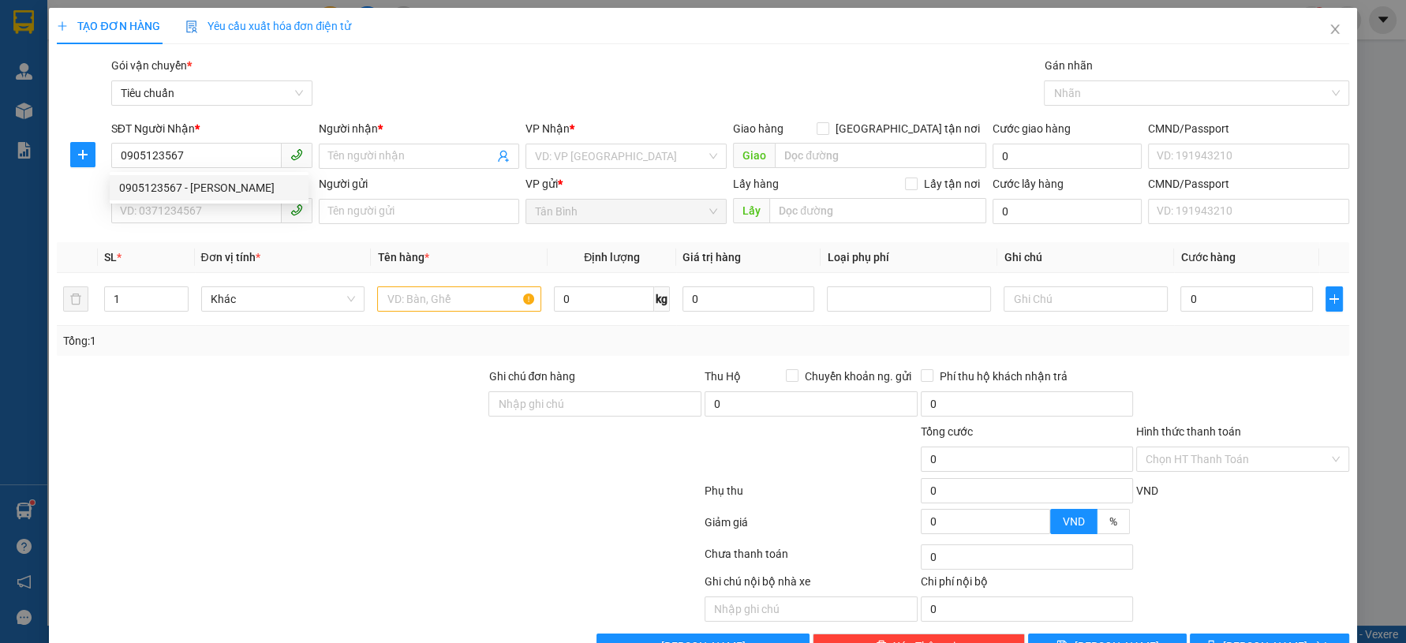
click at [226, 201] on div "0905123567 0905123567 - C Vân" at bounding box center [209, 188] width 199 height 32
click at [226, 185] on div "SĐT Người Gửi" at bounding box center [211, 183] width 201 height 17
click at [226, 198] on input "SĐT Người Gửi" at bounding box center [196, 210] width 170 height 25
click at [202, 162] on input "0905123567" at bounding box center [196, 155] width 170 height 25
click at [218, 182] on div "0905123567 - C Vân" at bounding box center [209, 187] width 180 height 17
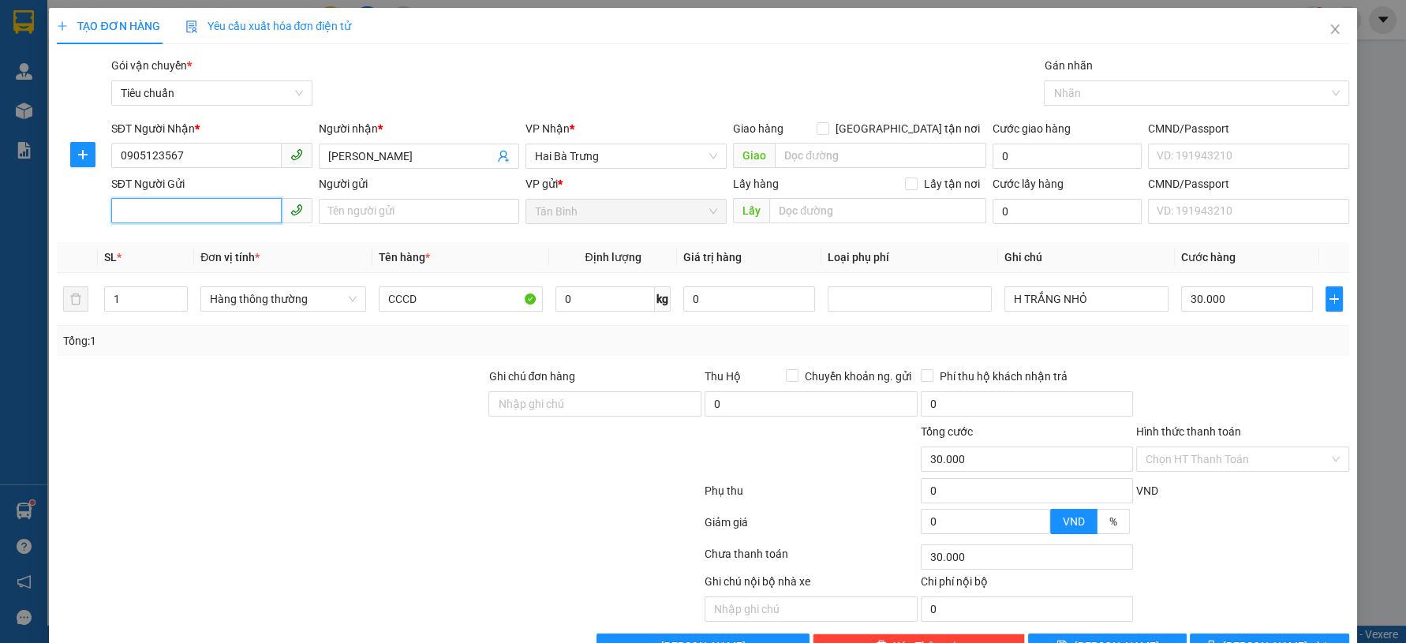
click at [197, 215] on input "SĐT Người Gửi" at bounding box center [196, 210] width 170 height 25
click at [211, 238] on div "0903576667 - C THẢO" at bounding box center [209, 242] width 180 height 17
click at [401, 300] on input "CCCD" at bounding box center [461, 298] width 164 height 25
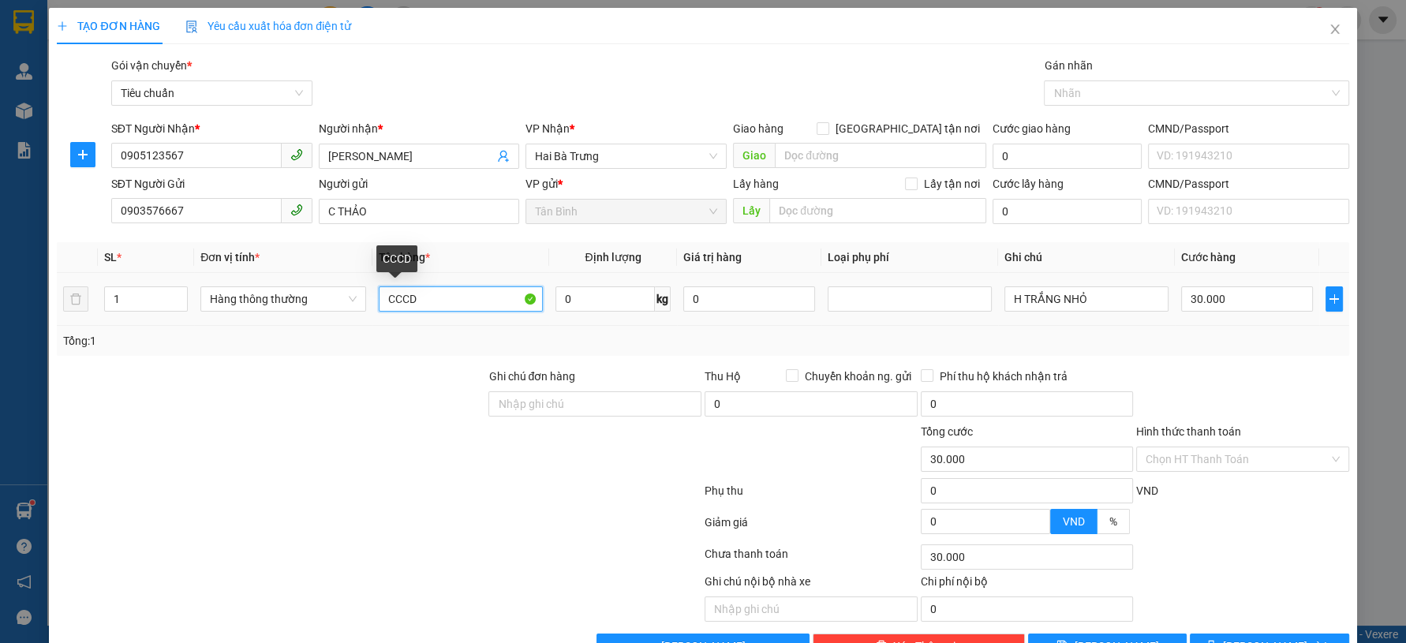
click at [401, 301] on input "CCCD" at bounding box center [461, 298] width 164 height 25
click at [131, 295] on input "1" at bounding box center [146, 299] width 82 height 24
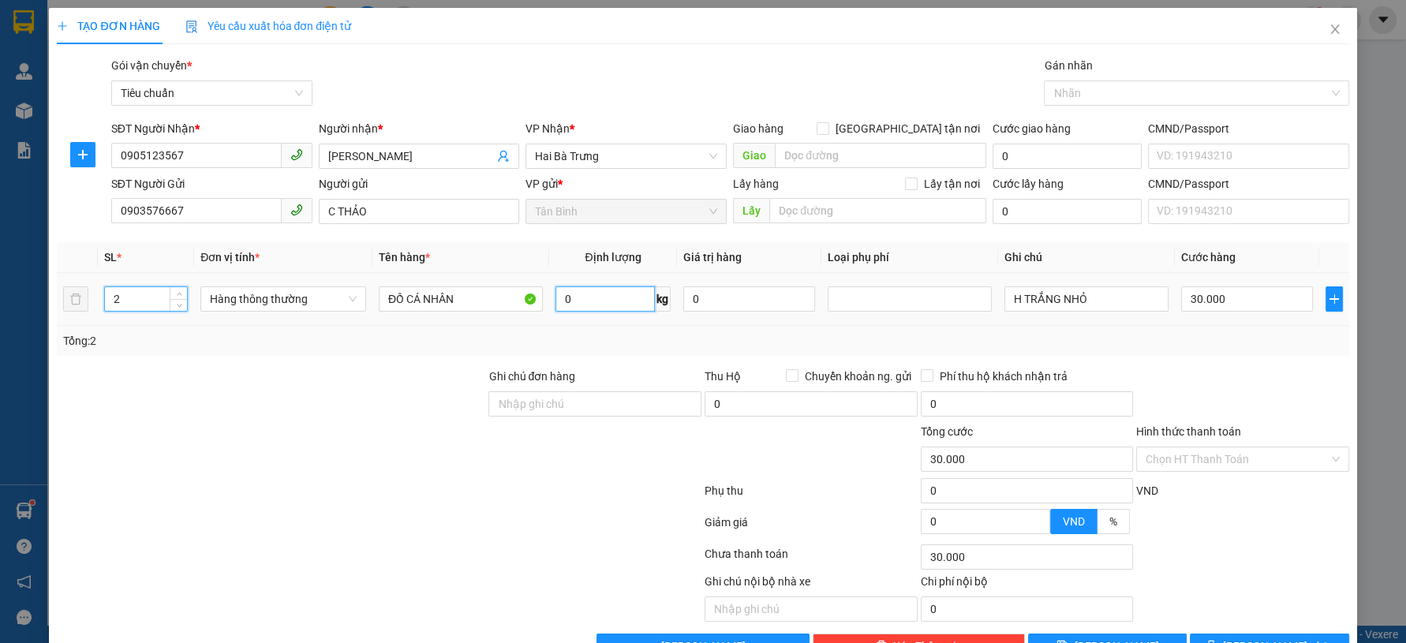
click at [586, 290] on input "0" at bounding box center [606, 298] width 100 height 25
click at [1103, 287] on input "H TRẮNG NHỎ" at bounding box center [1087, 298] width 164 height 25
click at [283, 303] on span "Hàng thông thường" at bounding box center [283, 299] width 147 height 24
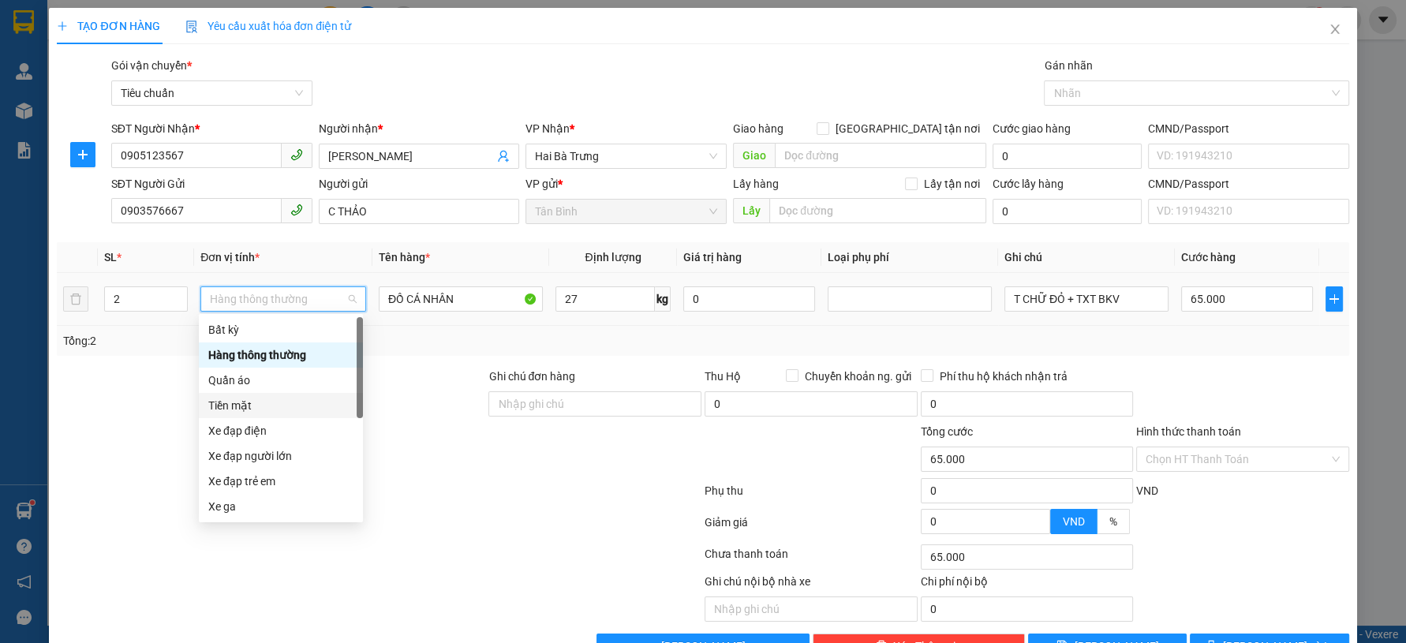
click at [288, 380] on div "Quần áo" at bounding box center [280, 380] width 145 height 17
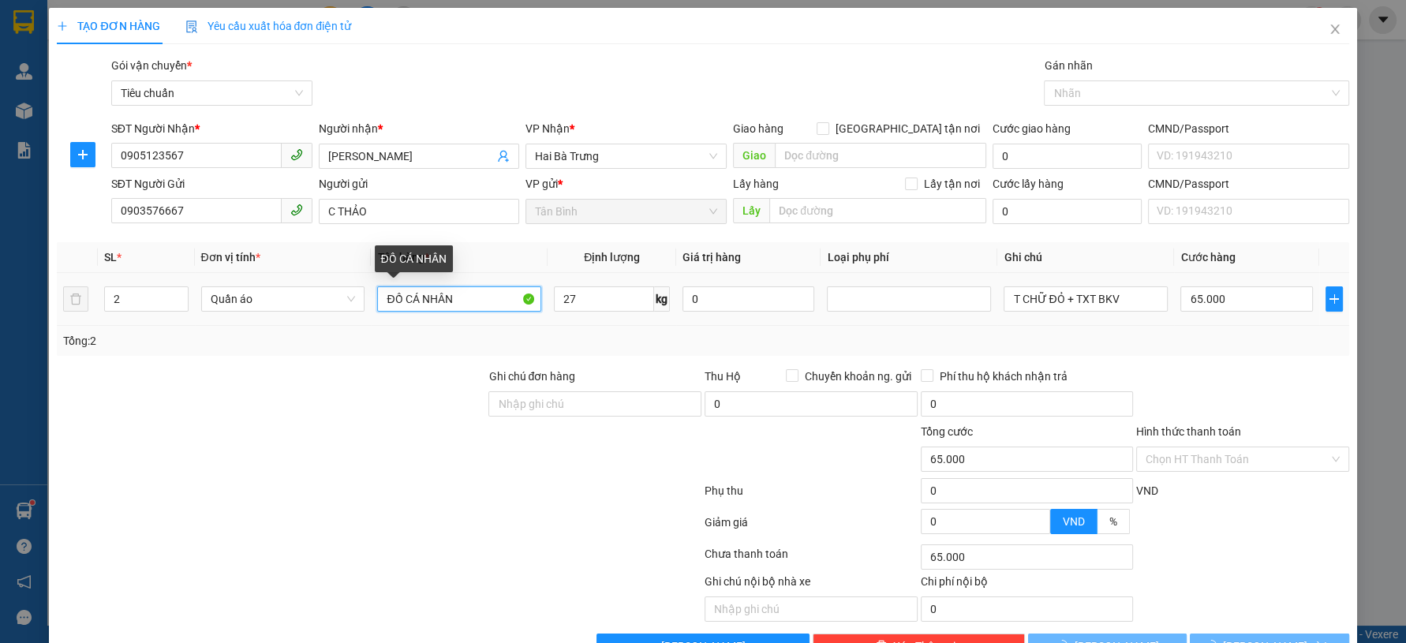
click at [441, 302] on input "ĐỒ CÁ NHÂN" at bounding box center [459, 298] width 164 height 25
click at [442, 302] on input "ĐỒ CÁ NHÂN" at bounding box center [459, 298] width 164 height 25
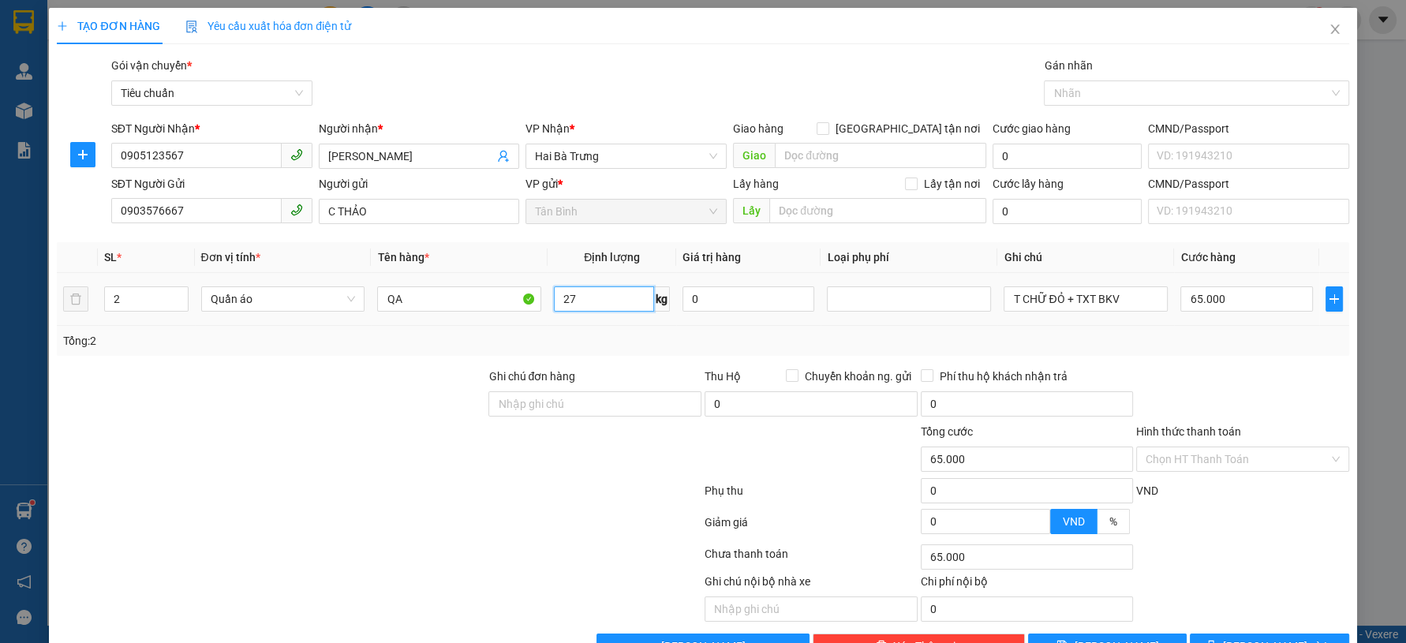
click at [592, 305] on input "27" at bounding box center [604, 298] width 100 height 25
click at [1205, 297] on input "65.000" at bounding box center [1247, 298] width 132 height 25
click at [1312, 381] on div at bounding box center [1243, 395] width 216 height 55
click at [1196, 410] on div at bounding box center [1243, 395] width 216 height 55
click at [1173, 457] on input "Hình thức thanh toán" at bounding box center [1237, 459] width 183 height 24
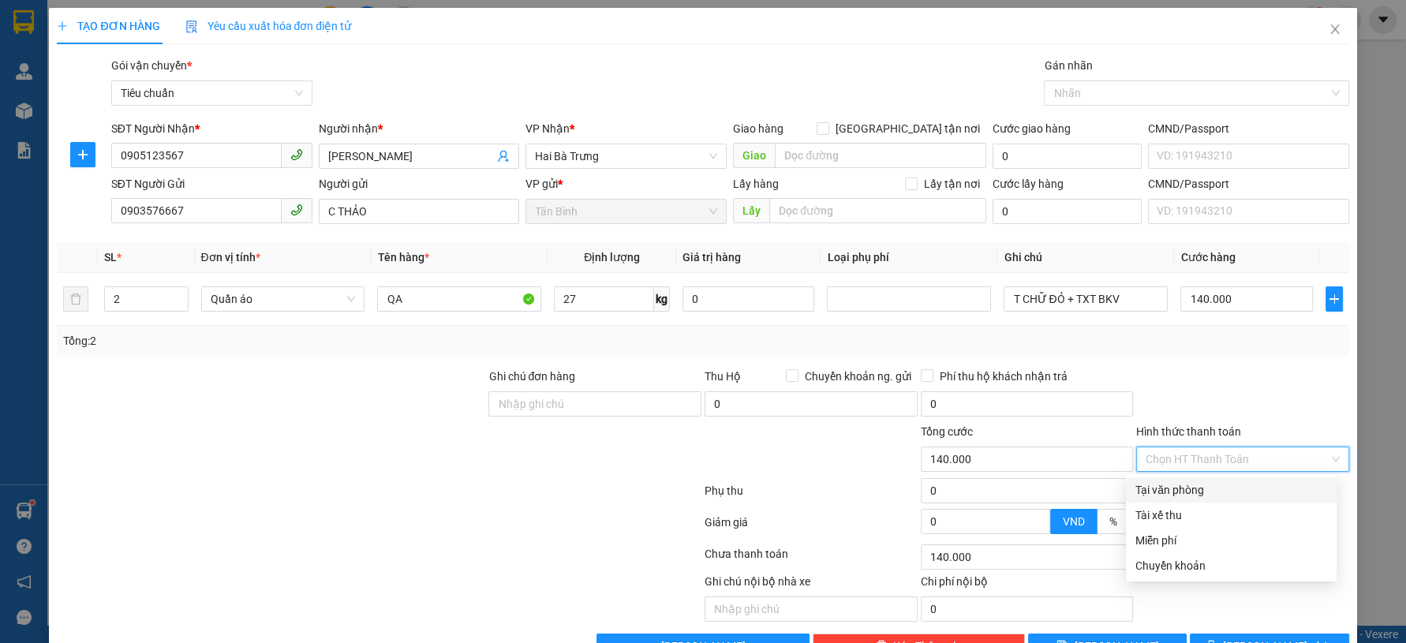
click at [1193, 483] on div "Tại văn phòng" at bounding box center [1232, 489] width 192 height 17
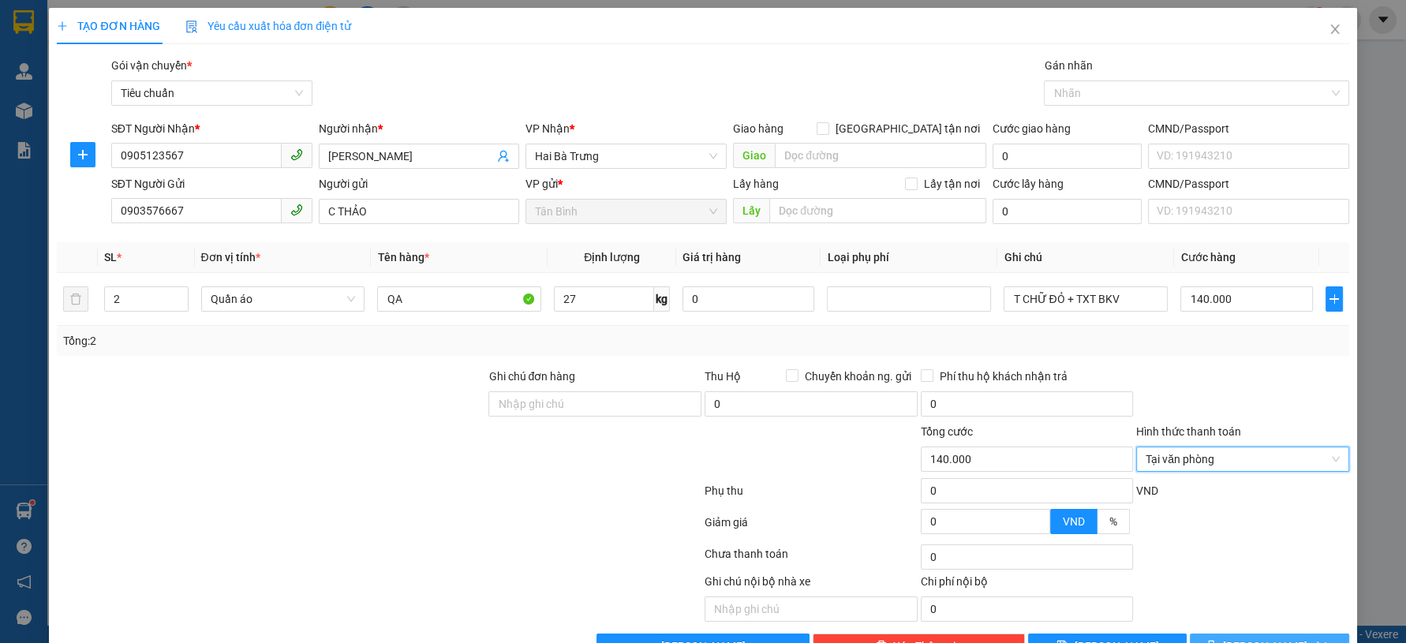
click at [1232, 634] on button "Lưu và In" at bounding box center [1269, 646] width 159 height 25
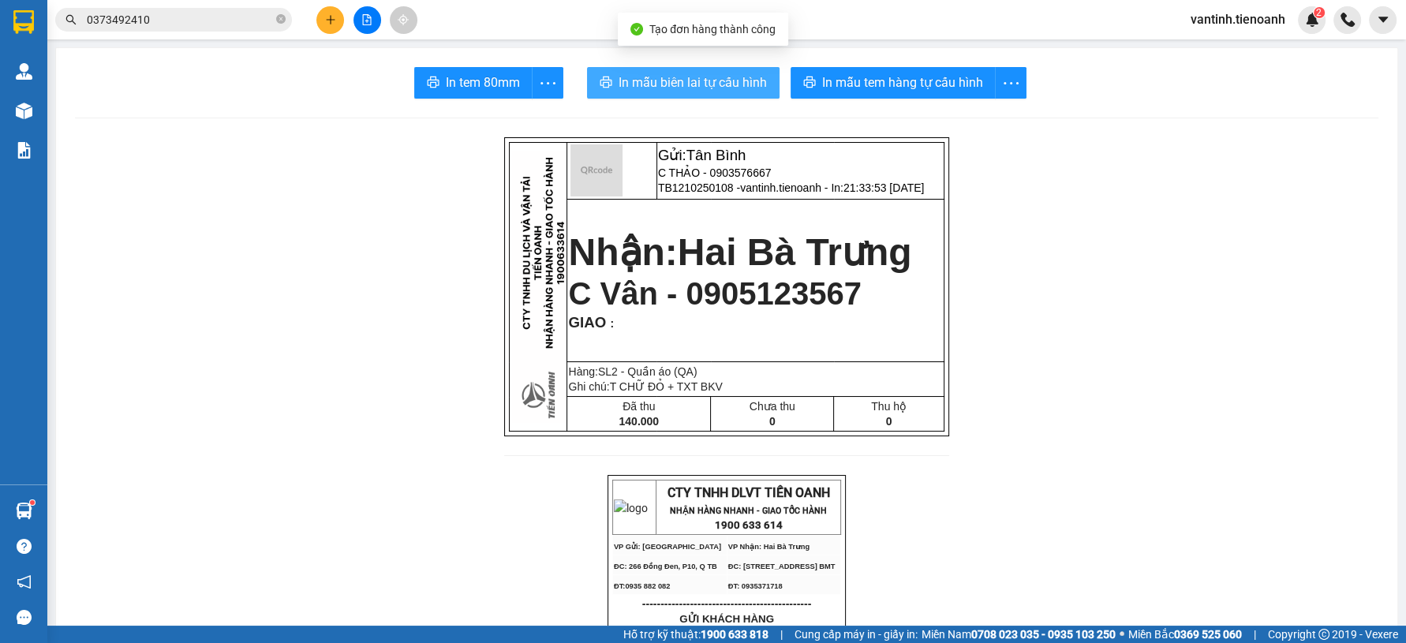
click at [622, 88] on span "In mẫu biên lai tự cấu hình" at bounding box center [693, 83] width 148 height 20
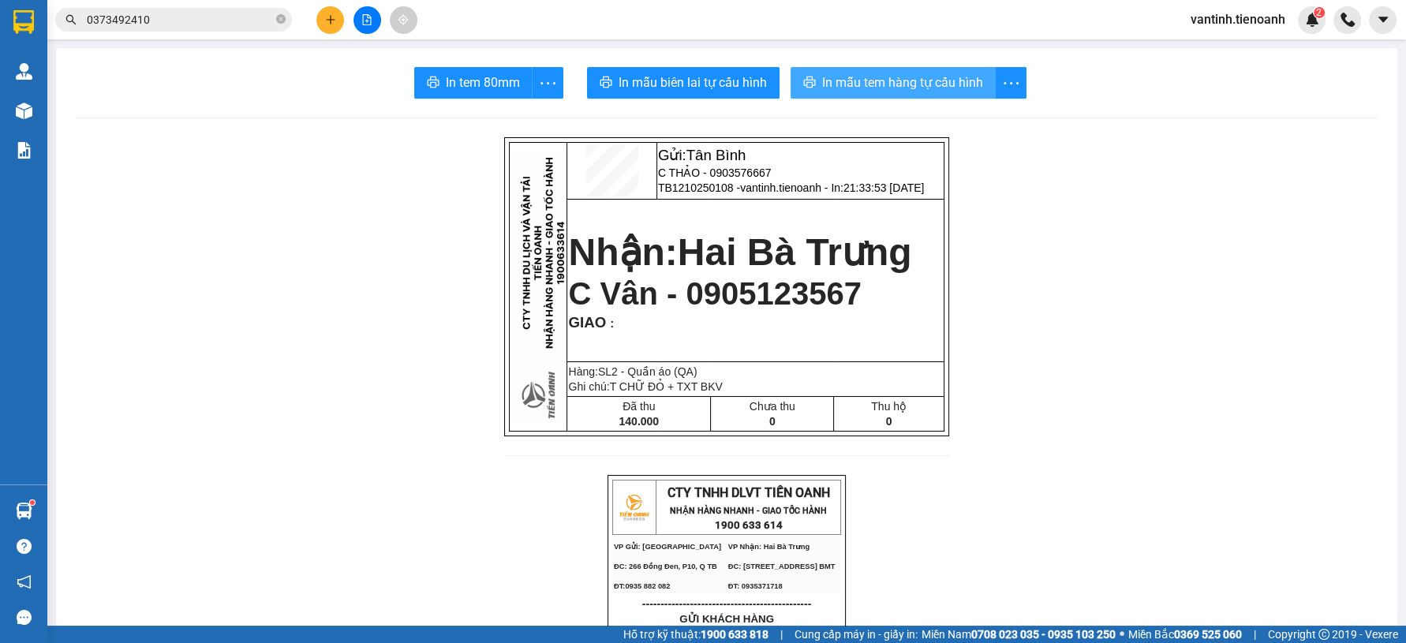
click at [916, 94] on button "In mẫu tem hàng tự cấu hình" at bounding box center [893, 83] width 205 height 32
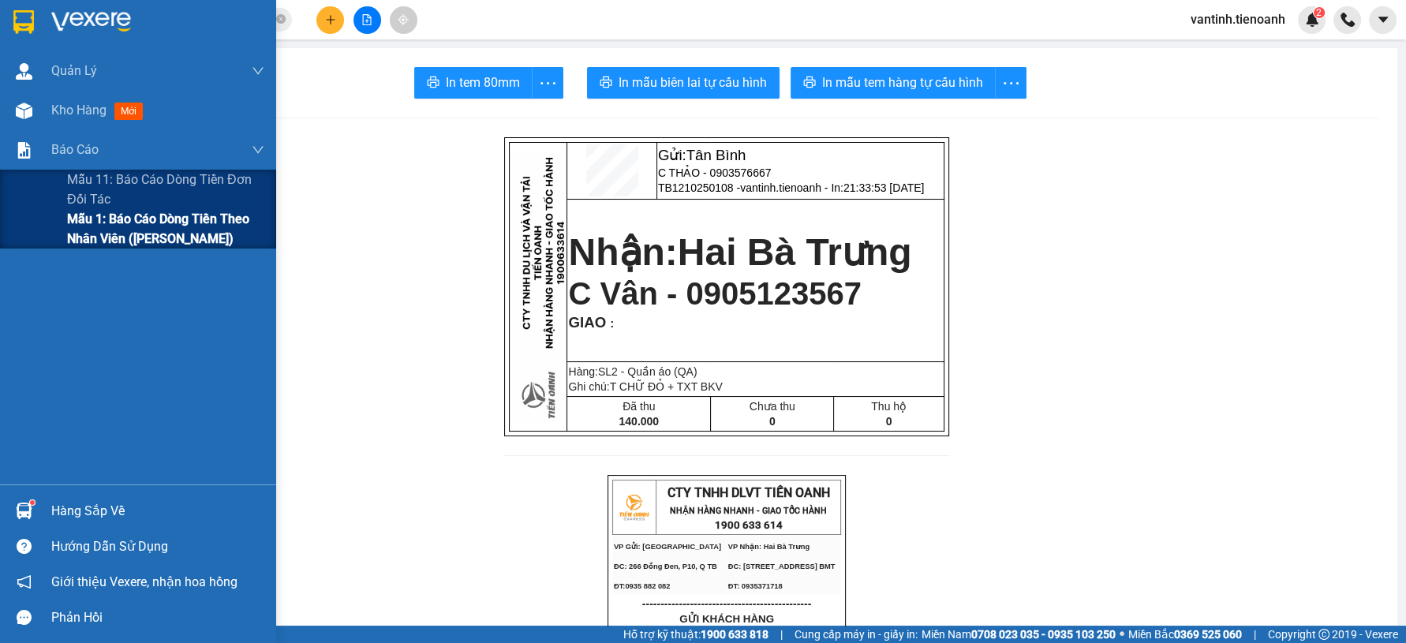
click at [92, 219] on span "Mẫu 1: Báo cáo dòng tiền theo nhân viên (Nhân Viên)" at bounding box center [165, 228] width 197 height 39
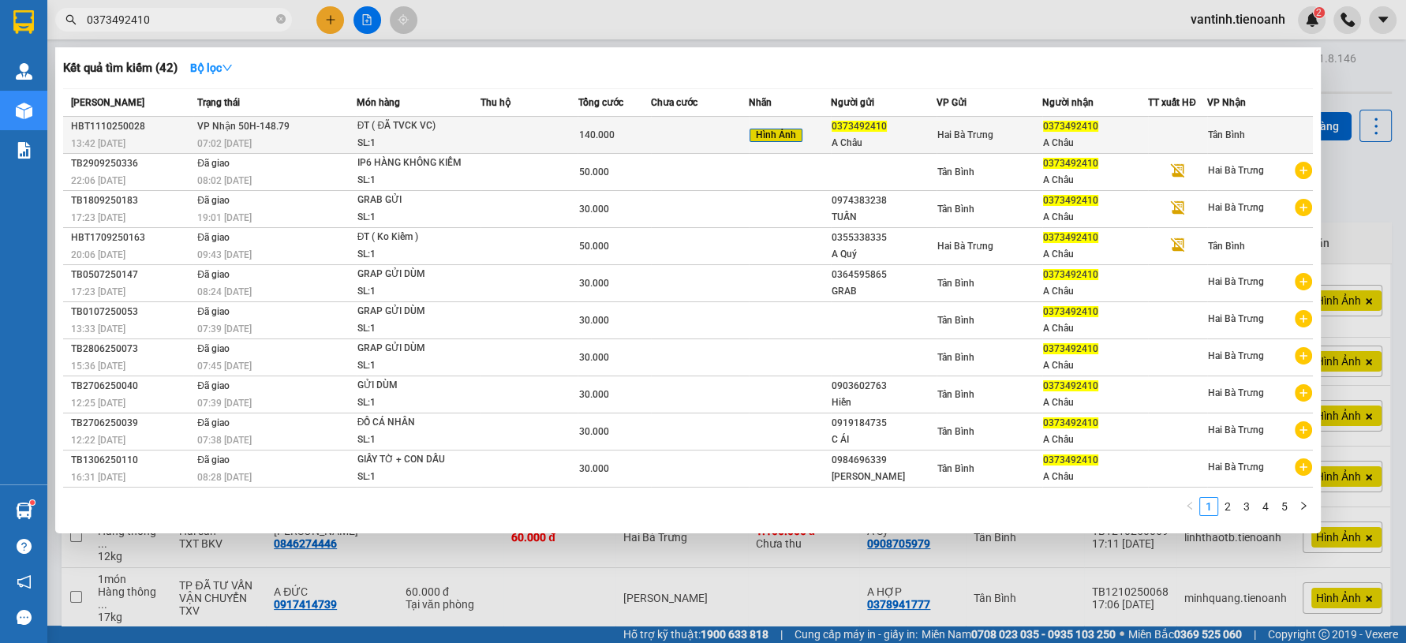
type input "0373492410"
click at [552, 133] on td at bounding box center [530, 135] width 98 height 37
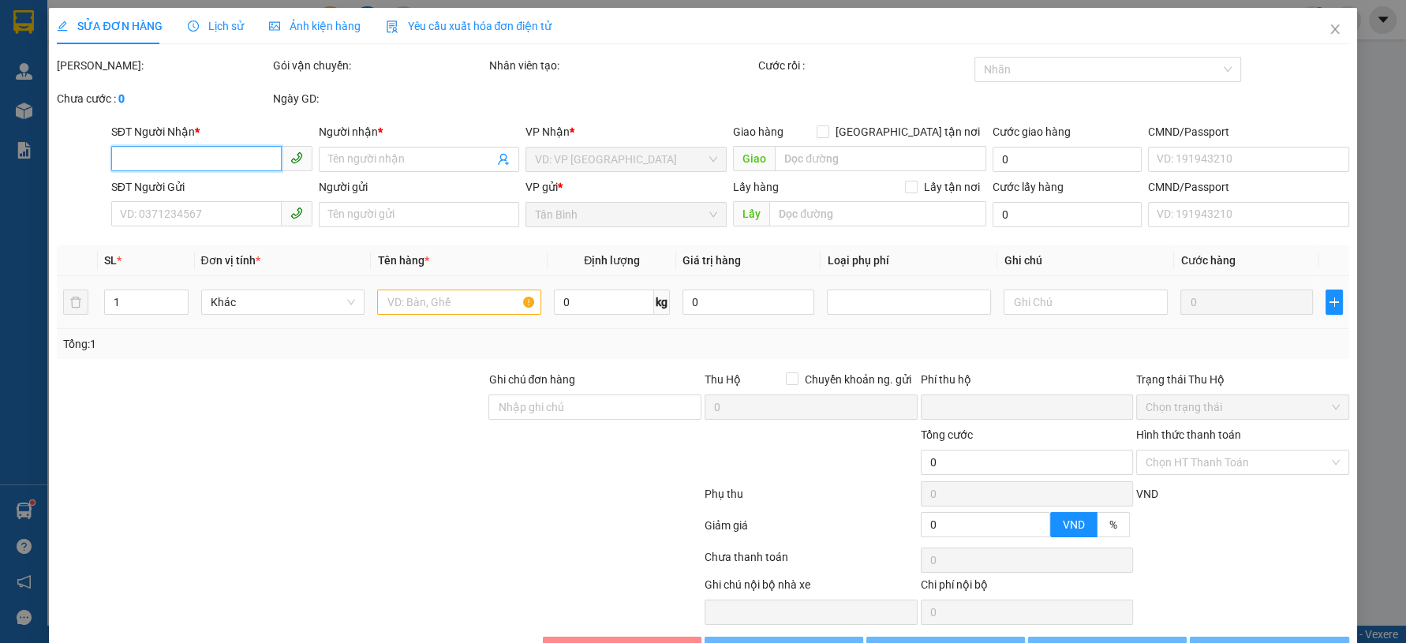
type input "0373492410"
type input "A Châu"
type input "0373492410"
type input "A Châu"
type input "0"
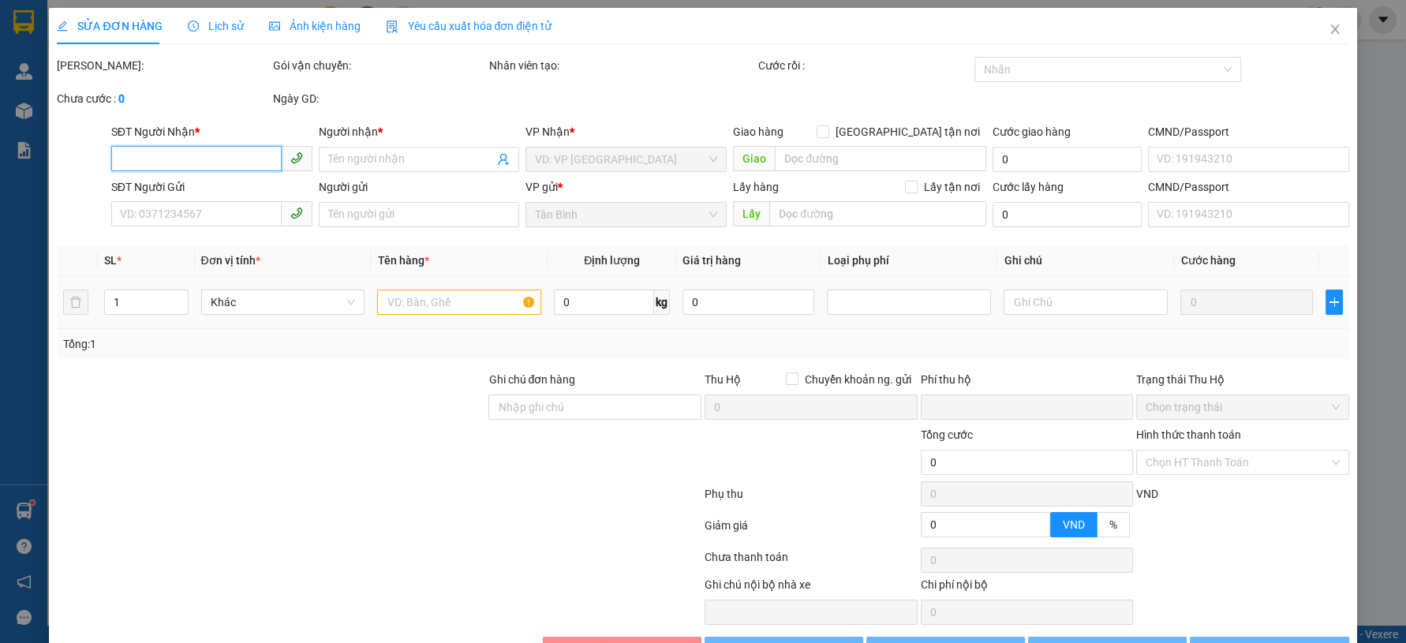
type input "140.000"
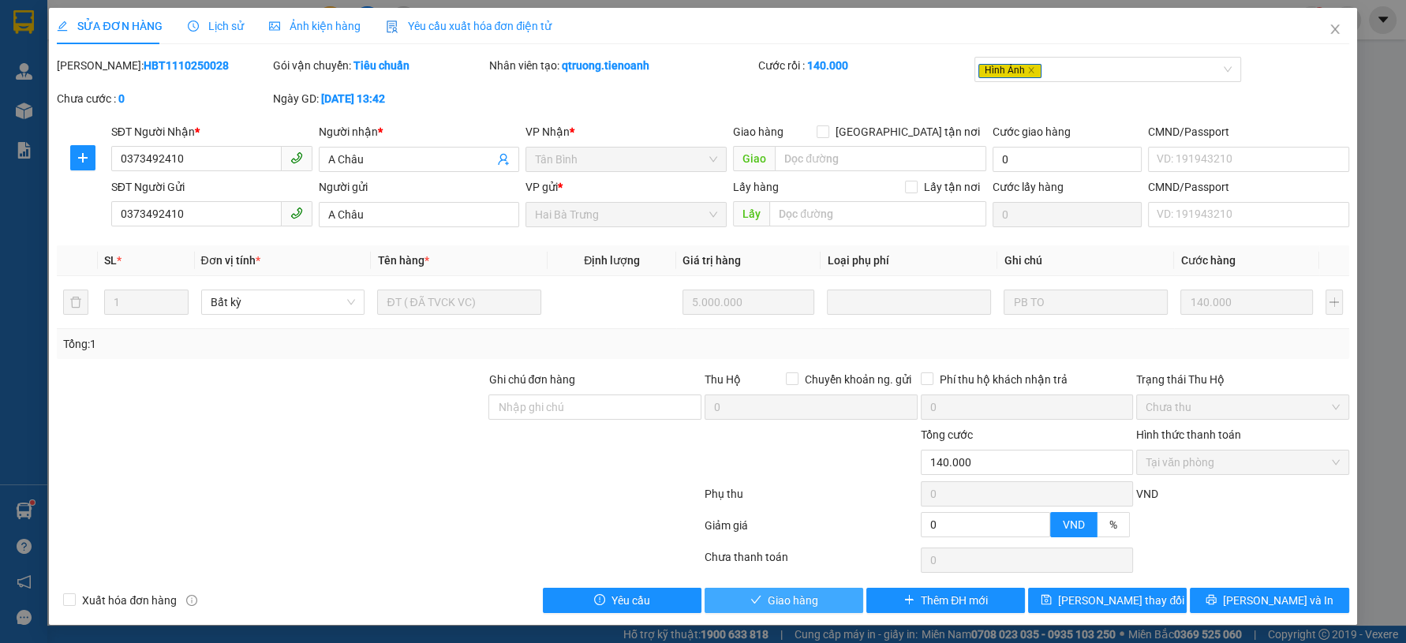
click at [726, 602] on button "Giao hàng" at bounding box center [784, 600] width 159 height 25
click at [725, 602] on button "Giao hàng" at bounding box center [784, 600] width 159 height 25
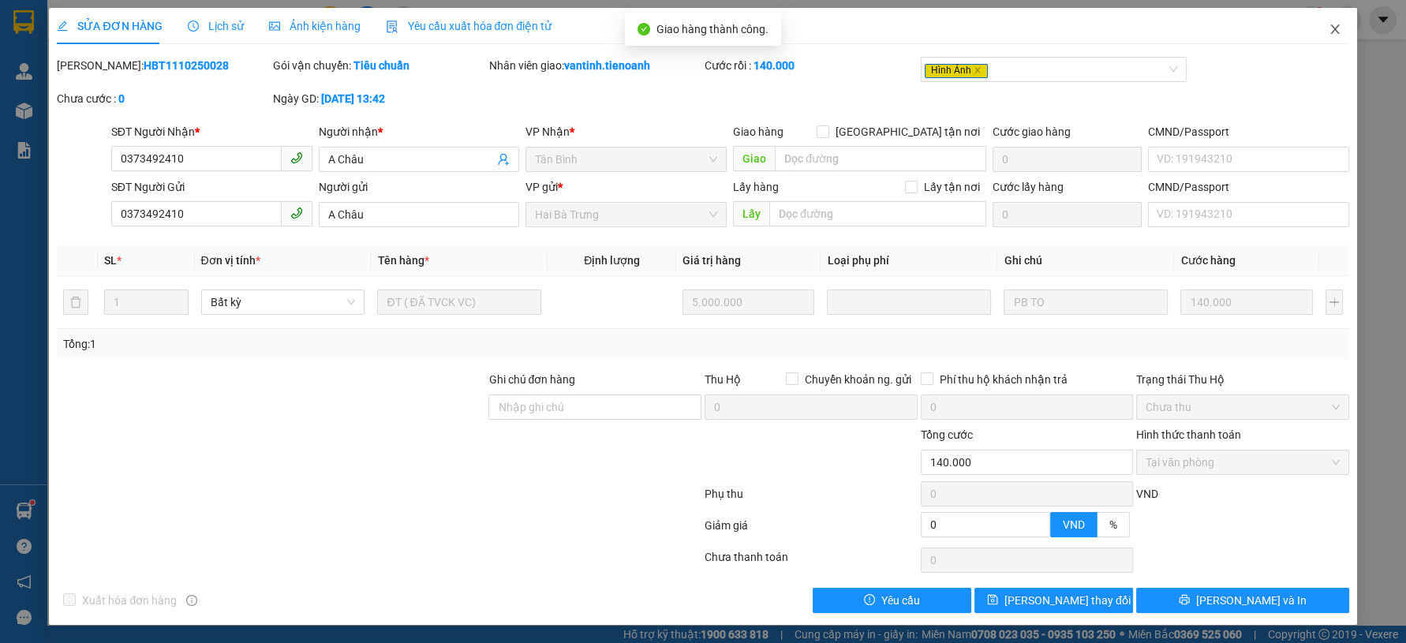
click at [1331, 34] on icon "close" at bounding box center [1334, 28] width 9 height 9
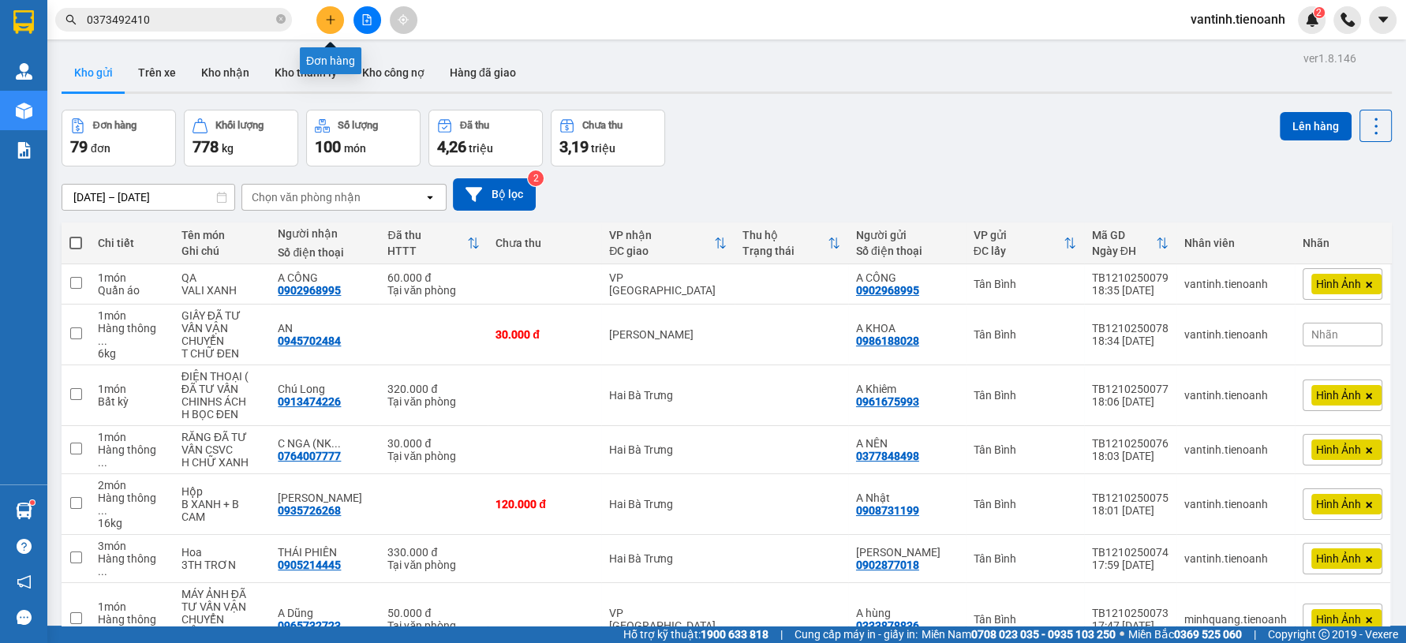
click at [325, 23] on icon "plus" at bounding box center [330, 19] width 11 height 11
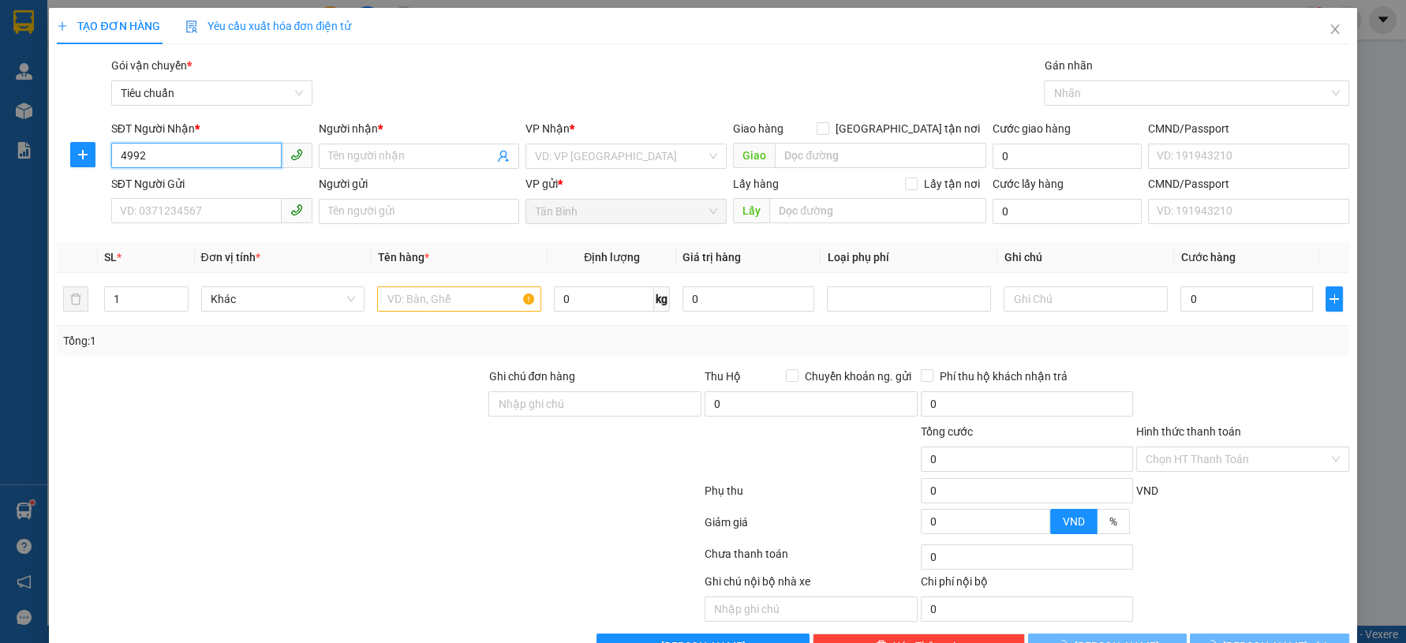
click at [196, 153] on input "4992" at bounding box center [196, 155] width 170 height 25
click at [196, 155] on input "4992" at bounding box center [196, 155] width 170 height 25
click at [200, 187] on div "0973324992 - MỸ LỘC" at bounding box center [209, 187] width 180 height 17
type input "0973324992"
type input "MỸ LỘC"
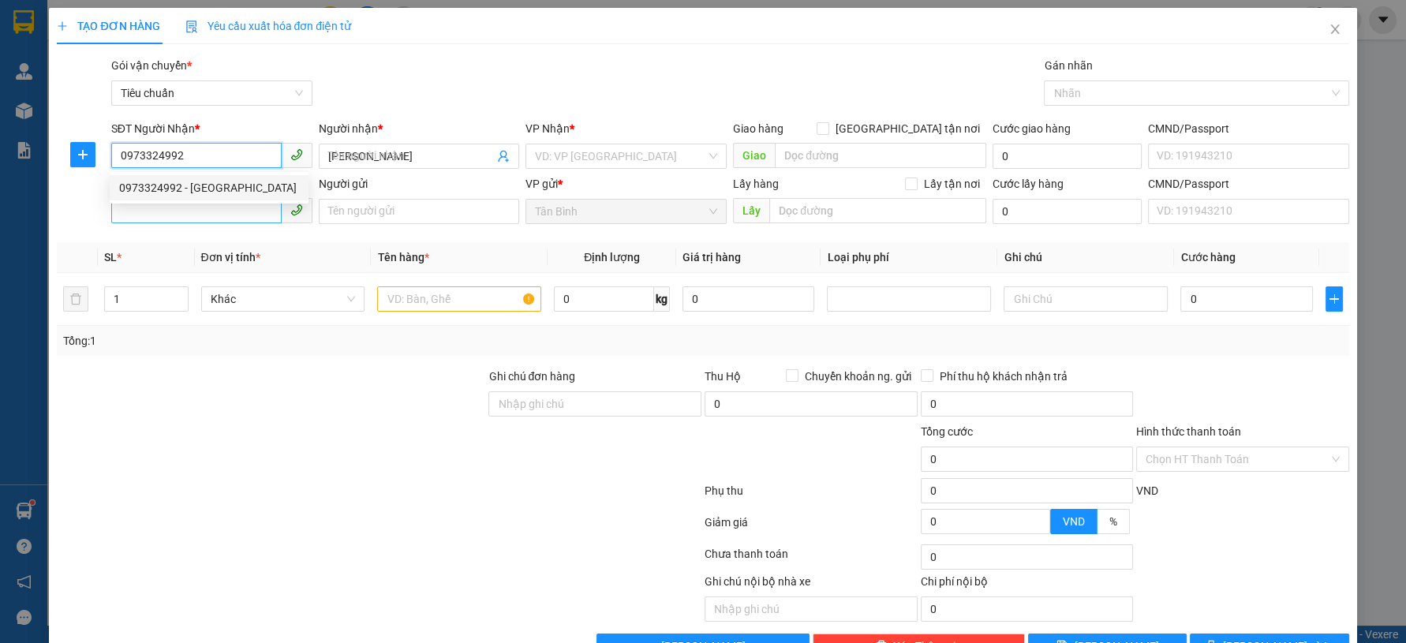
type input "30.000"
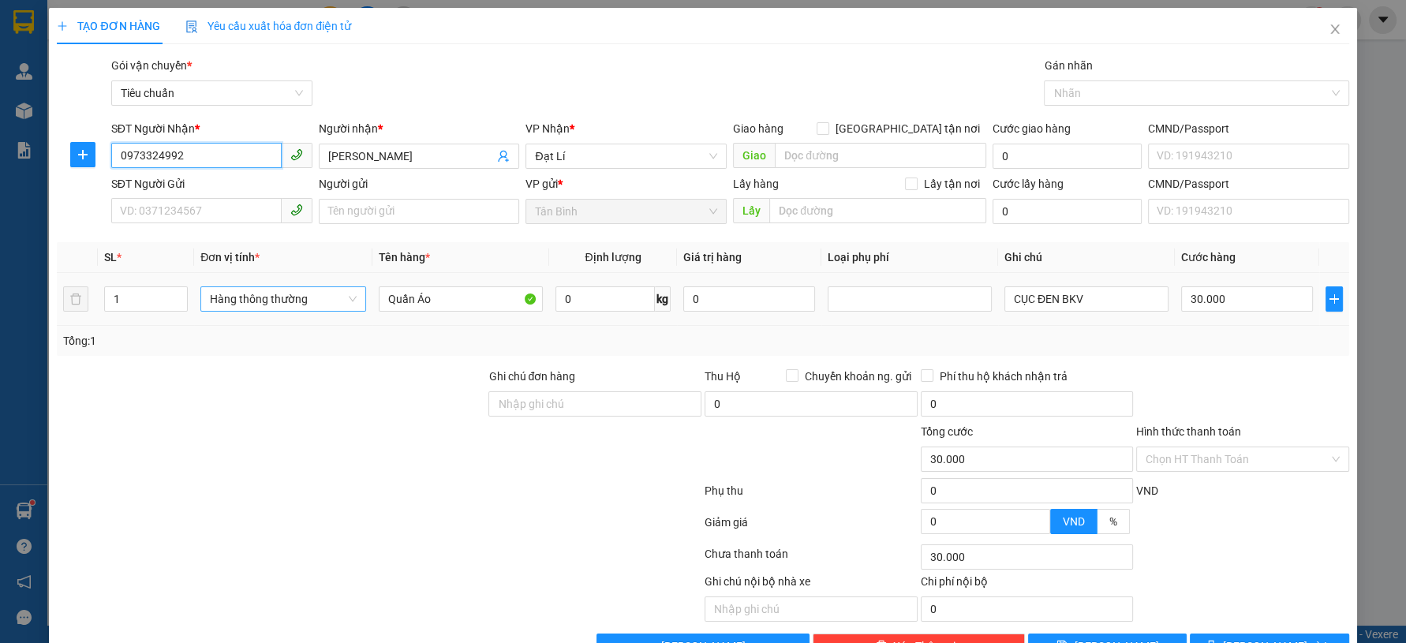
drag, startPoint x: 301, startPoint y: 289, endPoint x: 290, endPoint y: 305, distance: 18.8
click at [300, 289] on span "Hàng thông thường" at bounding box center [283, 299] width 147 height 24
type input "0973324992"
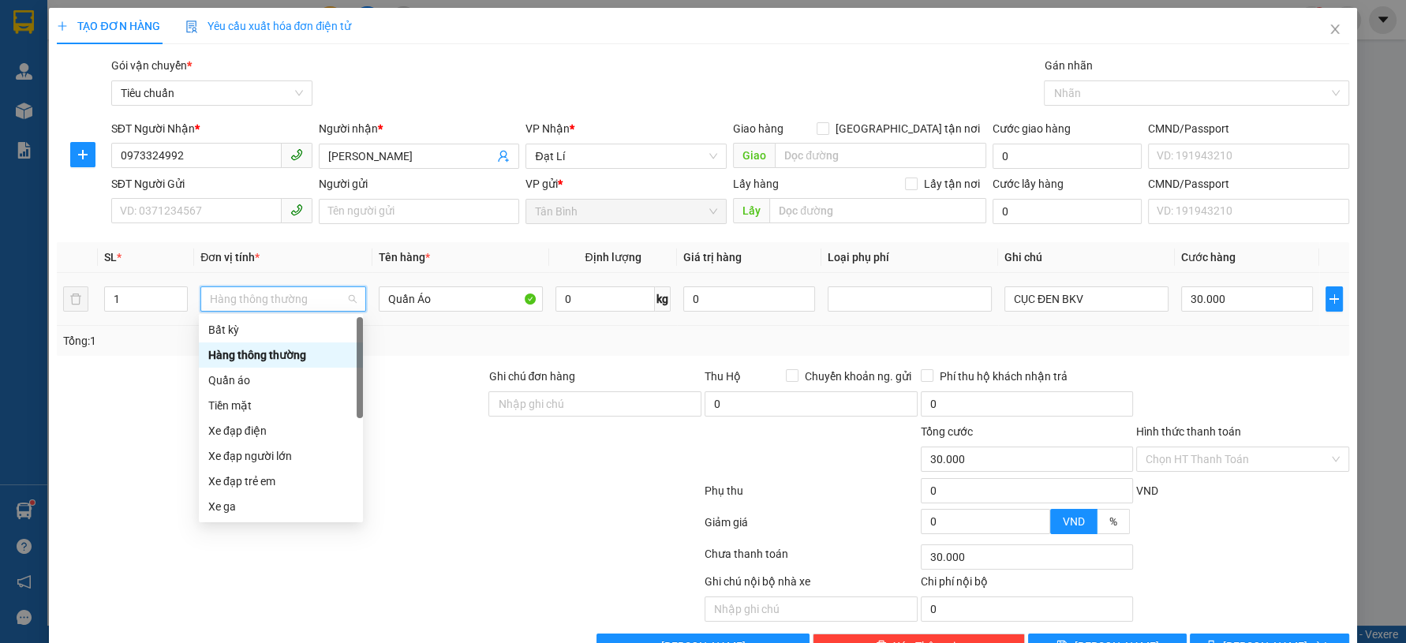
click at [253, 378] on div "Quần áo" at bounding box center [280, 380] width 145 height 17
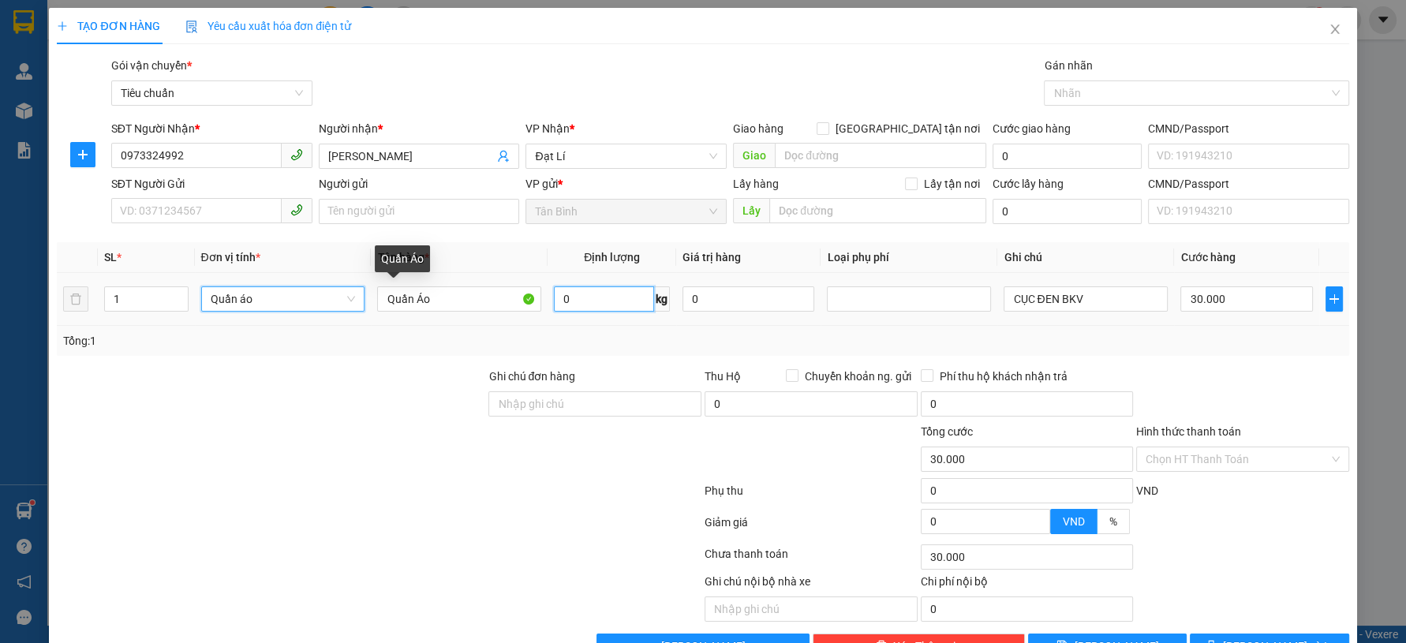
click at [554, 303] on input "0" at bounding box center [604, 298] width 100 height 25
type input "0"
type input "30"
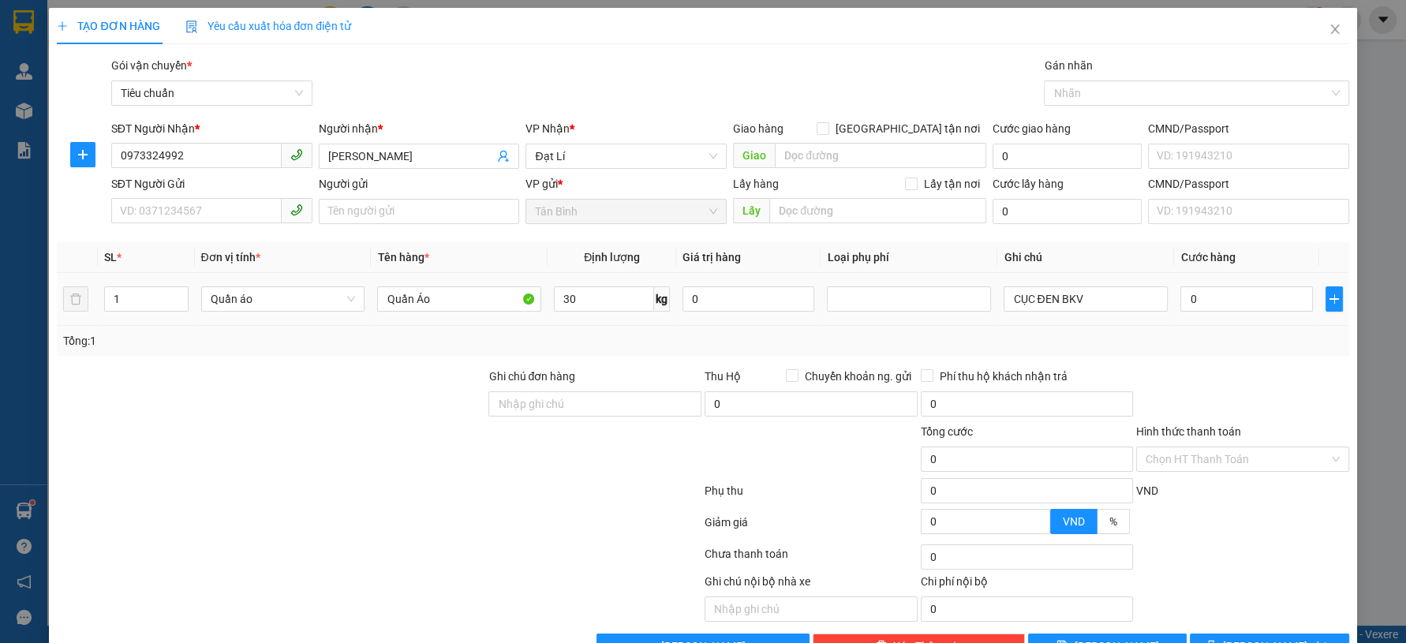
click at [270, 419] on div at bounding box center [271, 395] width 432 height 55
type input "70.000"
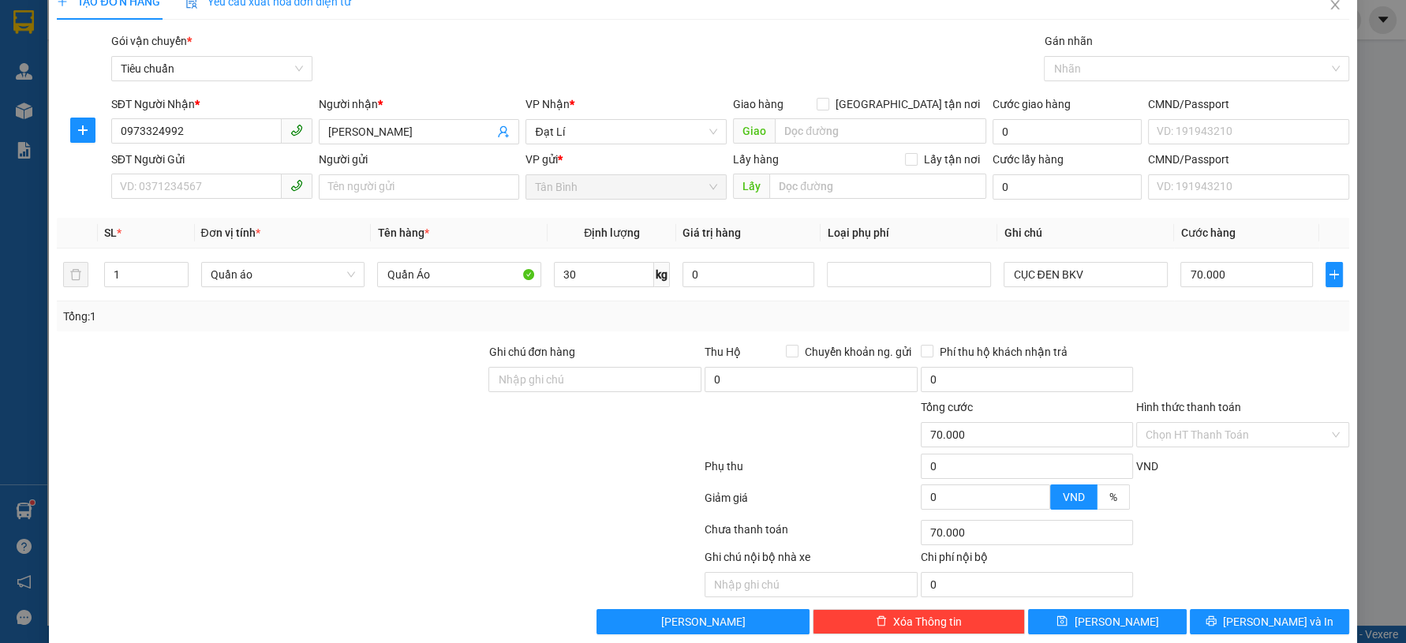
scroll to position [45, 0]
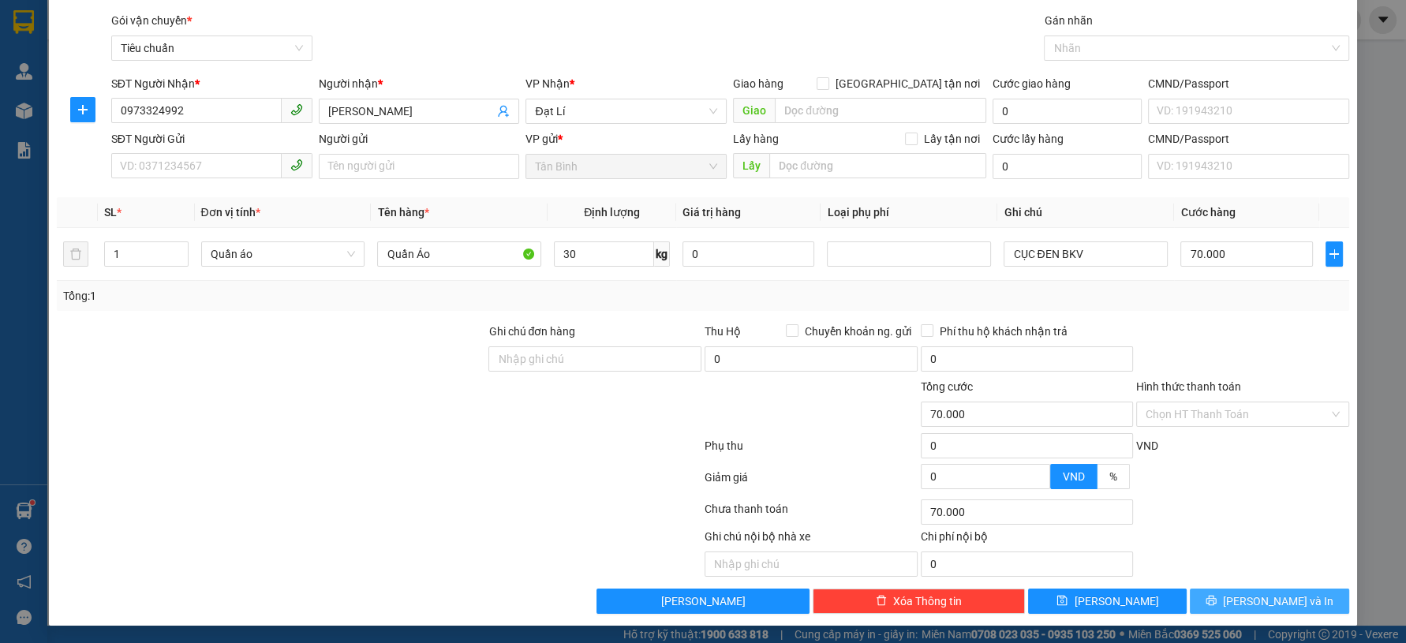
click at [1237, 589] on button "Lưu và In" at bounding box center [1269, 601] width 159 height 25
click at [1223, 594] on span "button" at bounding box center [1214, 601] width 17 height 17
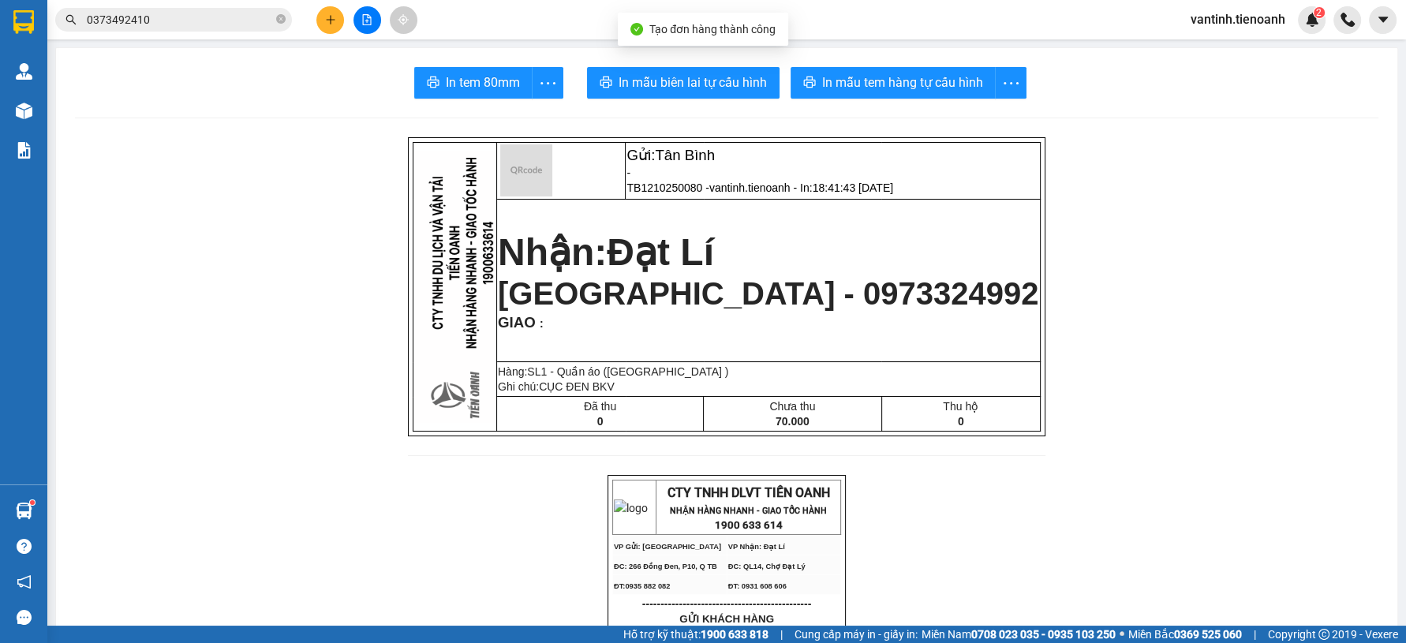
click at [687, 88] on span "In mẫu biên lai tự cấu hình" at bounding box center [693, 83] width 148 height 20
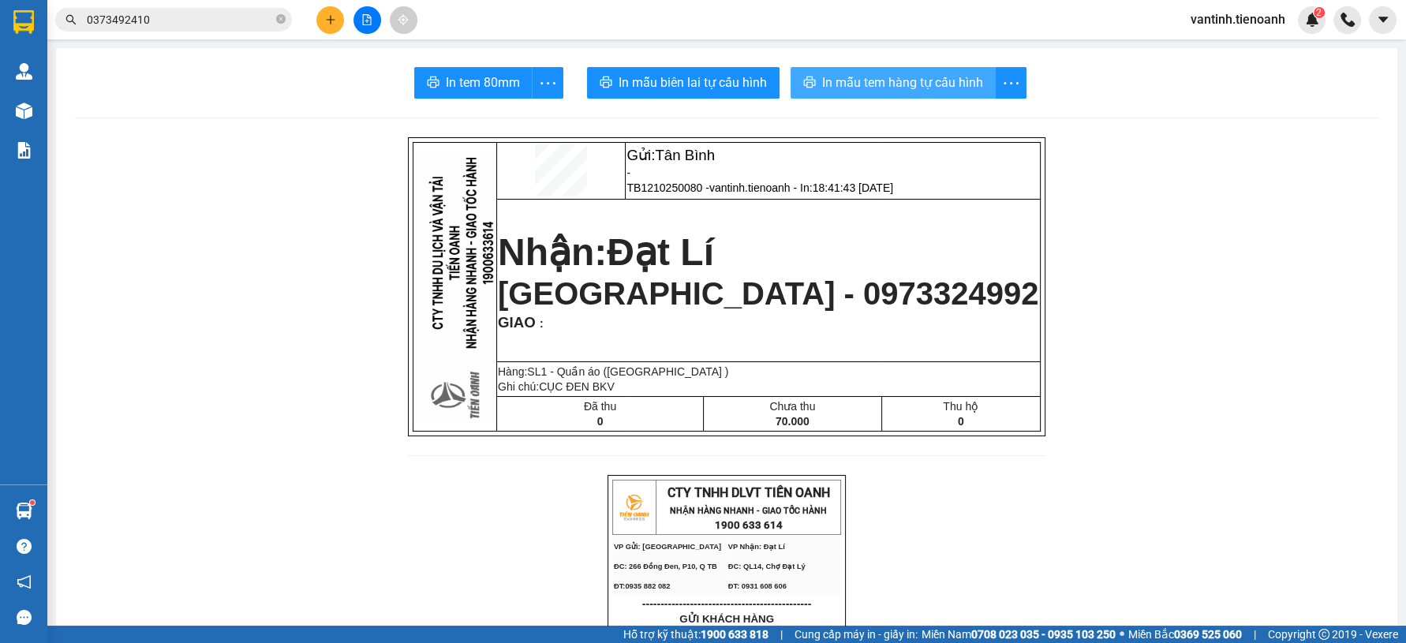
click at [881, 84] on span "In mẫu tem hàng tự cấu hình" at bounding box center [902, 83] width 161 height 20
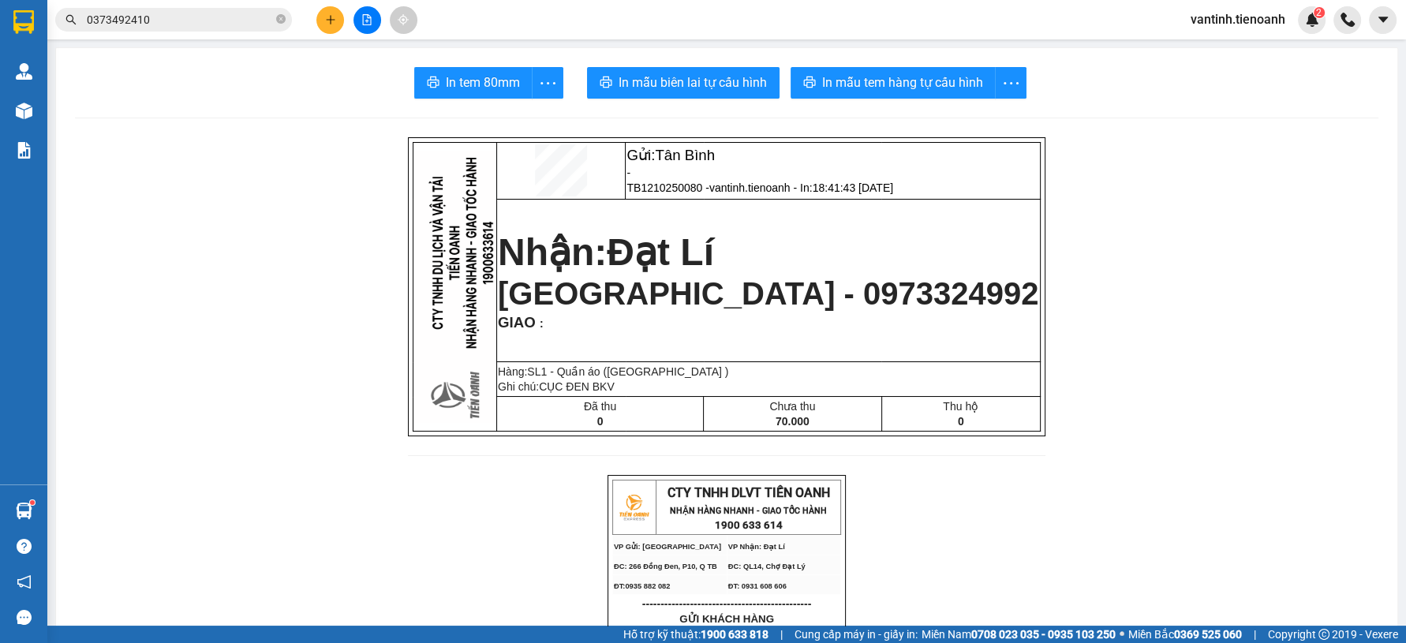
scroll to position [547, 0]
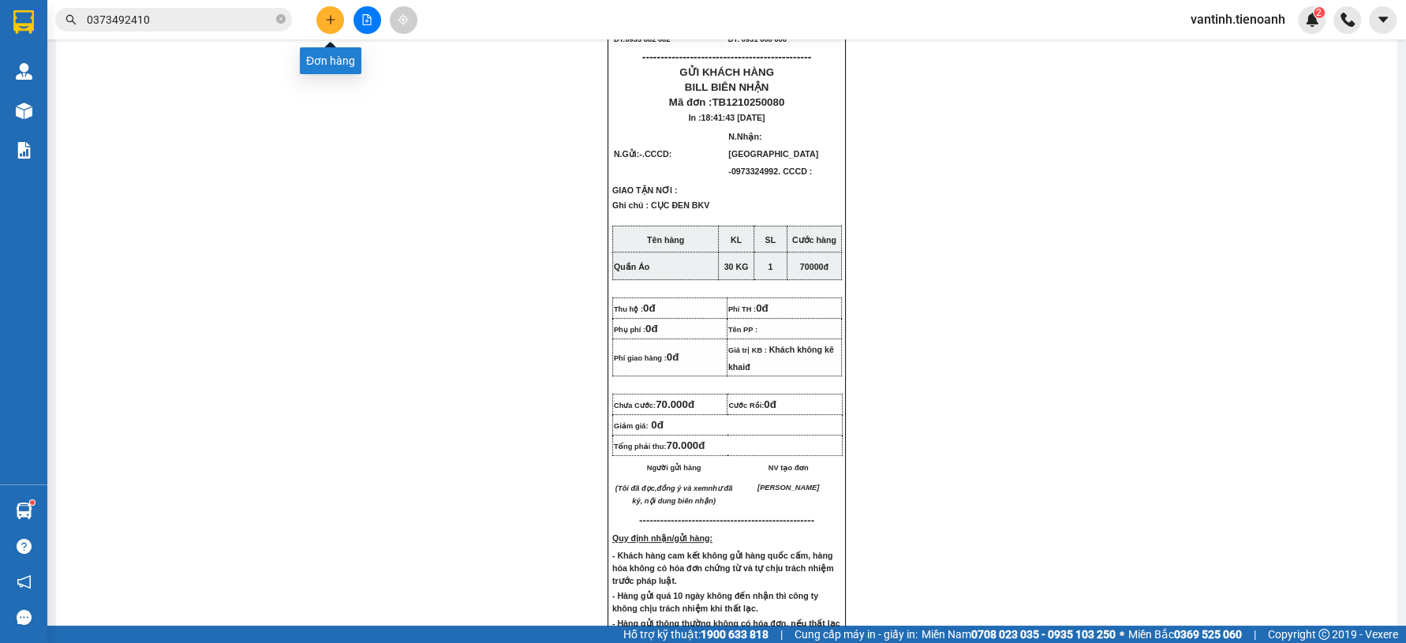
click at [338, 13] on button at bounding box center [330, 20] width 28 height 28
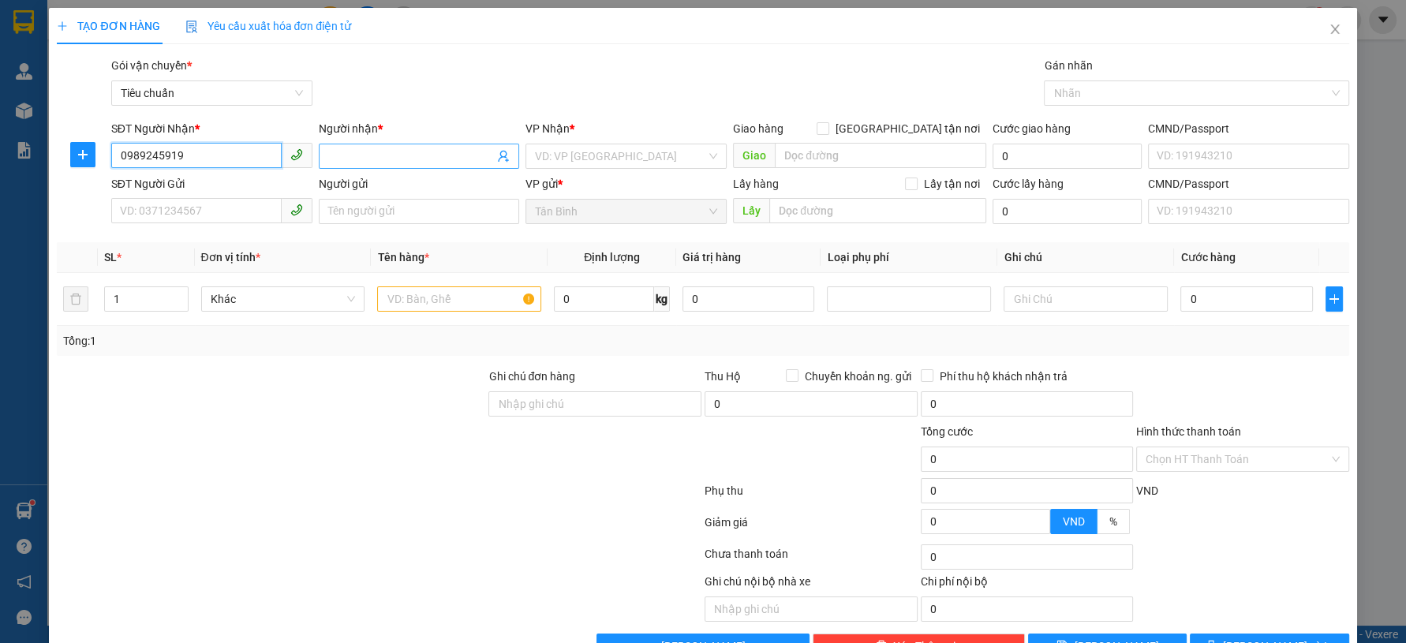
type input "0989245919"
click at [361, 152] on input "Người nhận *" at bounding box center [411, 156] width 167 height 17
type input "K"
type input "A KHÁNH"
click at [535, 156] on input "search" at bounding box center [620, 156] width 171 height 24
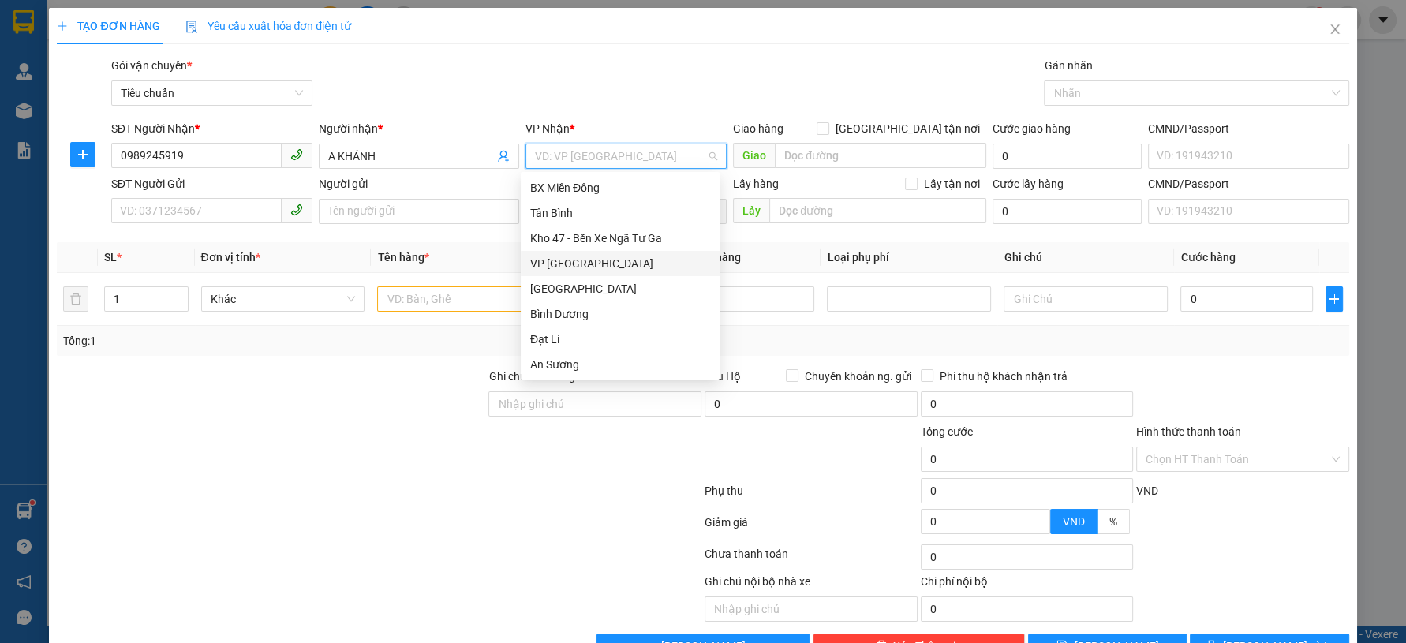
scroll to position [144, 0]
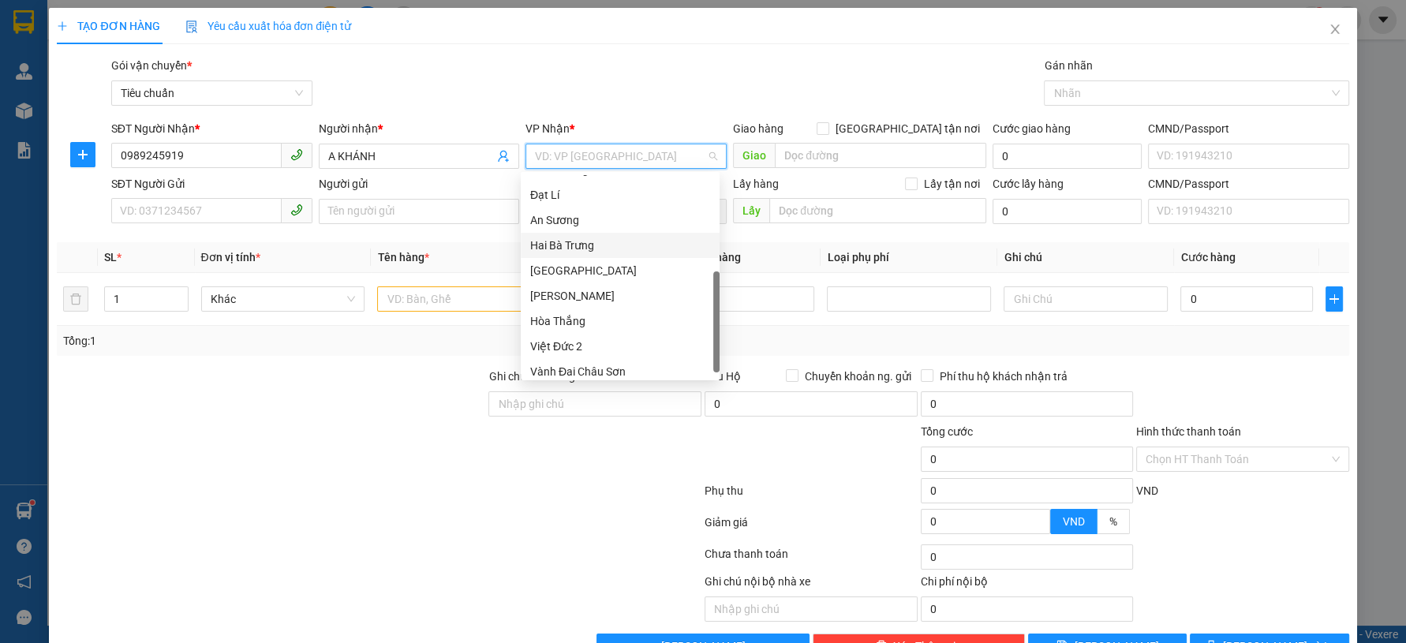
click at [594, 246] on div "Hai Bà Trưng" at bounding box center [620, 245] width 180 height 17
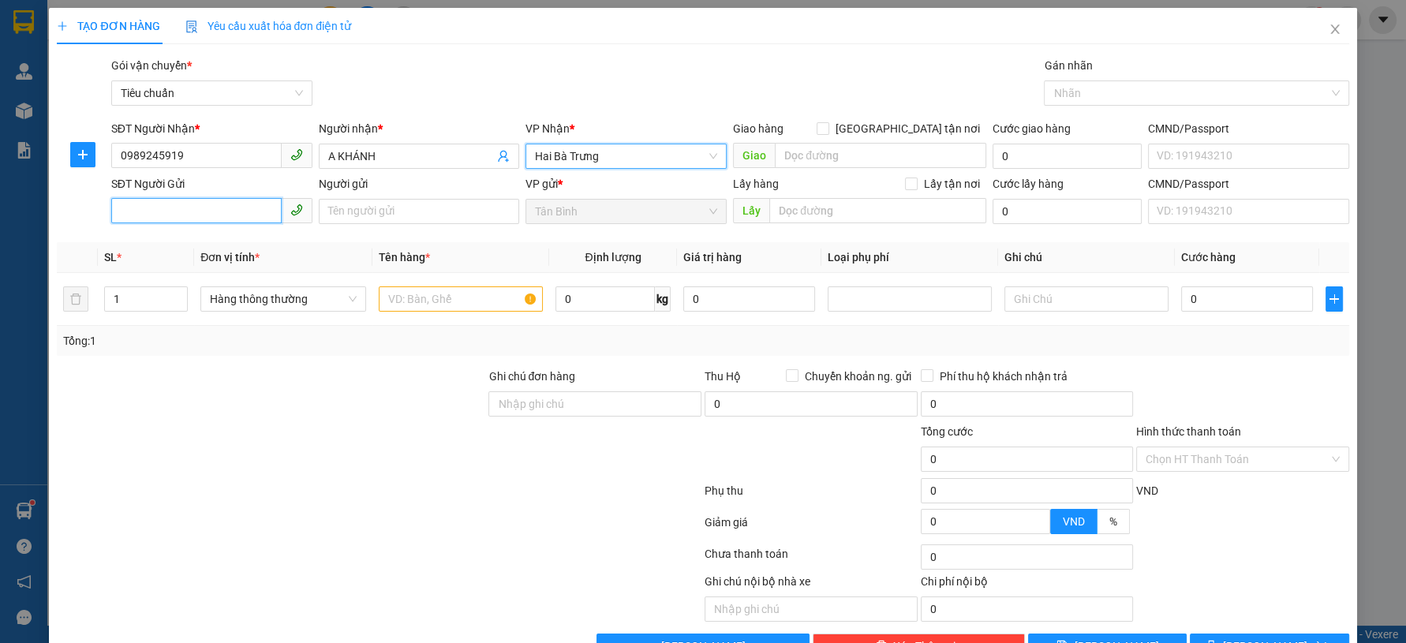
click at [231, 211] on input "SĐT Người Gửi" at bounding box center [196, 210] width 170 height 25
type input "0917353395"
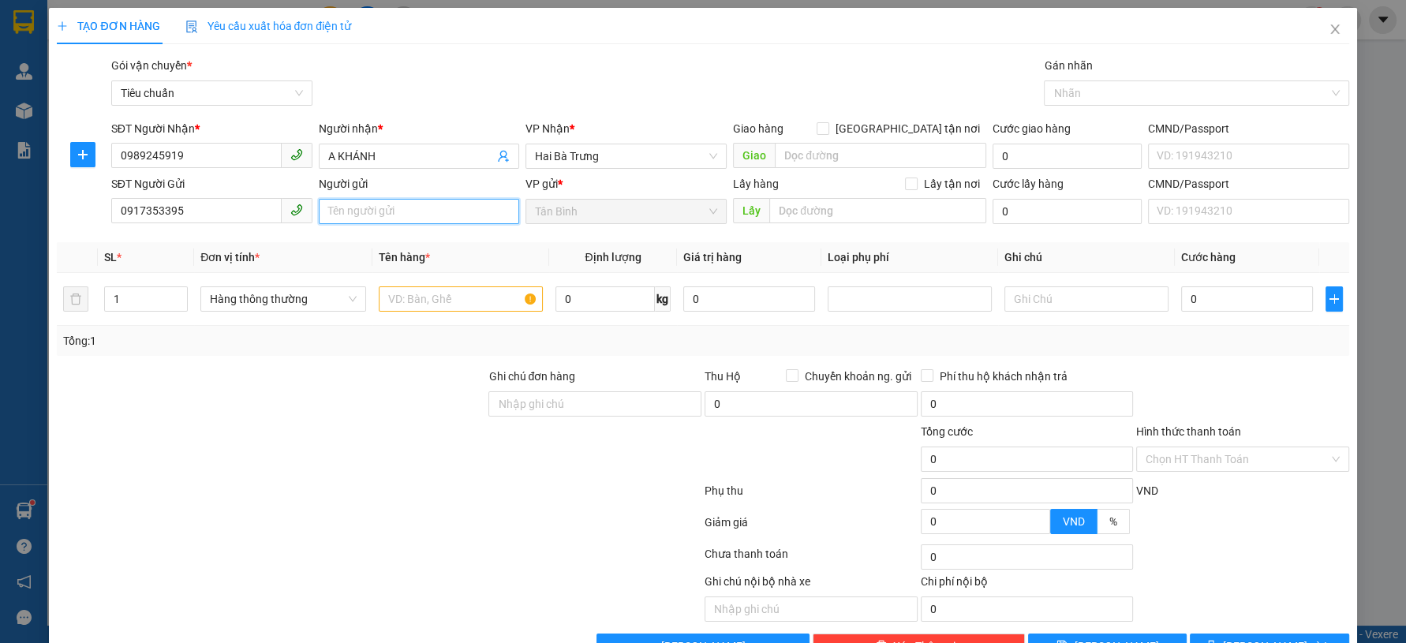
click at [324, 218] on input "Người gửi" at bounding box center [419, 211] width 201 height 25
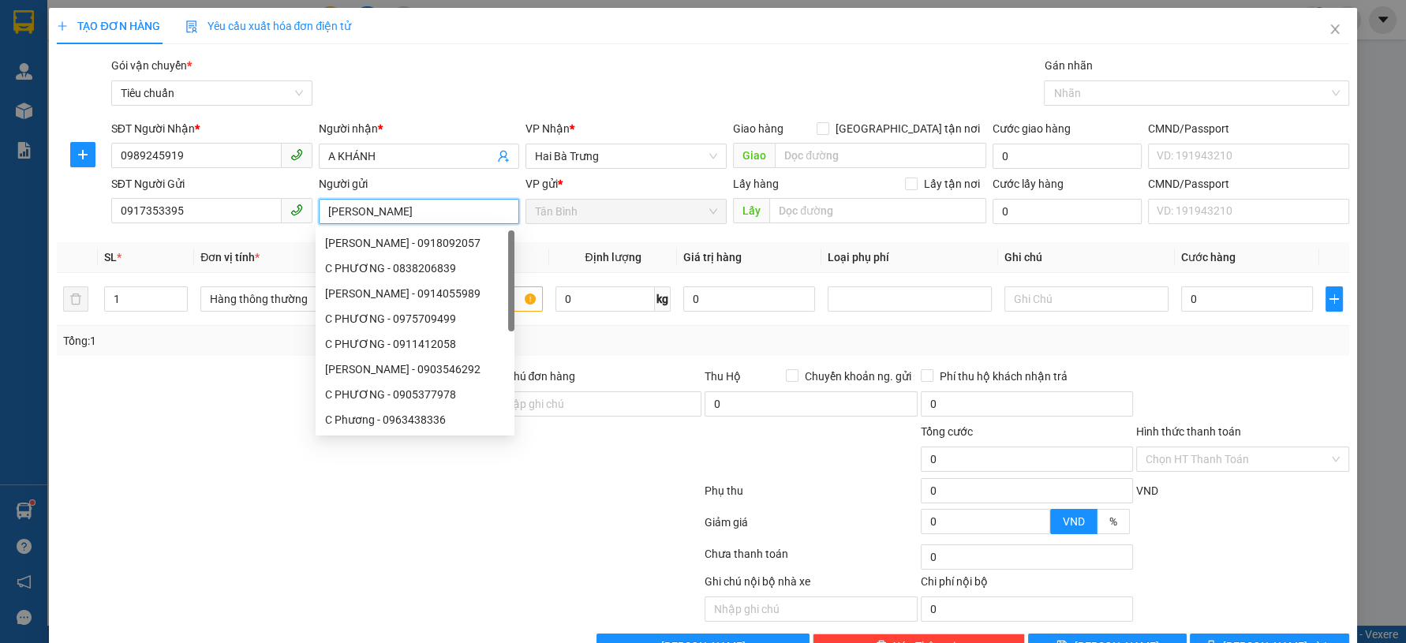
type input "C PHƯƠNG"
click at [413, 84] on div "Gói vận chuyển * Tiêu chuẩn Gán nhãn Nhãn" at bounding box center [730, 84] width 1244 height 55
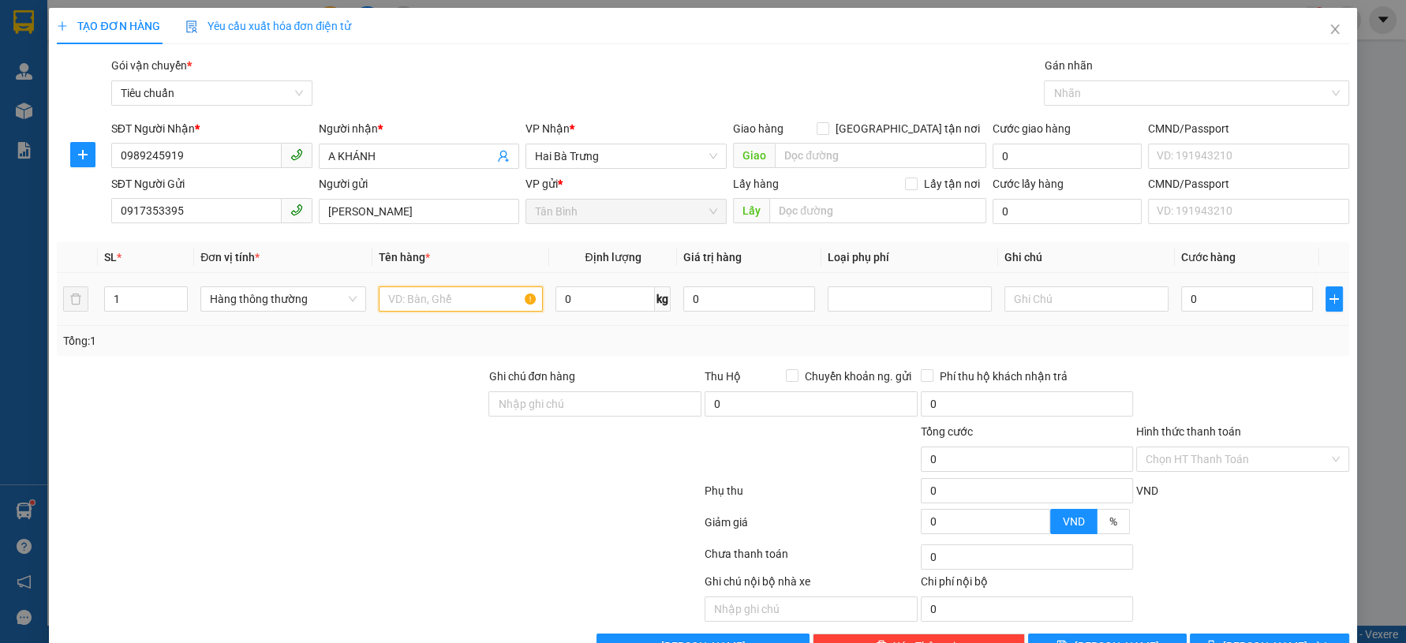
click at [453, 296] on input "text" at bounding box center [461, 298] width 164 height 25
type input "GT"
click at [238, 459] on div at bounding box center [271, 450] width 432 height 55
click at [1052, 281] on td at bounding box center [1086, 299] width 177 height 53
click at [1046, 298] on input "text" at bounding box center [1087, 298] width 164 height 25
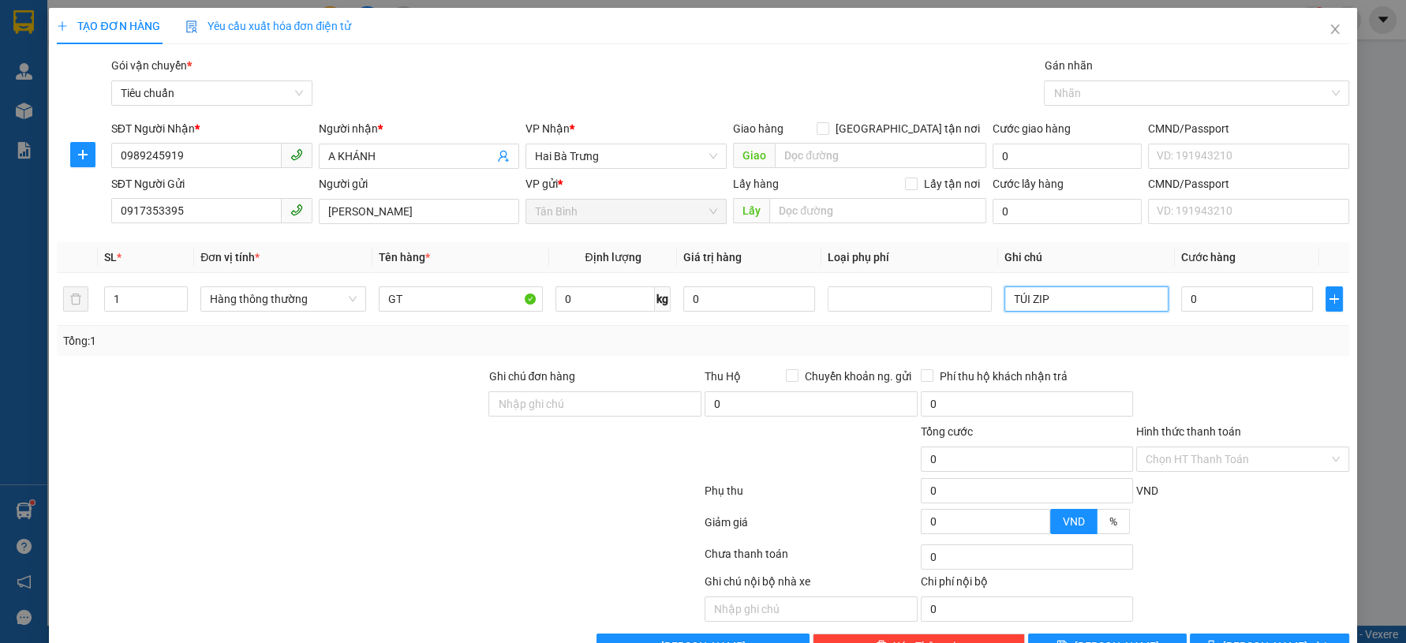
type input "TÚI ZIP"
drag, startPoint x: 1173, startPoint y: 342, endPoint x: 1301, endPoint y: 263, distance: 150.2
click at [1181, 339] on div "Tổng: 1" at bounding box center [702, 340] width 1279 height 17
click at [1300, 261] on th "Cước hàng" at bounding box center [1247, 257] width 144 height 31
click at [1252, 305] on input "0" at bounding box center [1247, 298] width 132 height 25
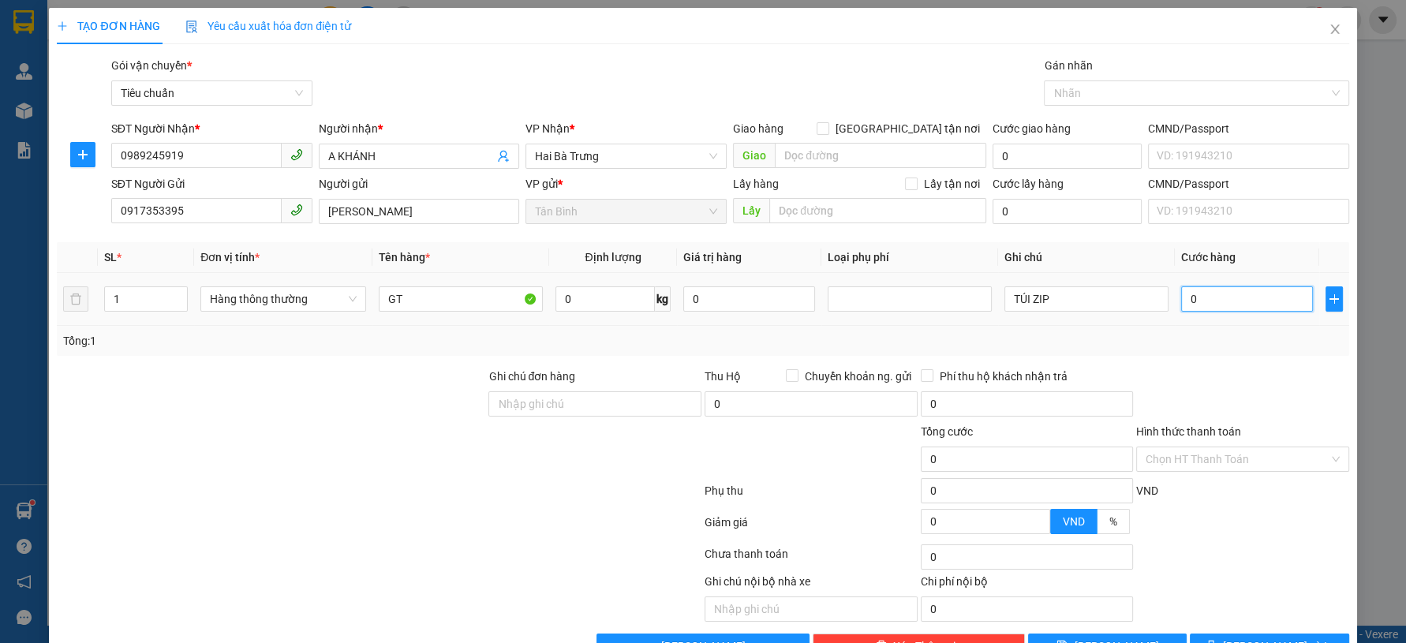
type input "3"
type input "30"
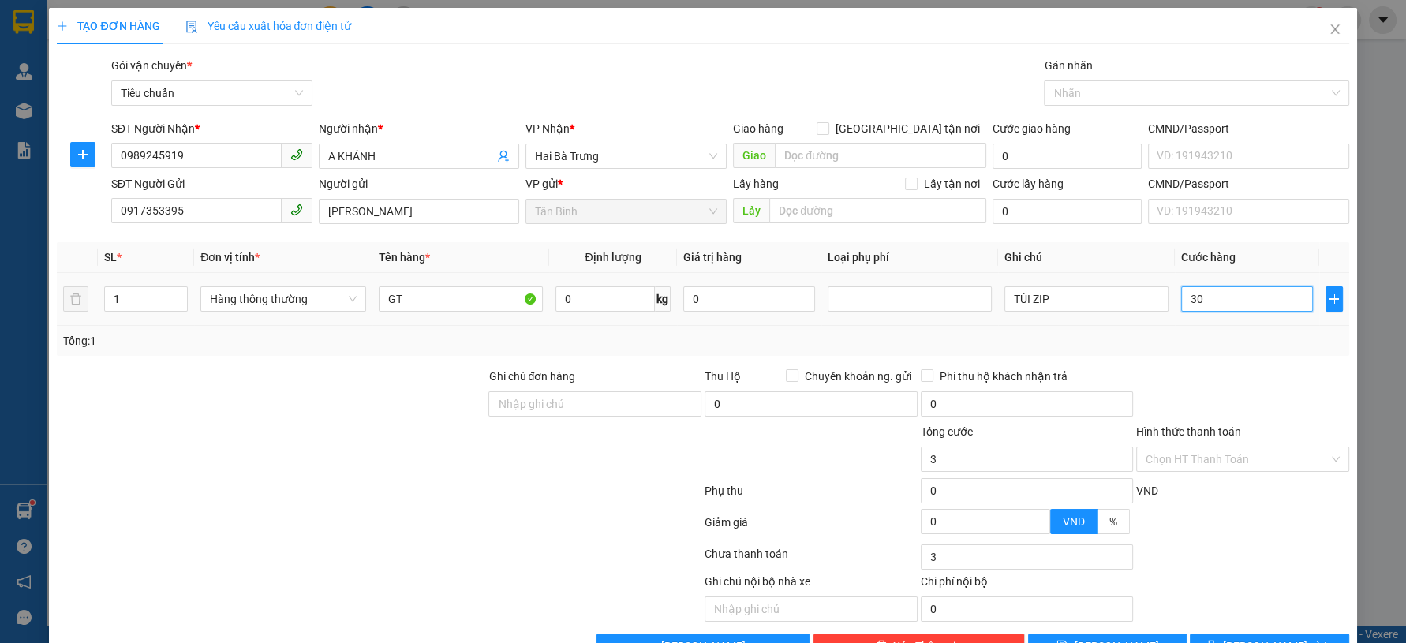
type input "30"
type input "30.000"
click at [1252, 374] on div at bounding box center [1243, 395] width 216 height 55
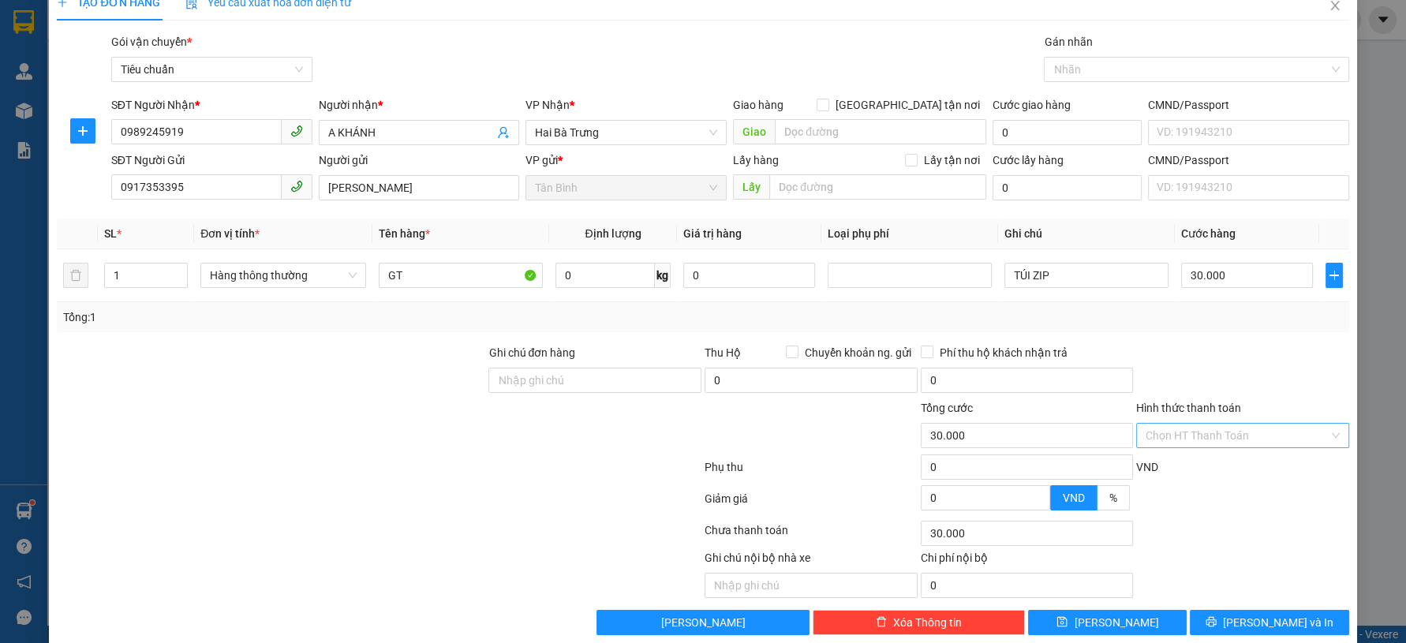
scroll to position [45, 0]
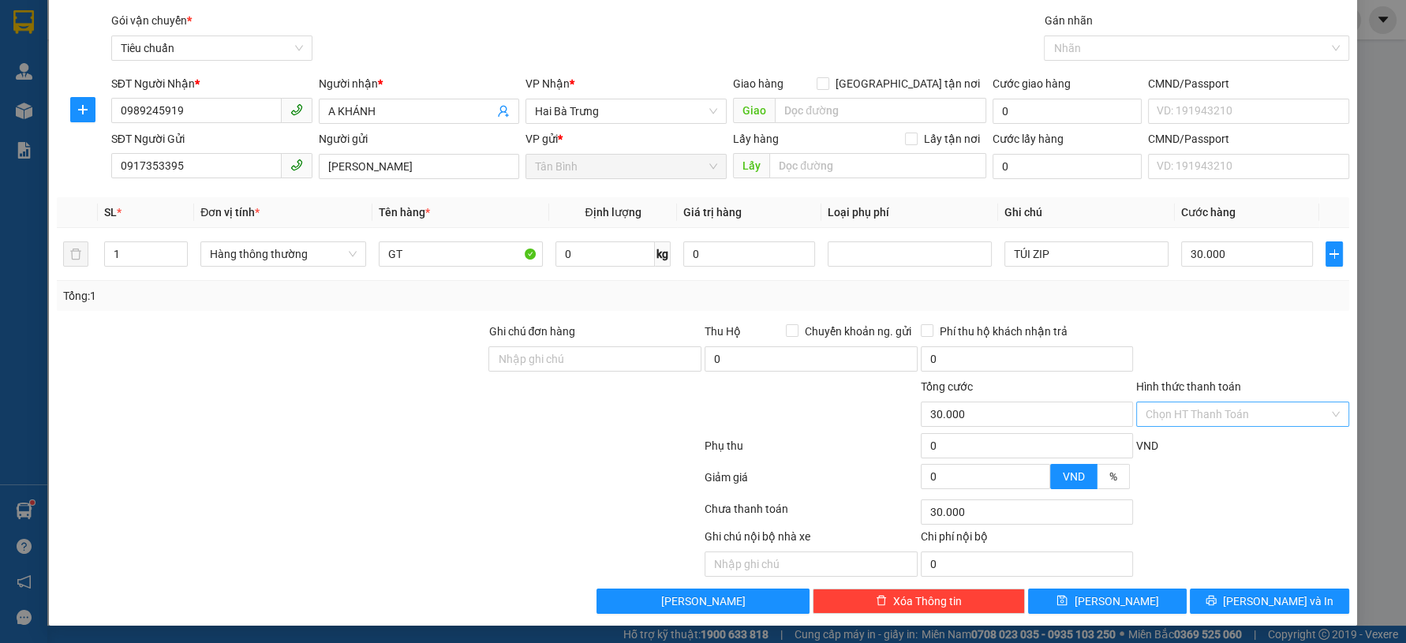
drag, startPoint x: 1210, startPoint y: 412, endPoint x: 1198, endPoint y: 425, distance: 17.3
click at [1205, 417] on input "Hình thức thanh toán" at bounding box center [1237, 414] width 183 height 24
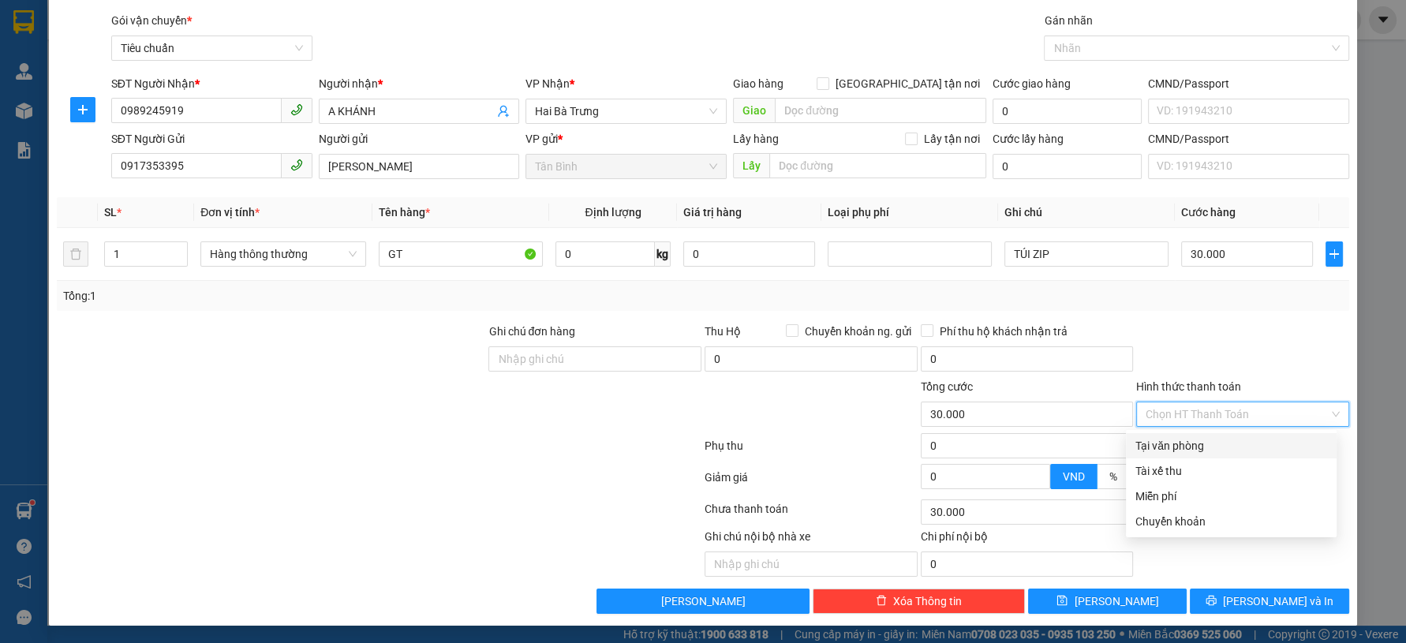
click at [1183, 438] on div "Tại văn phòng" at bounding box center [1232, 445] width 192 height 17
type input "0"
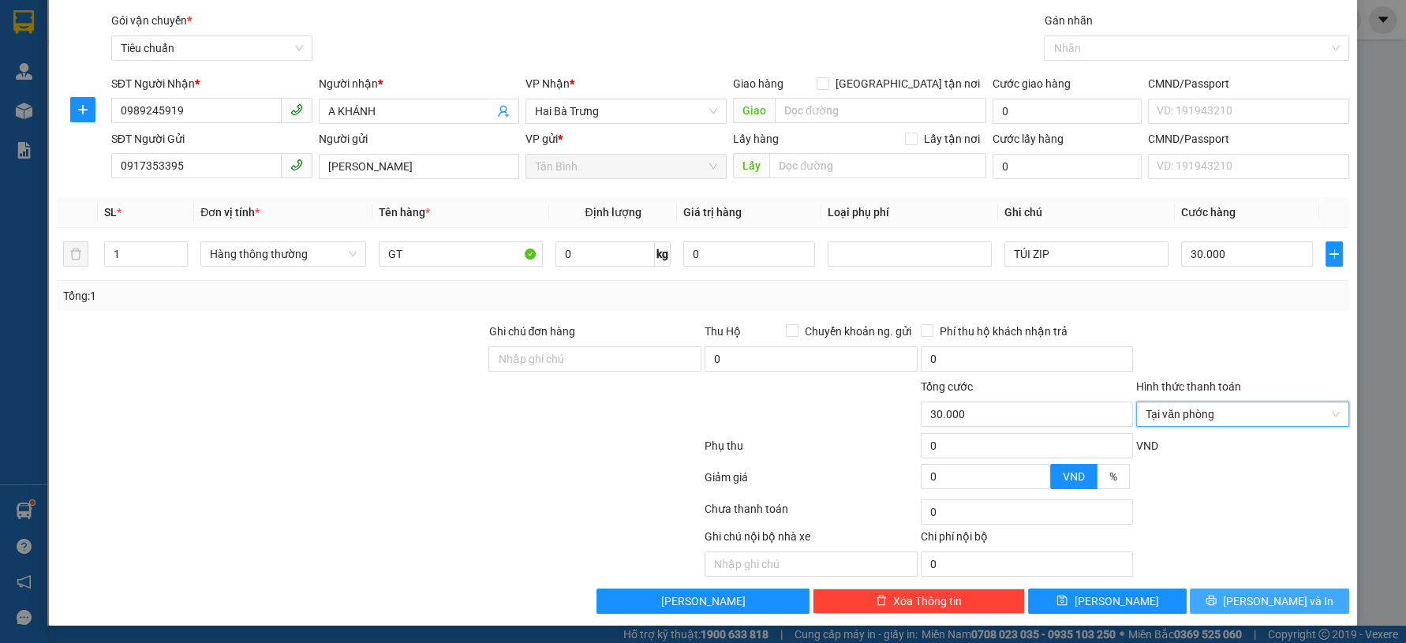
click at [1215, 603] on button "Lưu và In" at bounding box center [1269, 601] width 159 height 25
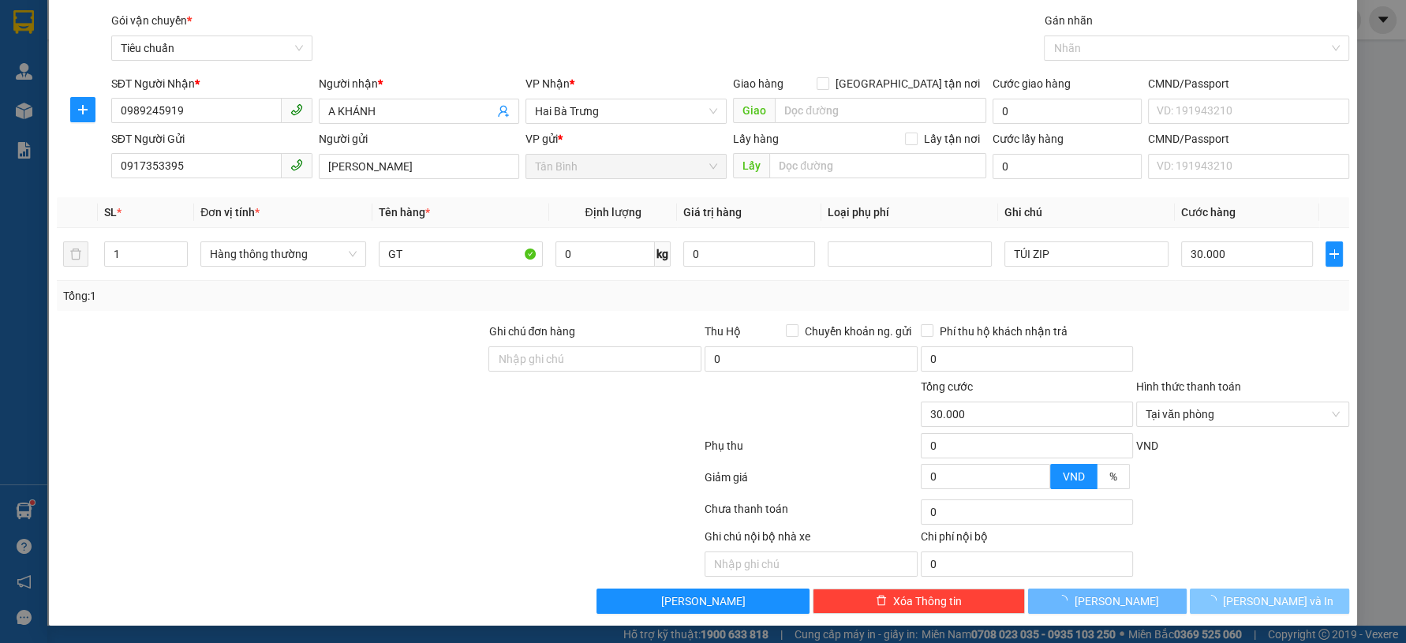
click at [1215, 603] on button "Lưu và In" at bounding box center [1269, 601] width 159 height 25
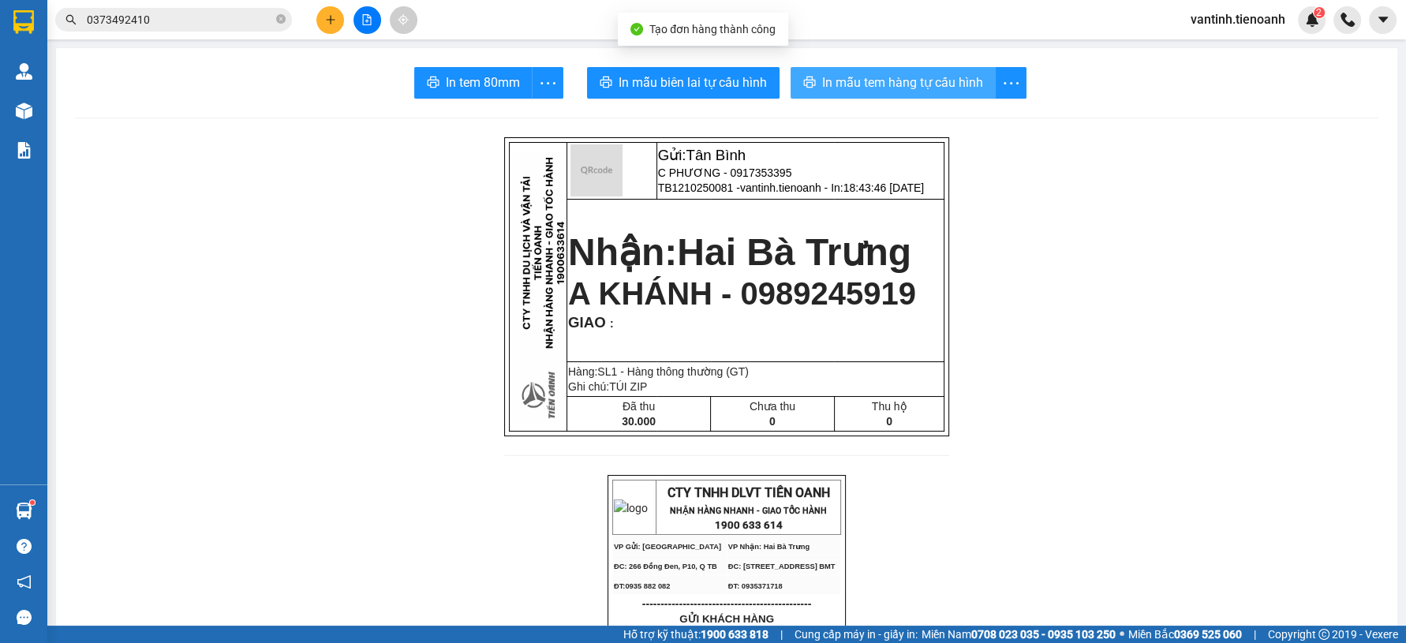
click at [879, 88] on span "In mẫu tem hàng tự cấu hình" at bounding box center [902, 83] width 161 height 20
drag, startPoint x: 917, startPoint y: 64, endPoint x: 913, endPoint y: 78, distance: 14.7
click at [912, 79] on span "In mẫu tem hàng tự cấu hình" at bounding box center [902, 83] width 161 height 20
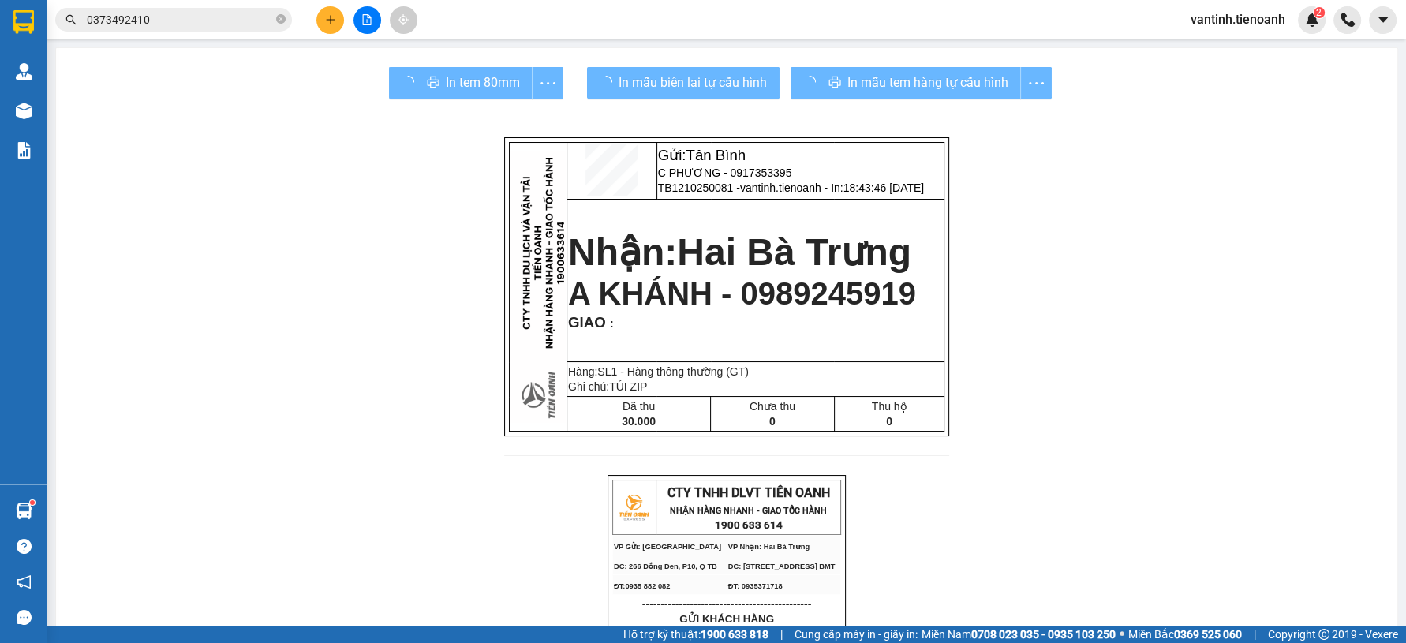
drag, startPoint x: 1062, startPoint y: 554, endPoint x: 811, endPoint y: 212, distance: 423.9
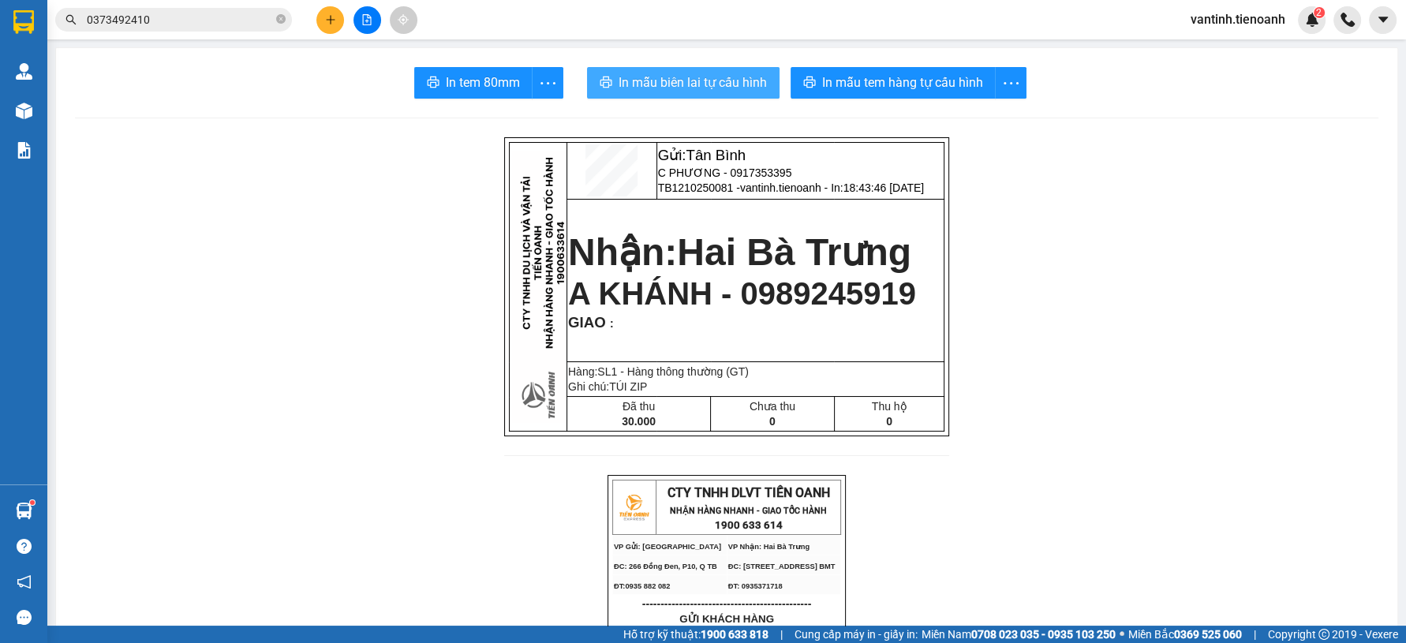
click at [726, 89] on span "In mẫu biên lai tự cấu hình" at bounding box center [693, 83] width 148 height 20
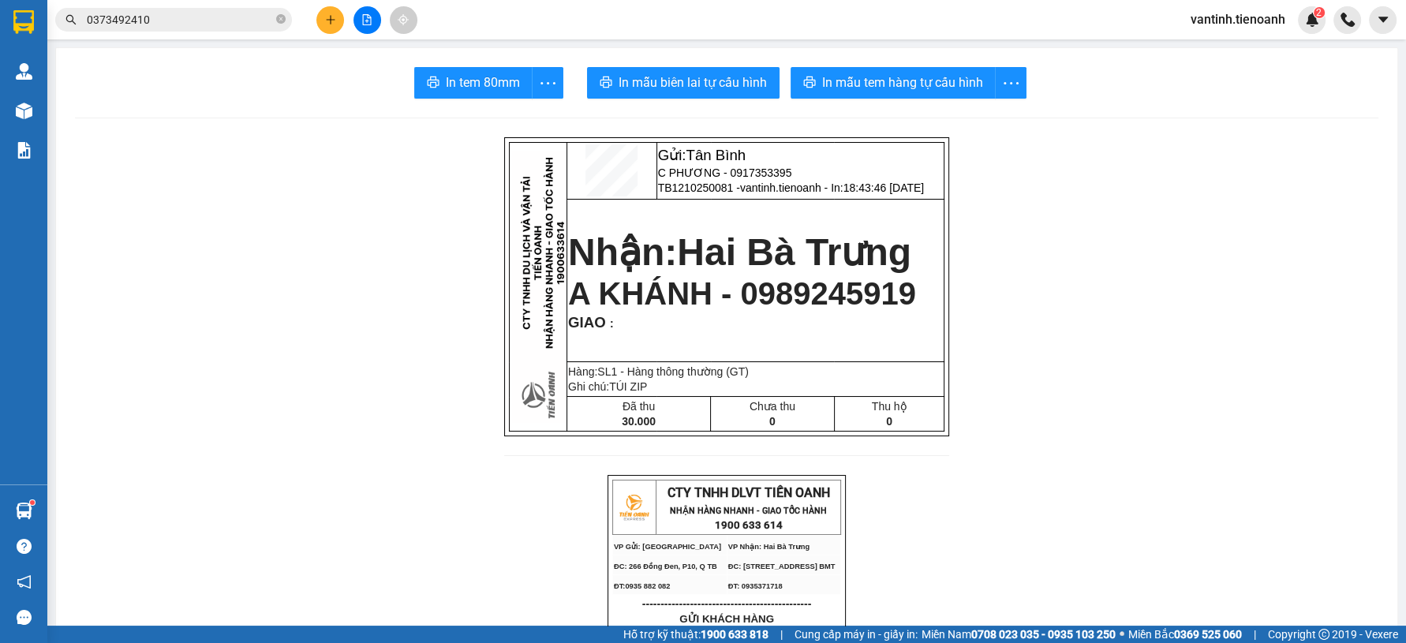
click at [179, 14] on input "0373492410" at bounding box center [180, 19] width 186 height 17
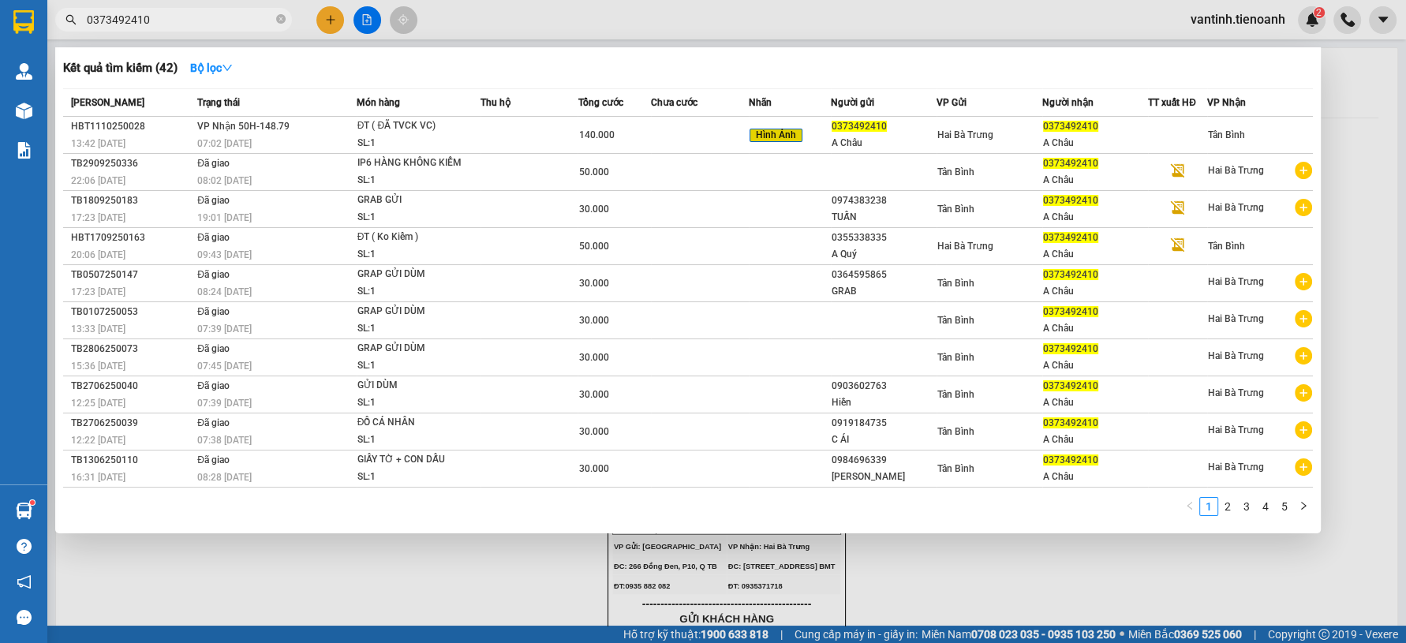
click at [179, 14] on input "0373492410" at bounding box center [180, 19] width 186 height 17
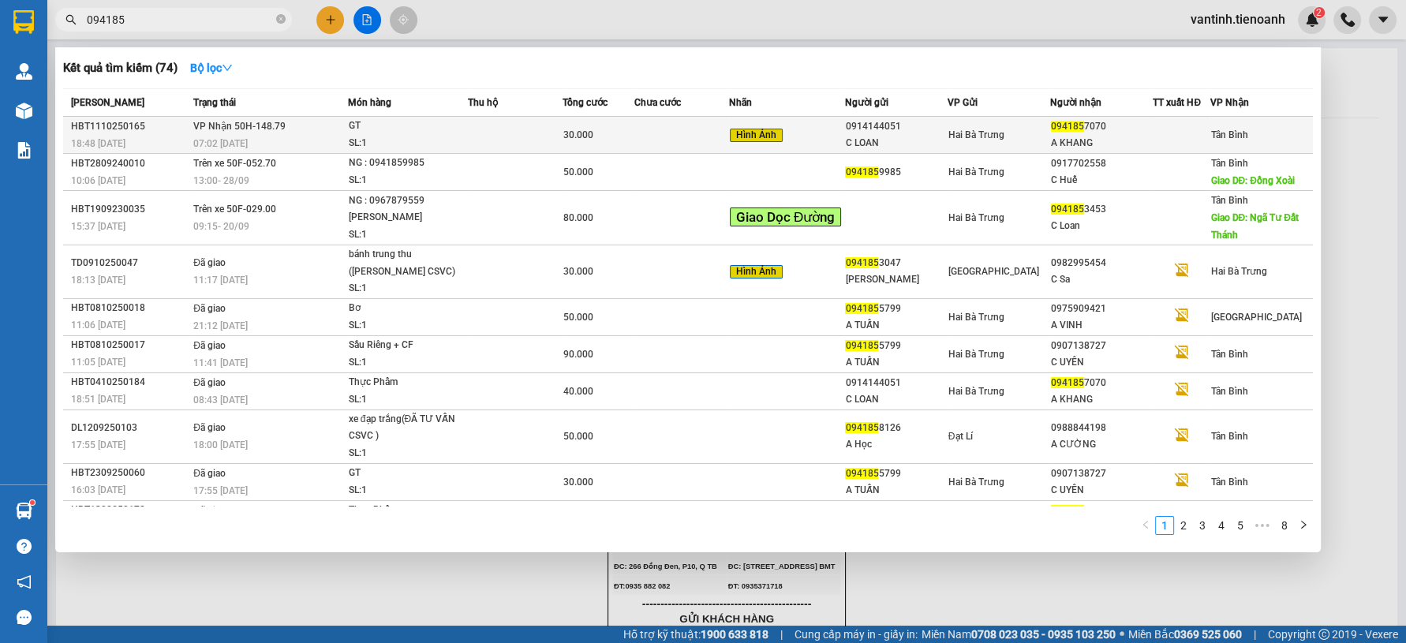
type input "094185"
click at [217, 132] on span "VP Nhận 50H-148.79" at bounding box center [239, 126] width 92 height 11
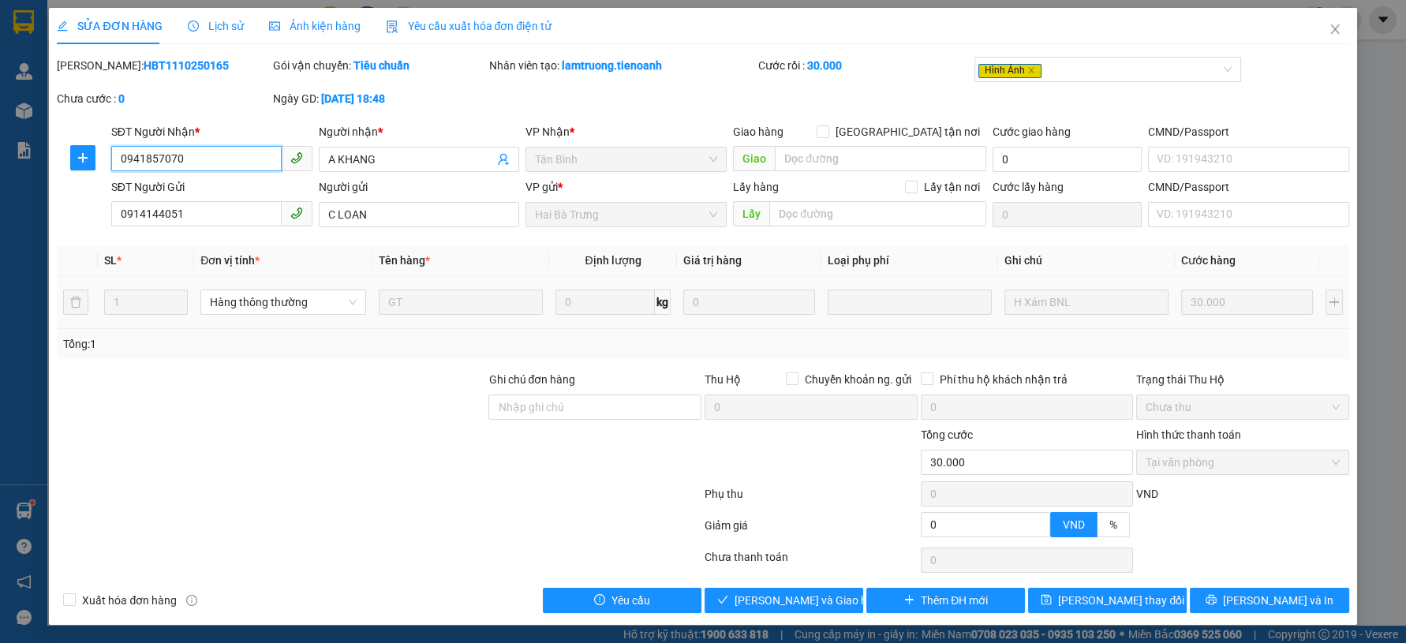
type input "0941857070"
type input "A KHANG"
type input "0914144051"
type input "C LOAN"
type input "0"
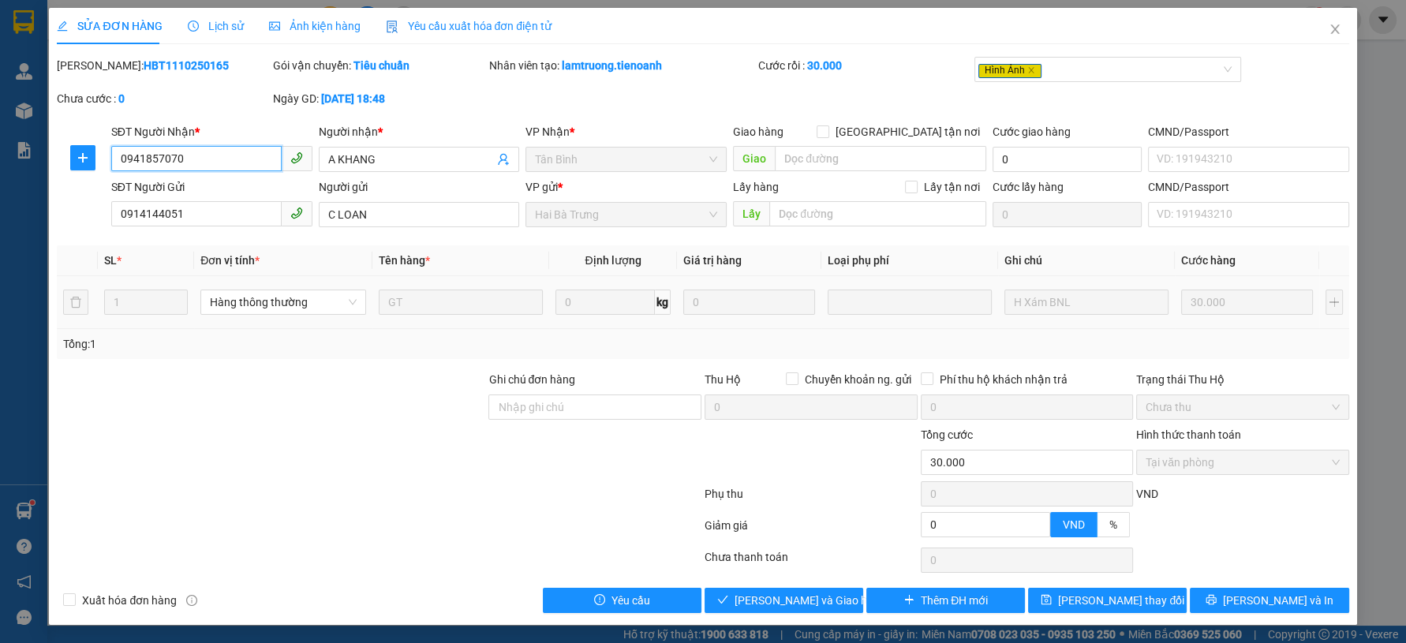
type input "30.000"
click at [776, 606] on span "Giao hàng" at bounding box center [793, 600] width 51 height 17
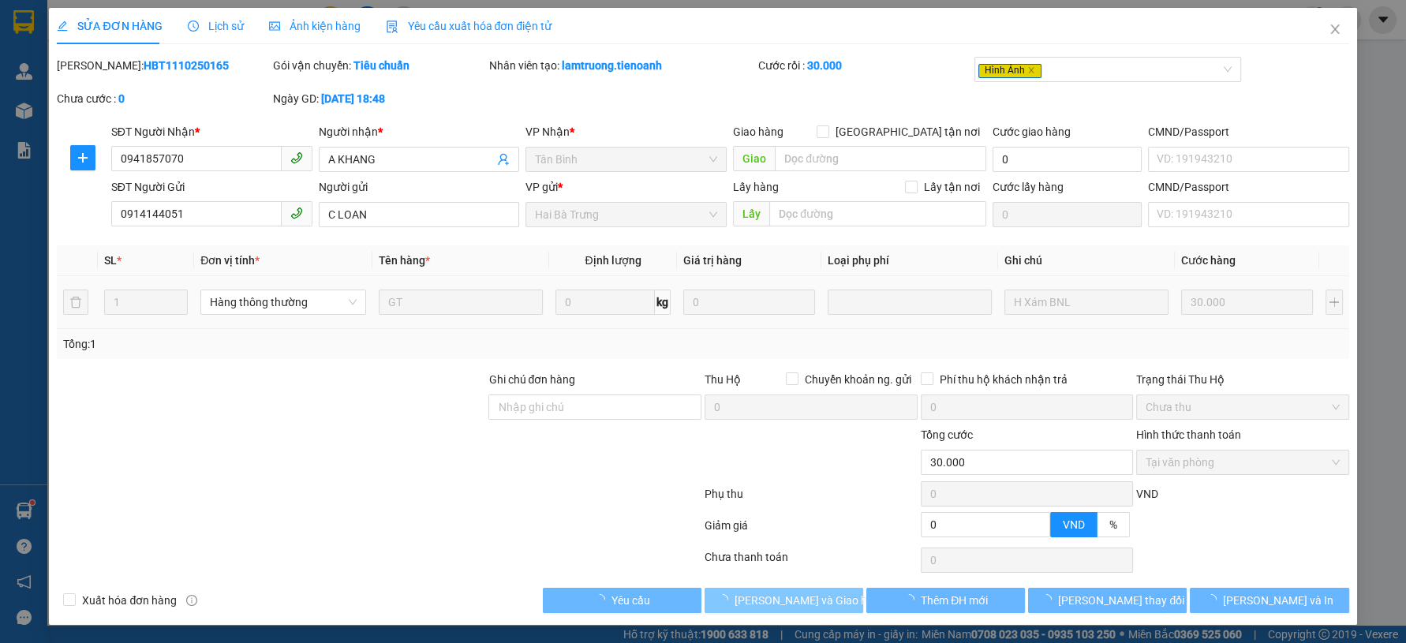
drag, startPoint x: 776, startPoint y: 606, endPoint x: 772, endPoint y: 596, distance: 11.0
click at [774, 604] on span "Lưu và Giao hàng" at bounding box center [811, 600] width 152 height 17
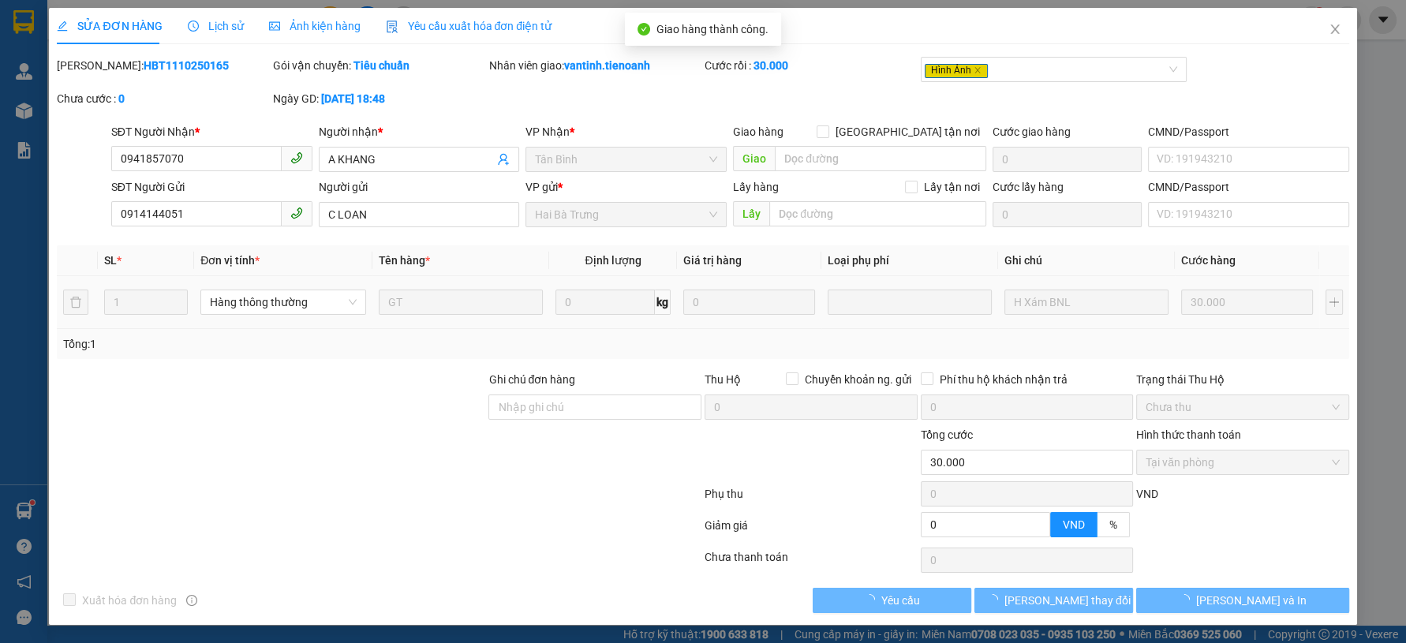
click at [484, 520] on div at bounding box center [379, 529] width 648 height 32
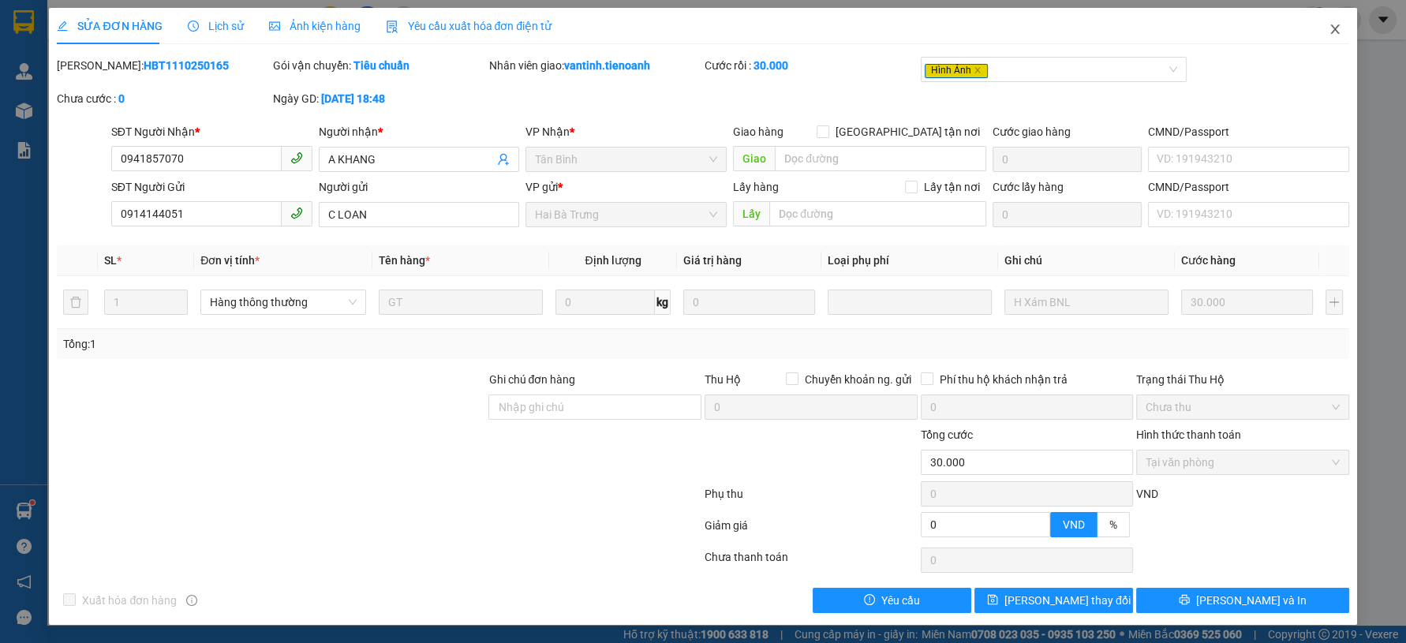
click at [1333, 30] on icon "close" at bounding box center [1335, 29] width 13 height 13
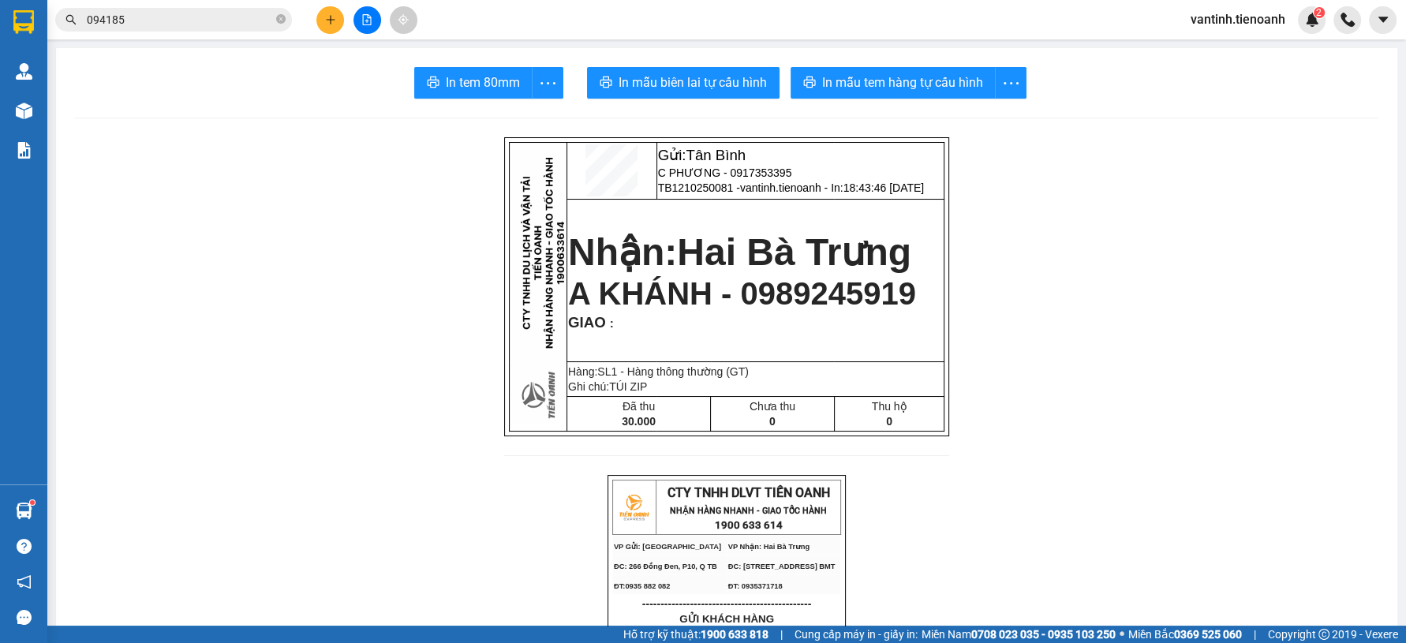
click at [327, 28] on button at bounding box center [330, 20] width 28 height 28
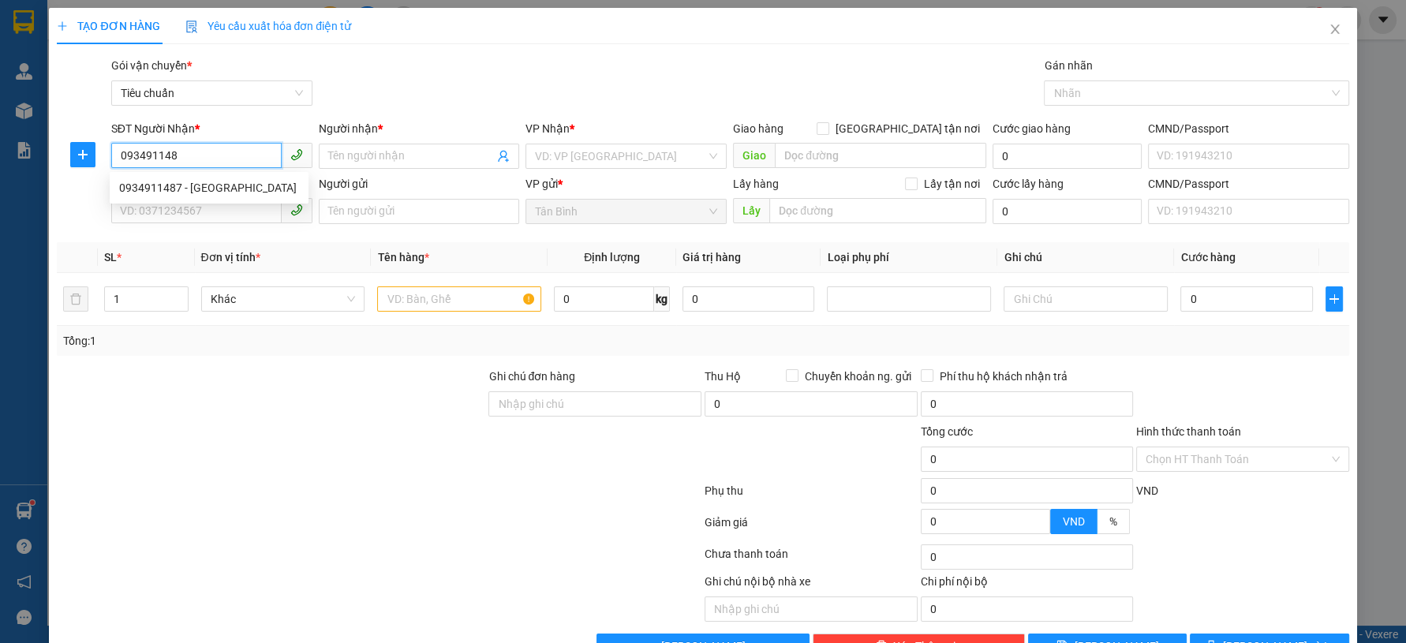
type input "0934911487"
click at [241, 190] on div "0934911487 - Cô Trung" at bounding box center [209, 187] width 199 height 25
type input "Cô Trung"
type input "0934911487"
type input "30.000"
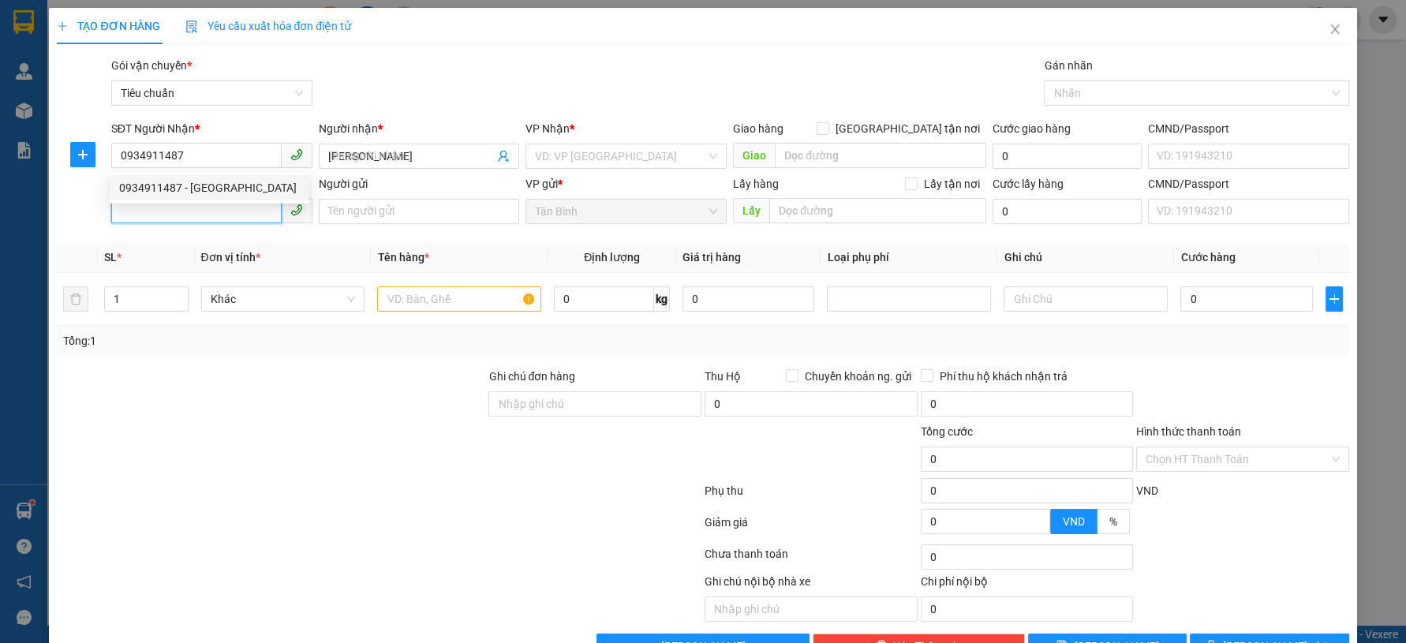
type input "30.000"
click at [221, 222] on input "SĐT Người Gửi" at bounding box center [196, 210] width 170 height 25
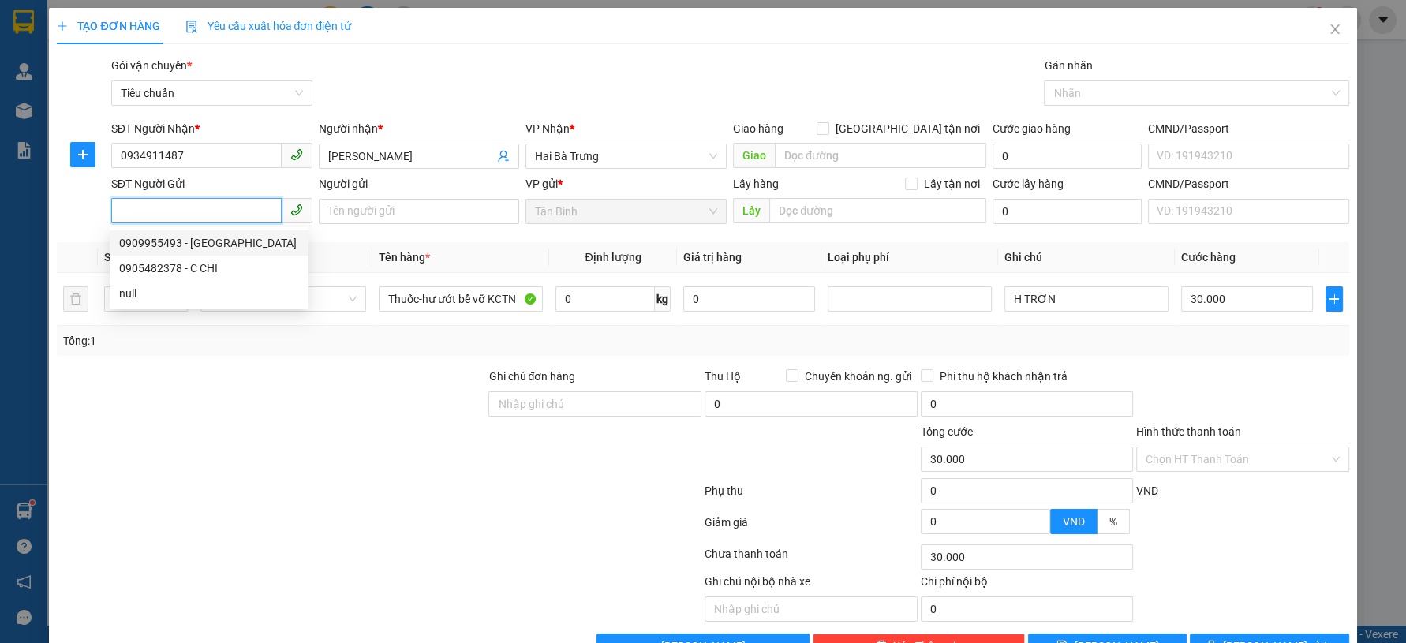
click at [226, 245] on div "0909955493 - C Giang" at bounding box center [209, 242] width 180 height 17
type input "0909955493"
type input "C Giang"
click at [326, 370] on div at bounding box center [271, 395] width 432 height 55
click at [331, 357] on div "Transit Pickup Surcharge Ids Transit Deliver Surcharge Ids Transit Deliver Surc…" at bounding box center [703, 358] width 1292 height 602
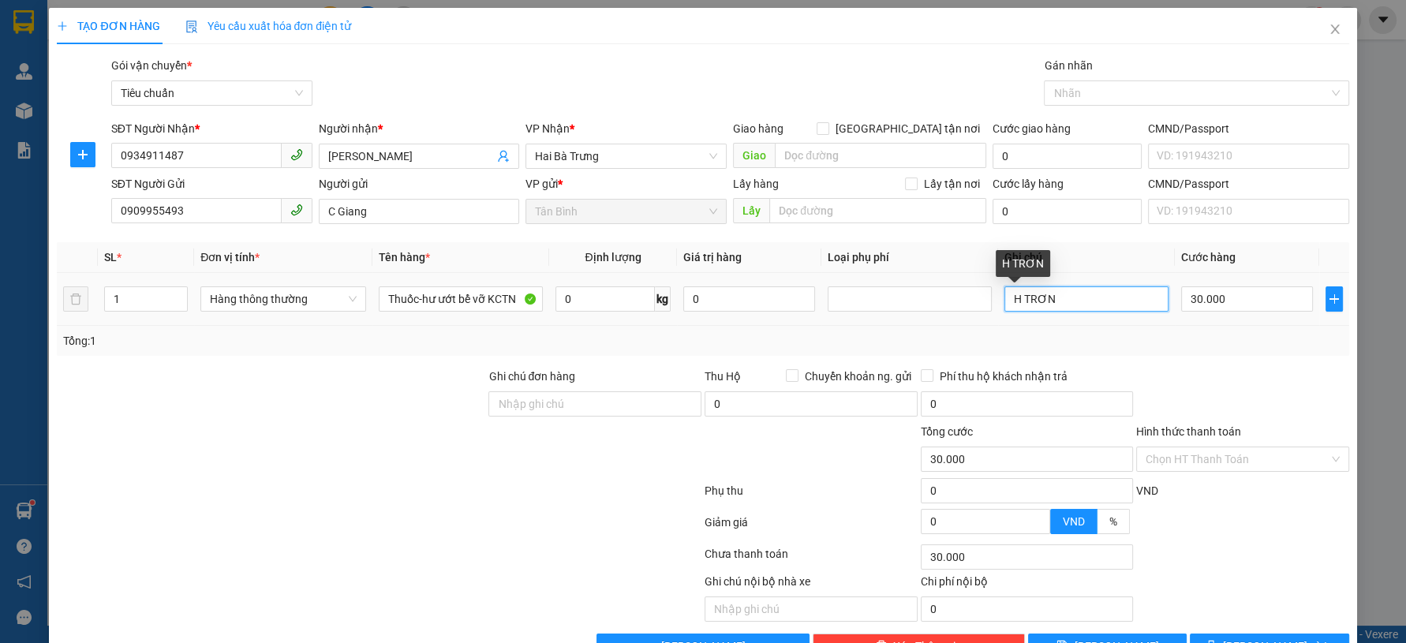
drag, startPoint x: 1057, startPoint y: 298, endPoint x: 983, endPoint y: 316, distance: 76.4
click at [985, 316] on tr "1 Hàng thông thường Thuốc-hư ướt bể vỡ KCTN 0 kg 0 H TRƠN 30.000" at bounding box center [703, 299] width 1292 height 53
type input "H BNL TRẮNG"
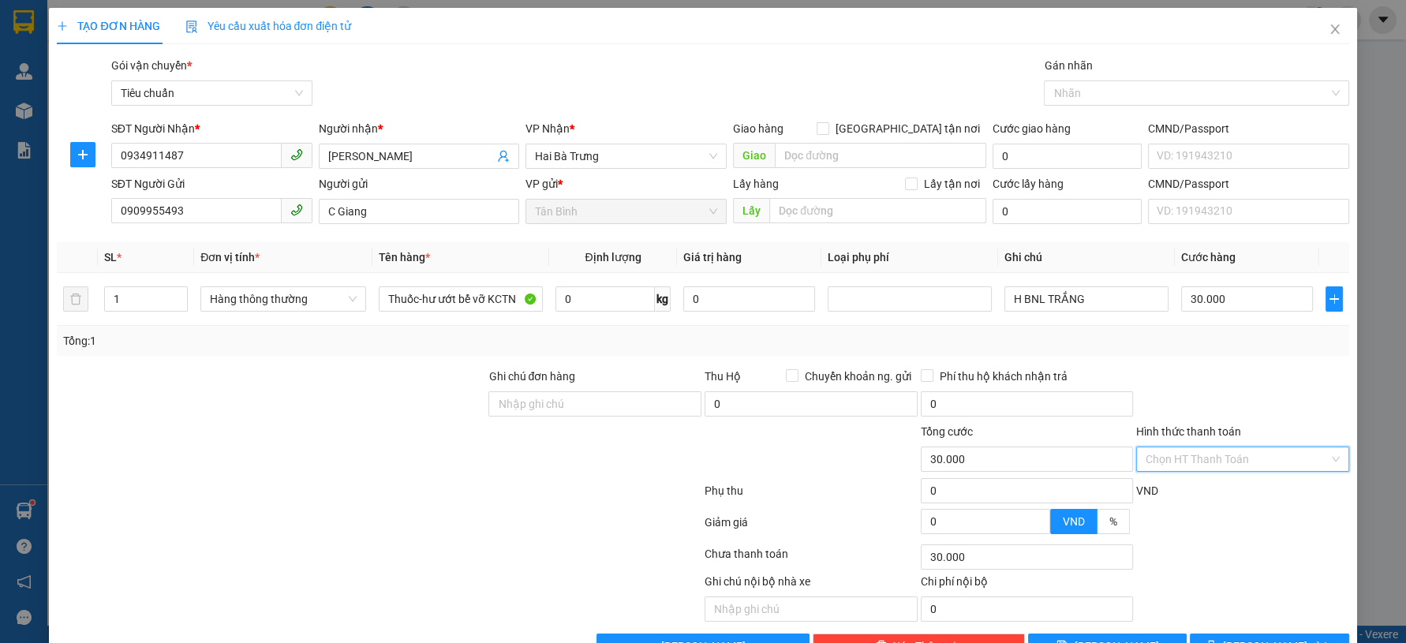
drag, startPoint x: 1192, startPoint y: 466, endPoint x: 1174, endPoint y: 493, distance: 32.0
click at [1186, 475] on div "Transit Pickup Surcharge Ids Transit Deliver Surcharge Ids Transit Deliver Surc…" at bounding box center [703, 358] width 1292 height 602
click at [1174, 495] on div "Tại văn phòng" at bounding box center [1232, 489] width 192 height 17
type input "0"
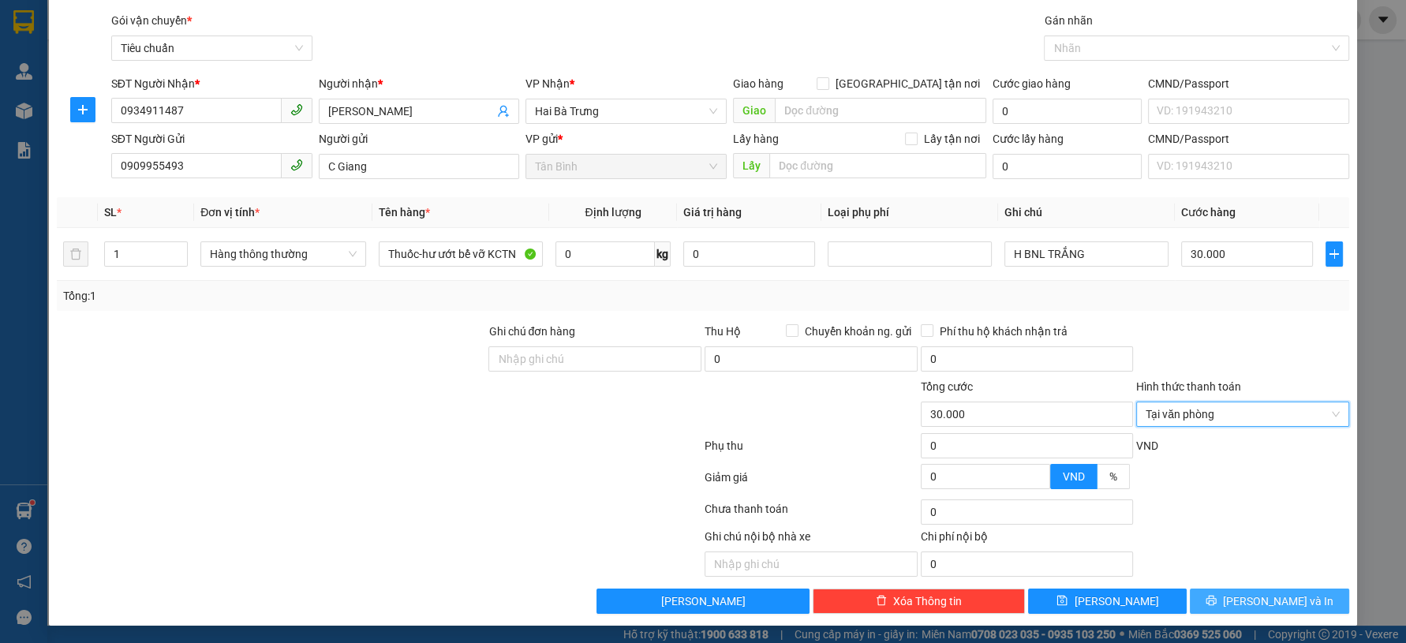
click at [1209, 602] on button "Lưu và In" at bounding box center [1269, 601] width 159 height 25
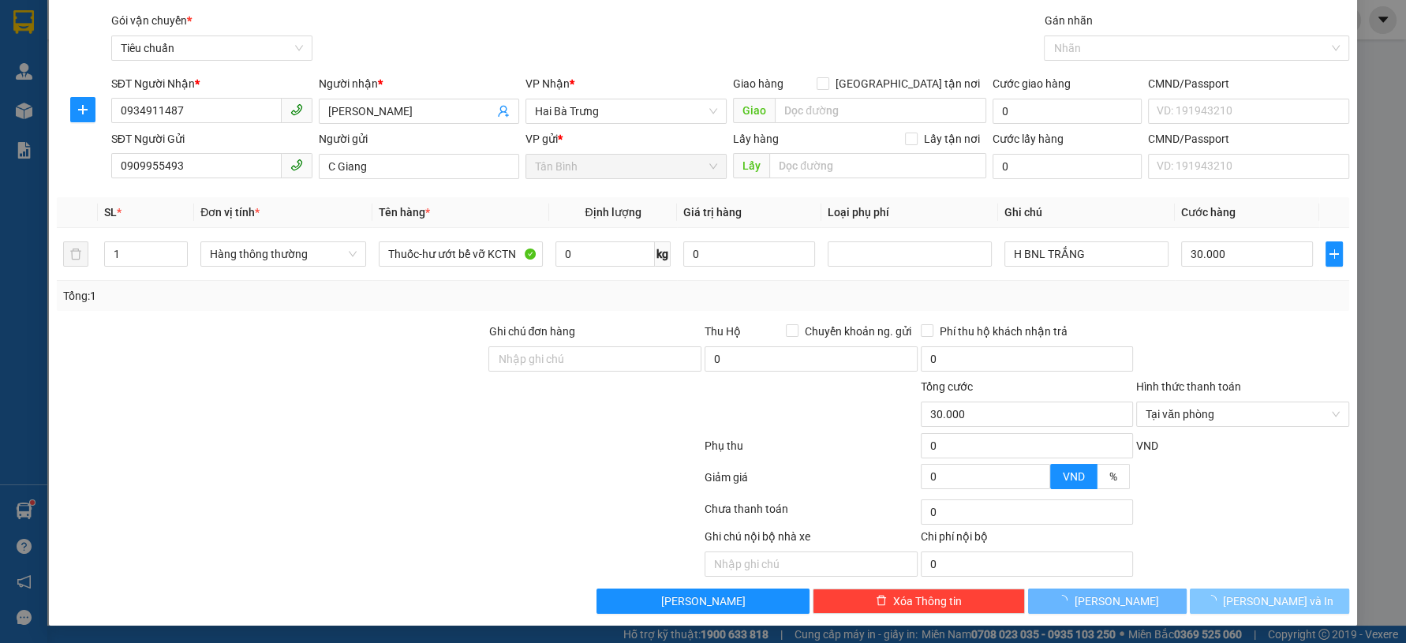
drag, startPoint x: 1209, startPoint y: 602, endPoint x: 1203, endPoint y: 597, distance: 8.4
click at [1204, 597] on button "Lưu và In" at bounding box center [1269, 601] width 159 height 25
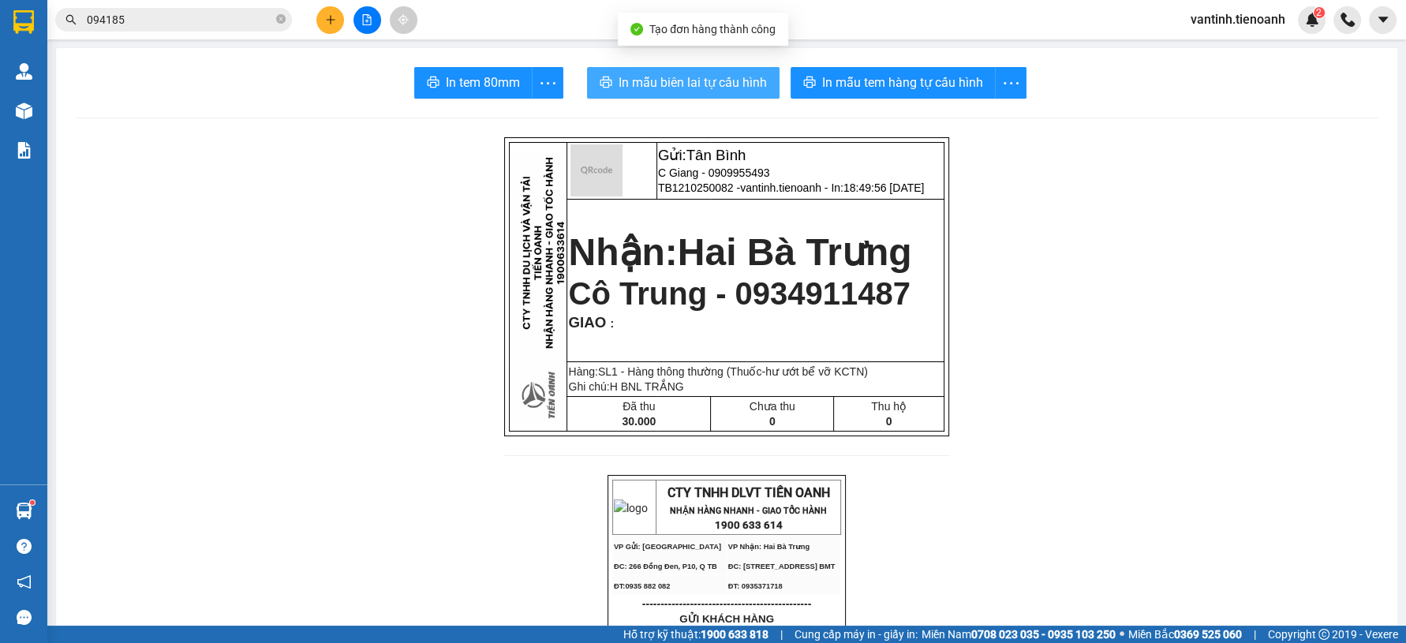
click at [707, 77] on span "In mẫu biên lai tự cấu hình" at bounding box center [693, 83] width 148 height 20
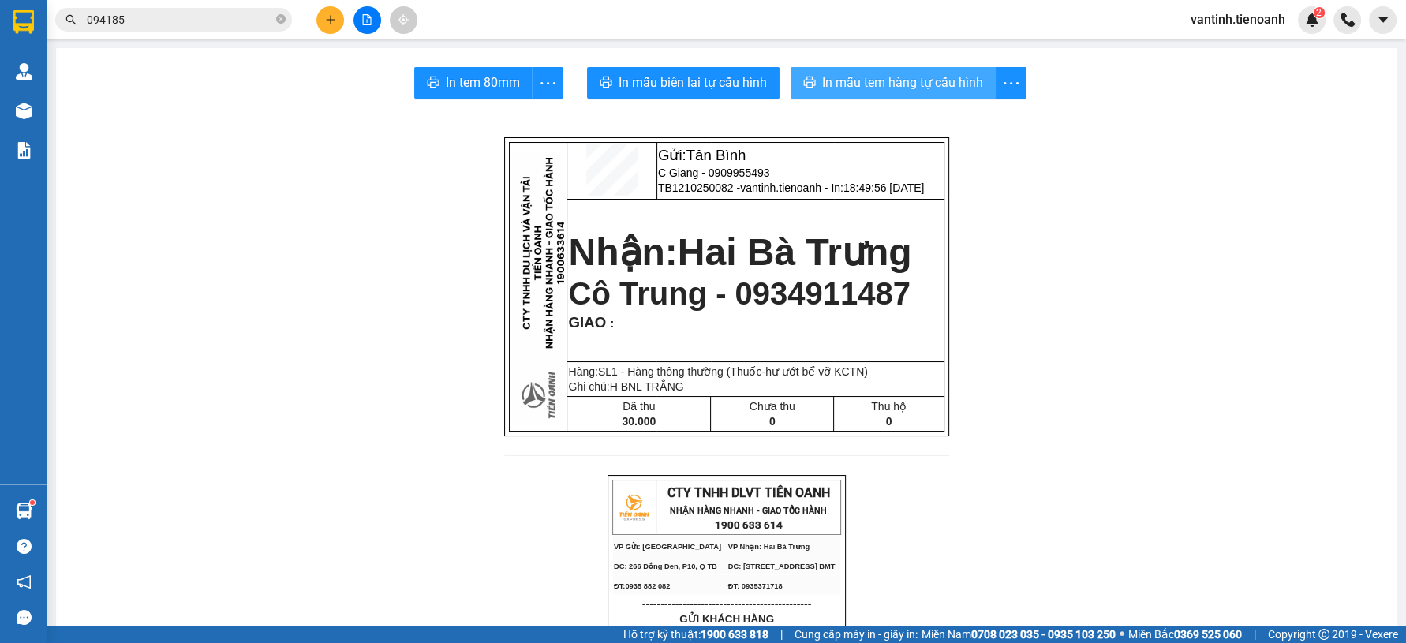
click at [871, 80] on span "In mẫu tem hàng tự cấu hình" at bounding box center [902, 83] width 161 height 20
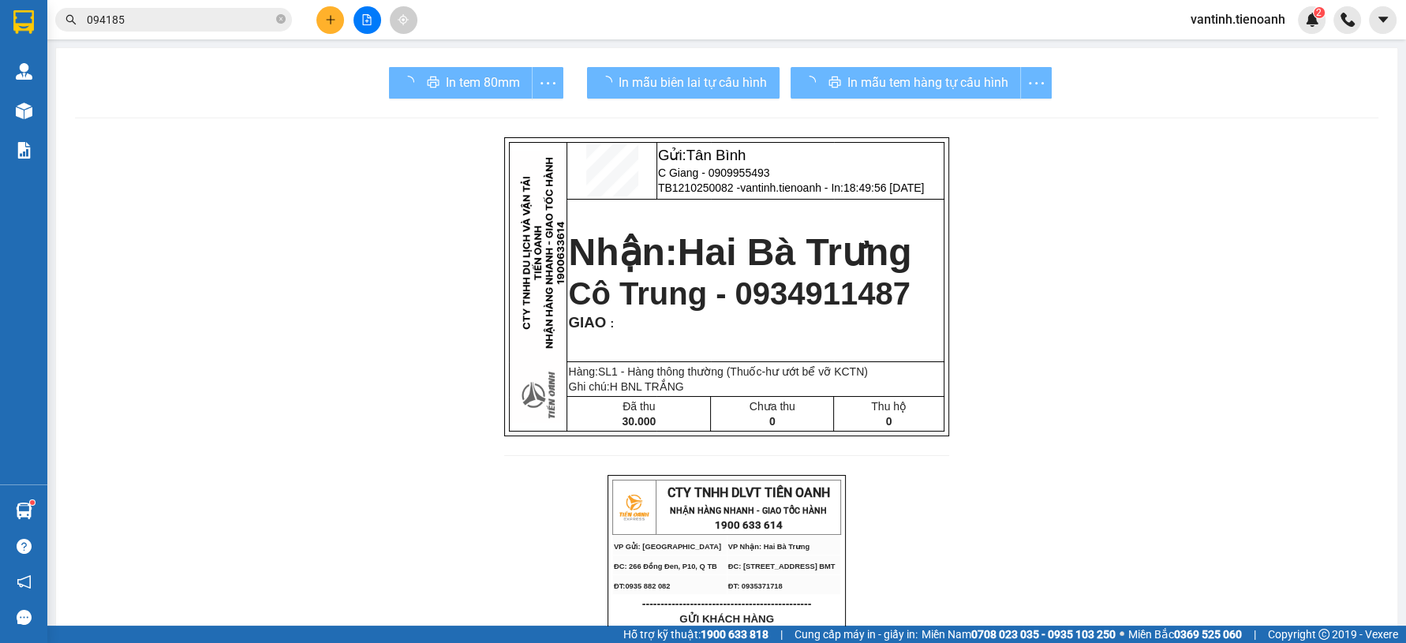
drag, startPoint x: 1047, startPoint y: 556, endPoint x: 1336, endPoint y: 432, distance: 314.3
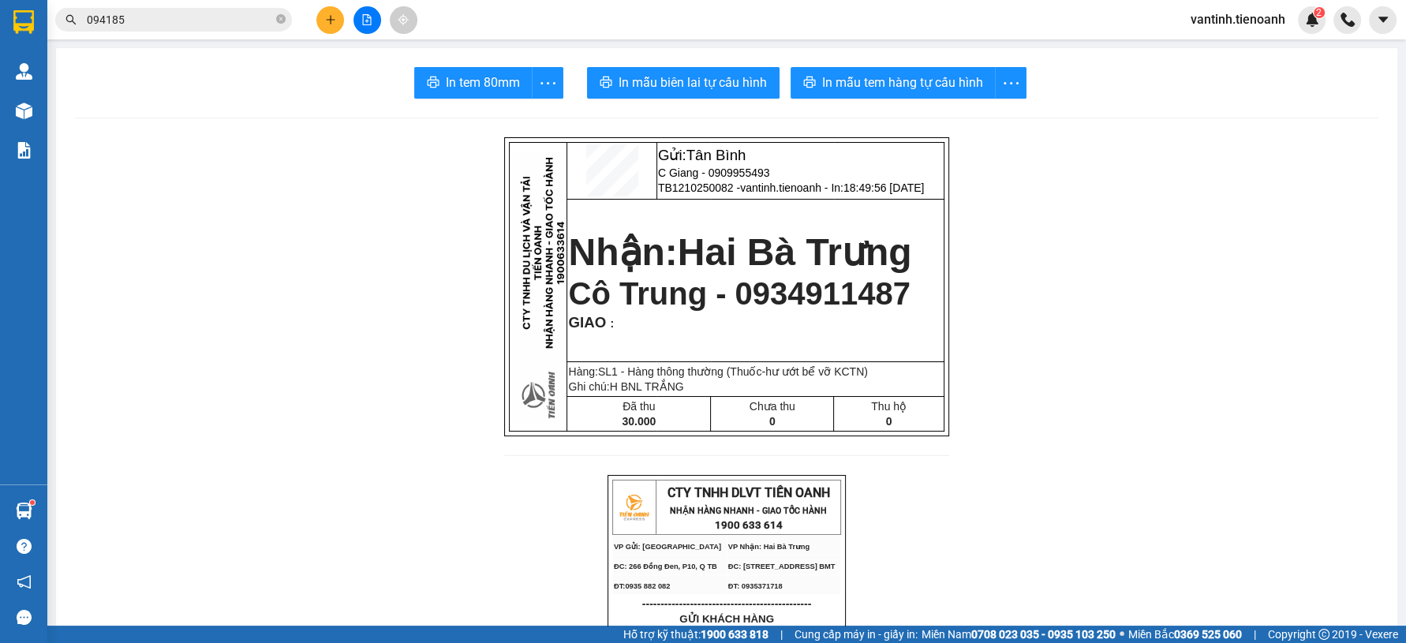
click at [320, 21] on button at bounding box center [330, 20] width 28 height 28
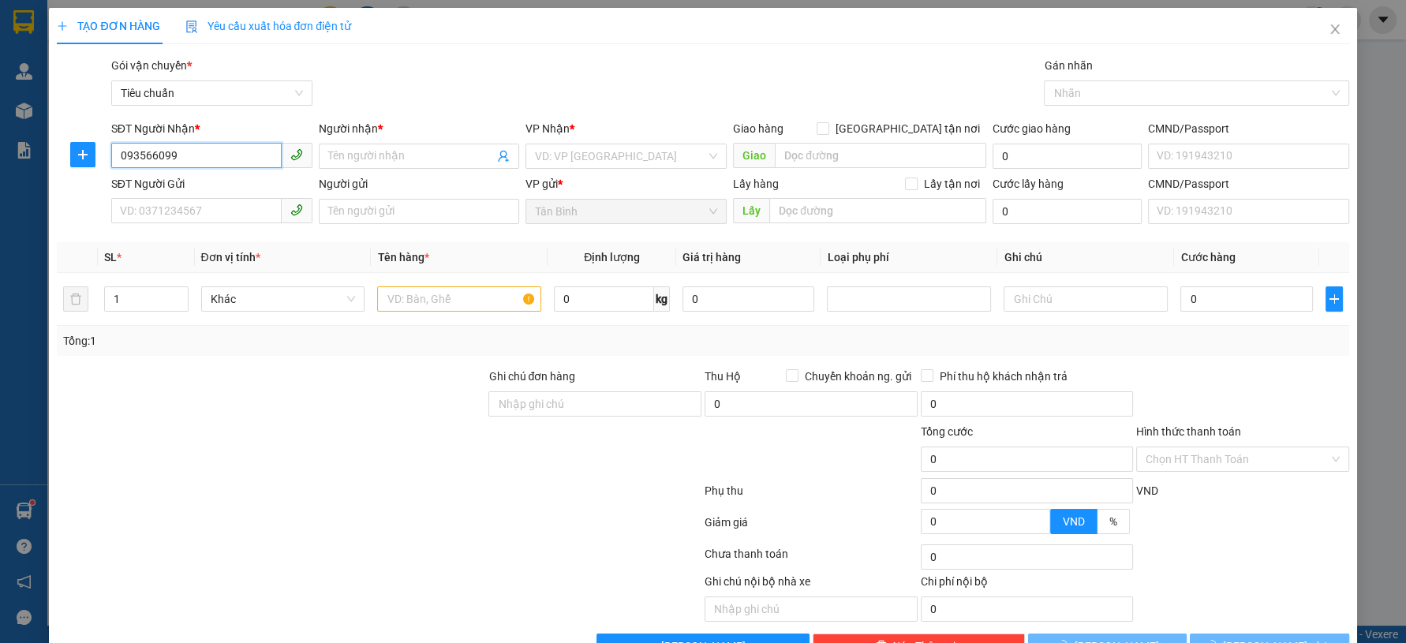
type input "0935660991"
click at [224, 152] on input "0935660991" at bounding box center [196, 155] width 170 height 25
drag, startPoint x: 221, startPoint y: 186, endPoint x: 225, endPoint y: 198, distance: 12.5
click at [222, 189] on div "0935660991 - A Minh" at bounding box center [209, 187] width 180 height 17
type input "A Minh"
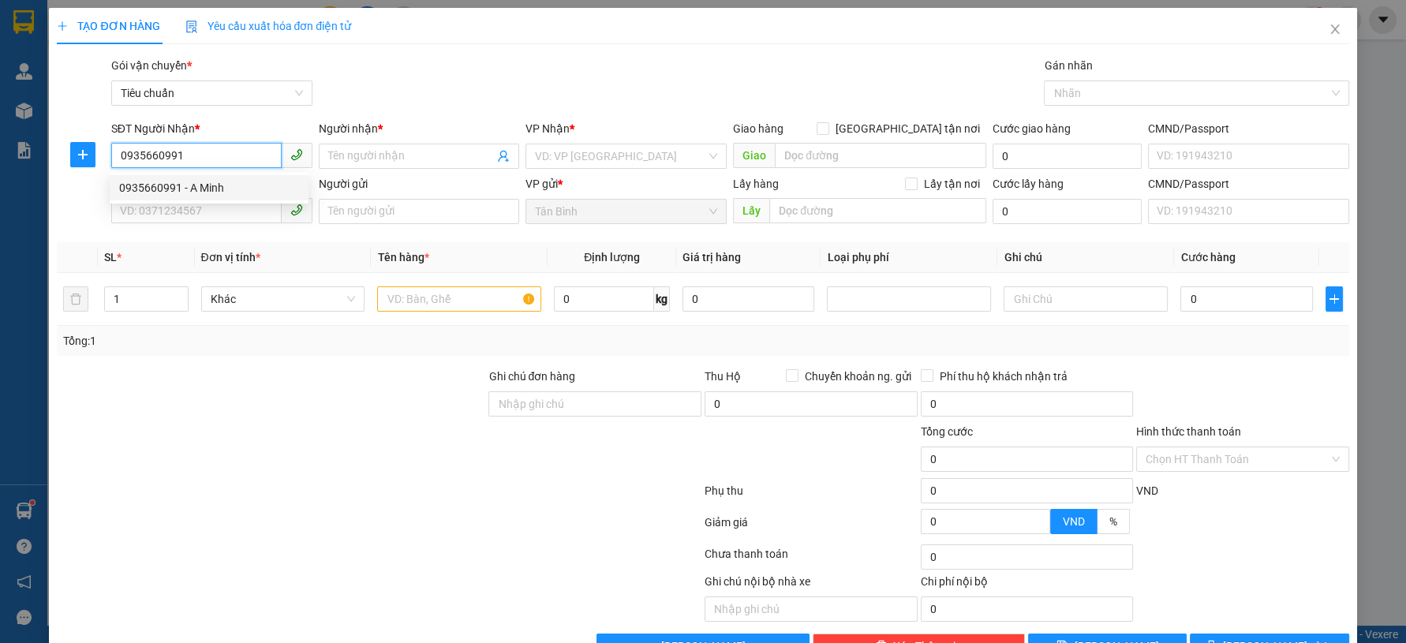
type input "221410836"
type input "2.250.000"
type input "0935660991"
type input "40.000"
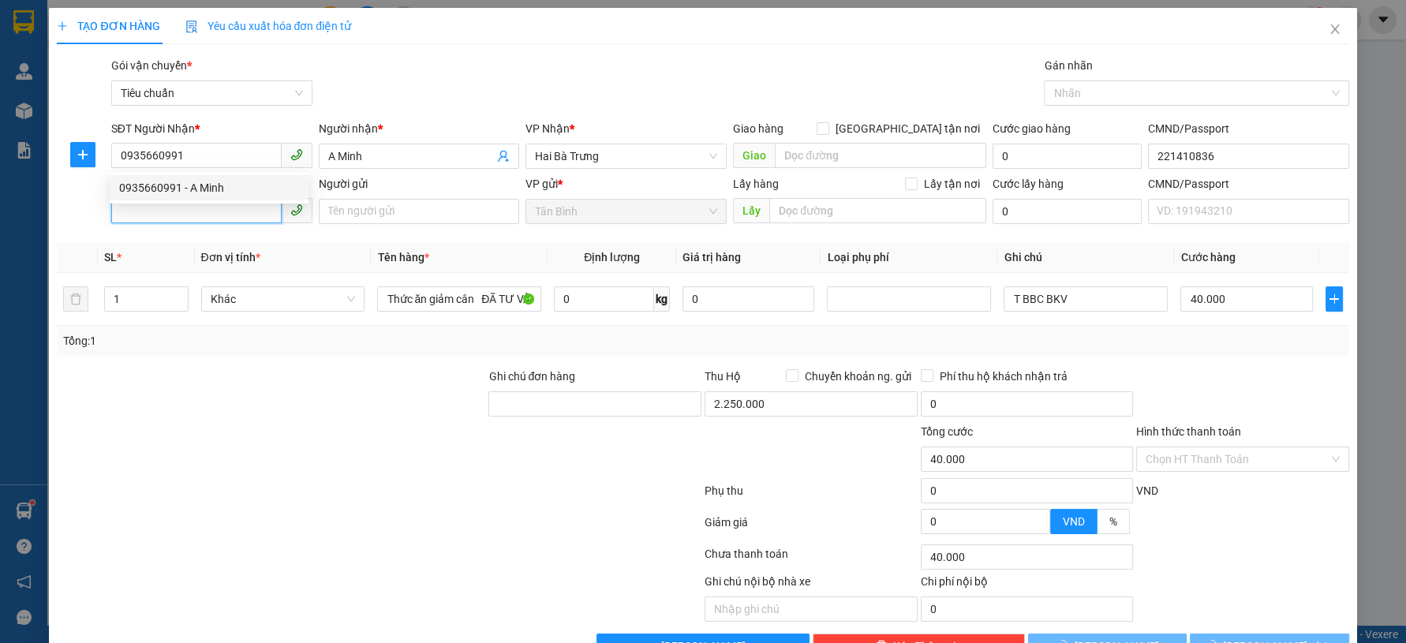
click at [230, 211] on input "SĐT Người Gửi" at bounding box center [196, 210] width 170 height 25
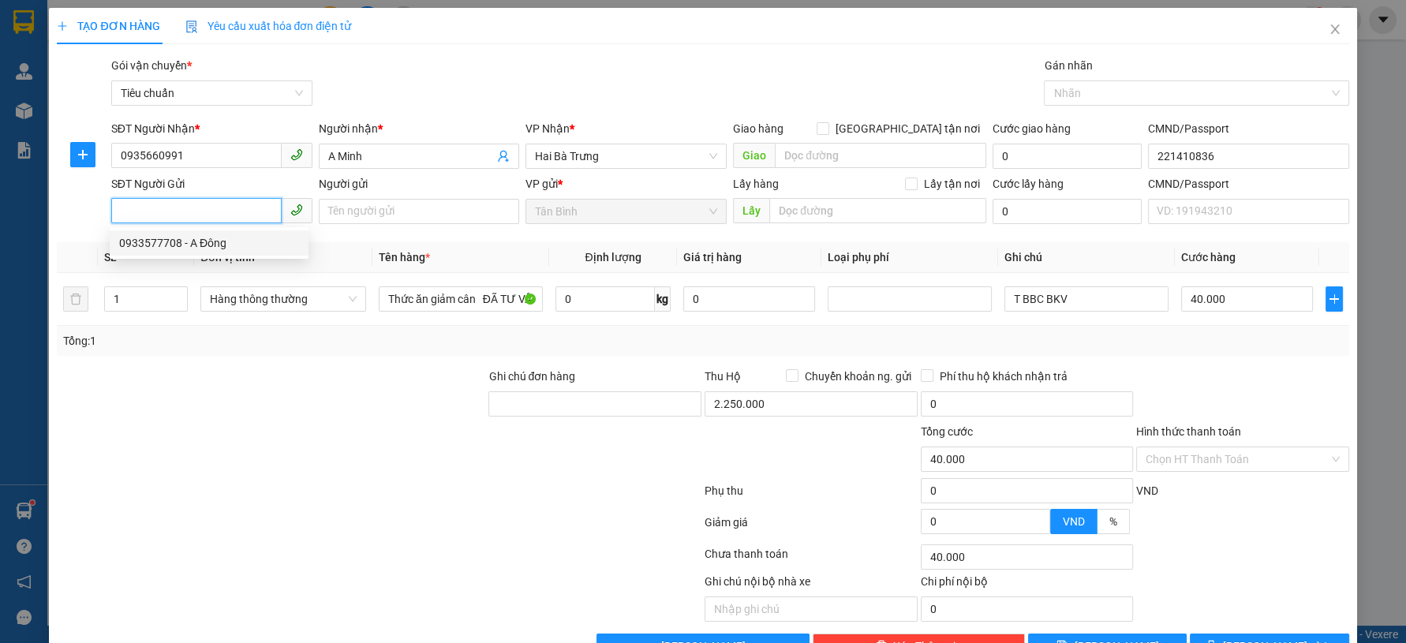
drag, startPoint x: 219, startPoint y: 249, endPoint x: 287, endPoint y: 336, distance: 110.7
click at [219, 249] on div "0933577708 - A Đông" at bounding box center [209, 242] width 180 height 17
type input "0933577708"
type input "A Đông"
click at [287, 361] on div "Transit Pickup Surcharge Ids Transit Deliver Surcharge Ids Transit Deliver Surc…" at bounding box center [703, 358] width 1292 height 602
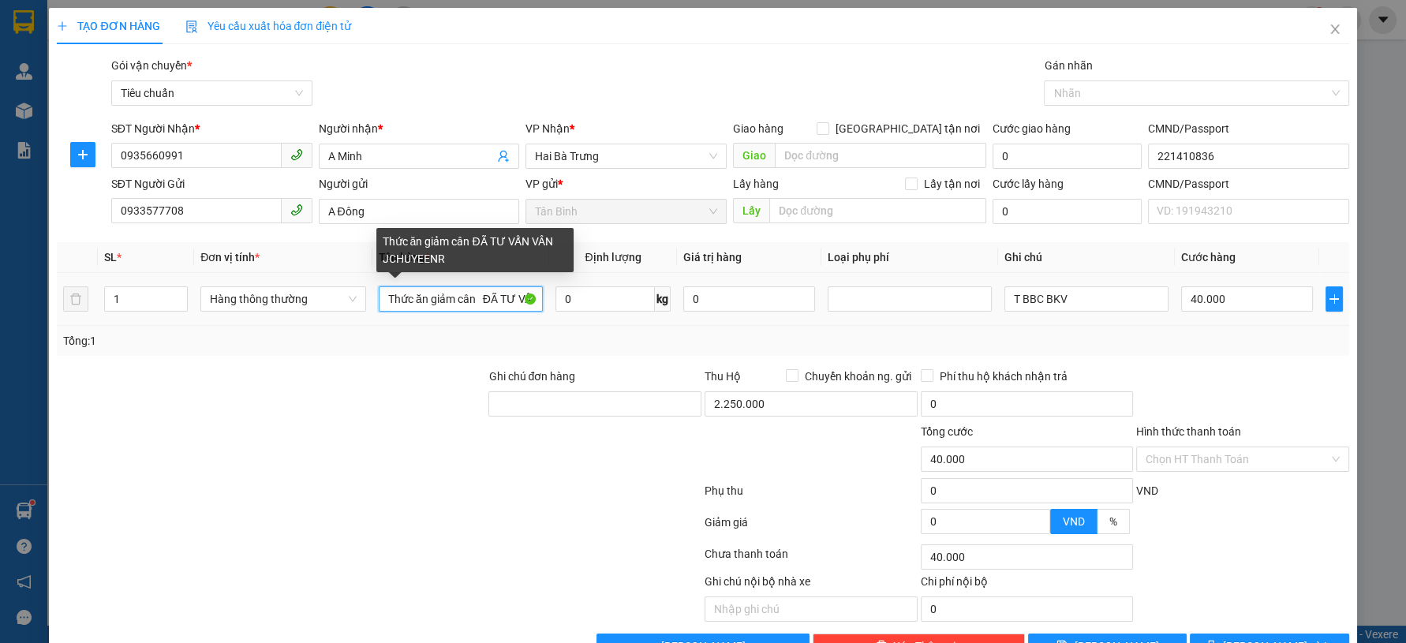
drag, startPoint x: 474, startPoint y: 298, endPoint x: 363, endPoint y: 316, distance: 112.7
click at [363, 316] on tr "1 Hàng thông thường Thức ăn giảm cân ĐÃ TƯ VẤN VÂN JCHUYEENR 0 kg 0 T BBC BKV 4…" at bounding box center [703, 299] width 1292 height 53
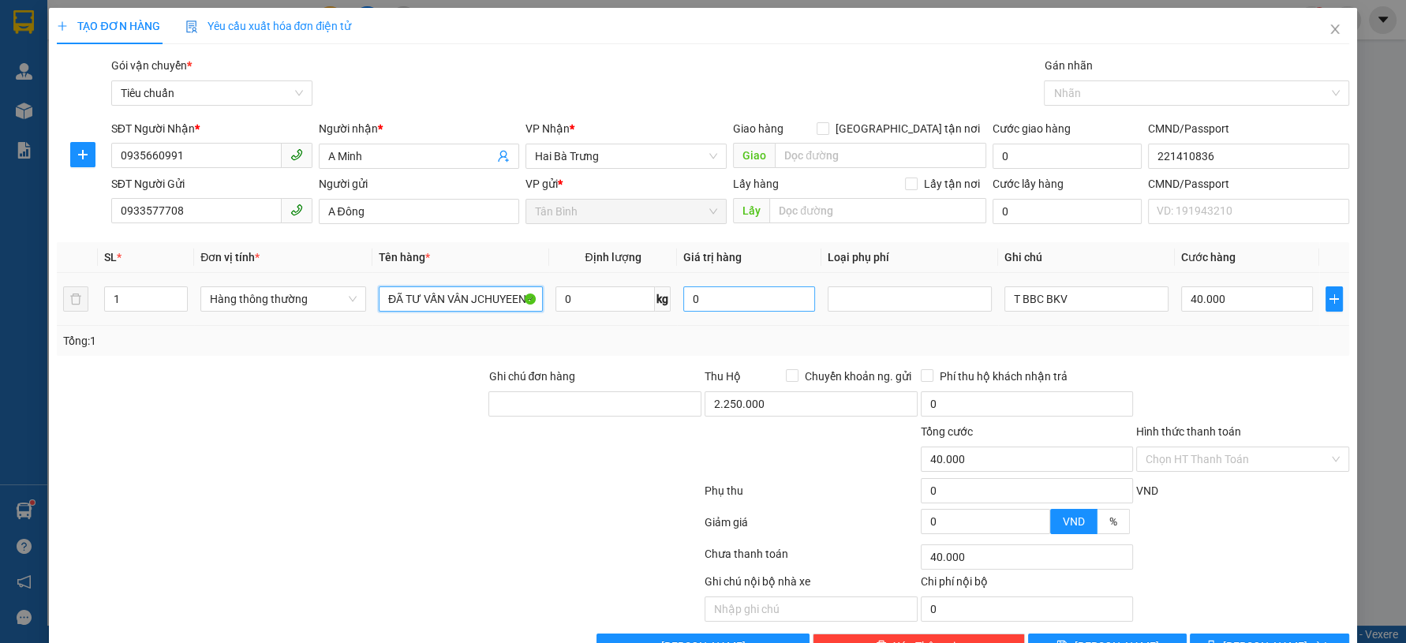
drag, startPoint x: 477, startPoint y: 295, endPoint x: 690, endPoint y: 302, distance: 214.0
click at [688, 302] on tr "1 Hàng thông thường ĐÃ TƯ VẤN VÂN JCHUYEENR 0 kg 0 T BBC BKV 40.000" at bounding box center [703, 299] width 1292 height 53
click at [379, 297] on input "ĐÃ TƯ VẤN VÂN CHUYỂN" at bounding box center [461, 298] width 164 height 25
type input "THUỐC ( ĐÃ TƯ VẤN VÂN CHUYỂN"
click at [745, 405] on input "2.250.000" at bounding box center [811, 403] width 213 height 25
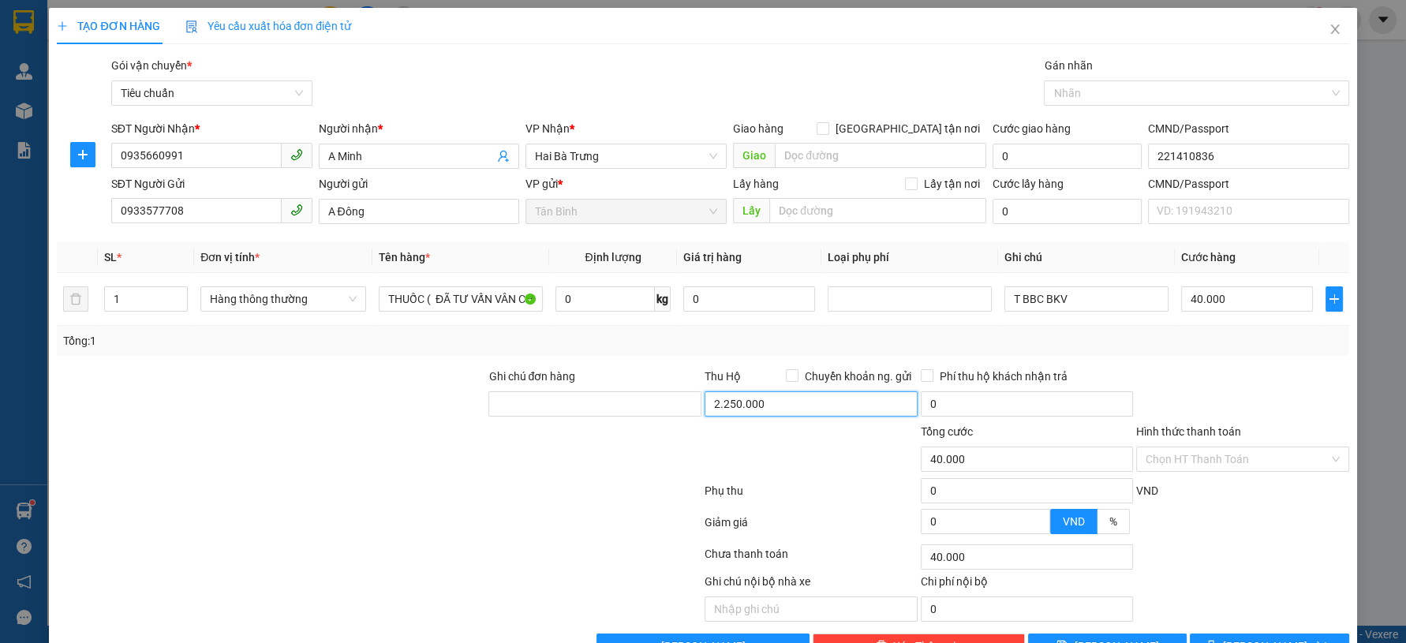
click at [745, 405] on input "2.250.000" at bounding box center [811, 403] width 213 height 25
type input "3.620.000"
click at [508, 467] on div at bounding box center [595, 450] width 216 height 55
click at [1184, 371] on div at bounding box center [1243, 395] width 216 height 55
click at [1239, 322] on td "40.000" at bounding box center [1247, 299] width 144 height 53
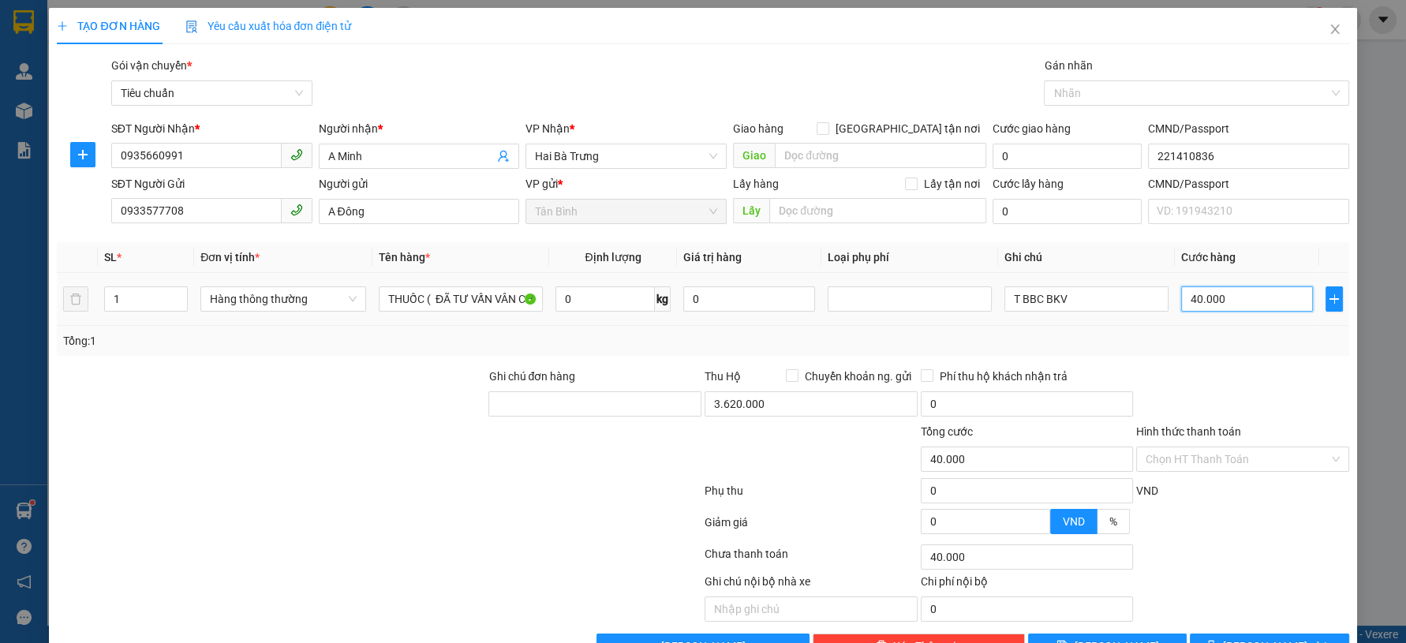
click at [1238, 304] on input "40.000" at bounding box center [1247, 298] width 132 height 25
type input "8"
type input "80"
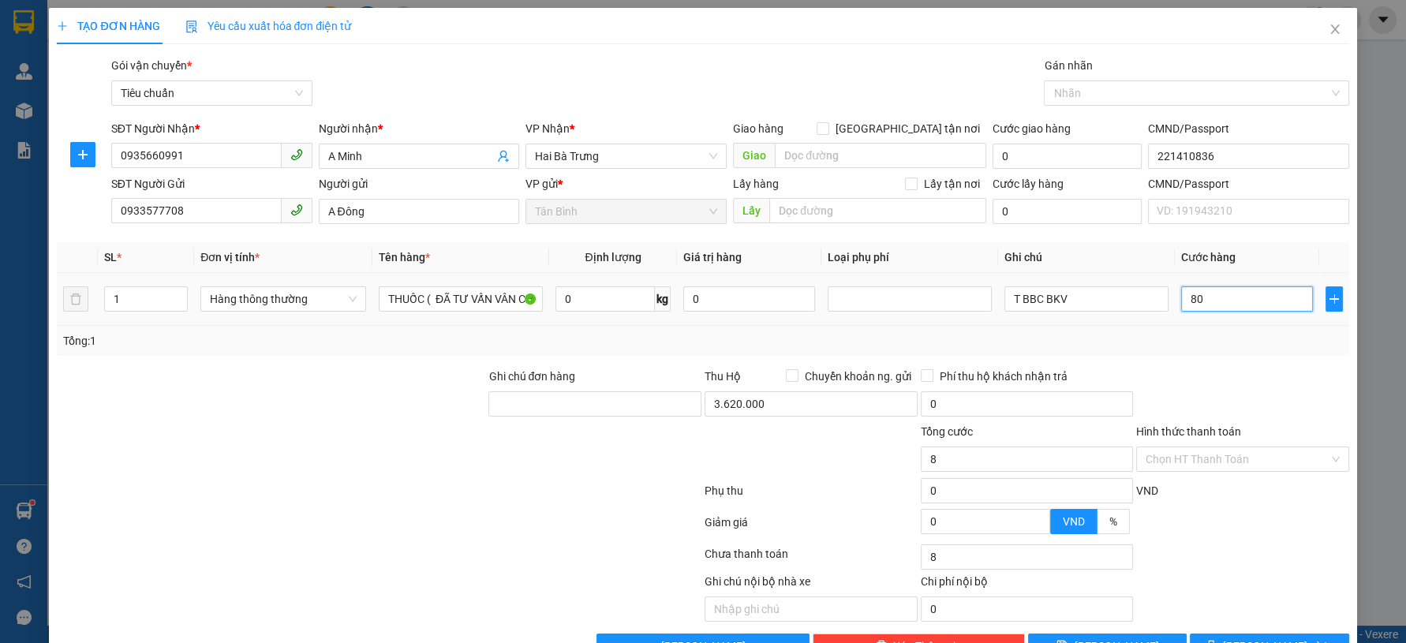
type input "80"
type input "80.000"
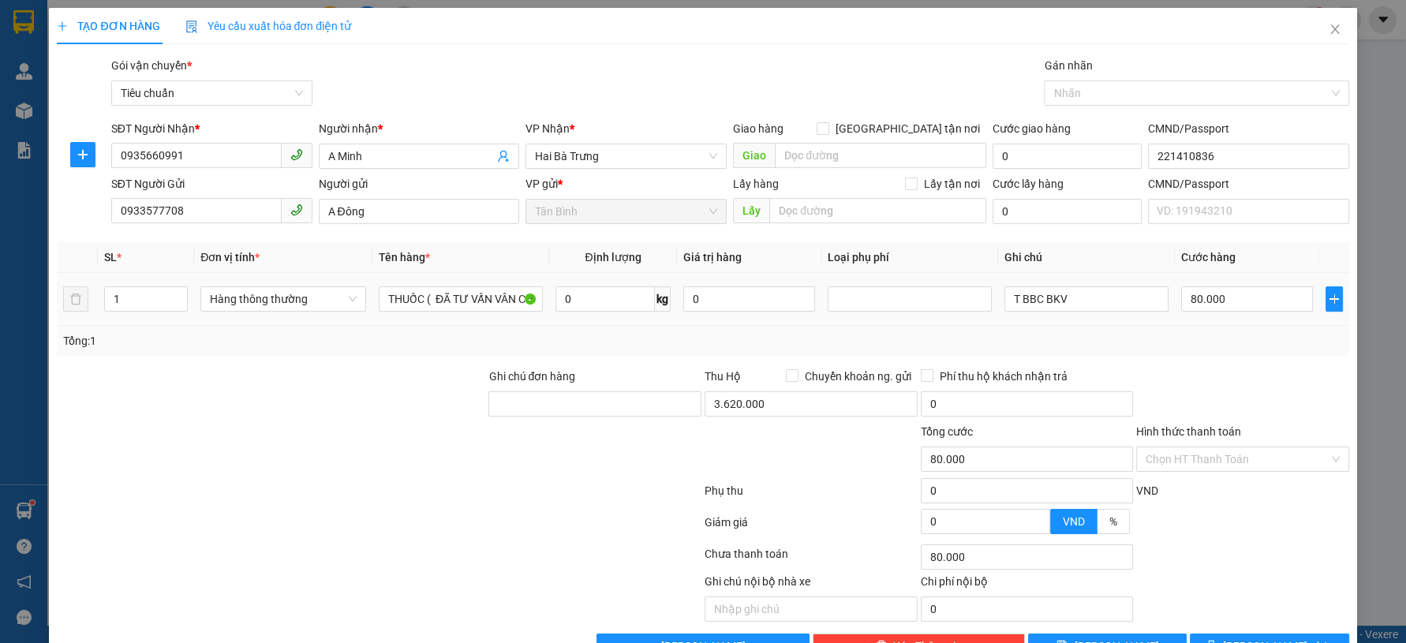
drag, startPoint x: 1214, startPoint y: 357, endPoint x: 1191, endPoint y: 351, distance: 23.5
click at [1212, 357] on div "Transit Pickup Surcharge Ids Transit Deliver Surcharge Ids Transit Deliver Surc…" at bounding box center [703, 358] width 1292 height 602
click at [581, 289] on input "0" at bounding box center [606, 298] width 100 height 25
type input "6"
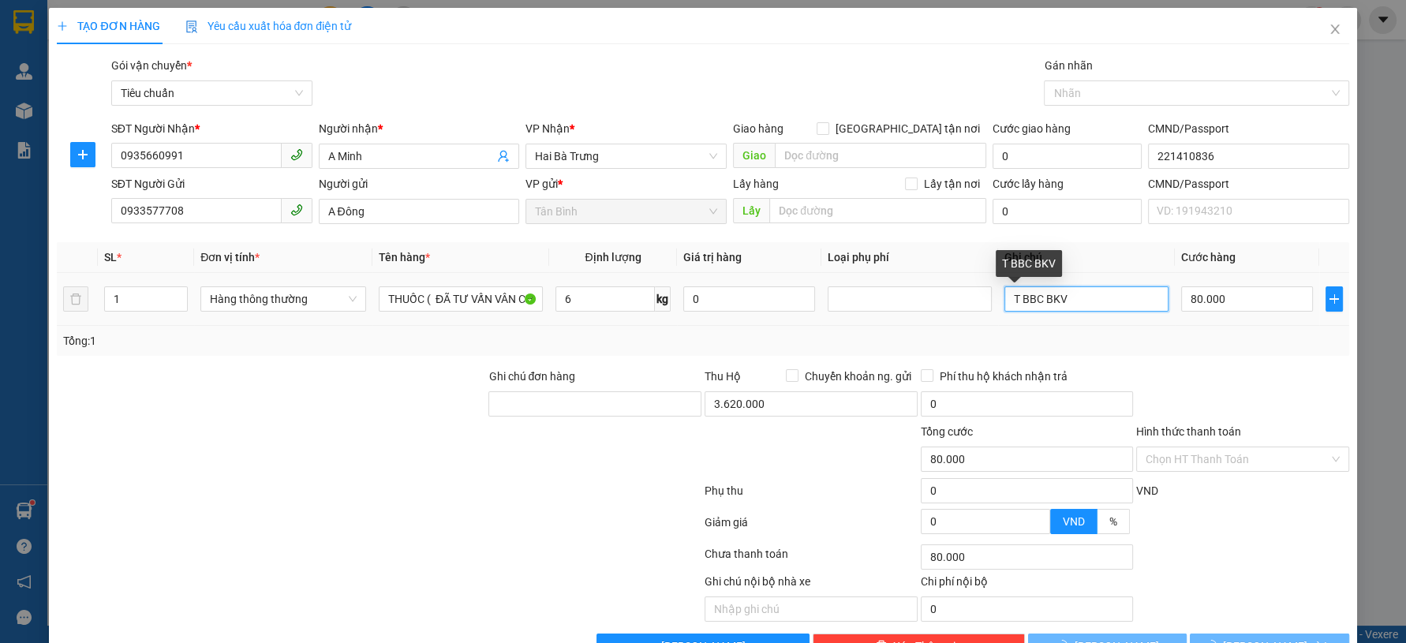
drag, startPoint x: 1056, startPoint y: 294, endPoint x: 945, endPoint y: 324, distance: 115.4
click at [945, 324] on tr "1 Hàng thông thường THUỐC ( ĐÃ TƯ VẤN VÂN CHUYỂN 6 kg 0 T BBC BKV 80.000" at bounding box center [703, 299] width 1292 height 53
type input "40.000"
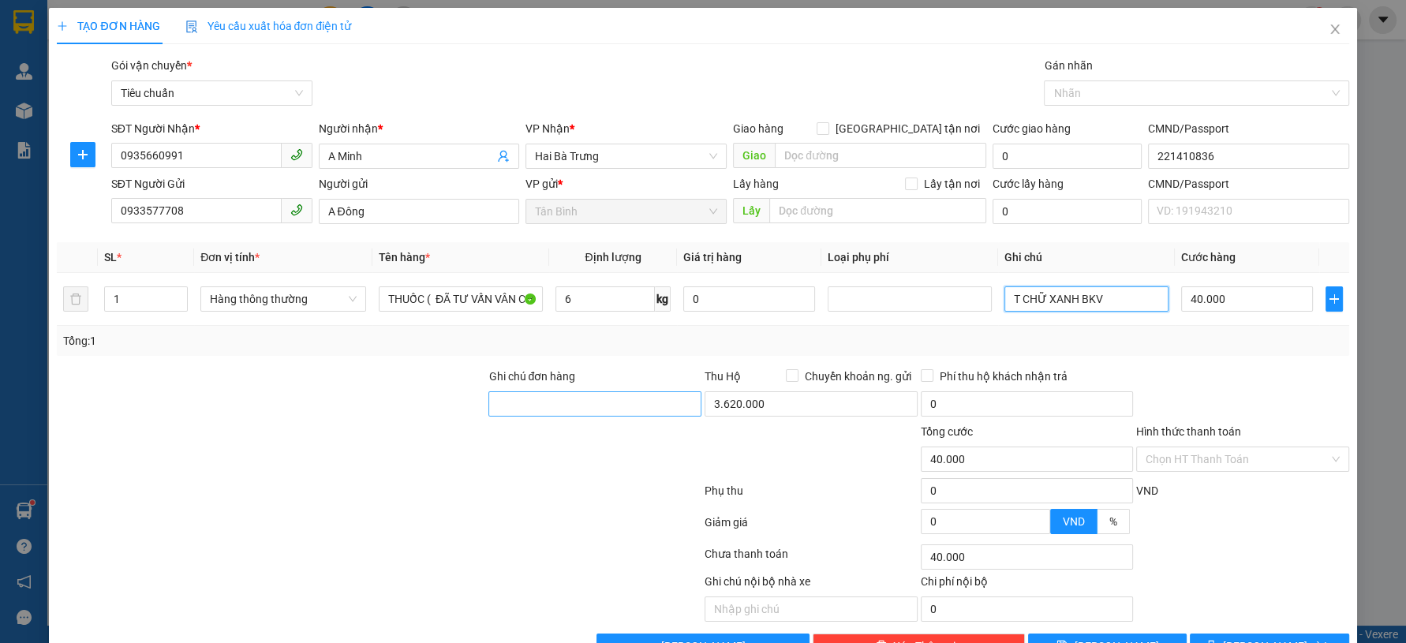
type input "T CHỮ XANH BKV"
click at [519, 405] on input "Ghi chú đơn hàng" at bounding box center [594, 403] width 213 height 25
click at [544, 409] on input "Ghi chú đơn hàng" at bounding box center [594, 403] width 213 height 25
type input "TIỀN TH CƯỚC R"
click at [1237, 301] on input "40.000" at bounding box center [1247, 298] width 132 height 25
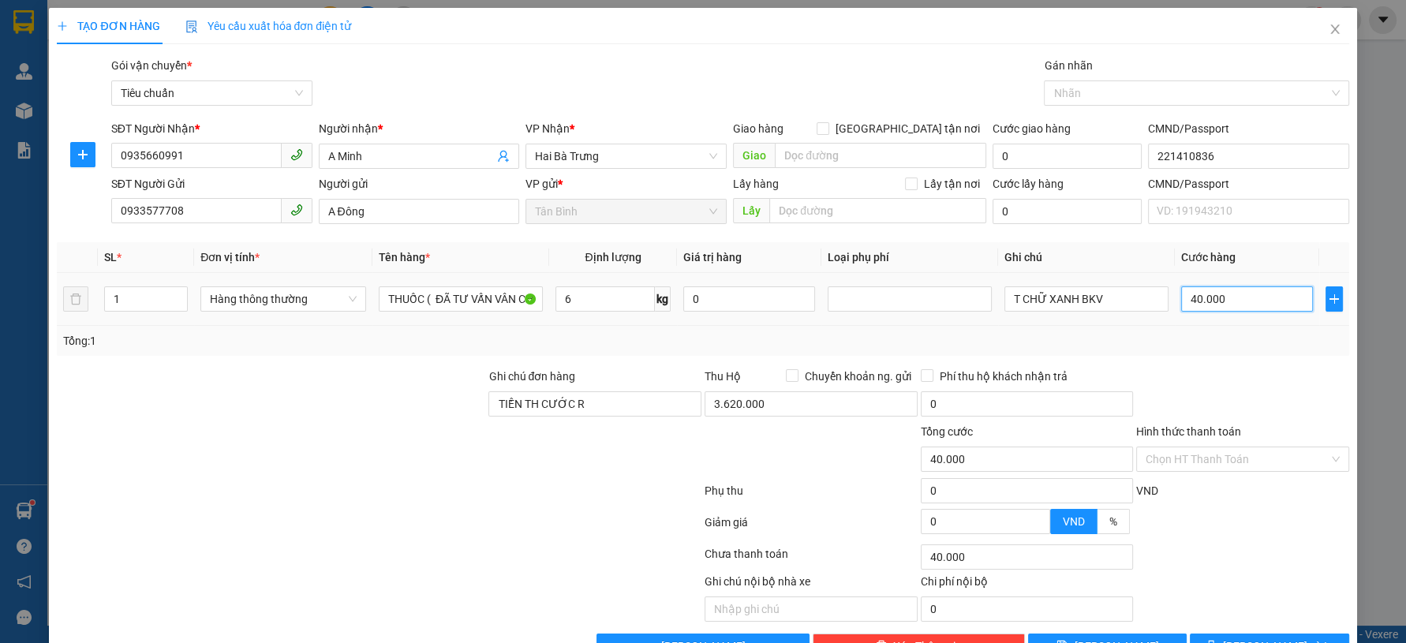
type input "8"
type input "80"
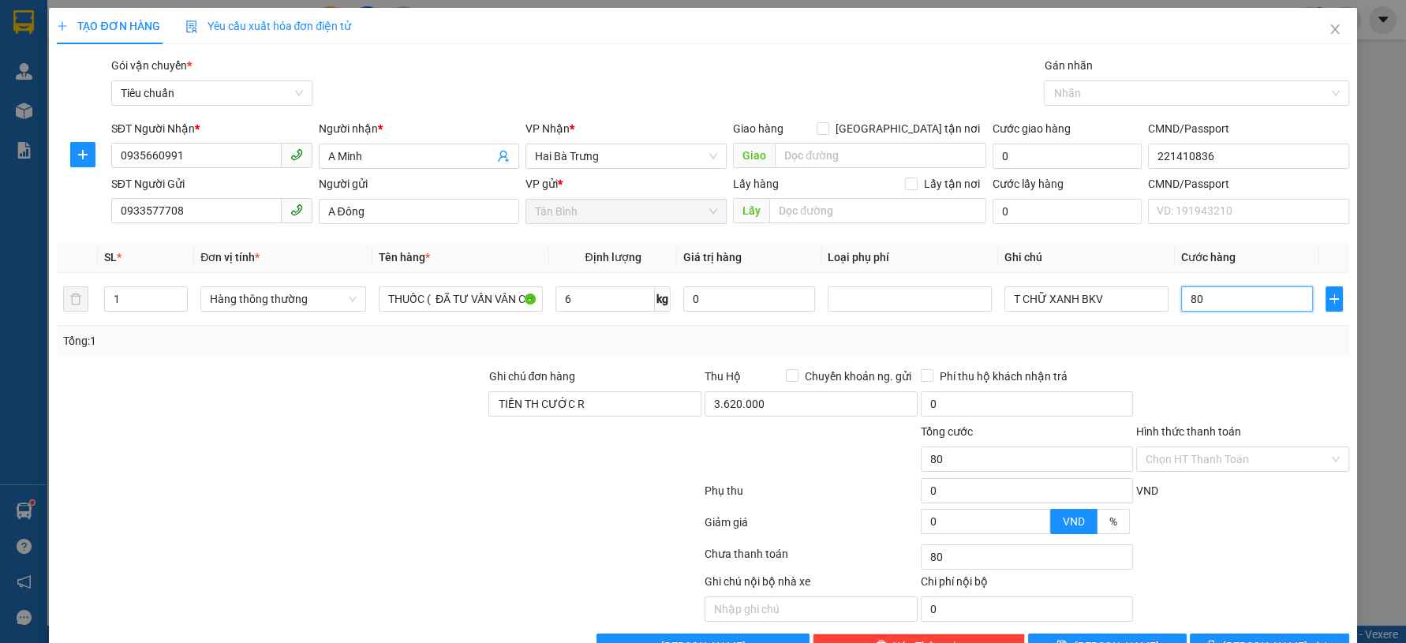
type input "80"
type input "80.000"
click at [1202, 354] on div "Tổng: 1" at bounding box center [703, 341] width 1292 height 30
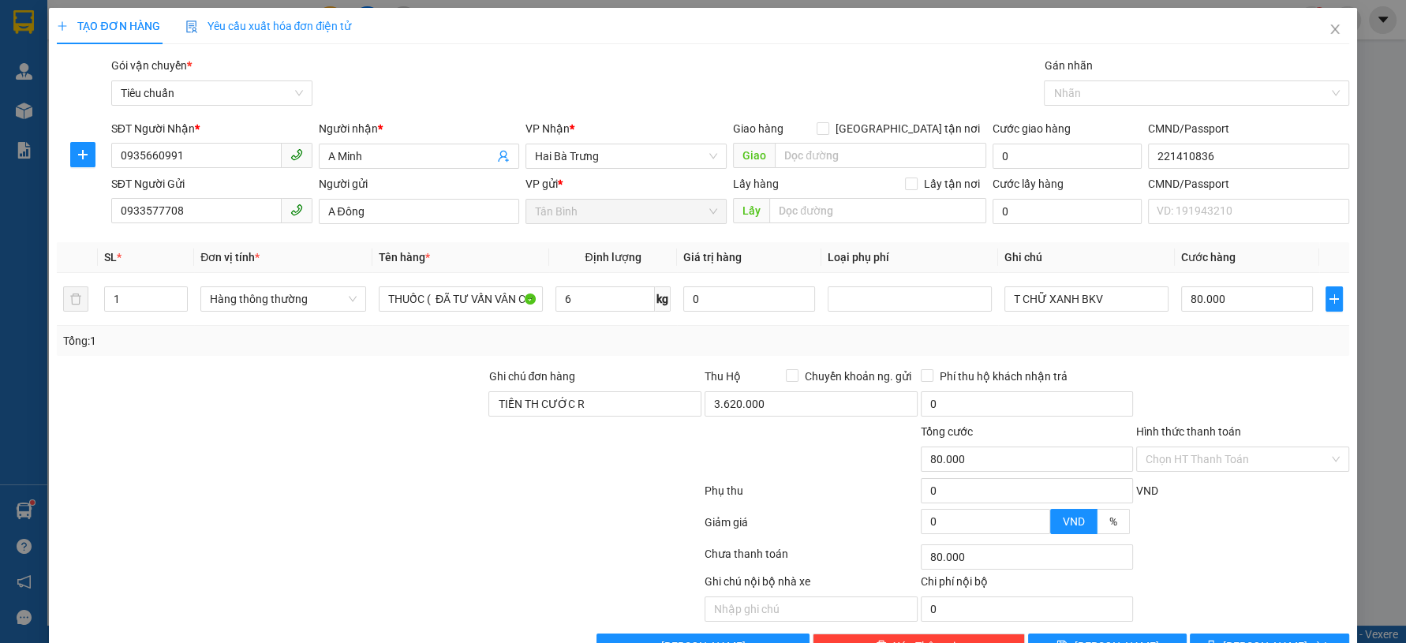
click at [1199, 474] on div "Transit Pickup Surcharge Ids Transit Deliver Surcharge Ids Transit Deliver Surc…" at bounding box center [703, 358] width 1292 height 602
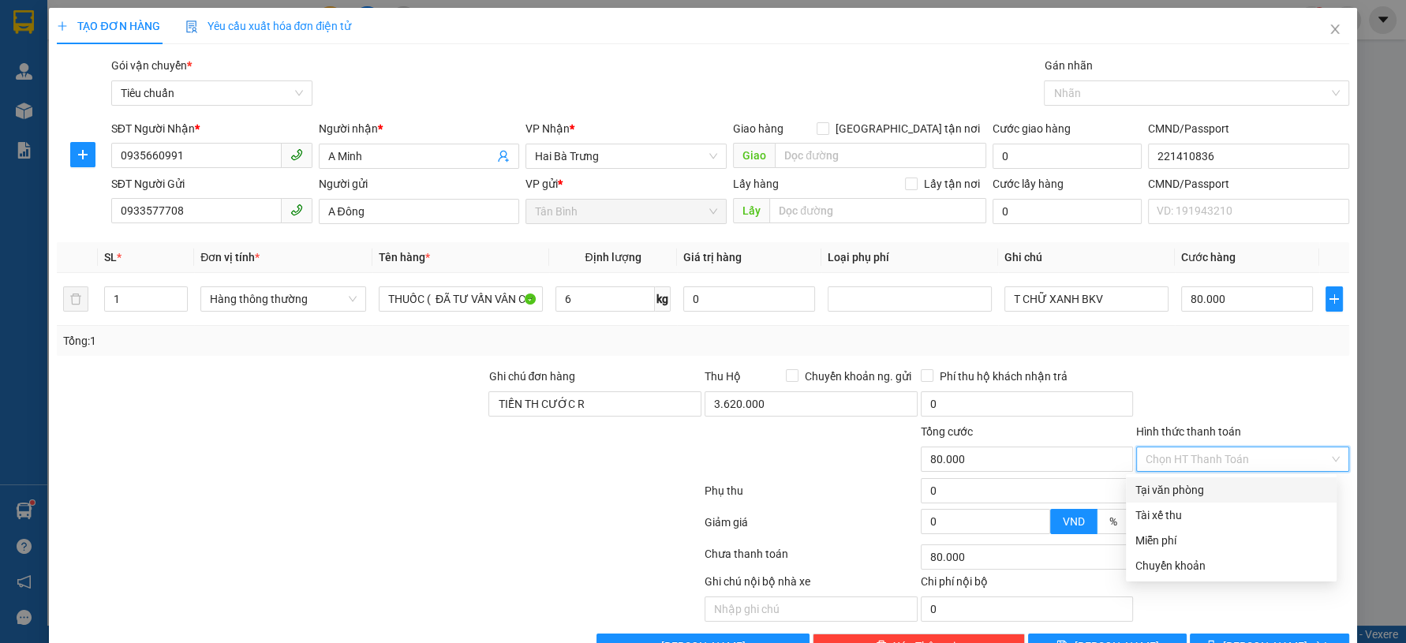
click at [1186, 495] on div "Tại văn phòng" at bounding box center [1232, 489] width 192 height 17
type input "0"
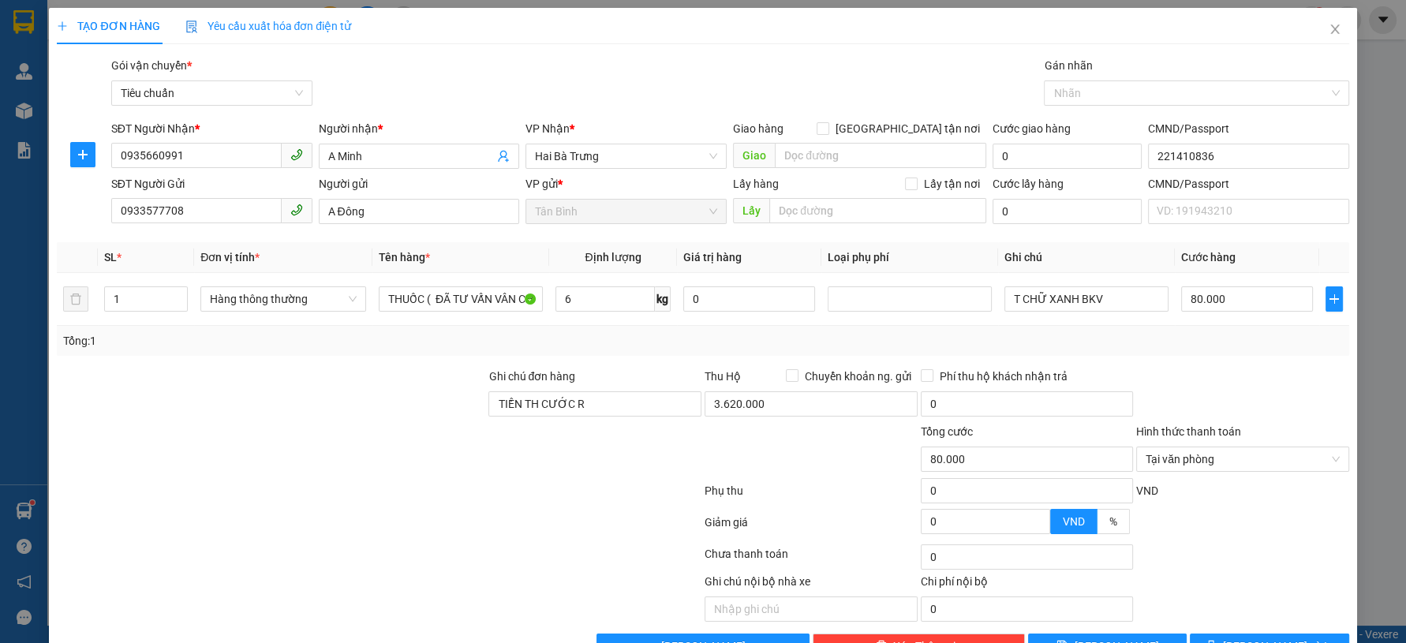
drag, startPoint x: 1312, startPoint y: 375, endPoint x: 1282, endPoint y: 499, distance: 127.5
click at [1312, 377] on div at bounding box center [1243, 395] width 216 height 55
click at [1217, 640] on icon "printer" at bounding box center [1211, 645] width 11 height 11
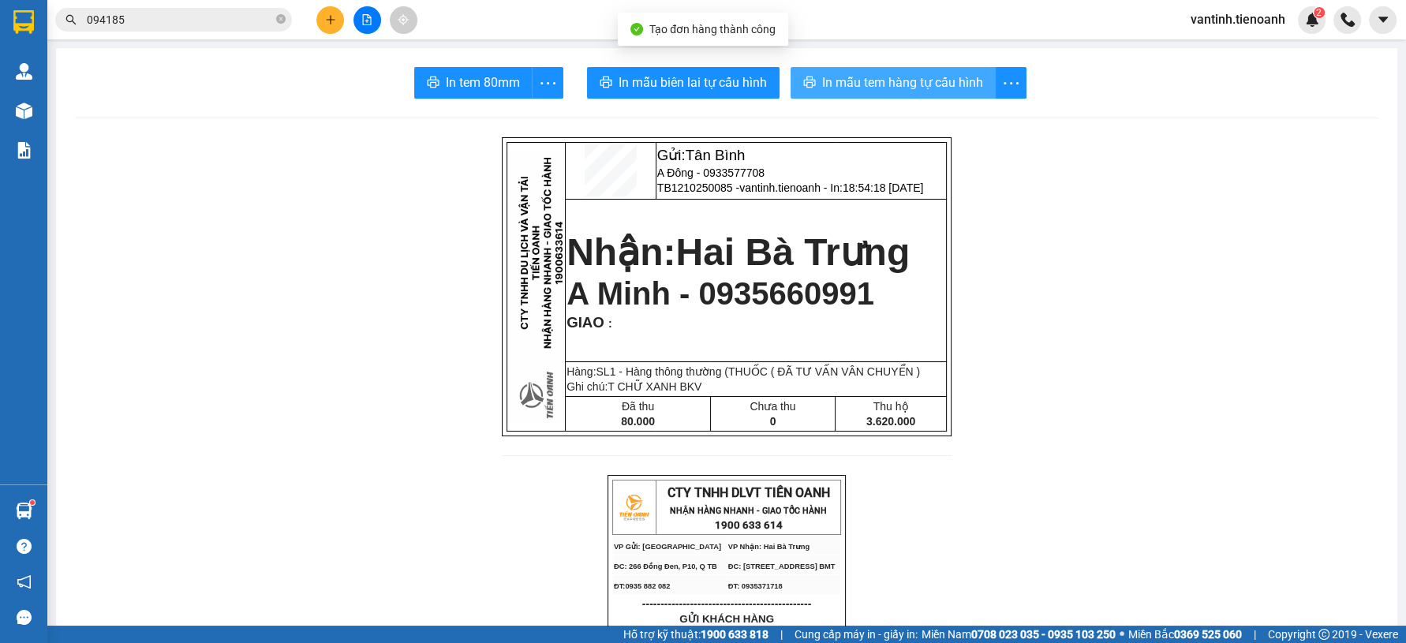
click at [905, 84] on span "In mẫu tem hàng tự cấu hình" at bounding box center [902, 83] width 161 height 20
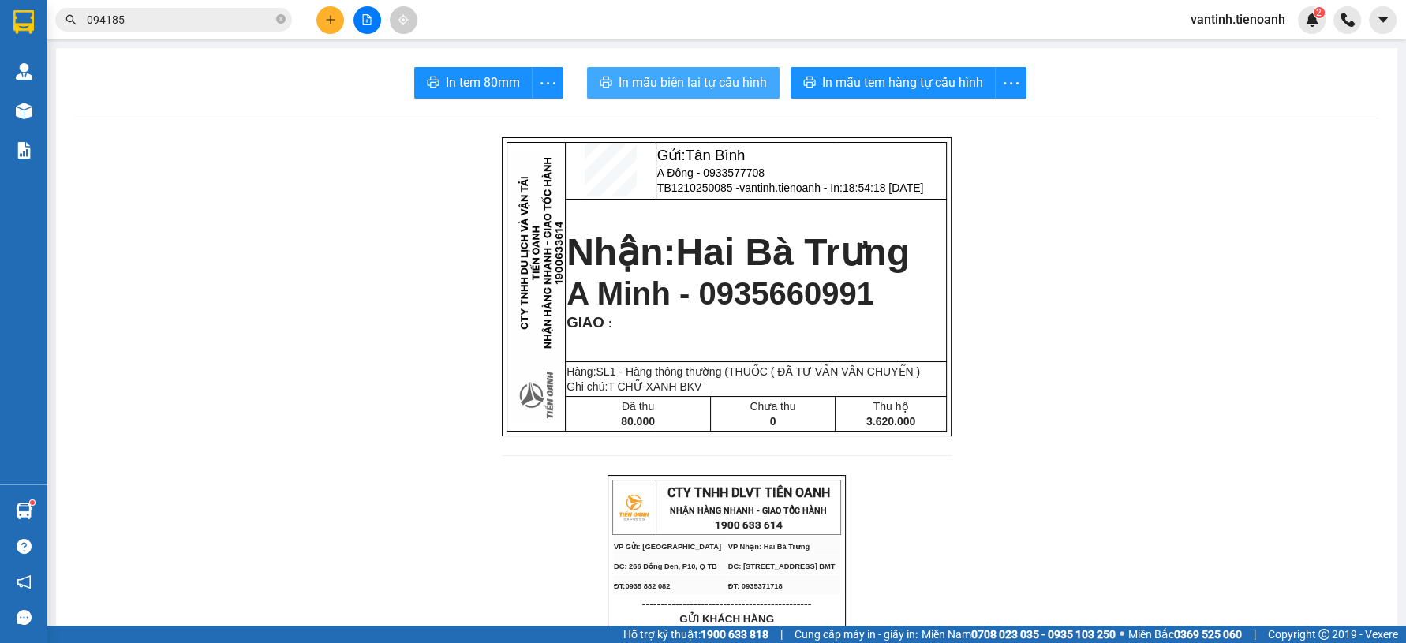
click at [723, 87] on span "In mẫu biên lai tự cấu hình" at bounding box center [693, 83] width 148 height 20
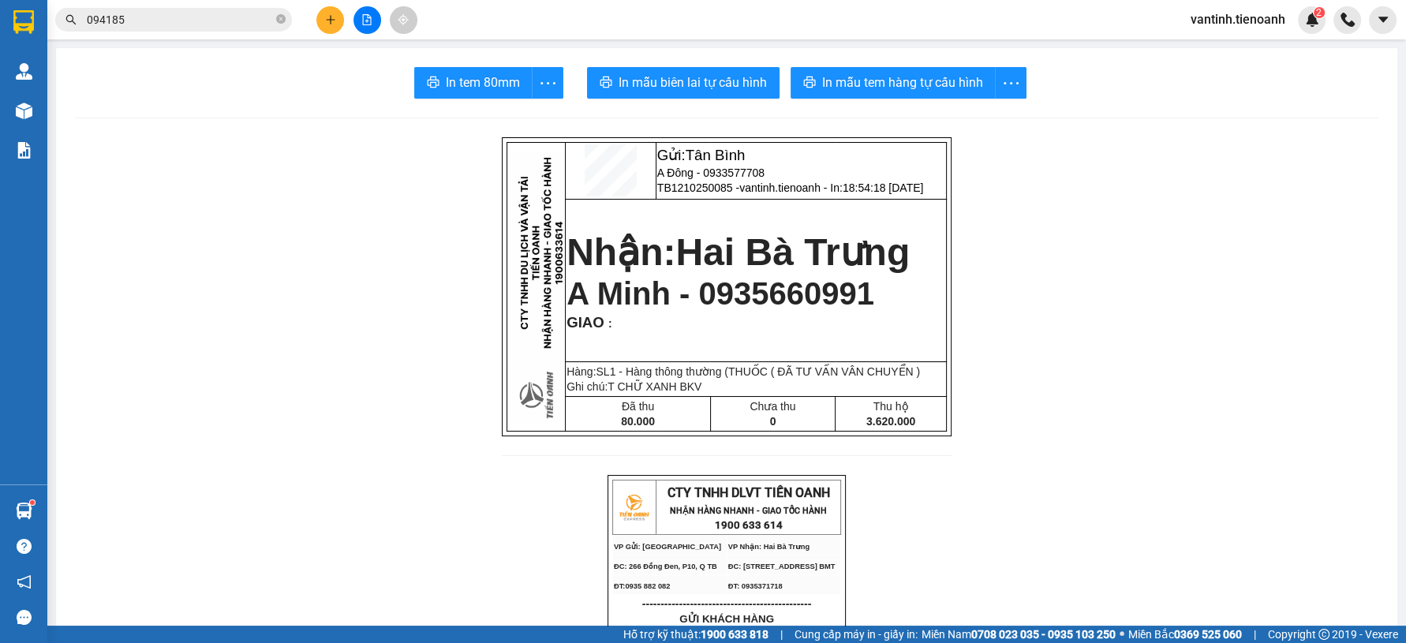
drag, startPoint x: 1244, startPoint y: 465, endPoint x: 1244, endPoint y: 455, distance: 10.3
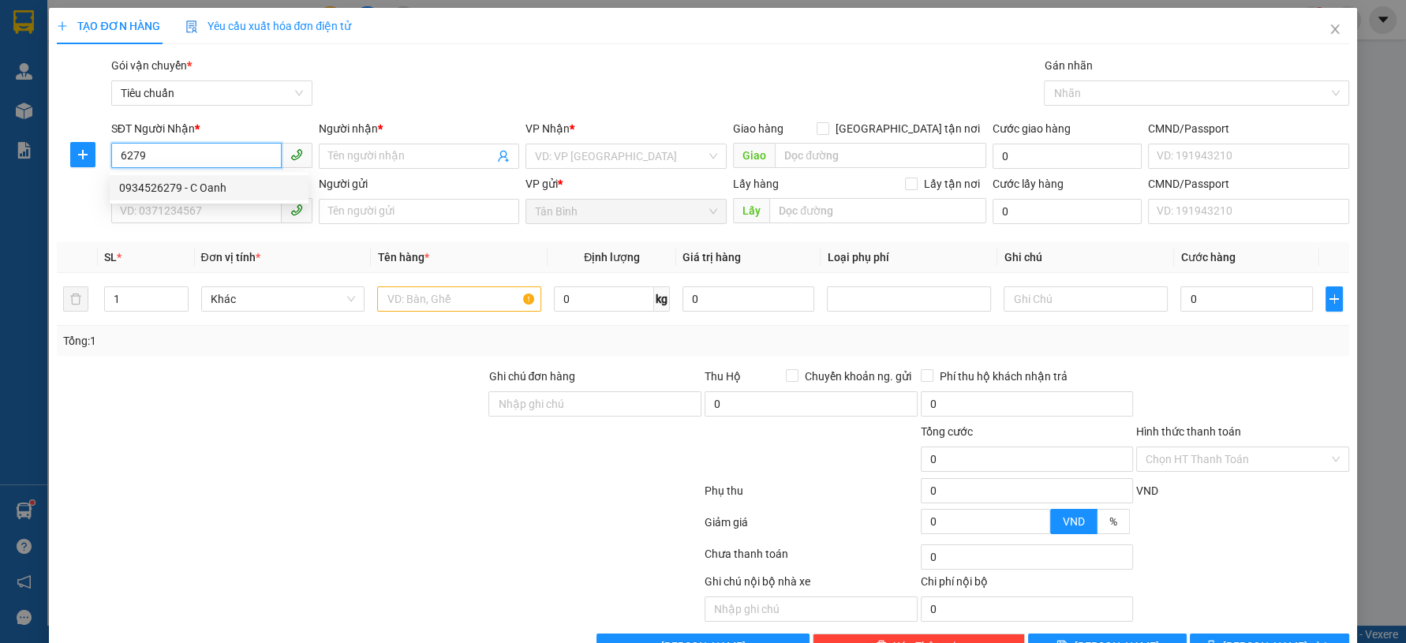
click at [198, 184] on div "0934526279 - C Oanh" at bounding box center [209, 187] width 180 height 17
type input "0934526279"
type input "C Oanh"
type input "0934526279"
click at [202, 211] on input "SĐT Người Gửi" at bounding box center [196, 210] width 170 height 25
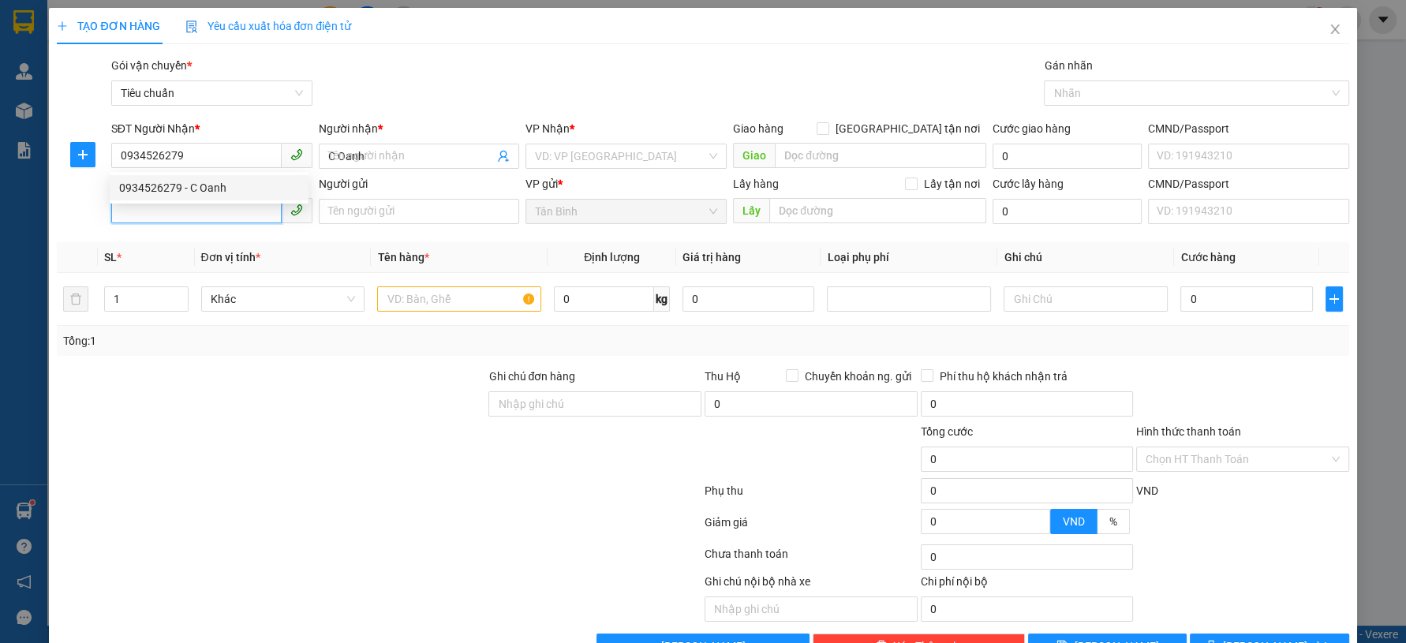
type input "30.000"
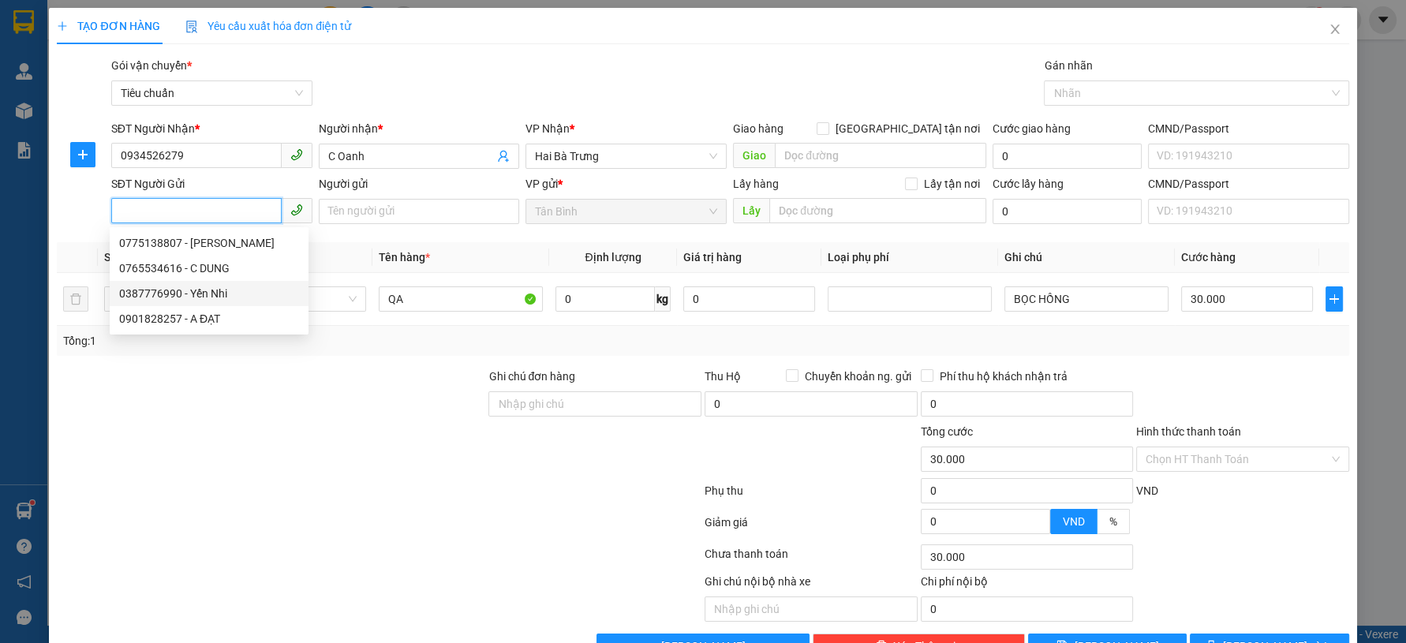
click at [226, 297] on div "0387776990 - Yến Nhi" at bounding box center [209, 293] width 180 height 17
type input "0387776990"
type input "Yến Nhi"
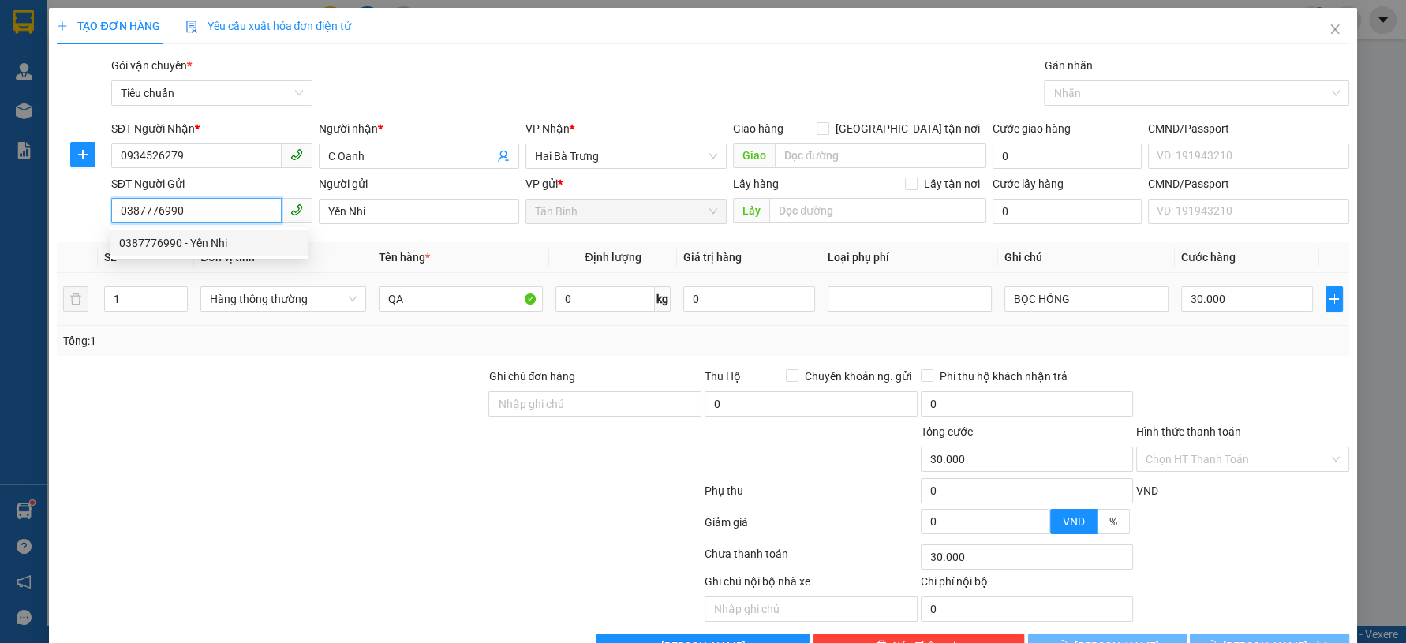
type input "140.000"
click at [277, 400] on div at bounding box center [271, 395] width 432 height 55
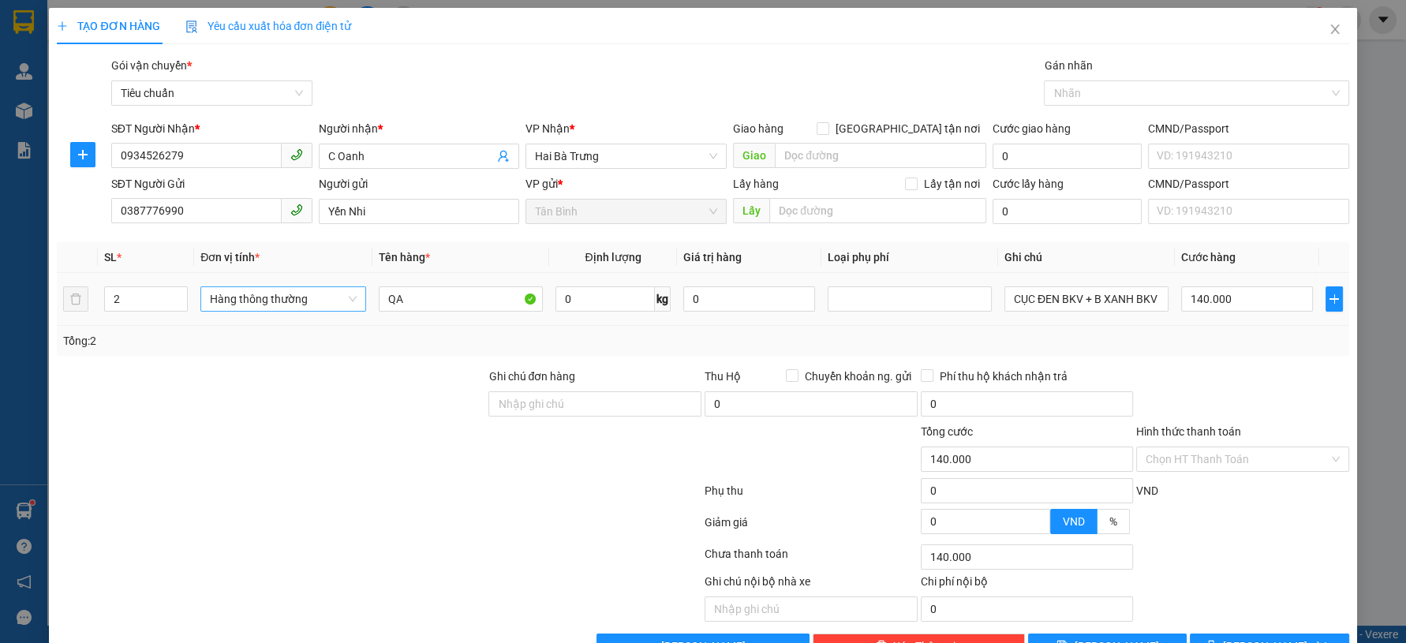
click at [286, 305] on span "Hàng thông thường" at bounding box center [283, 299] width 147 height 24
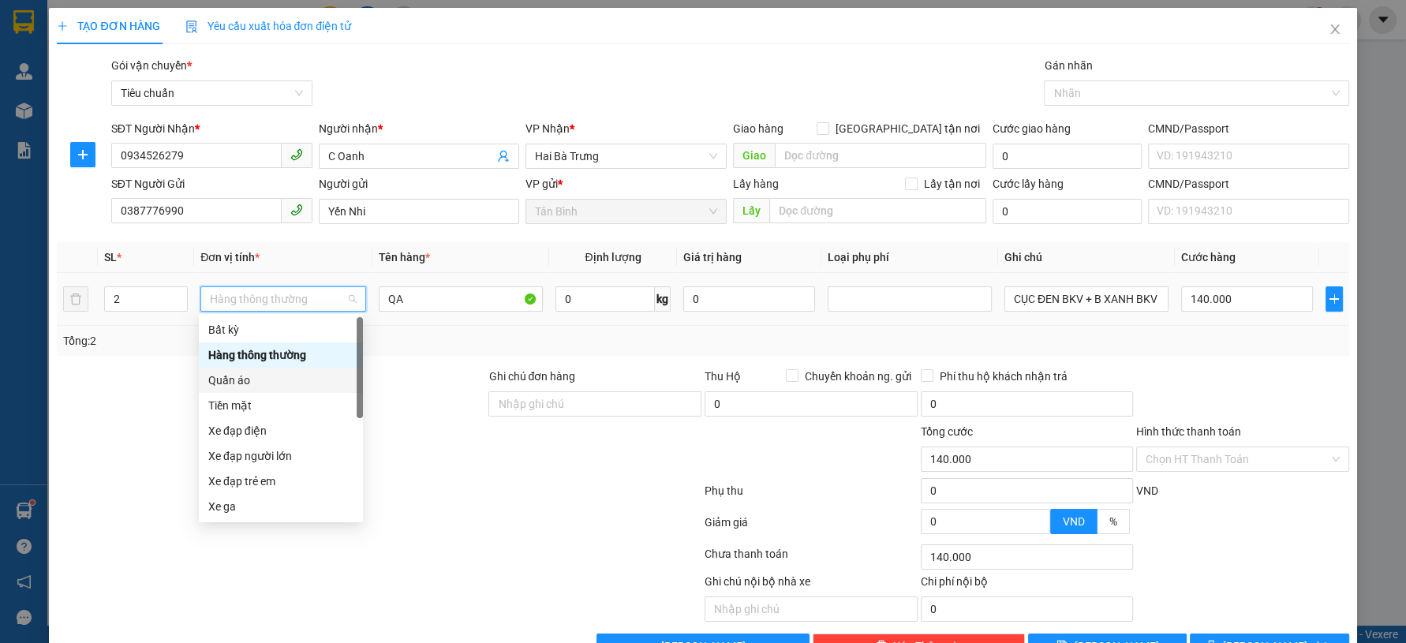
click at [252, 380] on div "Quần áo" at bounding box center [280, 380] width 145 height 17
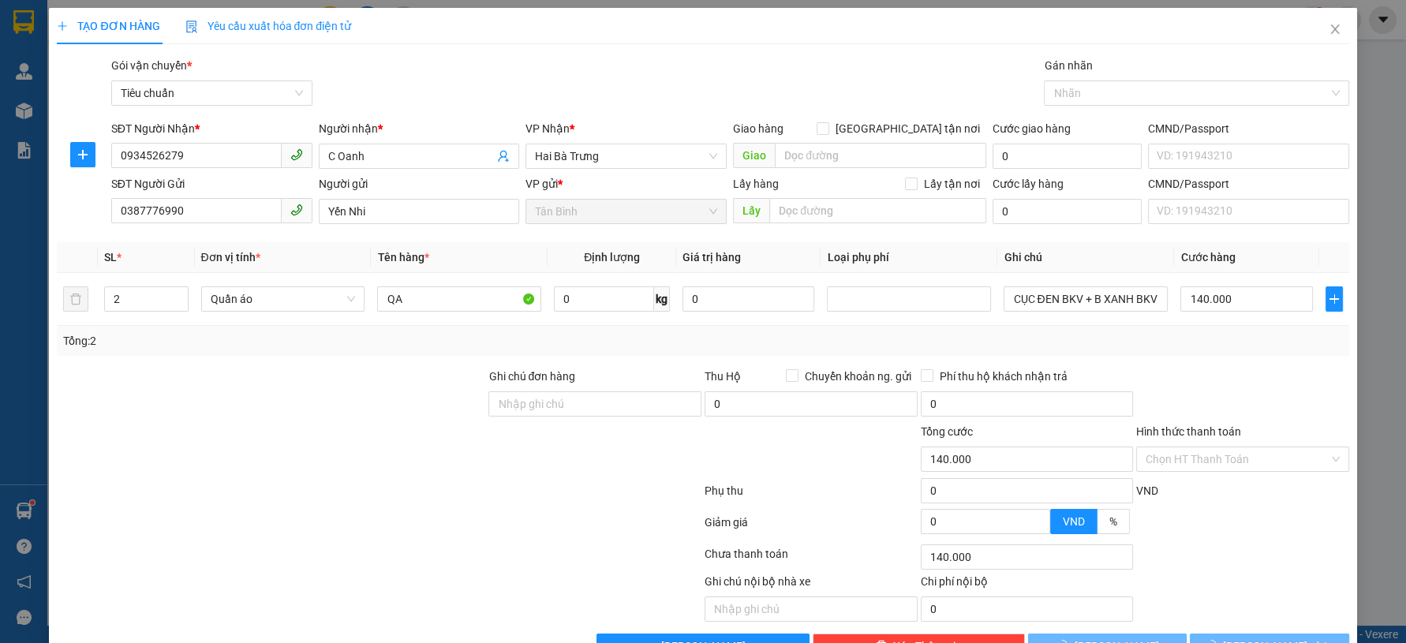
click at [404, 377] on div at bounding box center [271, 395] width 432 height 55
type input "0"
click at [581, 305] on input "0" at bounding box center [604, 298] width 100 height 25
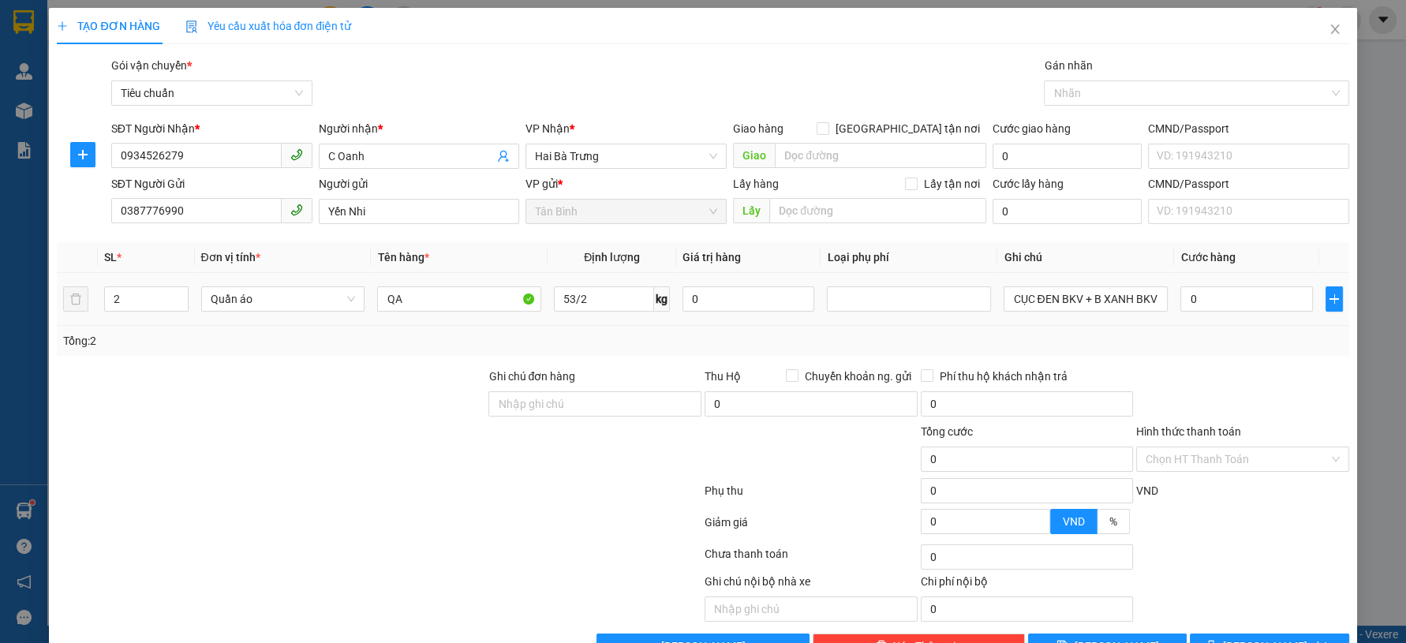
type input "27"
click at [314, 404] on div at bounding box center [271, 395] width 432 height 55
type input "65.000"
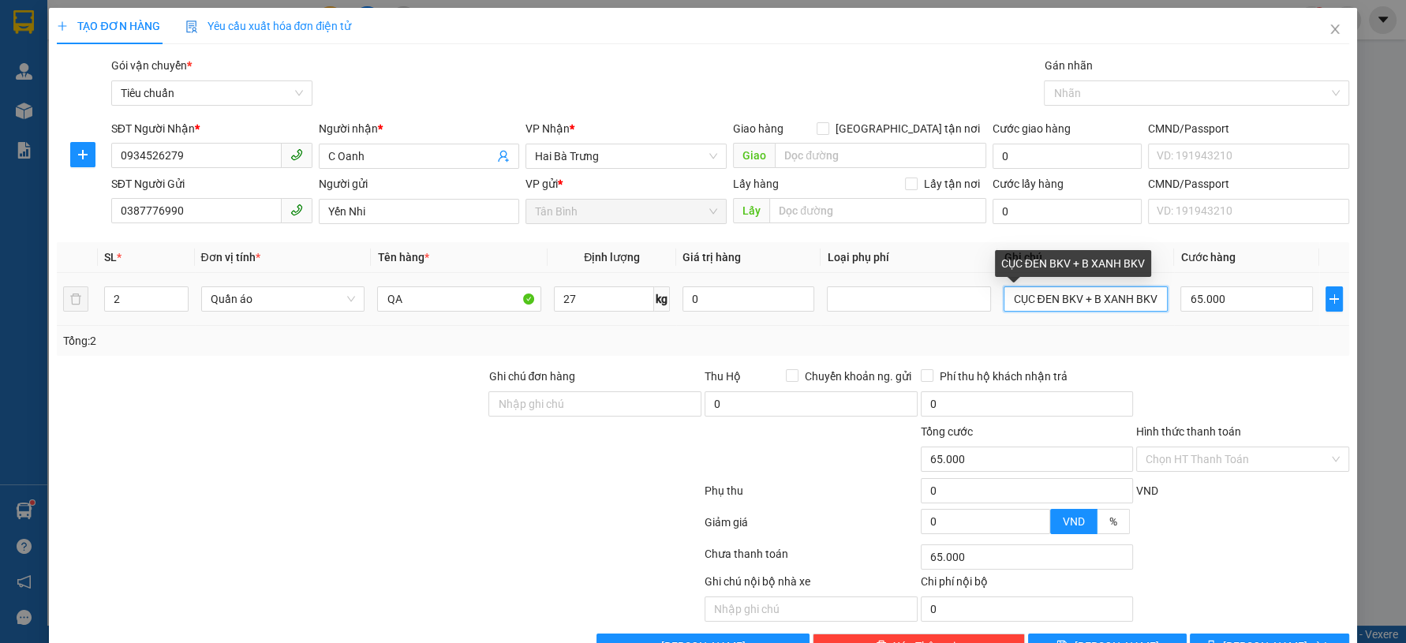
scroll to position [0, 6]
drag, startPoint x: 1089, startPoint y: 306, endPoint x: 1404, endPoint y: 306, distance: 314.9
click at [1404, 306] on div "TẠO ĐƠN HÀNG Yêu cầu xuất hóa đơn điện tử Transit Pickup Surcharge Ids Transit …" at bounding box center [703, 321] width 1406 height 643
click at [1004, 296] on input "CỤC ĐEN BKV" at bounding box center [1086, 298] width 164 height 25
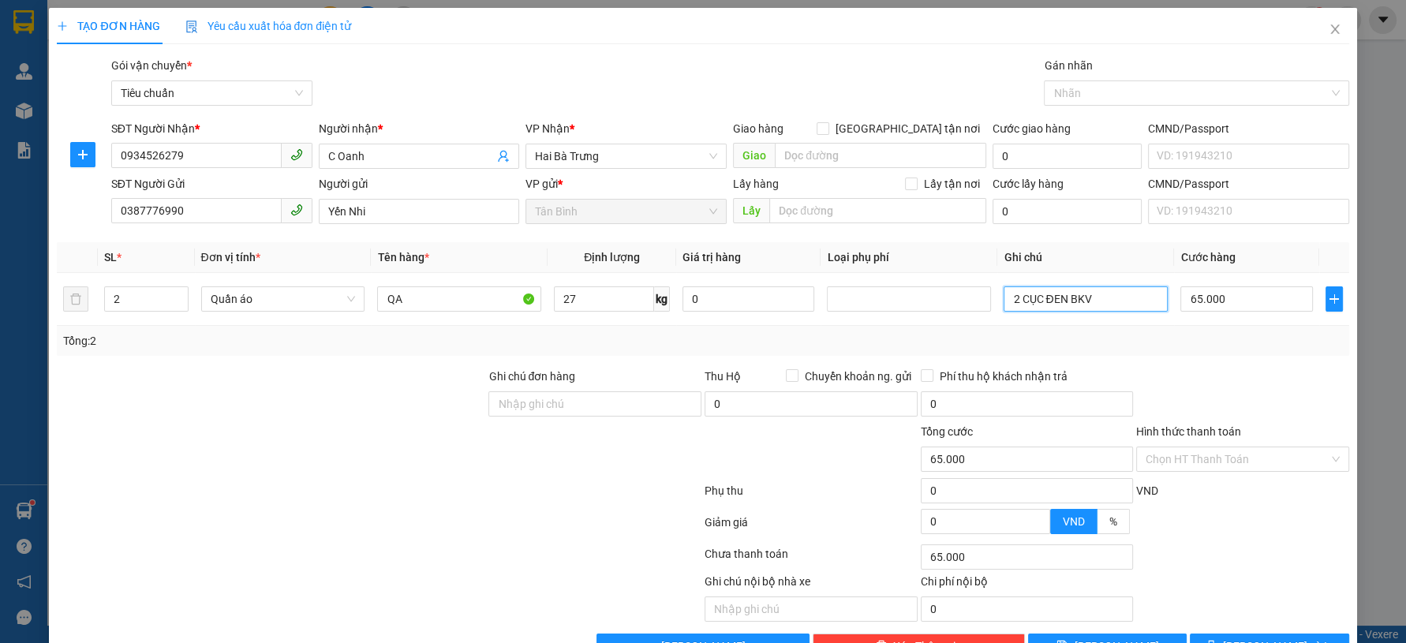
type input "2 CỤC ĐEN BKV"
click at [1162, 343] on div "Tổng: 2" at bounding box center [702, 340] width 1279 height 17
click at [1237, 305] on input "65.000" at bounding box center [1247, 298] width 132 height 25
type input "1"
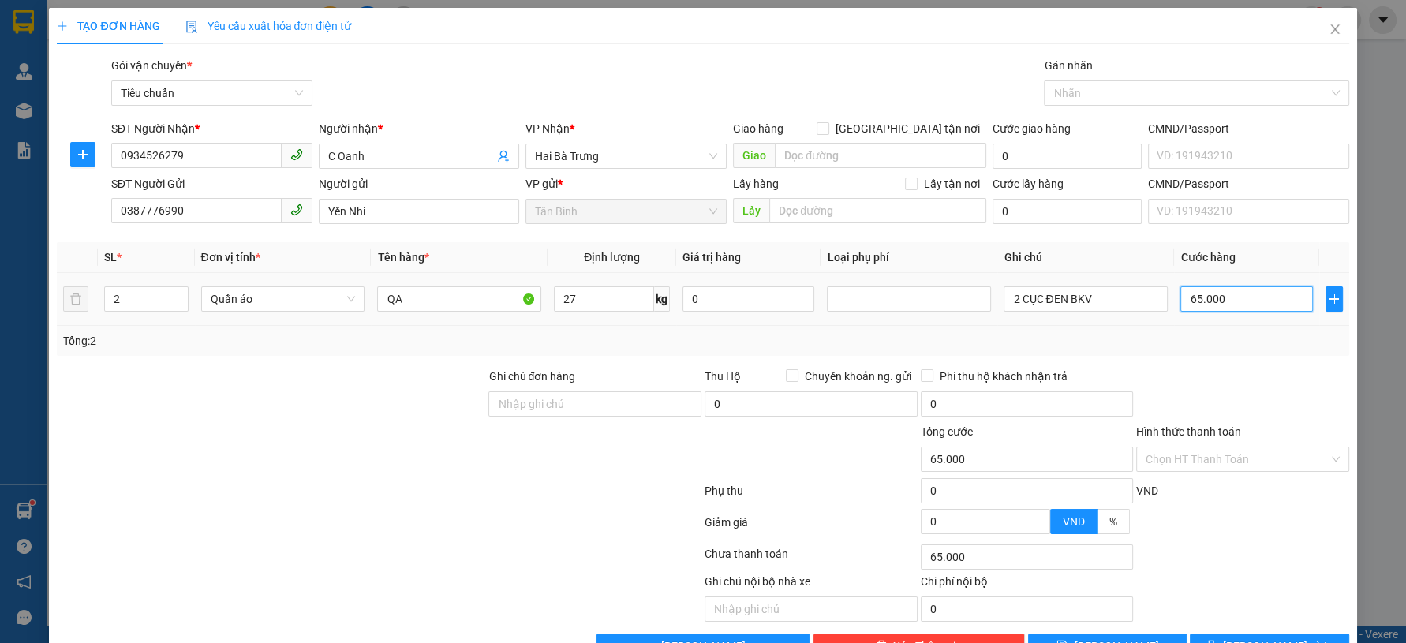
type input "1"
type input "14"
type input "140"
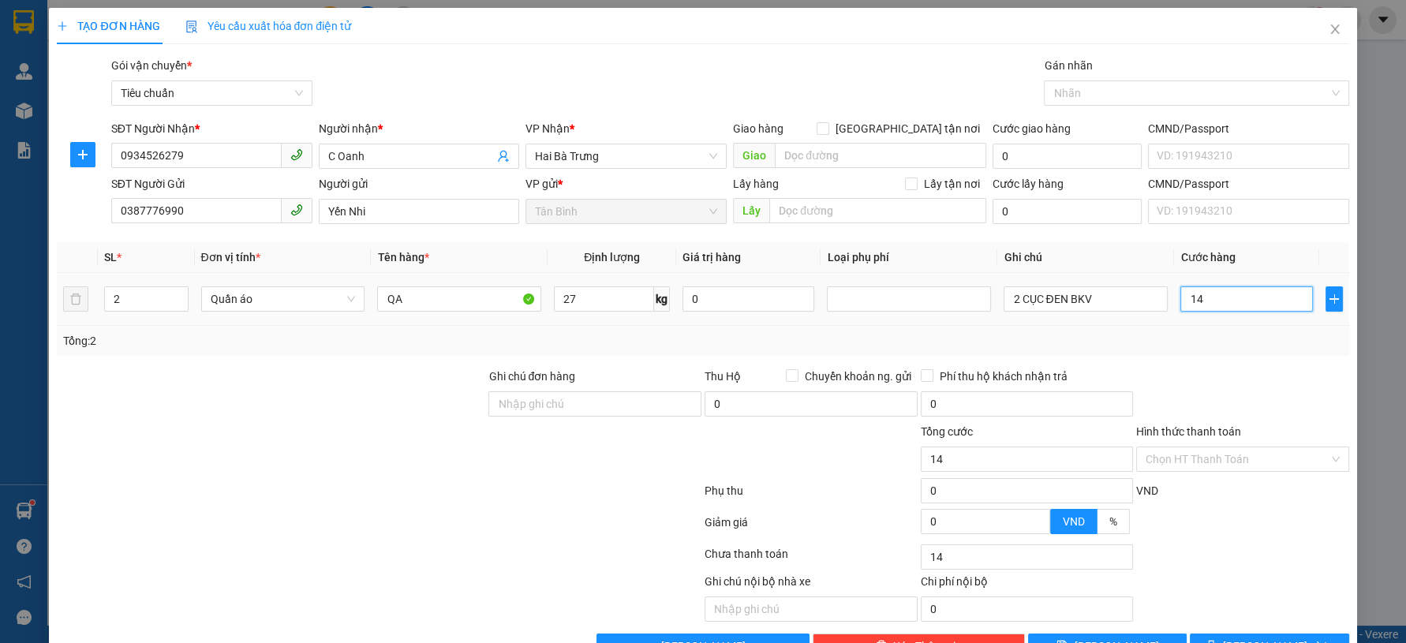
type input "140"
type input "140.000"
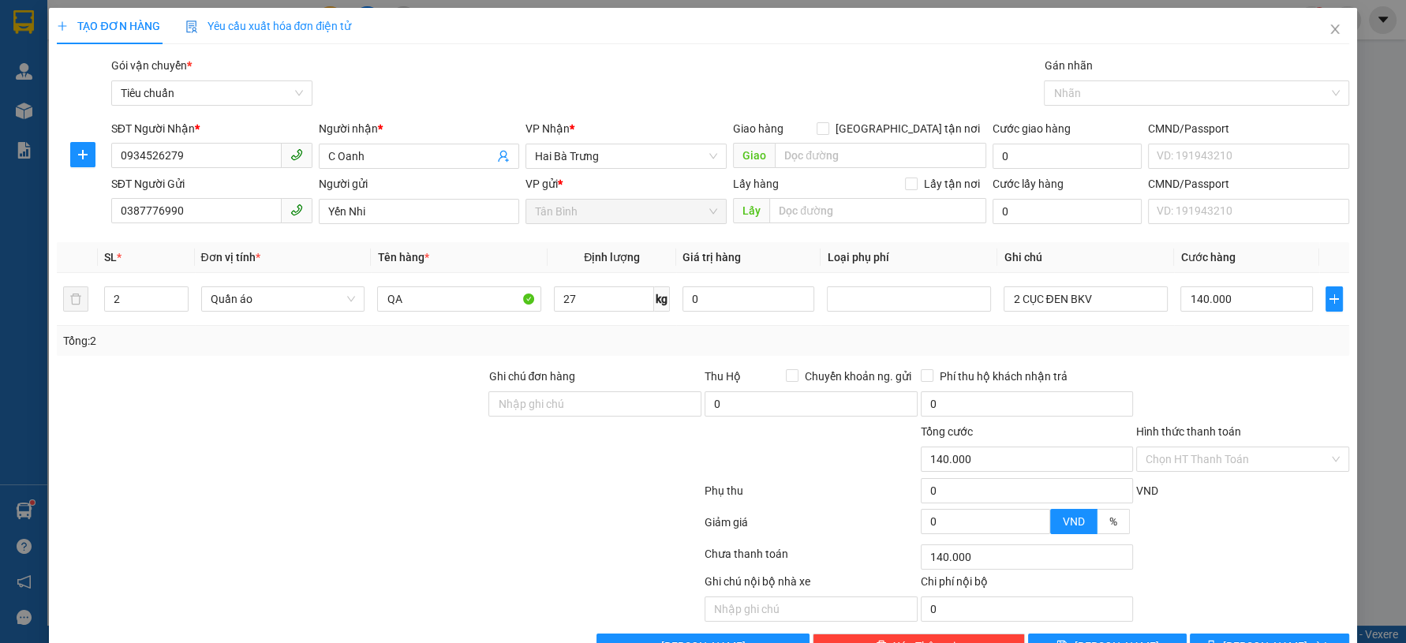
click at [1214, 347] on div "Tổng: 2" at bounding box center [702, 340] width 1279 height 17
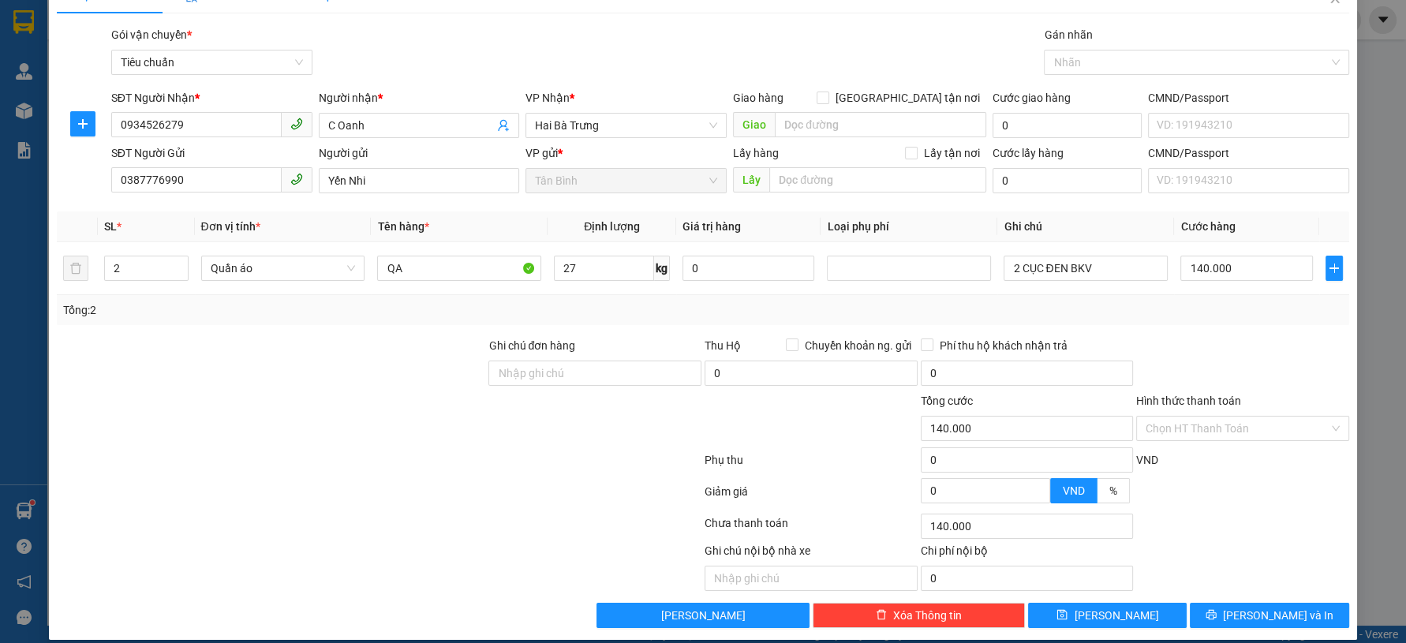
scroll to position [45, 0]
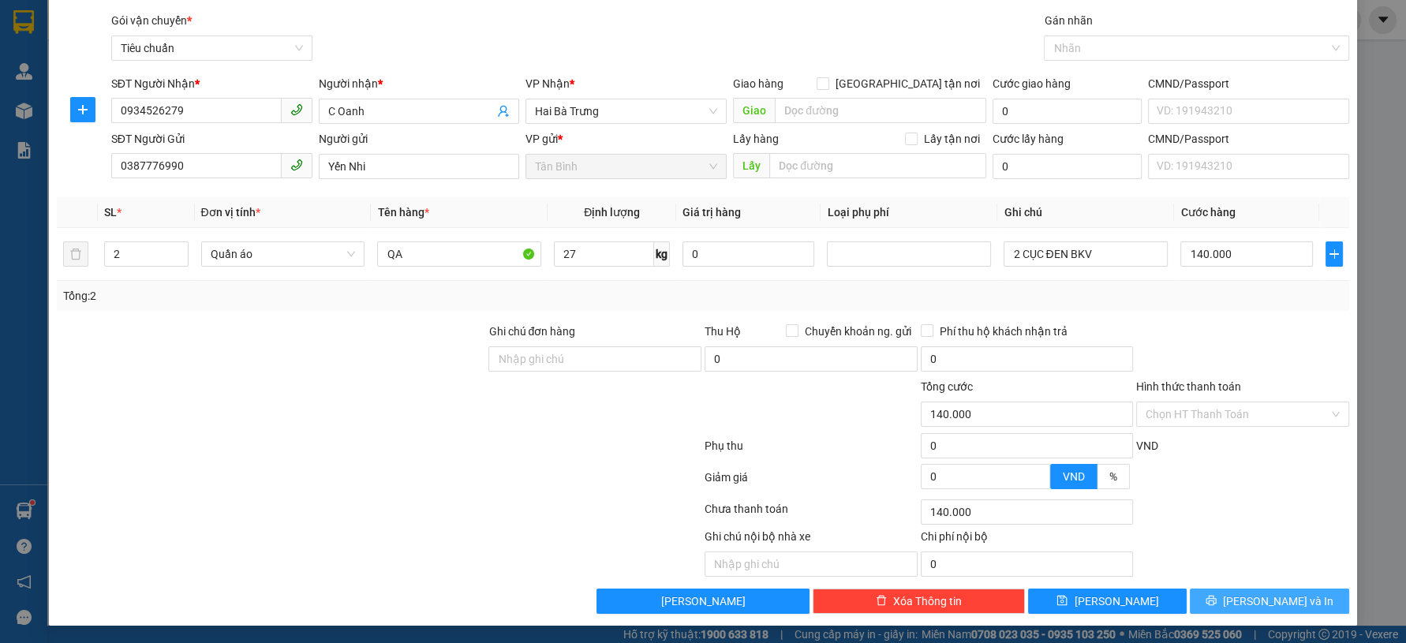
click at [1214, 607] on button "Lưu và In" at bounding box center [1269, 601] width 159 height 25
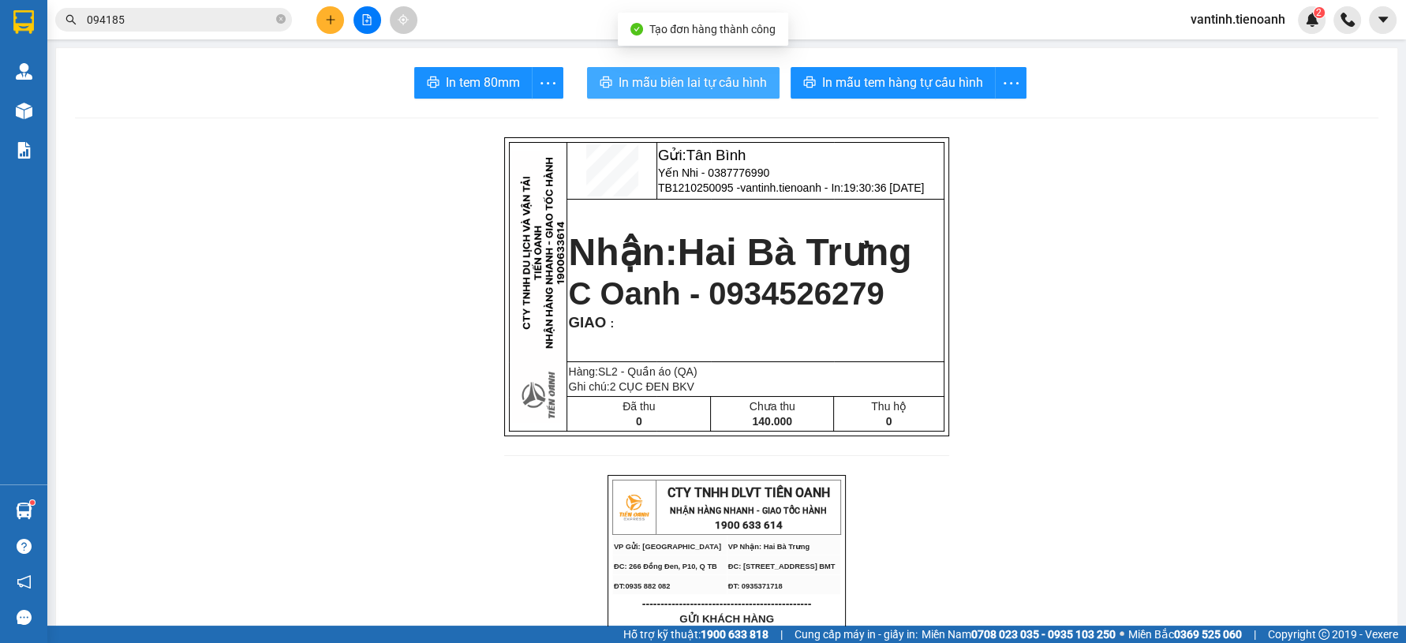
click at [745, 89] on span "In mẫu biên lai tự cấu hình" at bounding box center [693, 83] width 148 height 20
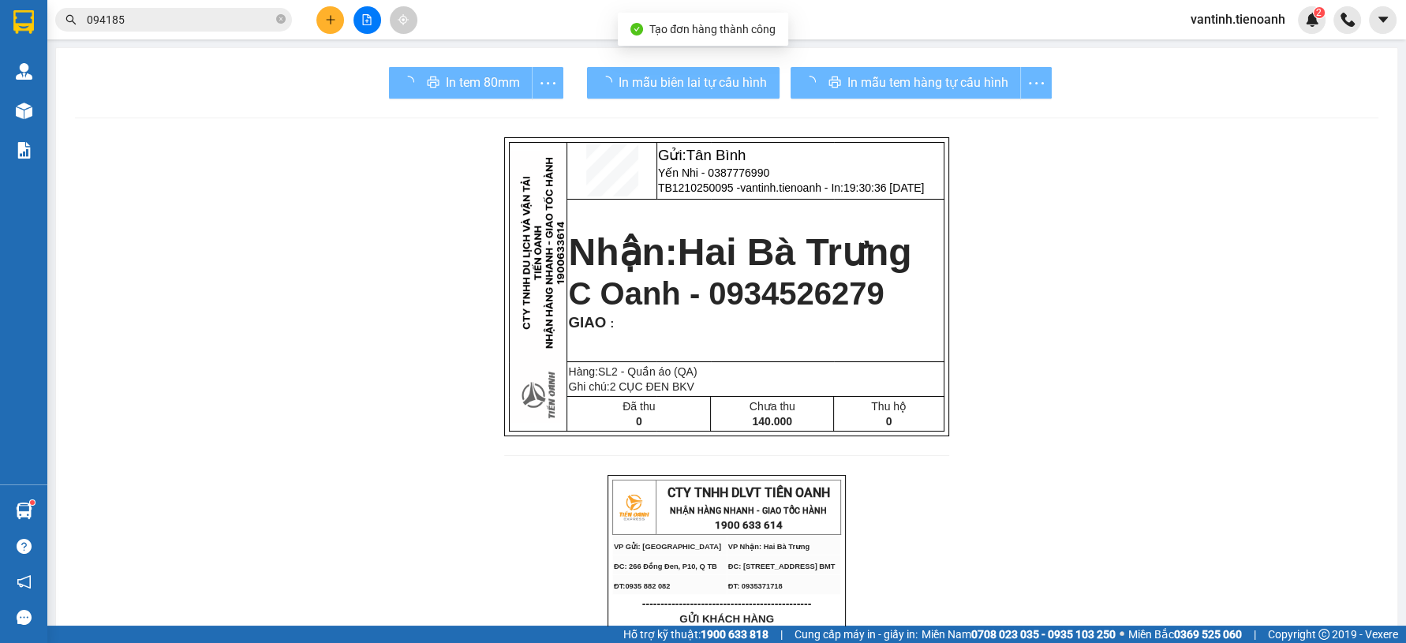
drag, startPoint x: 1054, startPoint y: 552, endPoint x: 993, endPoint y: 168, distance: 388.4
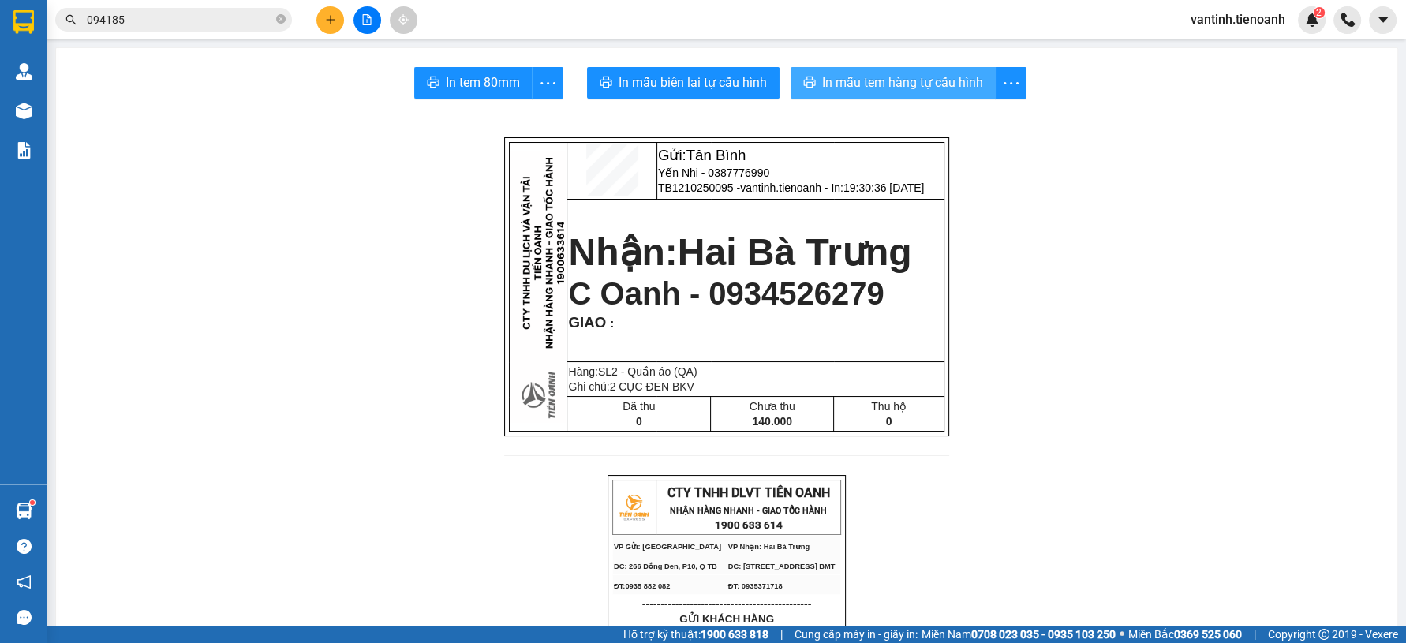
click at [929, 95] on button "In mẫu tem hàng tự cấu hình" at bounding box center [893, 83] width 205 height 32
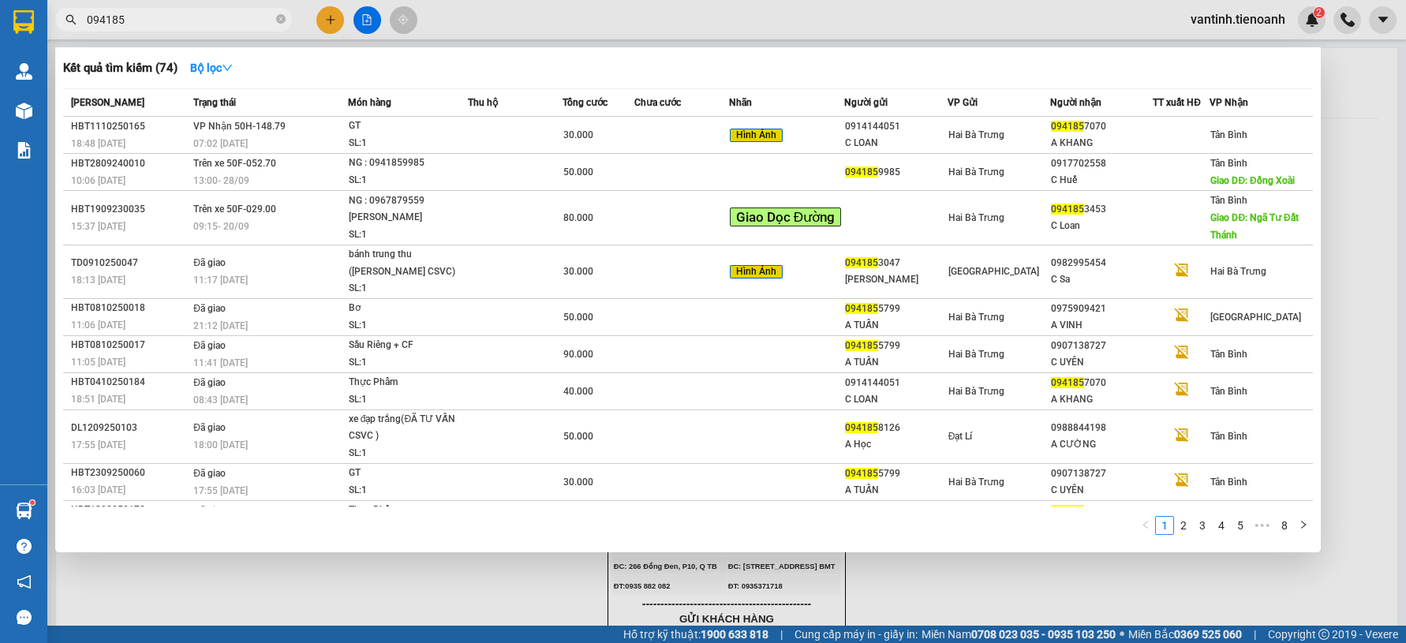
click at [271, 15] on input "094185" at bounding box center [180, 19] width 186 height 17
click at [281, 24] on icon "close-circle" at bounding box center [280, 18] width 9 height 9
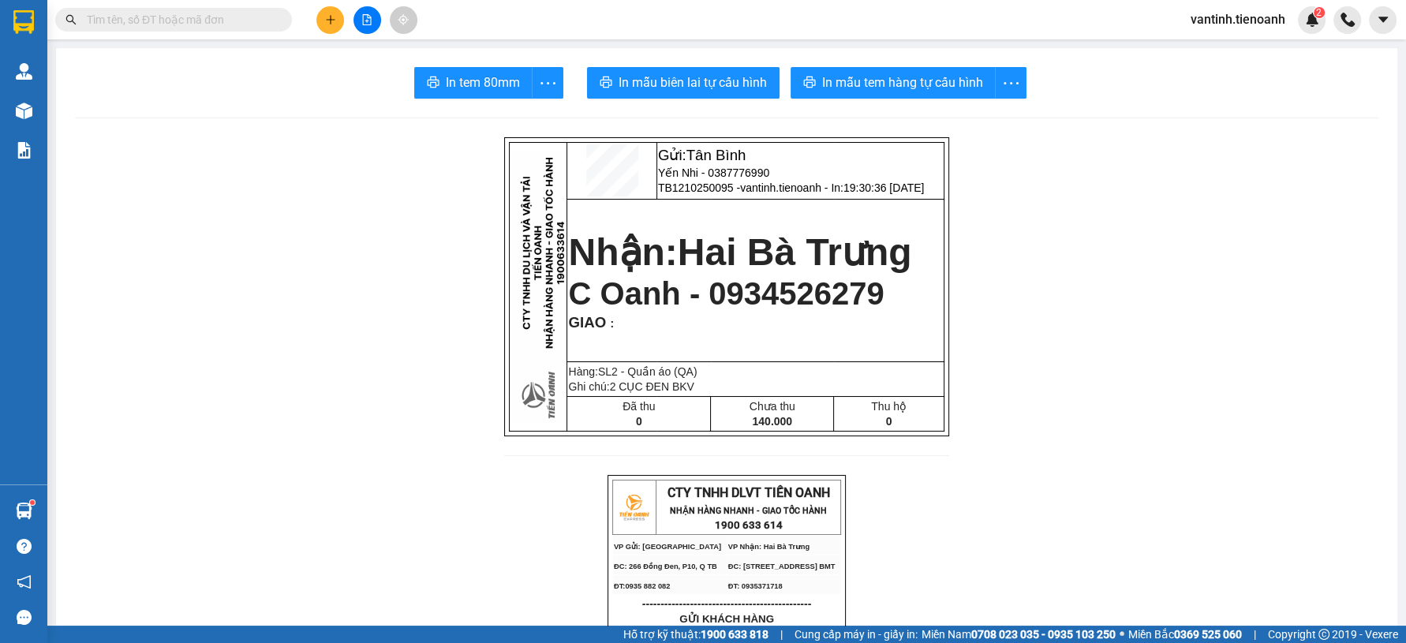
click at [242, 23] on input "text" at bounding box center [180, 19] width 186 height 17
click at [241, 24] on input "text" at bounding box center [180, 19] width 186 height 17
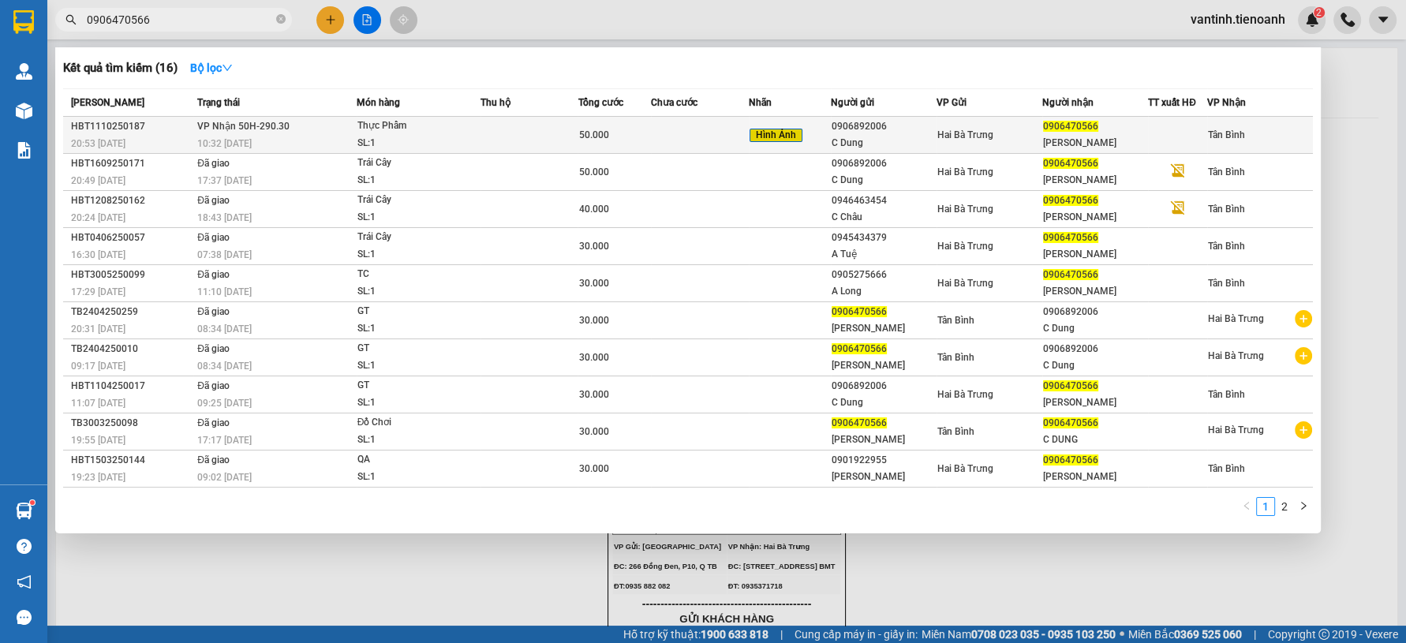
type input "0906470566"
click at [658, 129] on td at bounding box center [700, 135] width 98 height 37
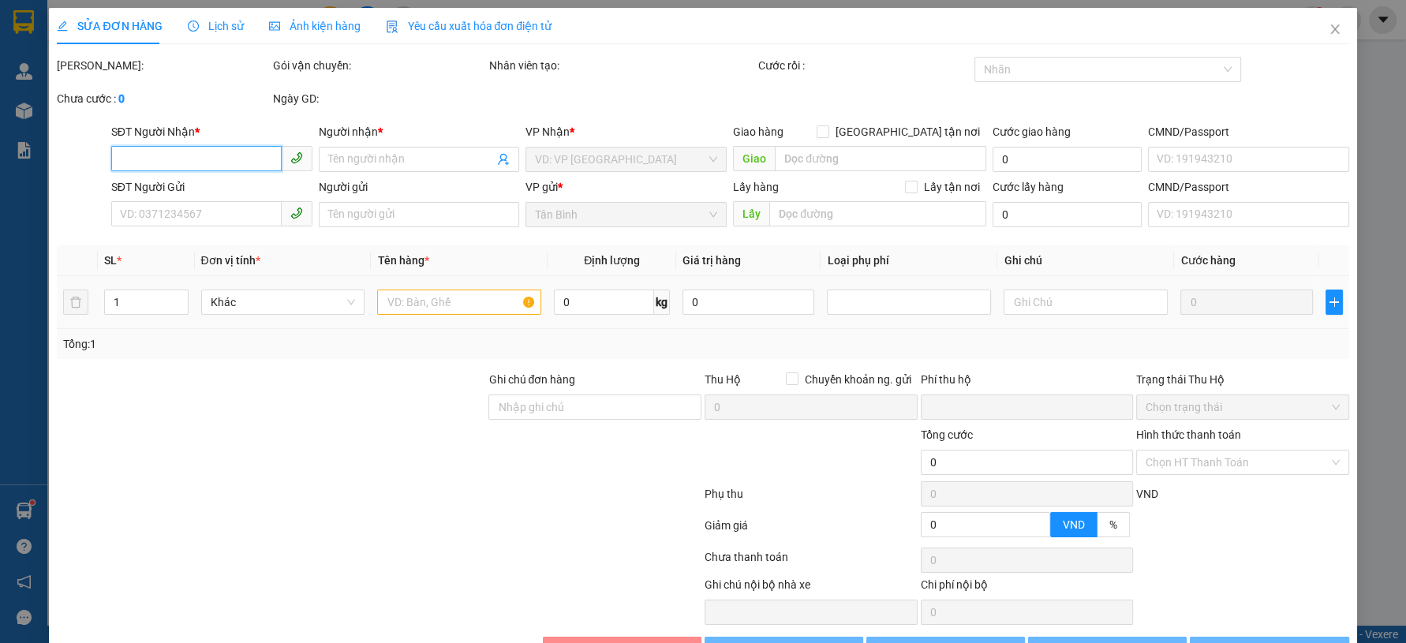
type input "0906470566"
type input "[PERSON_NAME]"
type input "0906892006"
type input "C Dung"
type input "0"
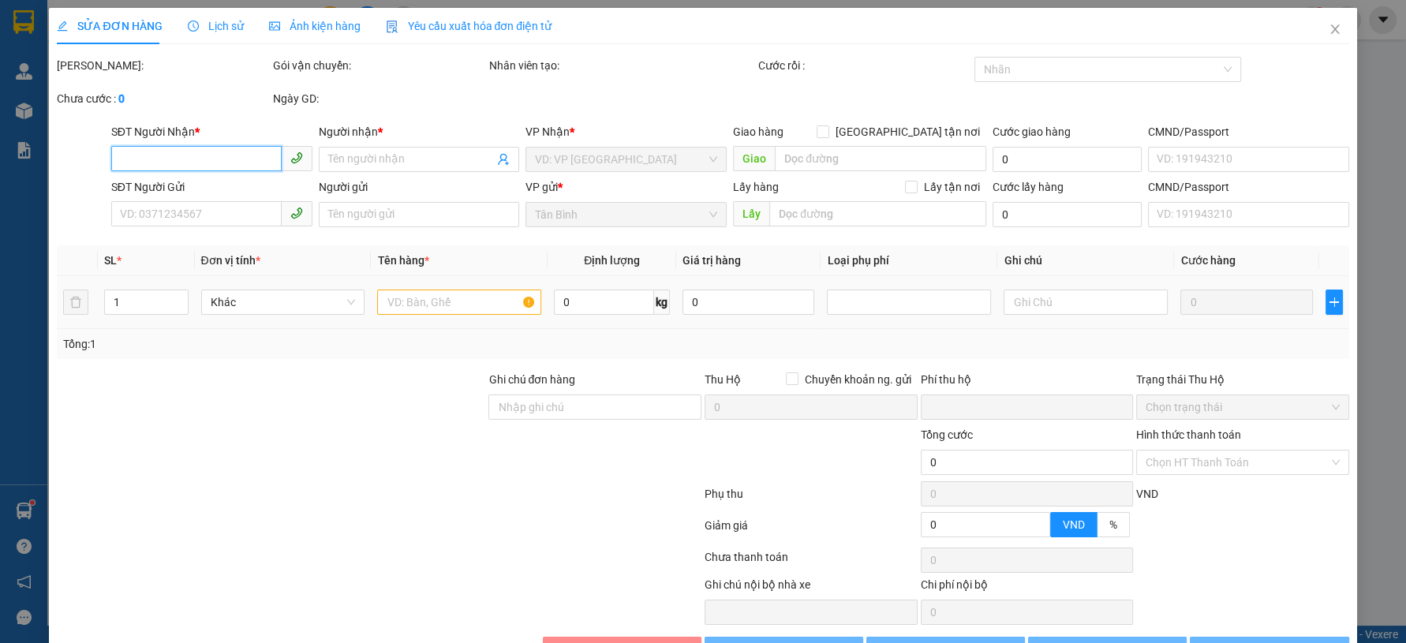
type input "50.000"
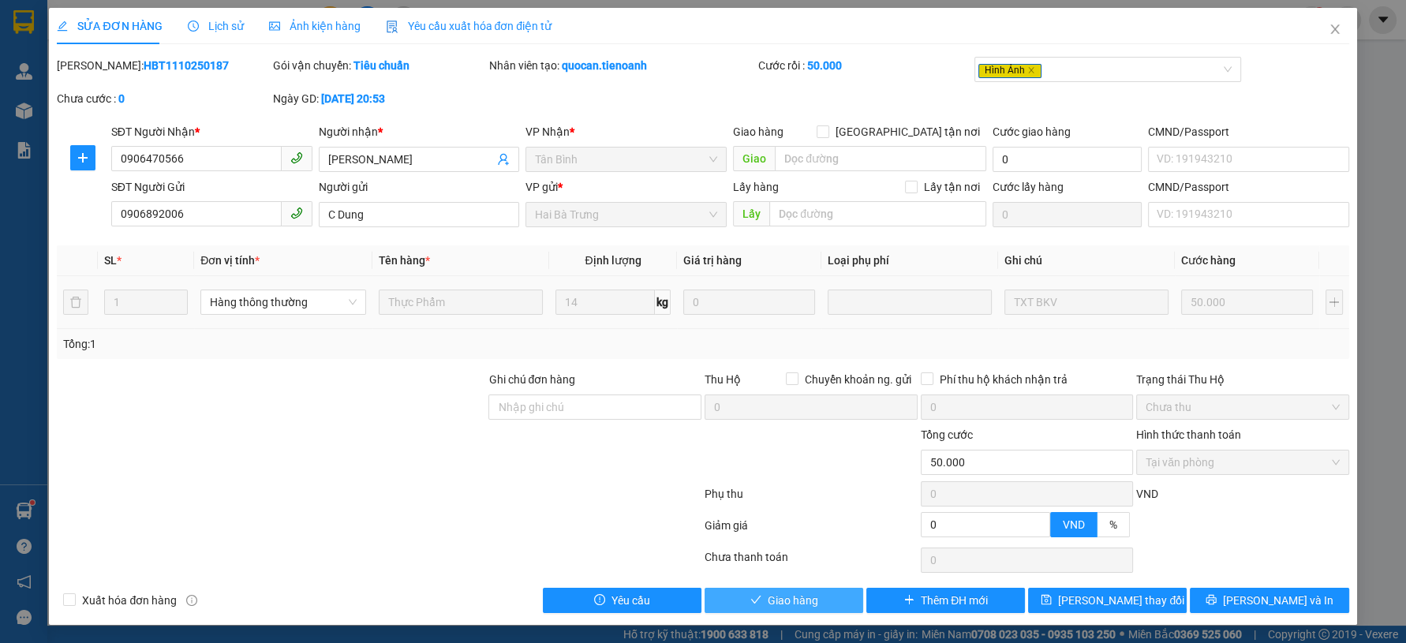
click at [782, 588] on button "Giao hàng" at bounding box center [784, 600] width 159 height 25
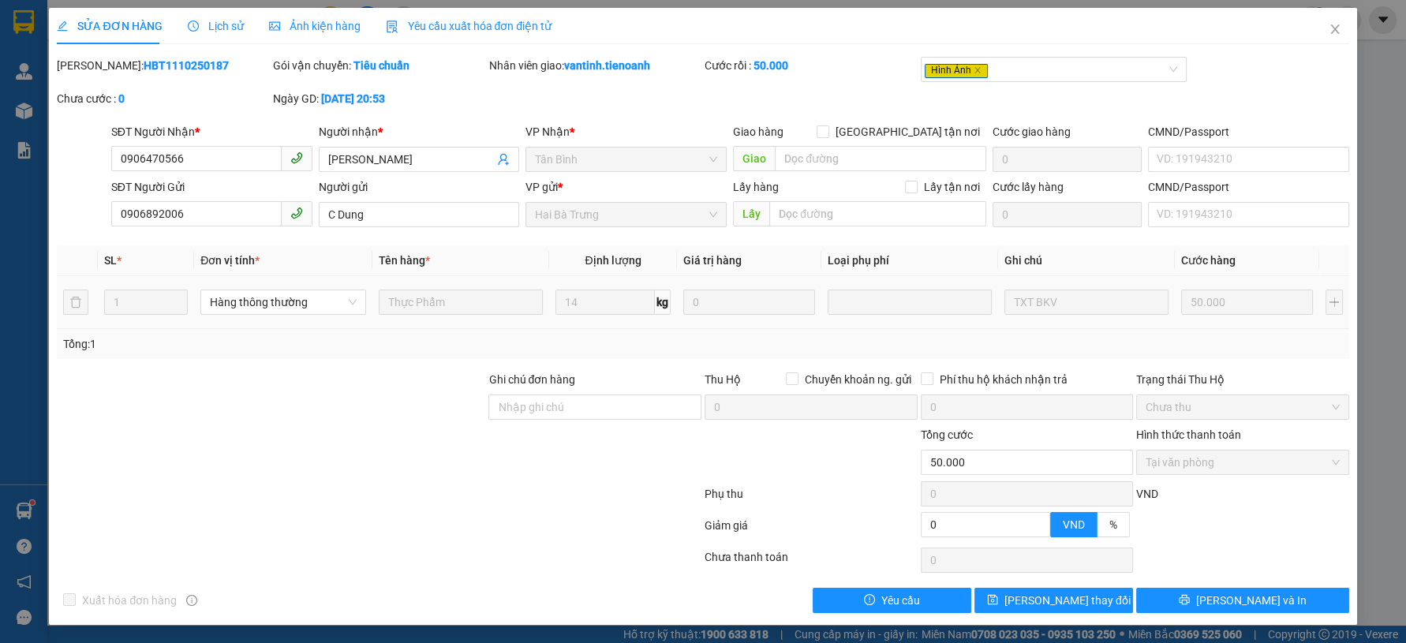
click at [325, 22] on span "Ảnh kiện hàng" at bounding box center [315, 26] width 92 height 13
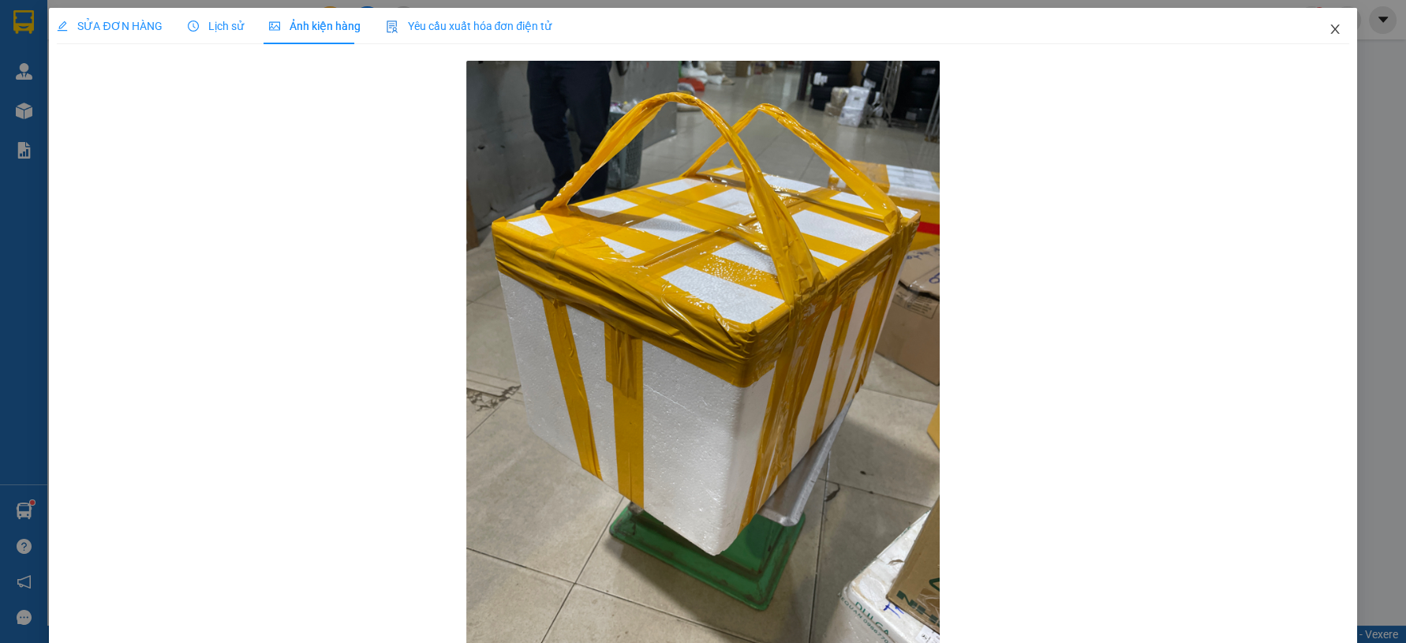
click at [1329, 28] on icon "close" at bounding box center [1335, 29] width 13 height 13
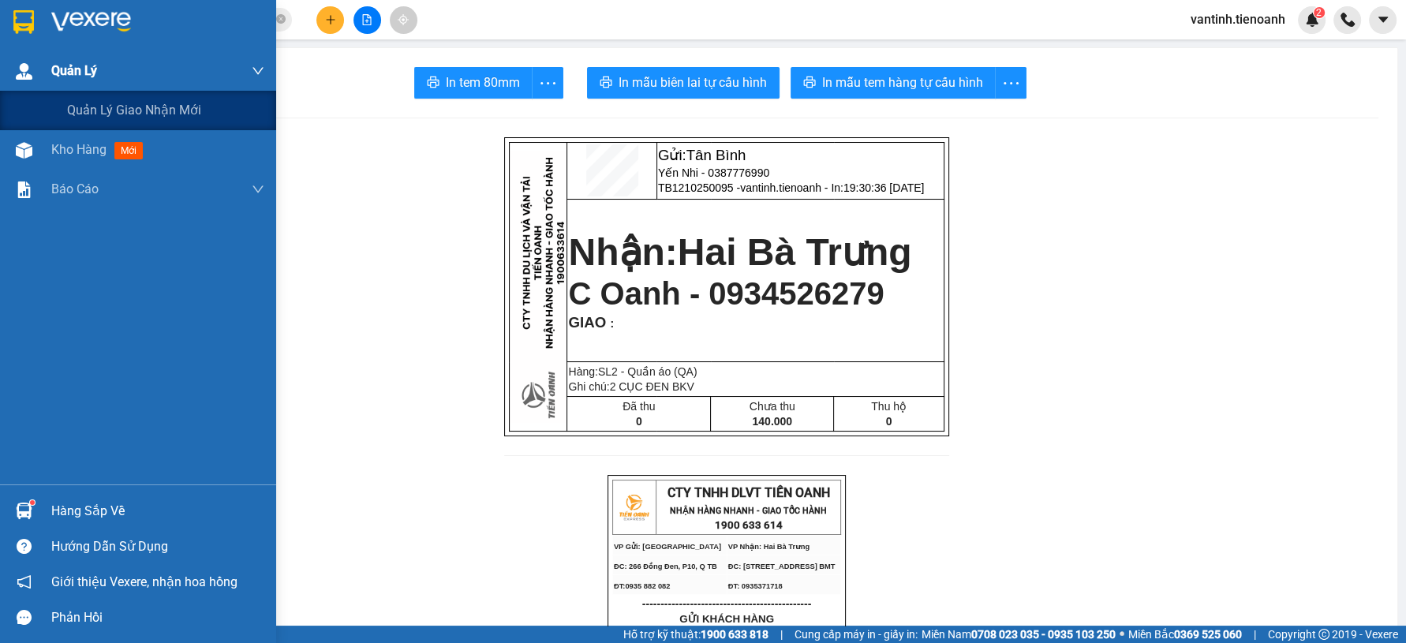
click at [80, 88] on div "Quản Lý" at bounding box center [157, 70] width 213 height 39
click at [74, 124] on div "Quản lý giao nhận mới" at bounding box center [165, 110] width 197 height 39
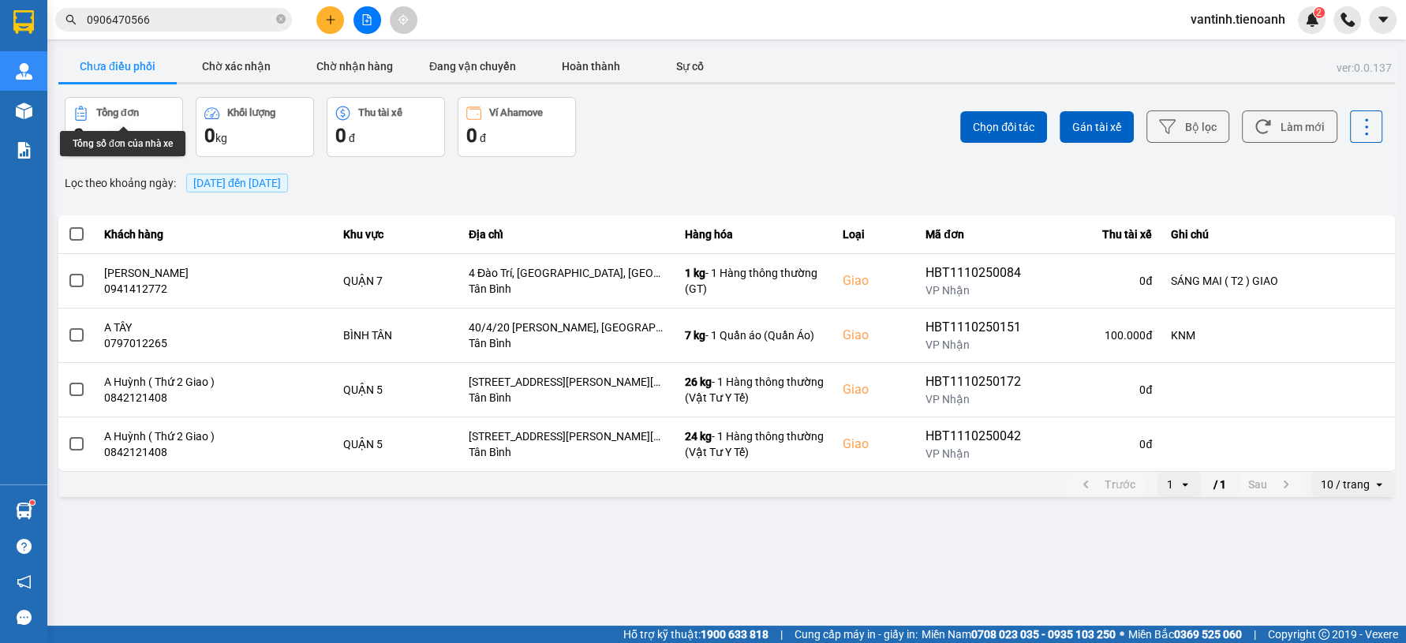
click at [69, 150] on button "Tổng đơn 0 đơn" at bounding box center [124, 127] width 118 height 60
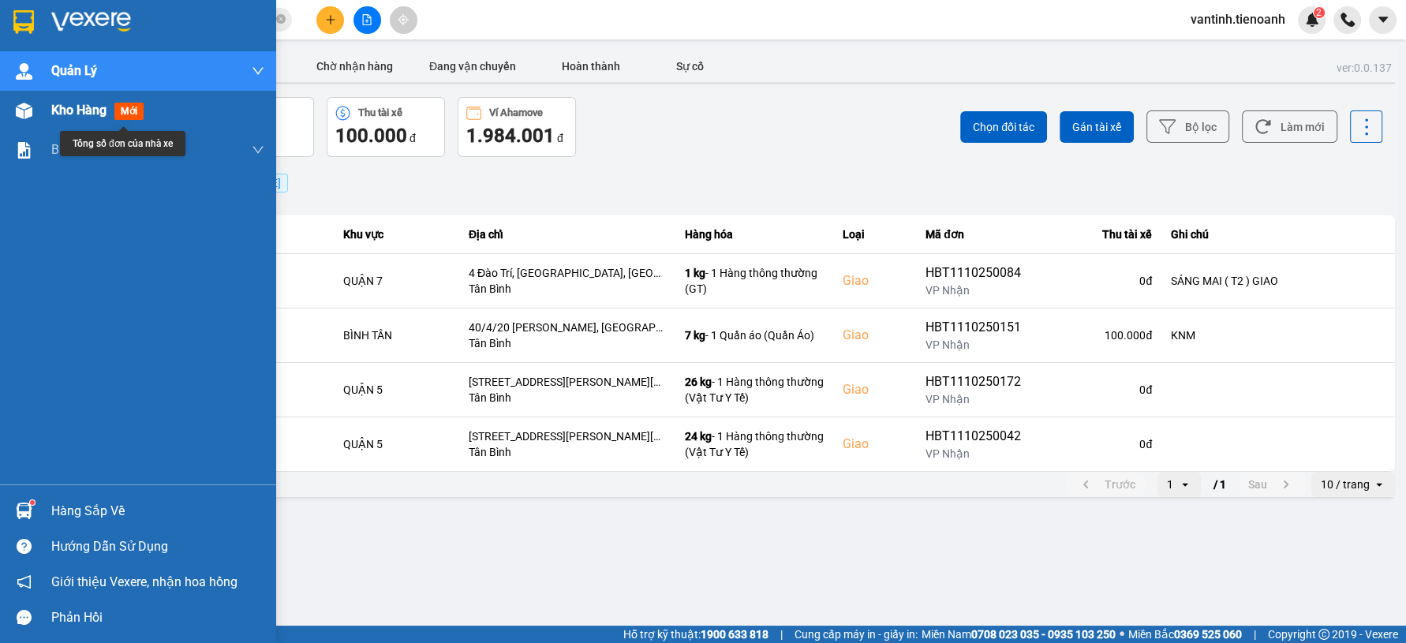
click at [5, 100] on div "Kho hàng mới" at bounding box center [138, 110] width 276 height 39
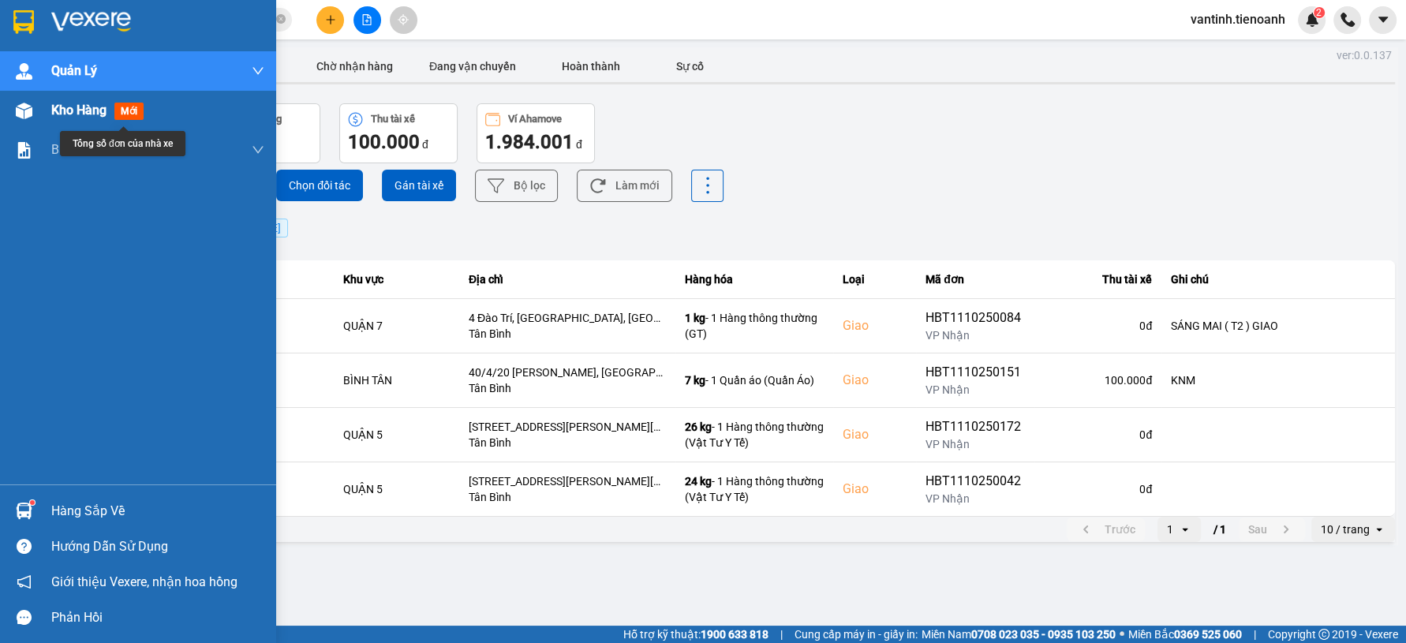
click at [7, 126] on div "Kho hàng mới" at bounding box center [138, 110] width 276 height 39
click at [20, 115] on img at bounding box center [24, 111] width 17 height 17
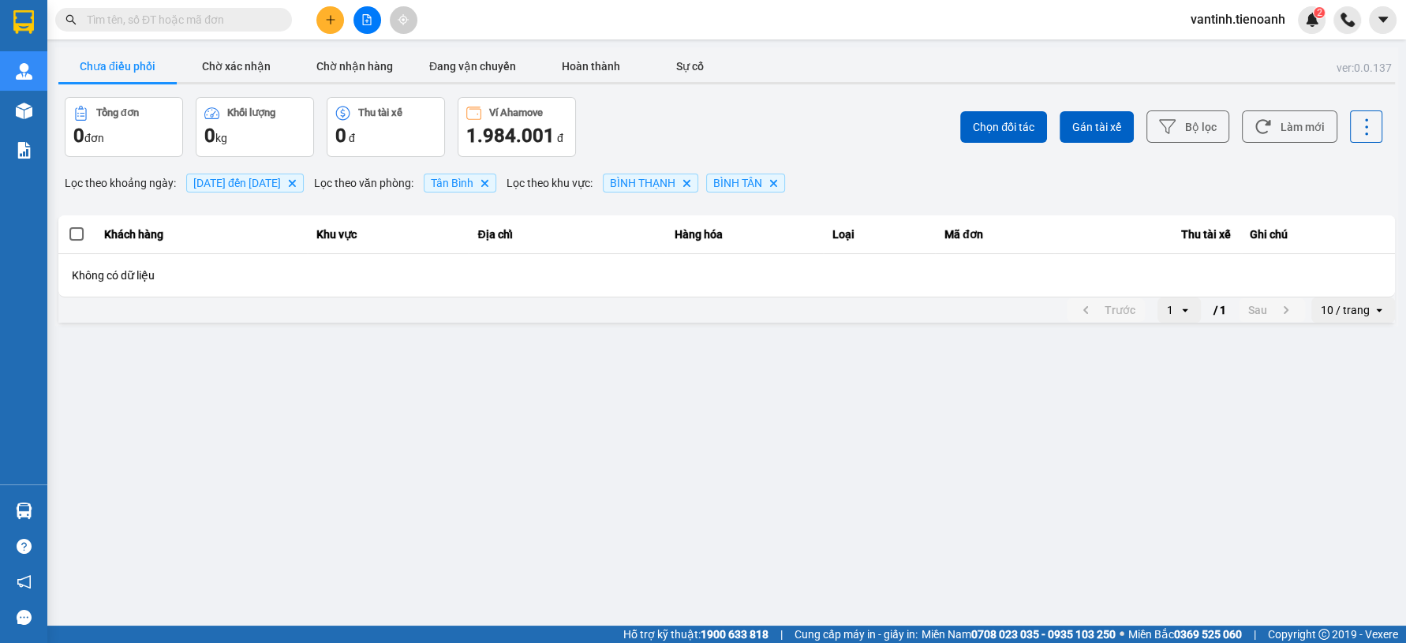
click at [1216, 15] on span "vantinh.tienoanh" at bounding box center [1238, 19] width 120 height 20
click at [1207, 54] on span "Đăng xuất" at bounding box center [1245, 48] width 87 height 17
